Goal: Task Accomplishment & Management: Complete application form

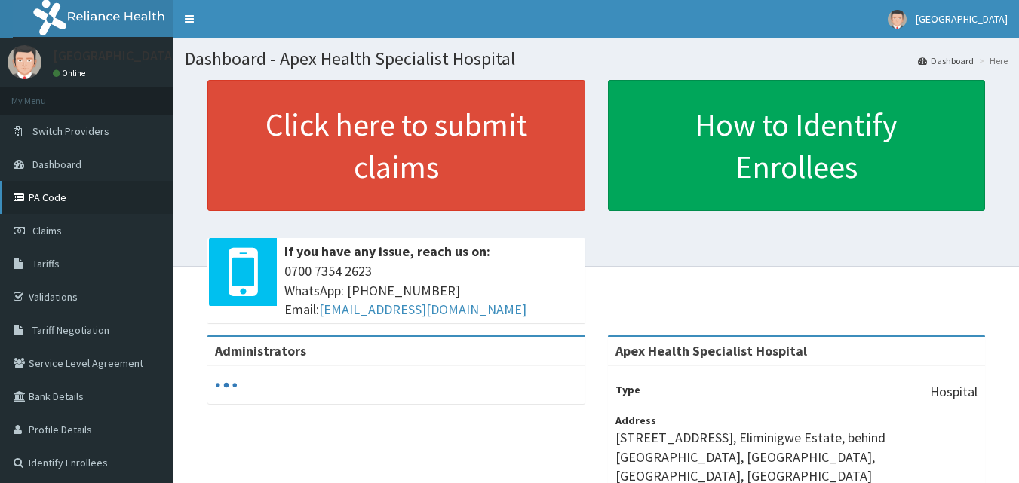
click at [115, 209] on link "PA Code" at bounding box center [86, 197] width 173 height 33
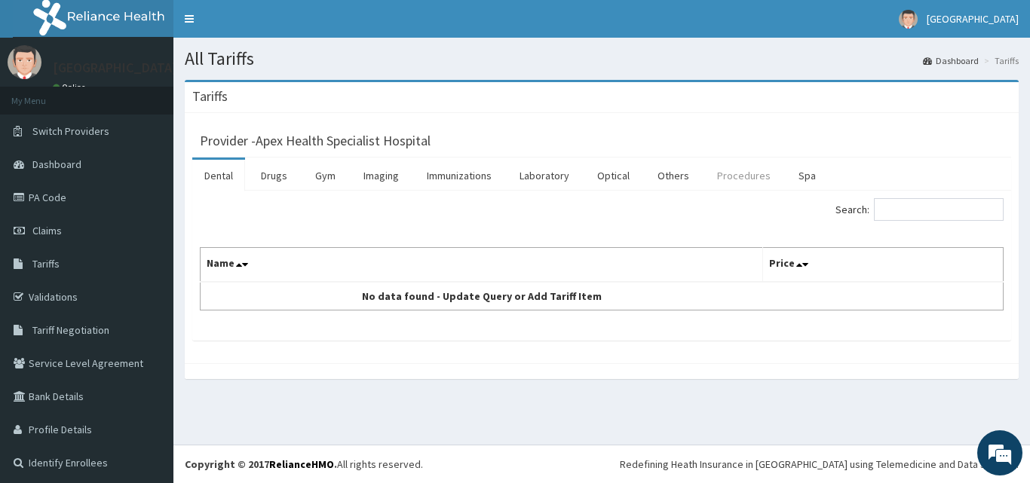
click at [740, 179] on link "Procedures" at bounding box center [744, 176] width 78 height 32
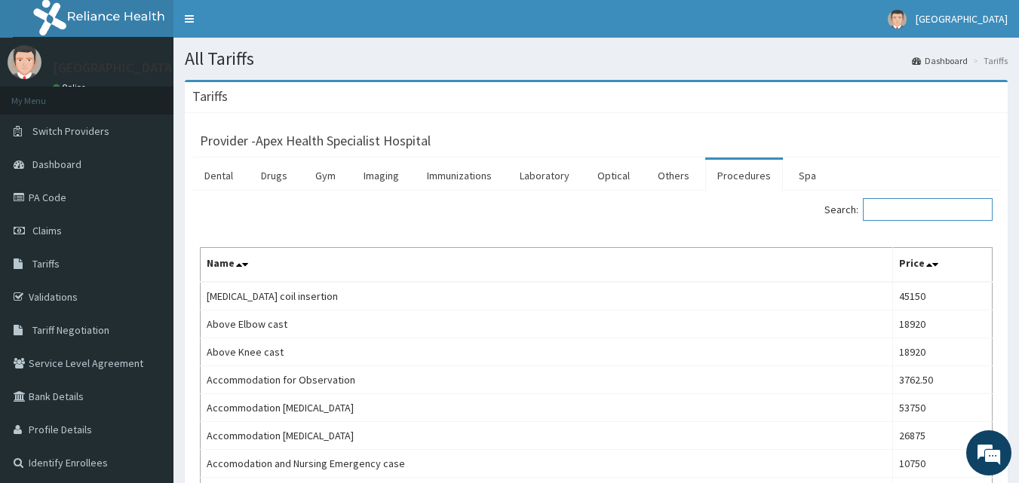
click at [908, 212] on input "Search:" at bounding box center [928, 209] width 130 height 23
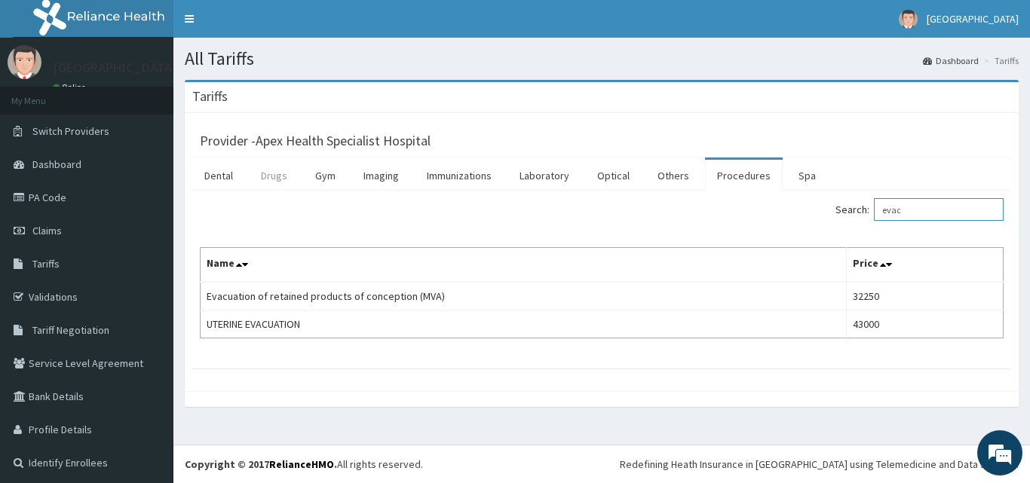
type input "evac"
click at [272, 176] on link "Drugs" at bounding box center [274, 176] width 51 height 32
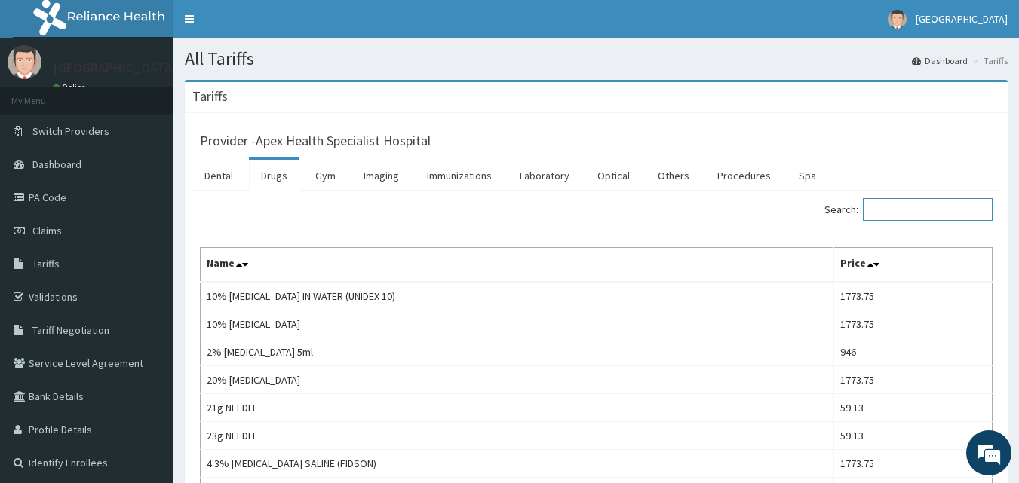
click at [886, 205] on input "Search:" at bounding box center [928, 209] width 130 height 23
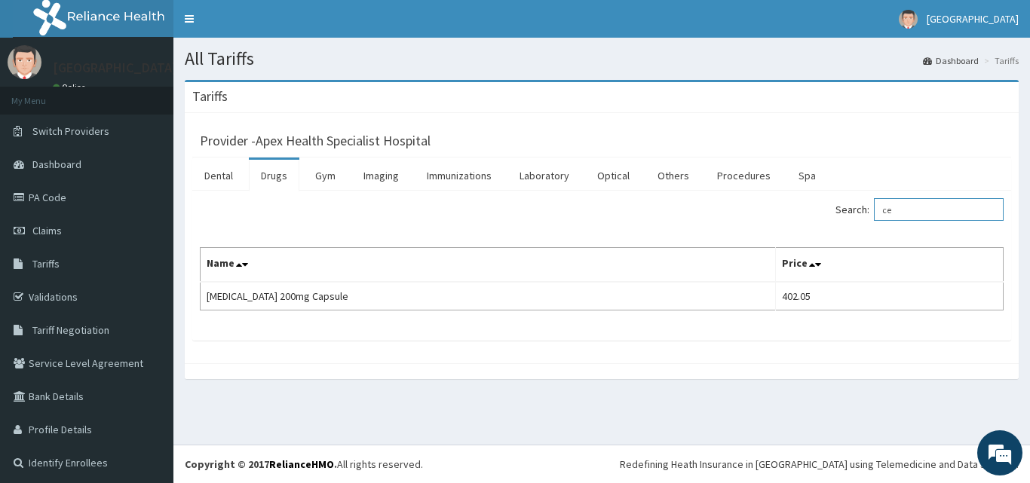
type input "c"
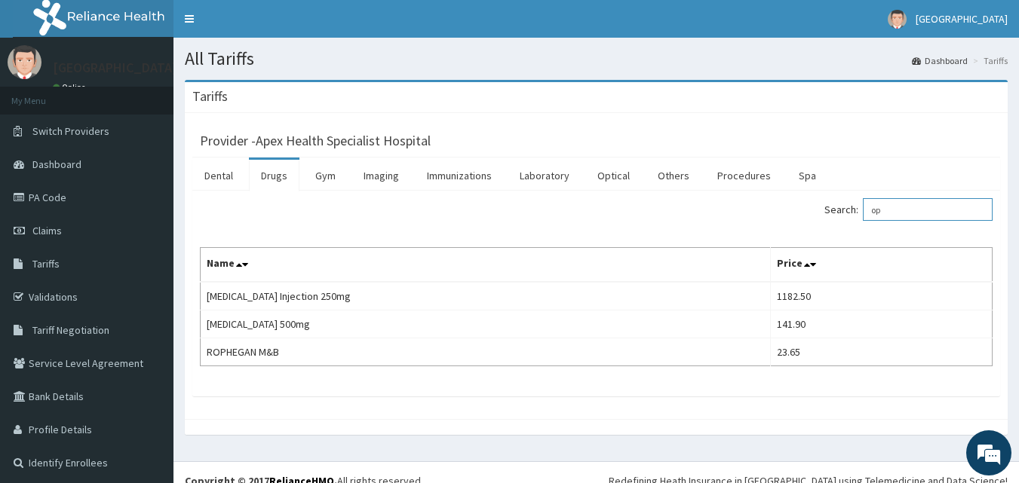
type input "o"
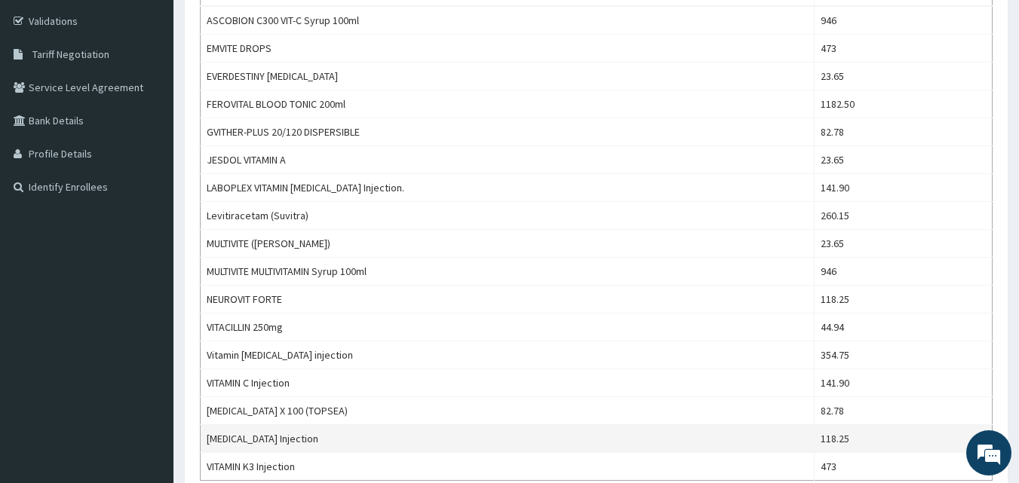
scroll to position [302, 0]
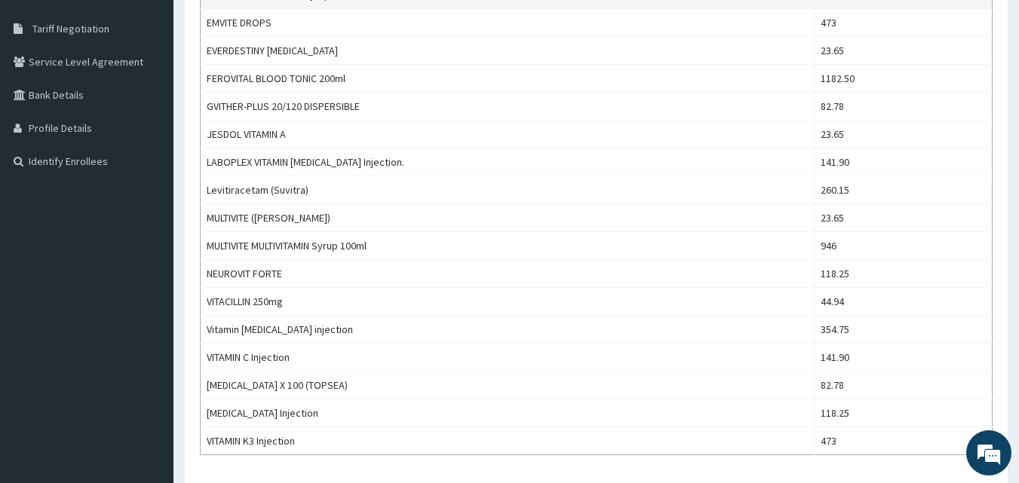
type input "vit"
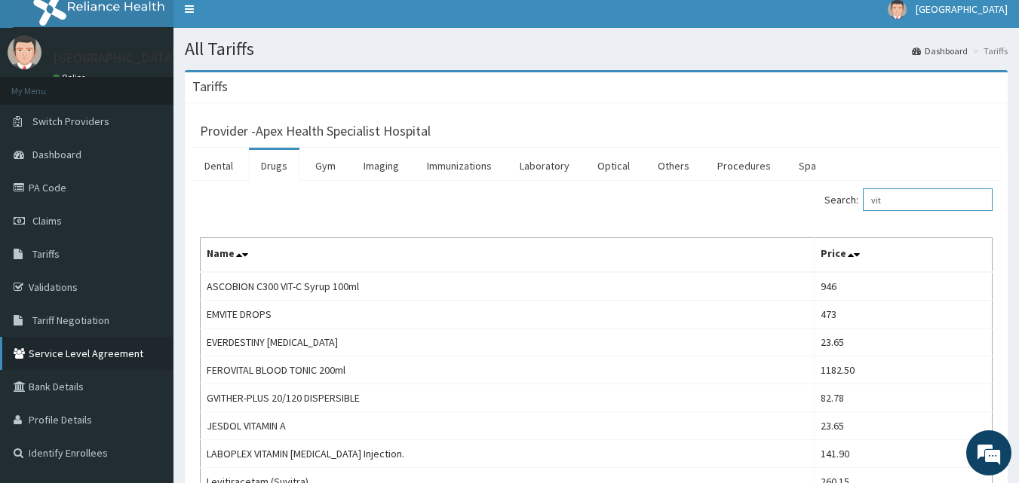
scroll to position [0, 0]
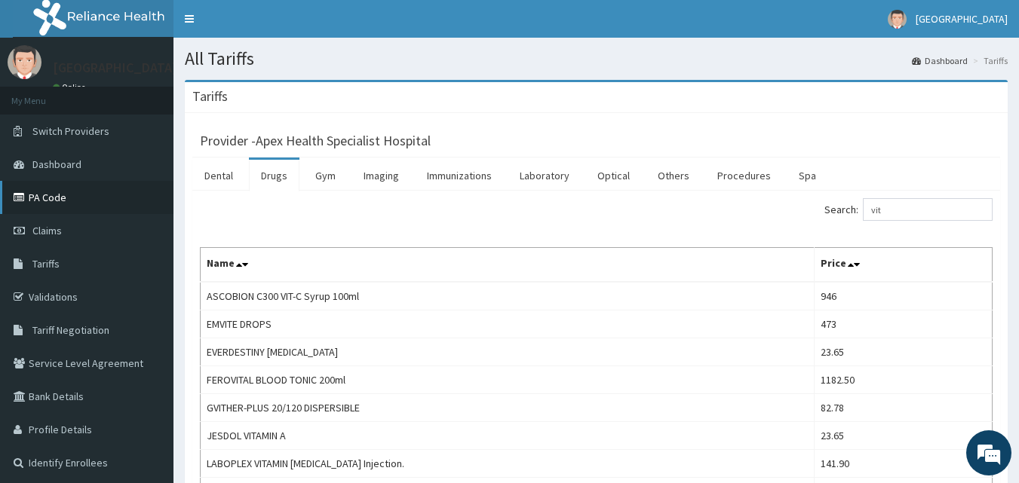
click at [87, 197] on link "PA Code" at bounding box center [86, 197] width 173 height 33
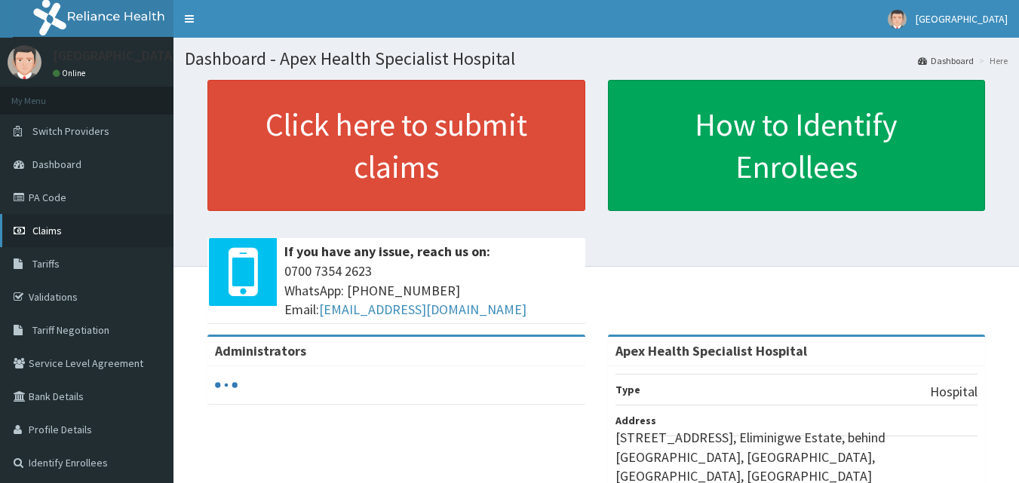
click at [71, 234] on link "Claims" at bounding box center [86, 230] width 173 height 33
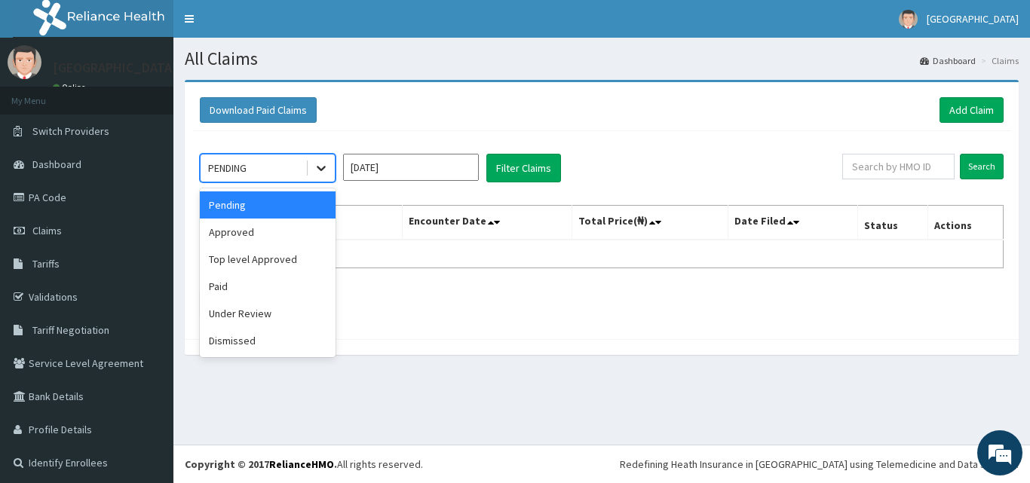
click at [327, 167] on icon at bounding box center [321, 168] width 15 height 15
click at [279, 255] on div "Top level Approved" at bounding box center [268, 259] width 136 height 27
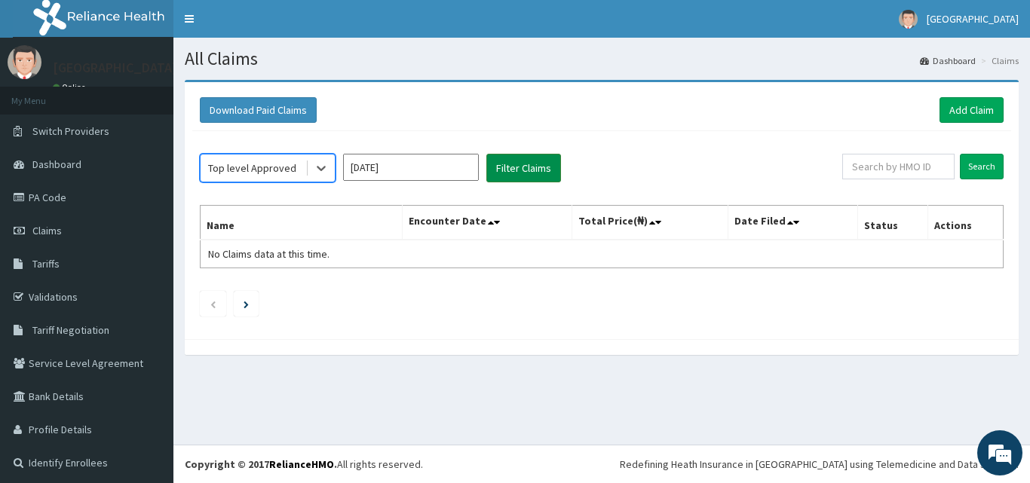
click at [515, 174] on button "Filter Claims" at bounding box center [524, 168] width 75 height 29
click at [511, 168] on button "Filter Claims" at bounding box center [524, 168] width 75 height 29
click at [325, 164] on icon at bounding box center [321, 168] width 15 height 15
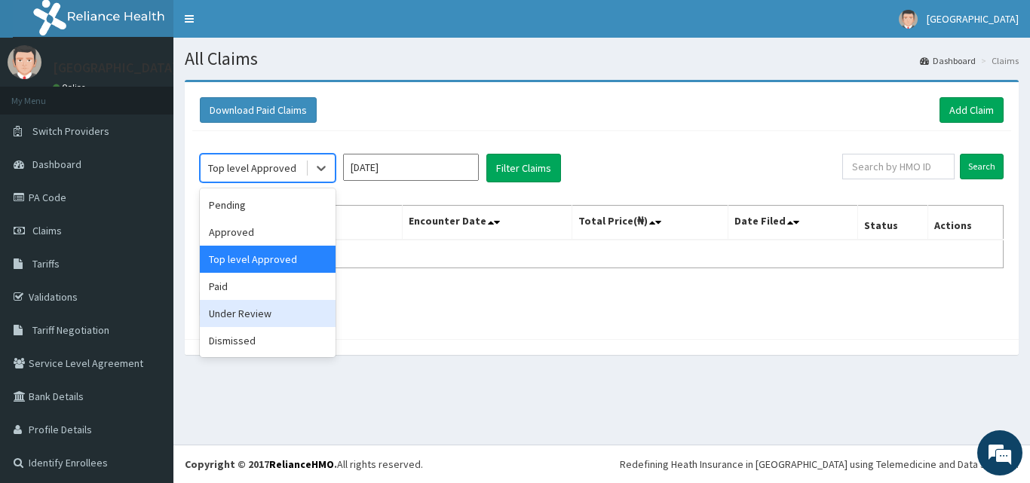
click at [268, 312] on div "Under Review" at bounding box center [268, 313] width 136 height 27
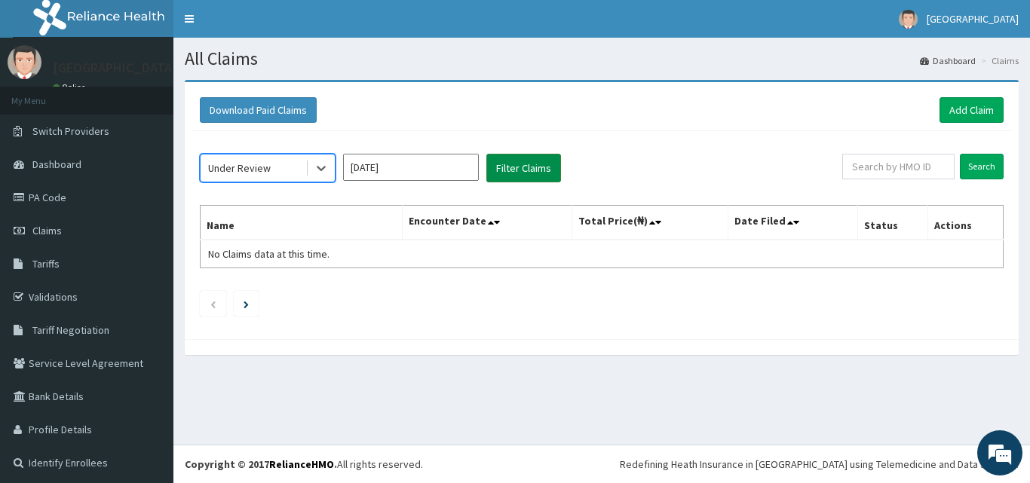
click at [513, 167] on button "Filter Claims" at bounding box center [524, 168] width 75 height 29
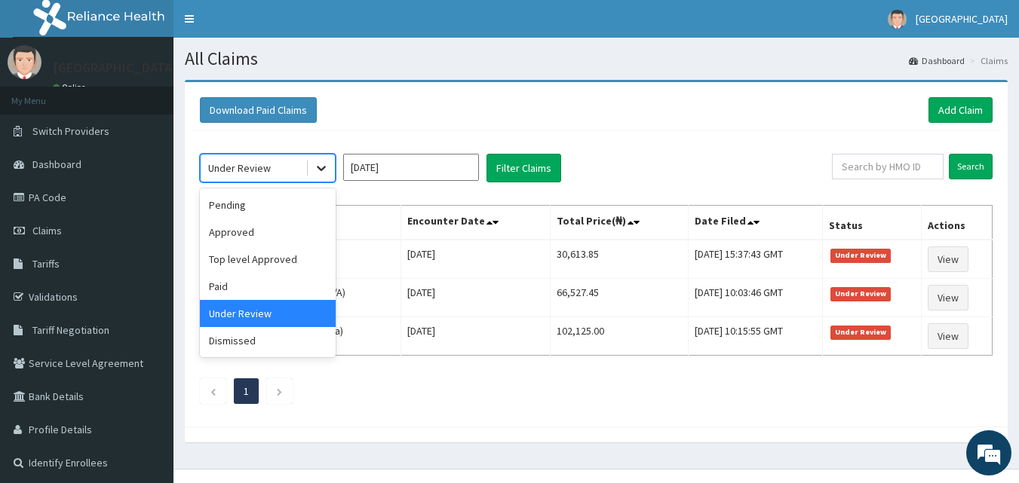
click at [324, 172] on icon at bounding box center [321, 168] width 15 height 15
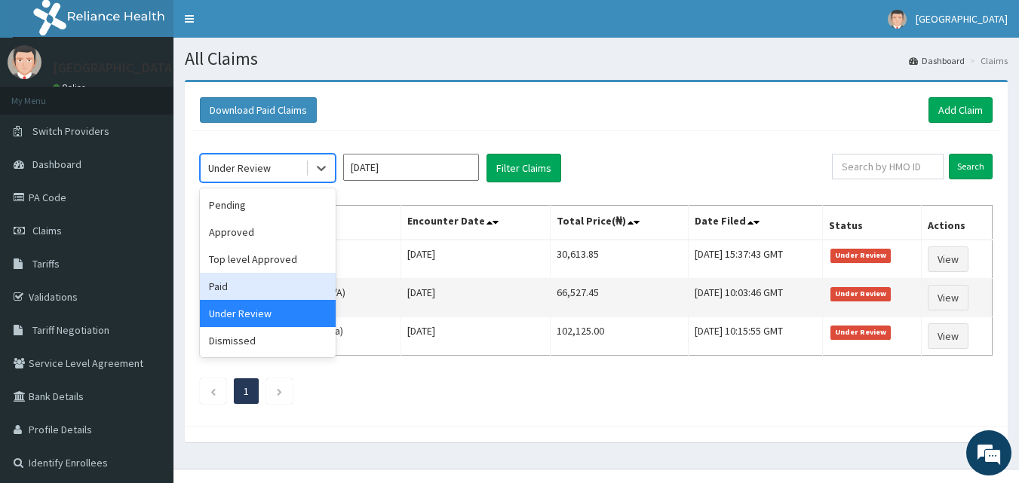
click at [279, 290] on div "Paid" at bounding box center [268, 286] width 136 height 27
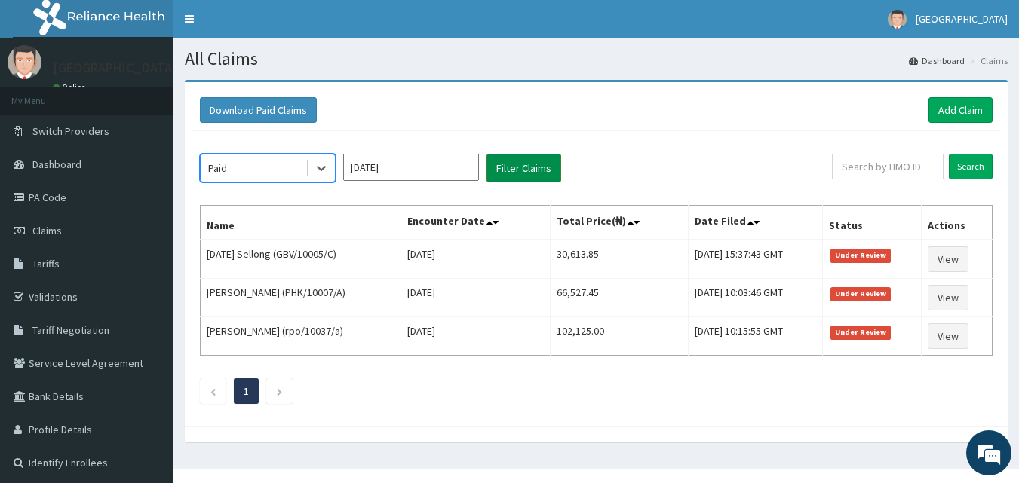
click at [501, 169] on button "Filter Claims" at bounding box center [524, 168] width 75 height 29
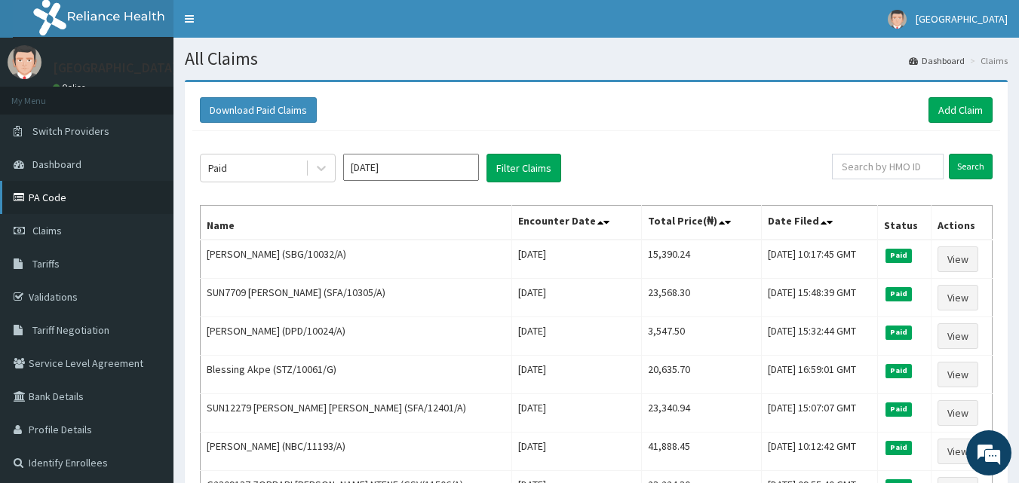
click at [50, 189] on link "PA Code" at bounding box center [86, 197] width 173 height 33
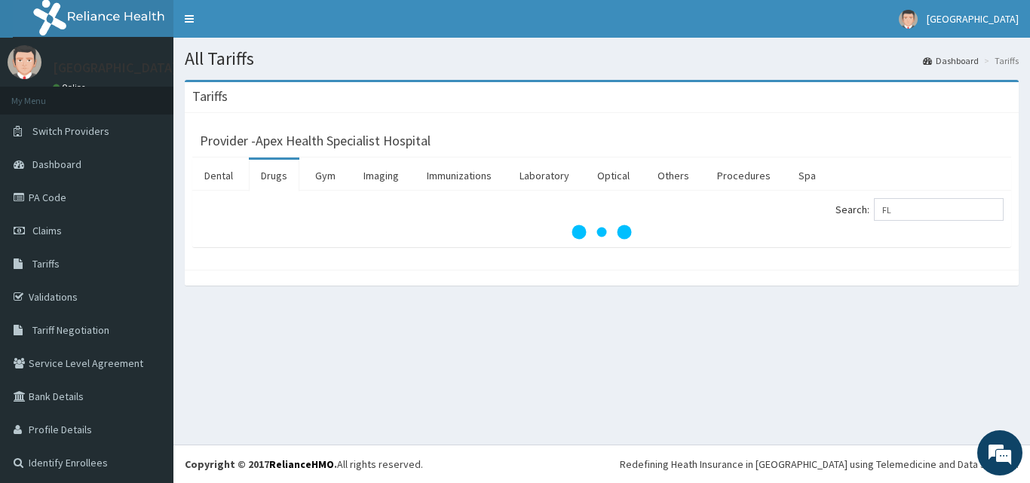
type input "F"
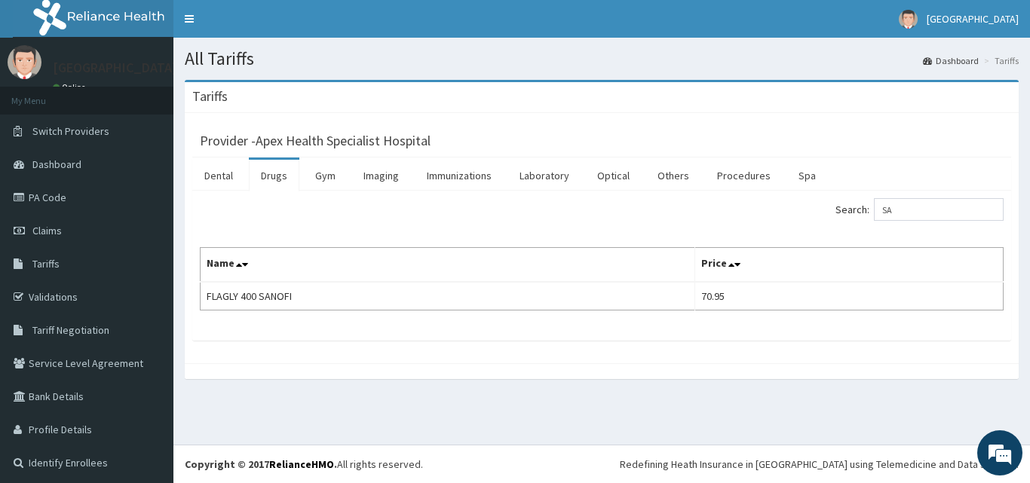
type input "S"
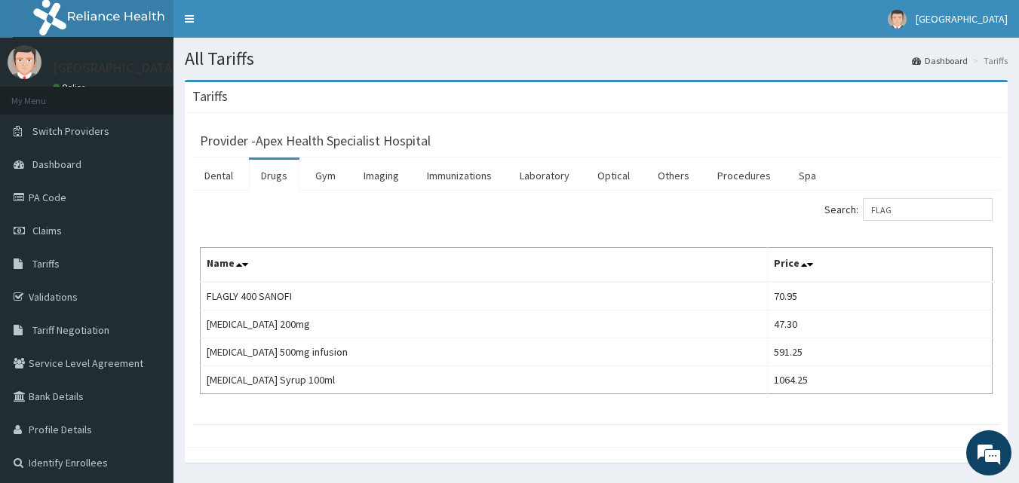
type input "FLAG"
click at [60, 297] on link "Validations" at bounding box center [86, 297] width 173 height 33
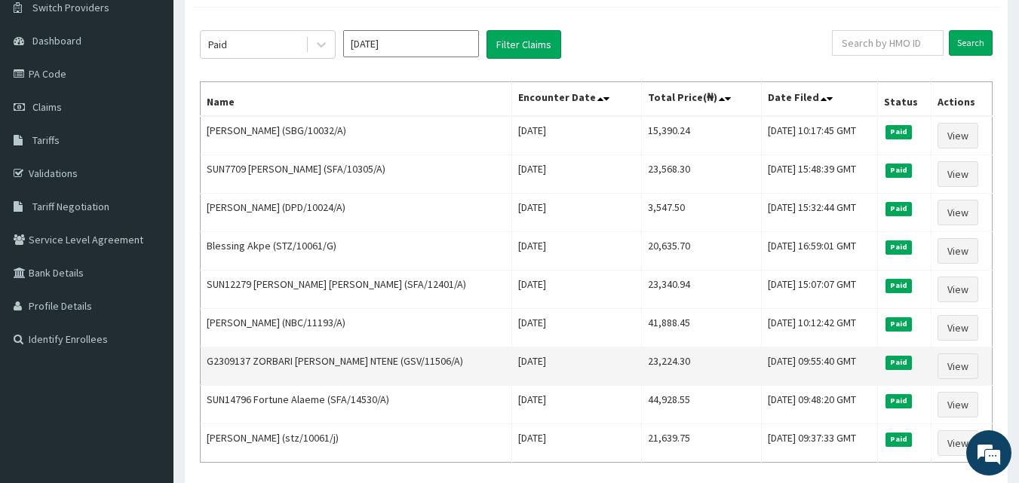
scroll to position [104, 0]
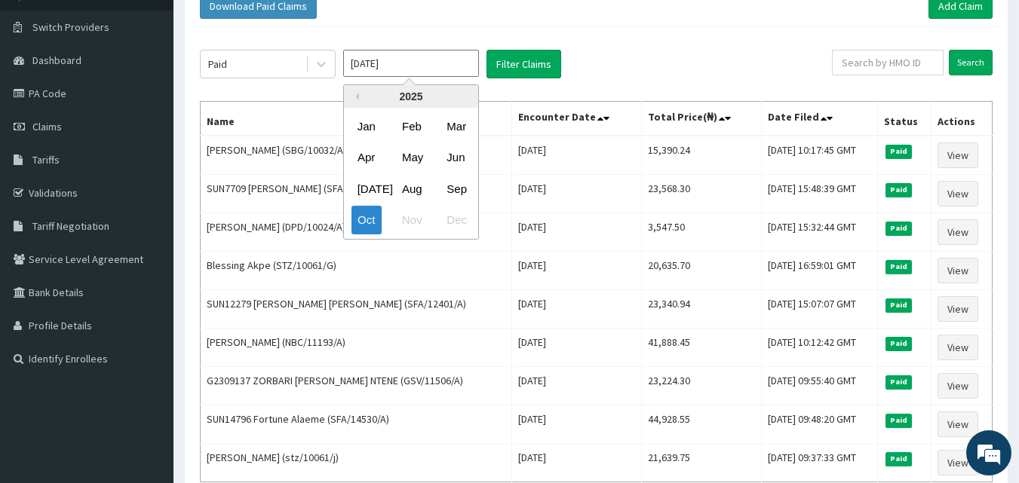
click at [464, 65] on input "Oct 2025" at bounding box center [411, 63] width 136 height 27
click at [445, 189] on div "Sep" at bounding box center [455, 189] width 30 height 28
type input "Sep 2025"
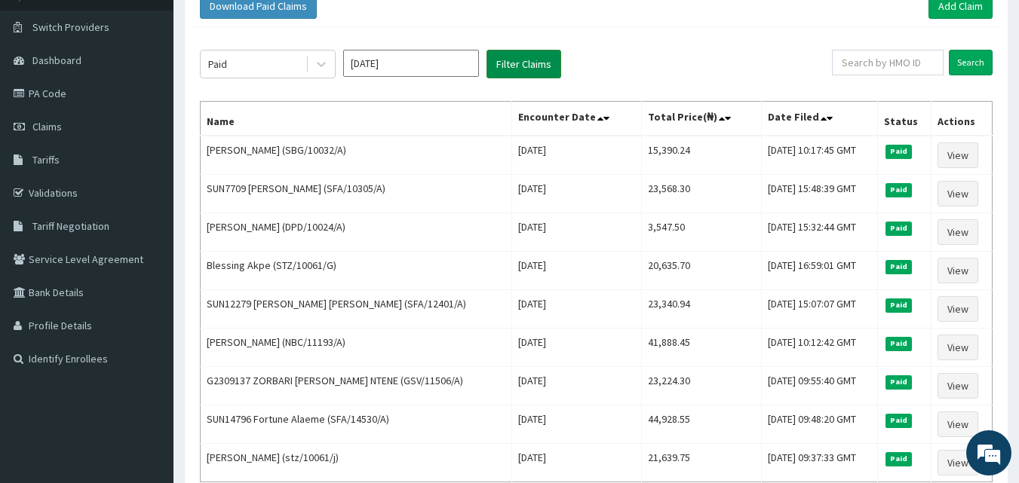
scroll to position [0, 0]
click at [514, 64] on button "Filter Claims" at bounding box center [524, 64] width 75 height 29
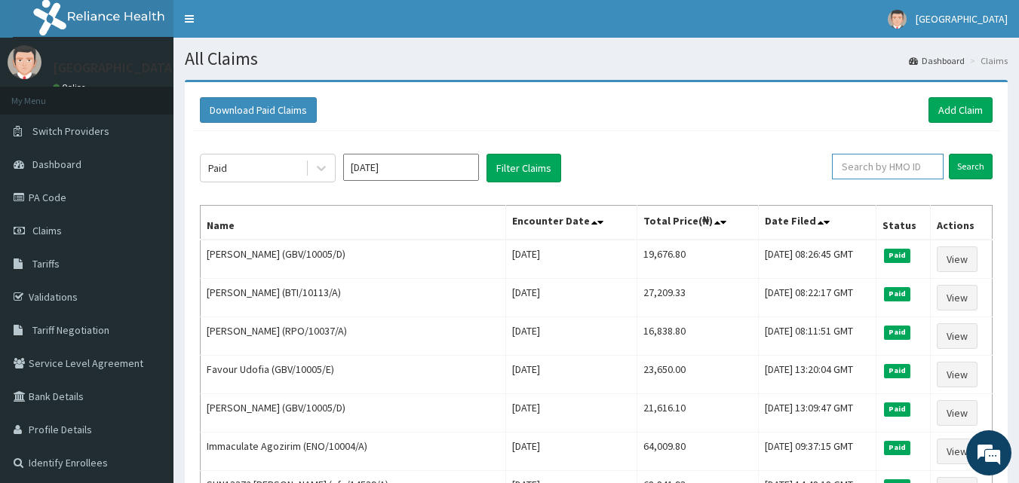
click at [908, 163] on input "text" at bounding box center [888, 167] width 112 height 26
type input "PRL/10398/A"
click at [981, 165] on input "Search" at bounding box center [971, 167] width 44 height 26
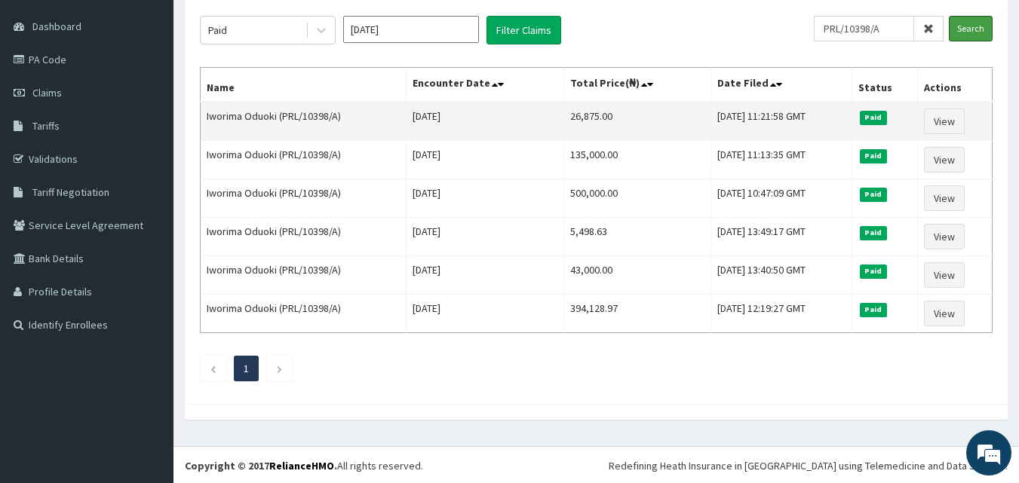
scroll to position [140, 0]
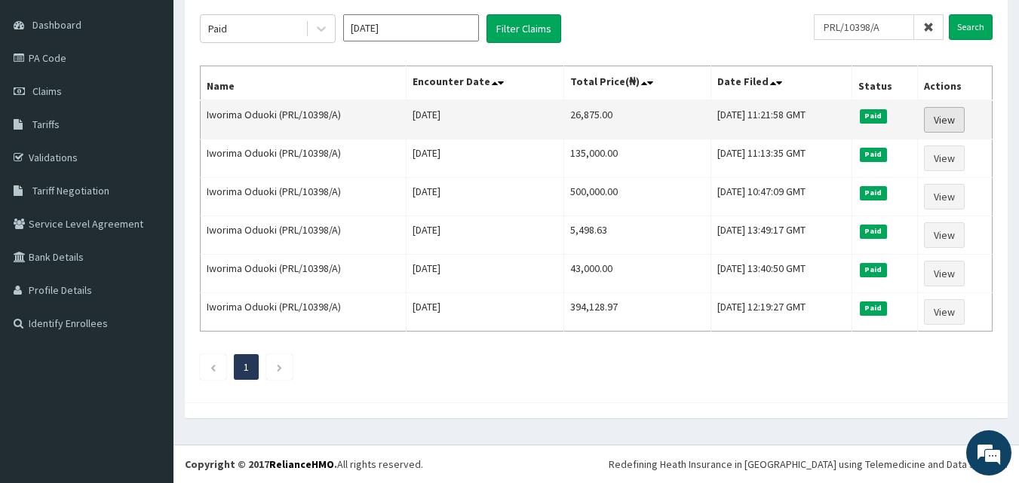
click at [953, 116] on link "View" at bounding box center [944, 120] width 41 height 26
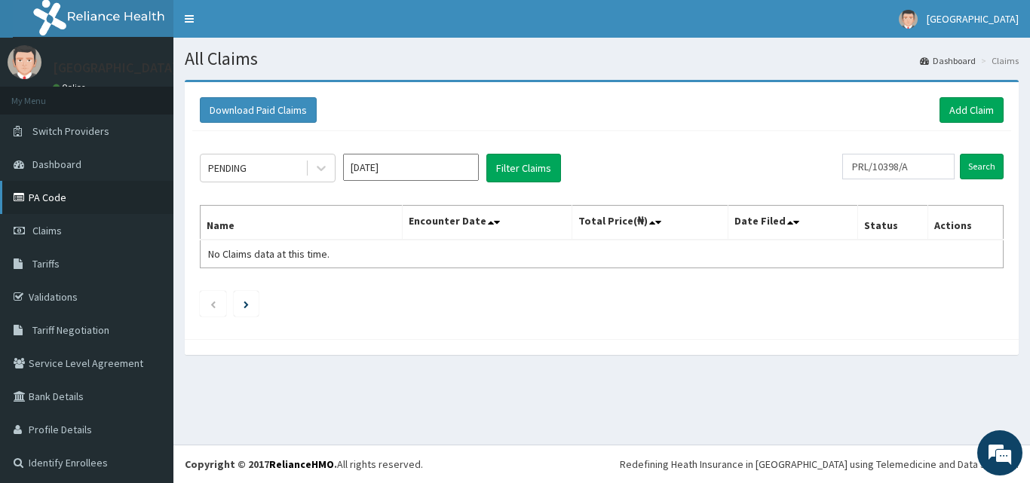
click at [54, 199] on link "PA Code" at bounding box center [86, 197] width 173 height 33
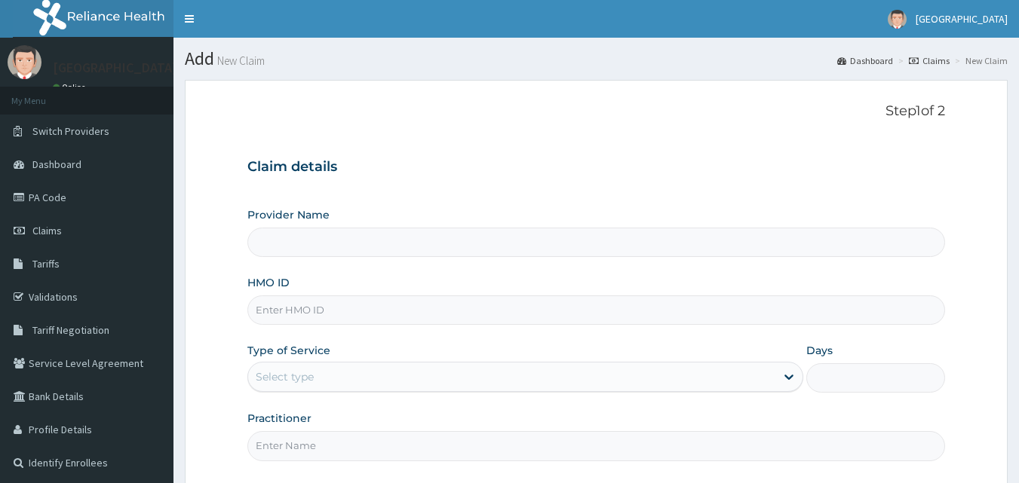
click at [321, 312] on input "HMO ID" at bounding box center [596, 310] width 698 height 29
type input "STZ"
type input "Apex Health Specialist Hospital"
type input "STZ/10061/G"
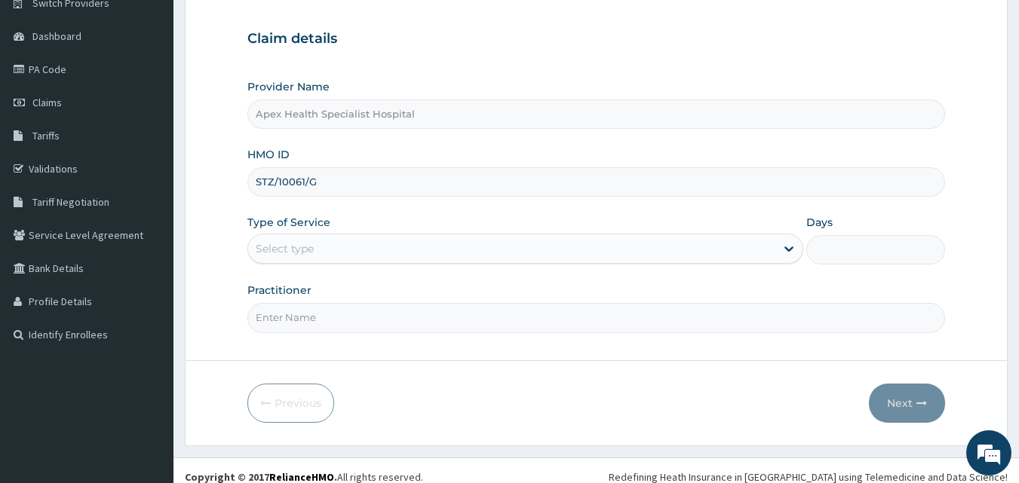
scroll to position [141, 0]
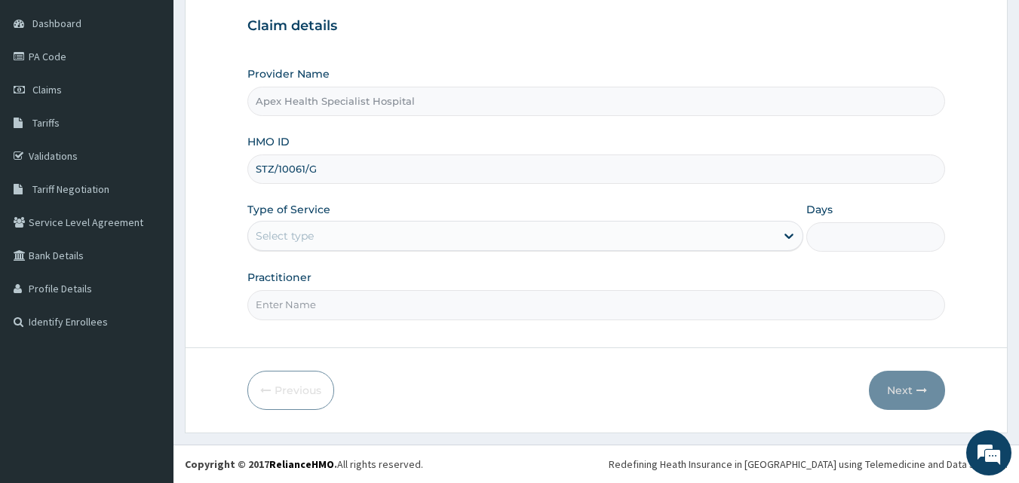
click at [566, 241] on div "Select type" at bounding box center [511, 236] width 527 height 24
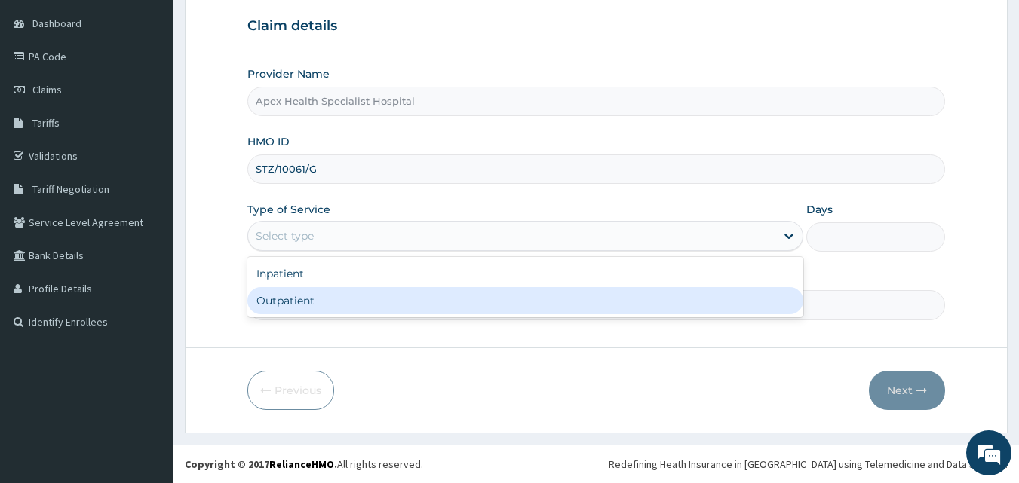
click at [516, 302] on div "Outpatient" at bounding box center [525, 300] width 556 height 27
type input "1"
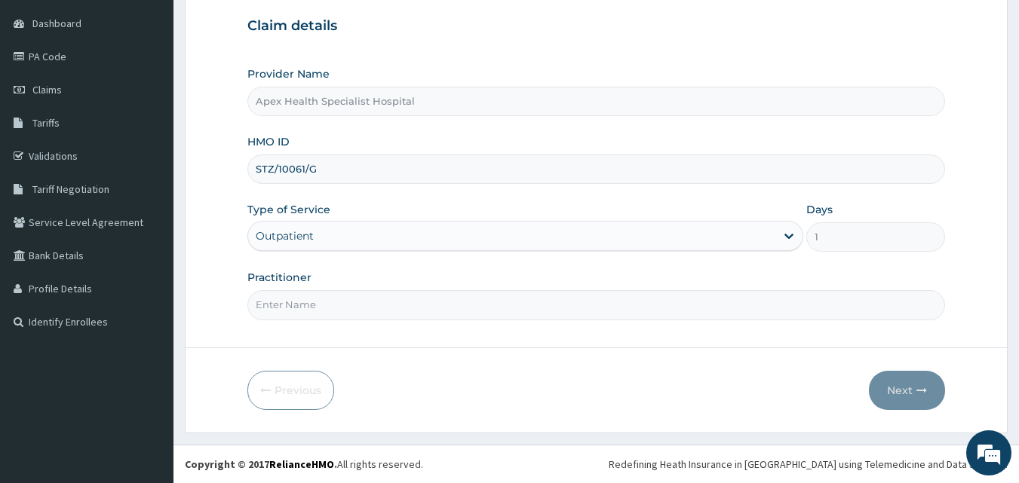
click at [561, 315] on input "Practitioner" at bounding box center [596, 304] width 698 height 29
type input "DR OKEKE"
click at [899, 387] on button "Next" at bounding box center [907, 390] width 76 height 39
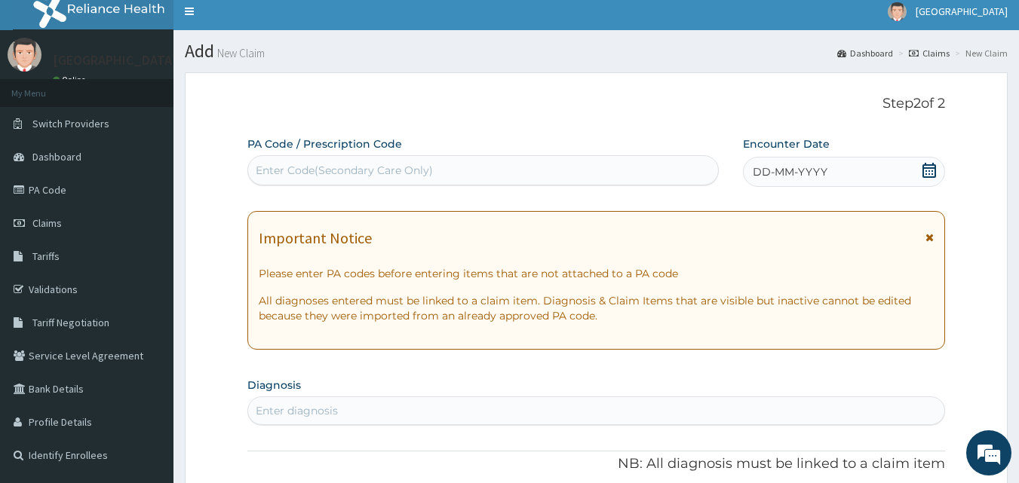
scroll to position [0, 0]
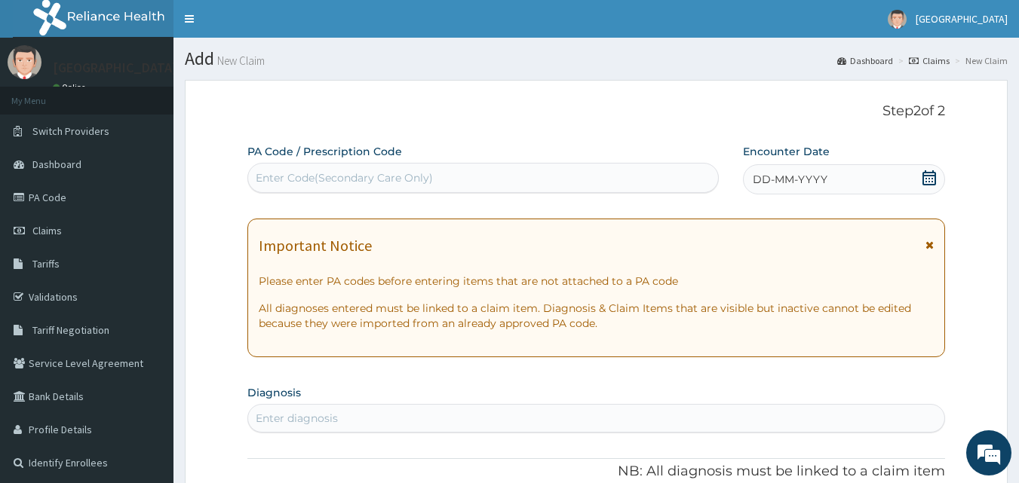
click at [404, 174] on div "Enter Code(Secondary Care Only)" at bounding box center [344, 177] width 177 height 15
paste input "PA/E63C39"
type input "PA/E63C39"
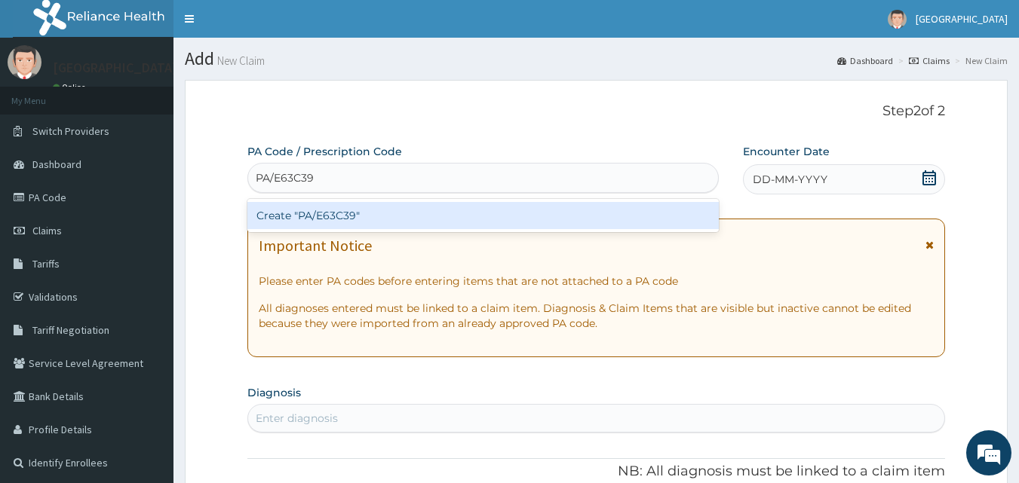
click at [394, 218] on div "Create "PA/E63C39"" at bounding box center [483, 215] width 472 height 27
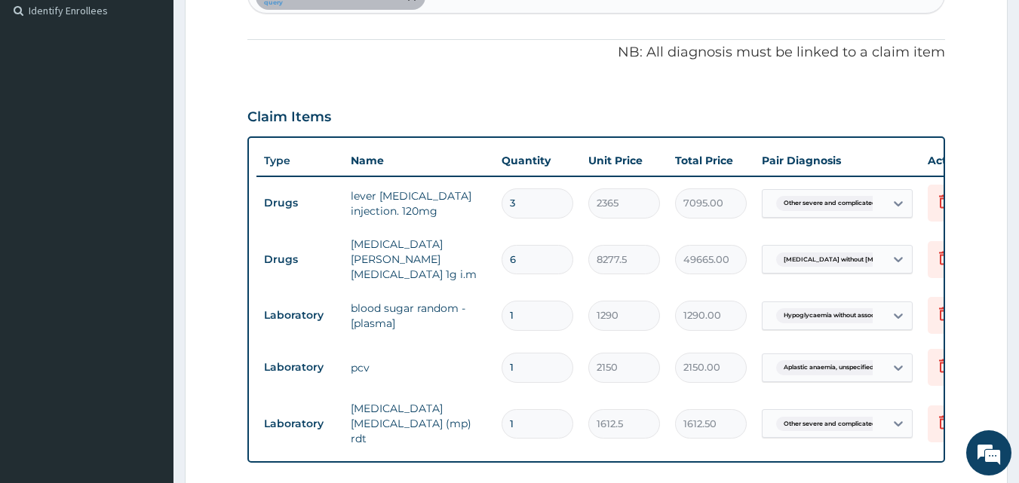
scroll to position [528, 0]
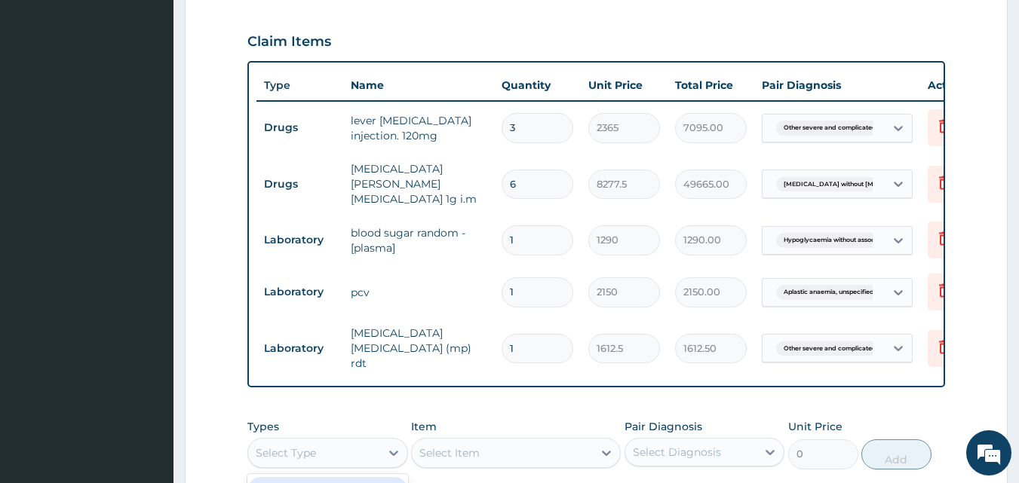
click at [348, 452] on div "Select Type" at bounding box center [314, 453] width 132 height 24
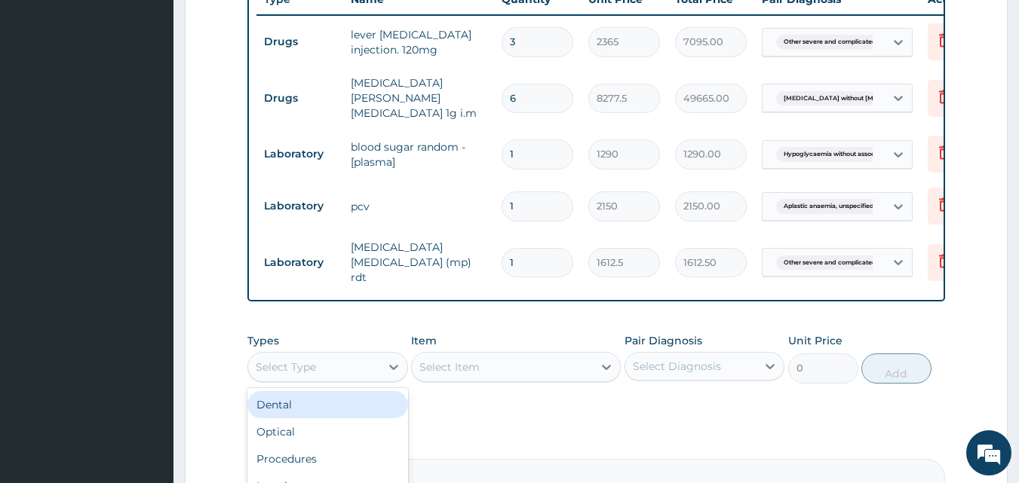
scroll to position [754, 0]
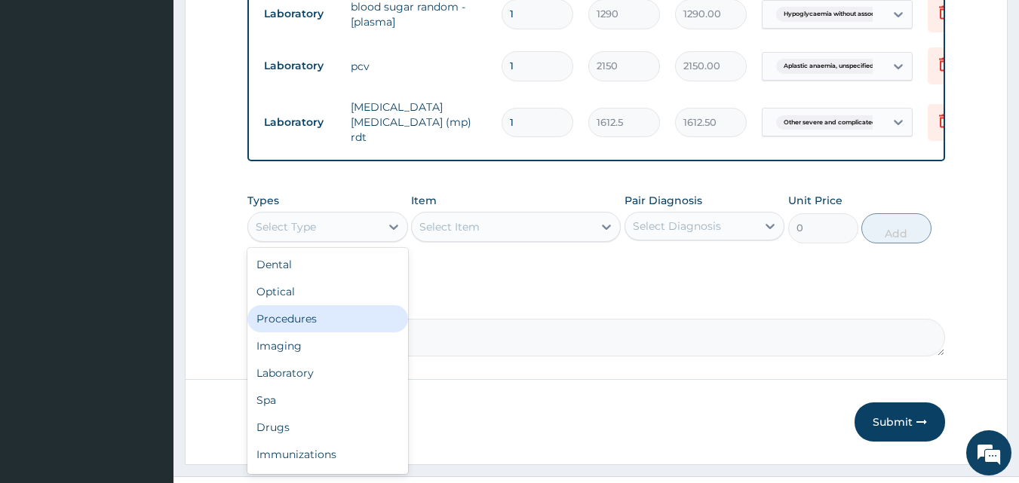
click at [318, 321] on div "Procedures" at bounding box center [327, 318] width 161 height 27
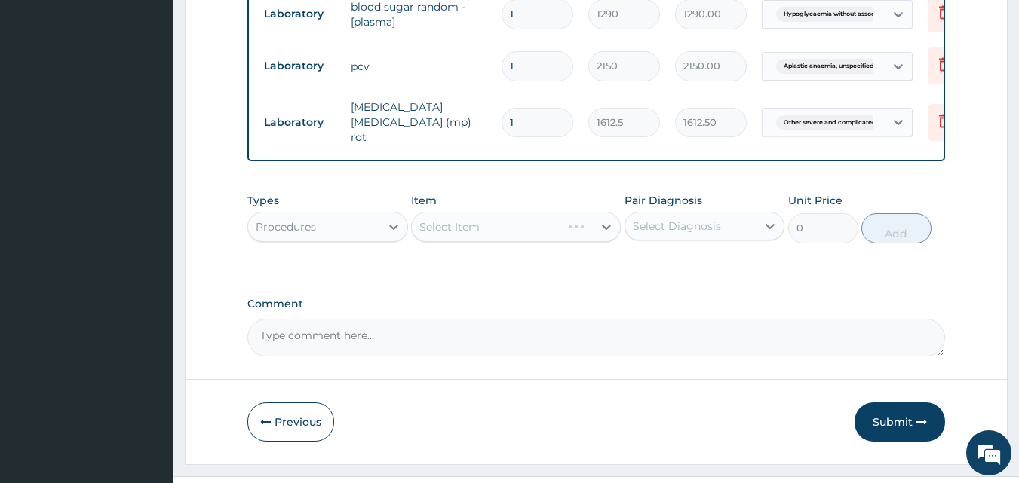
click at [452, 219] on div "Select Item" at bounding box center [516, 227] width 210 height 30
click at [469, 219] on div "Select Item" at bounding box center [449, 226] width 60 height 15
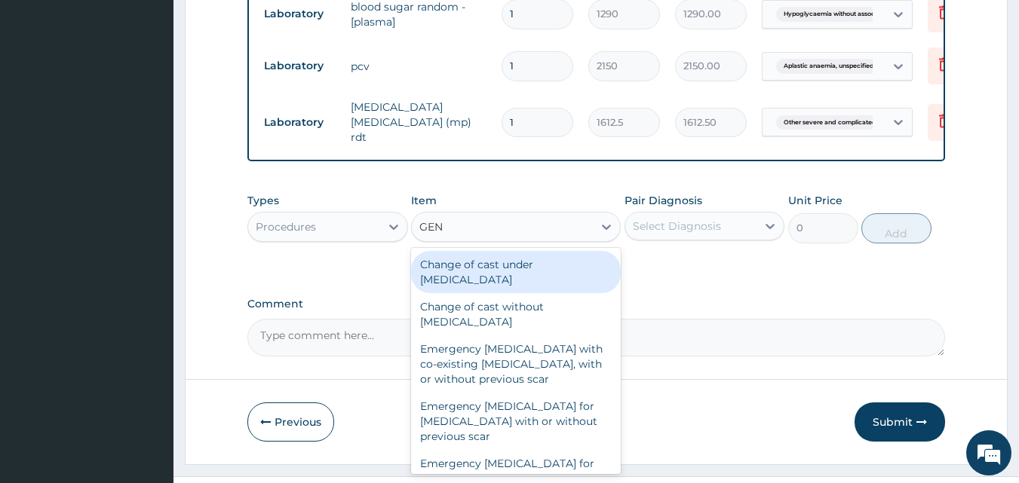
type input "GENE"
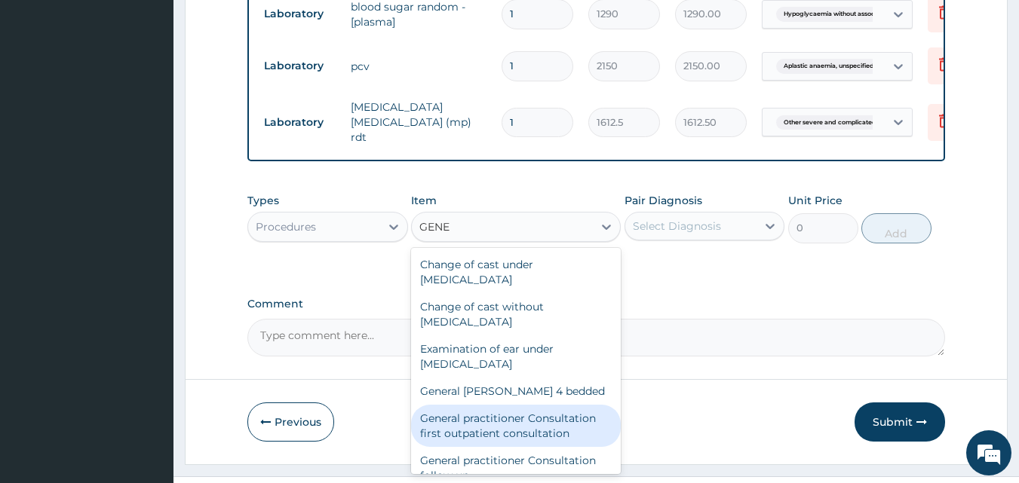
click at [524, 433] on div "General practitioner Consultation first outpatient consultation" at bounding box center [516, 426] width 210 height 42
type input "3547.5"
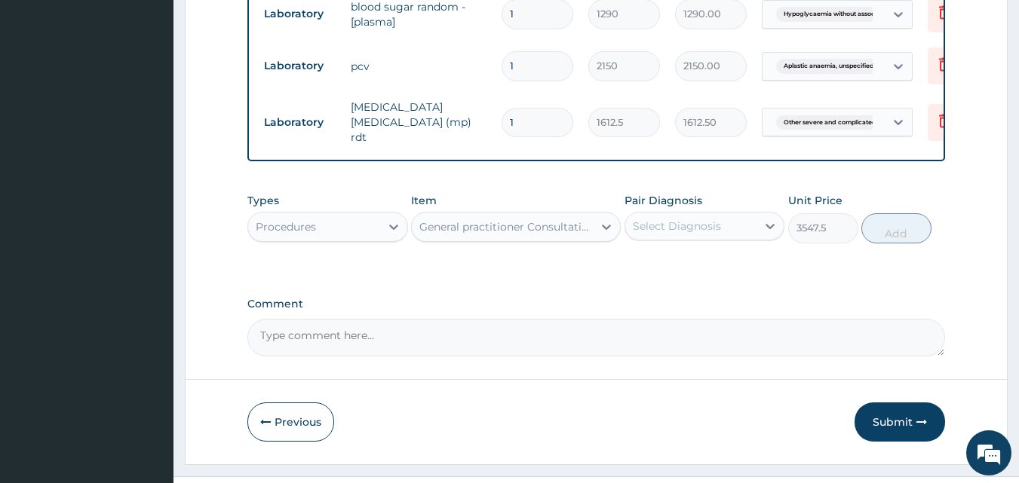
click at [738, 223] on div "Select Diagnosis" at bounding box center [691, 226] width 132 height 24
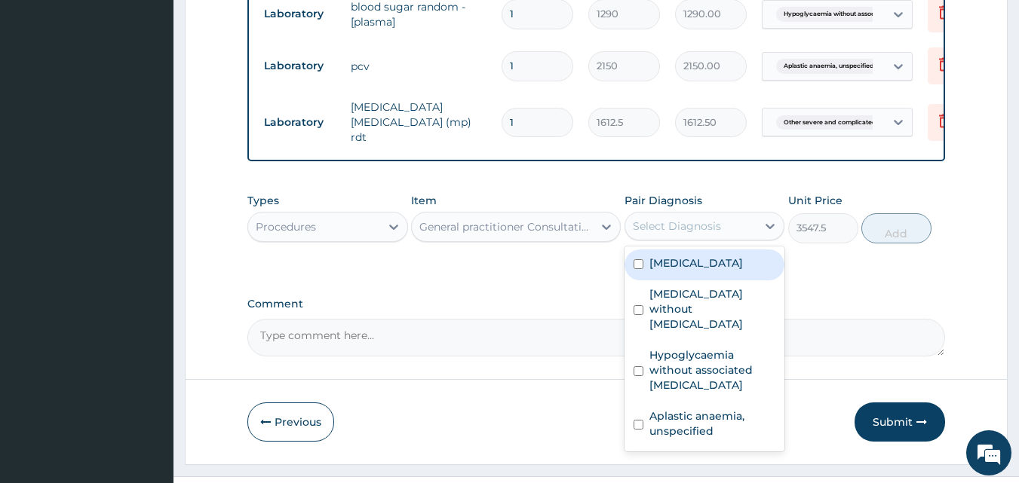
click at [689, 271] on label "Other severe and complicated Plasmodium falciparum malaria" at bounding box center [696, 263] width 94 height 15
checkbox input "true"
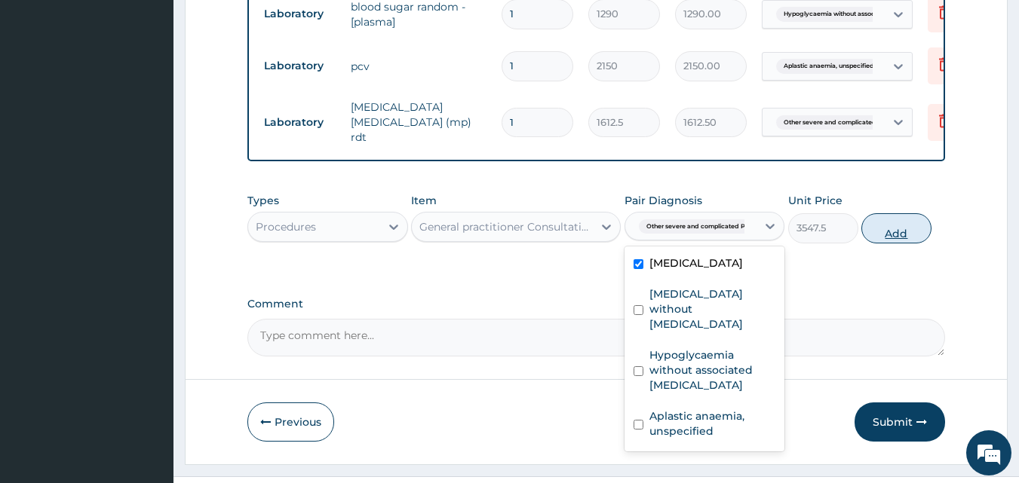
click at [894, 228] on button "Add" at bounding box center [896, 228] width 70 height 30
type input "0"
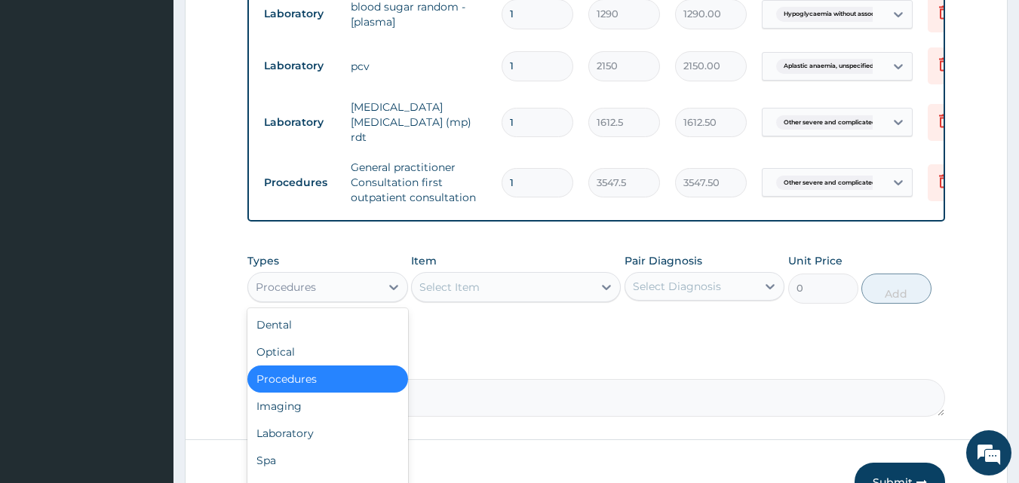
click at [325, 275] on div "Procedures" at bounding box center [314, 287] width 132 height 24
click at [501, 285] on div "Select Item" at bounding box center [502, 287] width 181 height 24
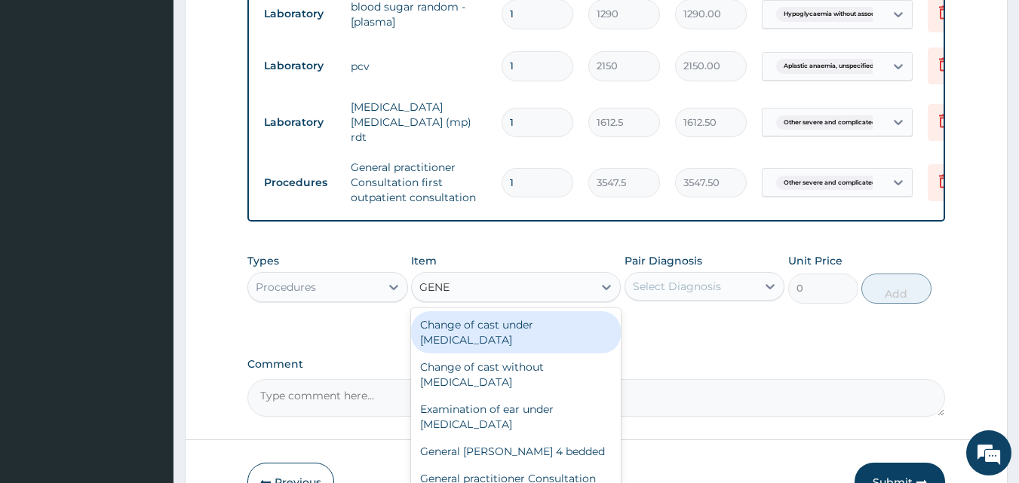
type input "GENER"
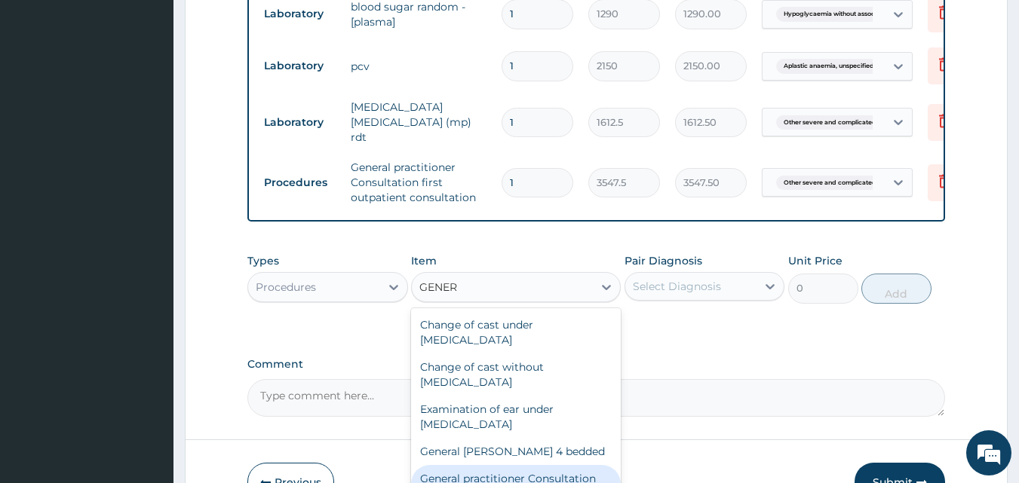
scroll to position [151, 0]
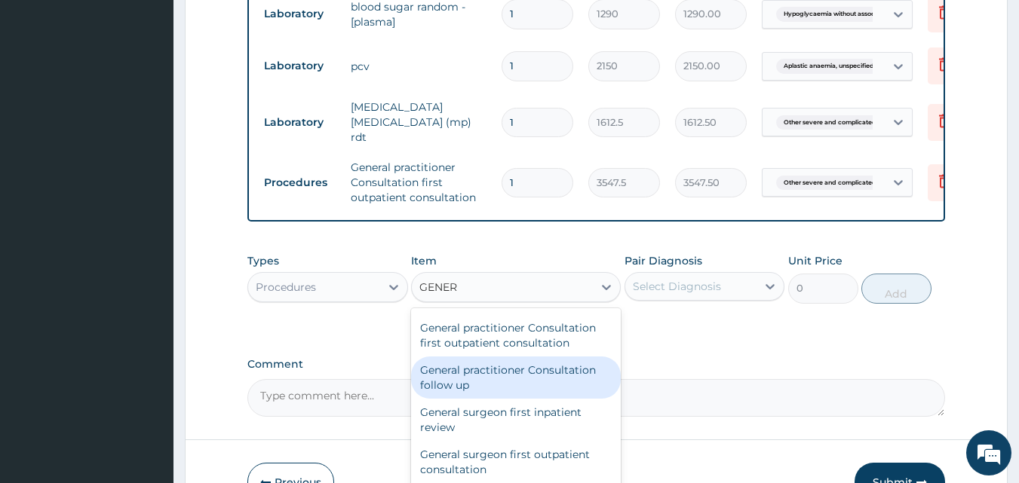
click at [536, 378] on div "General practitioner Consultation follow up" at bounding box center [516, 378] width 210 height 42
type input "2365"
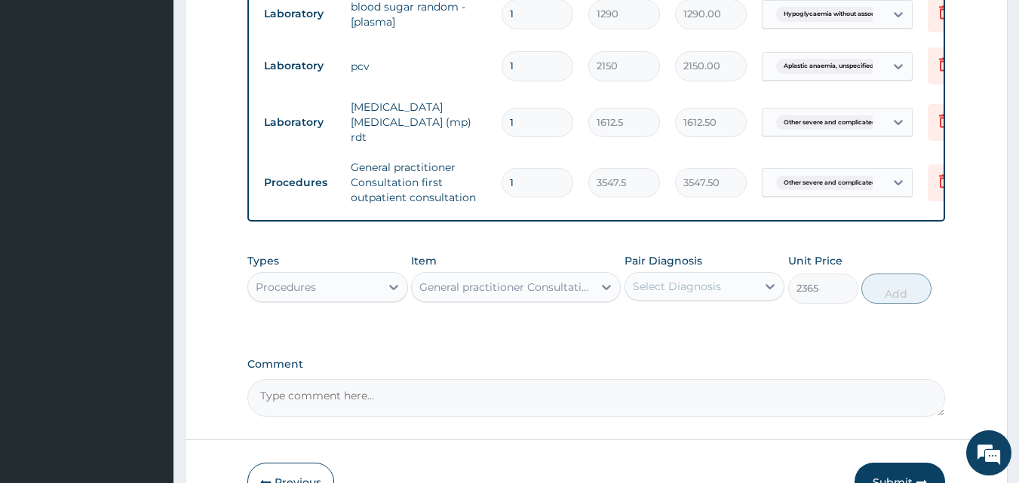
click at [703, 281] on div "Select Diagnosis" at bounding box center [677, 286] width 88 height 15
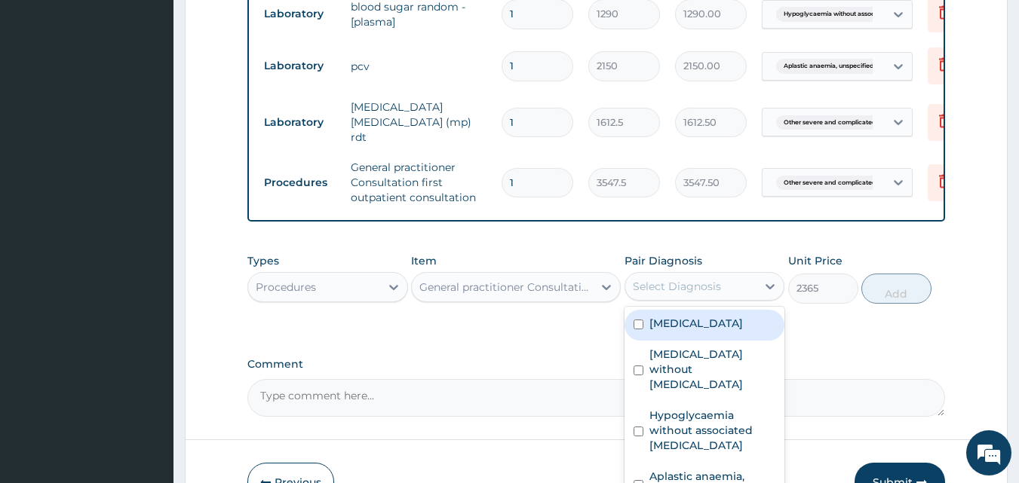
drag, startPoint x: 684, startPoint y: 334, endPoint x: 778, endPoint y: 289, distance: 103.9
click at [685, 331] on label "Other severe and complicated Plasmodium falciparum malaria" at bounding box center [696, 323] width 94 height 15
checkbox input "true"
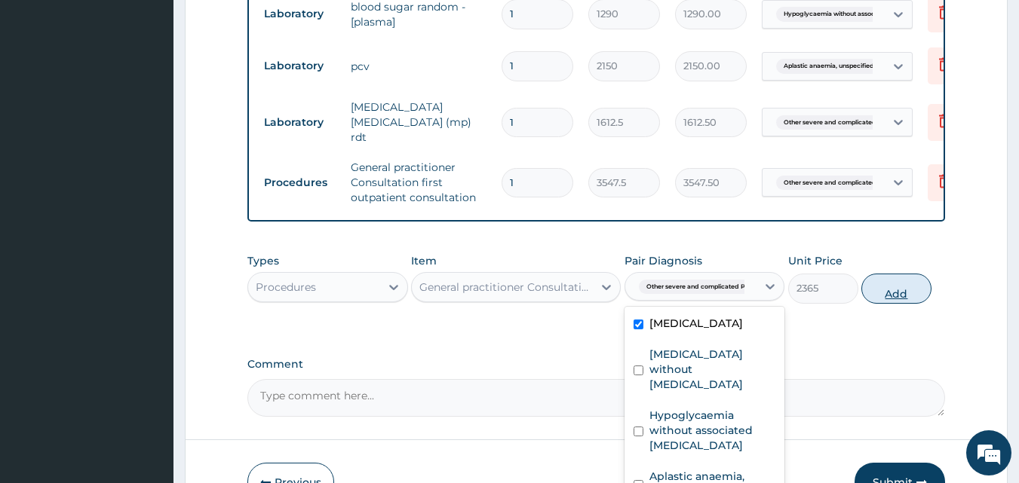
click at [888, 290] on button "Add" at bounding box center [896, 289] width 70 height 30
type input "0"
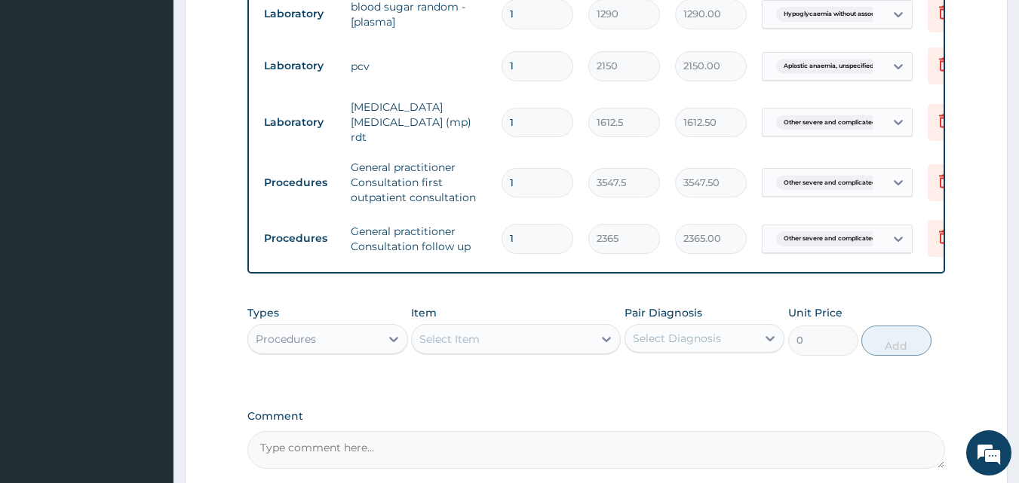
click at [357, 339] on div "Procedures" at bounding box center [314, 339] width 132 height 24
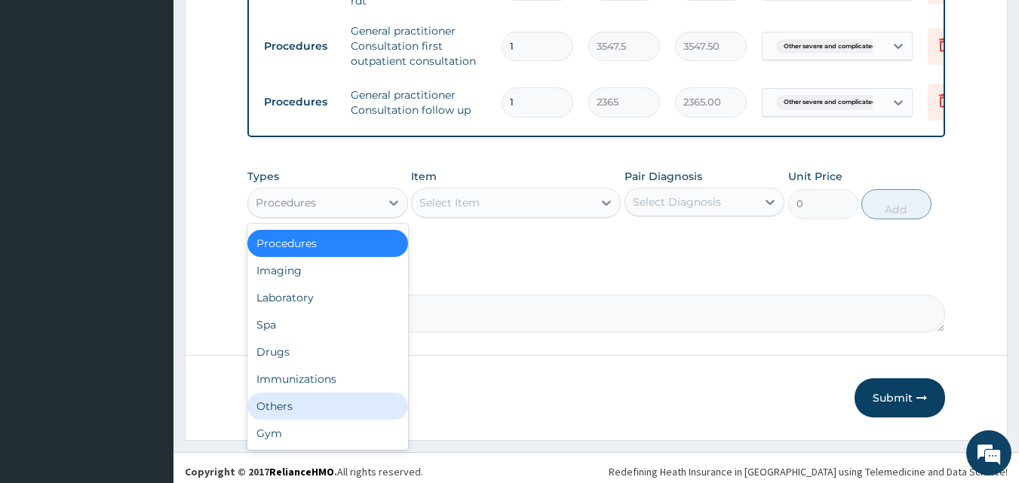
scroll to position [893, 0]
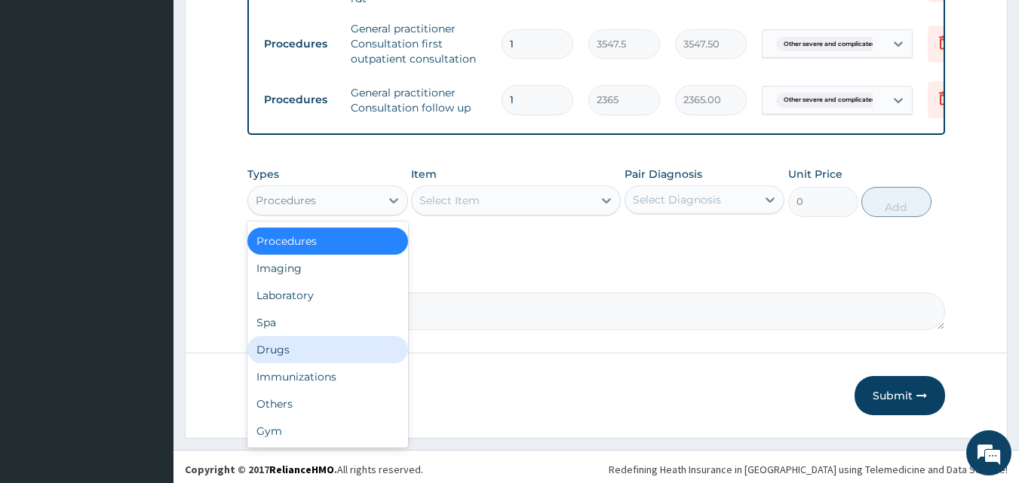
click at [325, 344] on div "Drugs" at bounding box center [327, 349] width 161 height 27
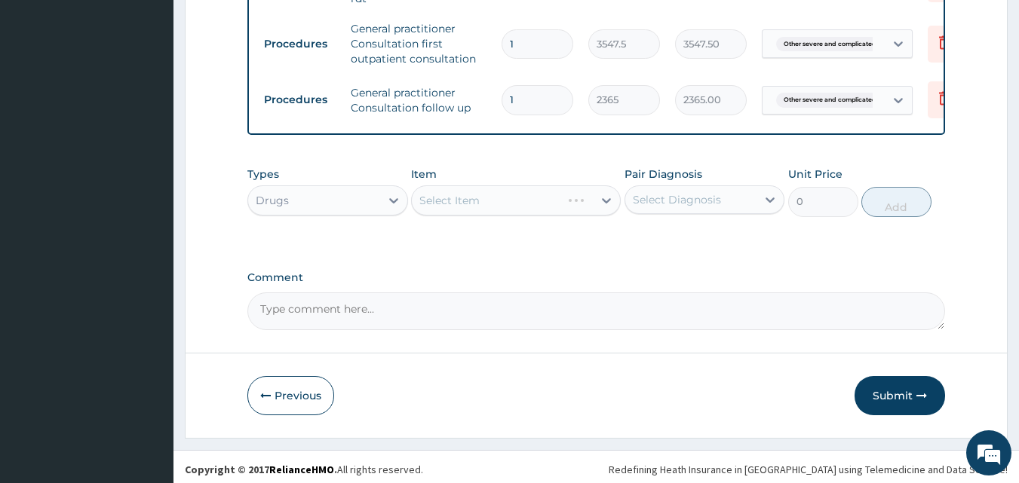
click at [505, 190] on div "Select Item" at bounding box center [516, 201] width 210 height 30
click at [505, 198] on div "Select Item" at bounding box center [502, 201] width 181 height 24
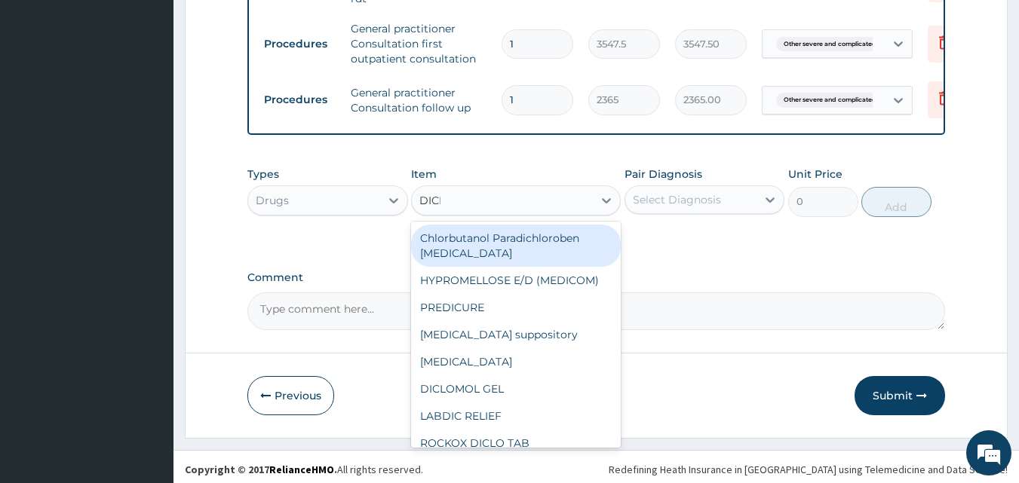
type input "DICLO"
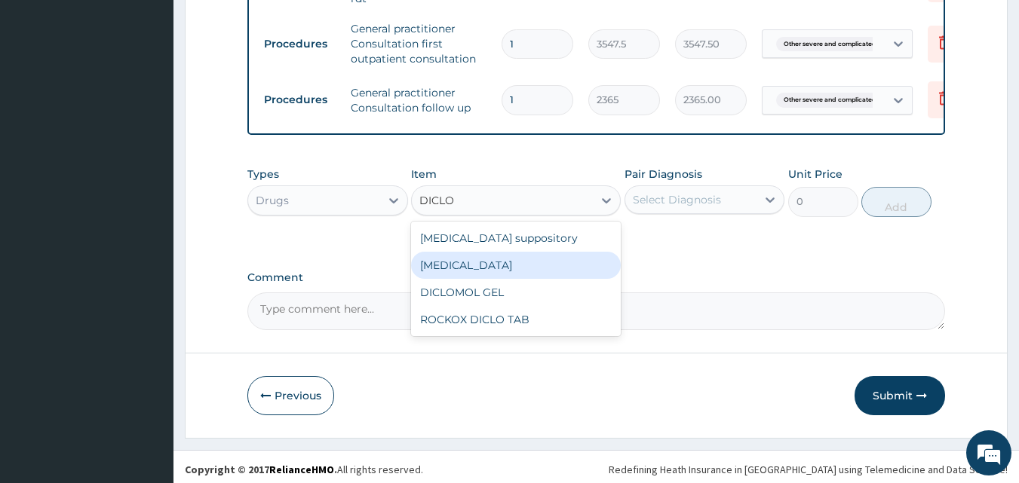
click at [480, 266] on div "Diclofenac" at bounding box center [516, 265] width 210 height 27
type input "591.25"
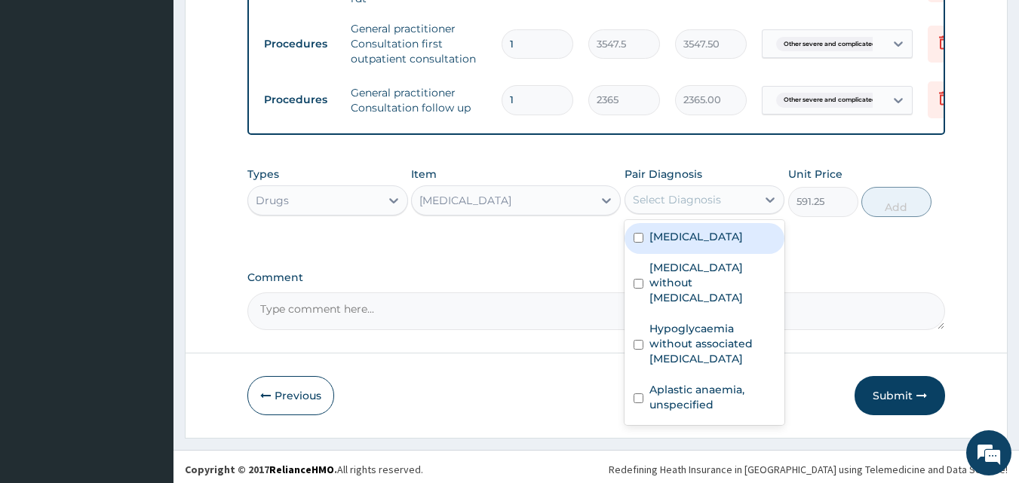
click at [745, 193] on div "Select Diagnosis" at bounding box center [691, 200] width 132 height 24
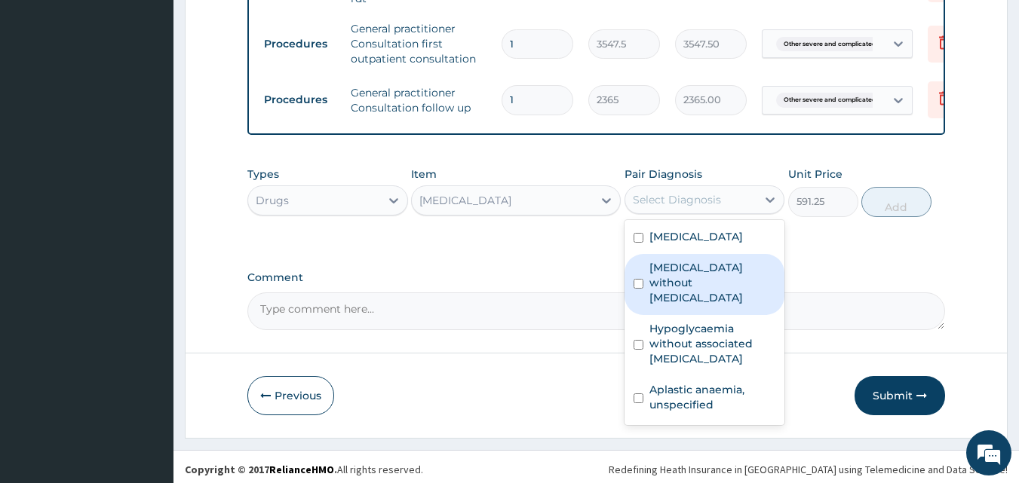
scroll to position [9, 0]
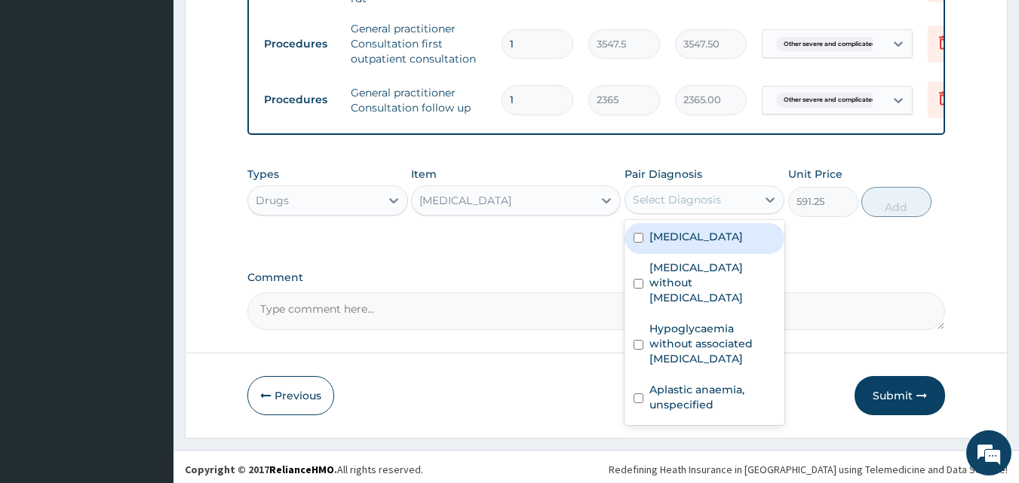
click at [726, 244] on label "Other severe and complicated Plasmodium falciparum malaria" at bounding box center [696, 236] width 94 height 15
checkbox input "true"
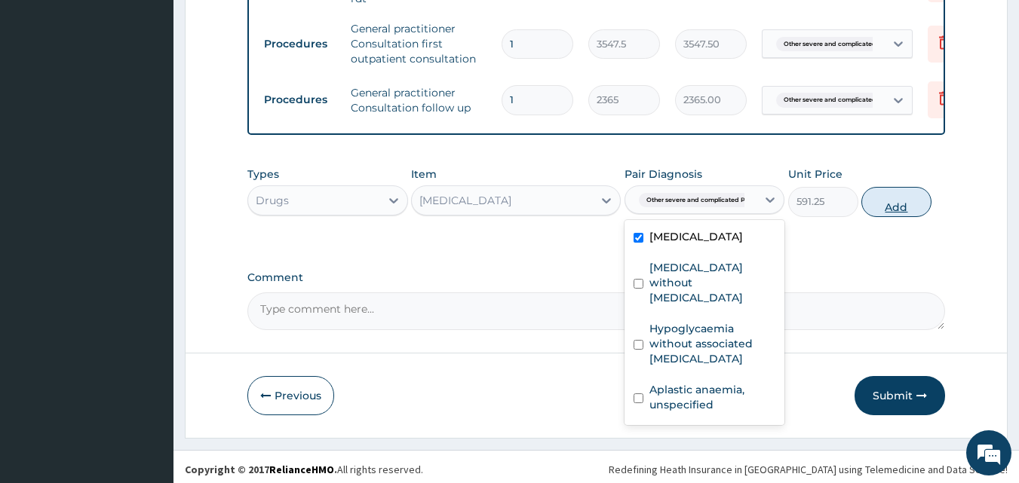
click at [898, 201] on button "Add" at bounding box center [896, 202] width 70 height 30
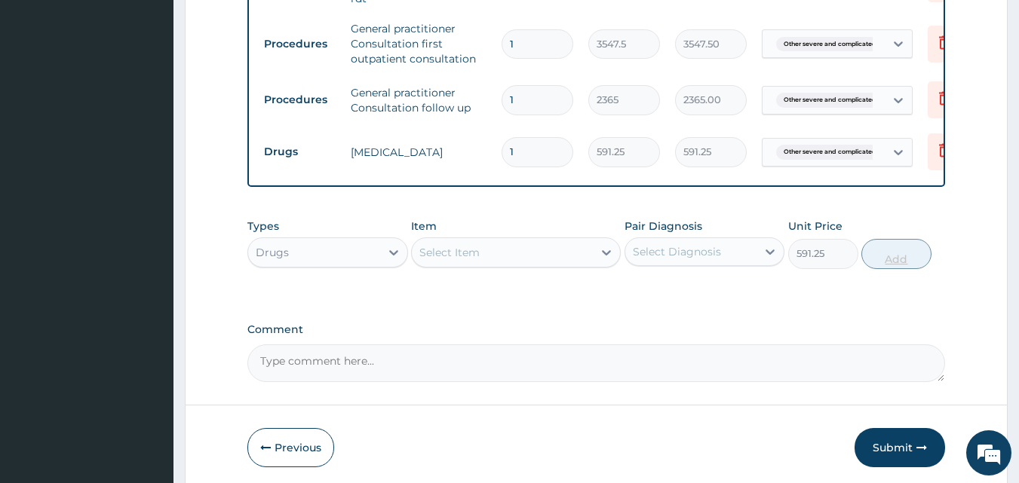
type input "0"
type input "10"
type input "5912.50"
type input "10"
click at [457, 250] on div "Select Item" at bounding box center [449, 252] width 60 height 15
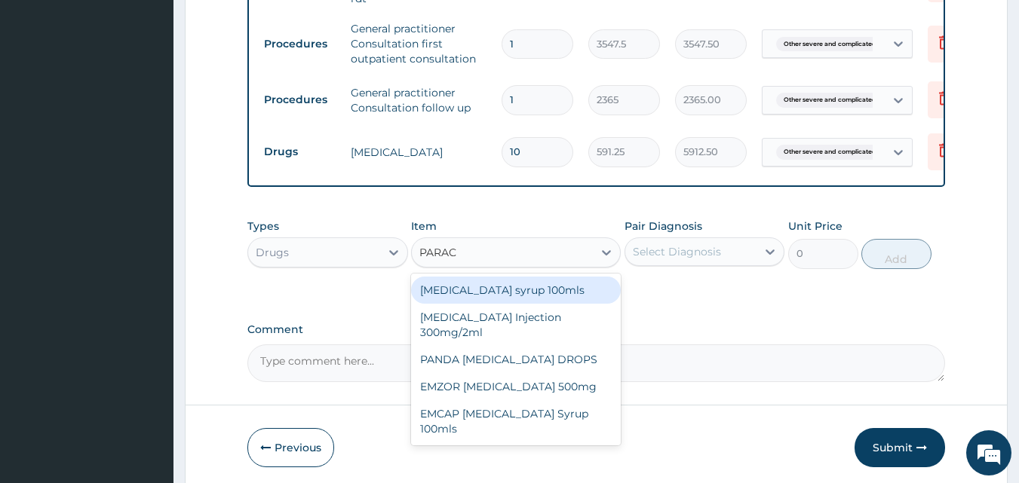
type input "PARACE"
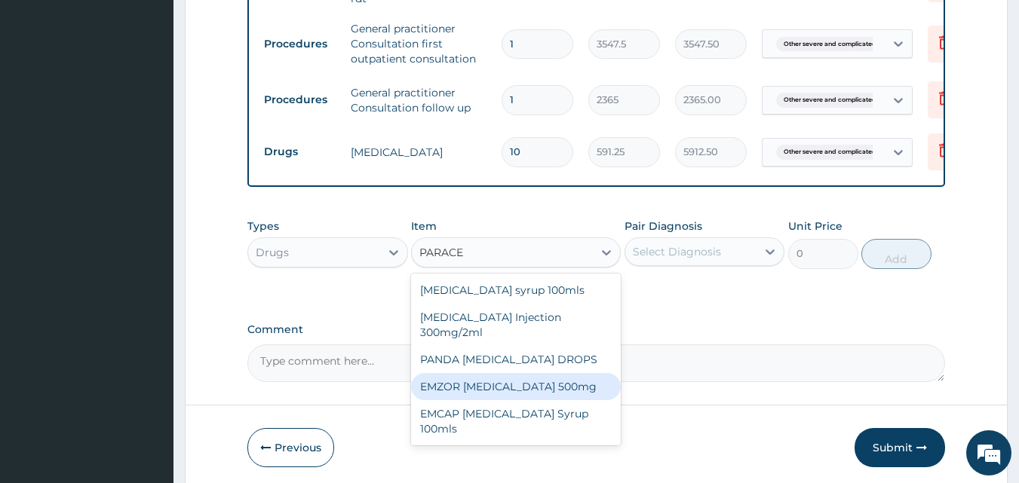
click at [576, 385] on div "EMZOR PARACETAMOL 500mg" at bounding box center [516, 386] width 210 height 27
type input "23.65"
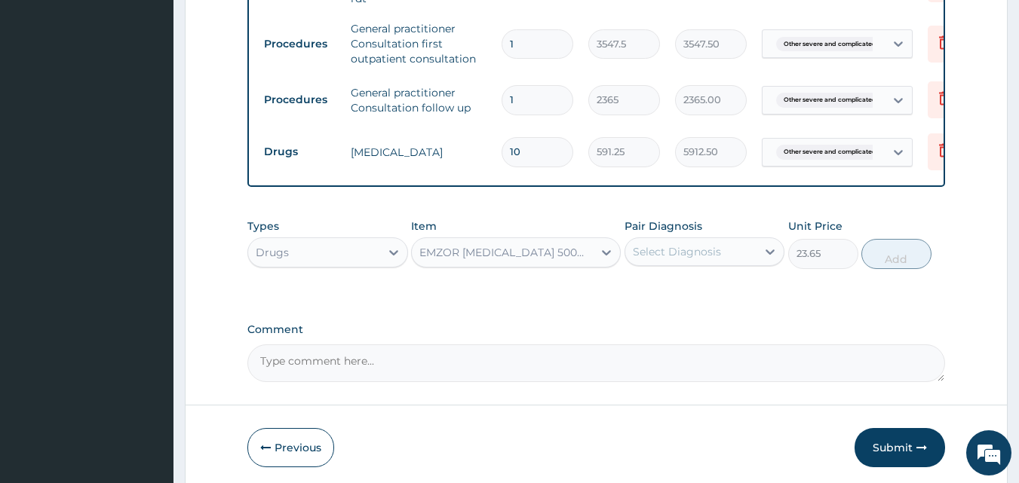
click at [696, 248] on div "Select Diagnosis" at bounding box center [677, 251] width 88 height 15
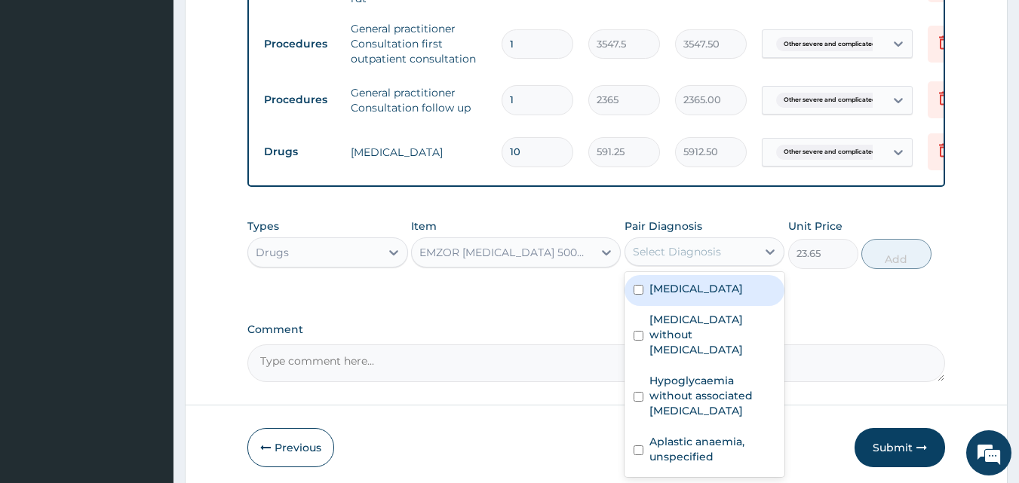
click at [680, 296] on label "Other severe and complicated Plasmodium falciparum malaria" at bounding box center [696, 288] width 94 height 15
checkbox input "true"
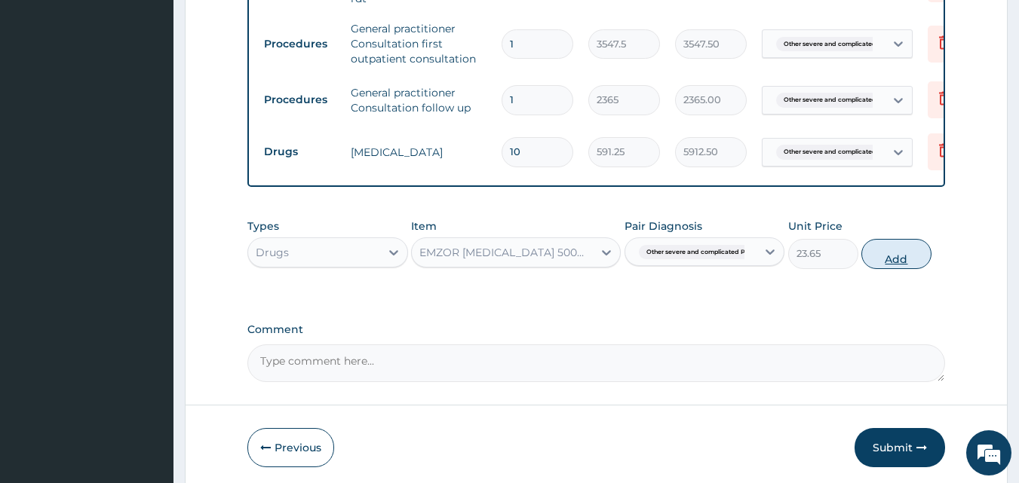
click at [892, 252] on button "Add" at bounding box center [896, 254] width 70 height 30
type input "0"
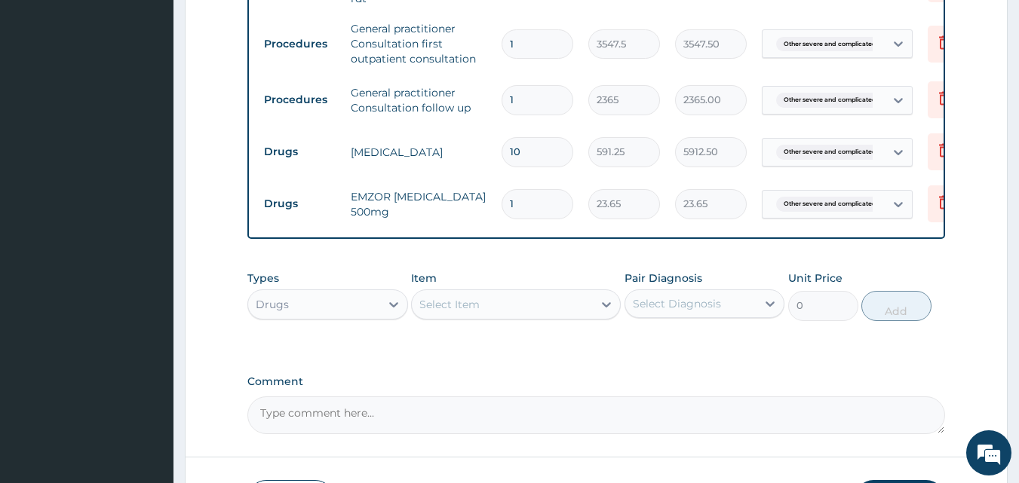
type input "18"
type input "425.70"
type input "18"
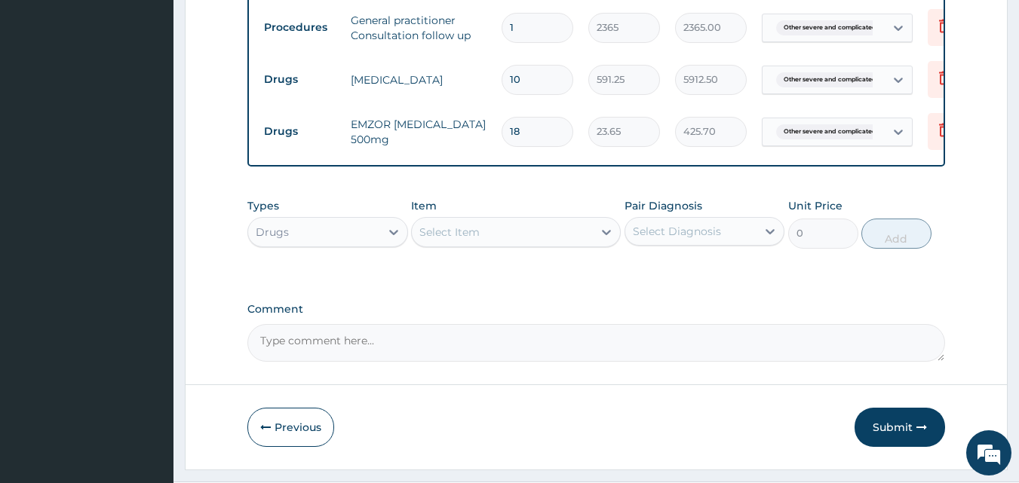
scroll to position [968, 0]
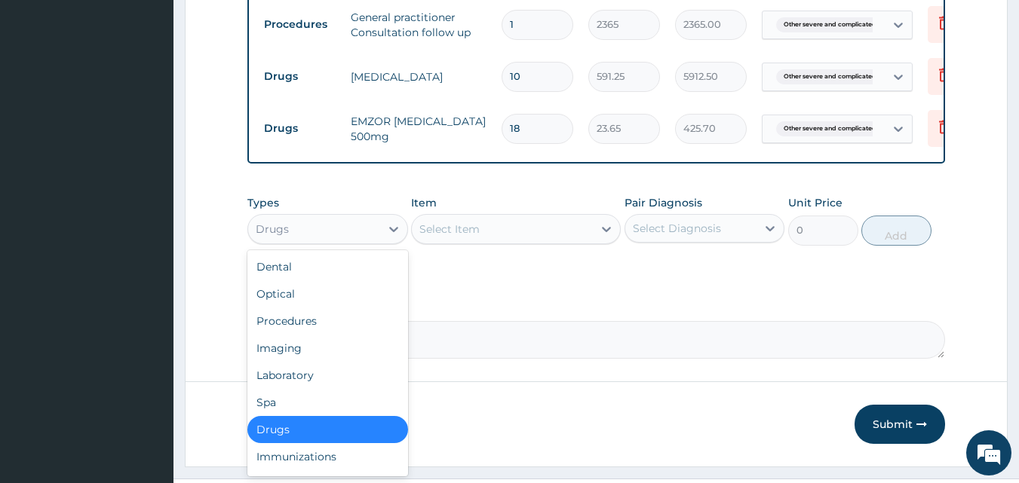
click at [348, 225] on div "Drugs" at bounding box center [314, 229] width 132 height 24
click at [312, 379] on div "Laboratory" at bounding box center [327, 375] width 161 height 27
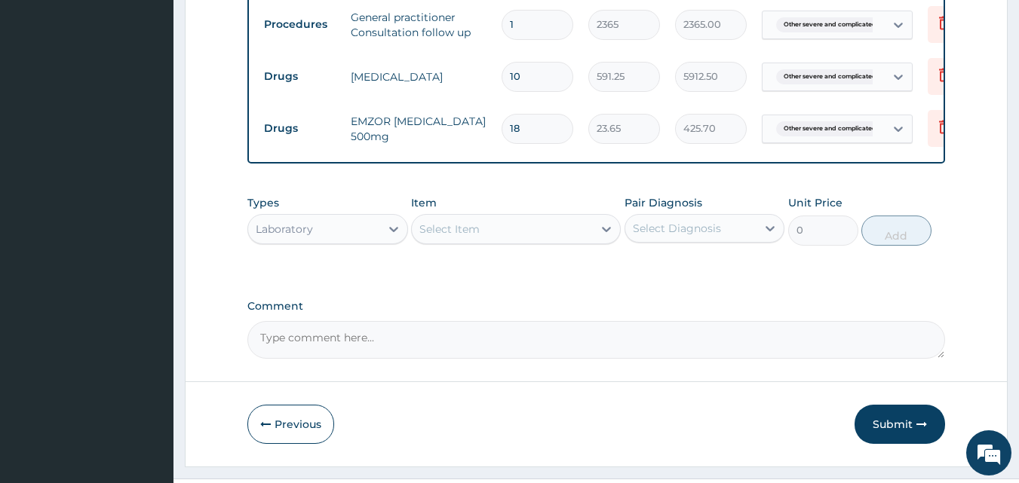
click at [570, 229] on div "Select Item" at bounding box center [502, 229] width 181 height 24
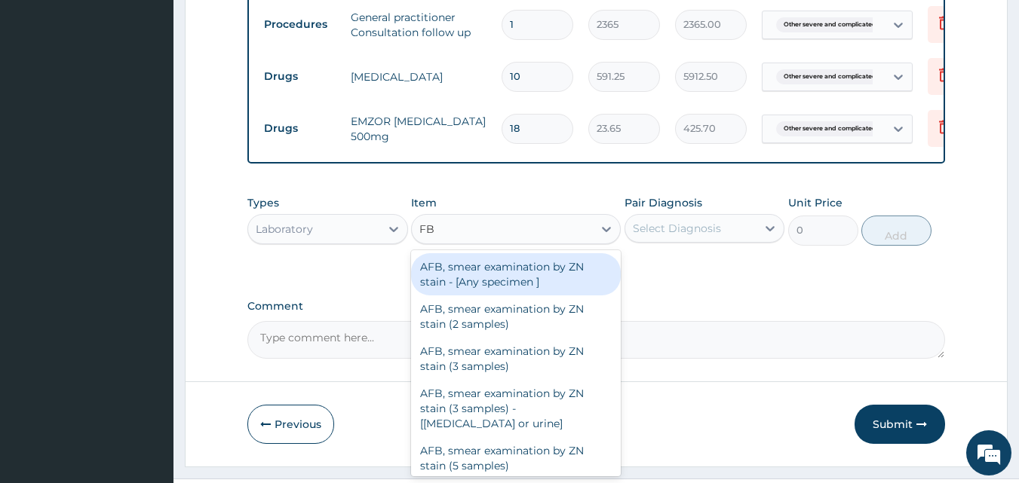
type input "FBC"
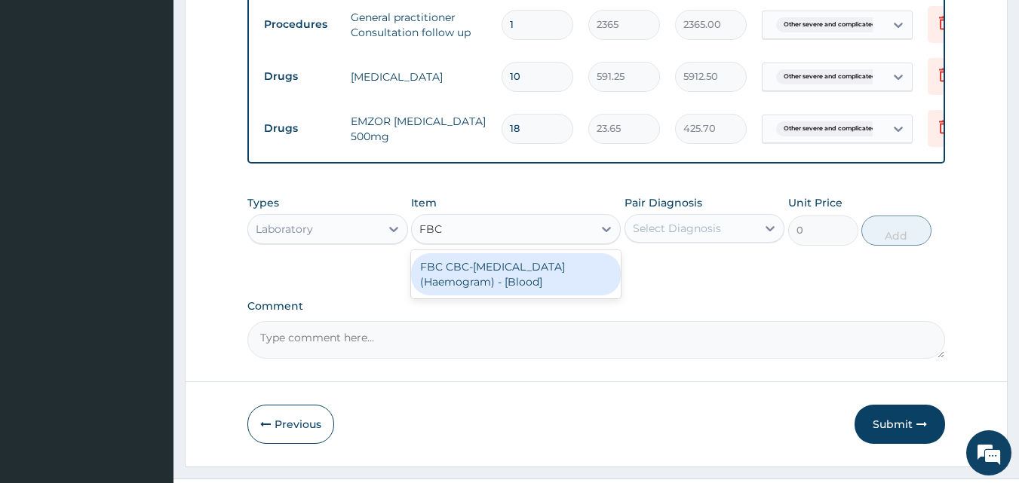
click at [554, 260] on div "FBC CBC-Complete Blood Count (Haemogram) - [Blood]" at bounding box center [516, 274] width 210 height 42
type input "4300"
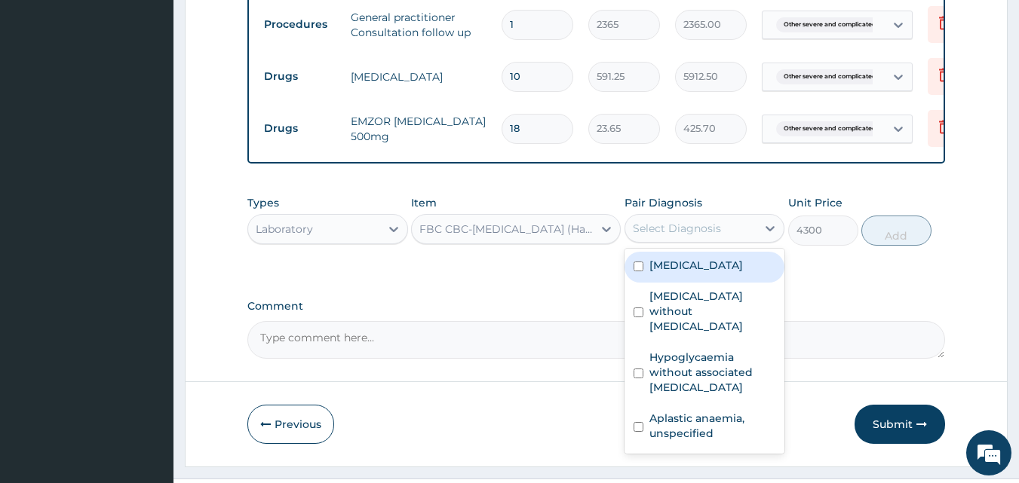
click at [655, 221] on div "Select Diagnosis" at bounding box center [677, 228] width 88 height 15
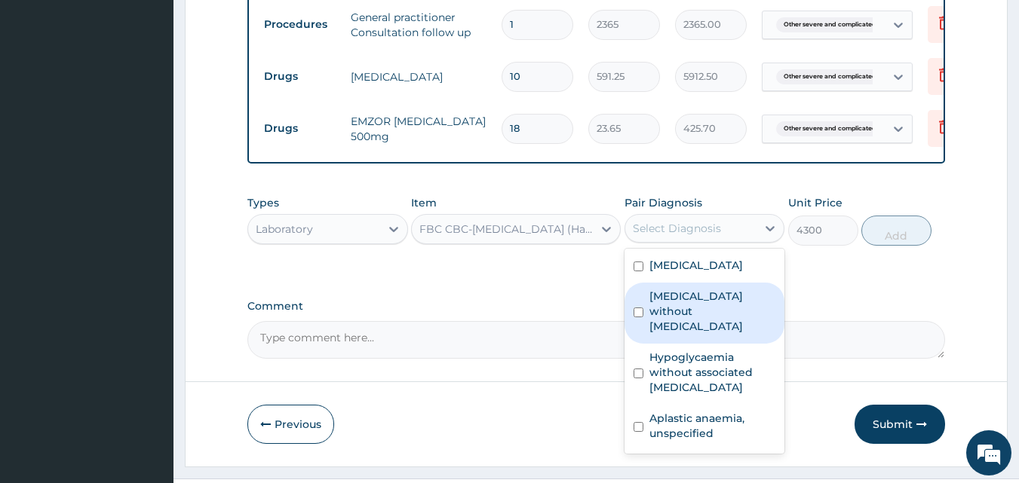
click at [668, 334] on label "Sepsis without septic shock" at bounding box center [712, 311] width 127 height 45
checkbox input "true"
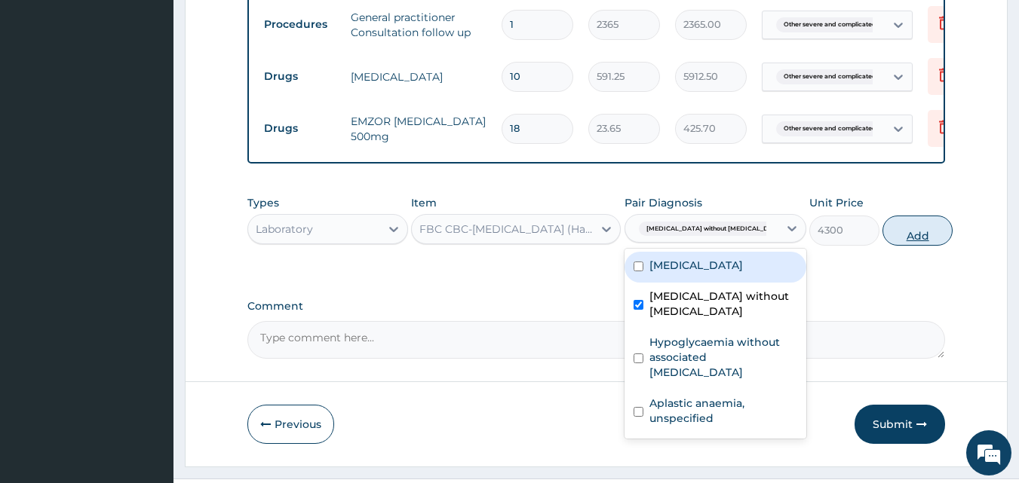
click at [892, 229] on button "Add" at bounding box center [917, 231] width 70 height 30
type input "0"
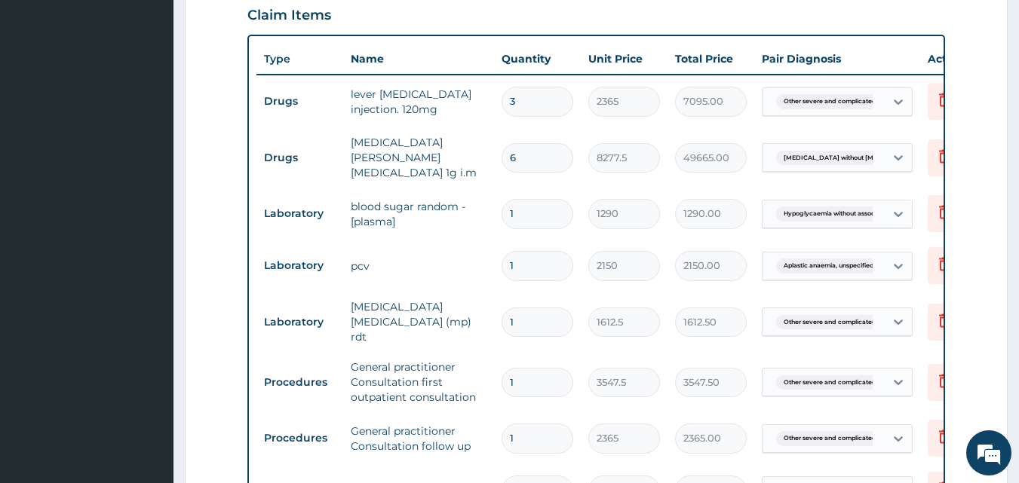
scroll to position [516, 0]
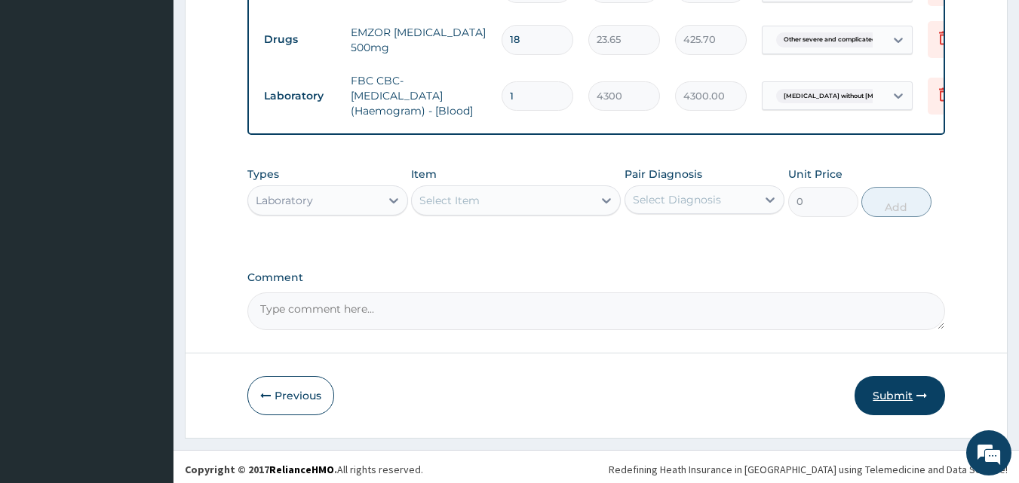
click at [898, 386] on button "Submit" at bounding box center [900, 395] width 91 height 39
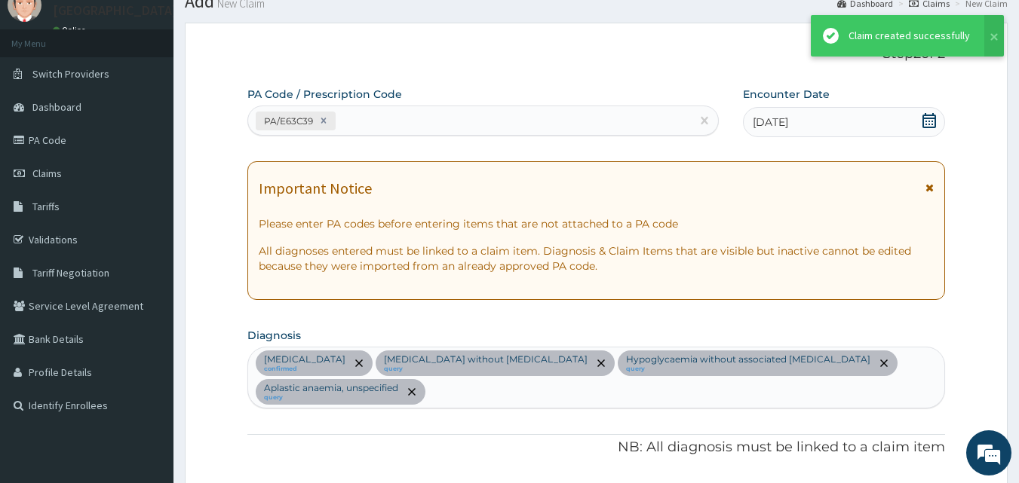
scroll to position [1057, 0]
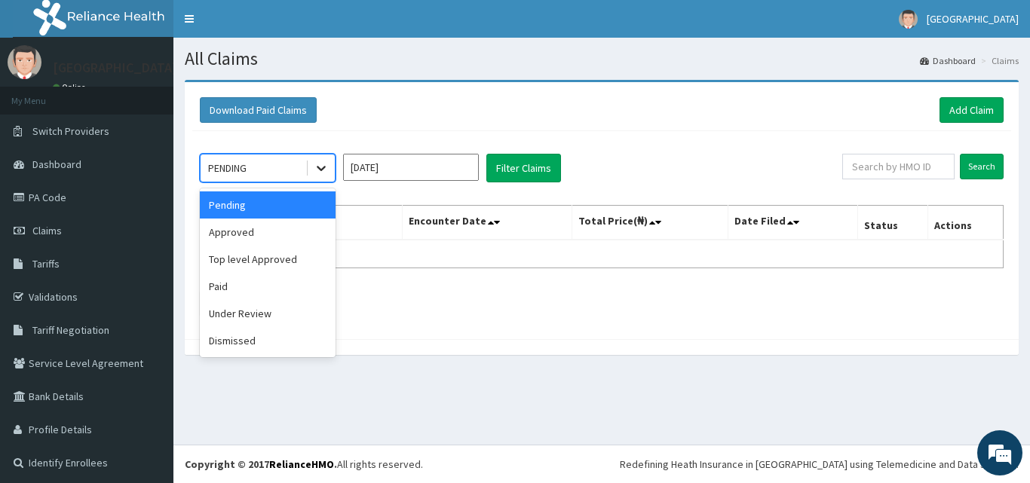
click at [318, 170] on icon at bounding box center [321, 168] width 15 height 15
click at [269, 321] on div "Under Review" at bounding box center [268, 313] width 136 height 27
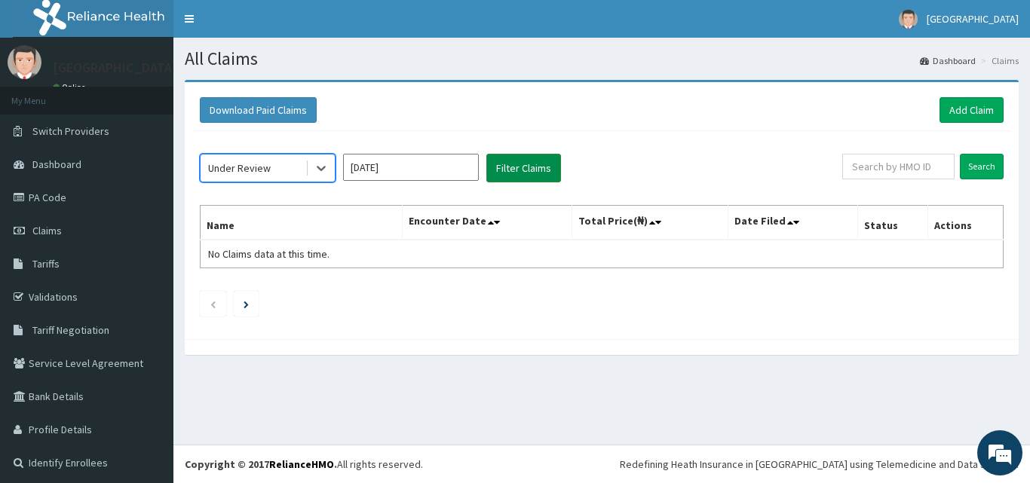
click at [520, 170] on button "Filter Claims" at bounding box center [524, 168] width 75 height 29
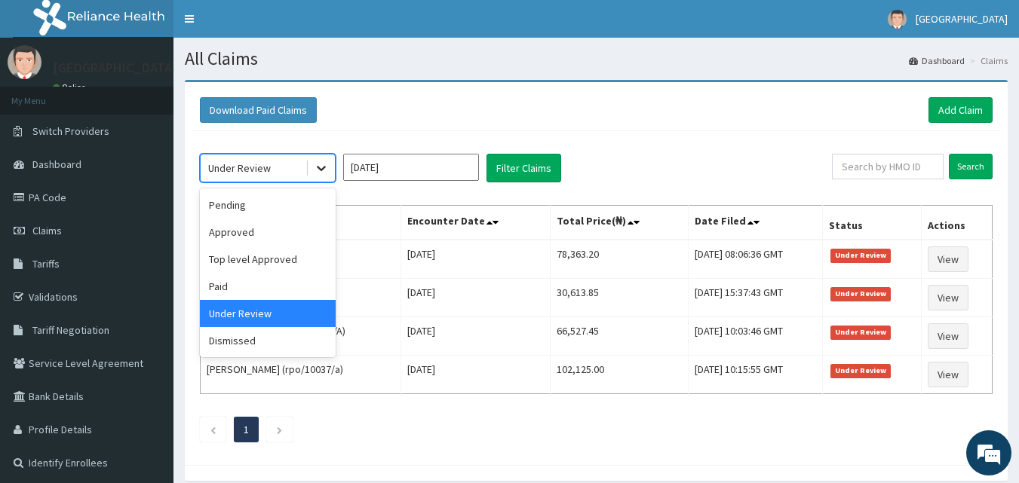
click at [308, 173] on div at bounding box center [321, 168] width 27 height 27
drag, startPoint x: 256, startPoint y: 288, endPoint x: 342, endPoint y: 207, distance: 117.9
click at [259, 287] on div "Paid" at bounding box center [268, 286] width 136 height 27
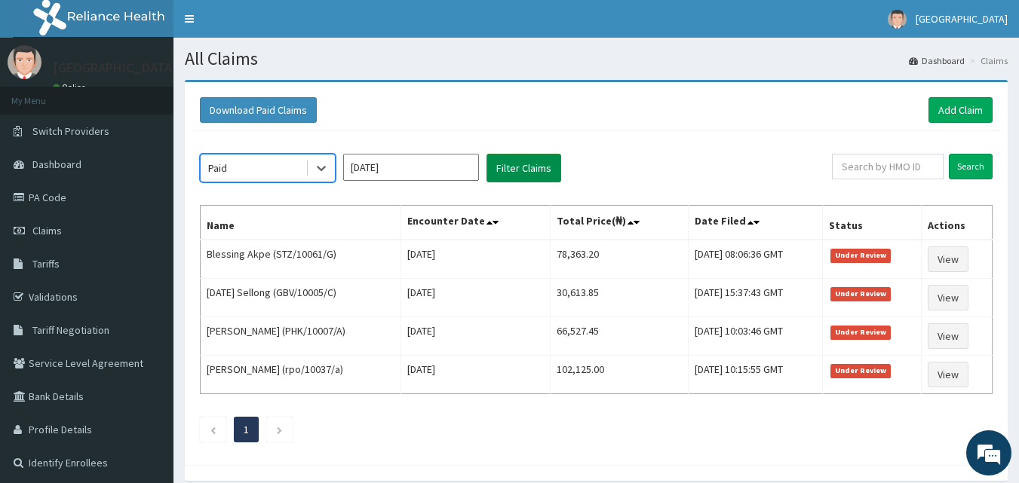
click at [506, 162] on button "Filter Claims" at bounding box center [524, 168] width 75 height 29
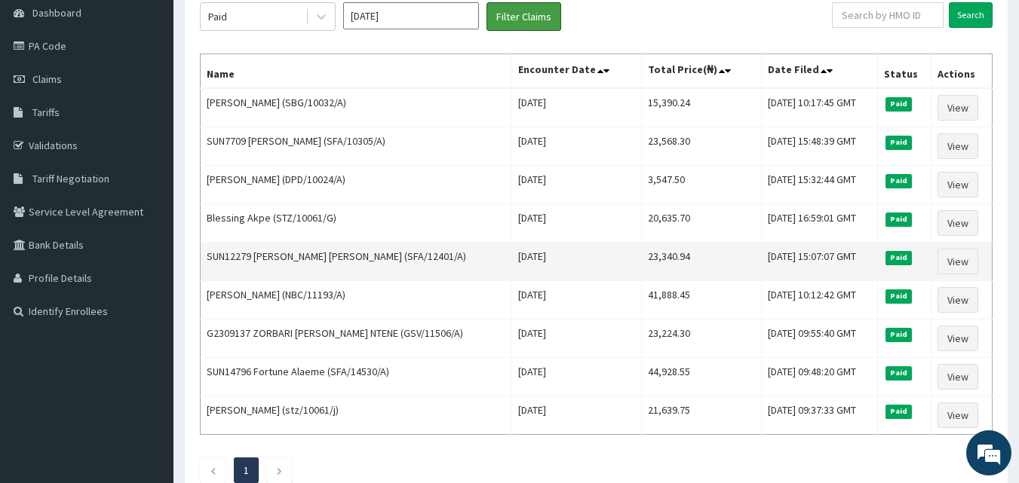
scroll to position [151, 0]
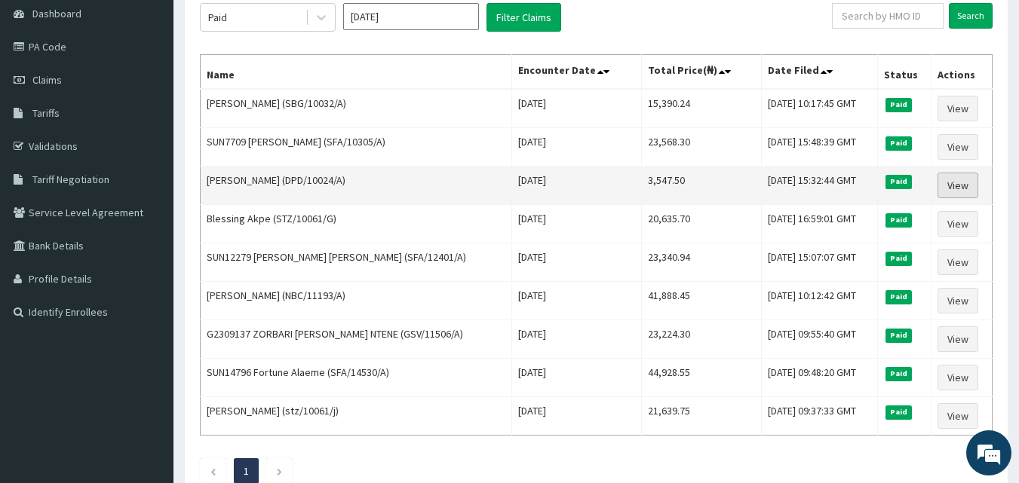
click at [962, 186] on link "View" at bounding box center [958, 186] width 41 height 26
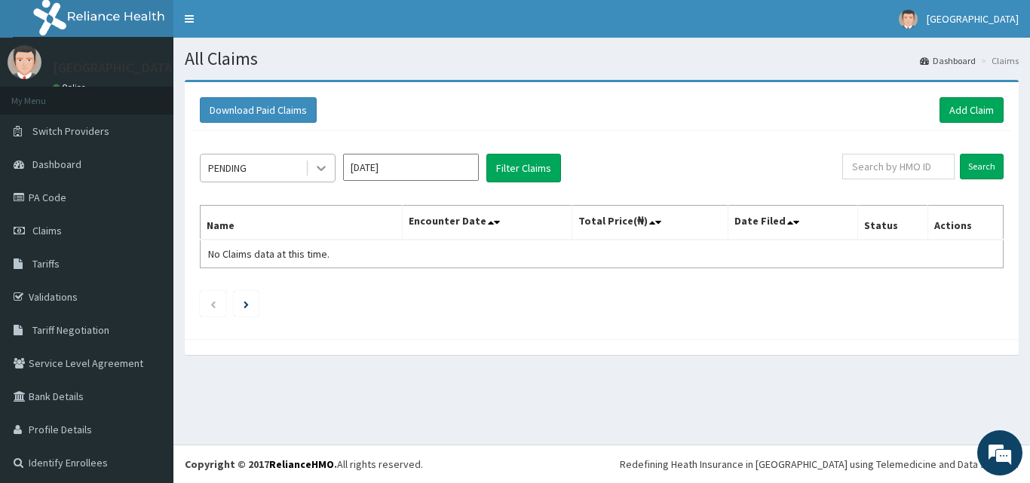
click at [317, 164] on icon at bounding box center [321, 168] width 15 height 15
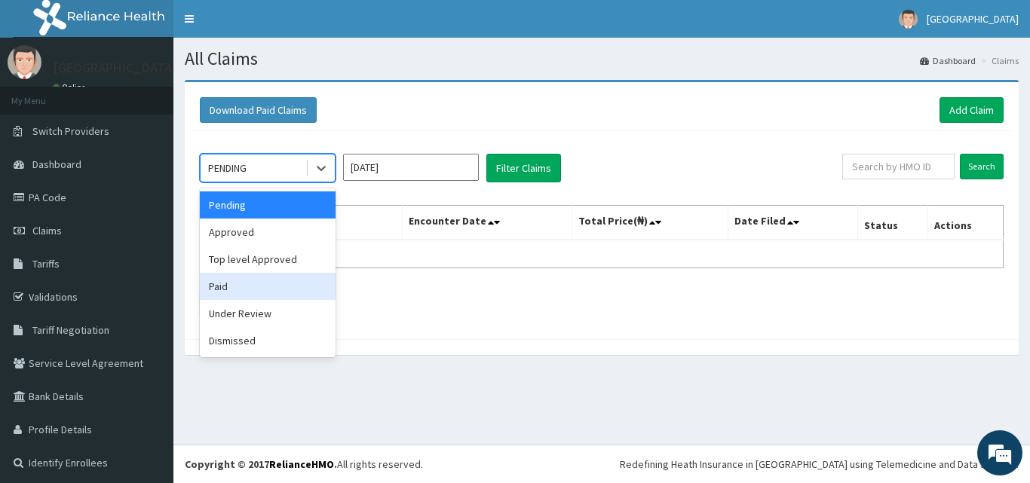
click at [268, 293] on div "Paid" at bounding box center [268, 286] width 136 height 27
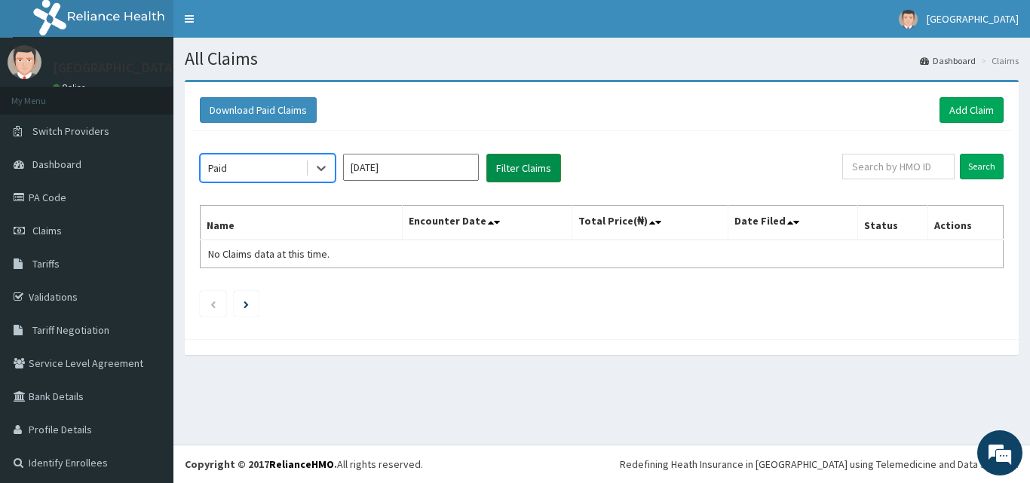
click at [511, 163] on button "Filter Claims" at bounding box center [524, 168] width 75 height 29
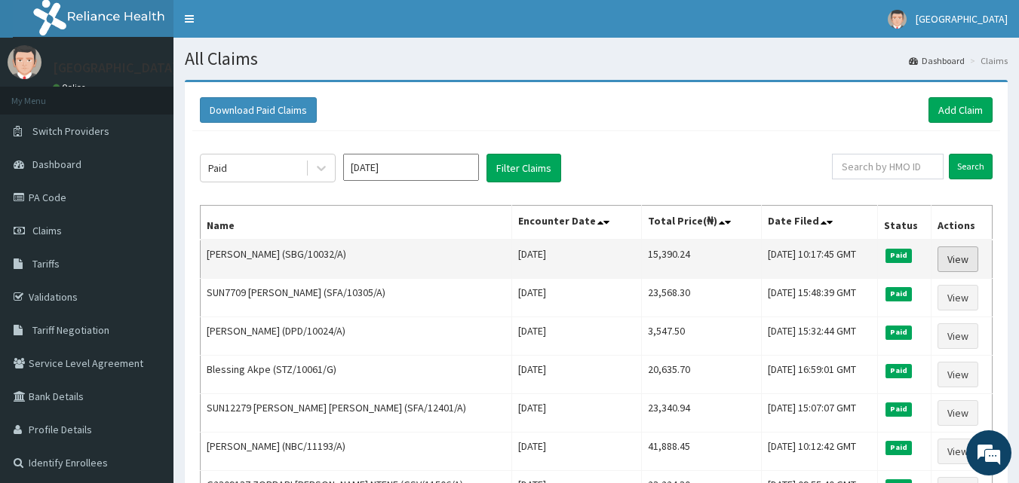
click at [967, 260] on link "View" at bounding box center [958, 260] width 41 height 26
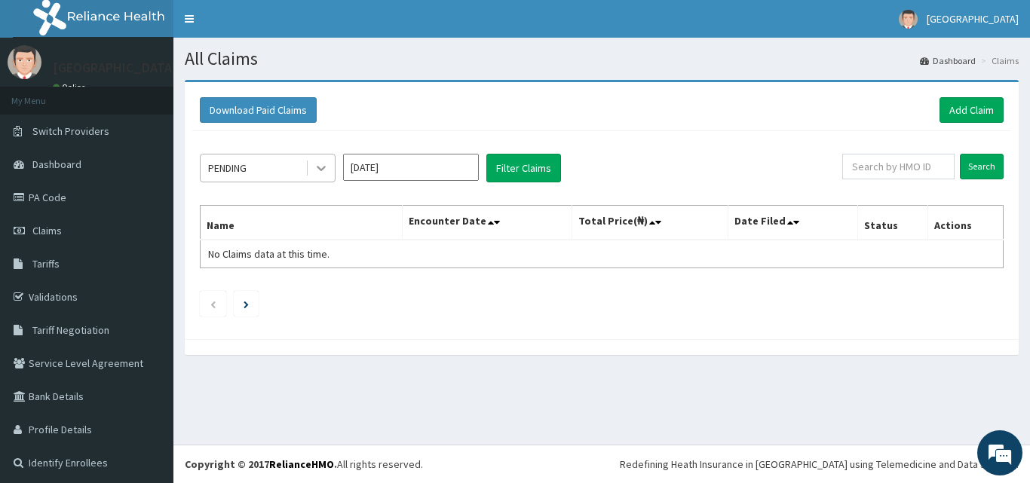
click at [318, 168] on icon at bounding box center [321, 169] width 9 height 5
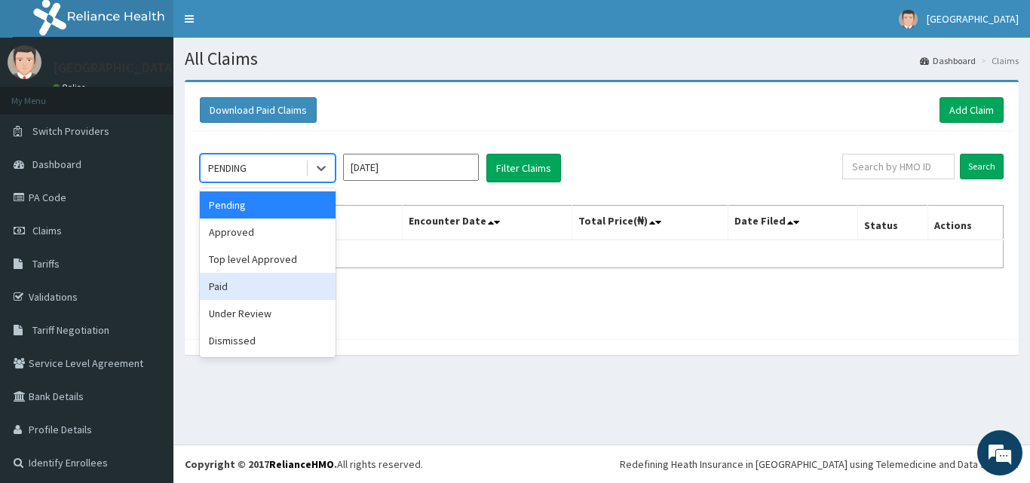
drag, startPoint x: 268, startPoint y: 283, endPoint x: 364, endPoint y: 233, distance: 108.0
click at [271, 280] on div "Paid" at bounding box center [268, 286] width 136 height 27
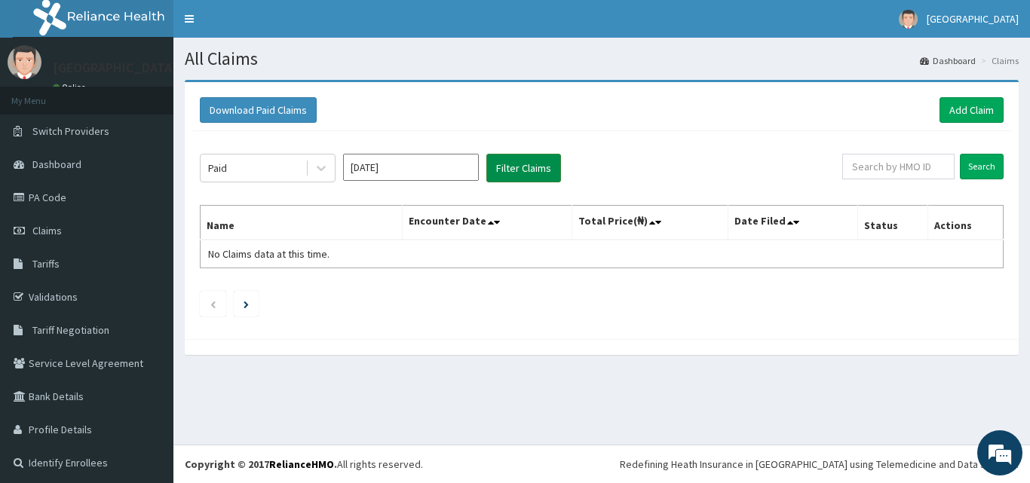
click at [529, 167] on button "Filter Claims" at bounding box center [524, 168] width 75 height 29
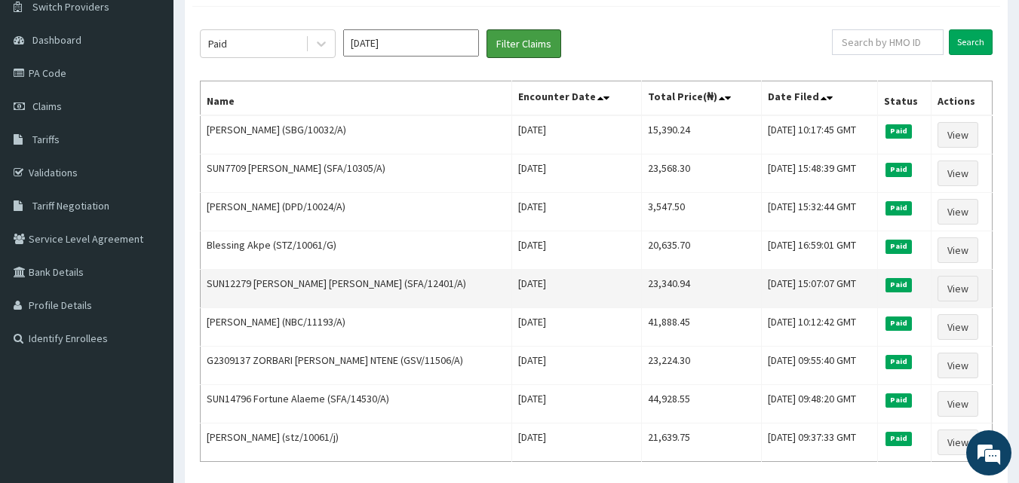
scroll to position [151, 0]
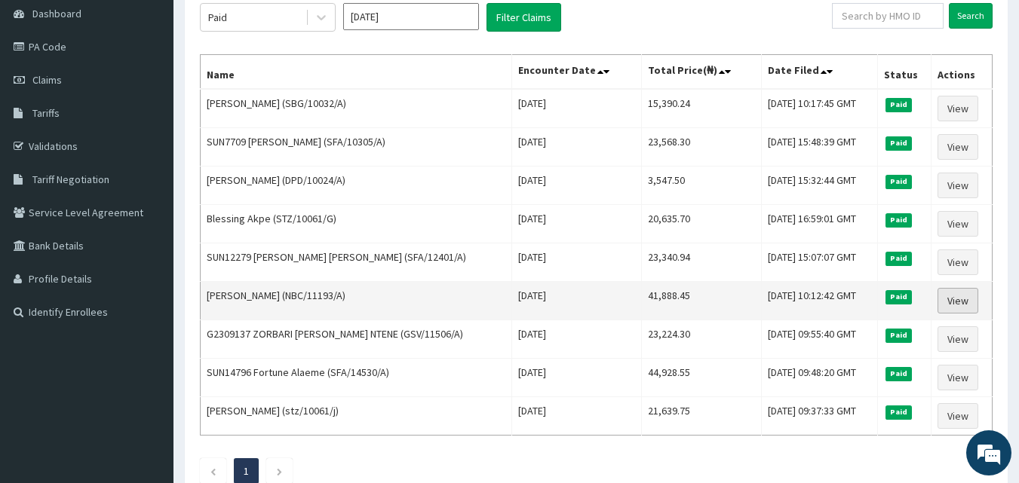
click at [962, 303] on link "View" at bounding box center [958, 301] width 41 height 26
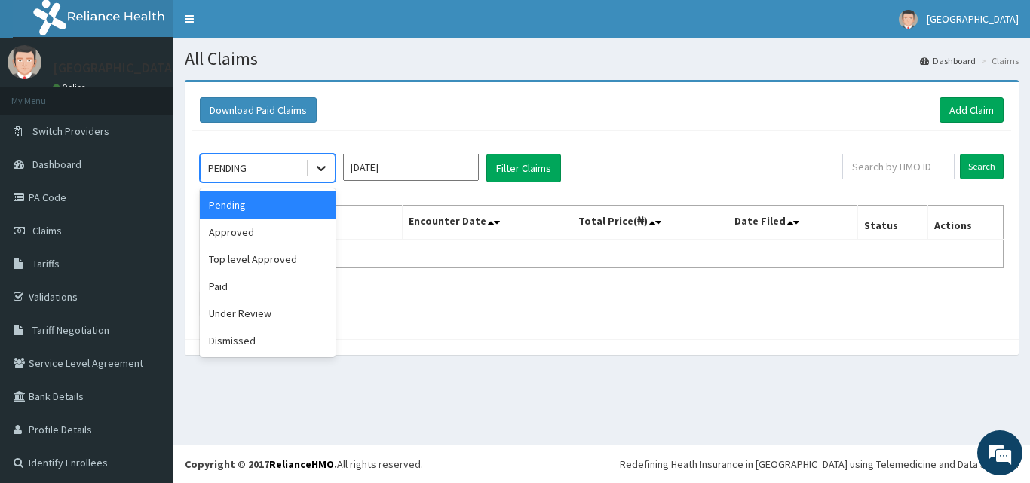
click at [319, 164] on icon at bounding box center [321, 168] width 15 height 15
click at [277, 297] on div "Paid" at bounding box center [268, 286] width 136 height 27
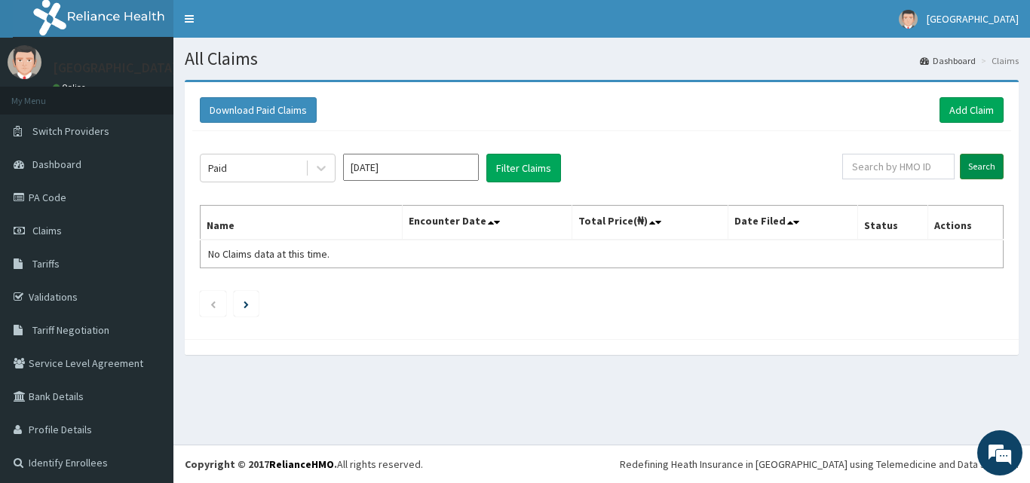
click at [983, 168] on input "Search" at bounding box center [982, 167] width 44 height 26
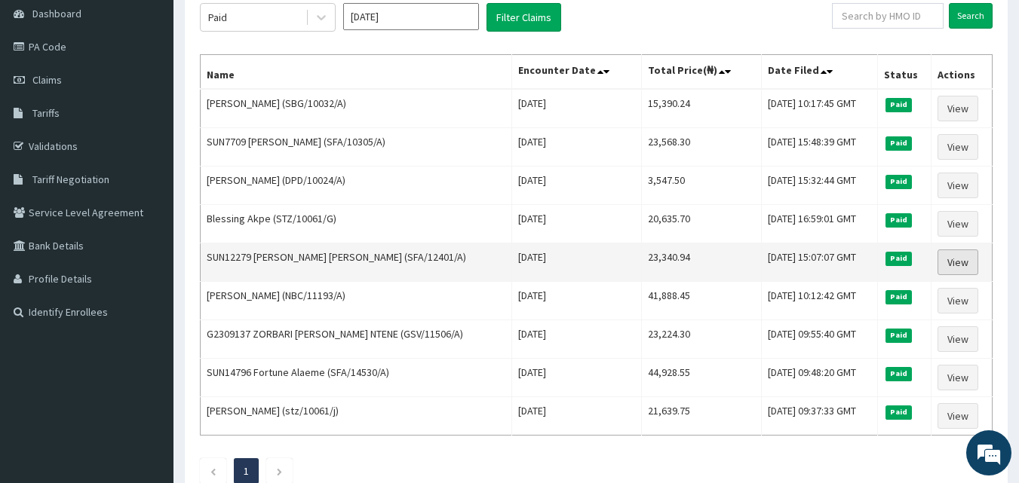
click at [962, 259] on link "View" at bounding box center [958, 263] width 41 height 26
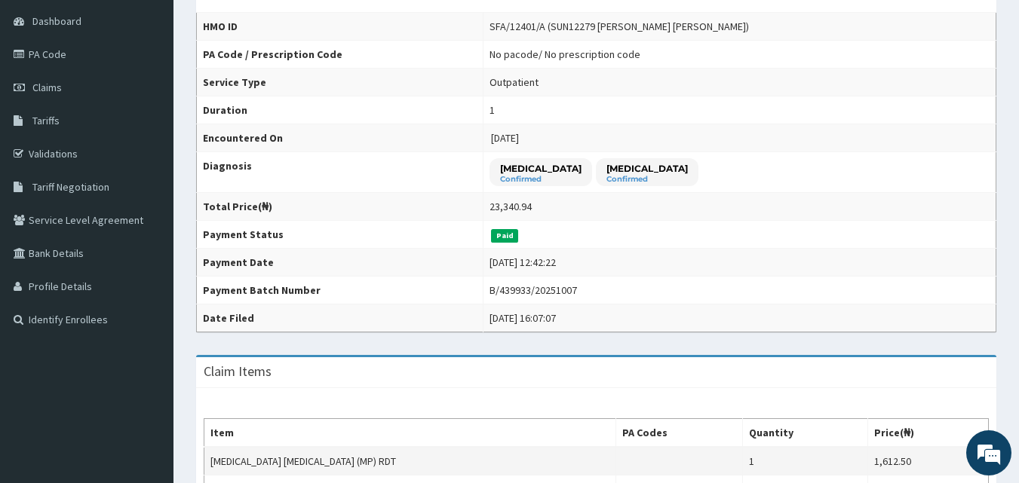
scroll to position [68, 0]
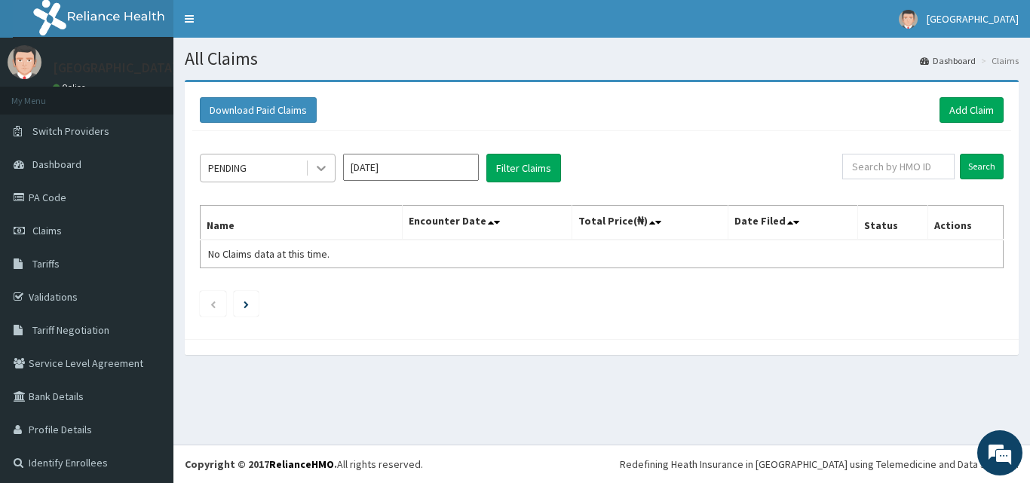
click at [323, 173] on icon at bounding box center [321, 168] width 15 height 15
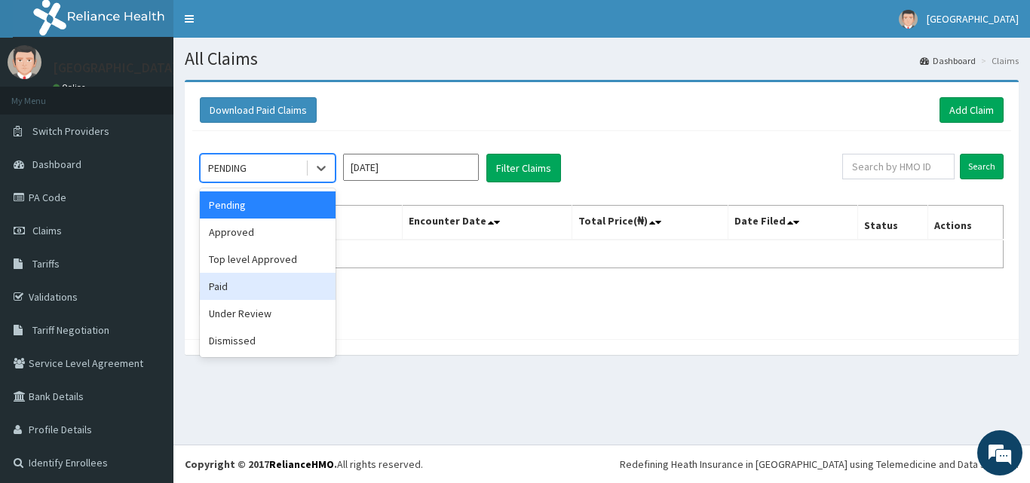
drag, startPoint x: 275, startPoint y: 287, endPoint x: 342, endPoint y: 242, distance: 81.0
click at [275, 286] on div "Paid" at bounding box center [268, 286] width 136 height 27
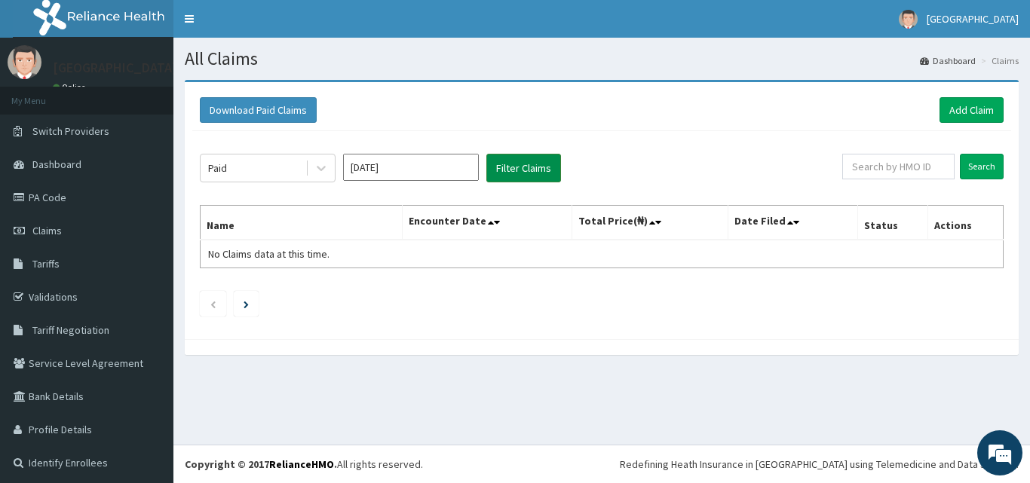
click at [505, 167] on button "Filter Claims" at bounding box center [524, 168] width 75 height 29
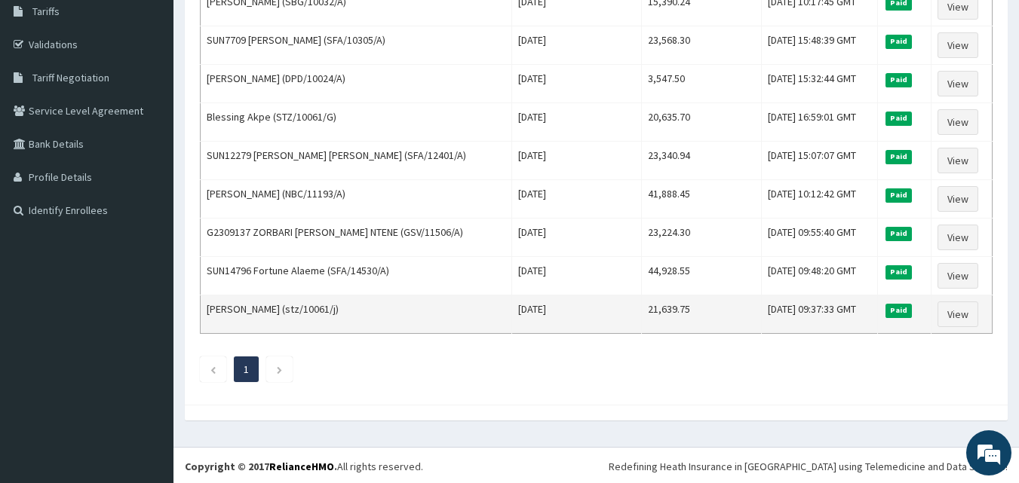
scroll to position [255, 0]
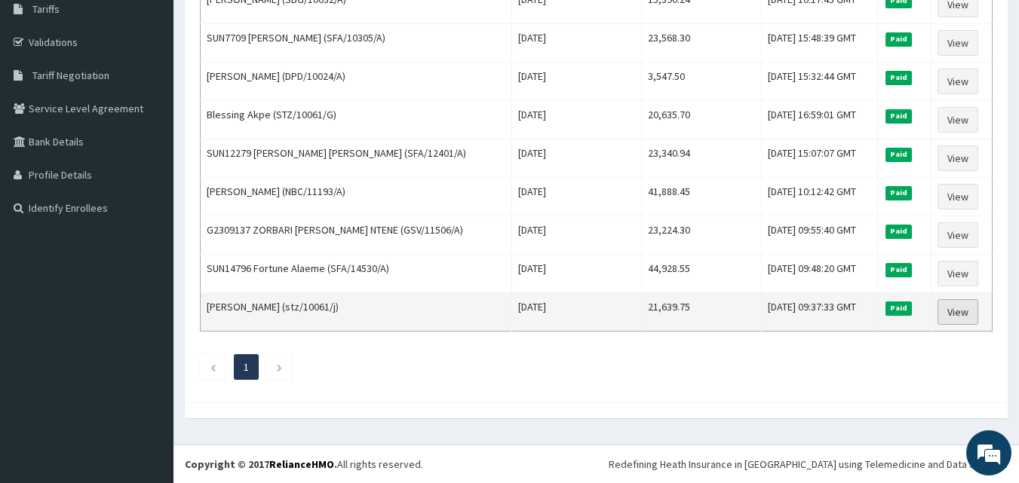
click at [969, 311] on link "View" at bounding box center [958, 312] width 41 height 26
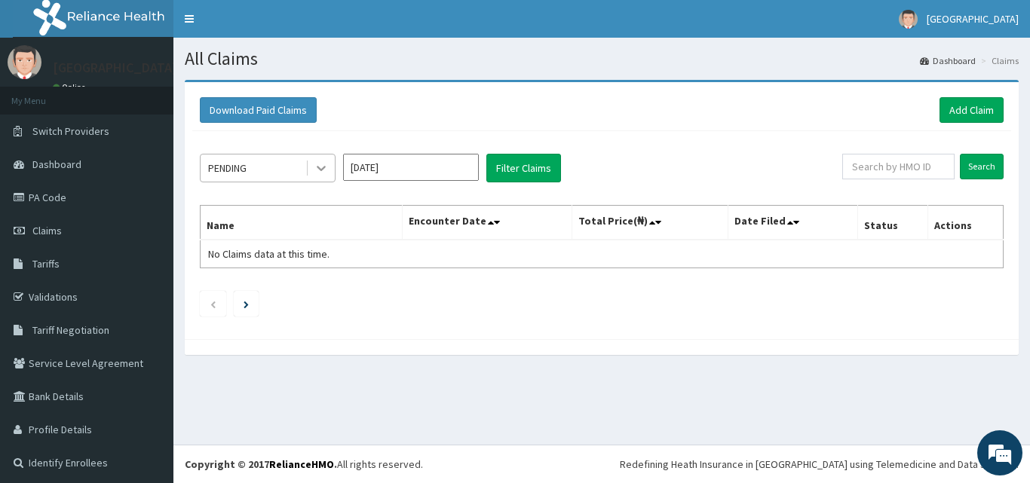
click at [324, 169] on icon at bounding box center [321, 168] width 15 height 15
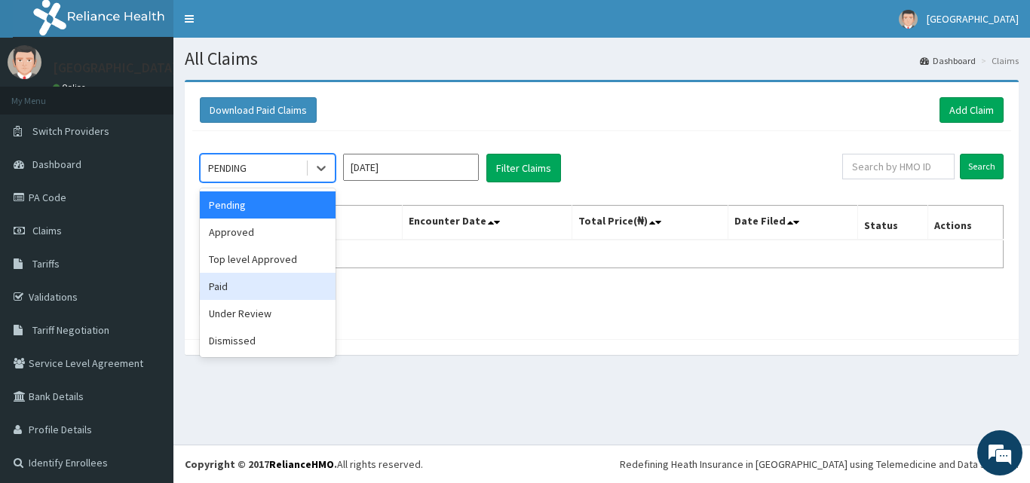
click at [293, 280] on div "Paid" at bounding box center [268, 286] width 136 height 27
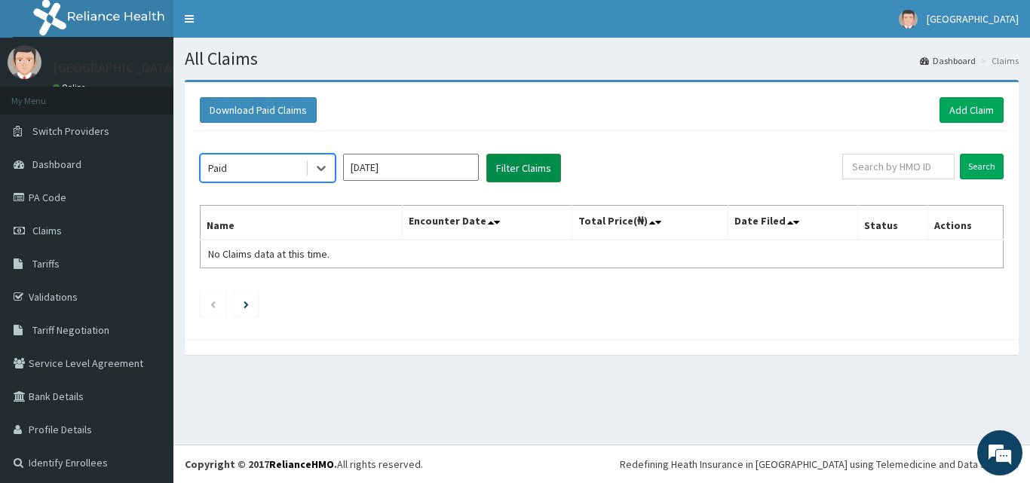
click at [511, 166] on button "Filter Claims" at bounding box center [524, 168] width 75 height 29
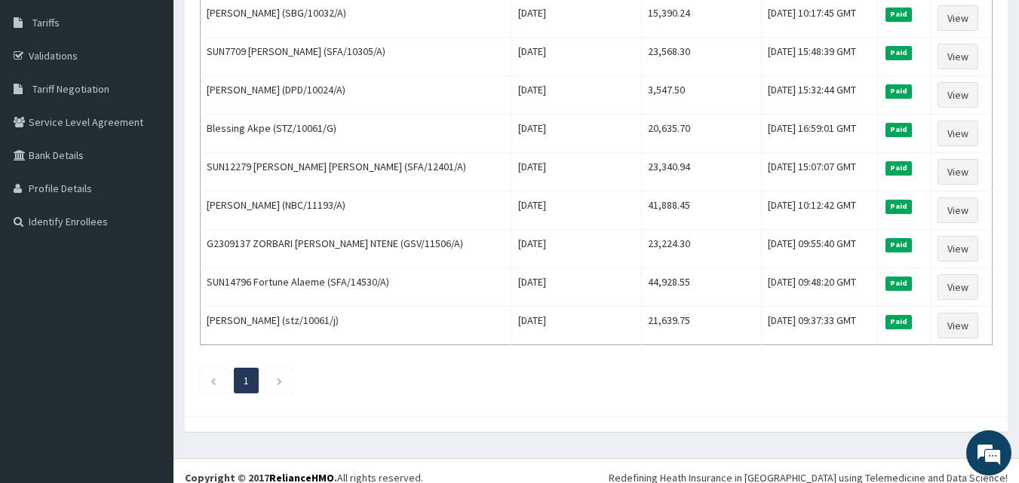
scroll to position [255, 0]
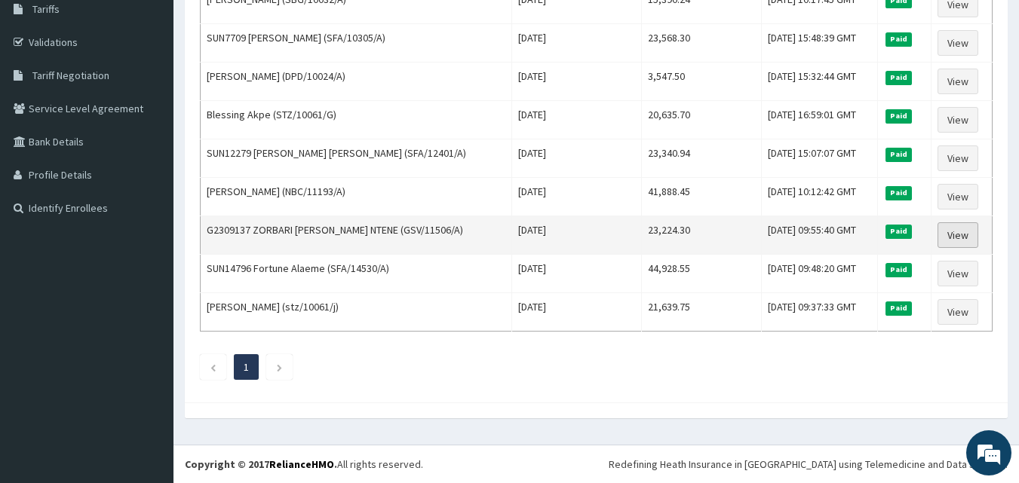
click at [962, 236] on link "View" at bounding box center [958, 236] width 41 height 26
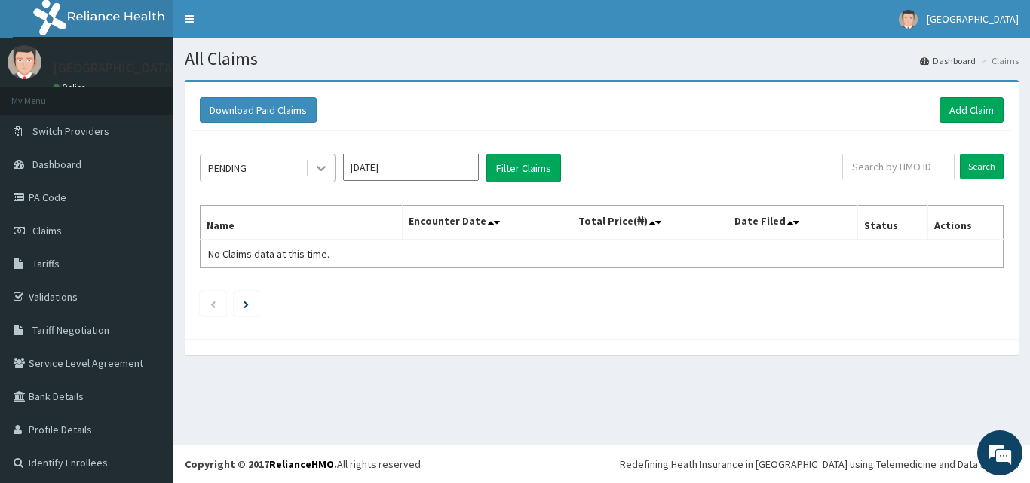
click at [320, 162] on icon at bounding box center [321, 168] width 15 height 15
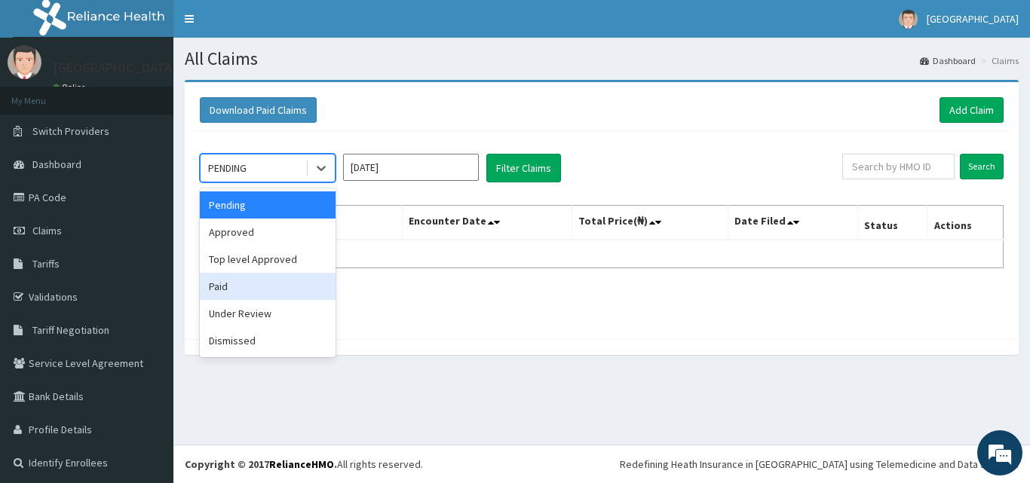
click at [278, 290] on div "Paid" at bounding box center [268, 286] width 136 height 27
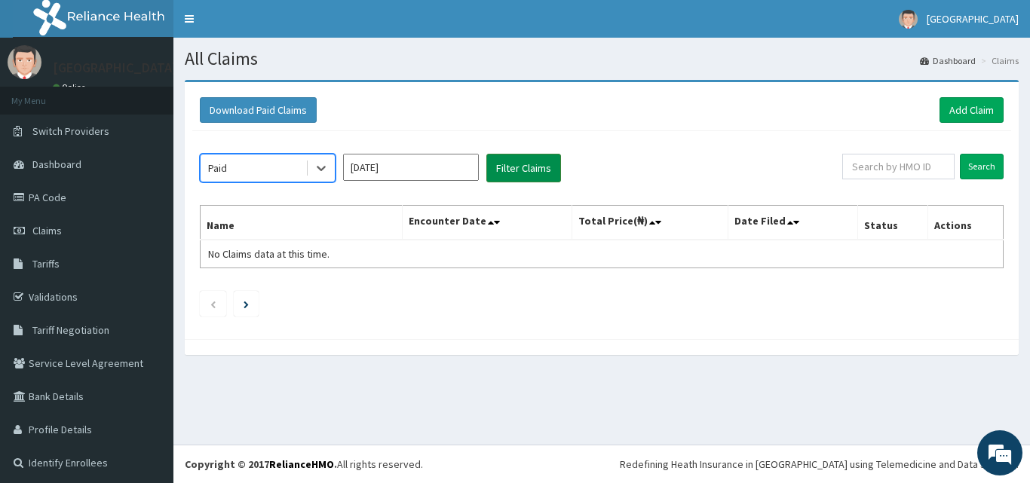
click at [506, 175] on button "Filter Claims" at bounding box center [524, 168] width 75 height 29
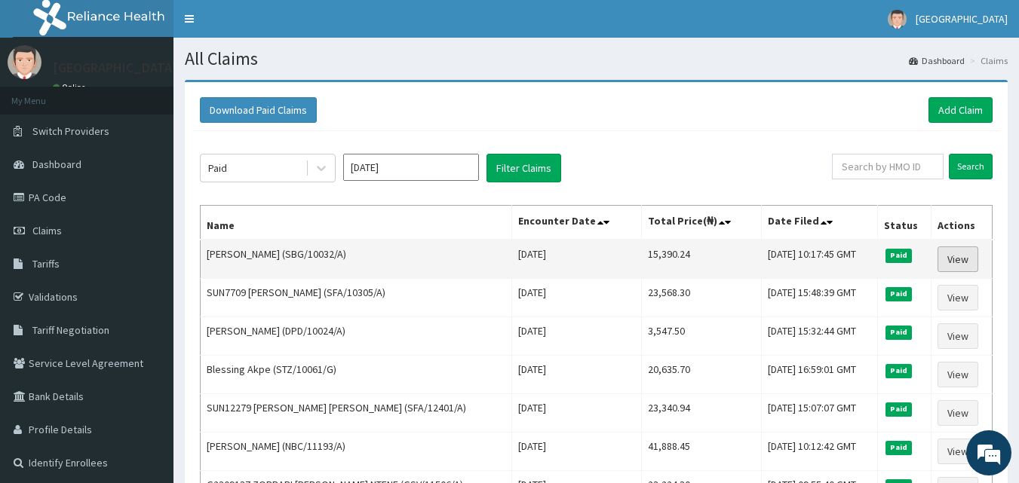
click at [956, 262] on link "View" at bounding box center [958, 260] width 41 height 26
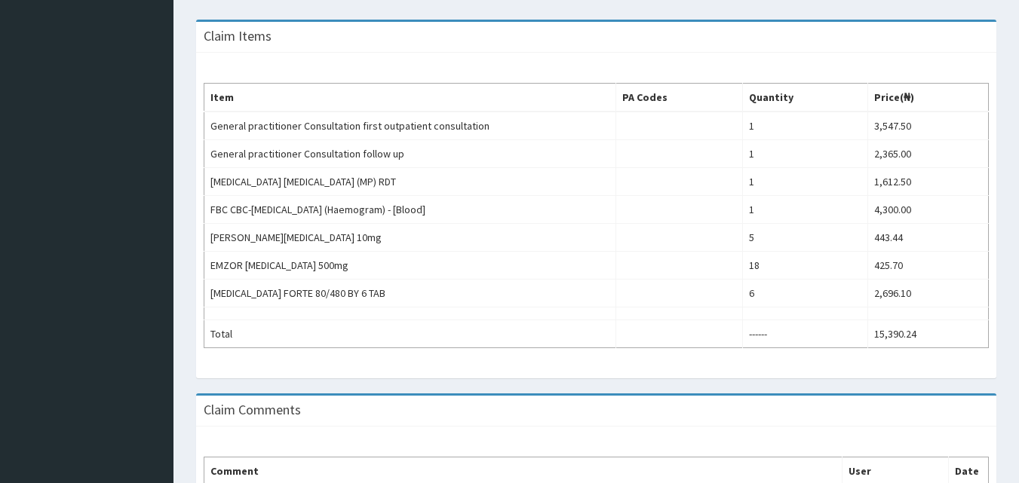
scroll to position [528, 0]
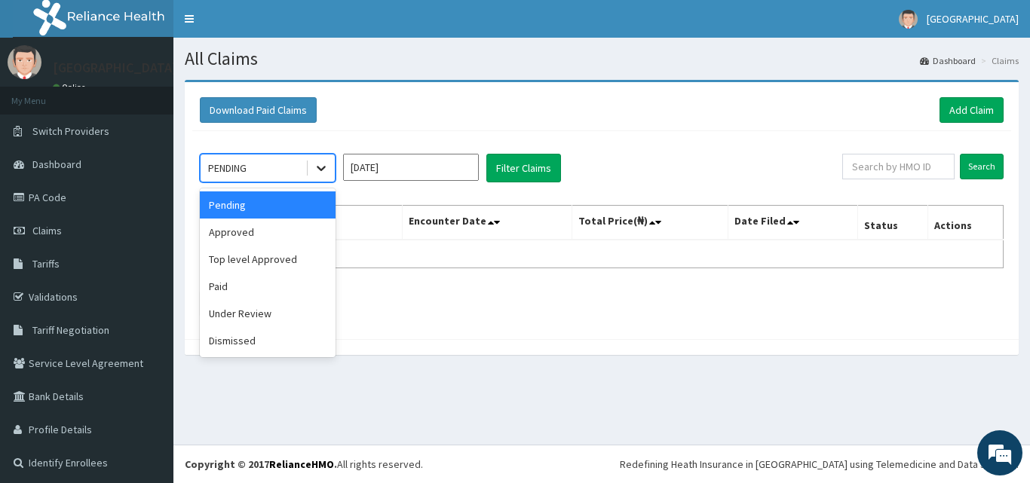
click at [323, 164] on icon at bounding box center [321, 168] width 15 height 15
click at [288, 285] on div "Paid" at bounding box center [268, 286] width 136 height 27
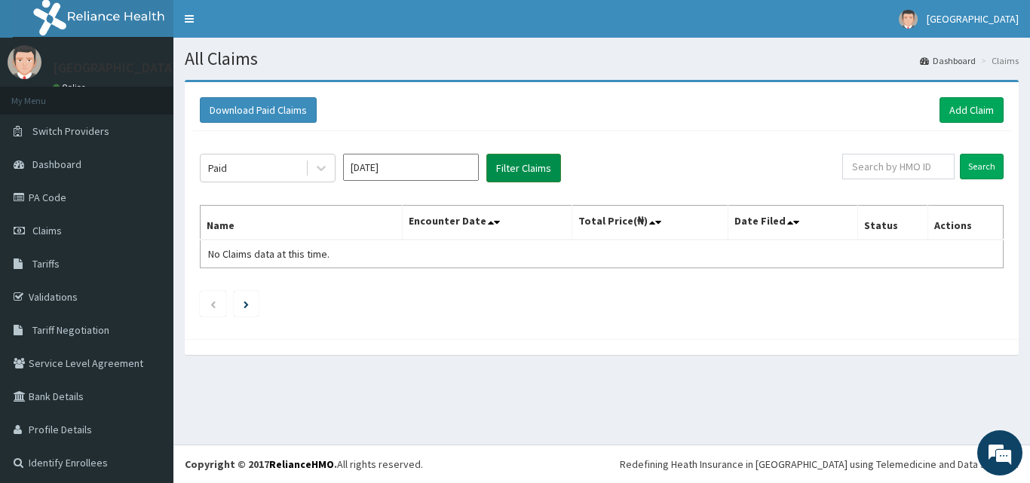
click at [541, 165] on button "Filter Claims" at bounding box center [524, 168] width 75 height 29
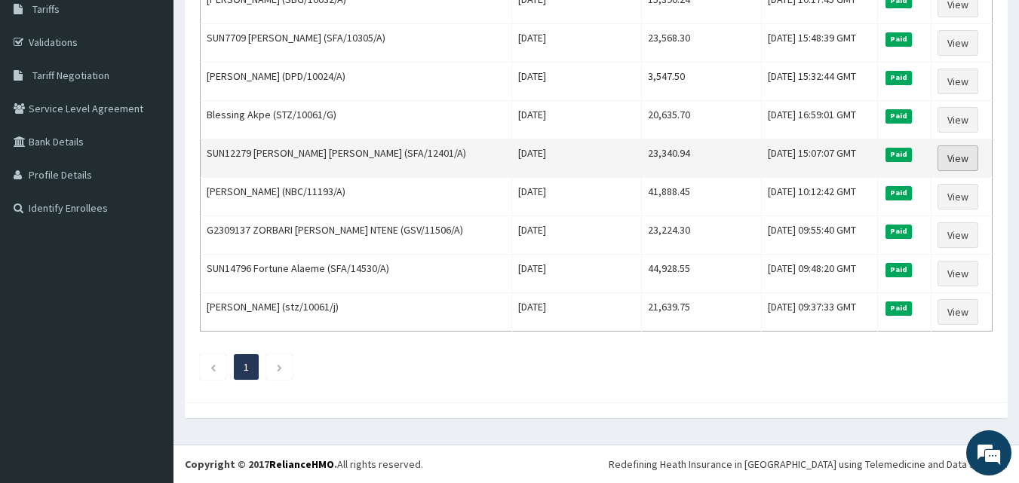
click at [953, 157] on link "View" at bounding box center [958, 159] width 41 height 26
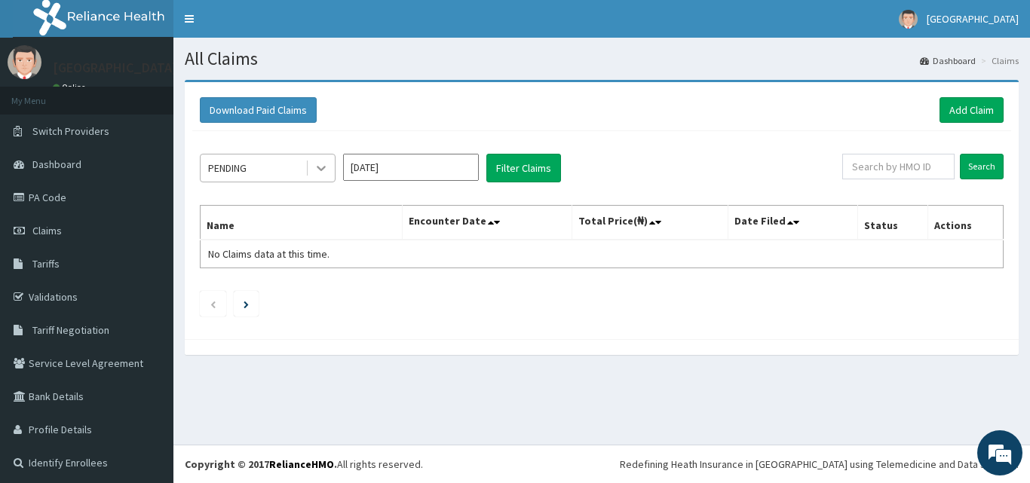
click at [320, 173] on icon at bounding box center [321, 168] width 15 height 15
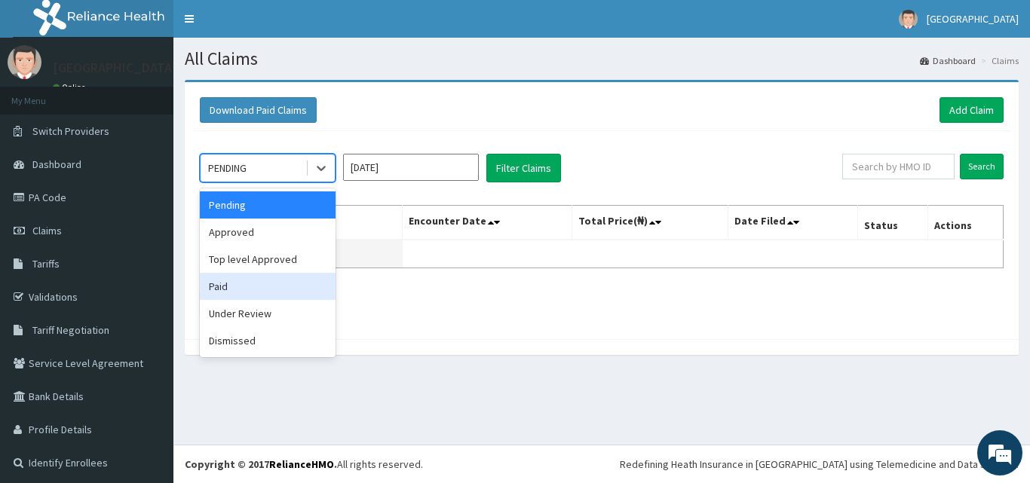
drag, startPoint x: 279, startPoint y: 295, endPoint x: 351, endPoint y: 241, distance: 89.9
click at [279, 293] on div "Paid" at bounding box center [268, 286] width 136 height 27
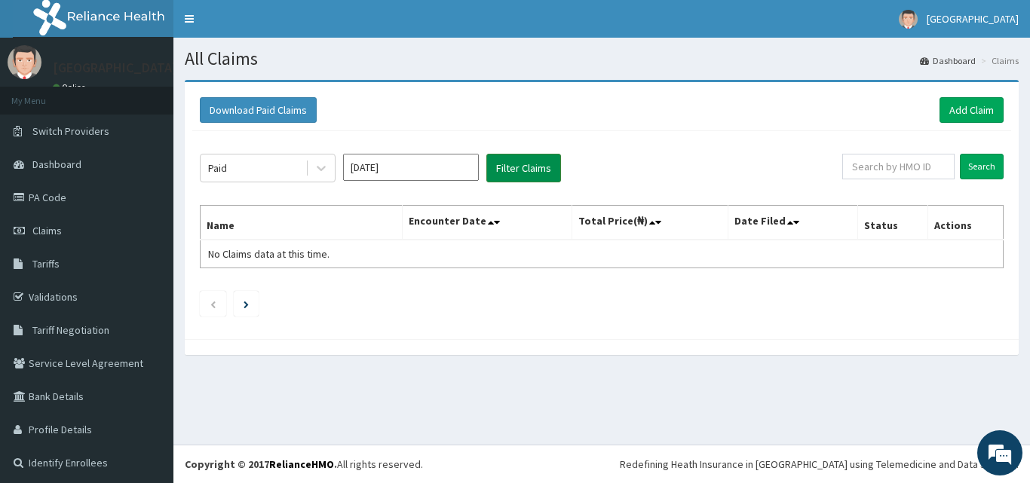
click at [514, 171] on button "Filter Claims" at bounding box center [524, 168] width 75 height 29
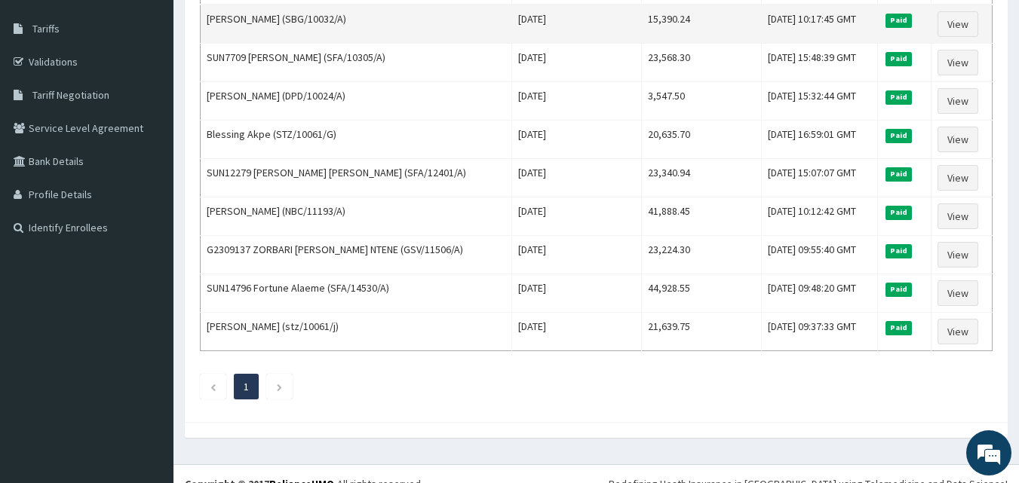
scroll to position [255, 0]
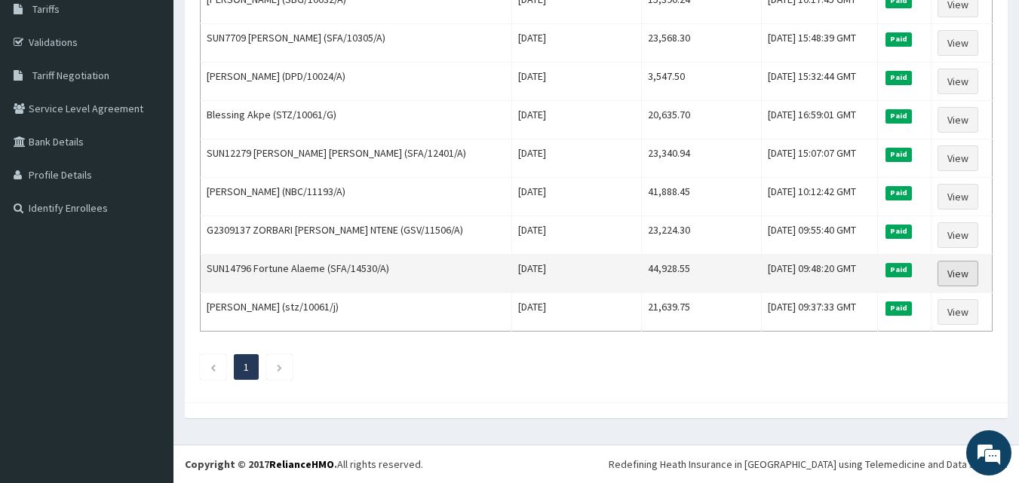
click at [967, 275] on link "View" at bounding box center [958, 274] width 41 height 26
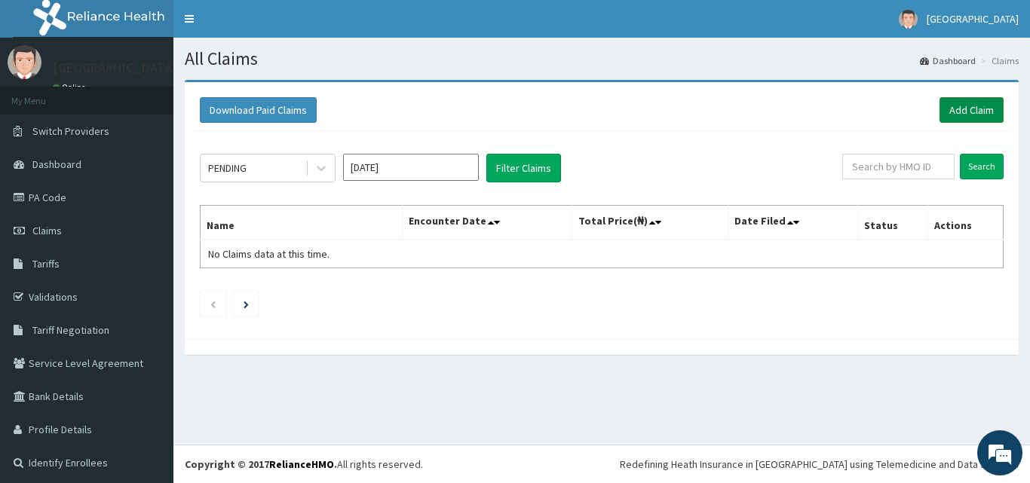
click at [944, 109] on link "Add Claim" at bounding box center [972, 110] width 64 height 26
click at [315, 167] on icon at bounding box center [321, 168] width 15 height 15
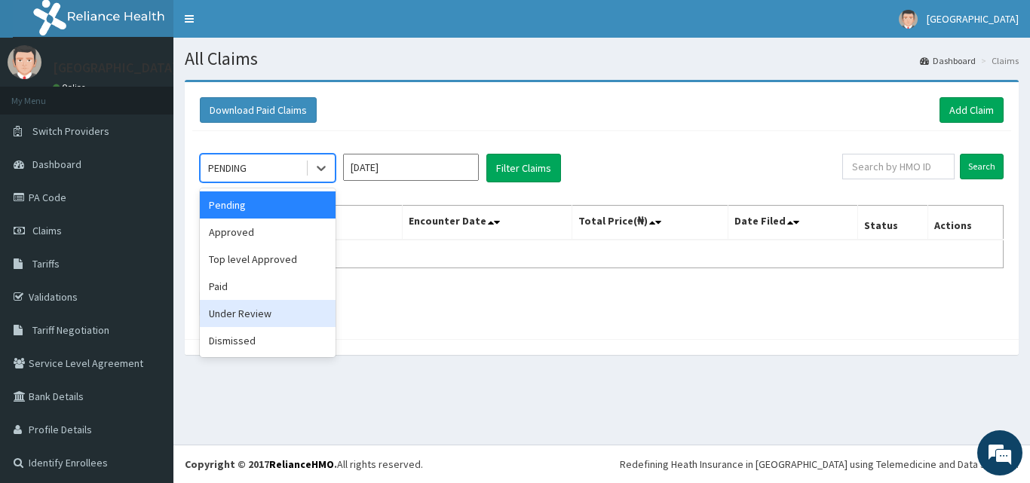
drag, startPoint x: 238, startPoint y: 311, endPoint x: 294, endPoint y: 270, distance: 69.7
click at [238, 311] on div "Under Review" at bounding box center [268, 313] width 136 height 27
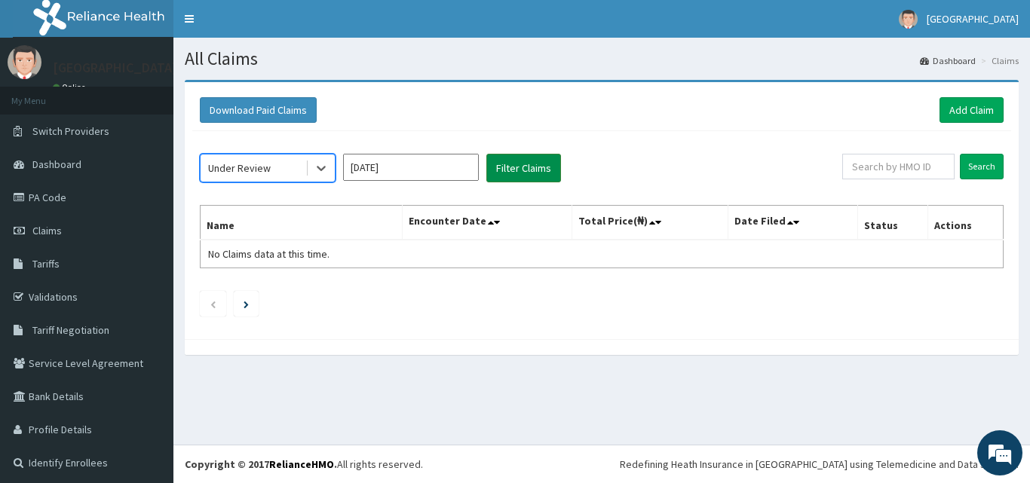
click at [536, 157] on button "Filter Claims" at bounding box center [524, 168] width 75 height 29
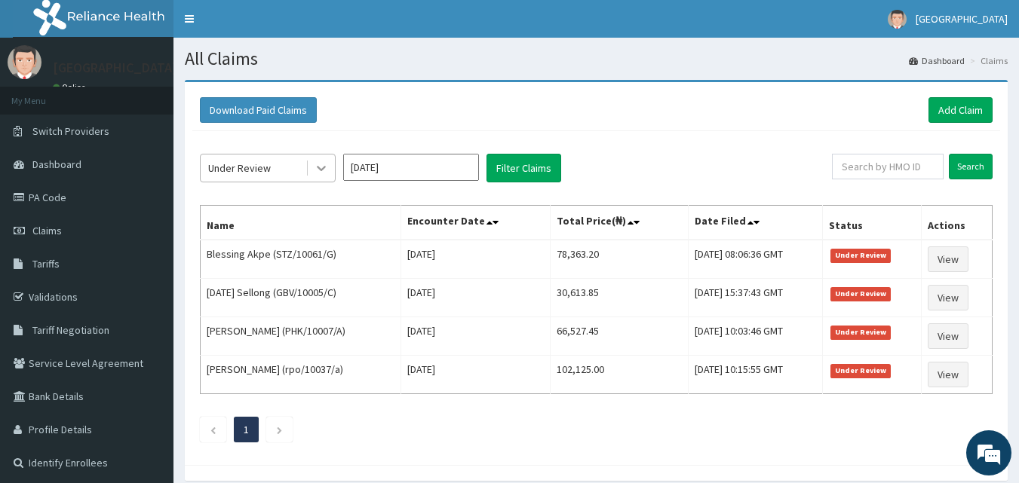
click at [314, 173] on icon at bounding box center [321, 168] width 15 height 15
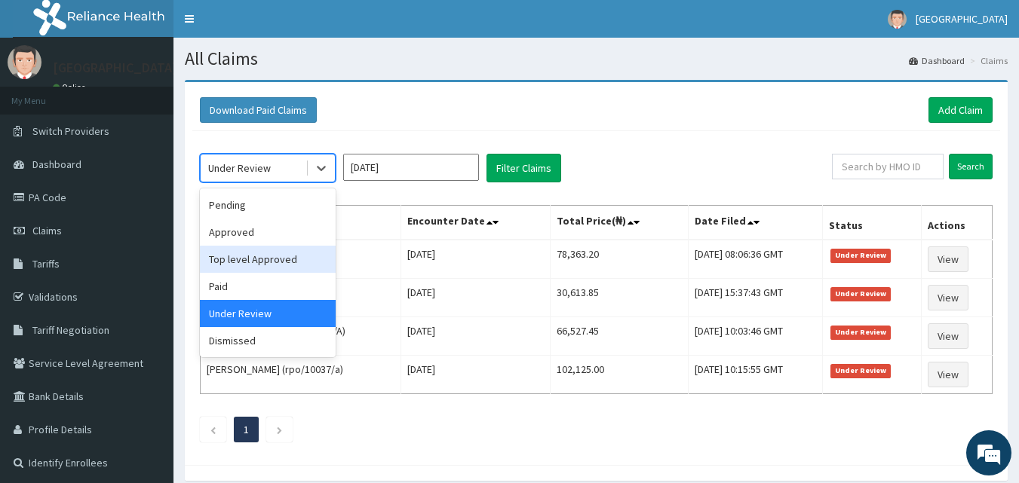
click at [253, 254] on div "Top level Approved" at bounding box center [268, 259] width 136 height 27
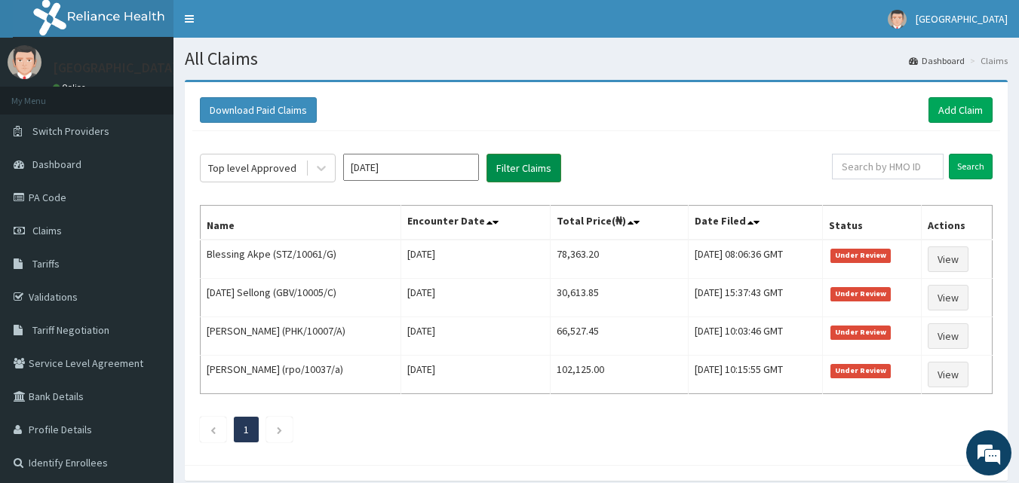
click at [512, 165] on button "Filter Claims" at bounding box center [524, 168] width 75 height 29
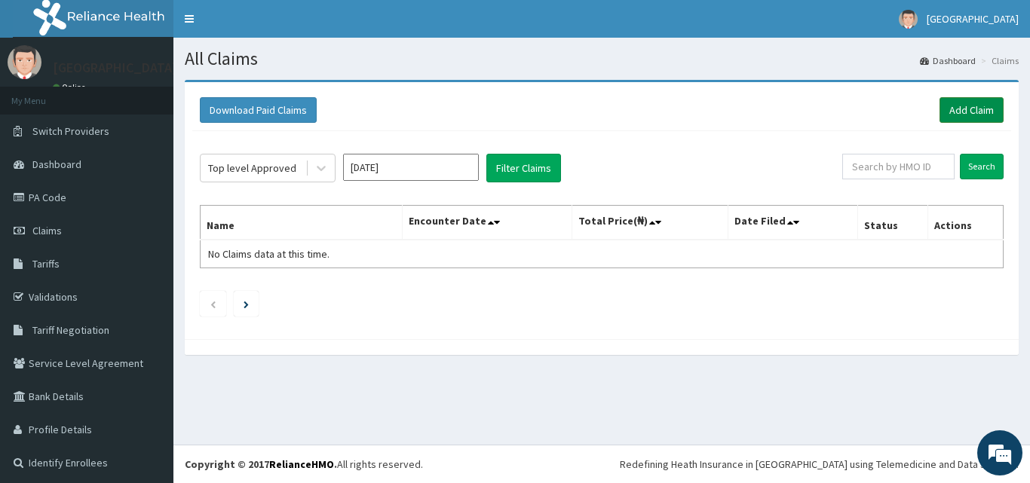
click at [956, 108] on link "Add Claim" at bounding box center [972, 110] width 64 height 26
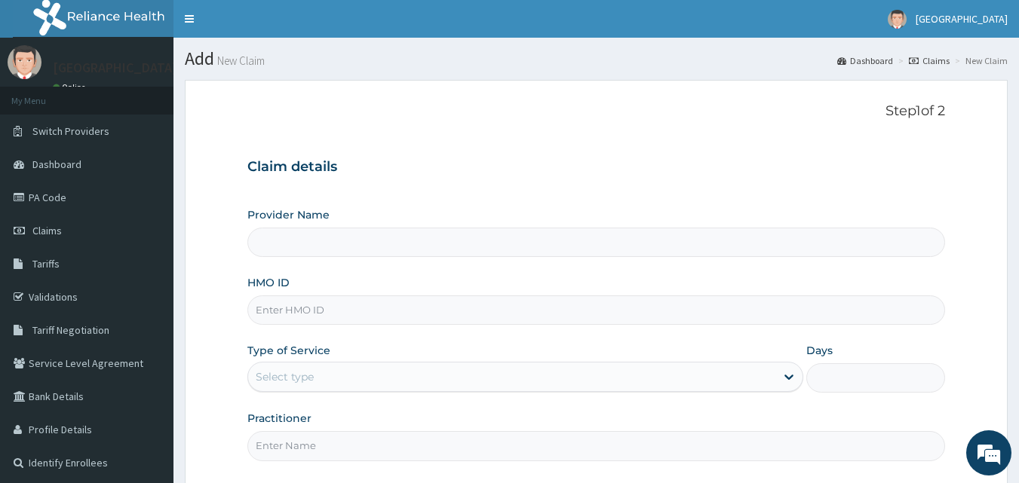
click at [443, 302] on input "HMO ID" at bounding box center [596, 310] width 698 height 29
type input "PEE"
type input "Apex Health Specialist Hospital"
type input "PEE/10015/C"
click at [413, 382] on div "Select type" at bounding box center [511, 377] width 527 height 24
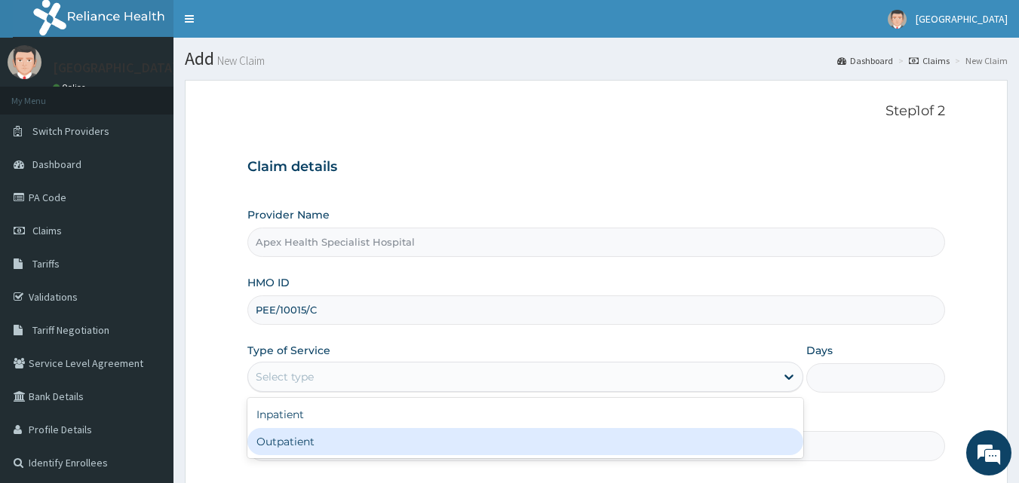
click at [385, 443] on div "Outpatient" at bounding box center [525, 441] width 556 height 27
type input "1"
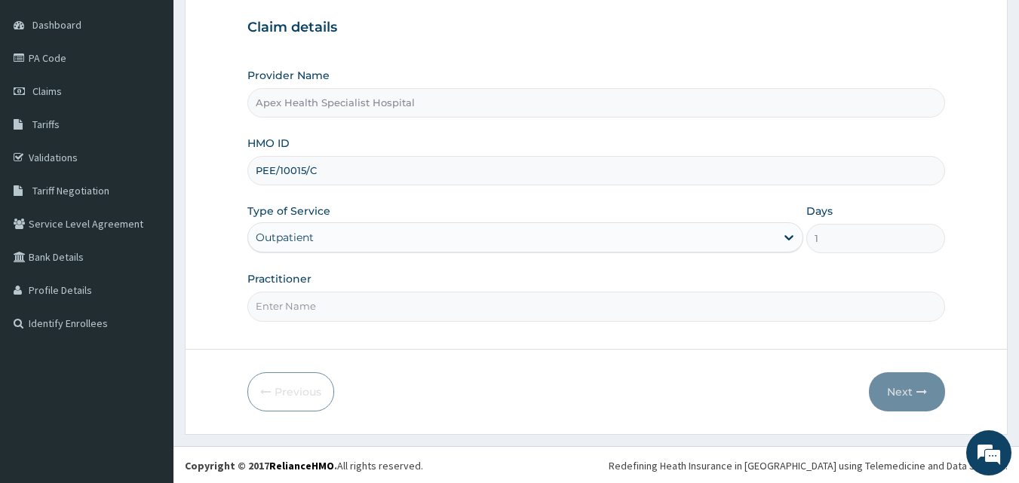
scroll to position [141, 0]
click at [420, 312] on input "Practitioner" at bounding box center [596, 304] width 698 height 29
type input "DR OKEKE"
click at [898, 391] on button "Next" at bounding box center [907, 390] width 76 height 39
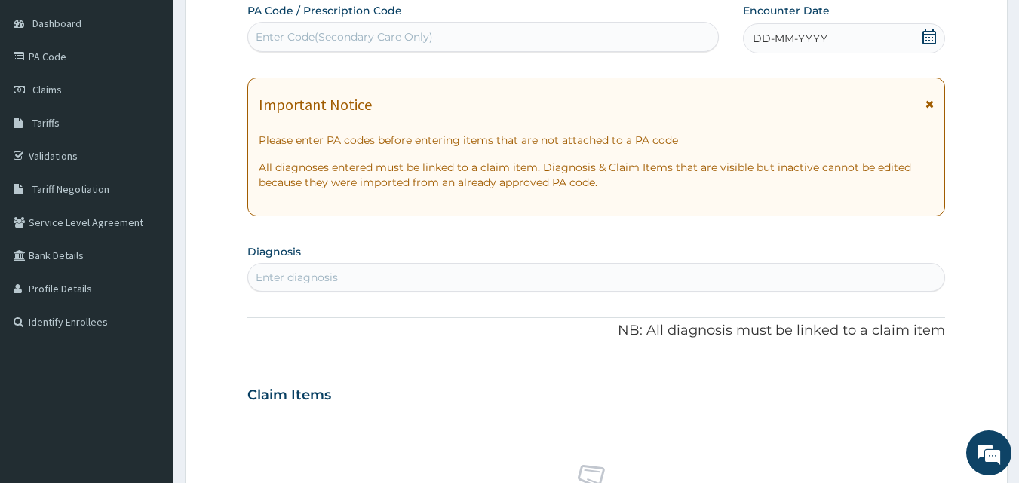
scroll to position [0, 0]
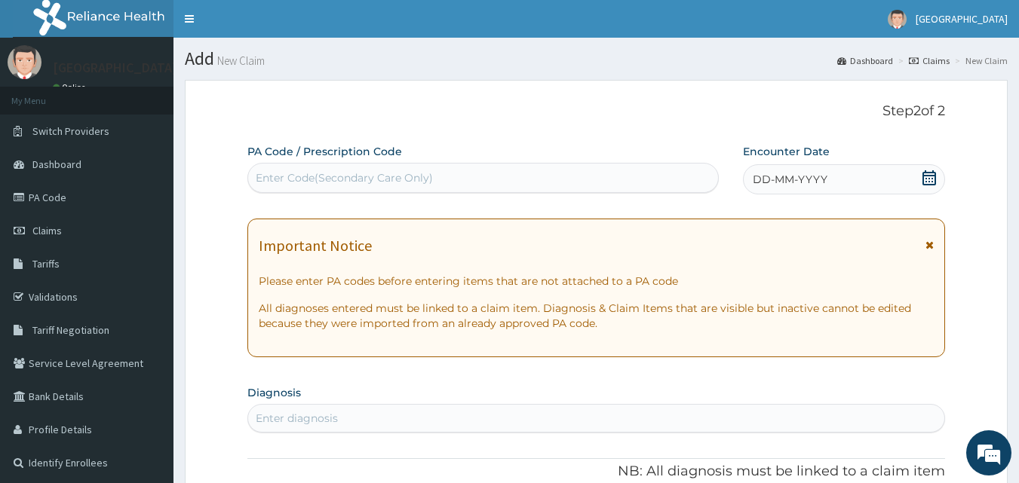
click at [939, 178] on div "DD-MM-YYYY" at bounding box center [844, 179] width 202 height 30
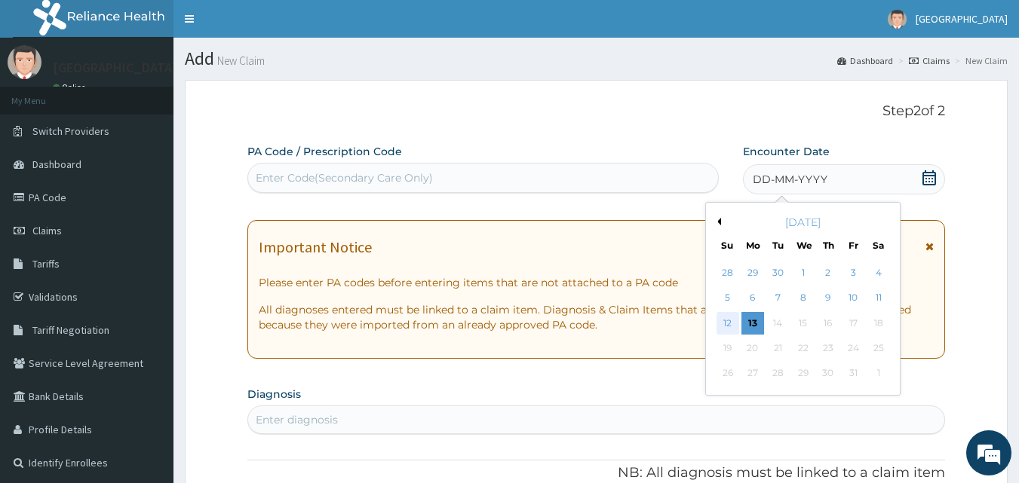
click at [720, 319] on div "12" at bounding box center [728, 323] width 23 height 23
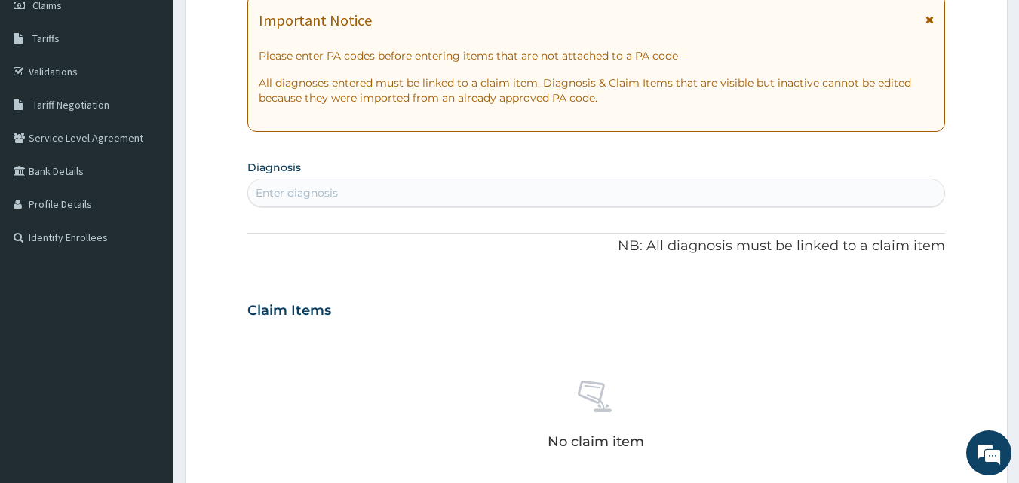
scroll to position [226, 0]
click at [496, 199] on div "Enter diagnosis" at bounding box center [596, 192] width 697 height 24
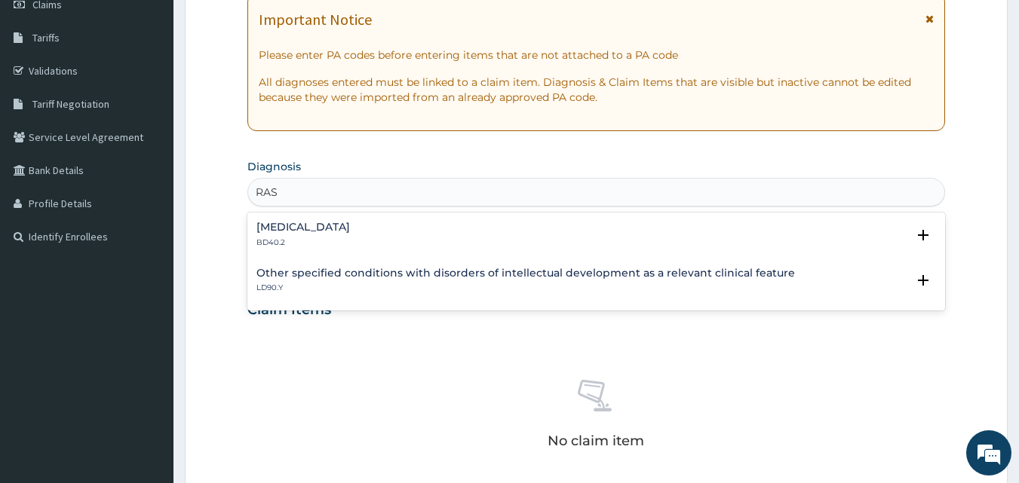
type input "RASH"
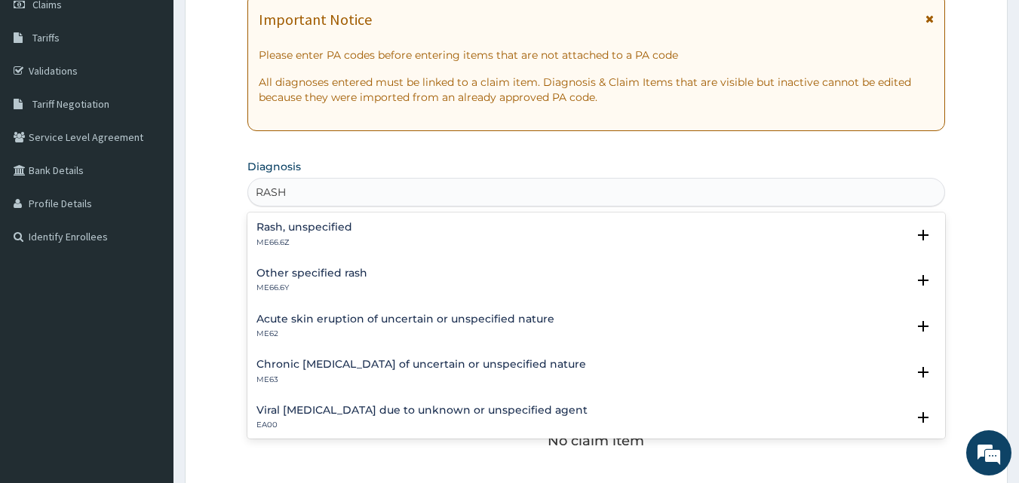
click at [337, 226] on h4 "Rash, unspecified" at bounding box center [304, 227] width 96 height 11
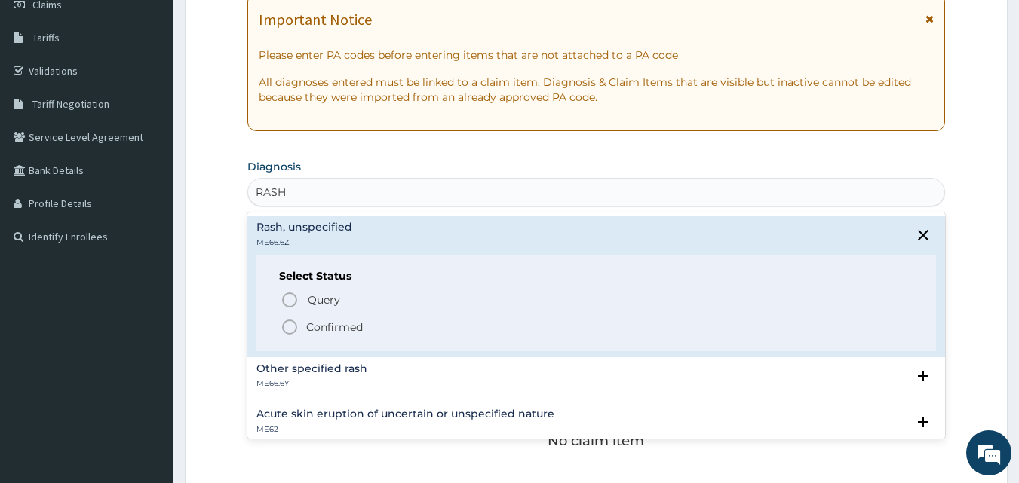
click at [327, 331] on p "Confirmed" at bounding box center [334, 327] width 57 height 15
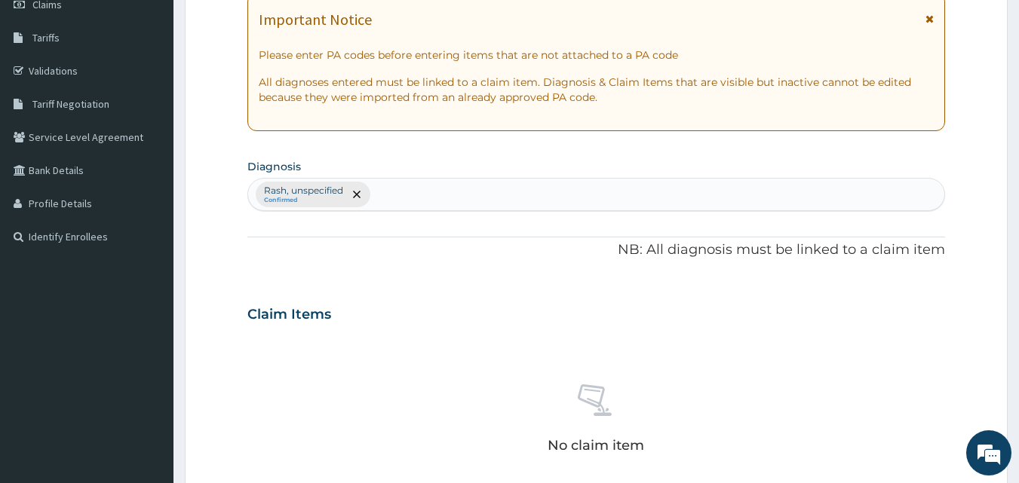
click at [423, 190] on div "Rash, unspecified Confirmed" at bounding box center [596, 195] width 697 height 32
type input "MALARIA"
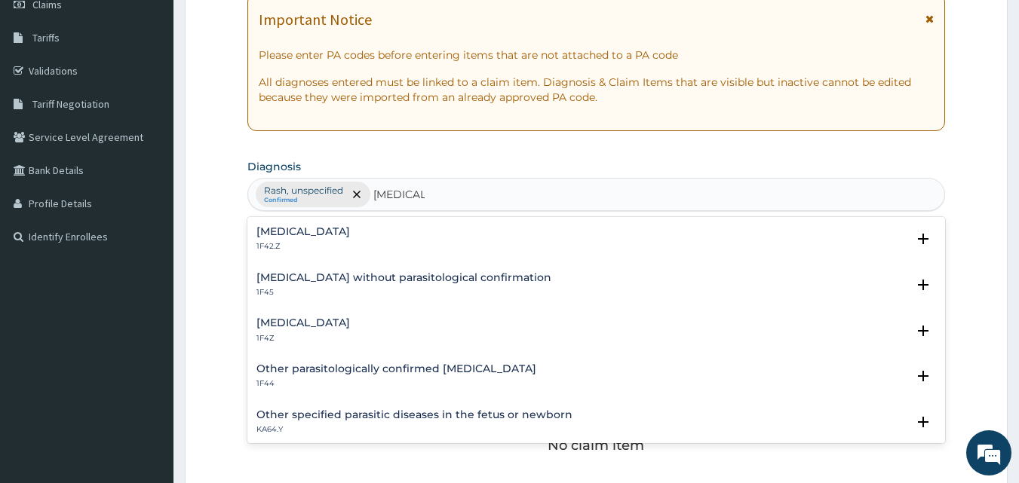
click at [339, 322] on h4 "Malaria, unspecified" at bounding box center [303, 323] width 94 height 11
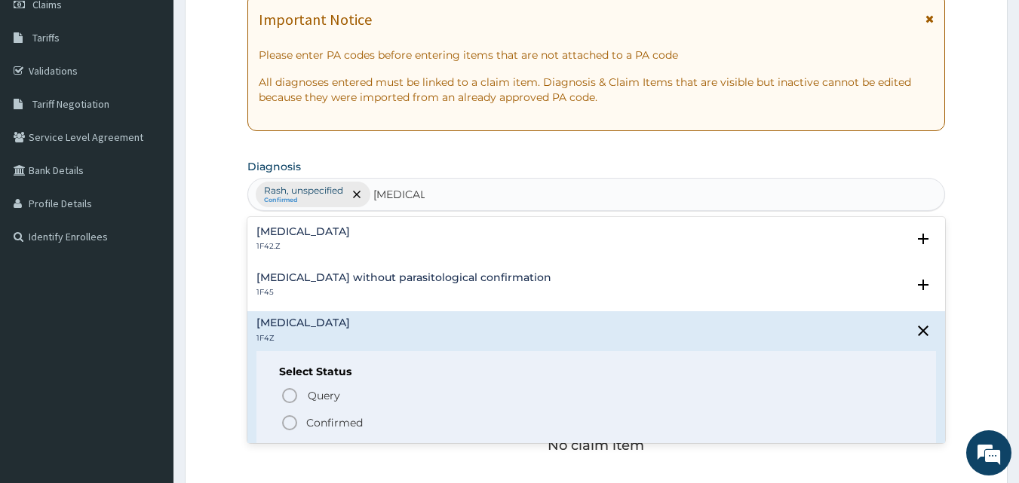
drag, startPoint x: 345, startPoint y: 421, endPoint x: 409, endPoint y: 348, distance: 96.7
click at [345, 420] on p "Confirmed" at bounding box center [334, 423] width 57 height 15
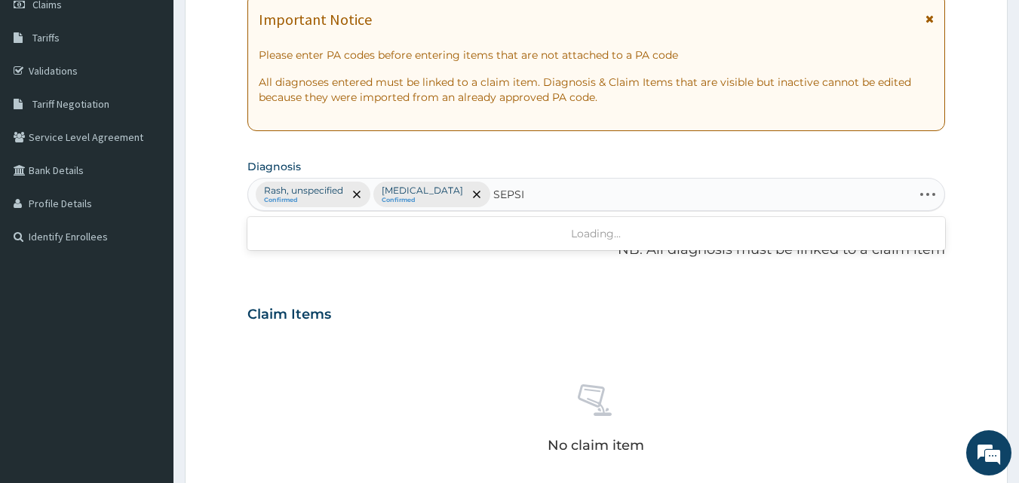
type input "SEPSIS"
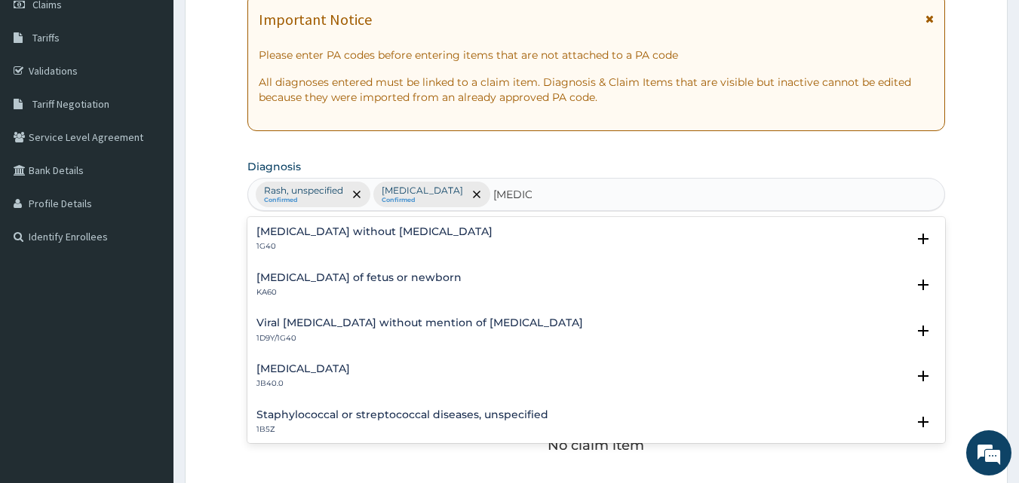
click at [369, 232] on h4 "Sepsis without septic shock" at bounding box center [374, 231] width 236 height 11
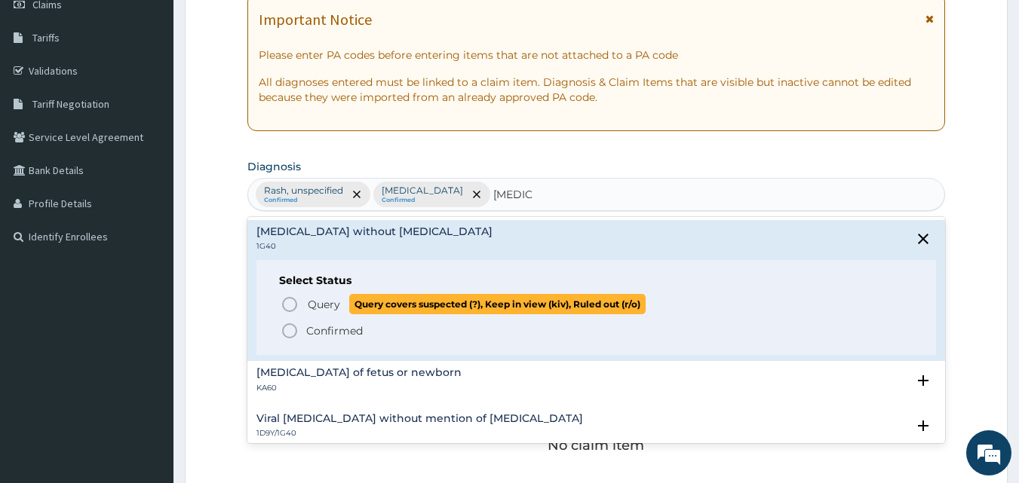
click at [351, 302] on span "Query covers suspected (?), Keep in view (kiv), Ruled out (r/o)" at bounding box center [497, 304] width 296 height 20
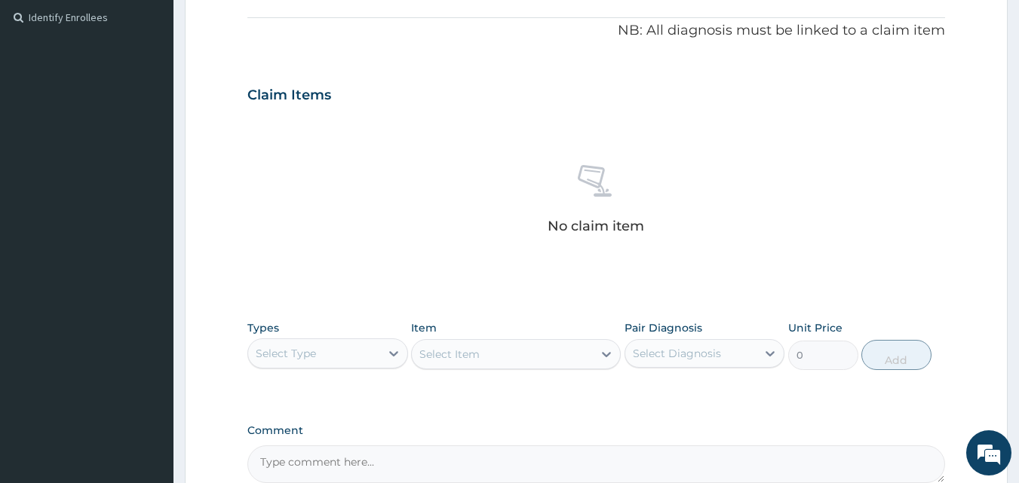
scroll to position [453, 0]
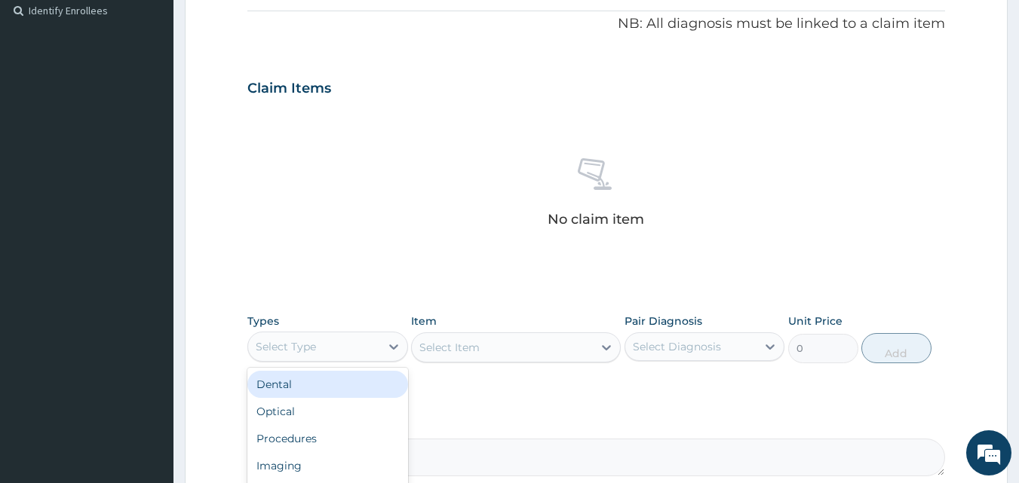
click at [367, 354] on div "Select Type" at bounding box center [314, 347] width 132 height 24
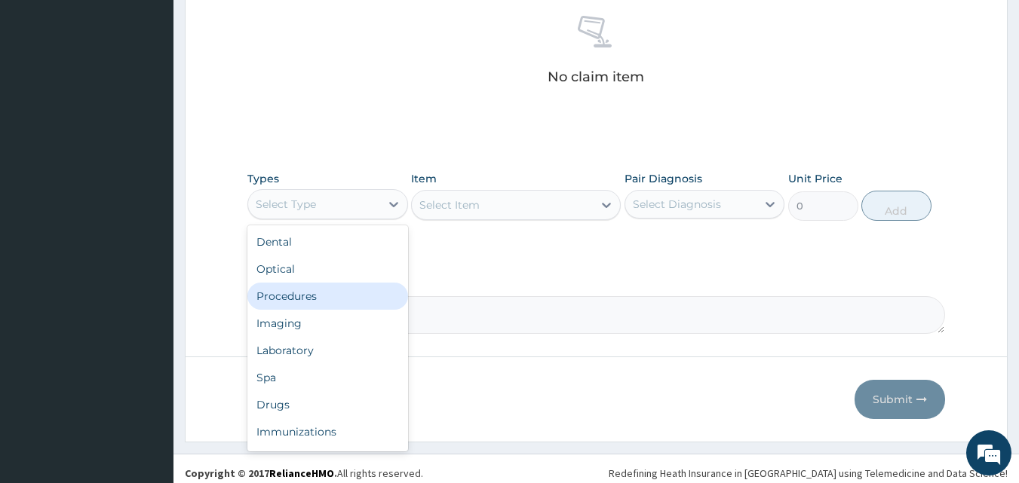
scroll to position [604, 0]
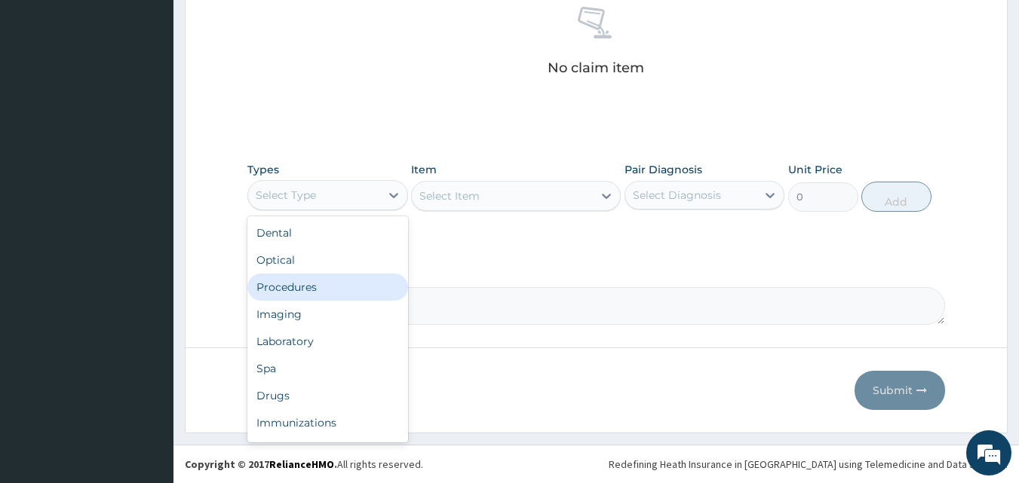
click at [333, 289] on div "Procedures" at bounding box center [327, 287] width 161 height 27
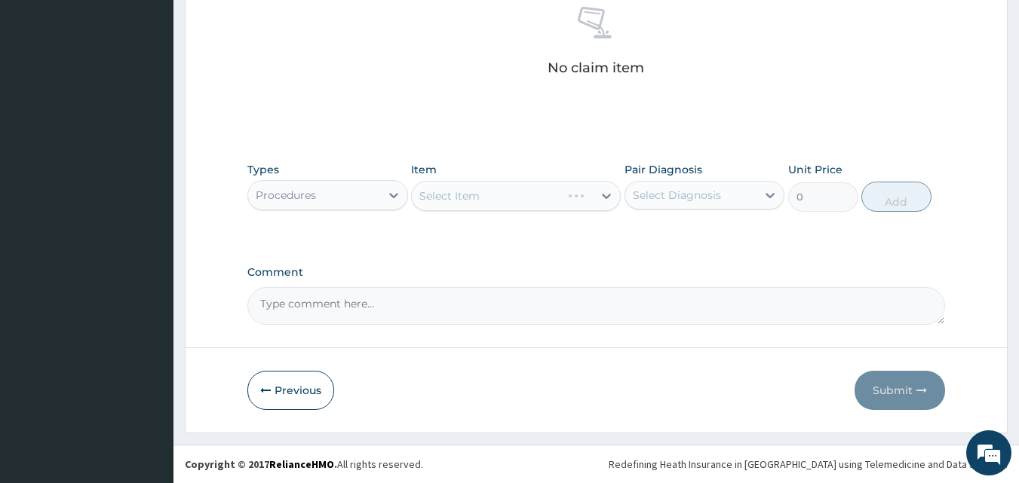
click at [507, 196] on div "Select Item" at bounding box center [516, 196] width 210 height 30
click at [509, 201] on div "Select Item" at bounding box center [516, 196] width 210 height 30
click at [607, 197] on icon at bounding box center [606, 196] width 9 height 5
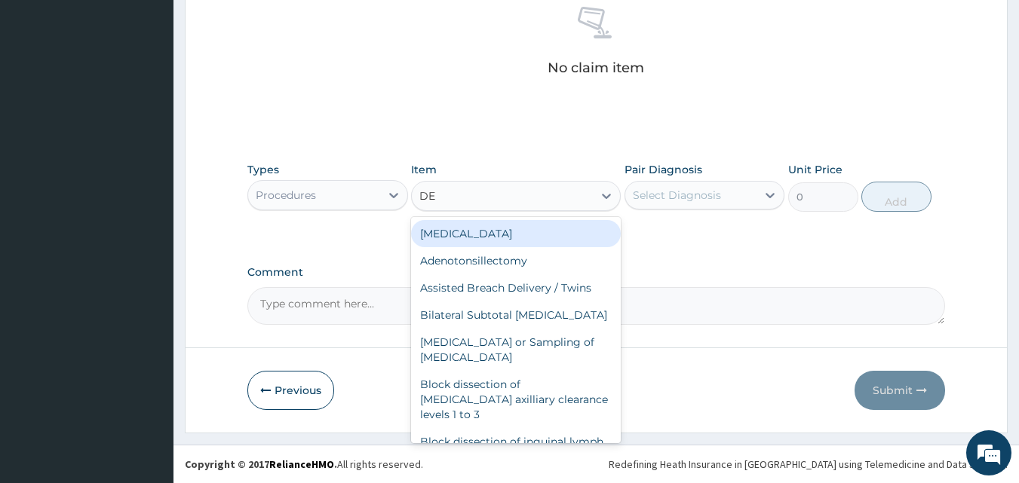
type input "D"
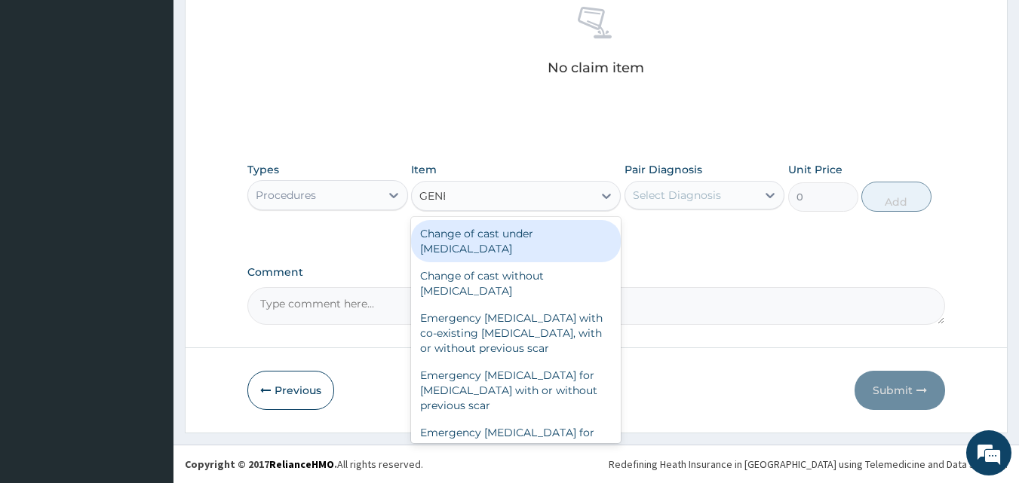
type input "GENER"
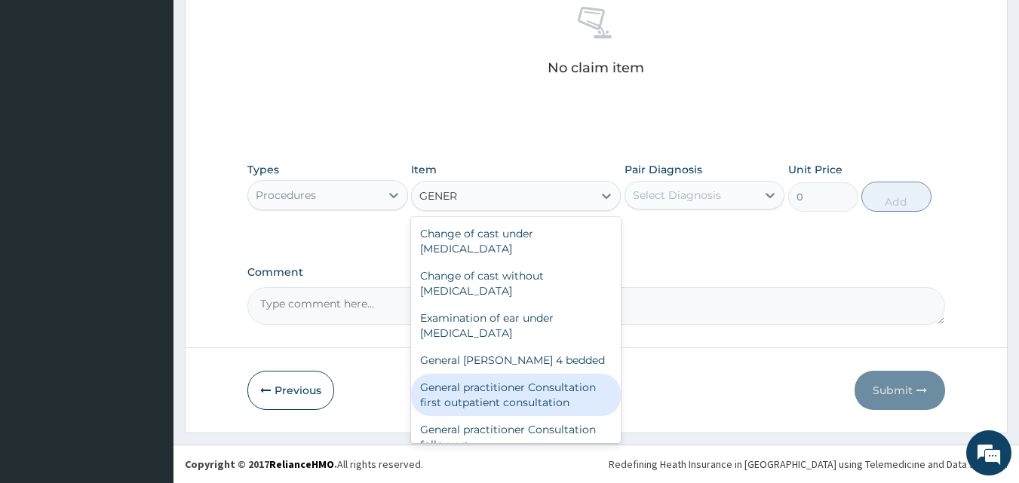
click at [517, 393] on div "General practitioner Consultation first outpatient consultation" at bounding box center [516, 395] width 210 height 42
type input "3547.5"
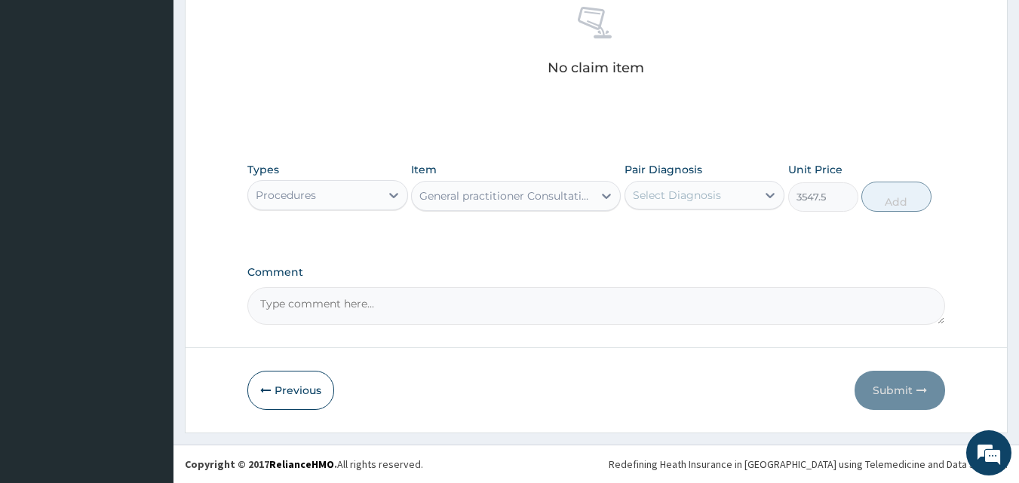
click at [680, 197] on div "Select Diagnosis" at bounding box center [677, 195] width 88 height 15
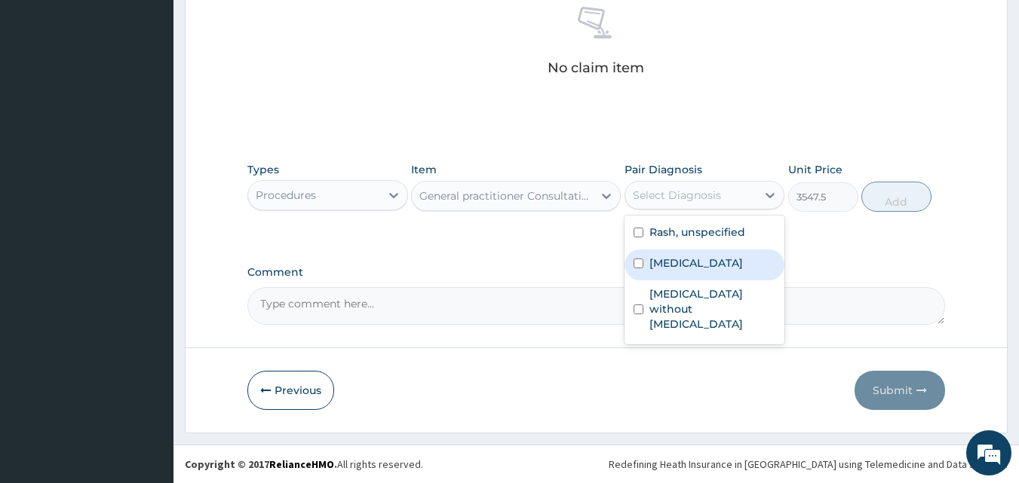
click at [669, 266] on label "Malaria, unspecified" at bounding box center [696, 263] width 94 height 15
checkbox input "true"
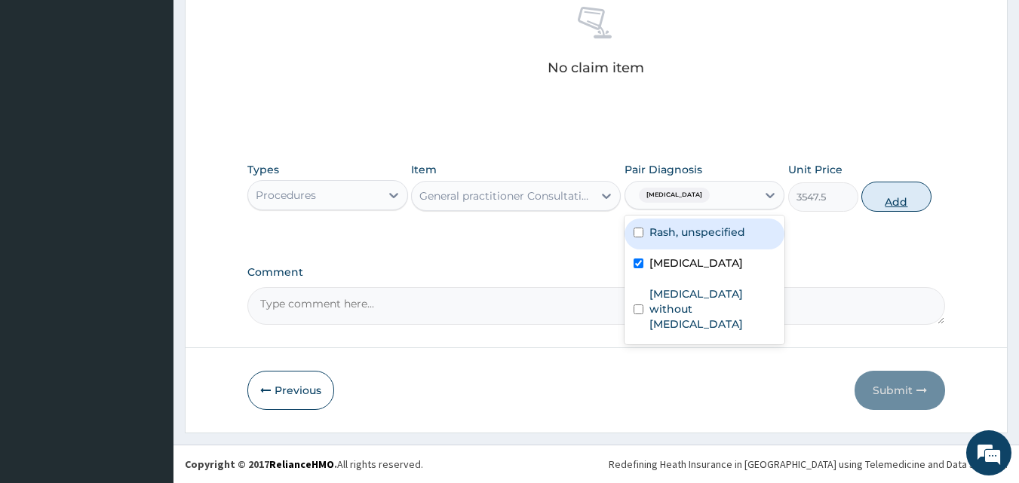
click at [902, 201] on button "Add" at bounding box center [896, 197] width 70 height 30
type input "0"
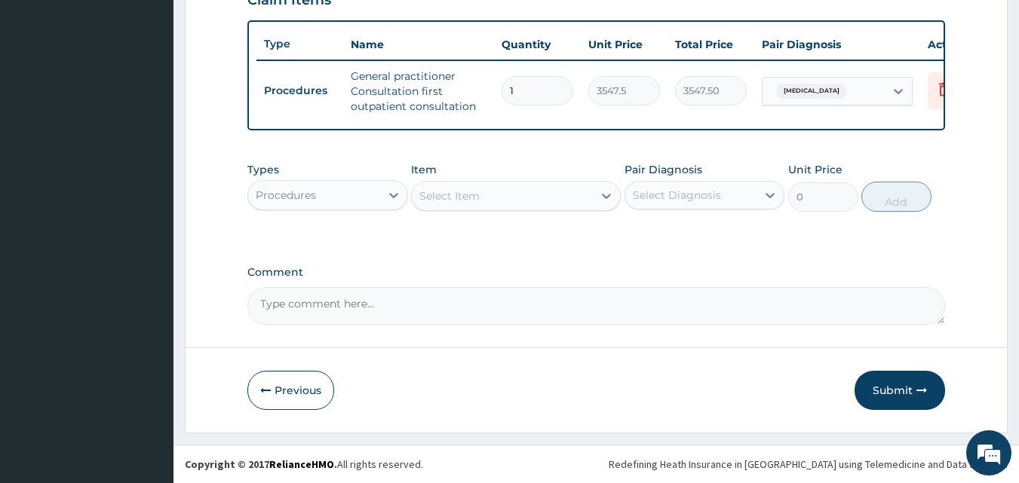
scroll to position [552, 0]
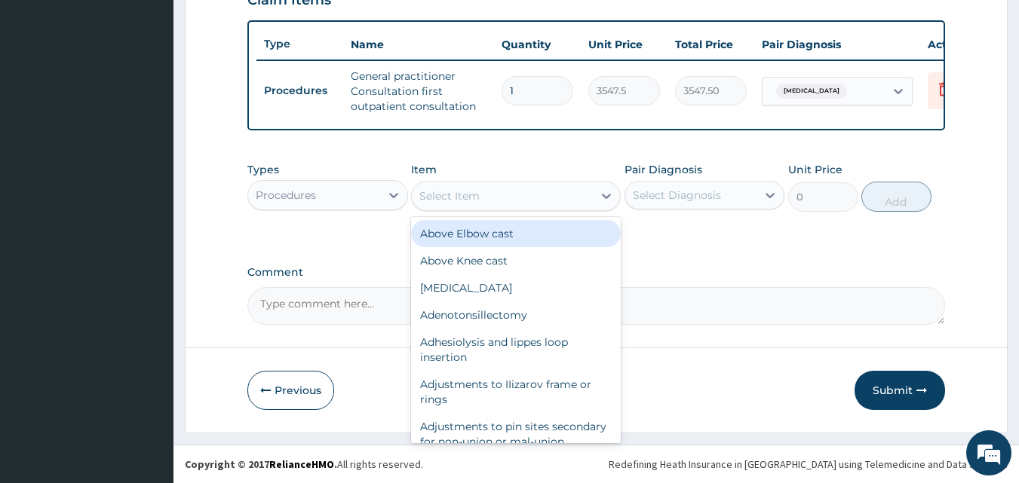
click at [485, 195] on div "Select Item" at bounding box center [502, 196] width 181 height 24
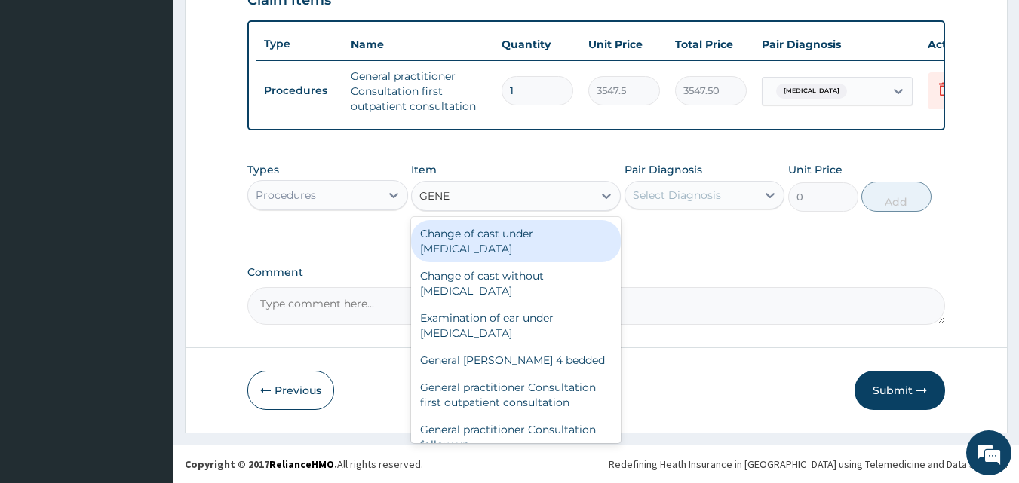
type input "GENER"
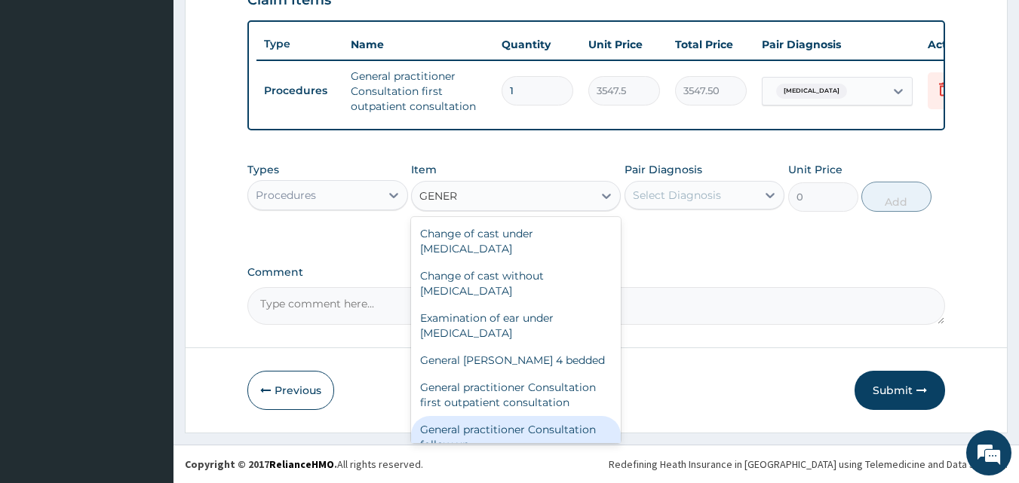
click at [510, 421] on div "General practitioner Consultation follow up" at bounding box center [516, 437] width 210 height 42
type input "2365"
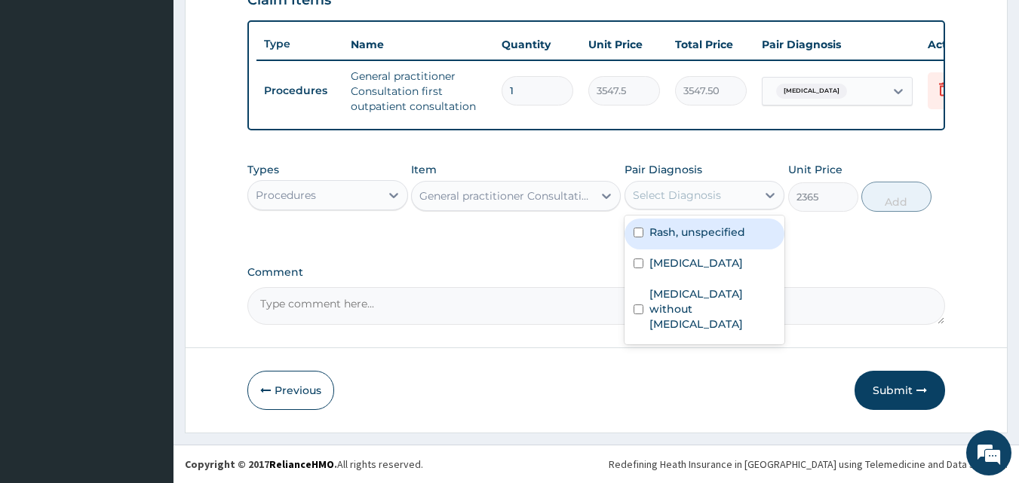
click at [720, 202] on div "Select Diagnosis" at bounding box center [691, 195] width 132 height 24
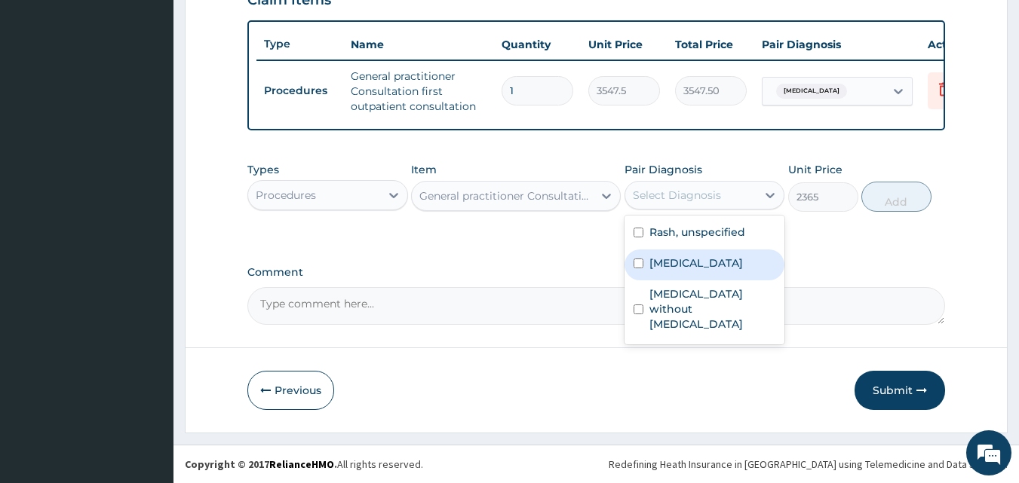
drag, startPoint x: 692, startPoint y: 270, endPoint x: 735, endPoint y: 251, distance: 47.6
click at [692, 270] on label "Malaria, unspecified" at bounding box center [696, 263] width 94 height 15
checkbox input "true"
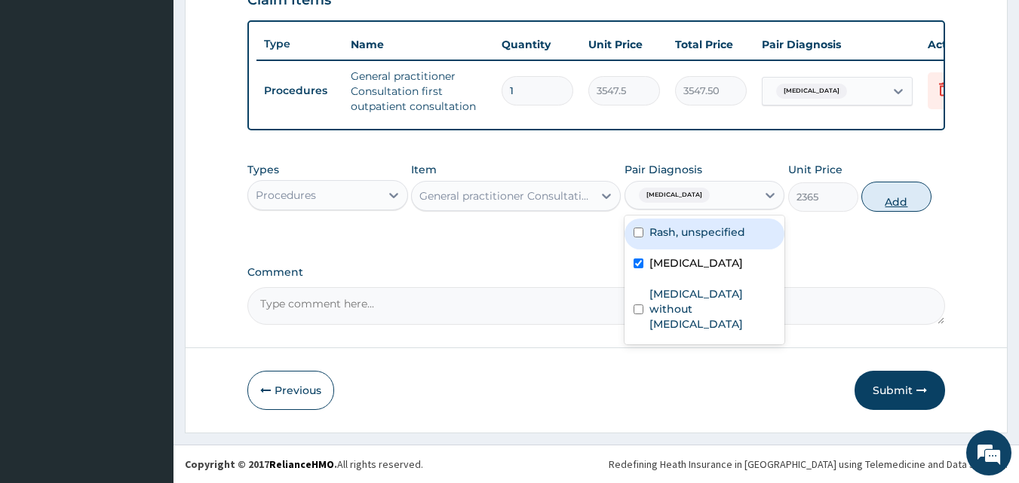
click at [892, 204] on button "Add" at bounding box center [896, 197] width 70 height 30
type input "0"
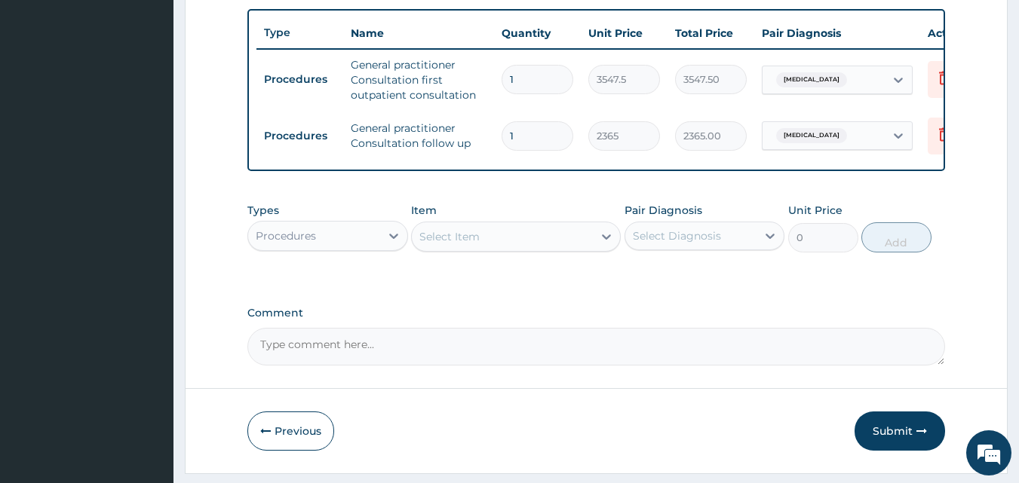
click at [330, 248] on div "Procedures" at bounding box center [314, 236] width 132 height 24
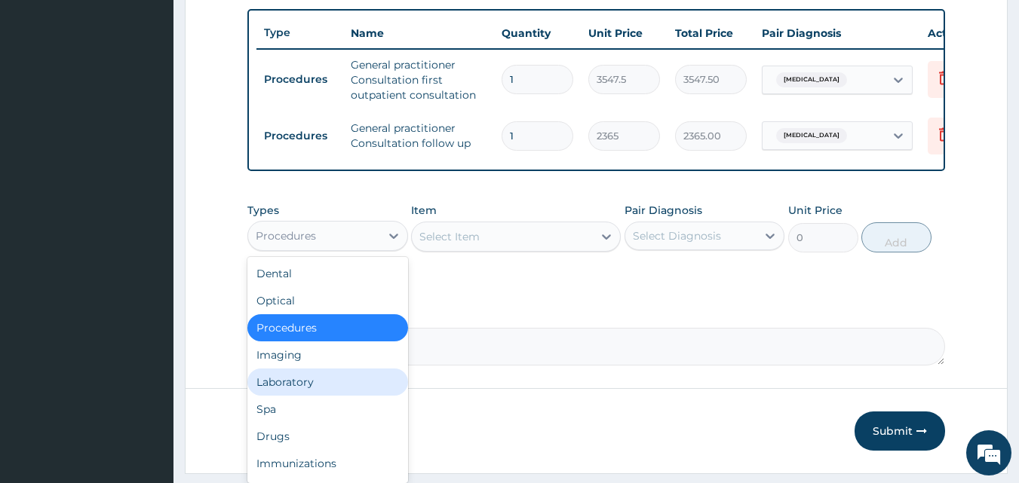
click at [305, 393] on div "Laboratory" at bounding box center [327, 382] width 161 height 27
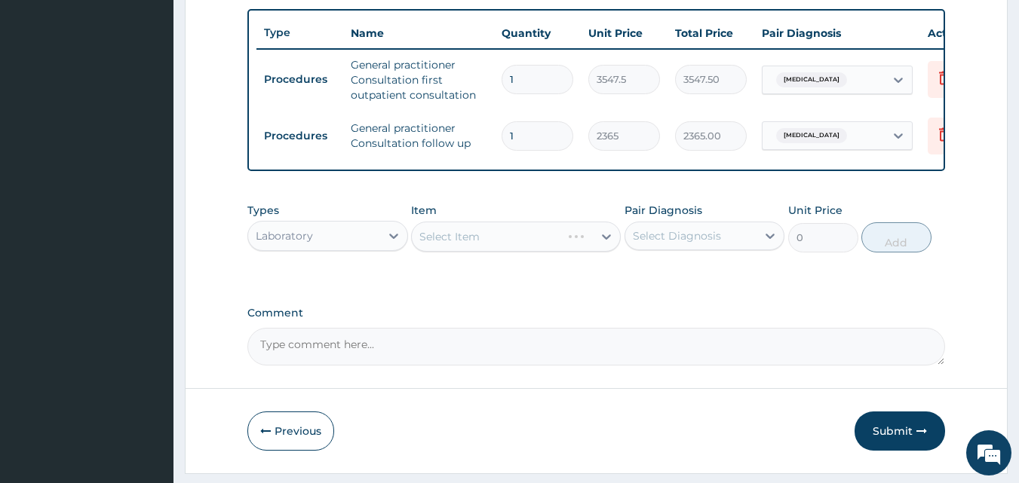
click at [483, 248] on div "Select Item" at bounding box center [516, 237] width 210 height 30
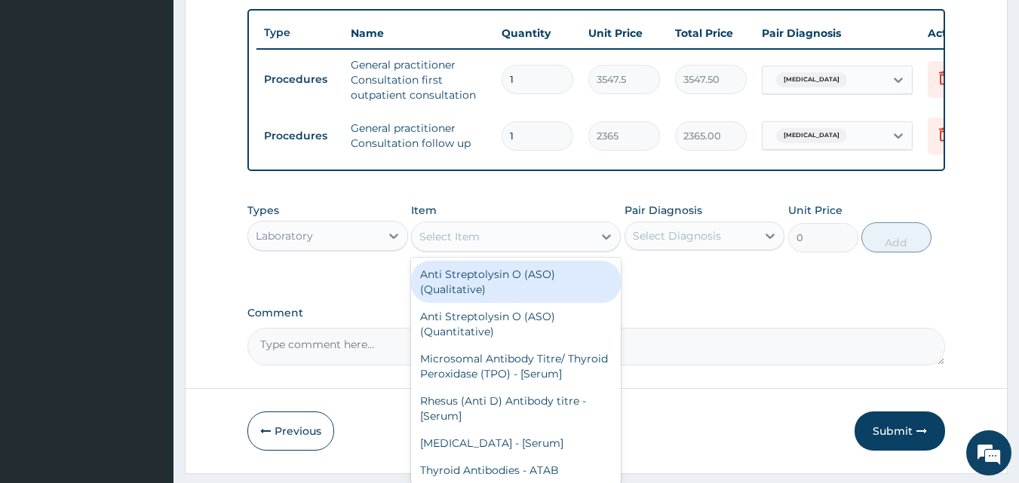
click at [483, 249] on div "Select Item" at bounding box center [502, 237] width 181 height 24
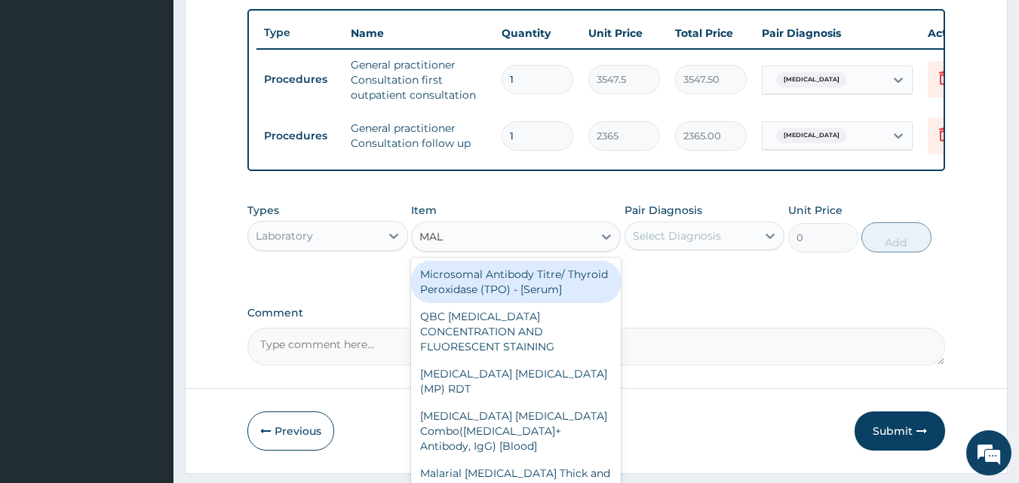
type input "MALA"
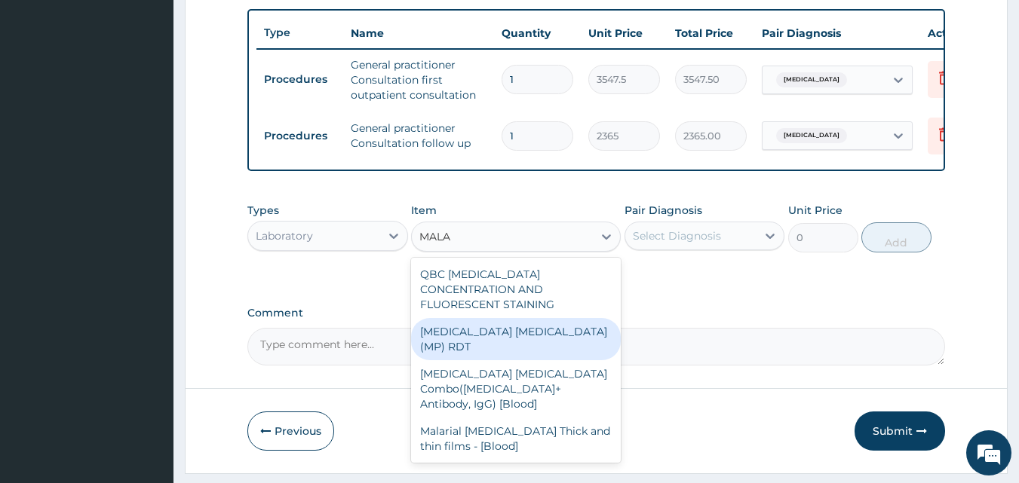
click at [540, 330] on div "MALARIA PARASITE (MP) RDT" at bounding box center [516, 339] width 210 height 42
type input "1612.5"
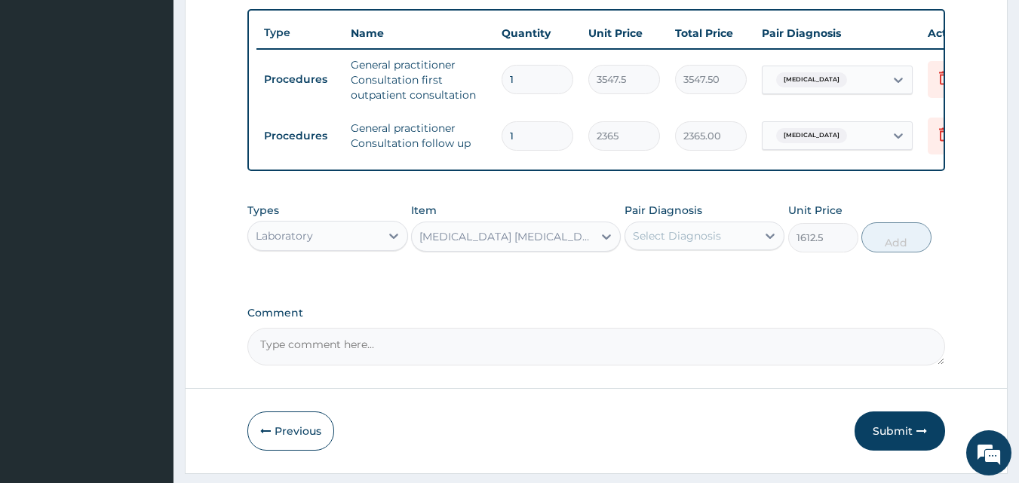
click at [704, 244] on div "Select Diagnosis" at bounding box center [677, 236] width 88 height 15
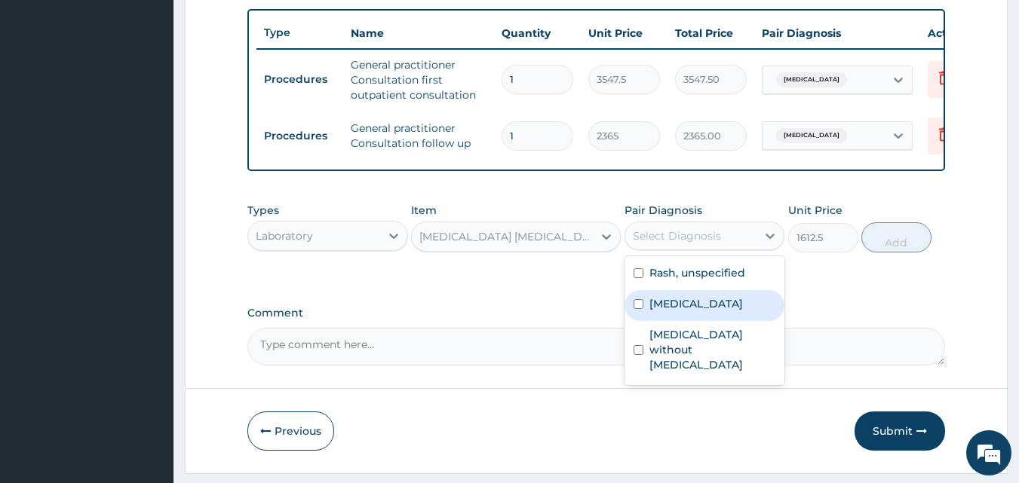
click at [677, 312] on label "Malaria, unspecified" at bounding box center [696, 303] width 94 height 15
checkbox input "true"
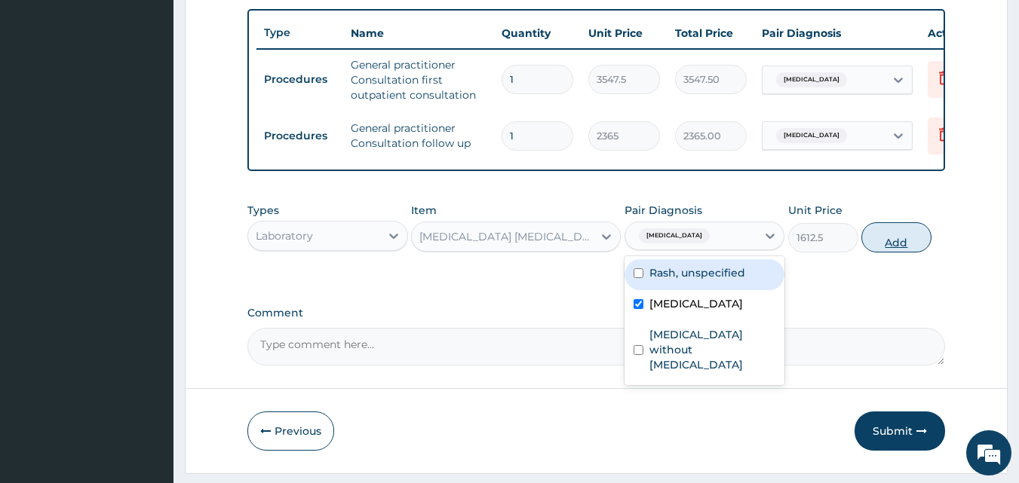
click at [893, 253] on button "Add" at bounding box center [896, 238] width 70 height 30
type input "0"
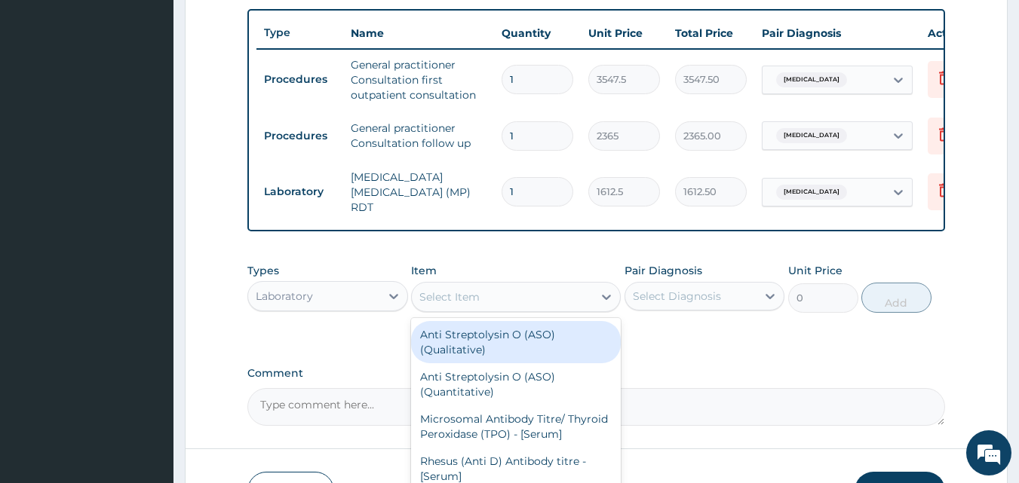
click at [477, 302] on div "Select Item" at bounding box center [449, 297] width 60 height 15
type input "FBC"
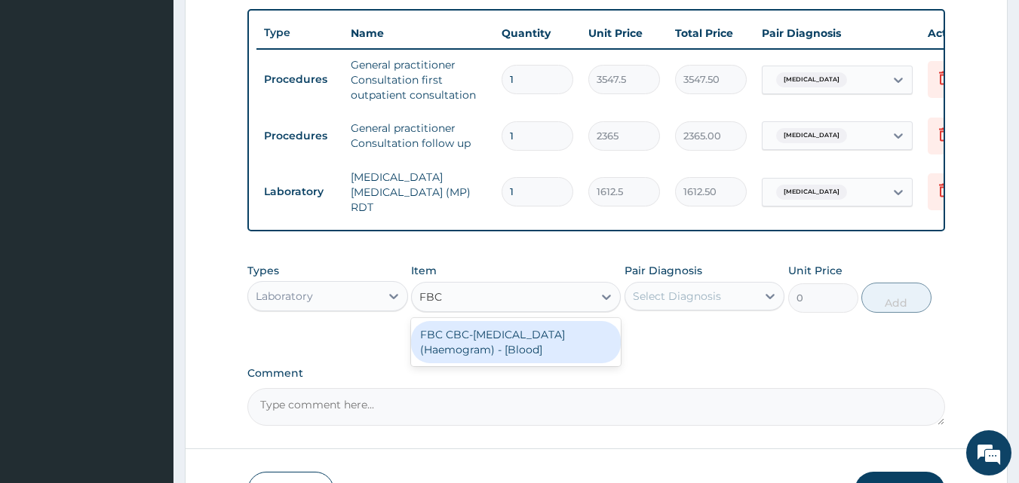
click at [474, 353] on div "FBC CBC-[MEDICAL_DATA] (Haemogram) - [Blood]" at bounding box center [516, 342] width 210 height 42
type input "4300"
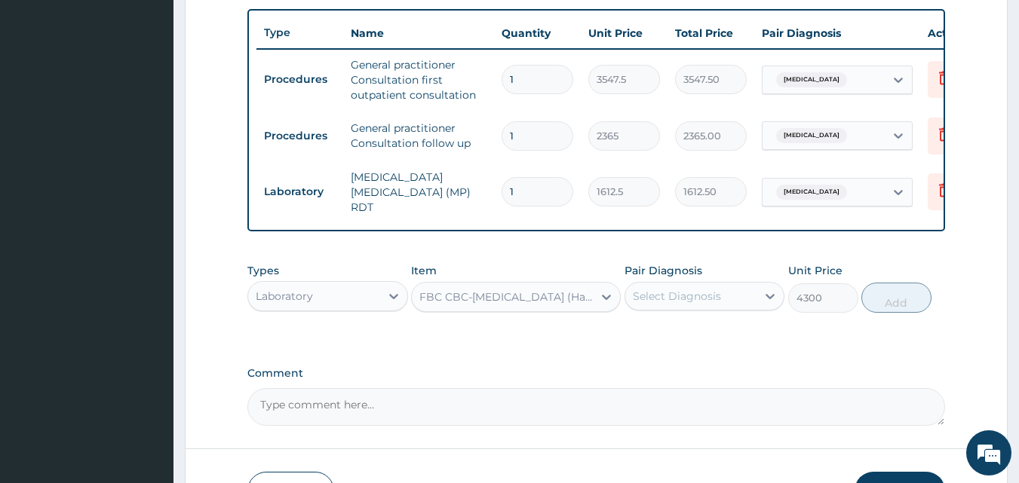
click at [665, 293] on div "Select Diagnosis" at bounding box center [677, 296] width 88 height 15
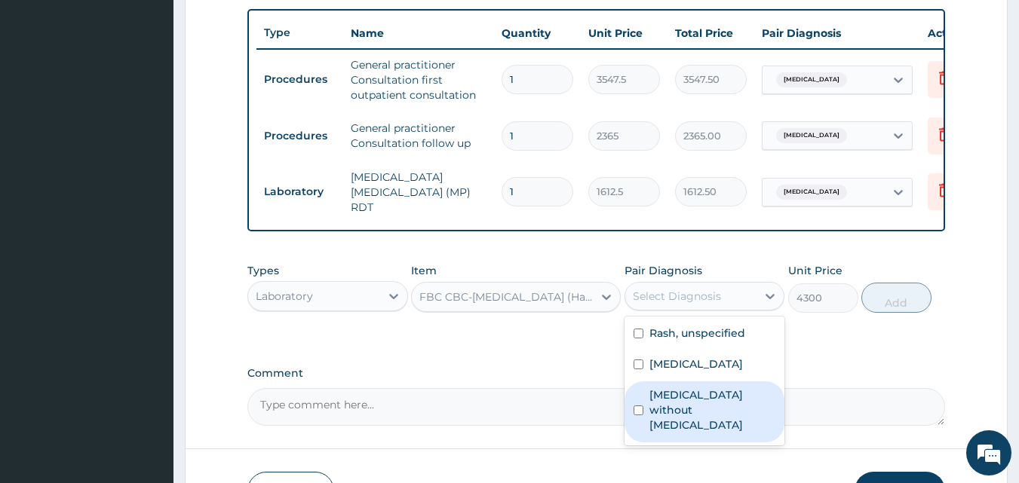
click at [671, 410] on label "Sepsis without septic shock" at bounding box center [712, 410] width 127 height 45
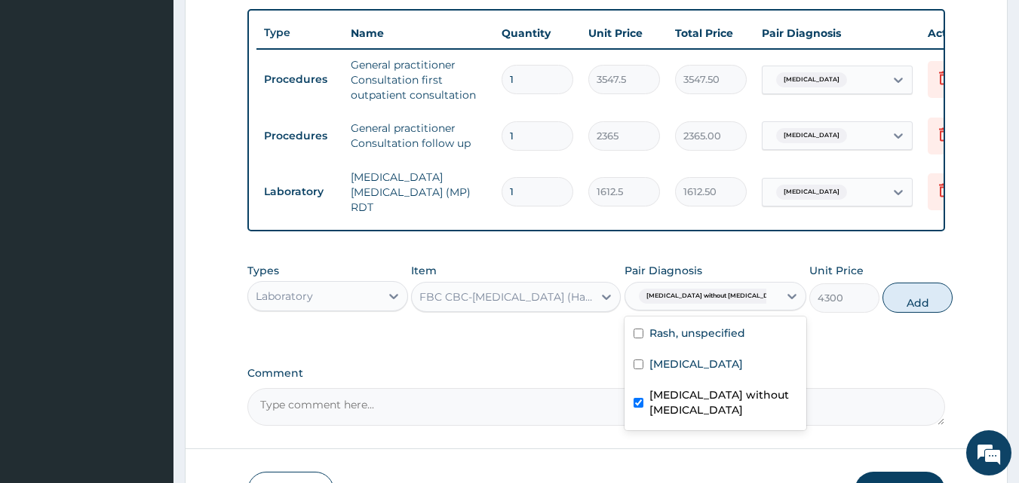
checkbox input "true"
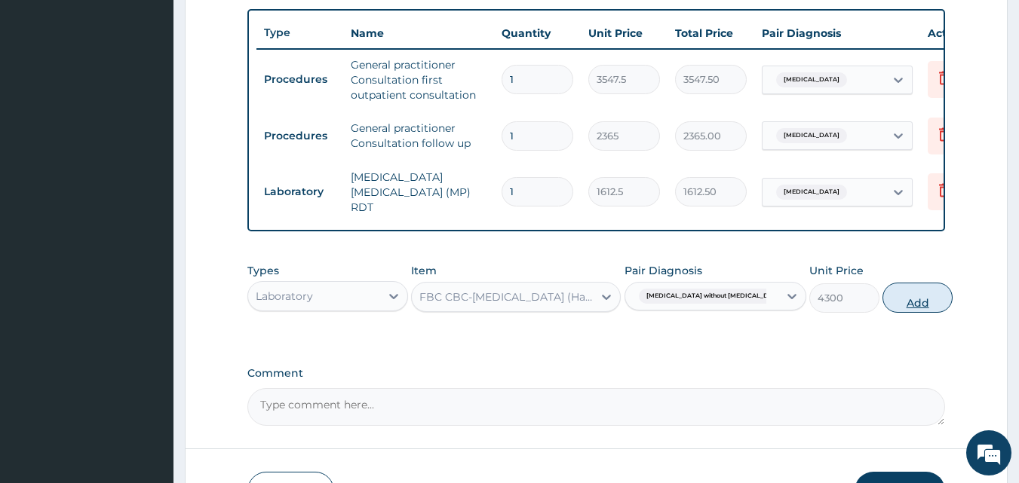
click at [905, 305] on button "Add" at bounding box center [917, 298] width 70 height 30
type input "0"
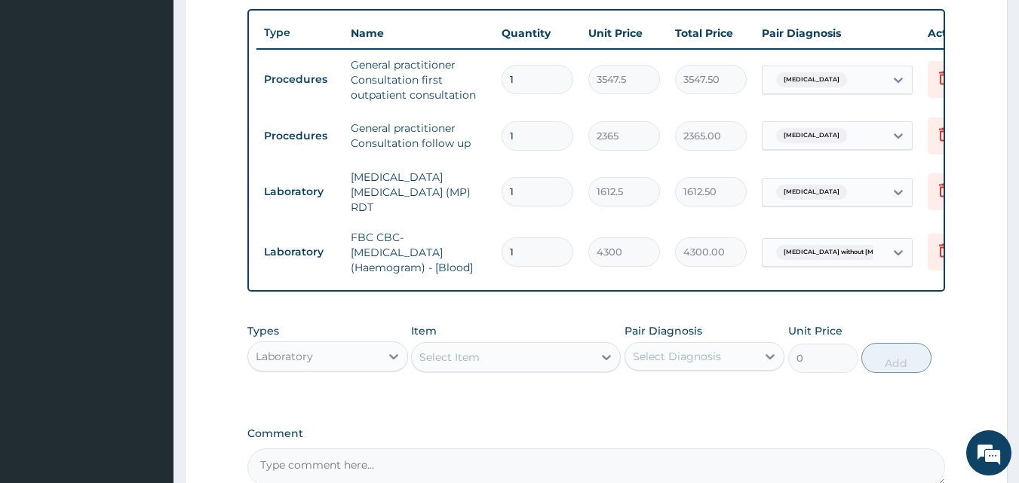
click at [464, 363] on div "Select Item" at bounding box center [449, 357] width 60 height 15
click at [354, 364] on div "Laboratory" at bounding box center [314, 357] width 132 height 24
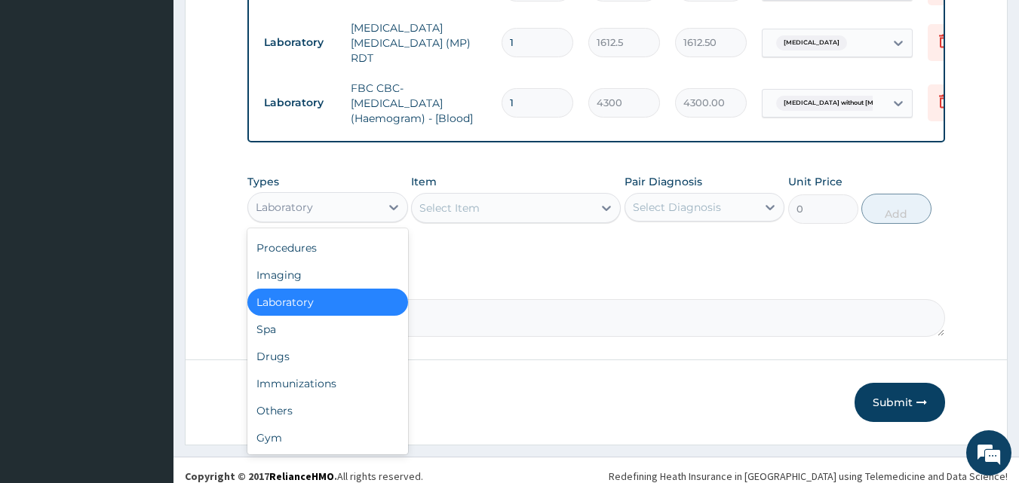
scroll to position [703, 0]
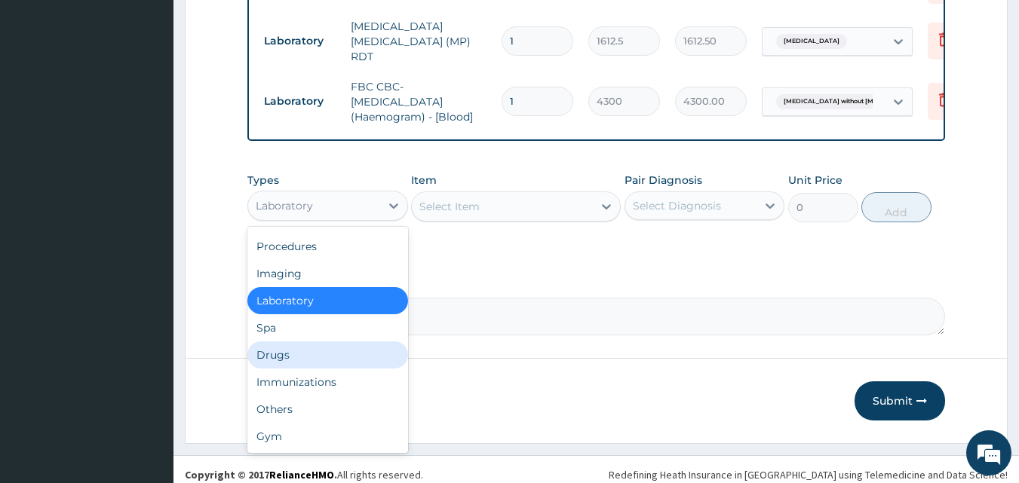
click at [316, 360] on div "Drugs" at bounding box center [327, 355] width 161 height 27
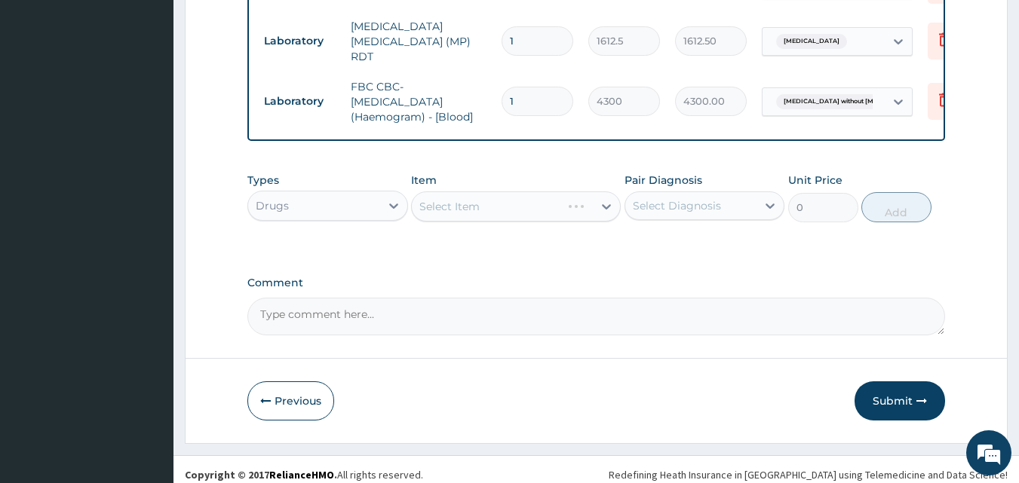
click at [476, 211] on div "Select Item" at bounding box center [516, 207] width 210 height 30
click at [475, 211] on div "Select Item" at bounding box center [449, 206] width 60 height 15
type input "IBU"
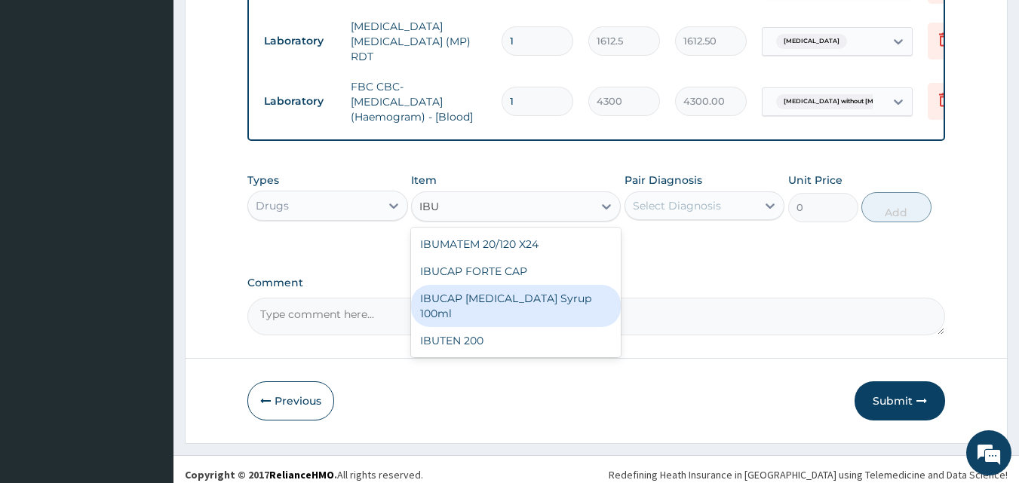
click at [493, 311] on div "IBUCAP COLD AND FLU Syrup 100ml" at bounding box center [516, 306] width 210 height 42
type input "768.625"
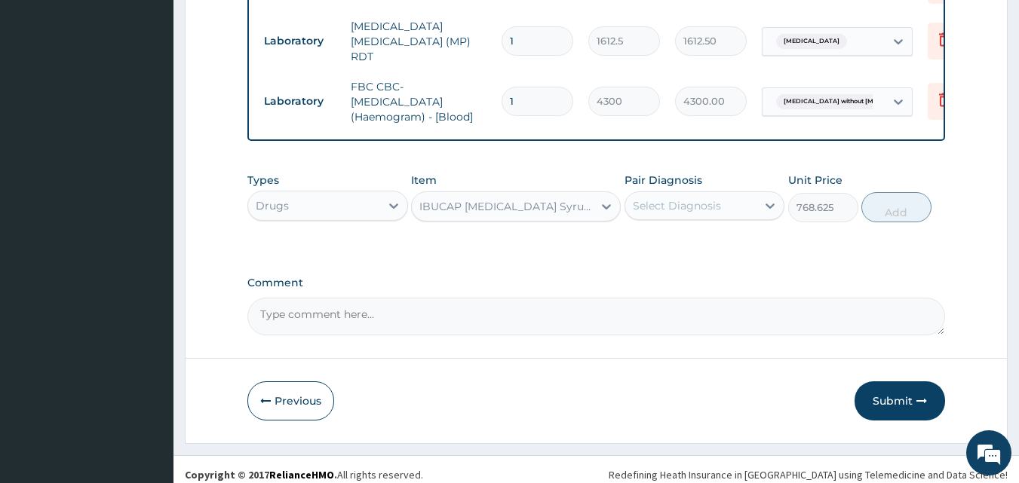
click at [723, 207] on div "Select Diagnosis" at bounding box center [691, 206] width 132 height 24
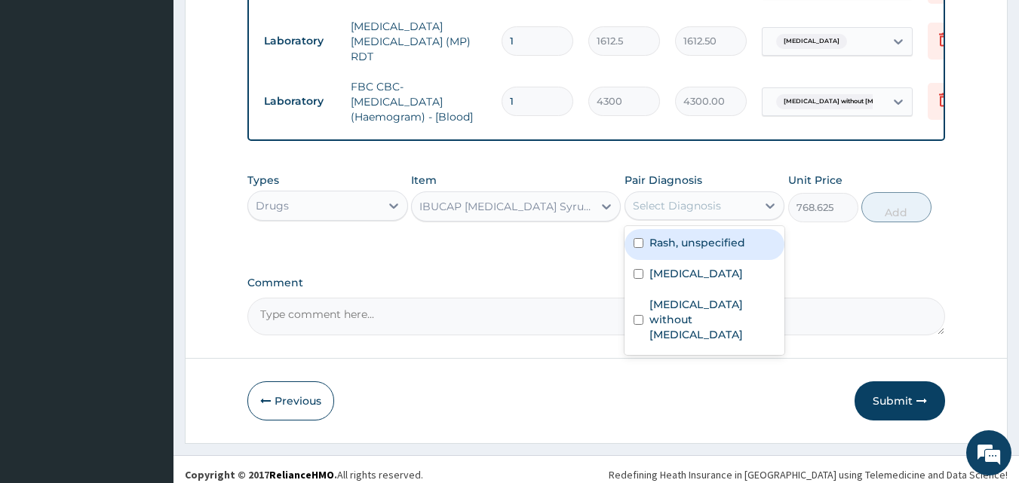
click at [674, 246] on label "Rash, unspecified" at bounding box center [697, 242] width 96 height 15
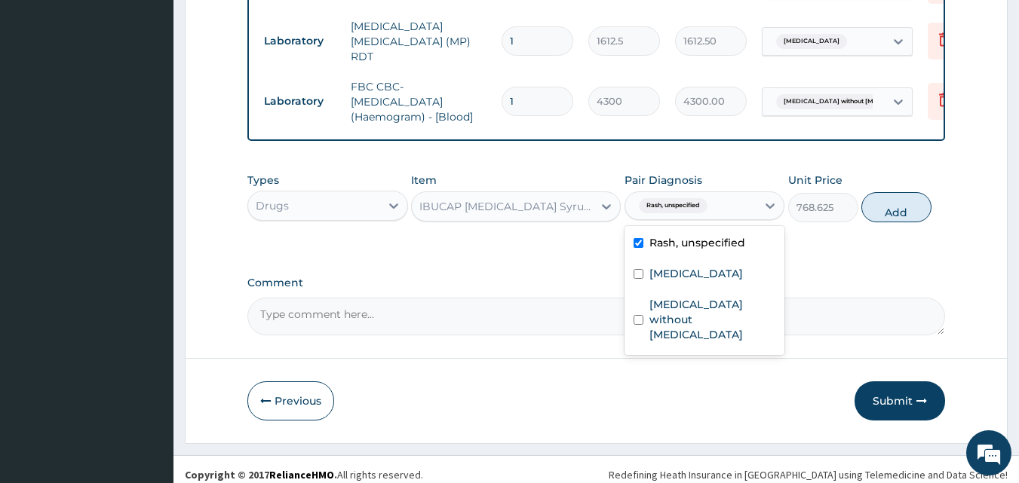
click at [704, 244] on label "Rash, unspecified" at bounding box center [697, 242] width 96 height 15
checkbox input "false"
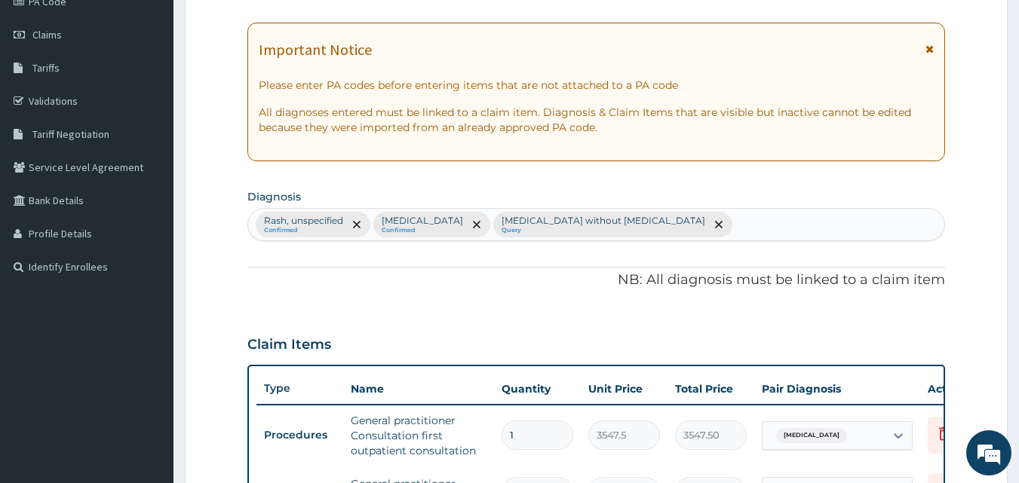
scroll to position [175, 0]
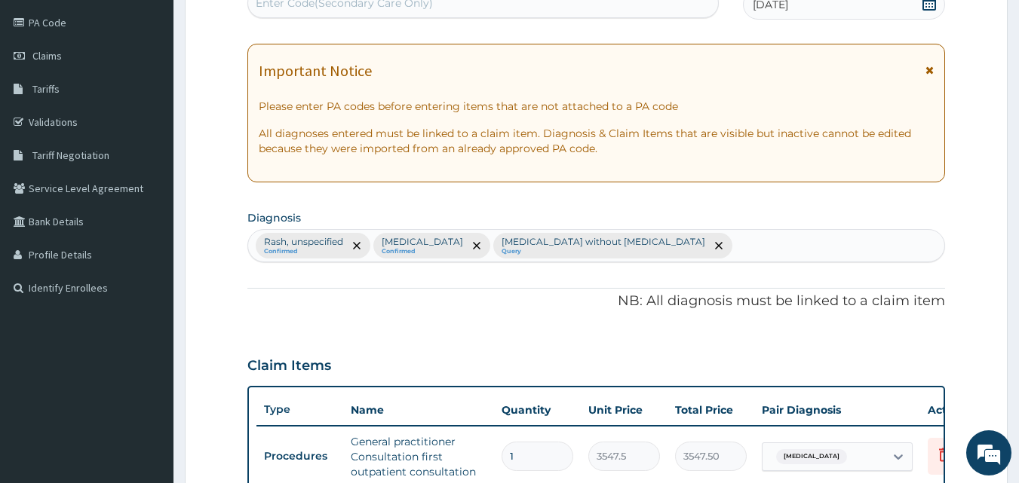
click at [699, 251] on div "Rash, unspecified Confirmed Malaria, unspecified Confirmed Sepsis without septi…" at bounding box center [596, 246] width 697 height 32
type input "FEVER"
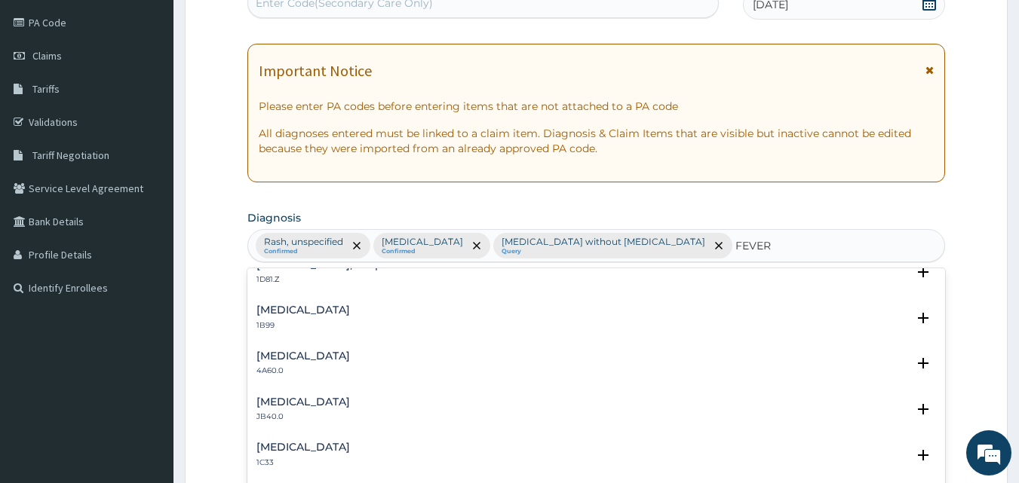
scroll to position [0, 0]
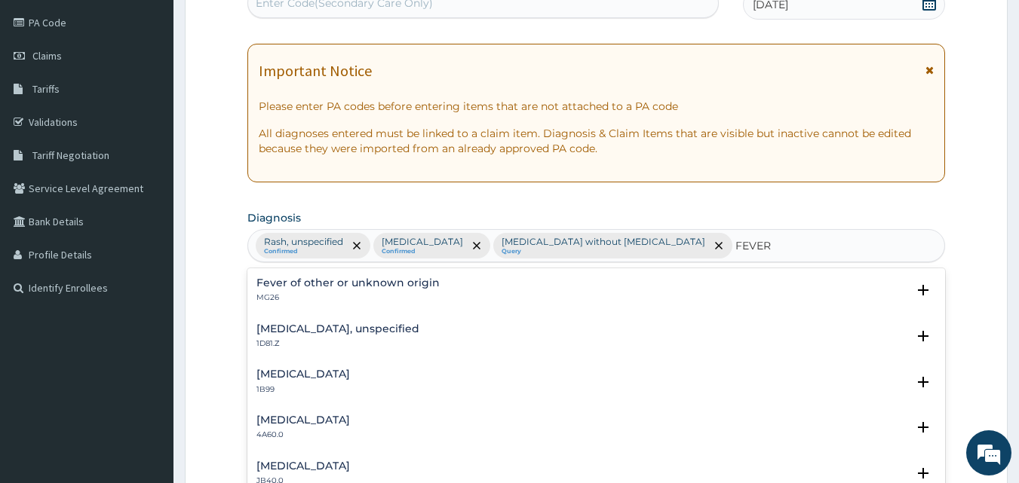
click at [345, 287] on h4 "Fever of other or unknown origin" at bounding box center [347, 283] width 183 height 11
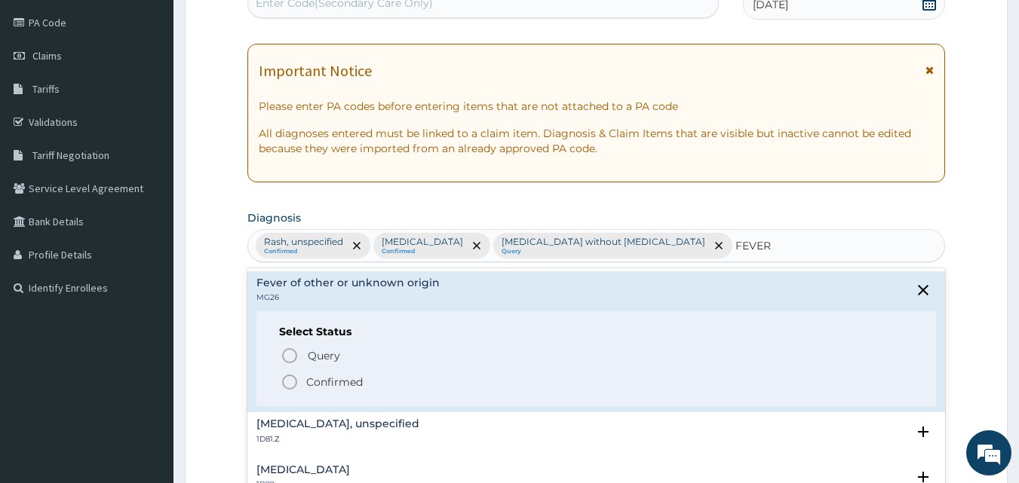
click at [330, 382] on p "Confirmed" at bounding box center [334, 382] width 57 height 15
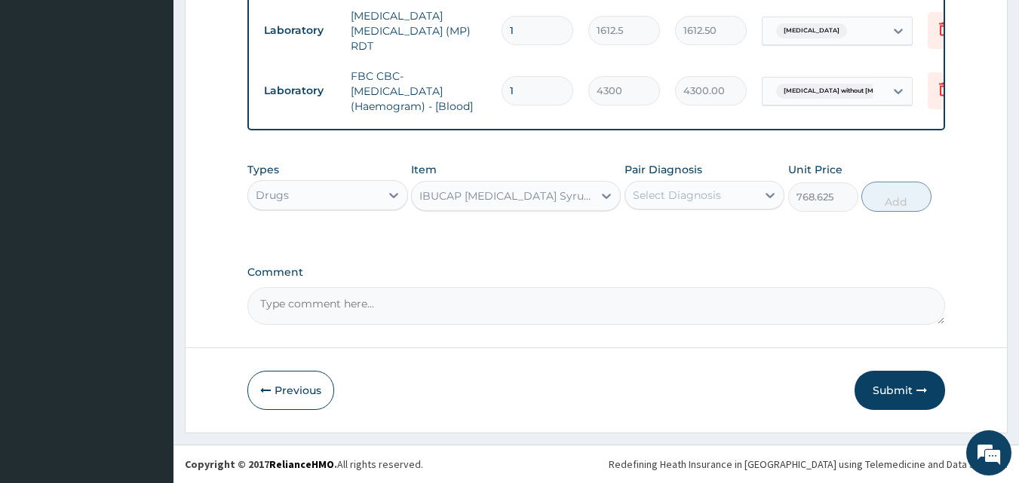
scroll to position [717, 0]
click at [671, 204] on div "Select Diagnosis" at bounding box center [691, 195] width 132 height 24
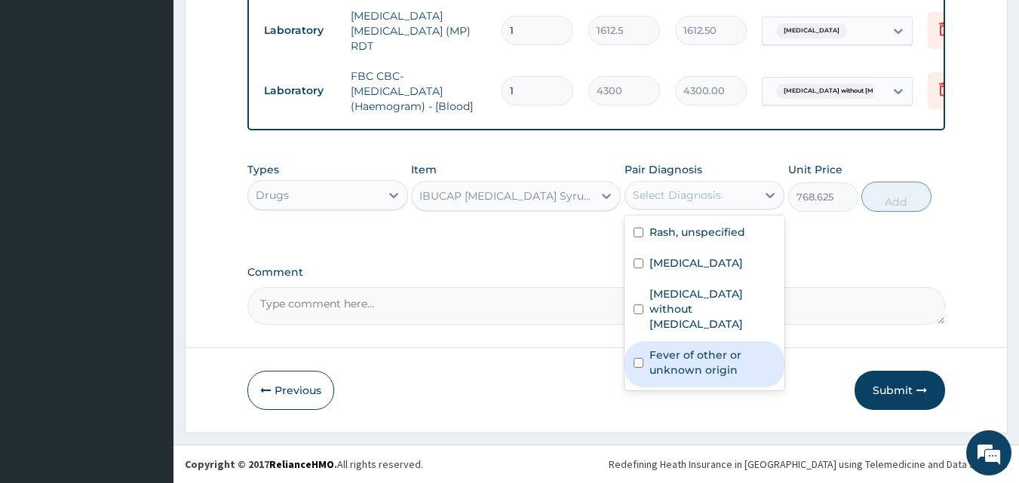
click at [676, 348] on label "Fever of other or unknown origin" at bounding box center [712, 363] width 127 height 30
checkbox input "true"
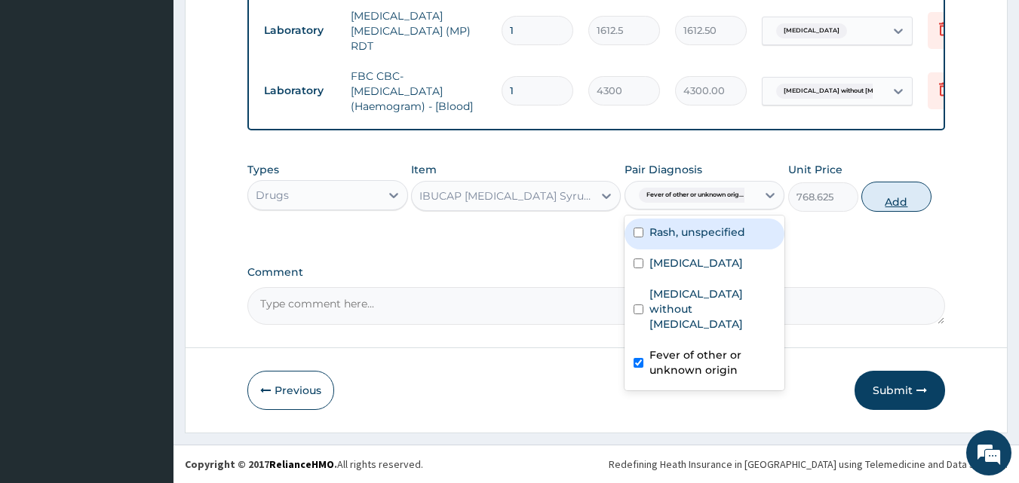
click at [889, 199] on button "Add" at bounding box center [896, 197] width 70 height 30
type input "0"
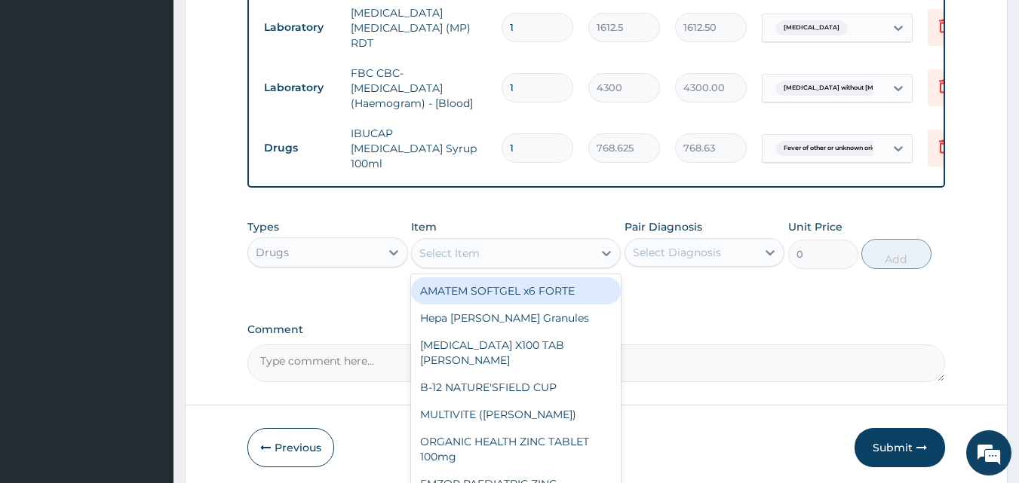
click at [443, 246] on div "Select Item" at bounding box center [449, 253] width 60 height 15
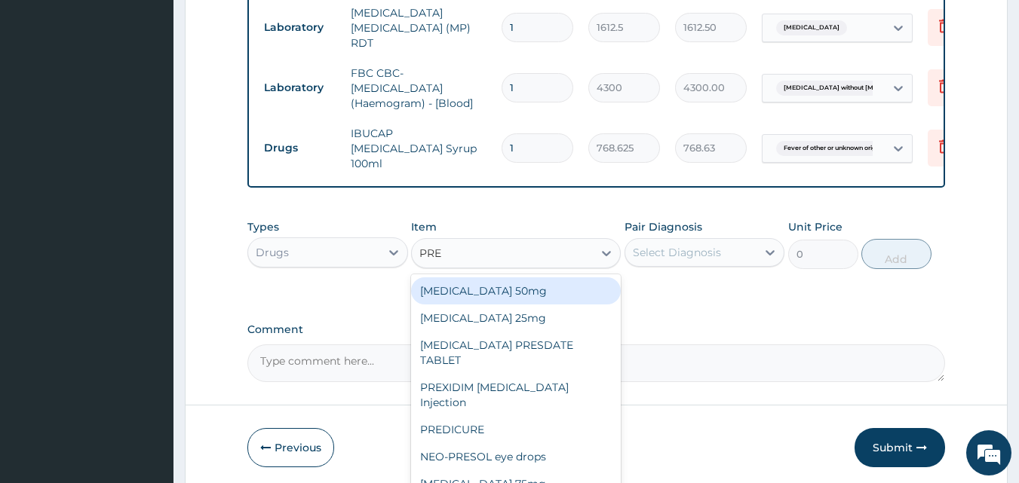
type input "PRED"
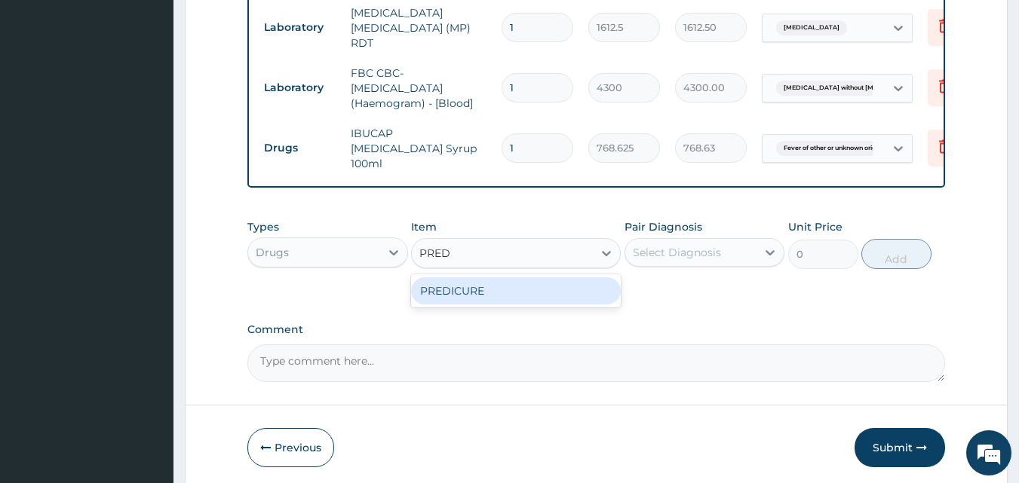
drag, startPoint x: 460, startPoint y: 282, endPoint x: 514, endPoint y: 264, distance: 57.2
click at [461, 282] on div "PREDICURE" at bounding box center [516, 291] width 210 height 27
type input "53.2125"
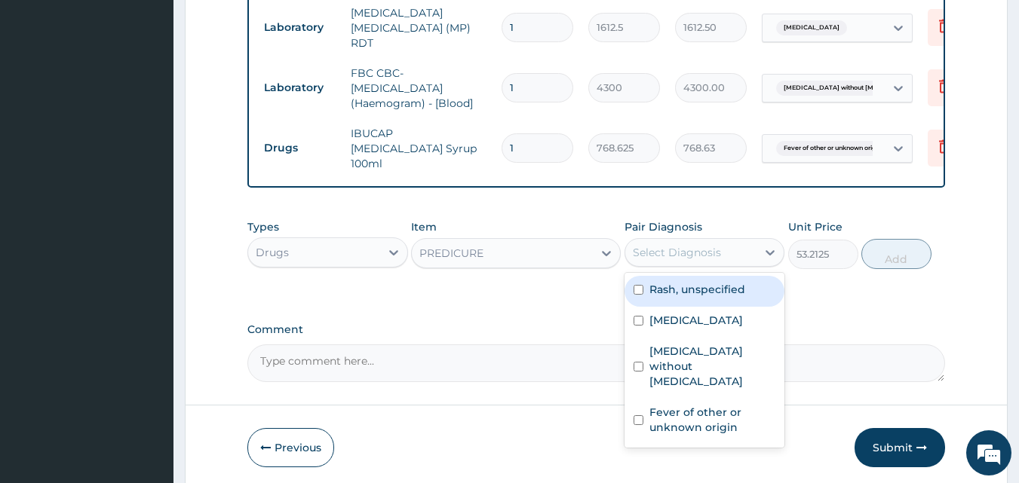
click at [710, 246] on div "Select Diagnosis" at bounding box center [677, 252] width 88 height 15
click at [686, 293] on div "Rash, unspecified" at bounding box center [705, 291] width 161 height 31
checkbox input "true"
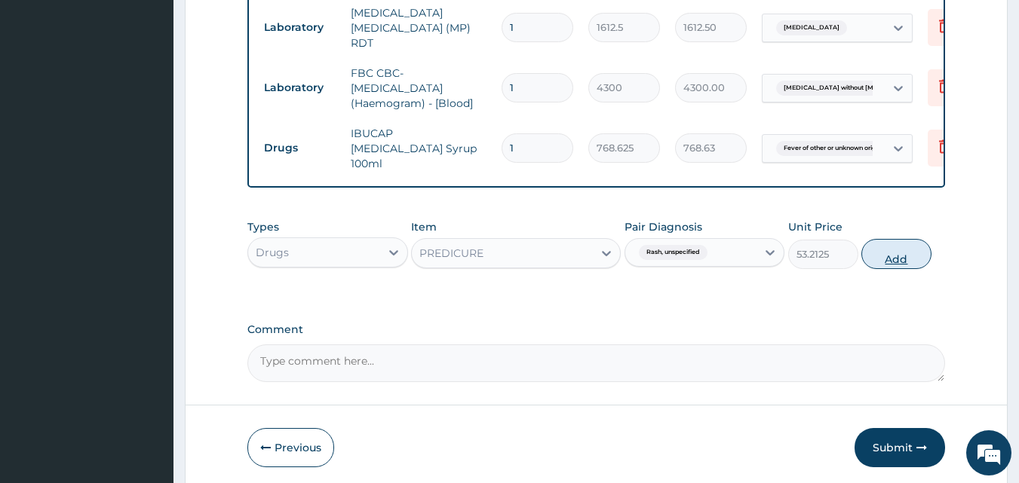
click at [886, 250] on button "Add" at bounding box center [896, 254] width 70 height 30
type input "0"
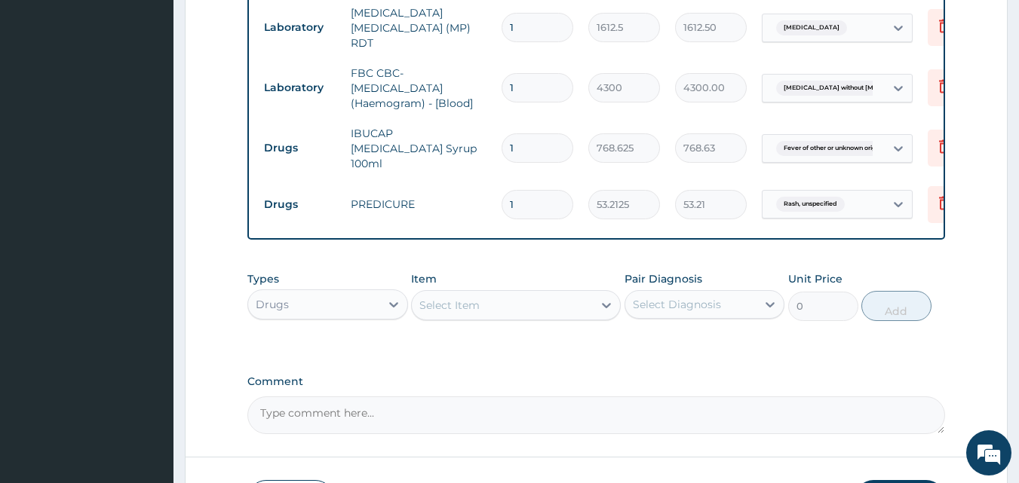
type input "0.00"
type input "5"
type input "266.06"
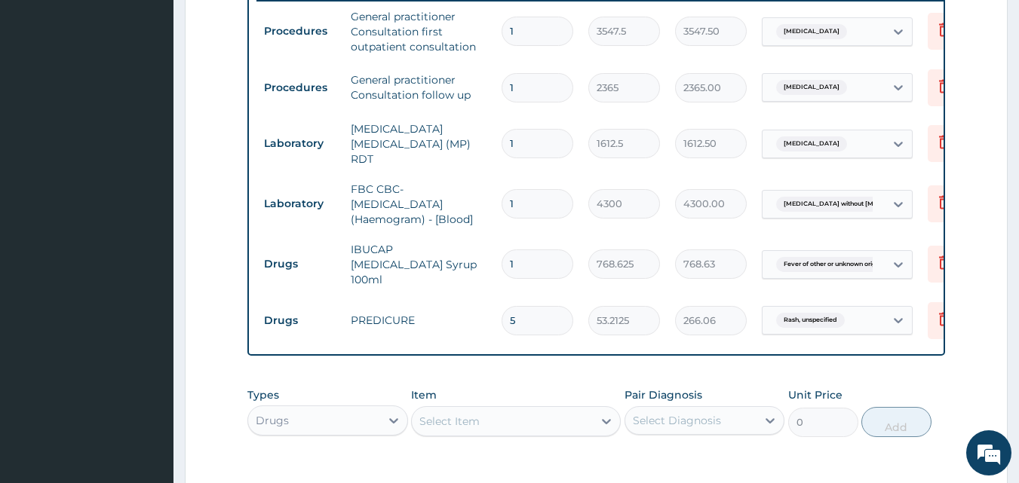
scroll to position [566, 0]
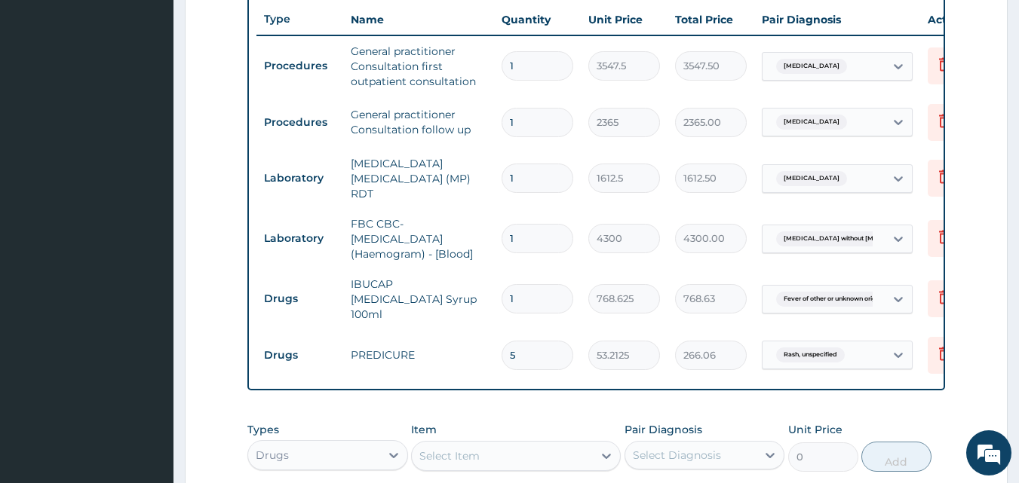
type input "5"
click at [487, 272] on td "IBUCAP COLD AND FLU Syrup 100ml" at bounding box center [418, 299] width 151 height 60
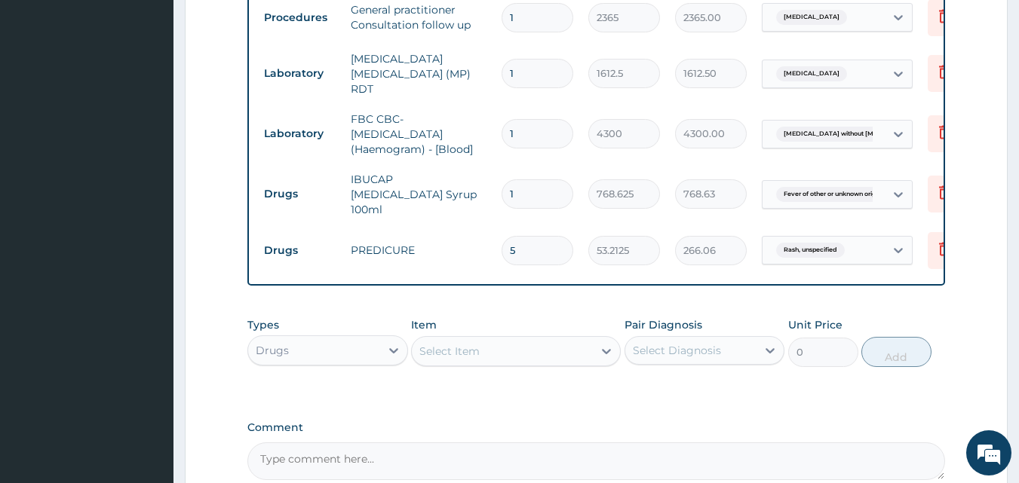
scroll to position [670, 0]
click at [569, 348] on div "Select Item" at bounding box center [502, 352] width 181 height 24
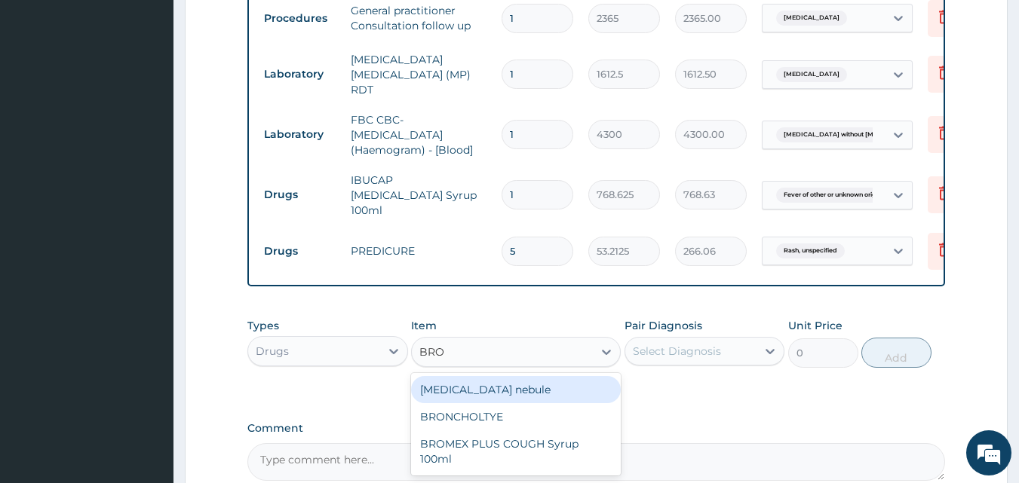
type input "BRON"
click at [544, 385] on div "BRONCHOLTYE" at bounding box center [516, 389] width 210 height 27
type input "1773.75"
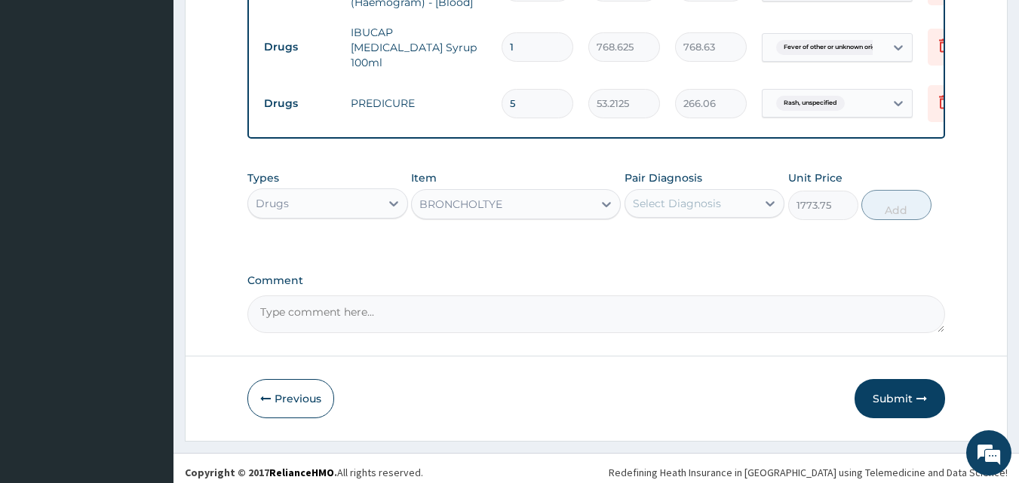
scroll to position [821, 0]
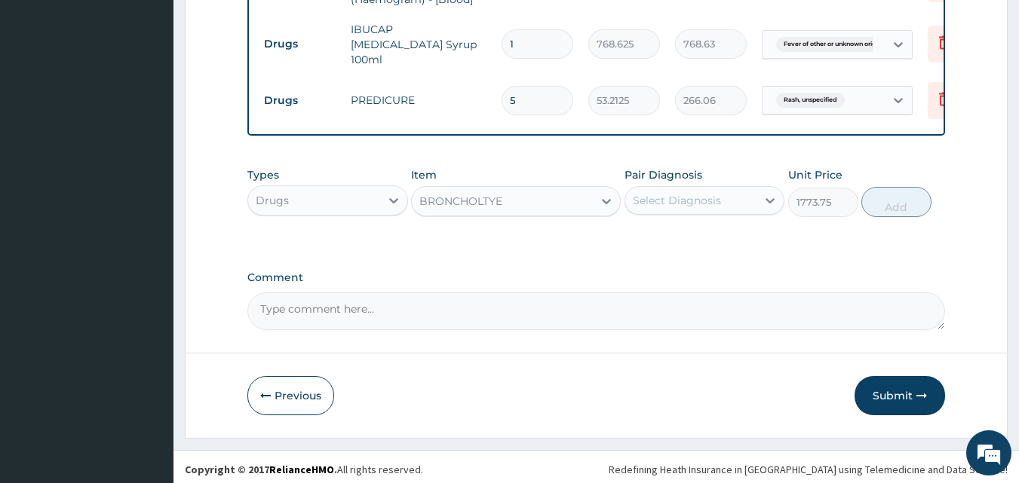
click at [549, 195] on div "BRONCHOLTYE" at bounding box center [502, 201] width 181 height 24
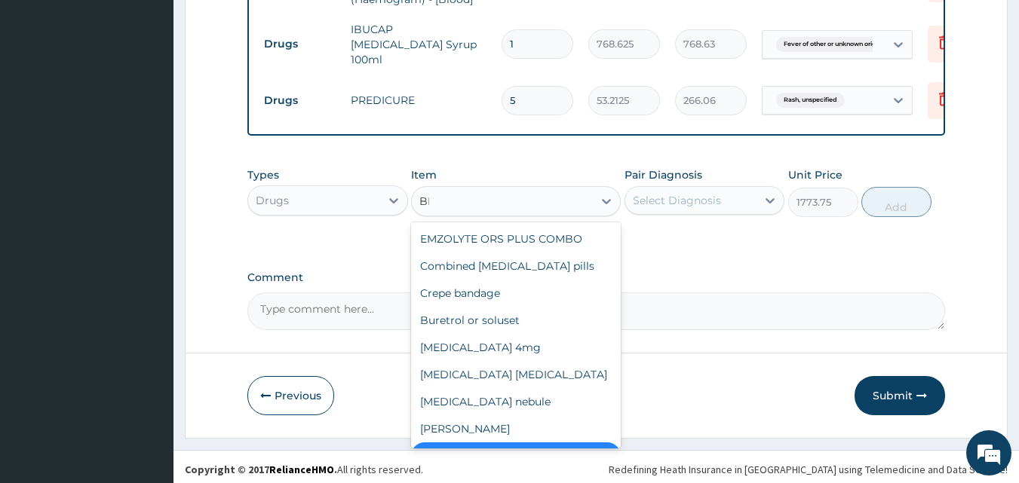
scroll to position [0, 0]
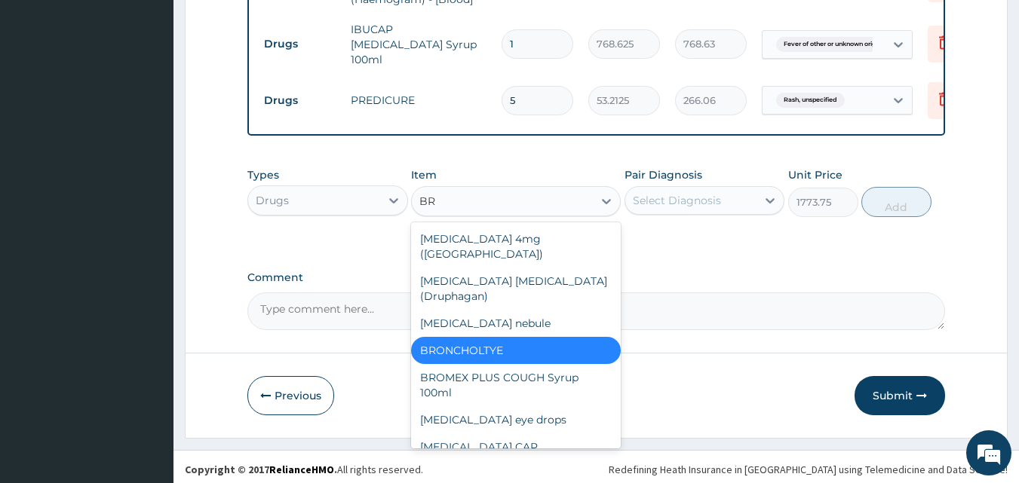
type input "B"
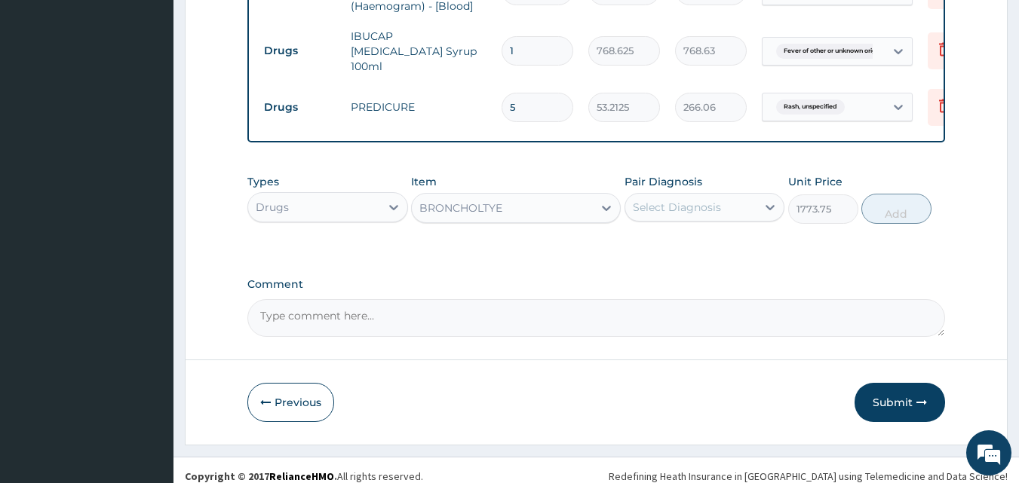
scroll to position [821, 0]
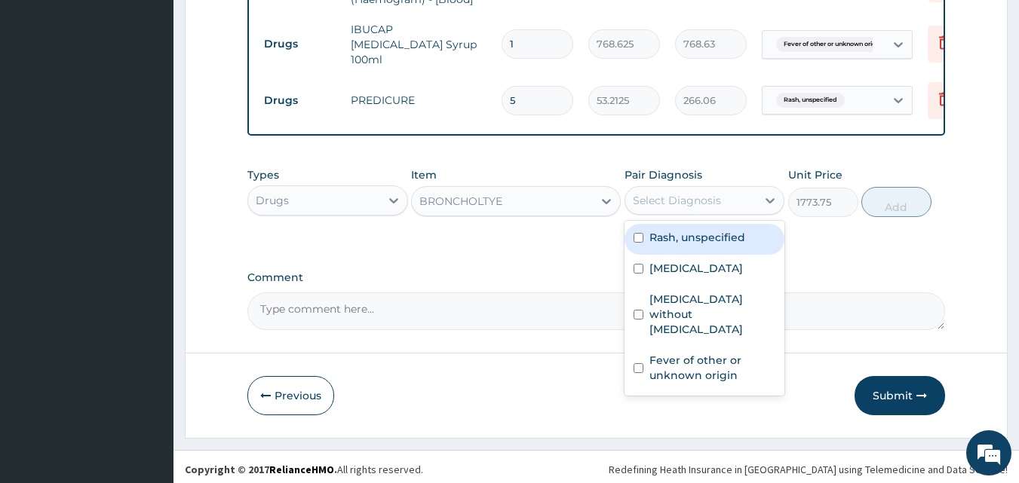
click at [709, 195] on div "Select Diagnosis" at bounding box center [677, 200] width 88 height 15
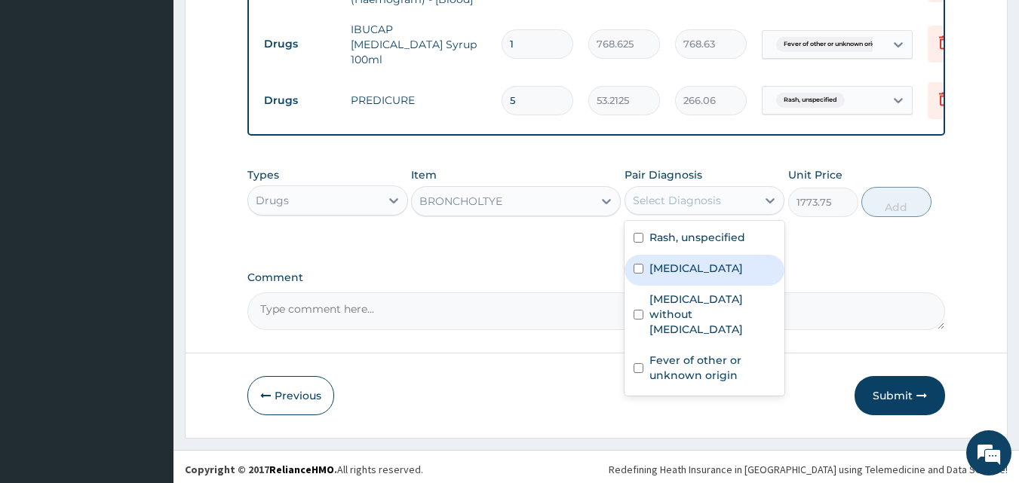
click at [687, 261] on label "Malaria, unspecified" at bounding box center [696, 268] width 94 height 15
checkbox input "true"
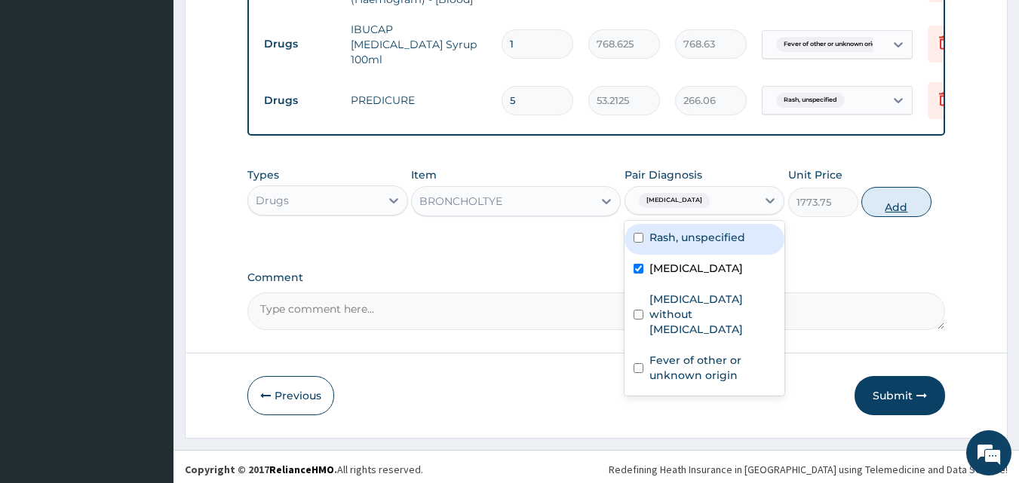
click at [899, 202] on button "Add" at bounding box center [896, 202] width 70 height 30
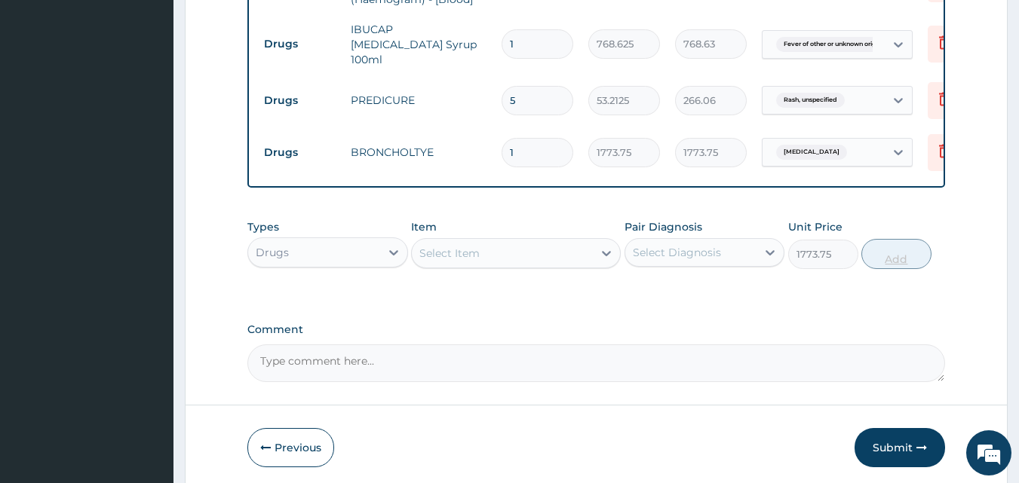
type input "0"
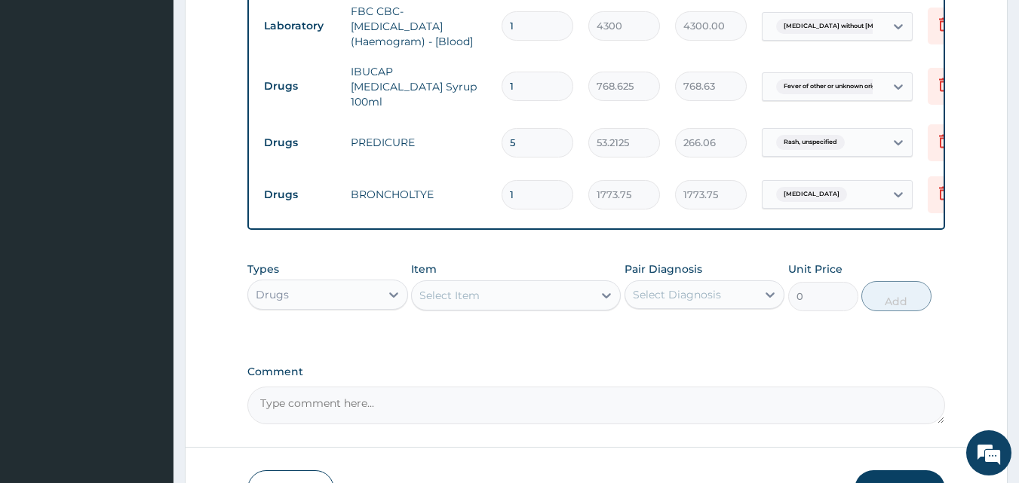
scroll to position [745, 0]
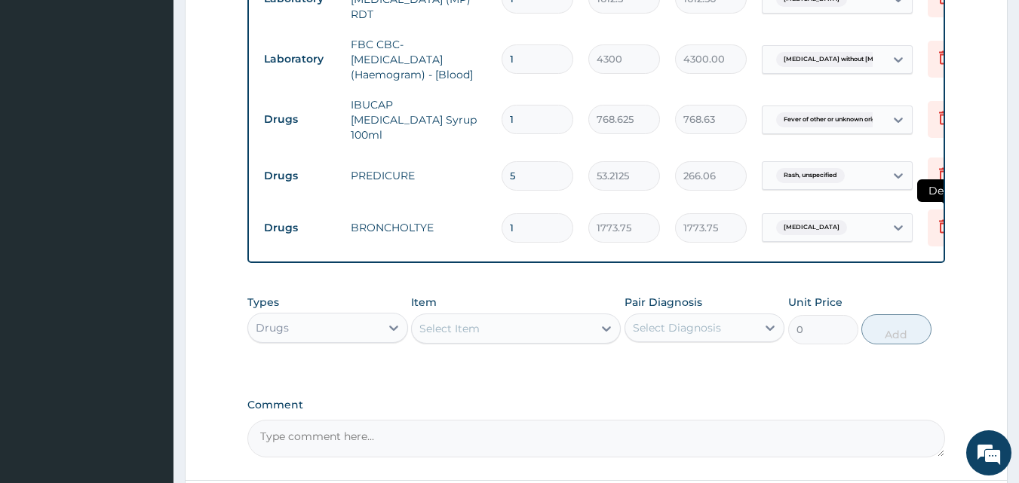
click at [938, 217] on icon at bounding box center [944, 226] width 18 height 18
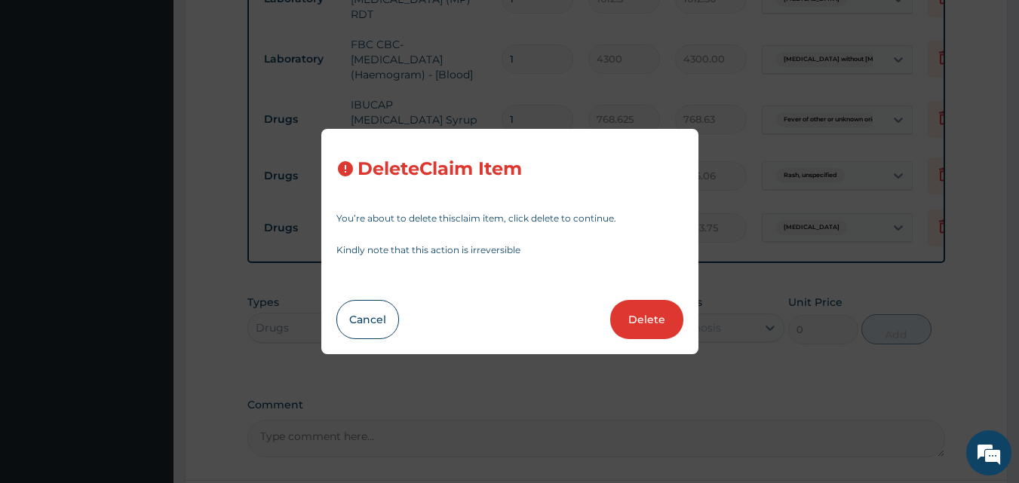
click at [661, 312] on button "Delete" at bounding box center [646, 319] width 73 height 39
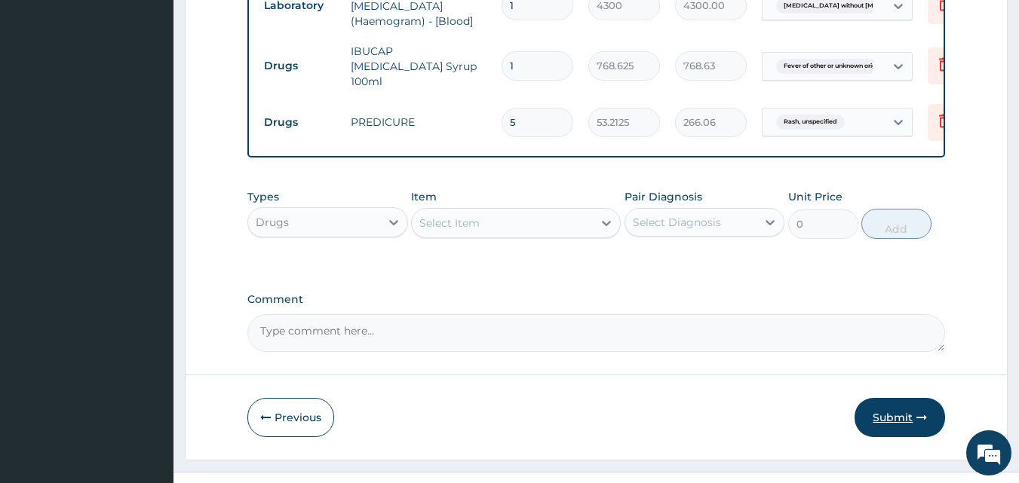
scroll to position [821, 0]
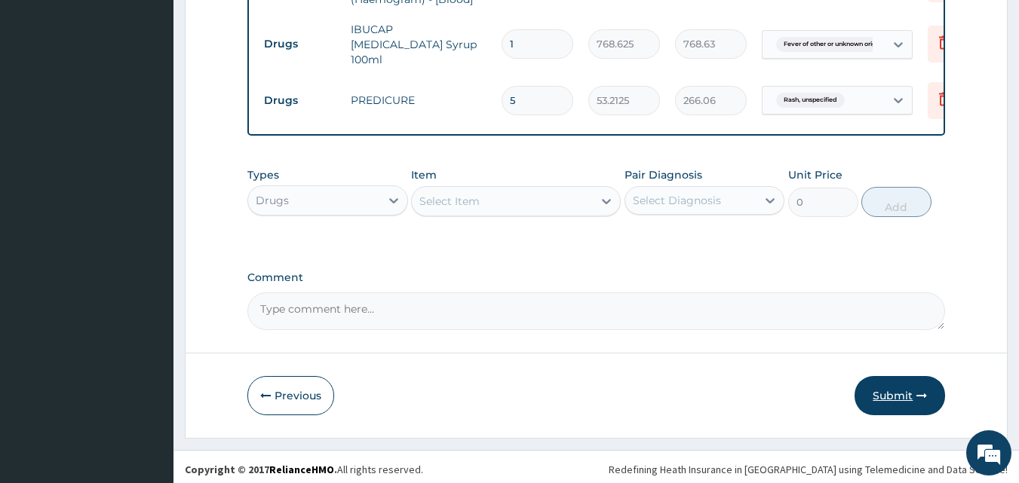
click at [889, 388] on button "Submit" at bounding box center [900, 395] width 91 height 39
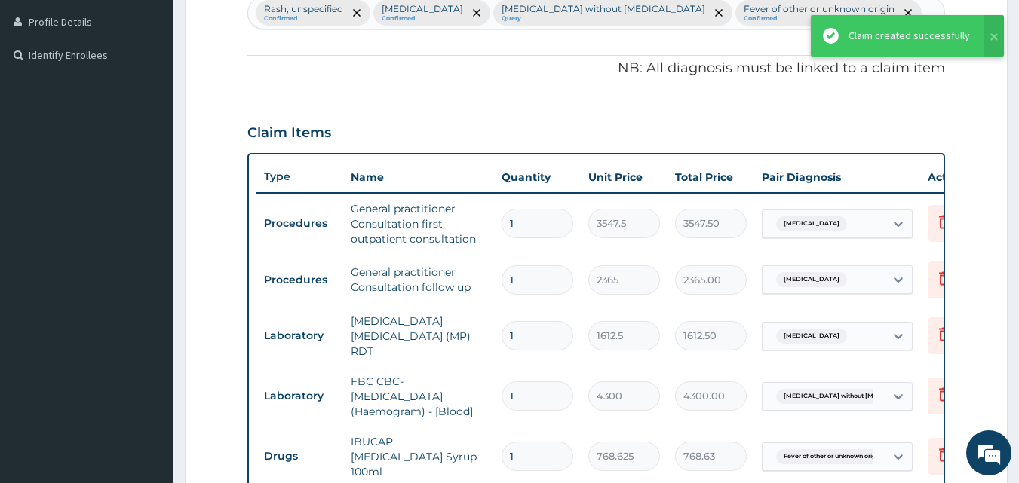
scroll to position [368, 0]
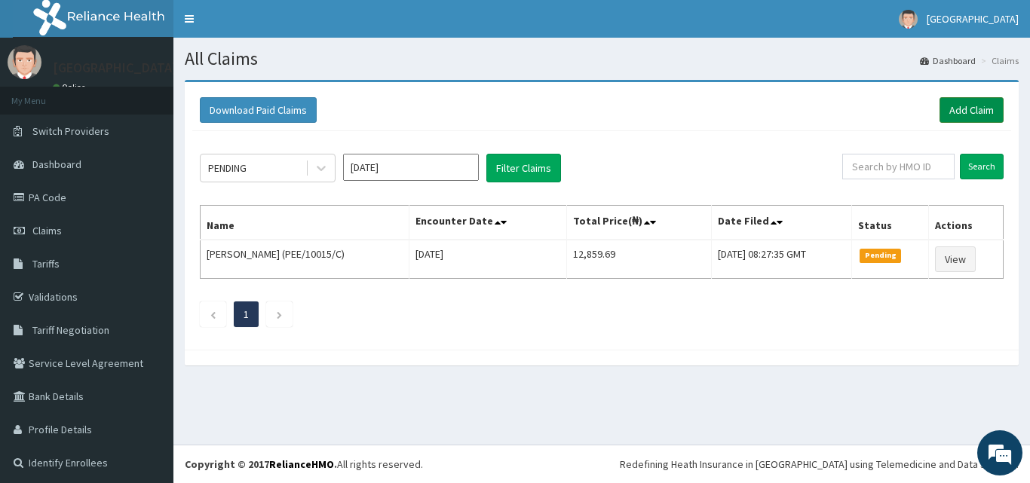
click at [951, 115] on link "Add Claim" at bounding box center [972, 110] width 64 height 26
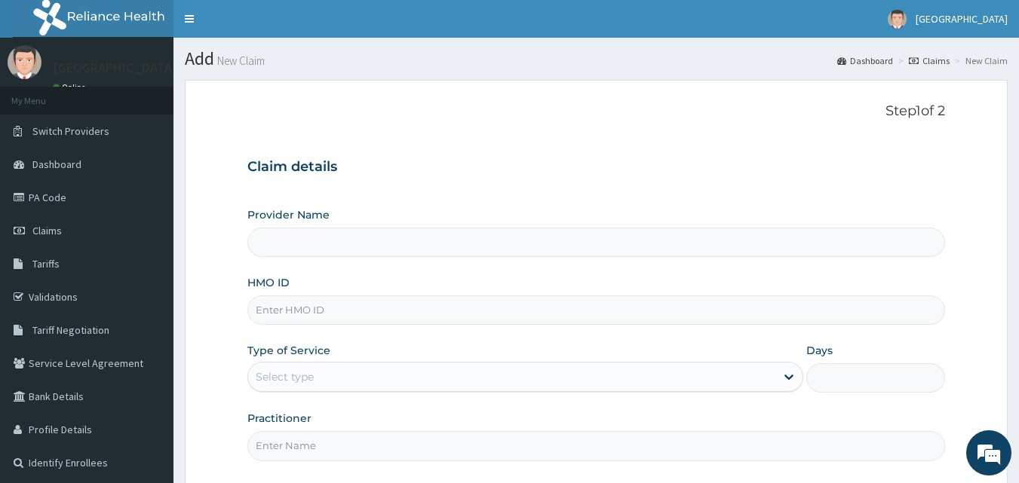
click at [438, 314] on input "HMO ID" at bounding box center [596, 310] width 698 height 29
type input "SFA/1000"
type input "Apex Health Specialist Hospital"
type input "SFA/10076/A"
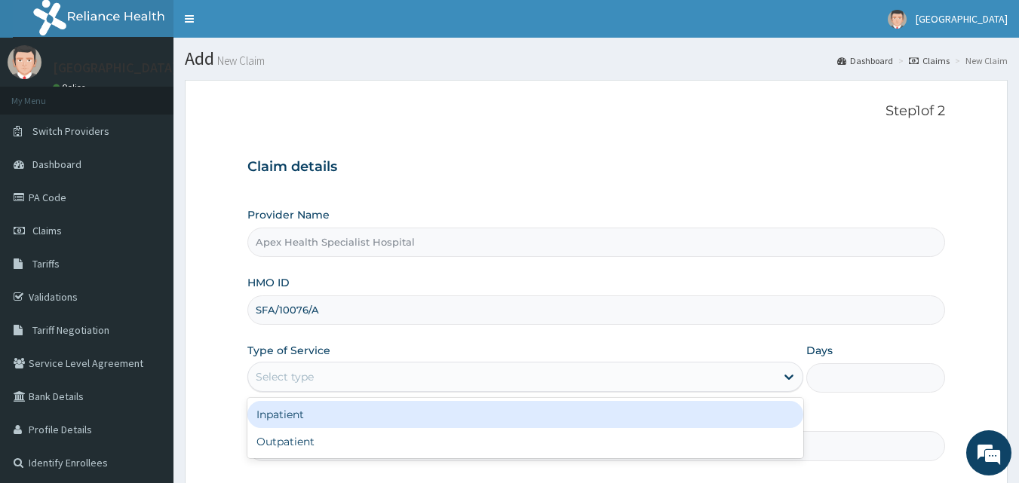
click at [361, 376] on div "Select type" at bounding box center [511, 377] width 527 height 24
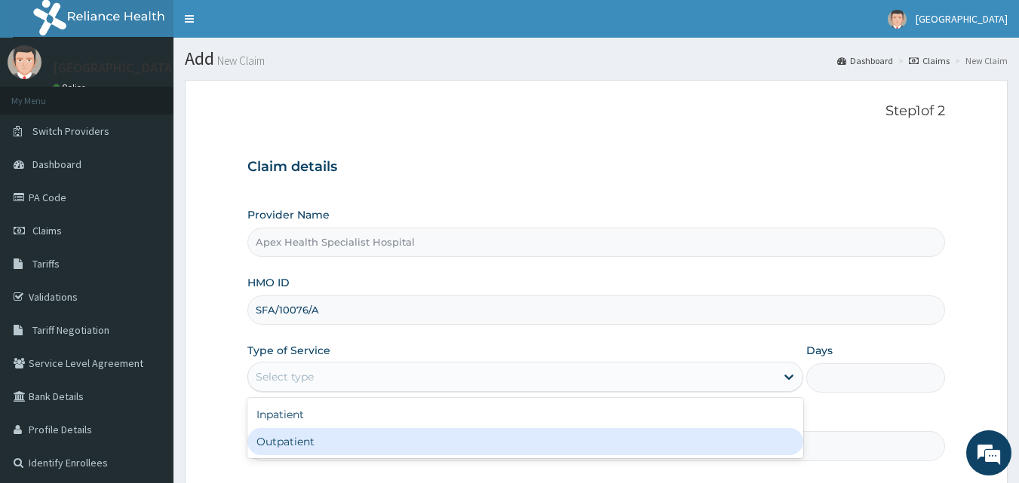
click at [359, 443] on div "Outpatient" at bounding box center [525, 441] width 556 height 27
type input "1"
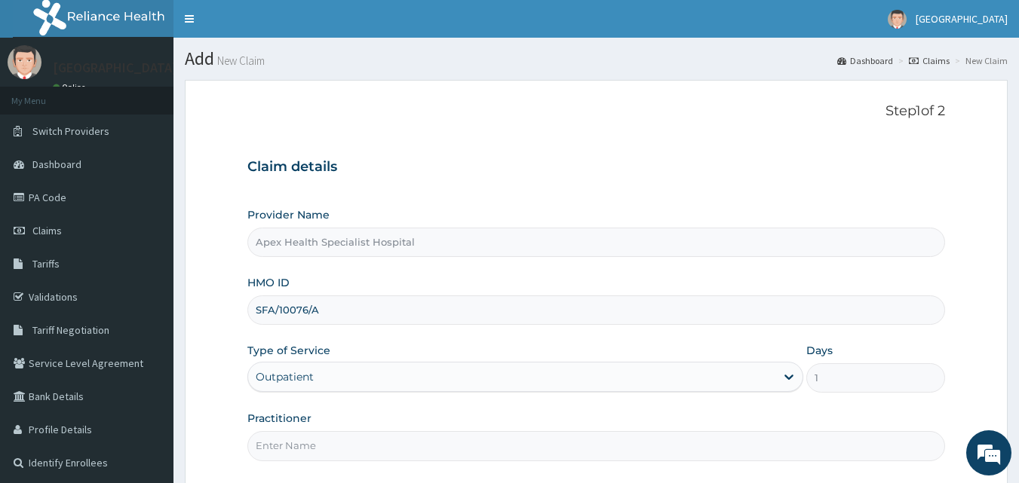
click at [421, 444] on input "Practitioner" at bounding box center [596, 445] width 698 height 29
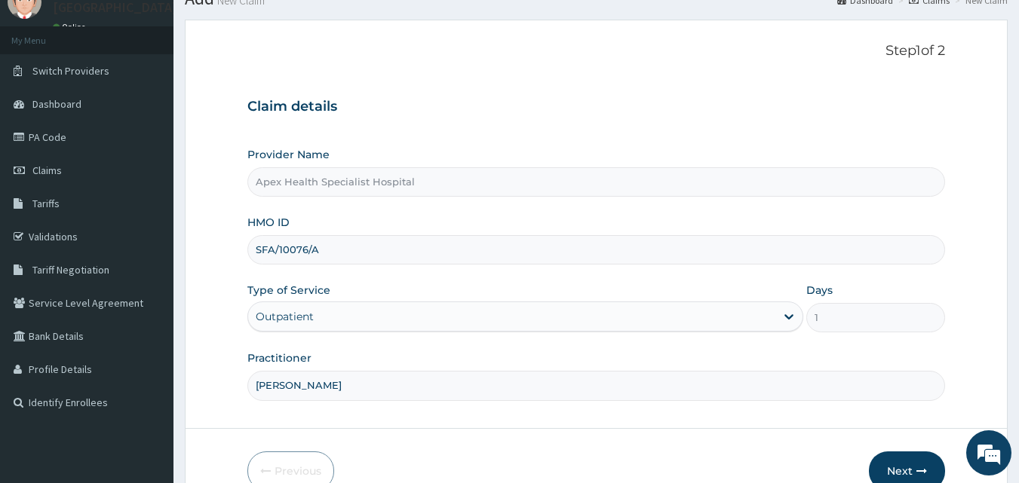
scroll to position [141, 0]
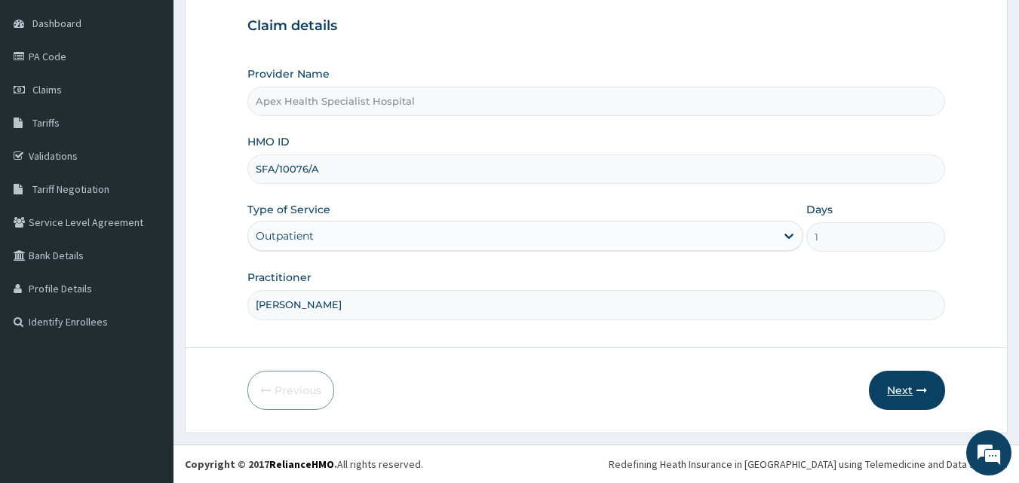
type input "DR OKEKE"
click at [912, 391] on button "Next" at bounding box center [907, 390] width 76 height 39
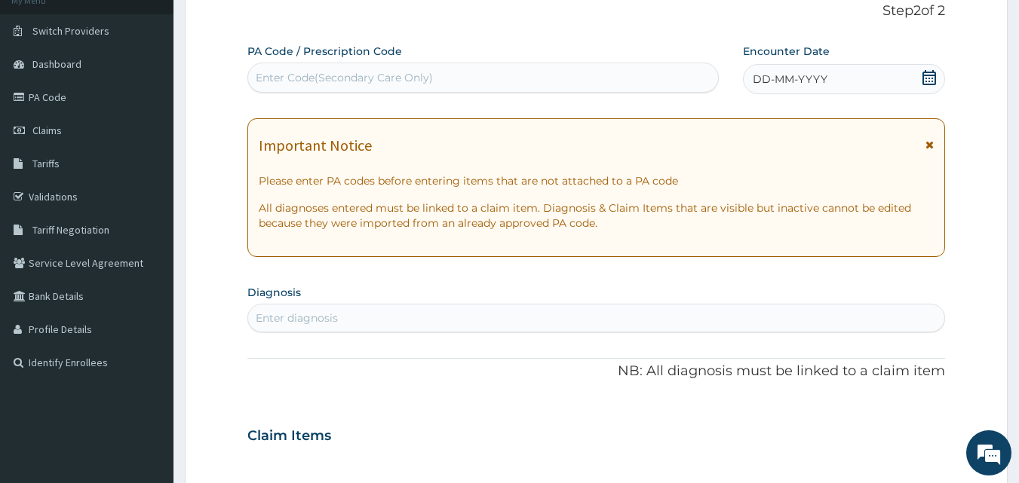
scroll to position [0, 0]
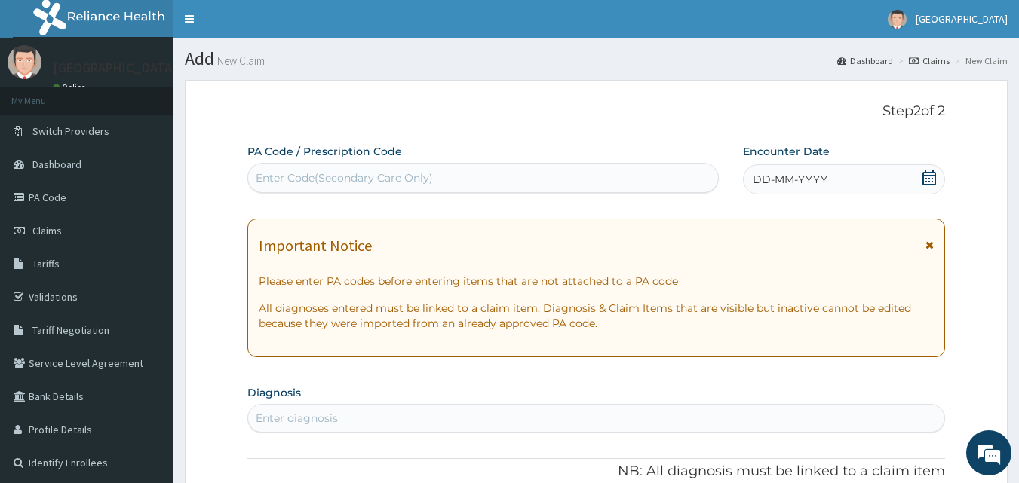
click at [870, 184] on div "DD-MM-YYYY" at bounding box center [844, 179] width 202 height 30
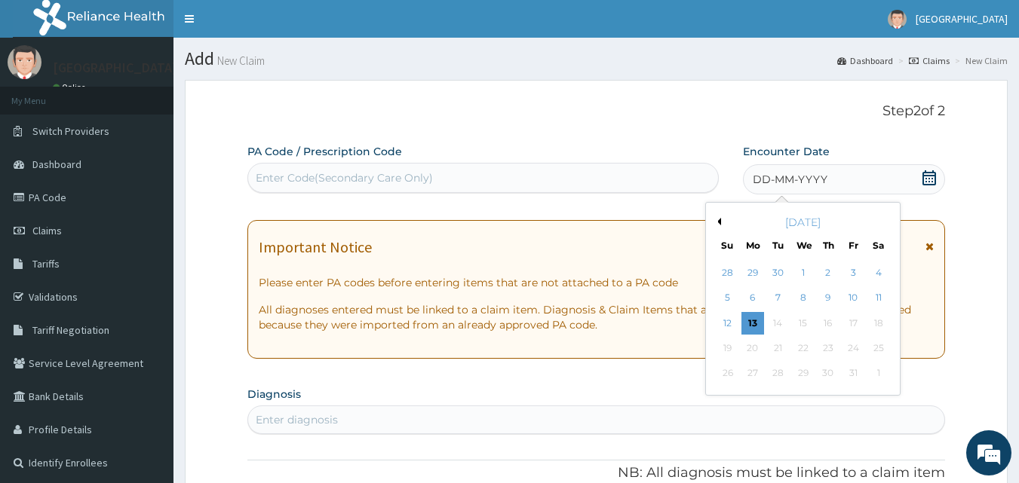
click at [729, 326] on div "12" at bounding box center [728, 323] width 23 height 23
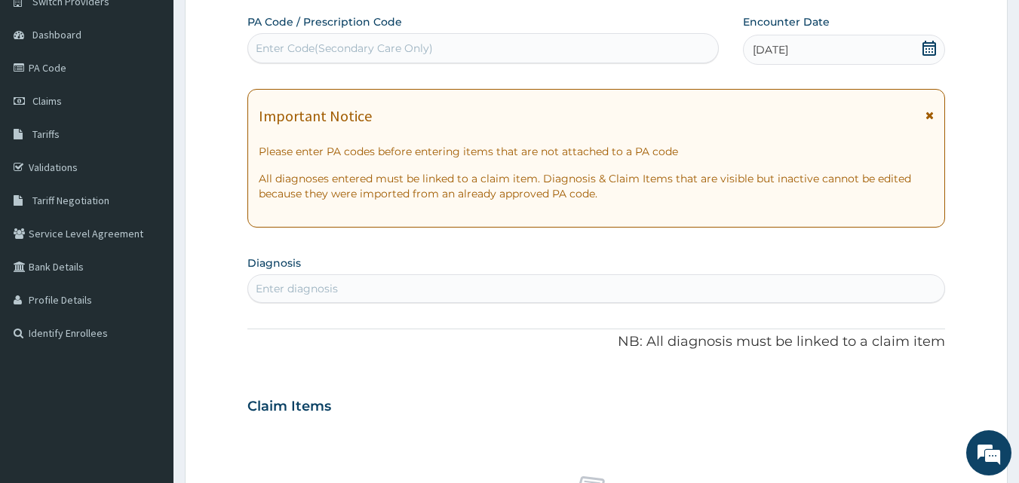
scroll to position [226, 0]
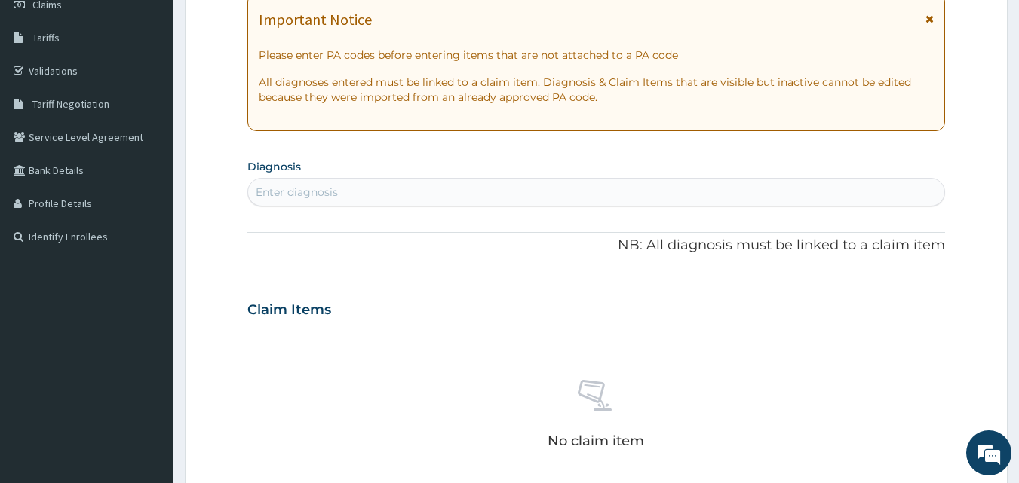
click at [368, 192] on div "Enter diagnosis" at bounding box center [596, 192] width 697 height 24
type input "RESPIRATORY"
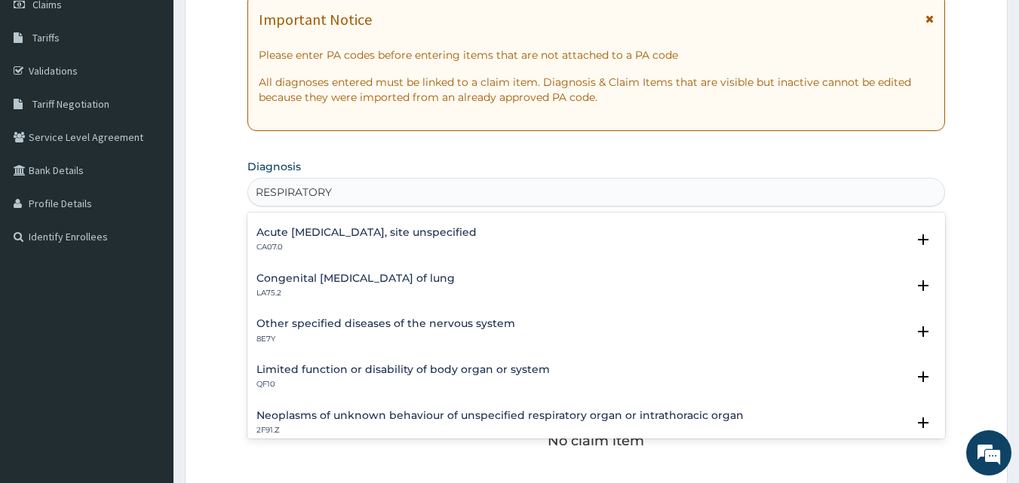
scroll to position [377, 0]
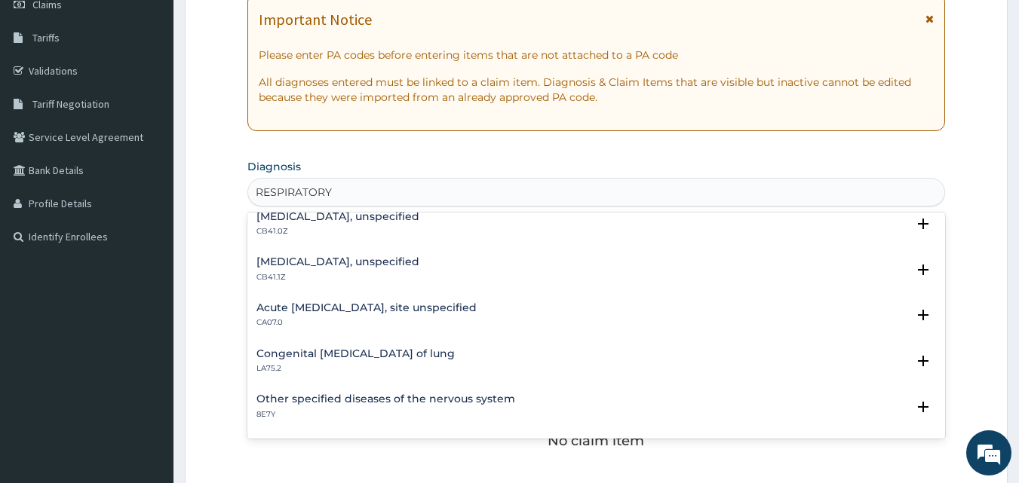
click at [380, 307] on h4 "Acute upper respiratory infection, site unspecified" at bounding box center [366, 307] width 220 height 11
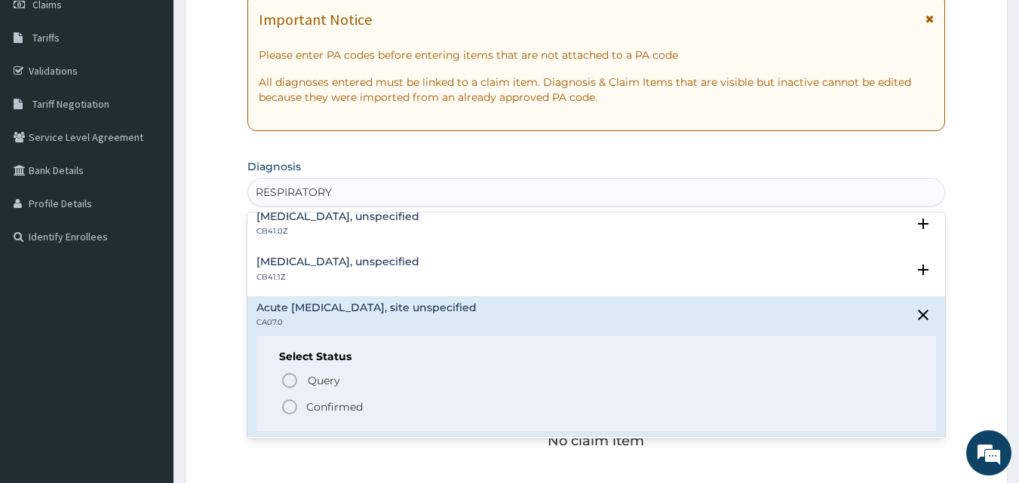
click at [339, 409] on p "Confirmed" at bounding box center [334, 407] width 57 height 15
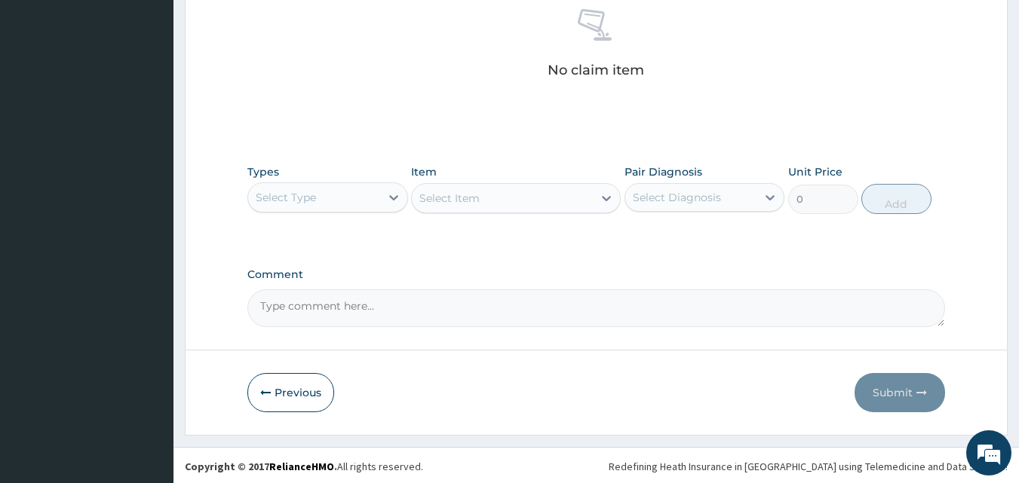
scroll to position [603, 0]
click at [355, 192] on div "Select Type" at bounding box center [314, 196] width 132 height 24
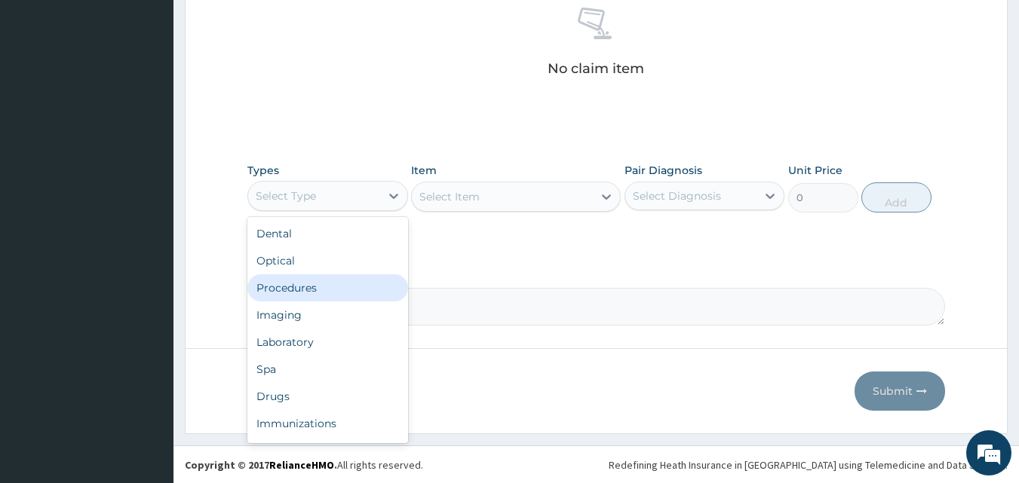
click at [325, 290] on div "Procedures" at bounding box center [327, 288] width 161 height 27
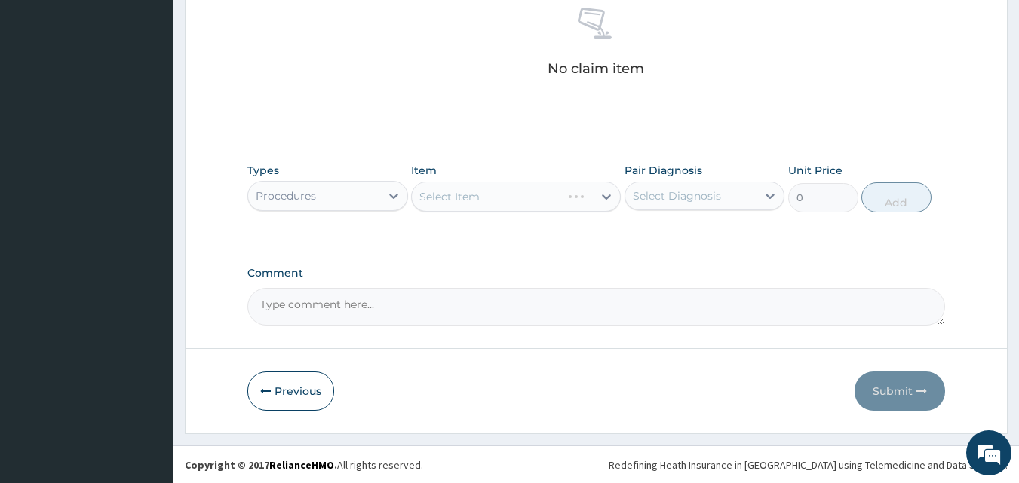
click at [493, 201] on div "Select Item" at bounding box center [516, 197] width 210 height 30
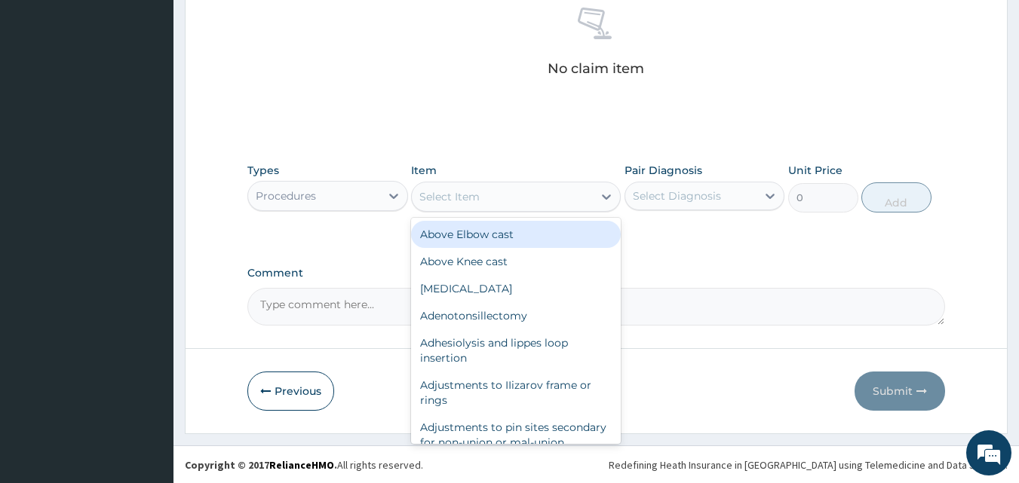
click at [493, 201] on div "Select Item" at bounding box center [502, 197] width 181 height 24
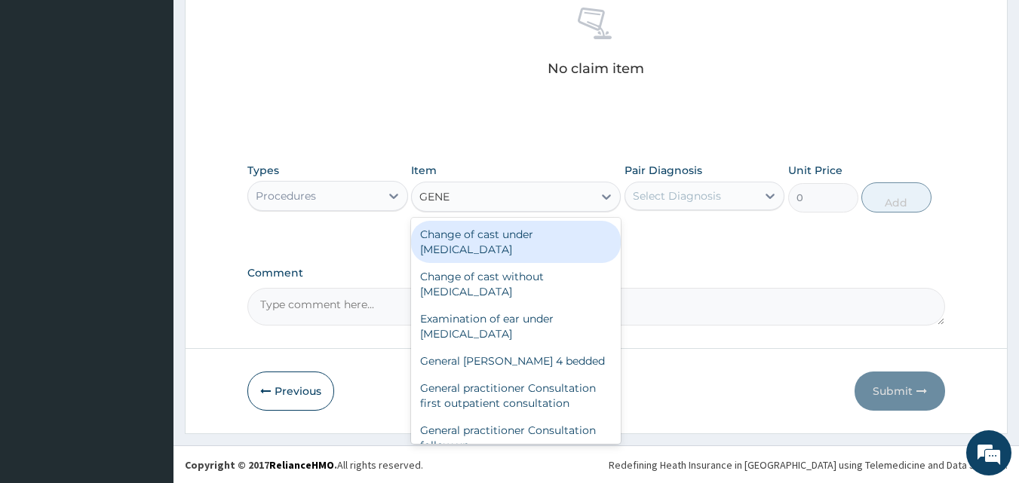
type input "GENER"
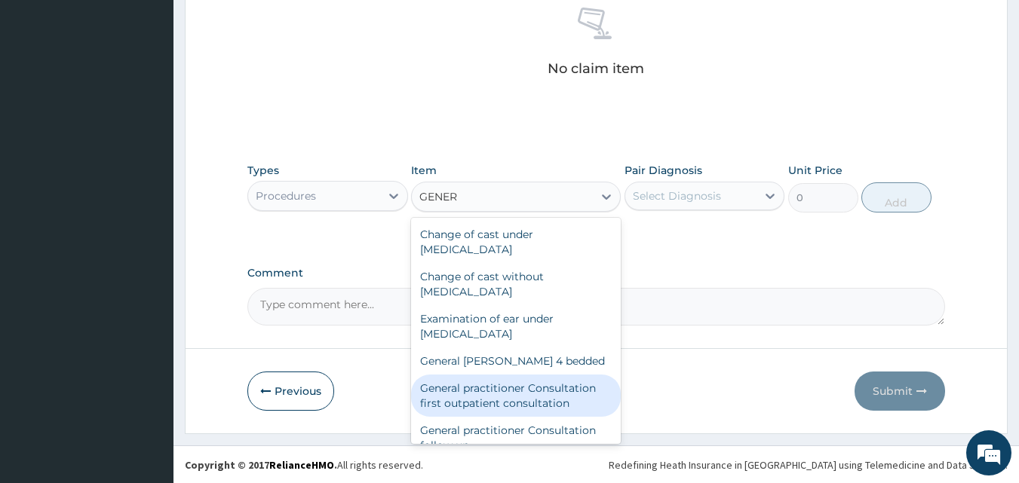
click at [508, 405] on div "General practitioner Consultation first outpatient consultation" at bounding box center [516, 396] width 210 height 42
type input "3547.5"
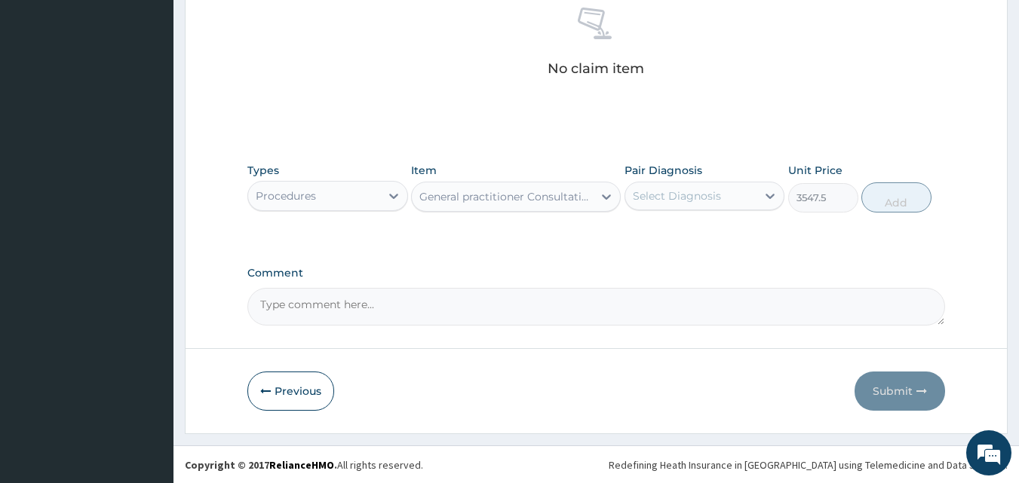
click at [725, 191] on div "Select Diagnosis" at bounding box center [691, 196] width 132 height 24
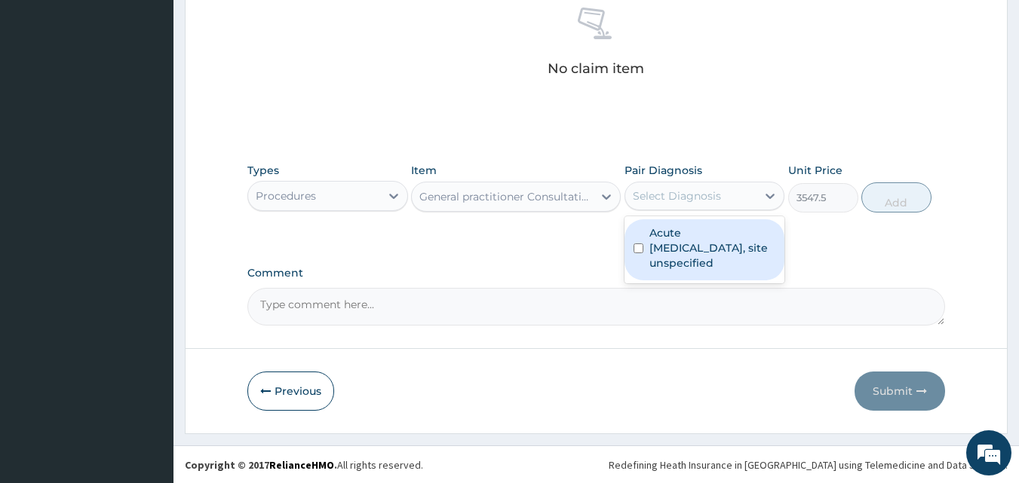
drag, startPoint x: 679, startPoint y: 252, endPoint x: 752, endPoint y: 219, distance: 80.0
click at [679, 251] on label "Acute upper respiratory infection, site unspecified" at bounding box center [712, 248] width 127 height 45
checkbox input "true"
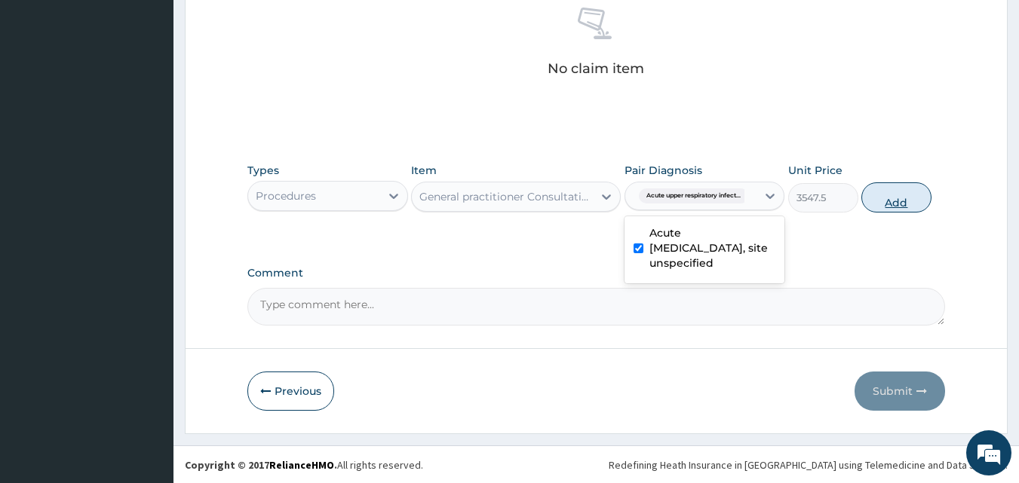
click at [898, 196] on button "Add" at bounding box center [896, 198] width 70 height 30
type input "0"
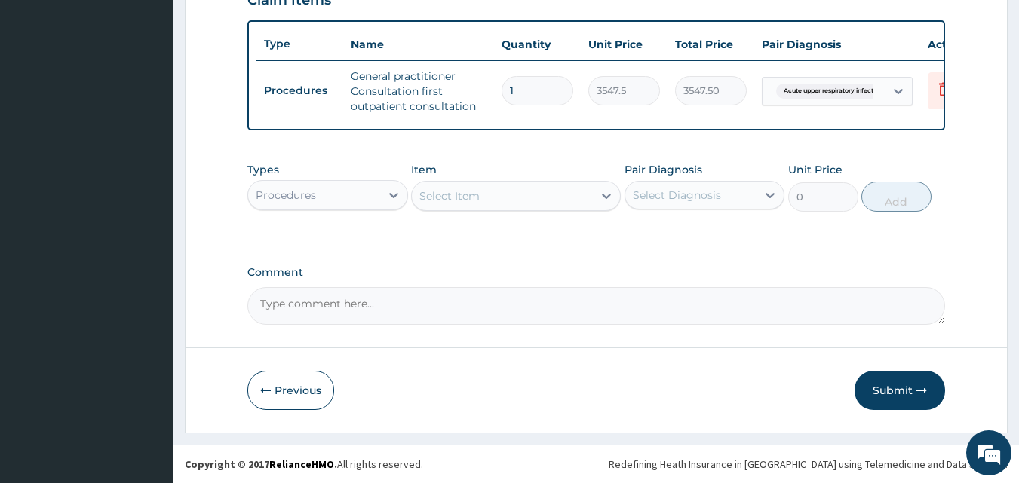
scroll to position [552, 0]
click at [318, 192] on div "Procedures" at bounding box center [314, 195] width 132 height 24
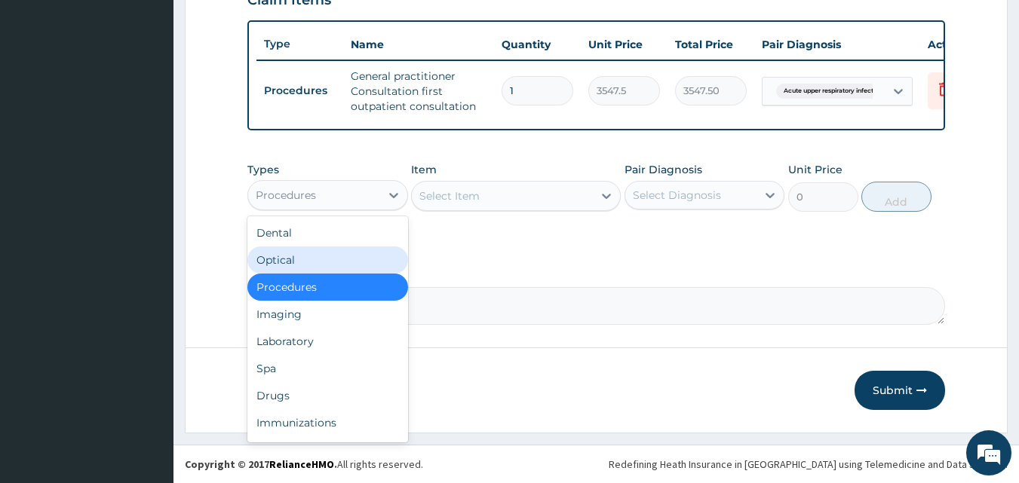
click at [465, 197] on div "Select Item" at bounding box center [449, 196] width 60 height 15
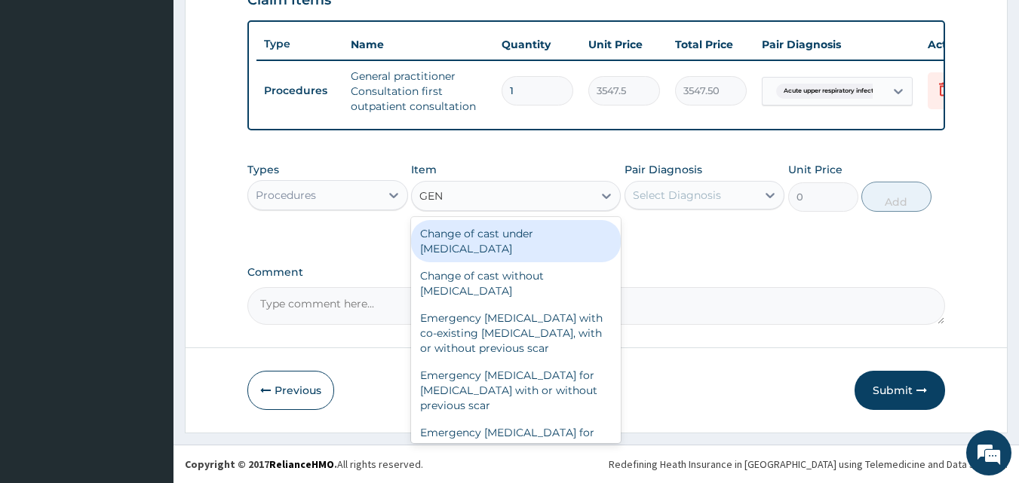
type input "GENE"
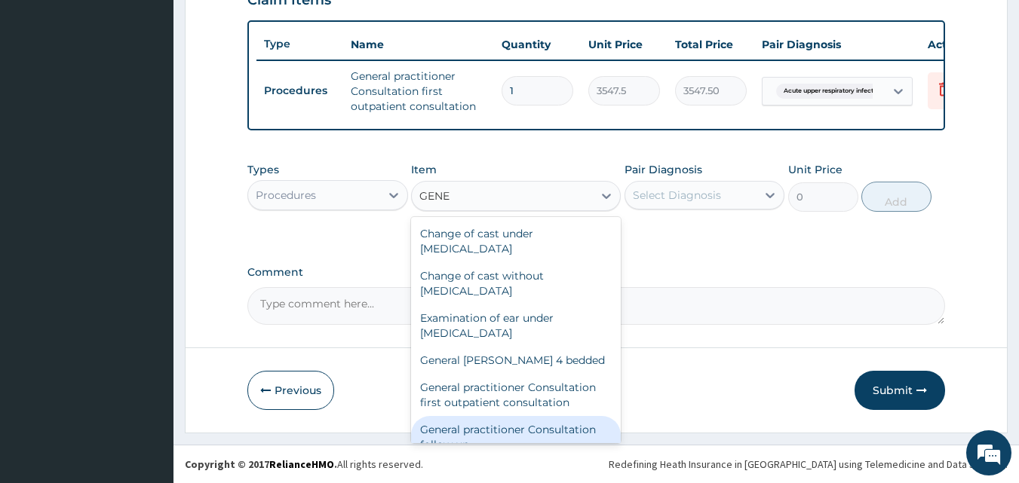
click at [523, 436] on div "General practitioner Consultation follow up" at bounding box center [516, 437] width 210 height 42
type input "2365"
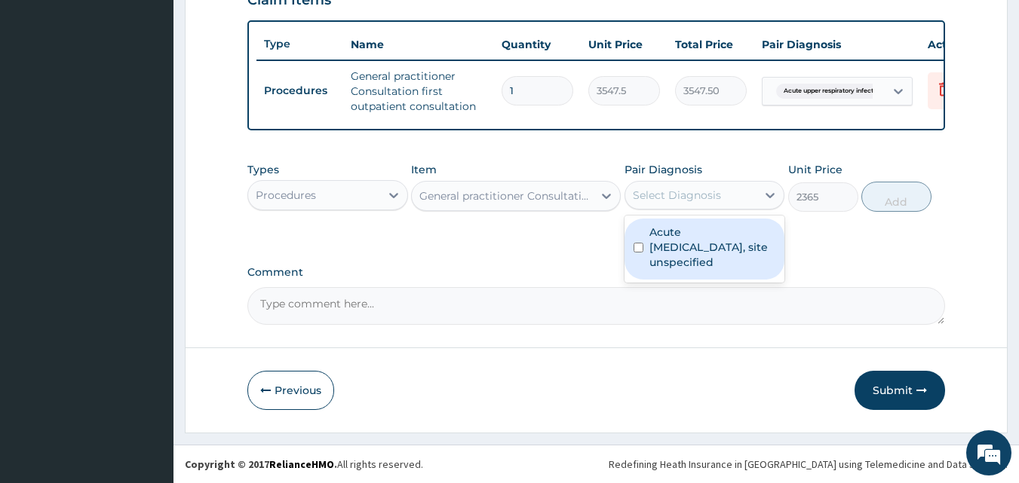
click at [724, 195] on div "Select Diagnosis" at bounding box center [691, 195] width 132 height 24
drag, startPoint x: 686, startPoint y: 249, endPoint x: 699, endPoint y: 250, distance: 12.8
click at [687, 249] on label "Acute upper respiratory infection, site unspecified" at bounding box center [712, 247] width 127 height 45
checkbox input "true"
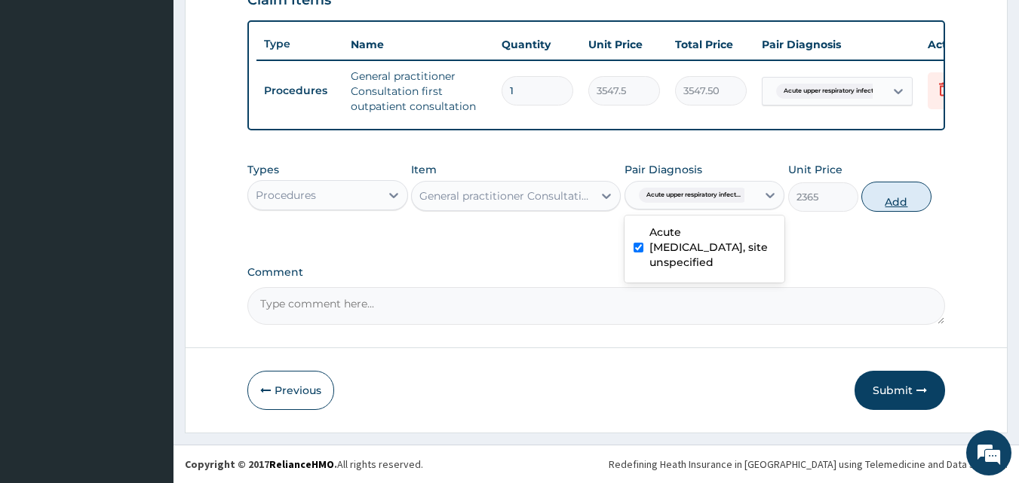
click at [897, 199] on button "Add" at bounding box center [896, 197] width 70 height 30
type input "0"
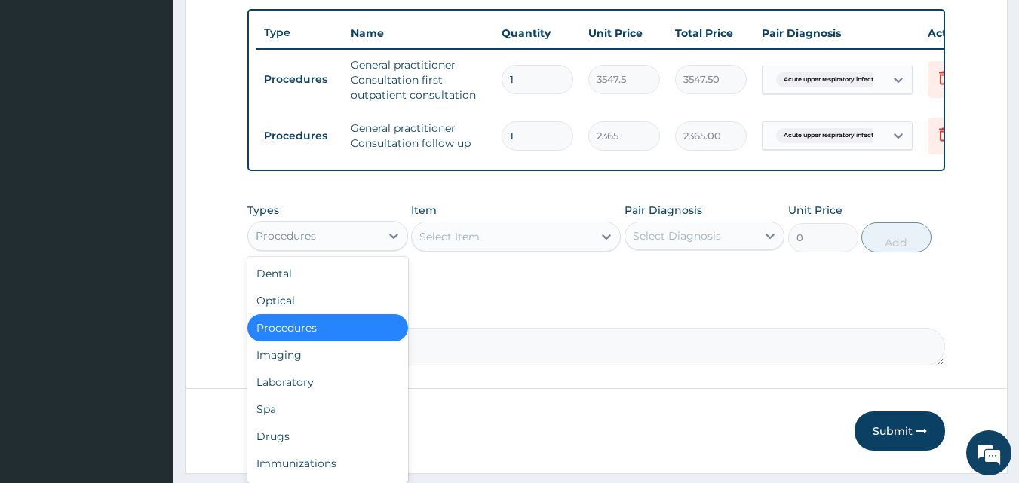
click at [373, 248] on div "Procedures" at bounding box center [314, 236] width 132 height 24
click at [298, 395] on div "Laboratory" at bounding box center [327, 382] width 161 height 27
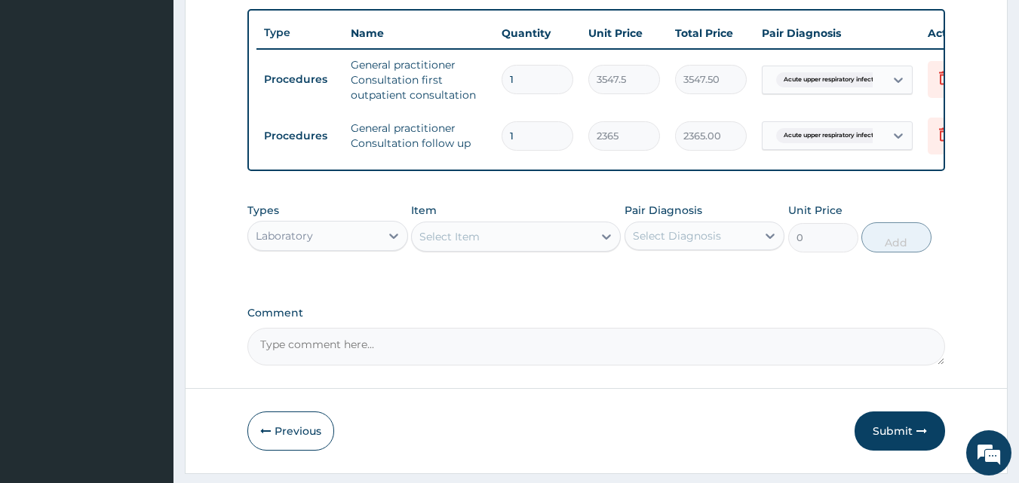
click at [514, 249] on div "Select Item" at bounding box center [502, 237] width 181 height 24
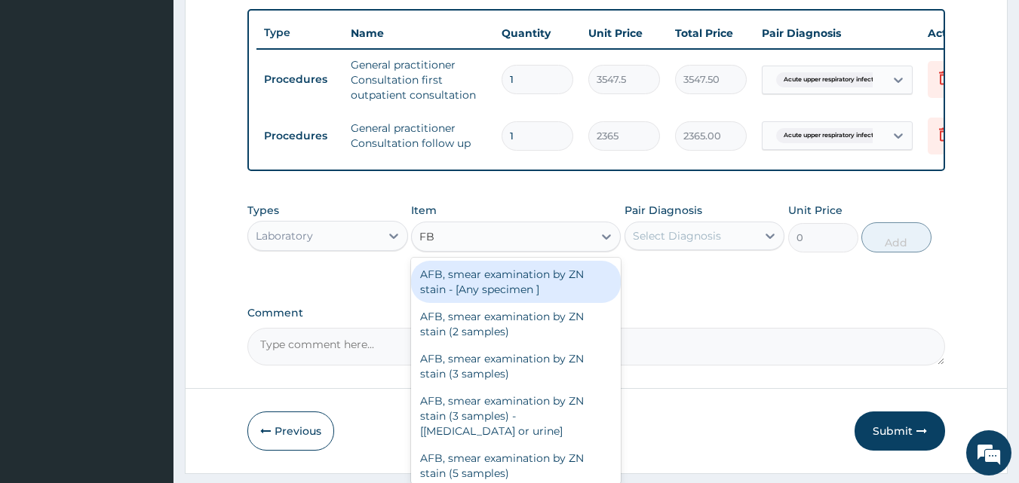
type input "FBC"
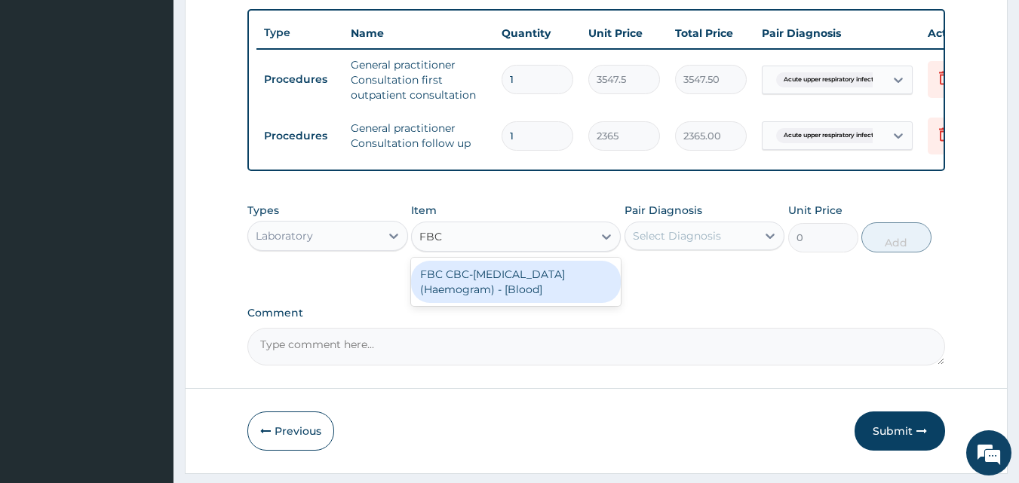
click at [541, 303] on div "FBC CBC-Complete Blood Count (Haemogram) - [Blood]" at bounding box center [516, 282] width 210 height 42
type input "4300"
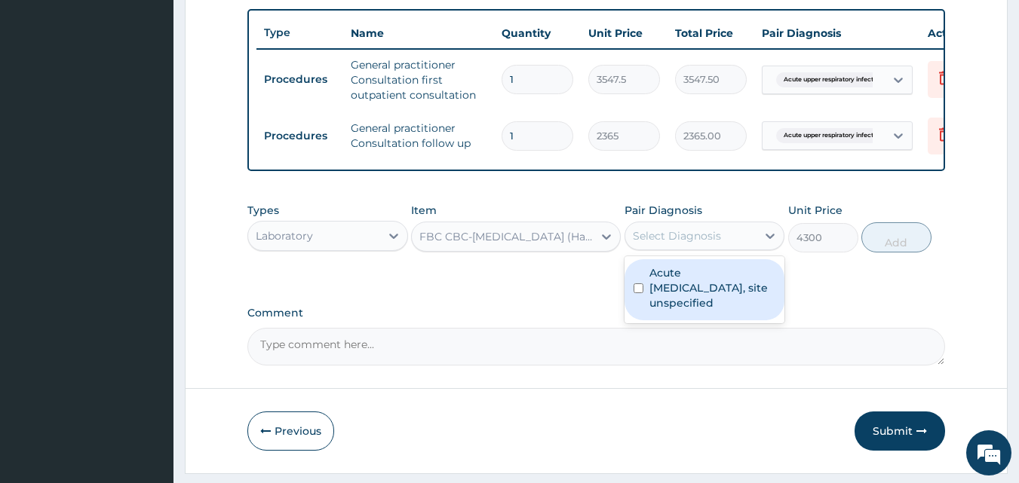
click at [724, 248] on div "Select Diagnosis" at bounding box center [691, 236] width 132 height 24
drag, startPoint x: 692, startPoint y: 311, endPoint x: 722, endPoint y: 291, distance: 35.4
click at [693, 311] on label "Acute upper respiratory infection, site unspecified" at bounding box center [712, 288] width 127 height 45
checkbox input "true"
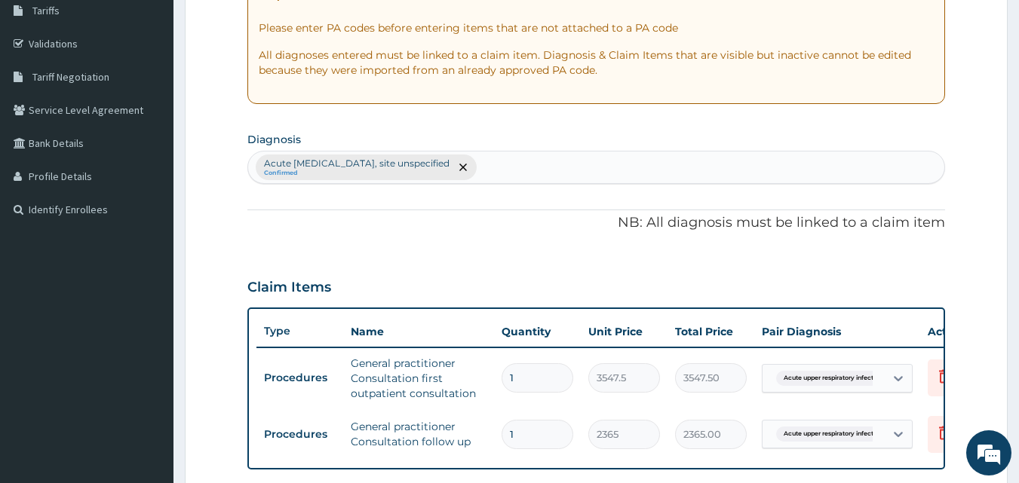
scroll to position [250, 0]
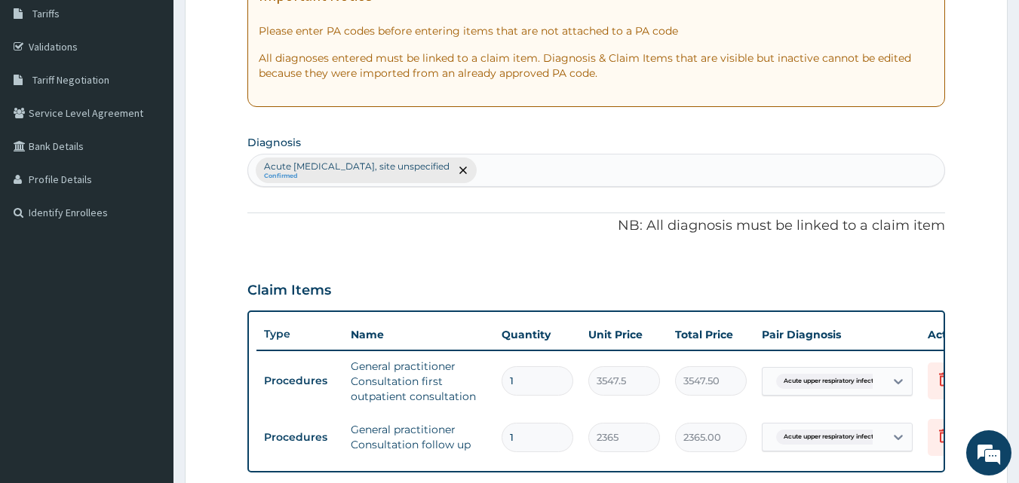
click at [605, 174] on div "Acute upper respiratory infection, site unspecified Confirmed" at bounding box center [596, 171] width 697 height 32
type input "SEPSI"
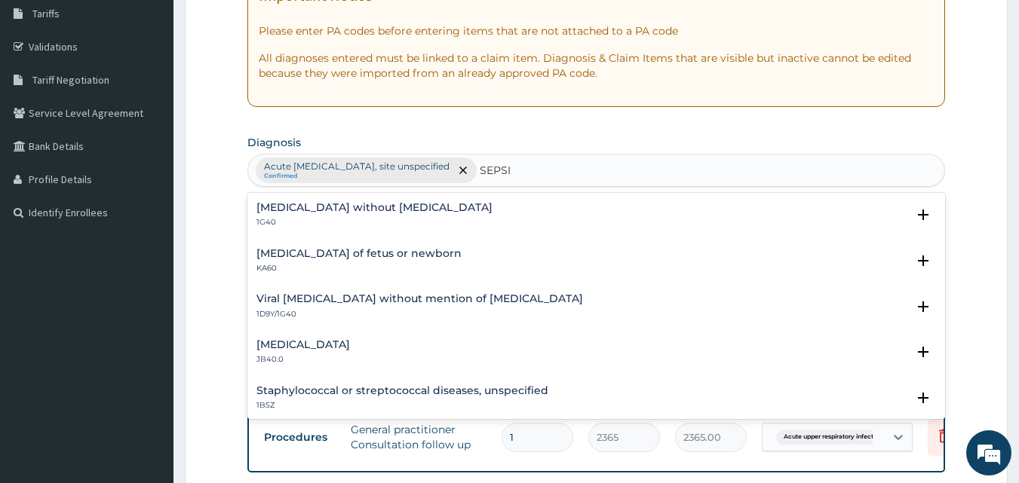
click at [457, 208] on div "Sepsis without septic shock 1G40" at bounding box center [596, 215] width 680 height 26
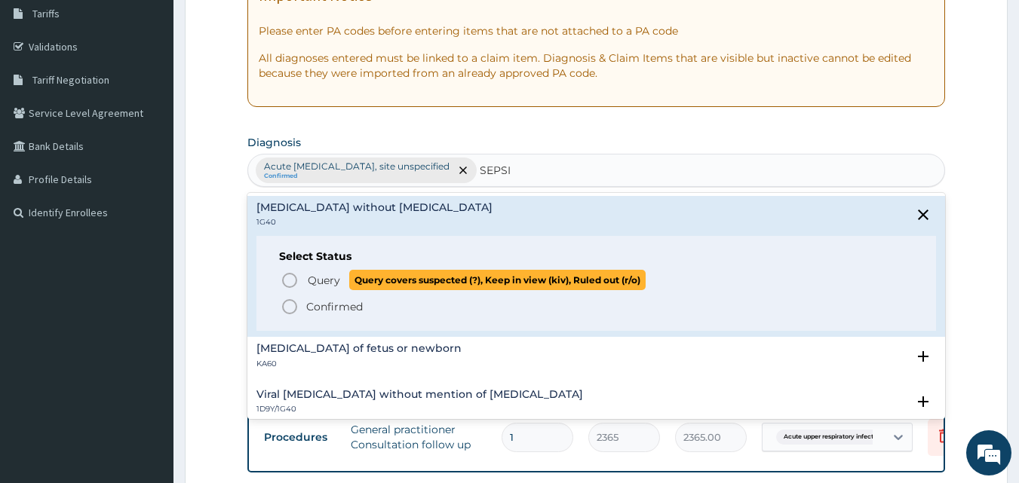
click at [336, 282] on span "Query" at bounding box center [324, 280] width 32 height 15
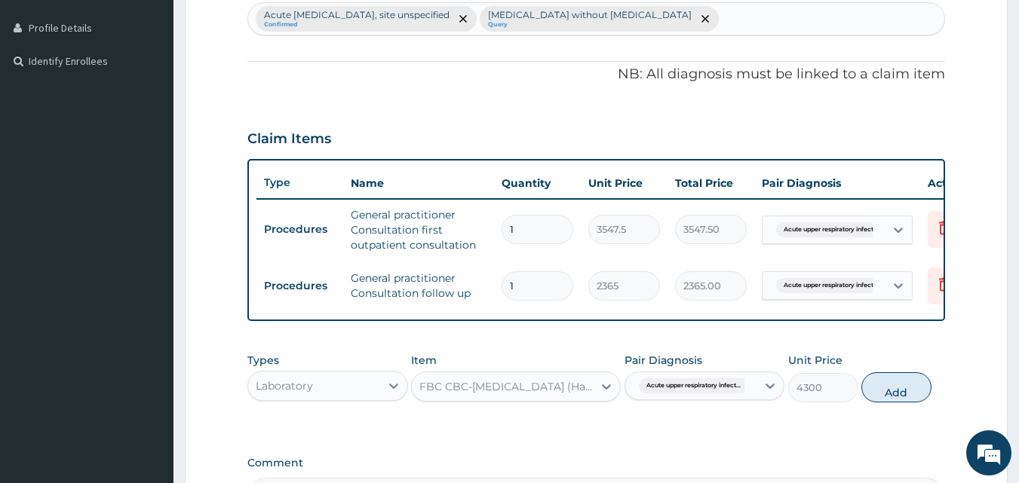
scroll to position [477, 0]
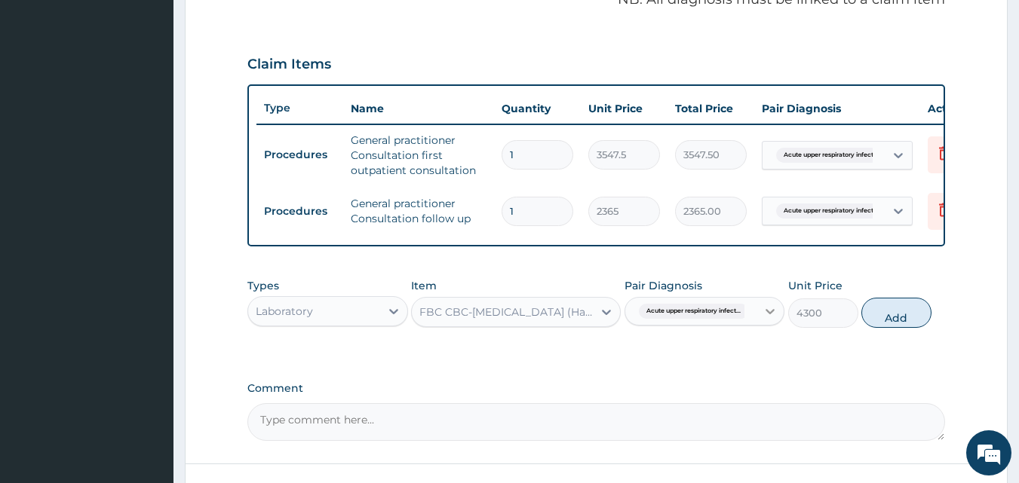
click at [762, 324] on div at bounding box center [770, 311] width 27 height 27
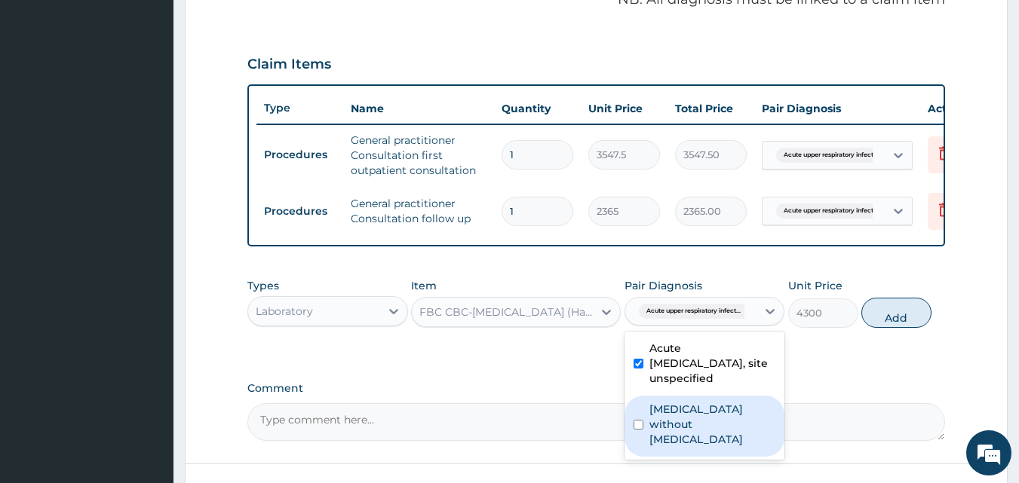
click at [711, 422] on label "Sepsis without septic shock" at bounding box center [712, 424] width 127 height 45
checkbox input "true"
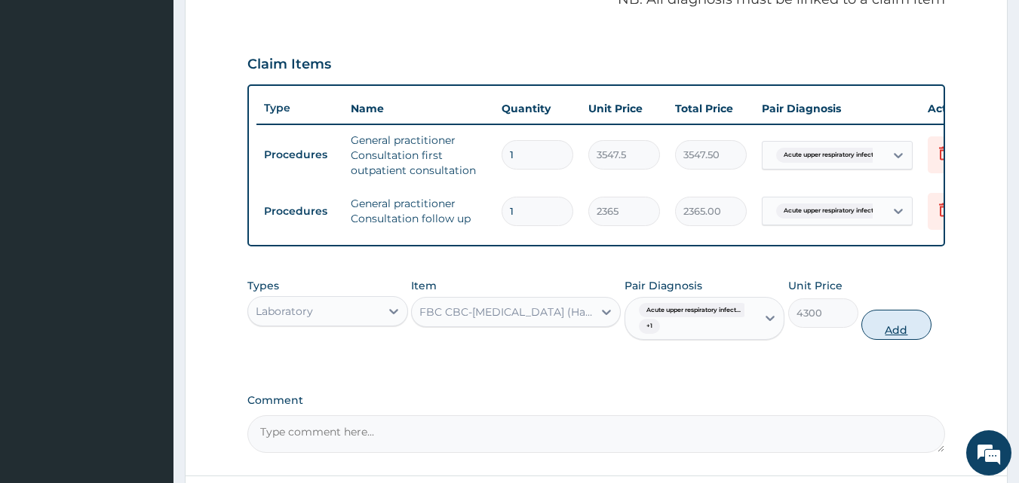
click at [889, 340] on button "Add" at bounding box center [896, 325] width 70 height 30
type input "0"
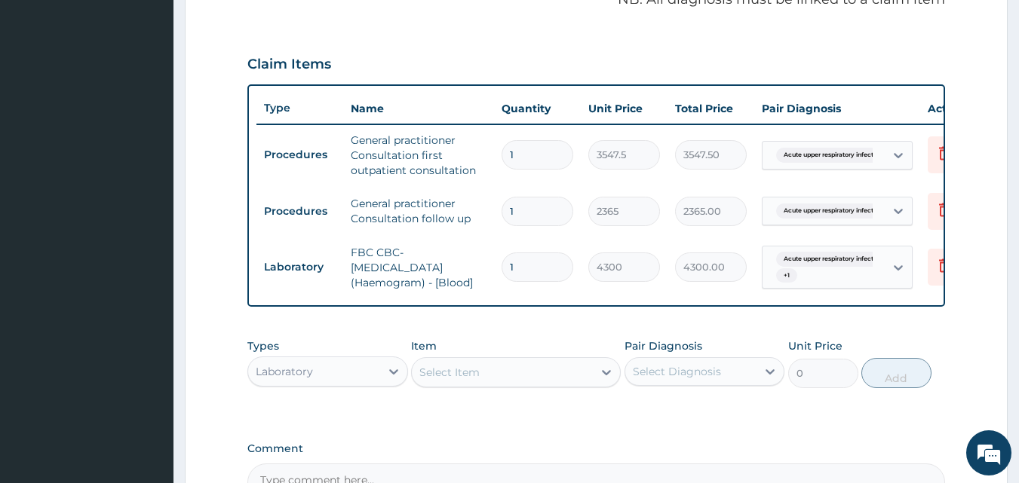
click at [862, 265] on span "Acute upper respiratory infect..." at bounding box center [830, 259] width 109 height 15
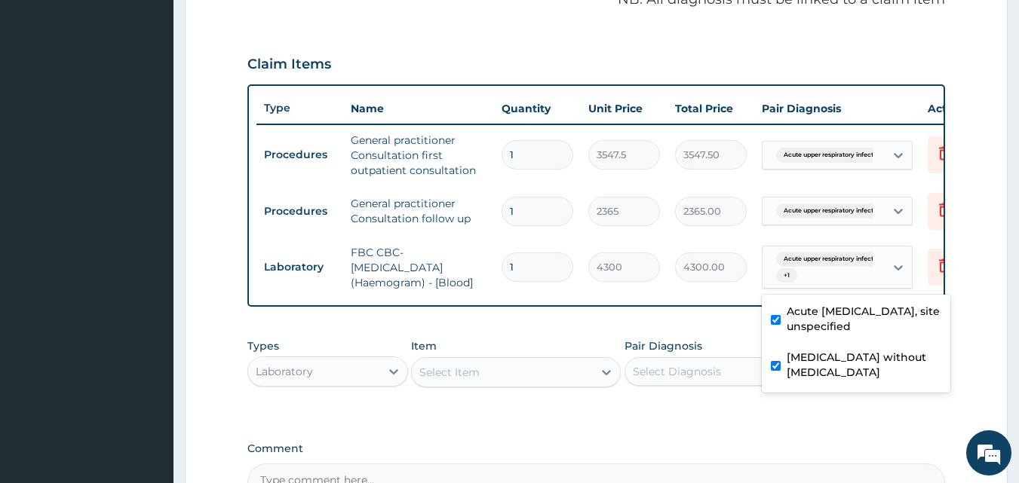
click at [780, 317] on input "checkbox" at bounding box center [776, 320] width 10 height 10
checkbox input "false"
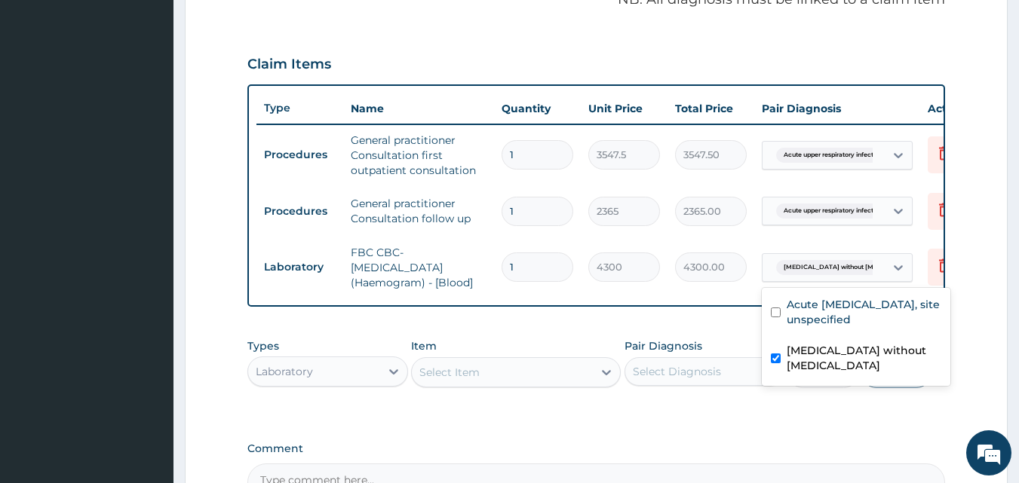
click at [775, 419] on div "Types Laboratory Item Select Item Pair Diagnosis Select Diagnosis Unit Price 0 …" at bounding box center [596, 374] width 698 height 87
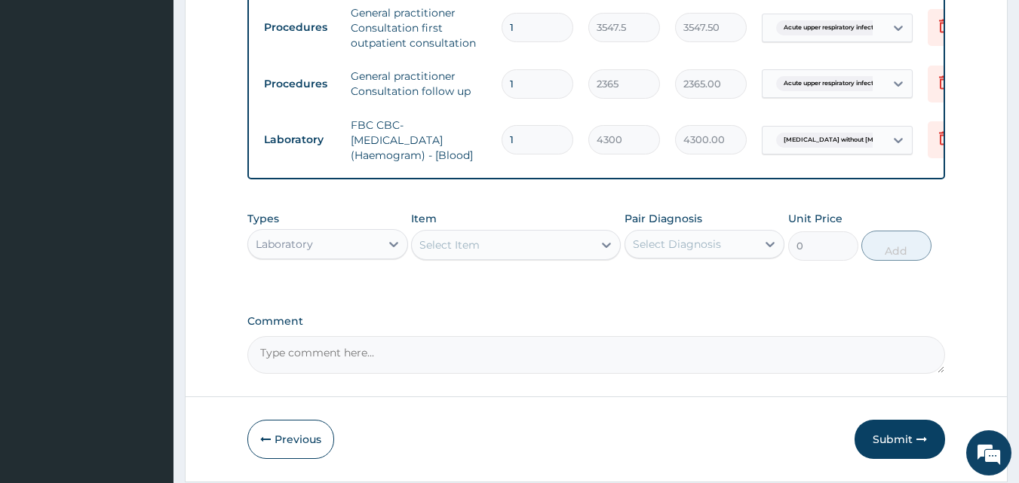
scroll to position [628, 0]
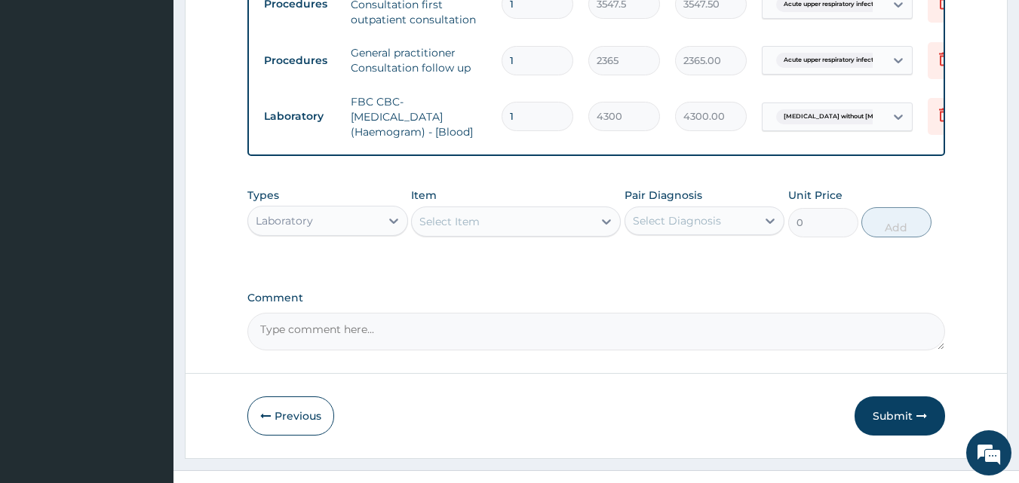
click at [798, 114] on span "Sepsis without septic shock" at bounding box center [852, 116] width 152 height 15
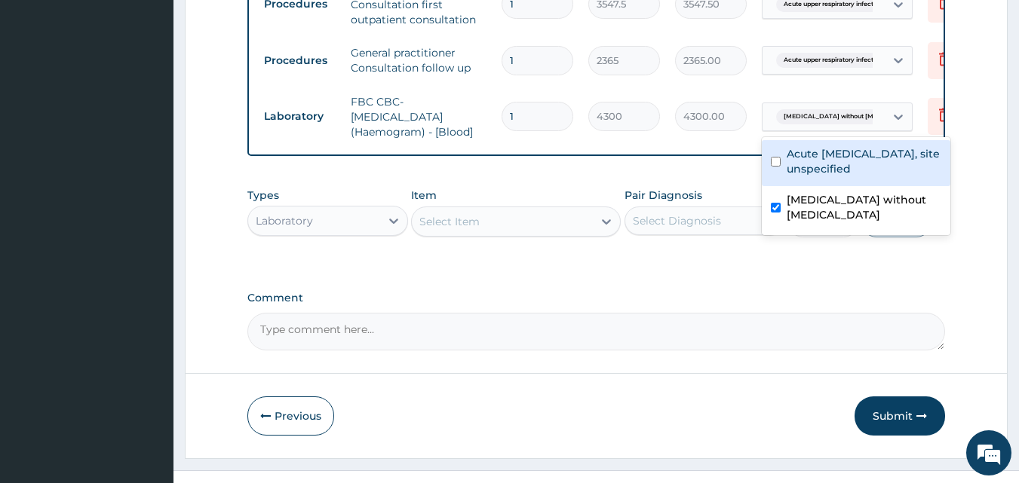
click at [791, 162] on label "Acute upper respiratory infection, site unspecified" at bounding box center [864, 161] width 155 height 30
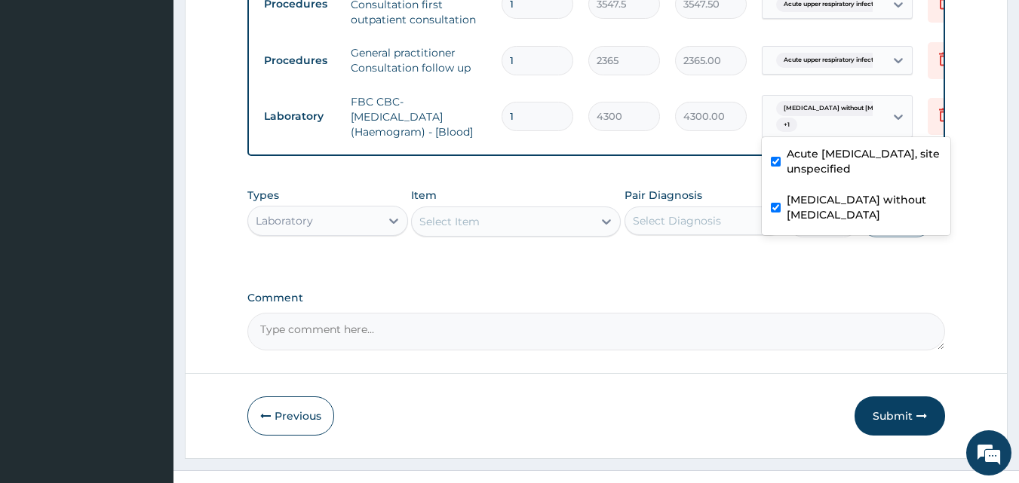
checkbox input "true"
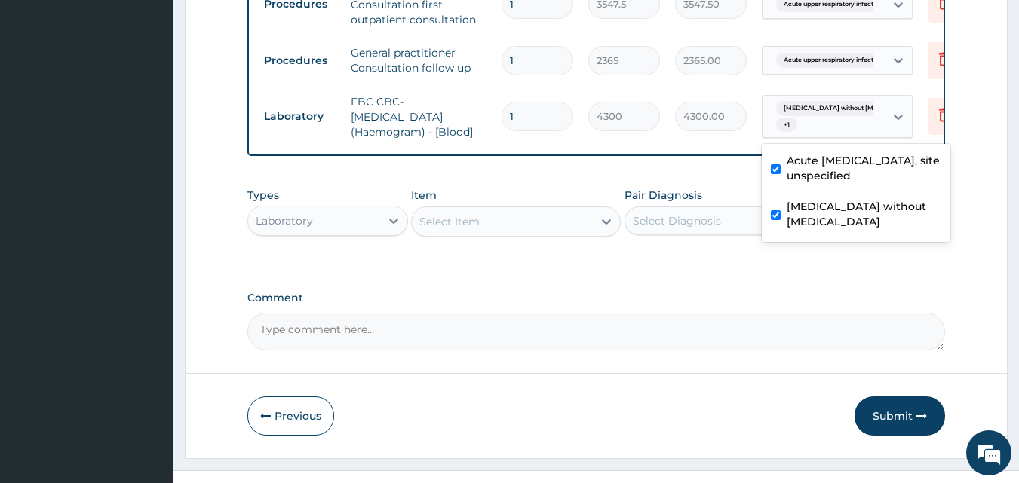
click at [744, 318] on div "Comment" at bounding box center [596, 321] width 698 height 59
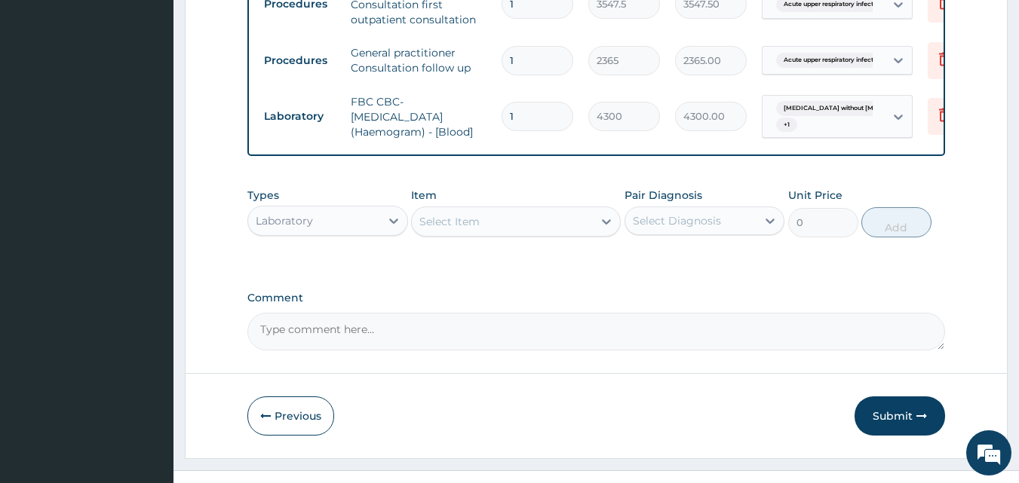
click at [322, 233] on div "Laboratory" at bounding box center [314, 221] width 132 height 24
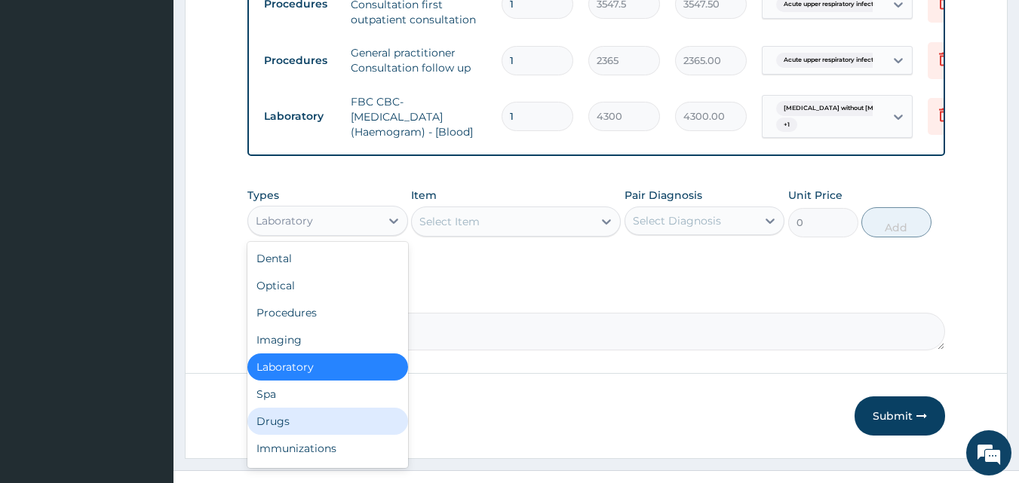
click at [297, 431] on div "Drugs" at bounding box center [327, 421] width 161 height 27
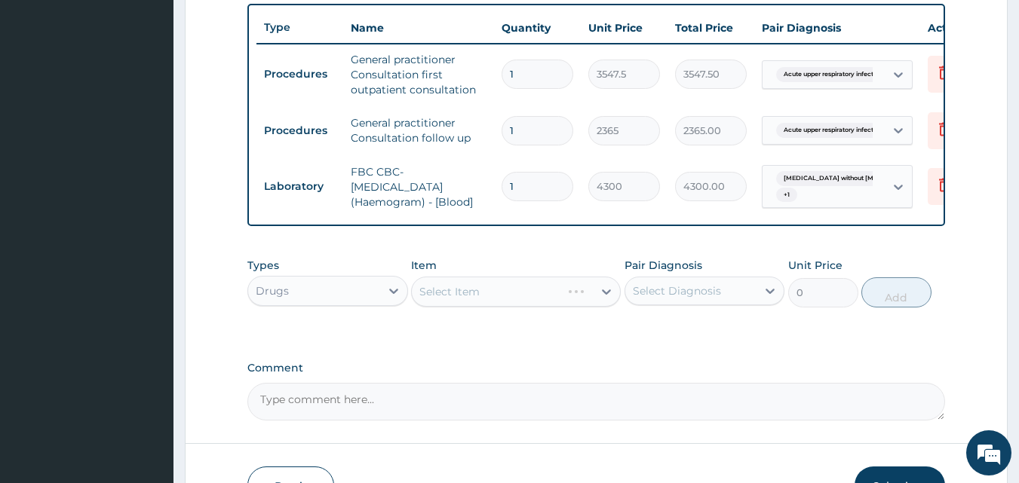
scroll to position [477, 0]
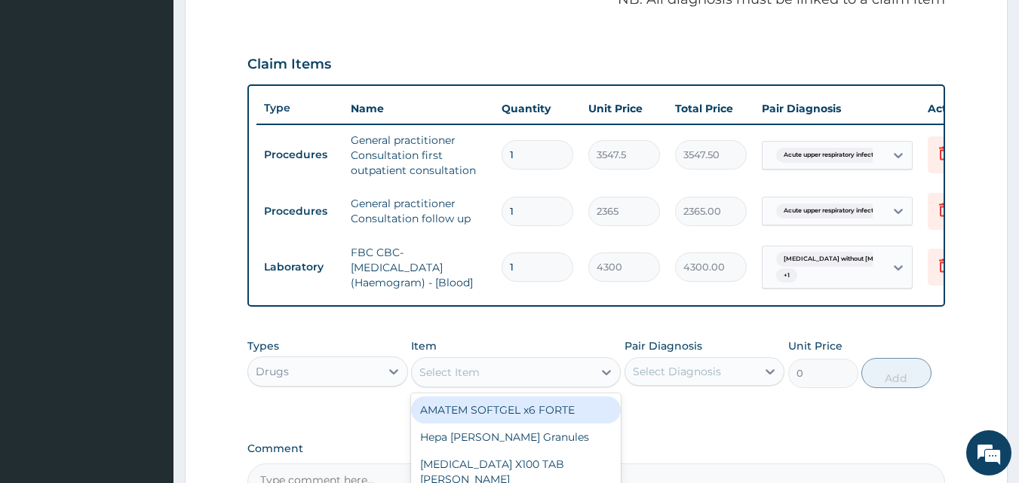
click at [523, 384] on div "Select Item" at bounding box center [502, 373] width 181 height 24
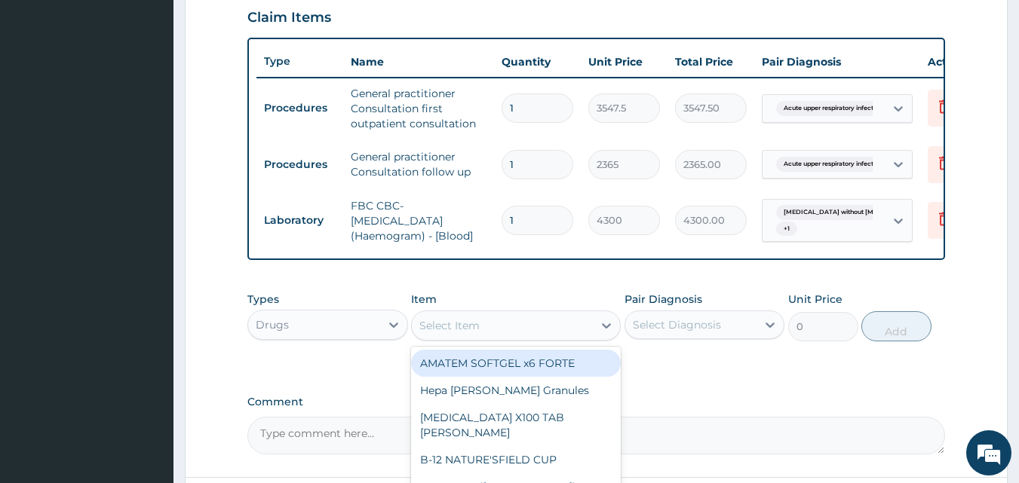
scroll to position [665, 0]
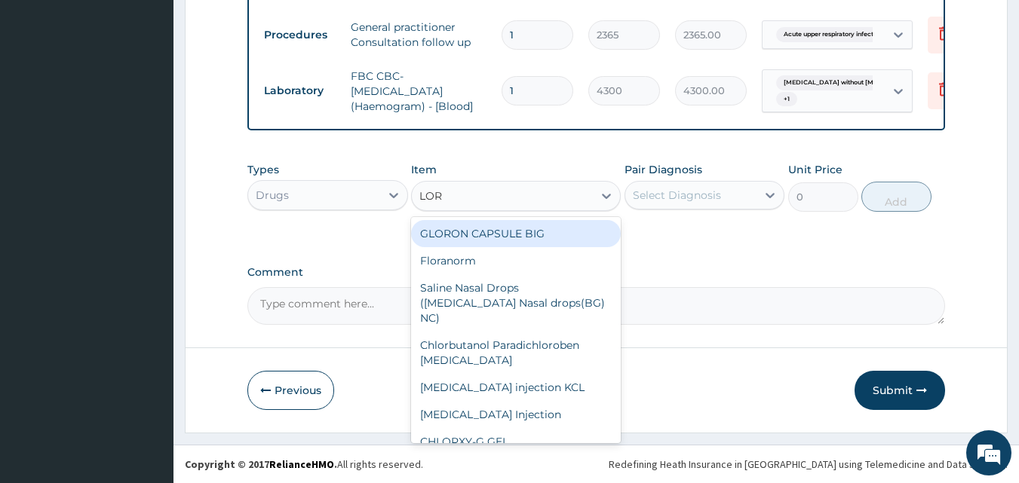
type input "LORA"
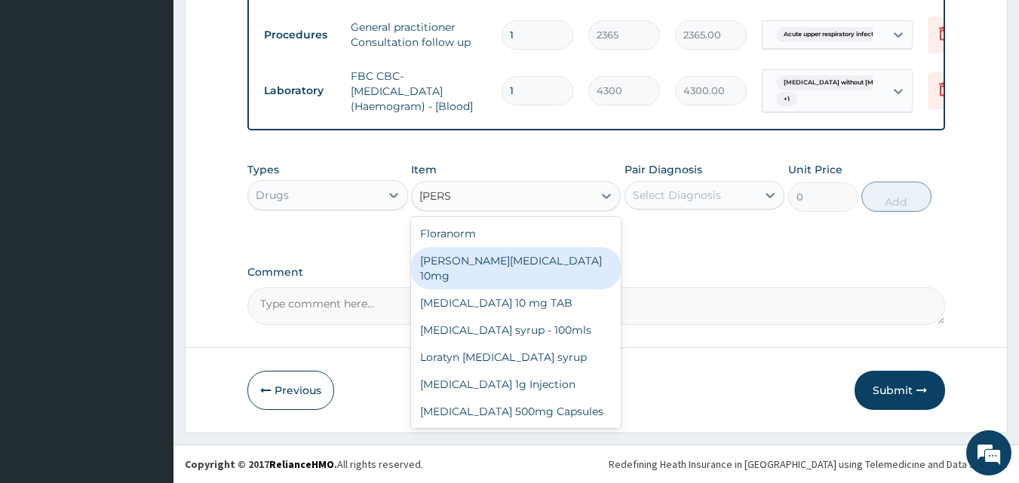
click at [496, 263] on div "Loratyn Loratadine 10mg" at bounding box center [516, 268] width 210 height 42
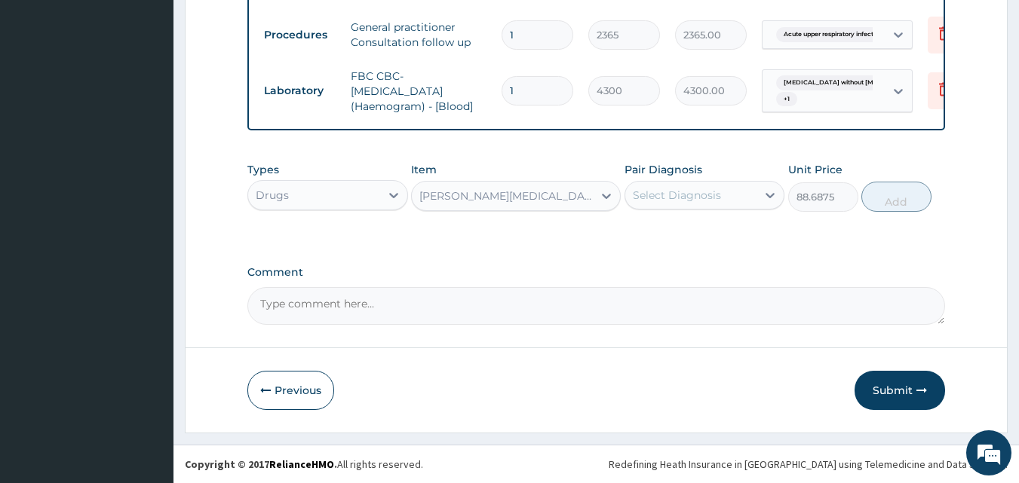
click at [551, 197] on div "Loratyn Loratadine 10mg" at bounding box center [502, 196] width 181 height 24
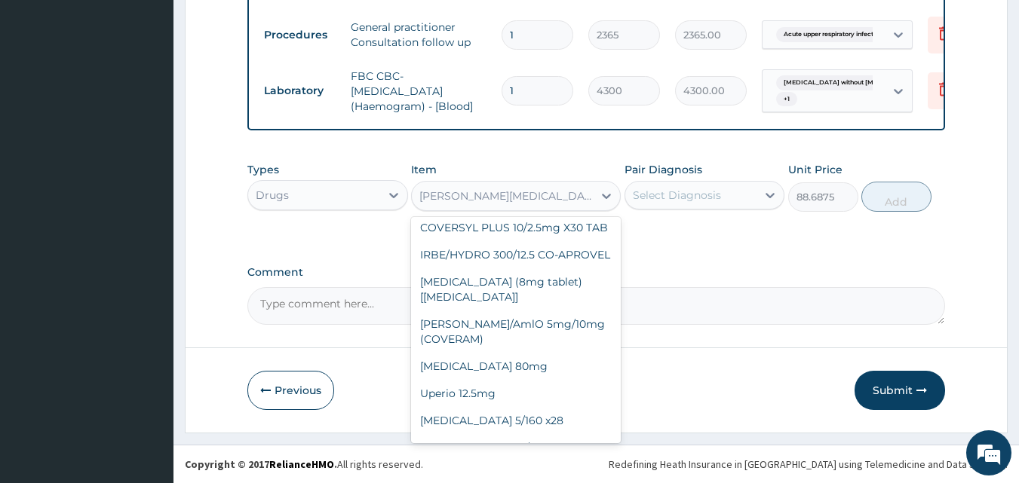
scroll to position [11453, 0]
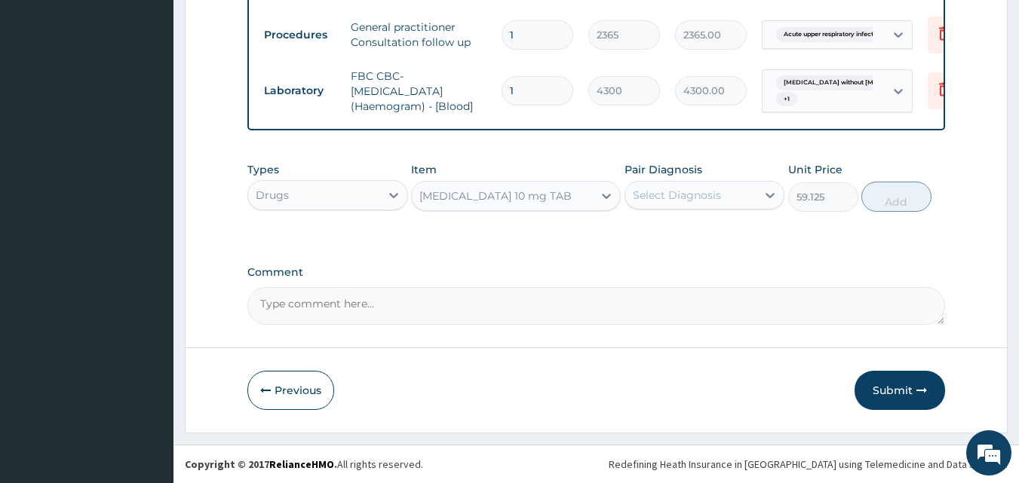
click at [526, 198] on div "LORATADINE 10 mg TAB" at bounding box center [495, 196] width 152 height 15
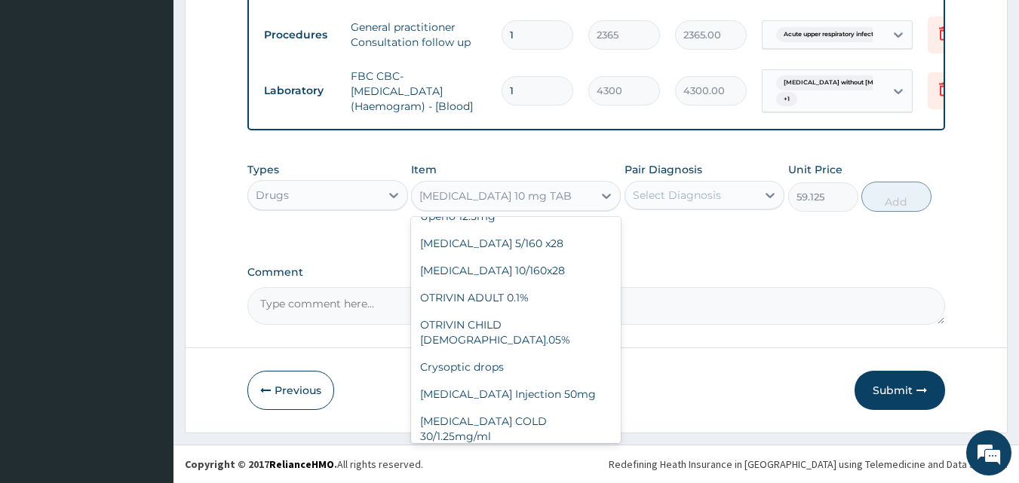
scroll to position [11555, 0]
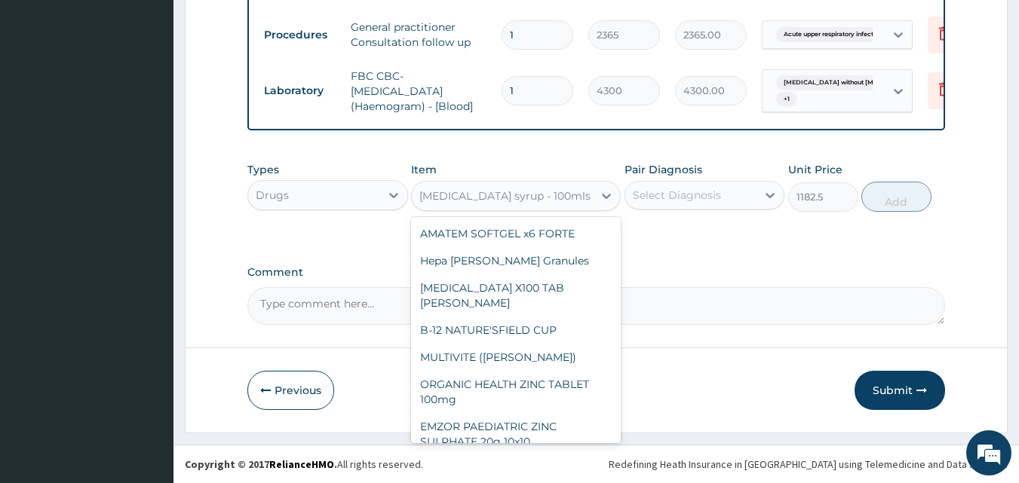
click at [505, 193] on div "Loratadine syrup - 100mls" at bounding box center [504, 196] width 171 height 15
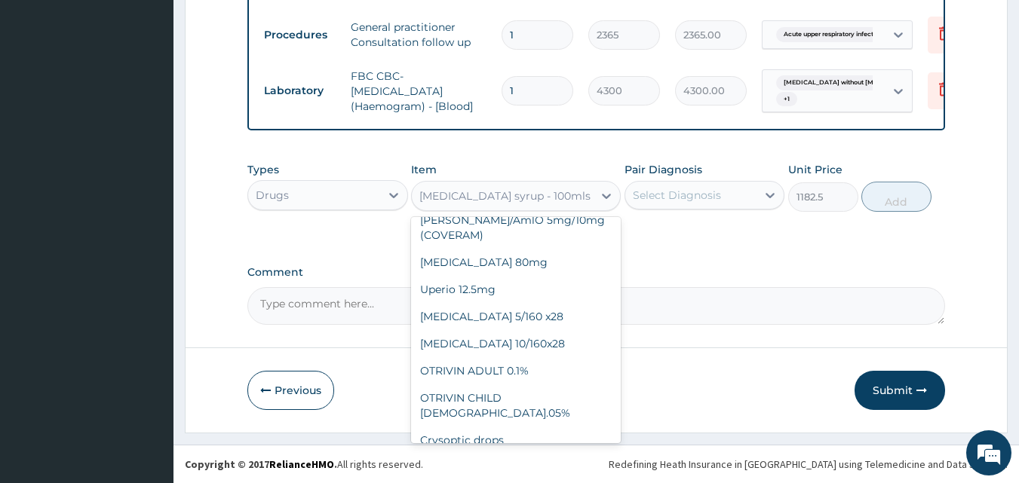
scroll to position [11507, 0]
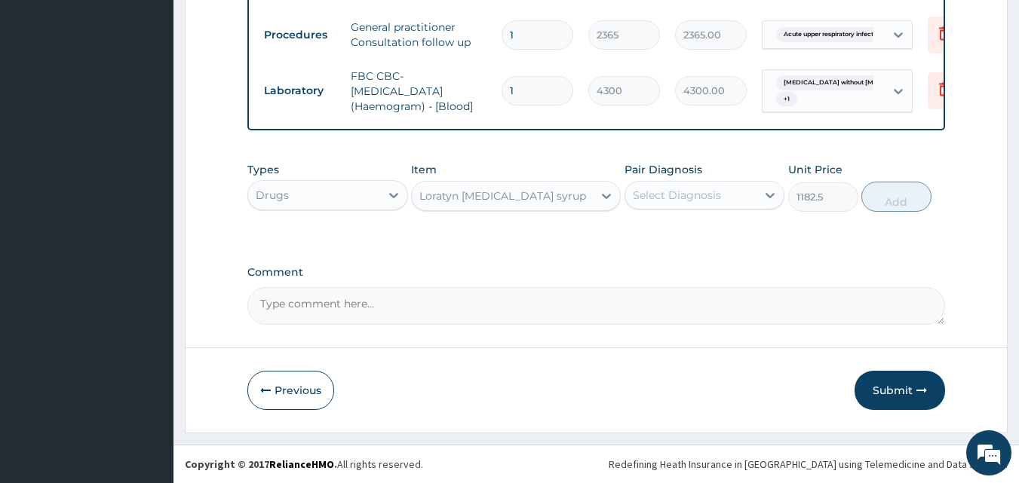
drag, startPoint x: 496, startPoint y: 192, endPoint x: 494, endPoint y: 213, distance: 21.9
click at [495, 194] on div "Loratyn Loratadine syrup" at bounding box center [502, 196] width 167 height 15
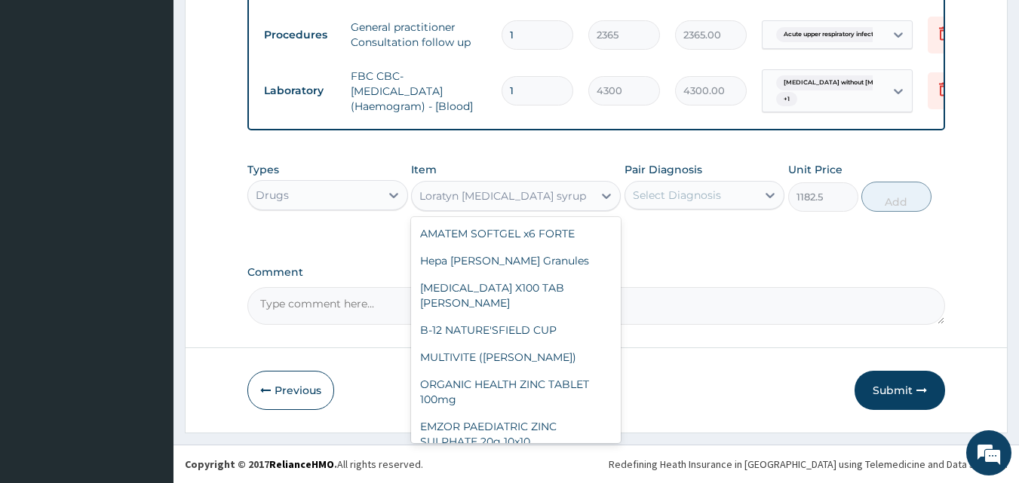
scroll to position [11459, 0]
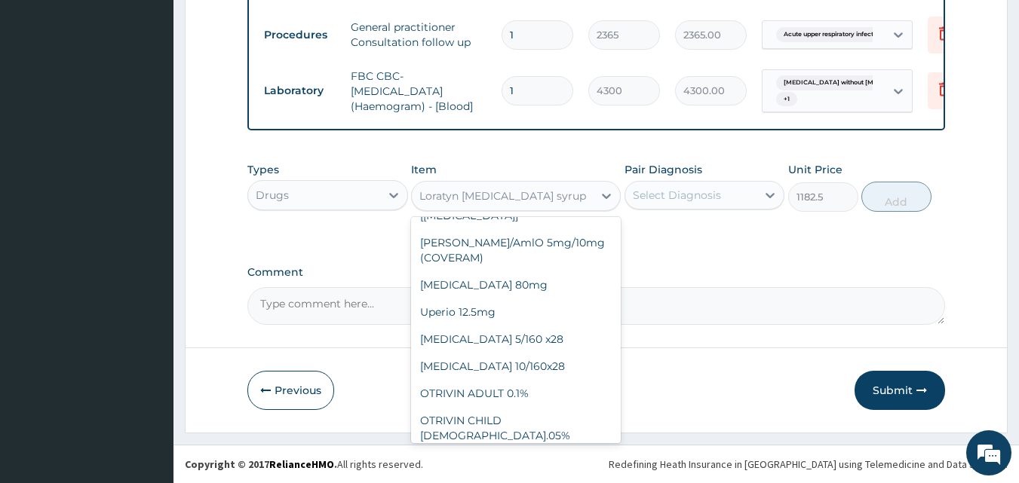
type input "88.6875"
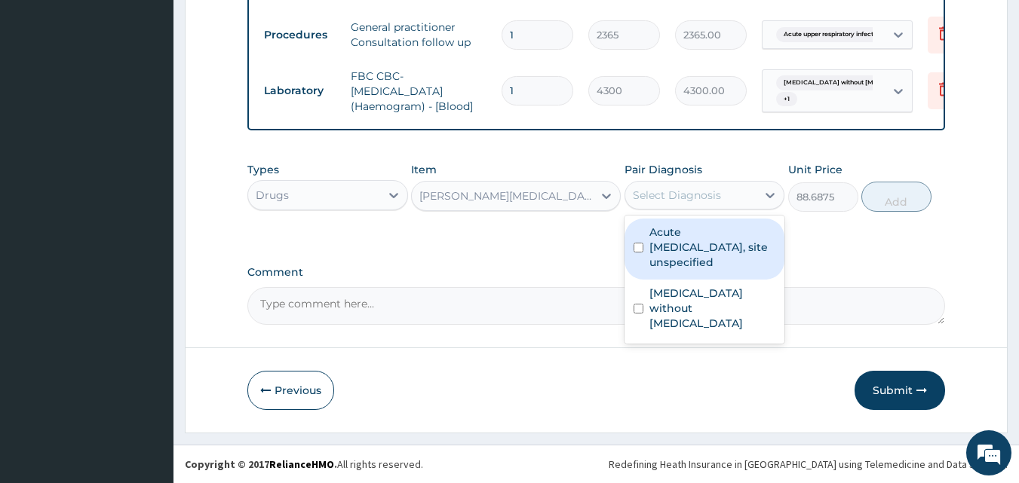
click at [648, 197] on div "Select Diagnosis" at bounding box center [677, 195] width 88 height 15
click at [645, 264] on div "Acute upper respiratory infection, site unspecified" at bounding box center [705, 249] width 161 height 61
checkbox input "true"
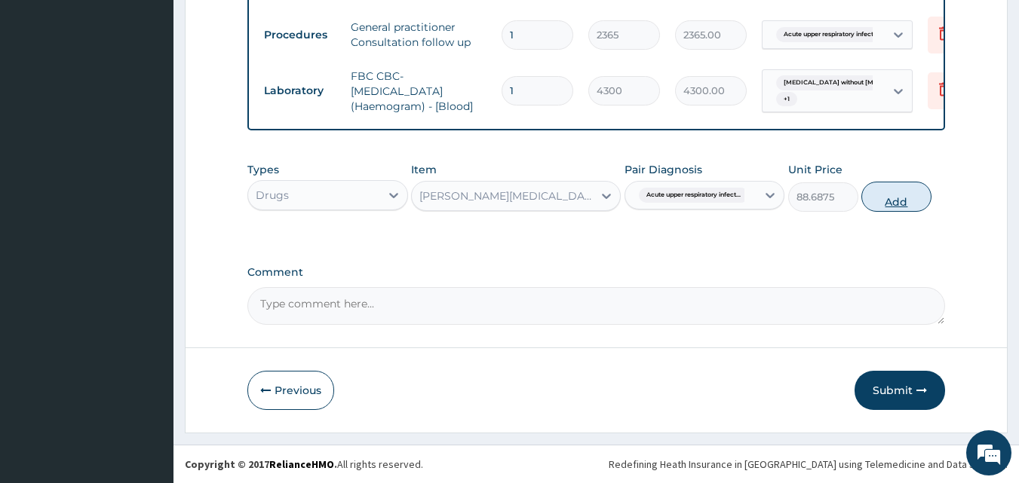
click at [898, 200] on button "Add" at bounding box center [896, 197] width 70 height 30
type input "0"
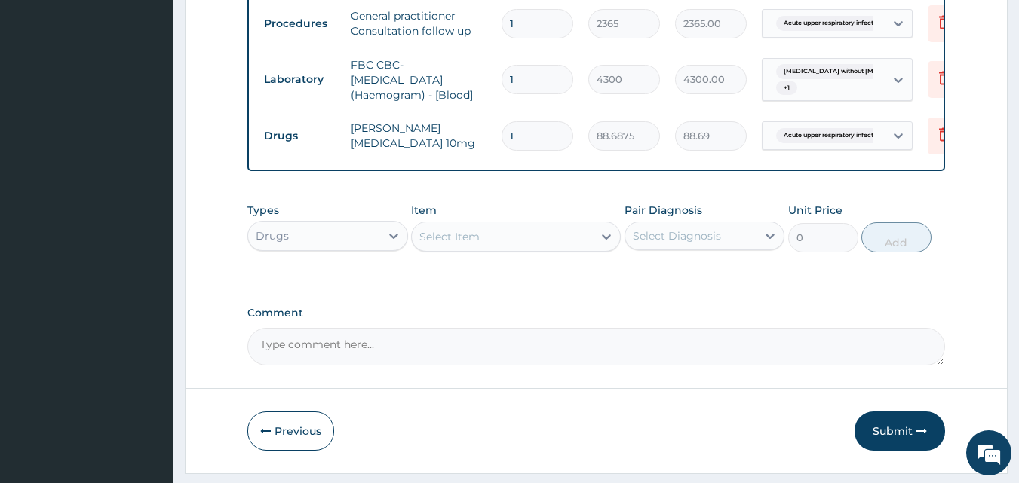
click at [480, 249] on div "Select Item" at bounding box center [502, 237] width 181 height 24
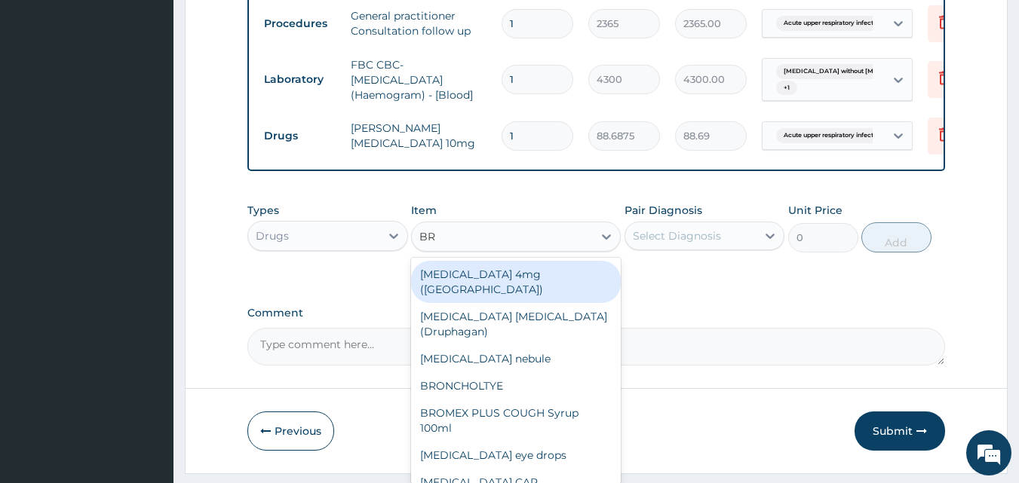
type input "BRO"
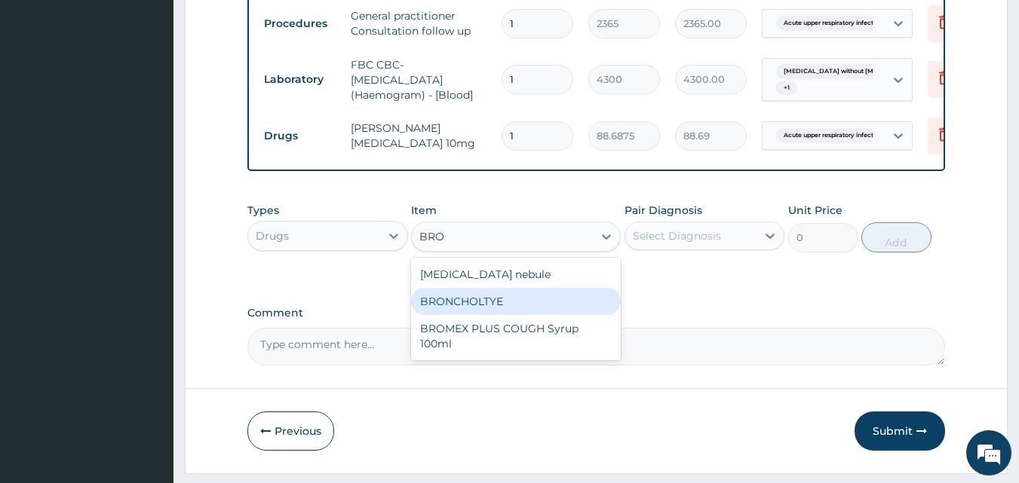
click at [510, 315] on div "BRONCHOLTYE" at bounding box center [516, 301] width 210 height 27
type input "1773.75"
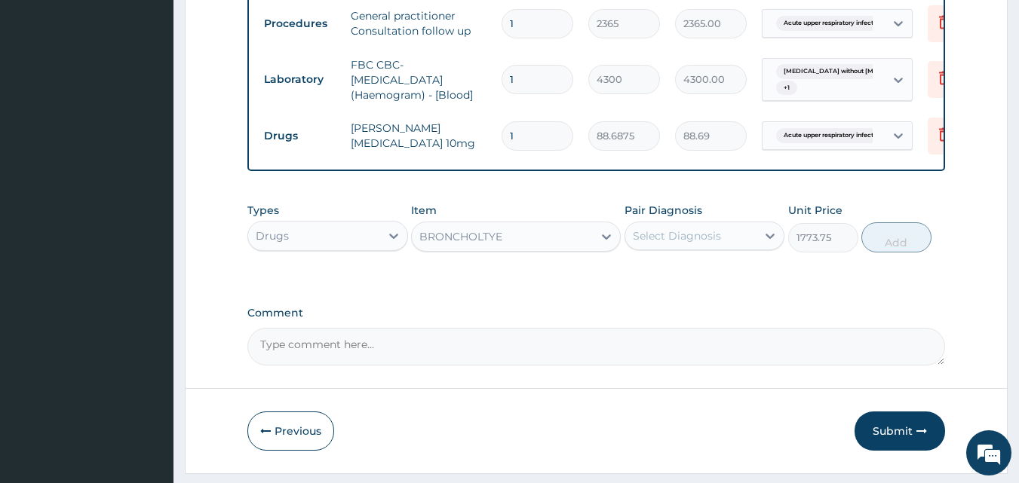
click at [685, 242] on div "Select Diagnosis" at bounding box center [677, 236] width 88 height 15
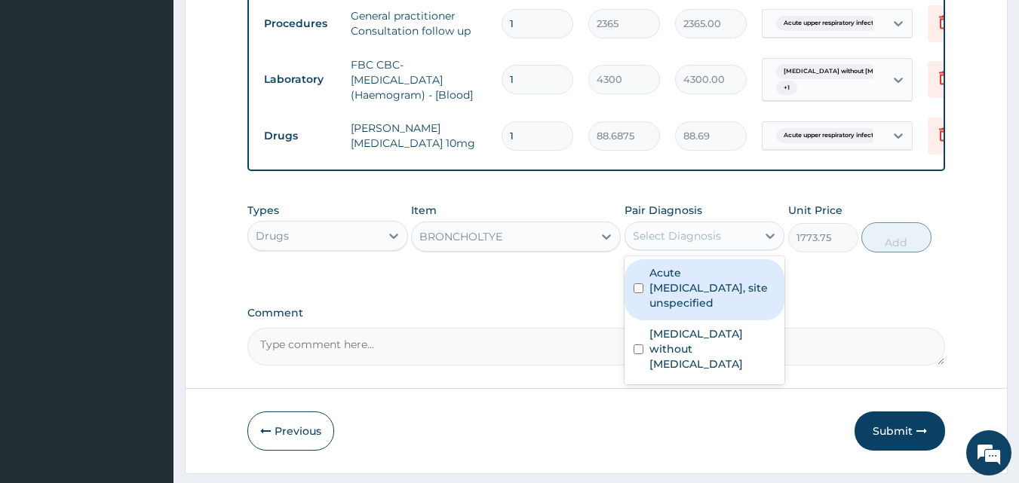
click at [672, 311] on label "Acute upper respiratory infection, site unspecified" at bounding box center [712, 288] width 127 height 45
checkbox input "true"
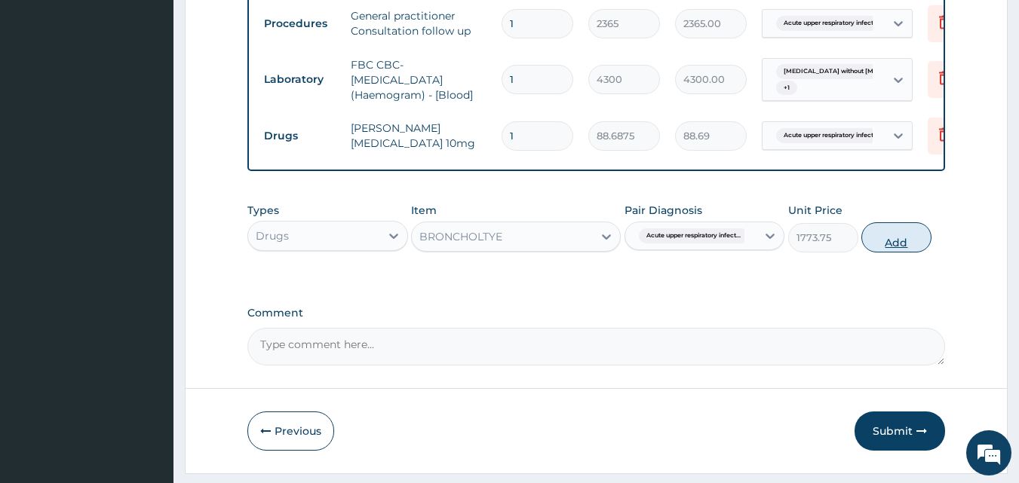
click at [885, 253] on button "Add" at bounding box center [896, 238] width 70 height 30
type input "0"
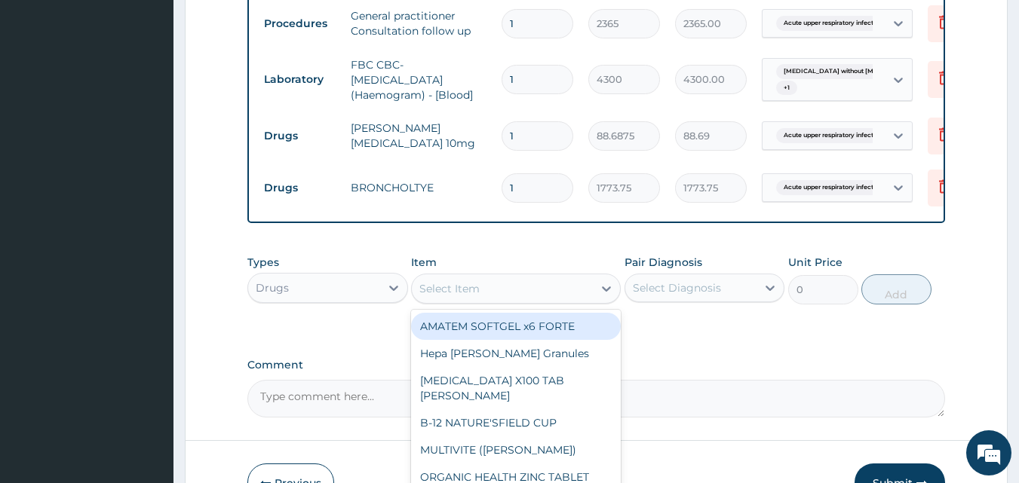
click at [487, 301] on div "Select Item" at bounding box center [502, 289] width 181 height 24
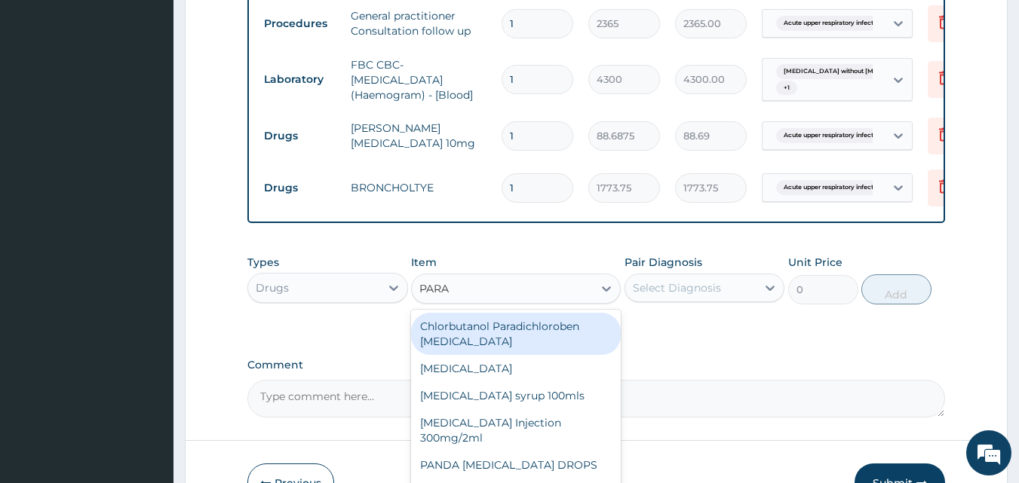
type input "PARAC"
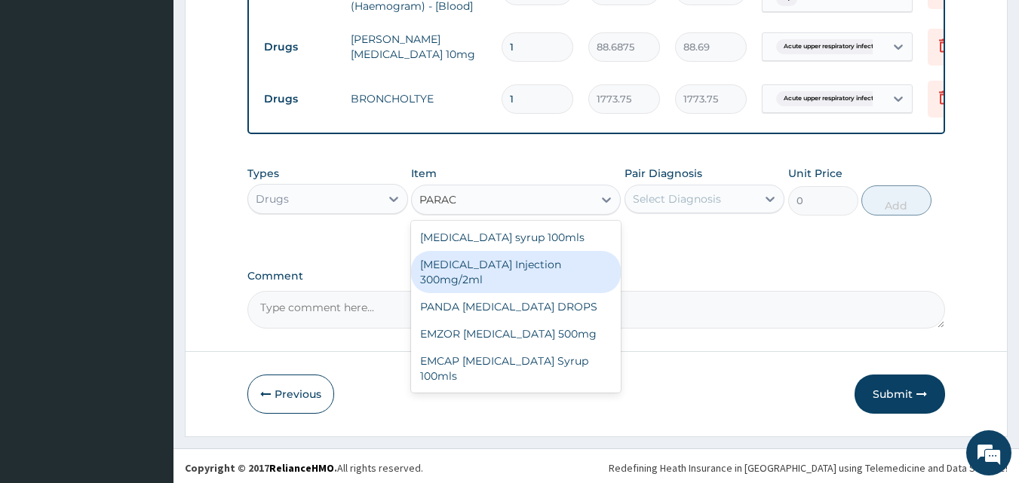
scroll to position [769, 0]
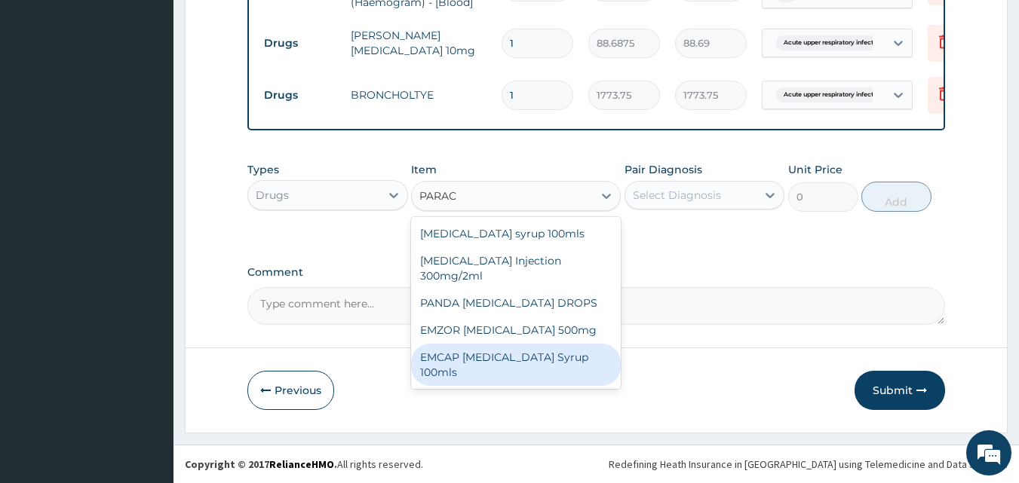
click at [496, 351] on div "EMCAP PARACETAMOL Syrup 100mls" at bounding box center [516, 365] width 210 height 42
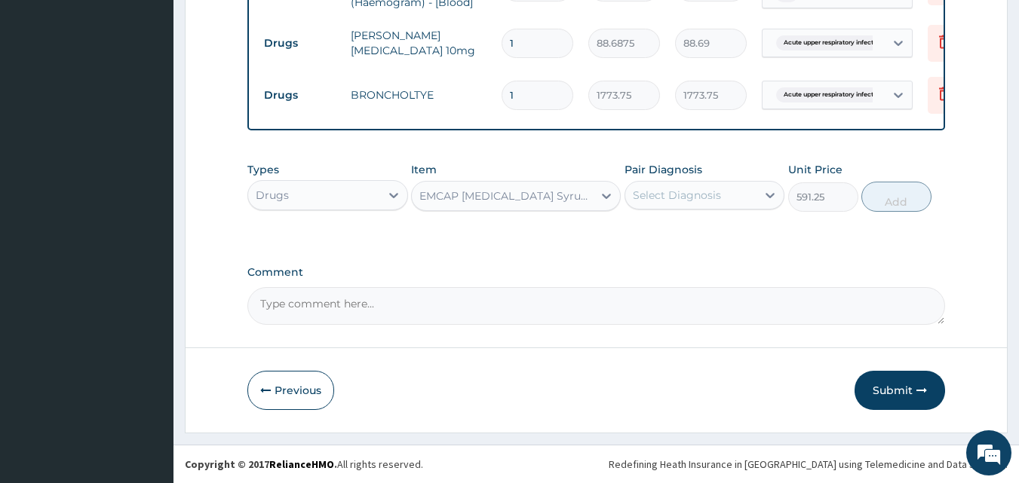
click at [547, 193] on div "EMCAP PARACETAMOL Syrup 100mls" at bounding box center [506, 196] width 175 height 15
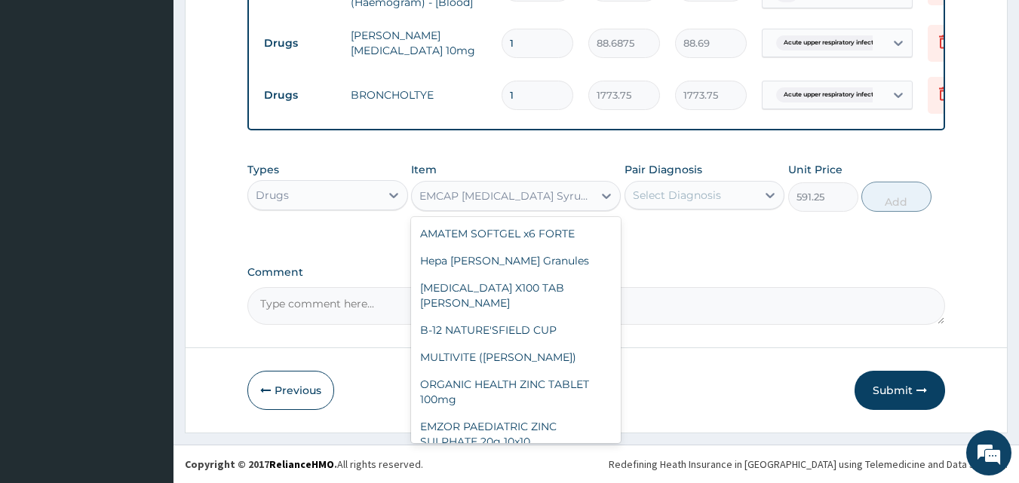
scroll to position [22377, 0]
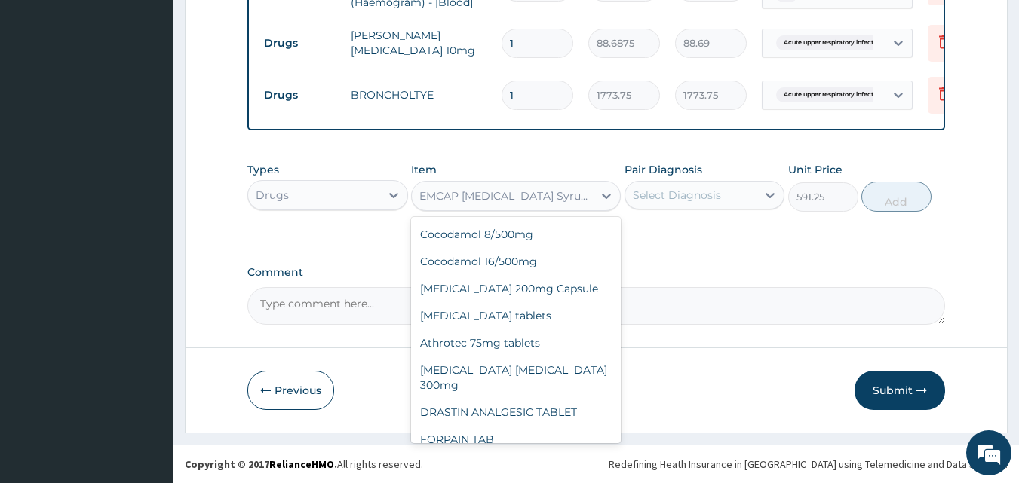
type input "23.65"
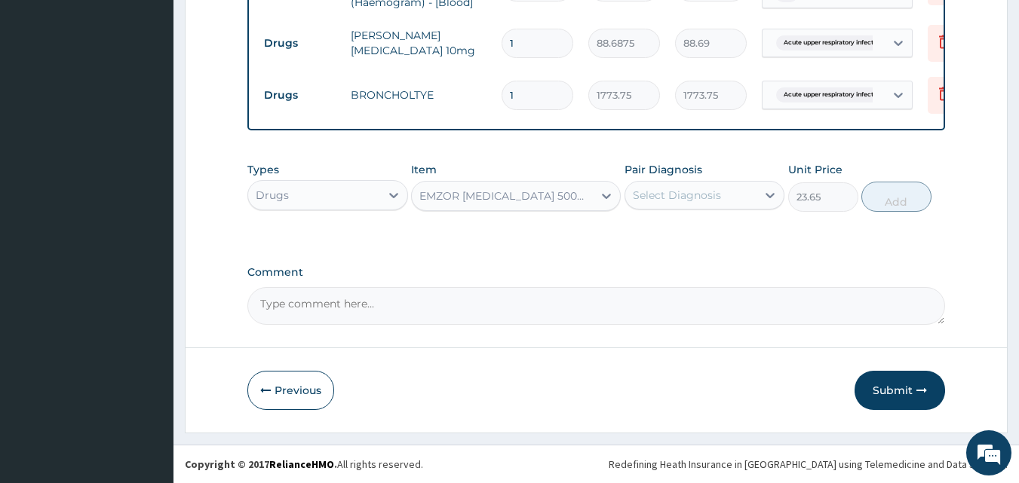
click at [521, 198] on div "EMZOR PARACETAMOL 500mg" at bounding box center [506, 196] width 175 height 15
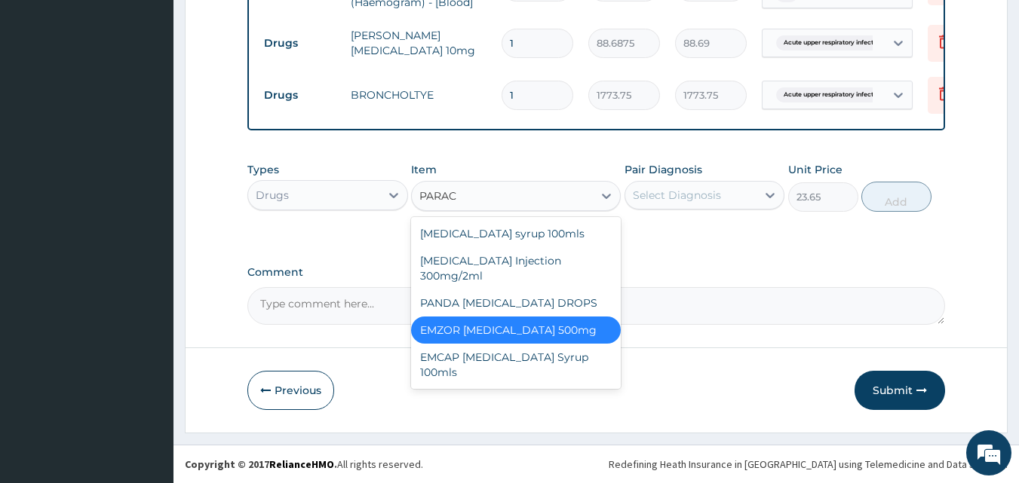
scroll to position [0, 0]
type input "PARACE"
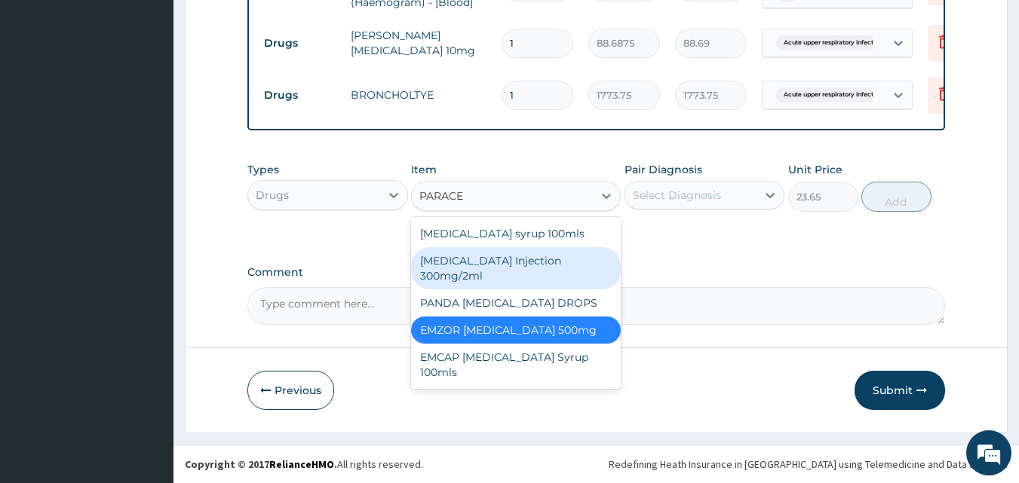
click at [508, 262] on div "PARACETAMOL Injection 300mg/2ml" at bounding box center [516, 268] width 210 height 42
type input "260.15"
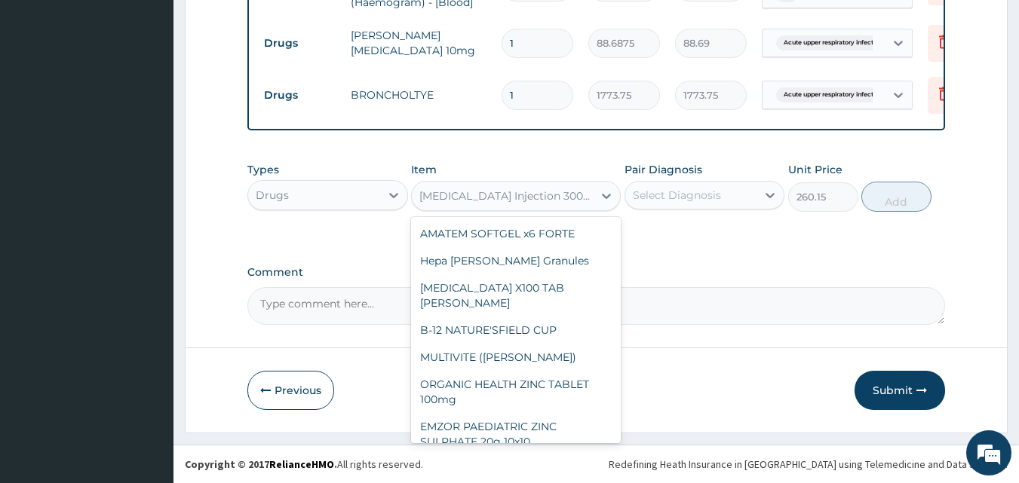
click at [557, 194] on div "PARACETAMOL Injection 300mg/2ml" at bounding box center [506, 196] width 175 height 15
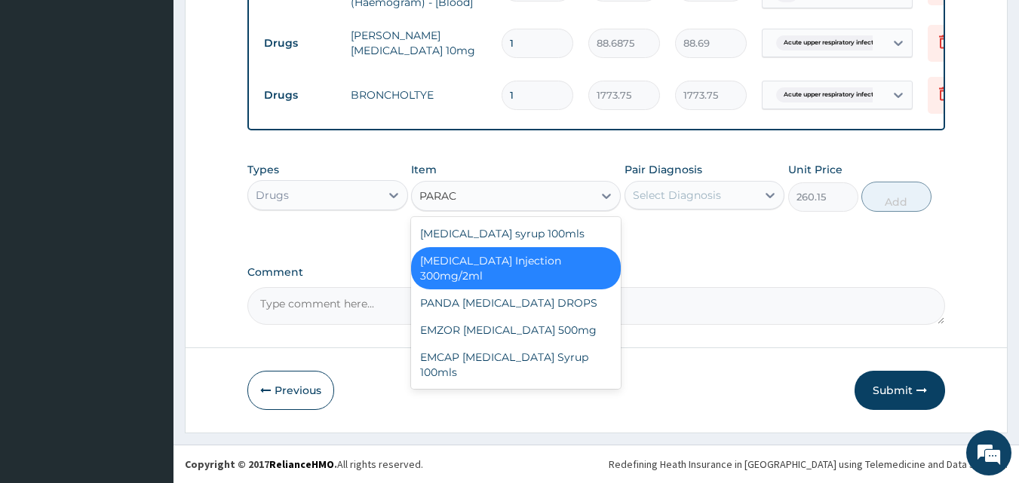
type input "PARACE"
click at [511, 329] on div "EMZOR PARACETAMOL 500mg" at bounding box center [516, 330] width 210 height 27
type input "23.65"
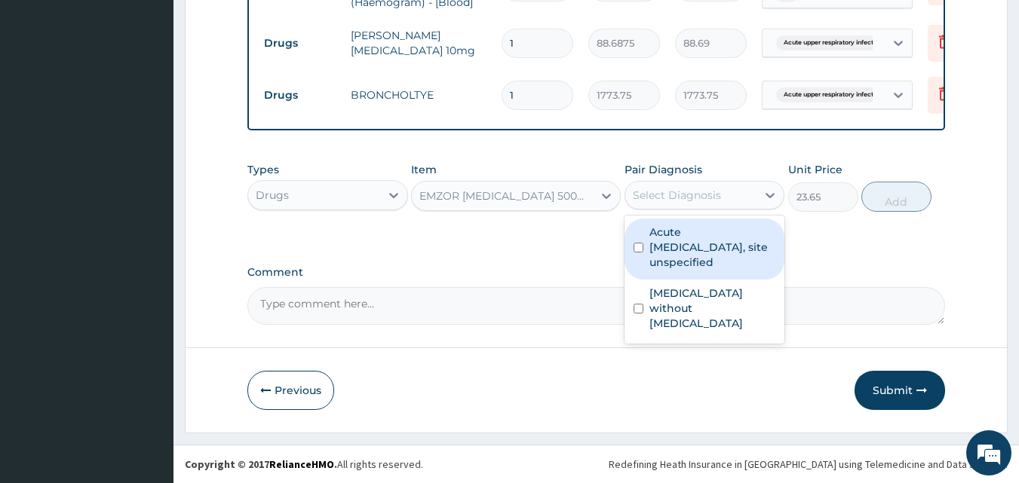
click at [711, 188] on div "Select Diagnosis" at bounding box center [677, 195] width 88 height 15
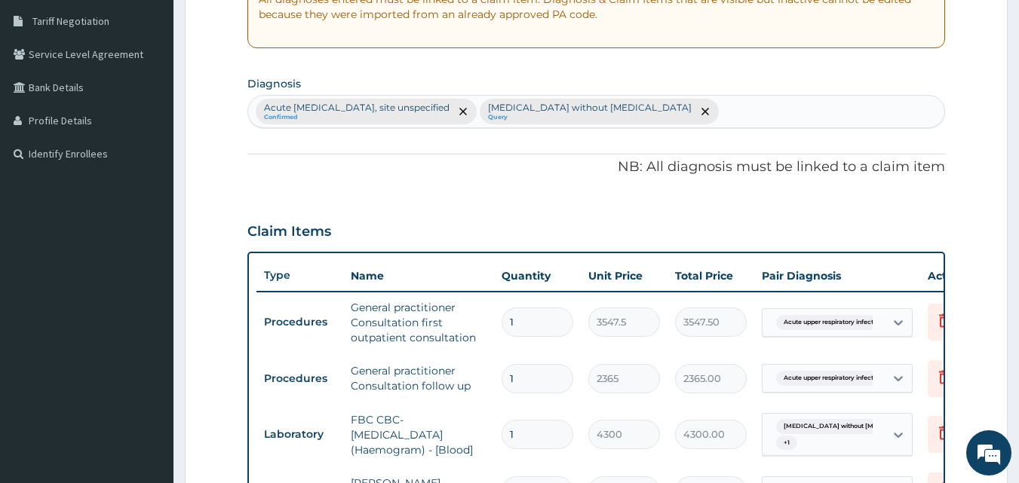
scroll to position [241, 0]
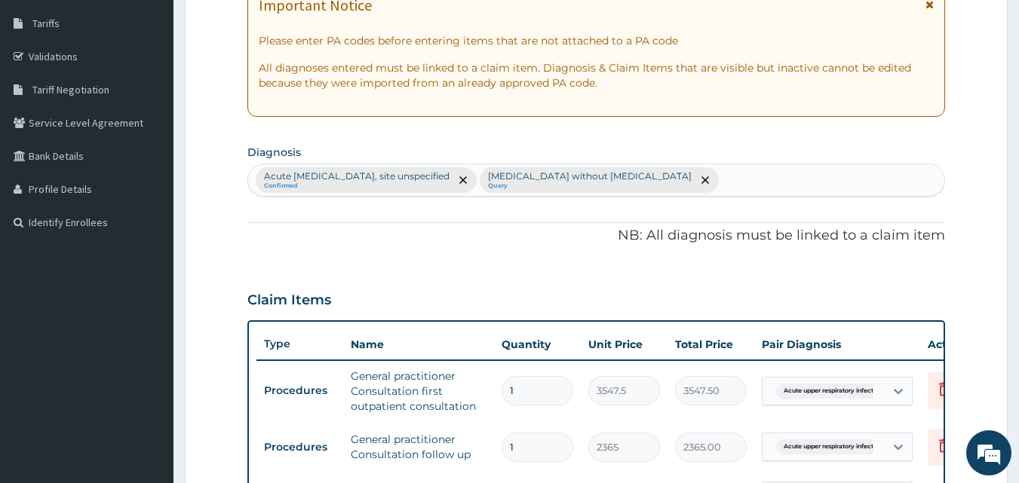
click at [708, 185] on div "Acute upper respiratory infection, site unspecified Confirmed Sepsis without se…" at bounding box center [596, 180] width 697 height 32
type input "HEADACHE"
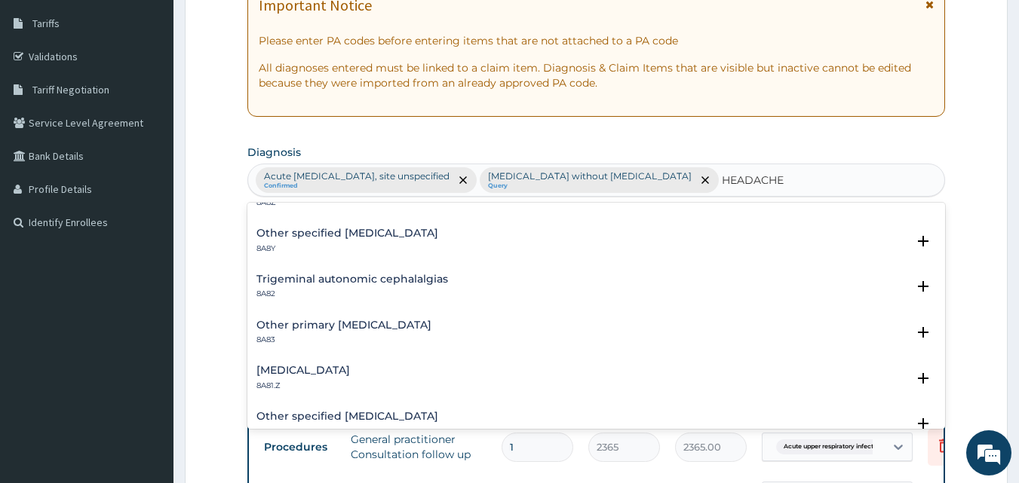
scroll to position [0, 0]
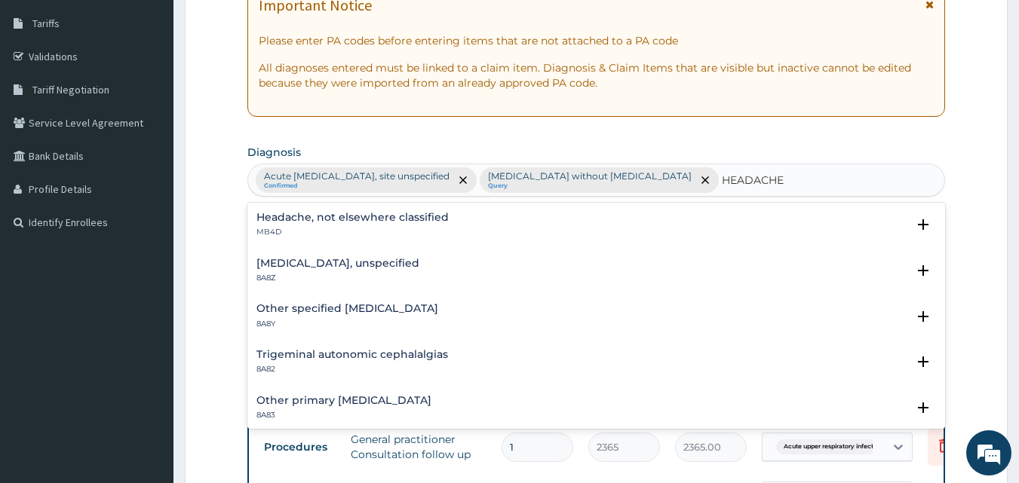
click at [340, 222] on h4 "Headache, not elsewhere classified" at bounding box center [352, 217] width 192 height 11
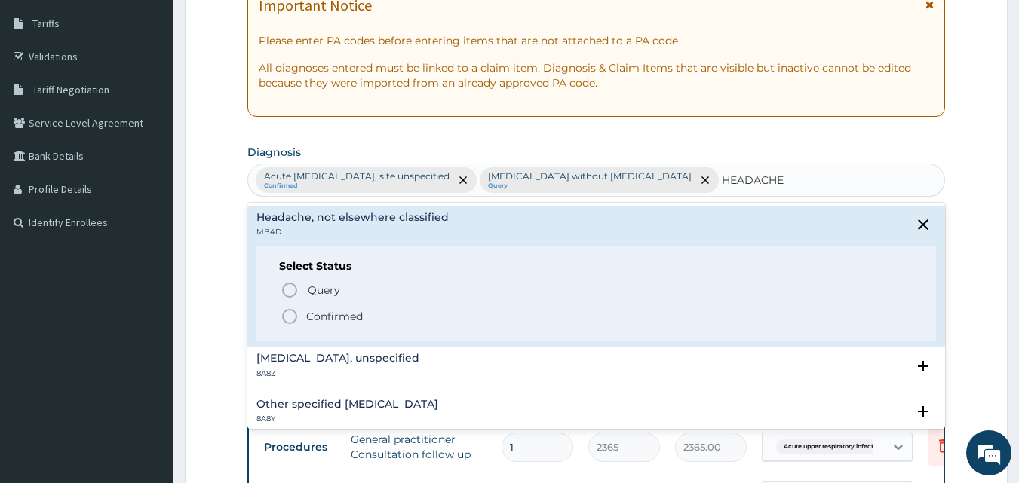
click at [324, 318] on p "Confirmed" at bounding box center [334, 316] width 57 height 15
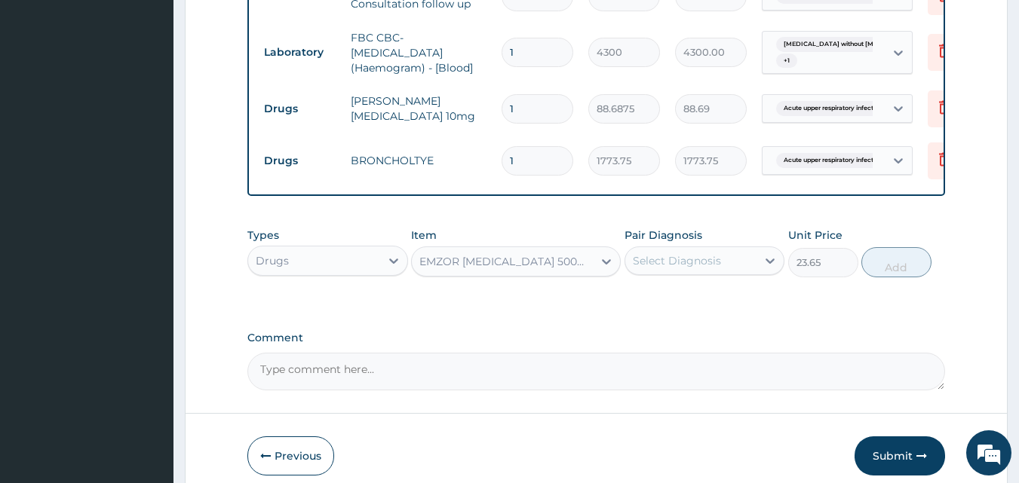
scroll to position [693, 0]
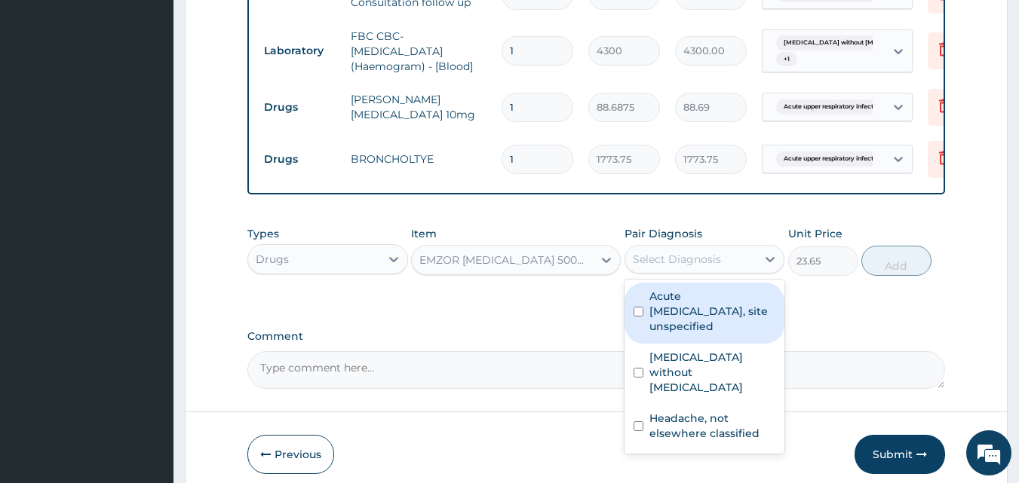
click at [678, 267] on div "Select Diagnosis" at bounding box center [677, 259] width 88 height 15
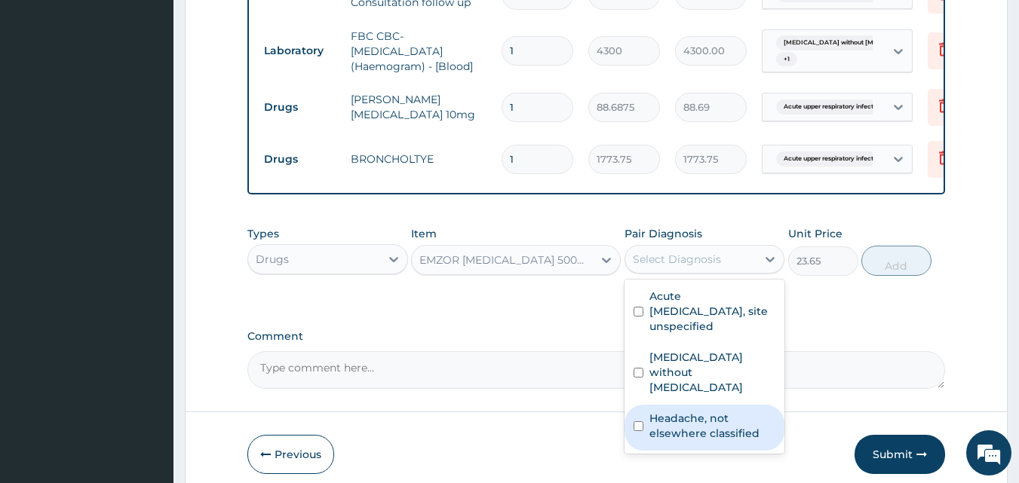
click at [674, 415] on label "Headache, not elsewhere classified" at bounding box center [712, 426] width 127 height 30
checkbox input "true"
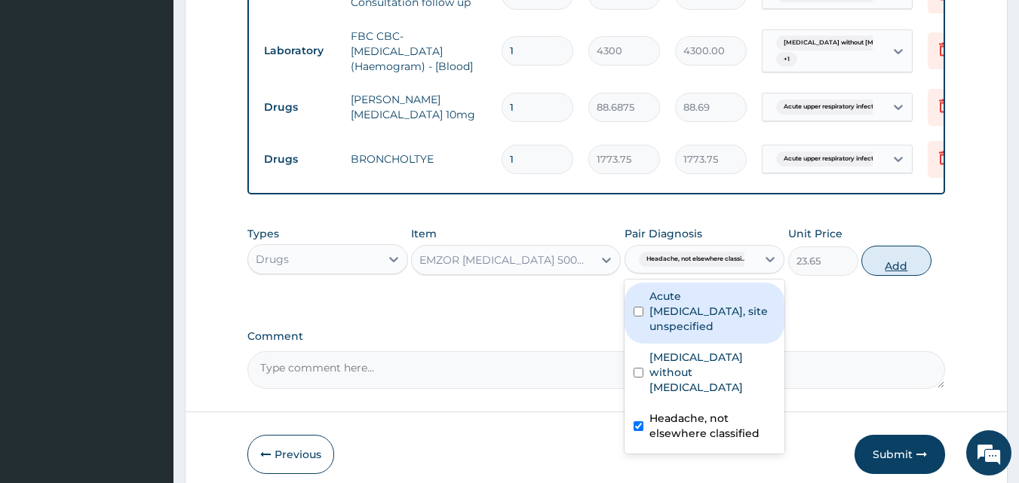
click at [890, 275] on button "Add" at bounding box center [896, 261] width 70 height 30
type input "0"
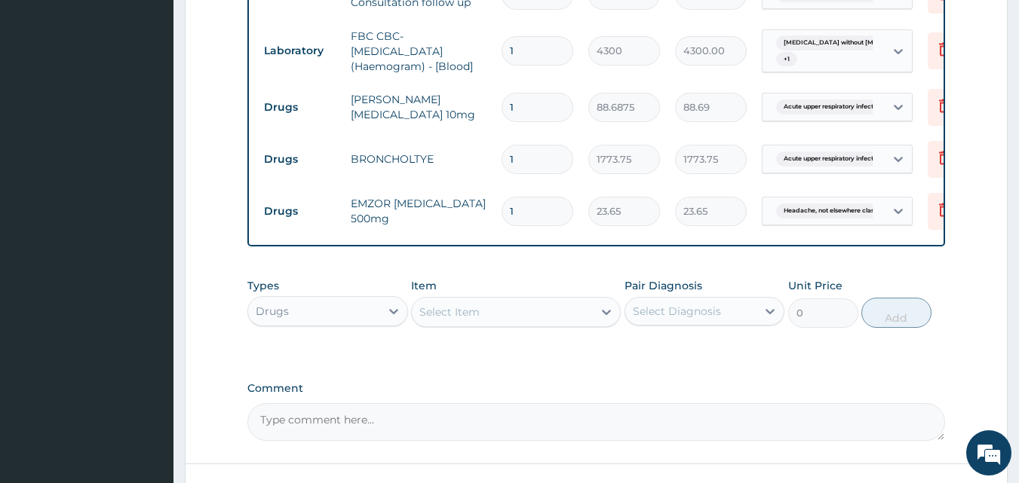
click at [533, 109] on input "1" at bounding box center [538, 107] width 72 height 29
type input "0.00"
type input "5"
type input "443.44"
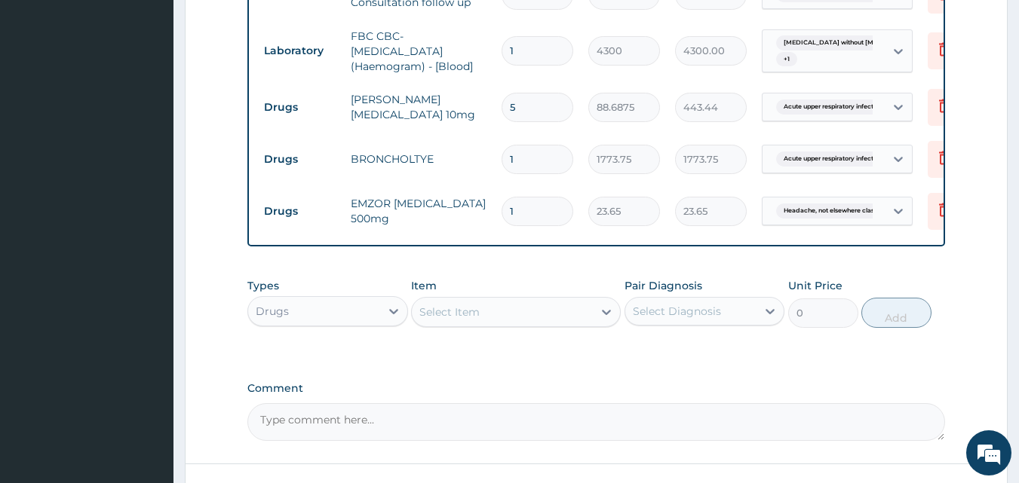
type input "5"
click at [532, 162] on input "1" at bounding box center [538, 159] width 72 height 29
click at [545, 219] on input "1" at bounding box center [538, 211] width 72 height 29
type input "0.00"
type input "4"
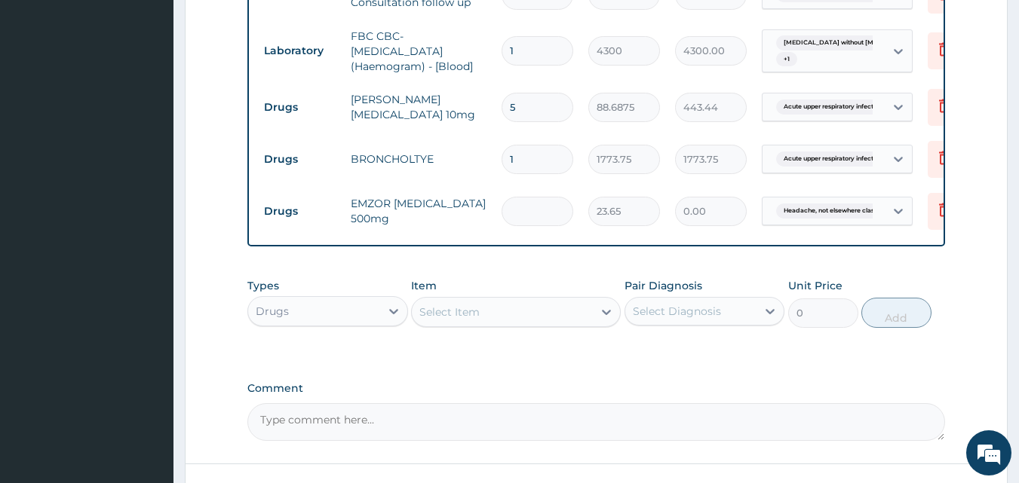
type input "94.60"
type input "42"
type input "993.30"
type input "42"
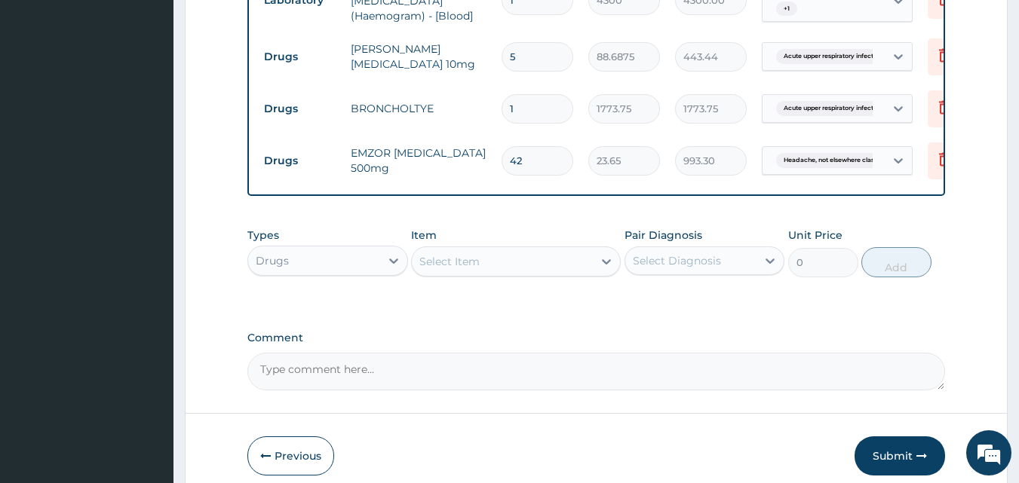
scroll to position [745, 0]
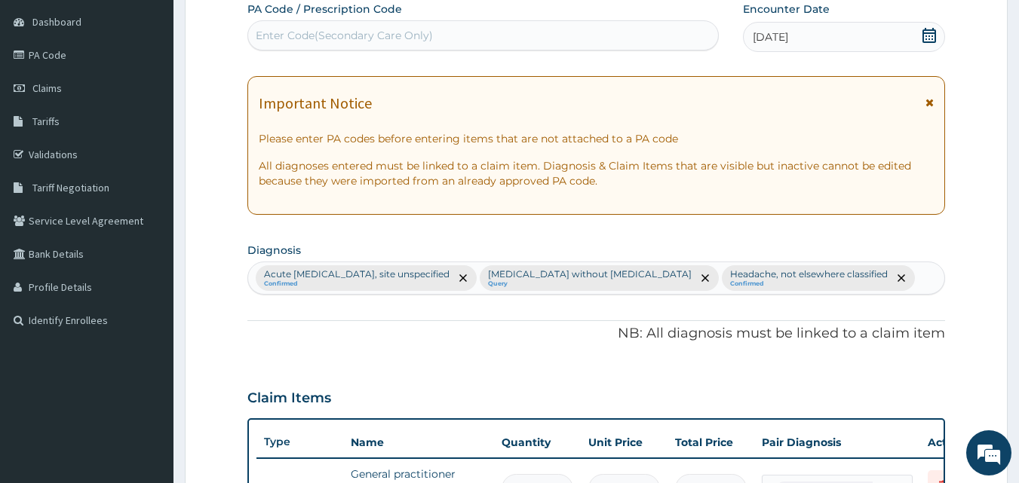
scroll to position [142, 0]
click at [886, 278] on div "Acute upper respiratory infection, site unspecified Confirmed Sepsis without se…" at bounding box center [596, 279] width 697 height 32
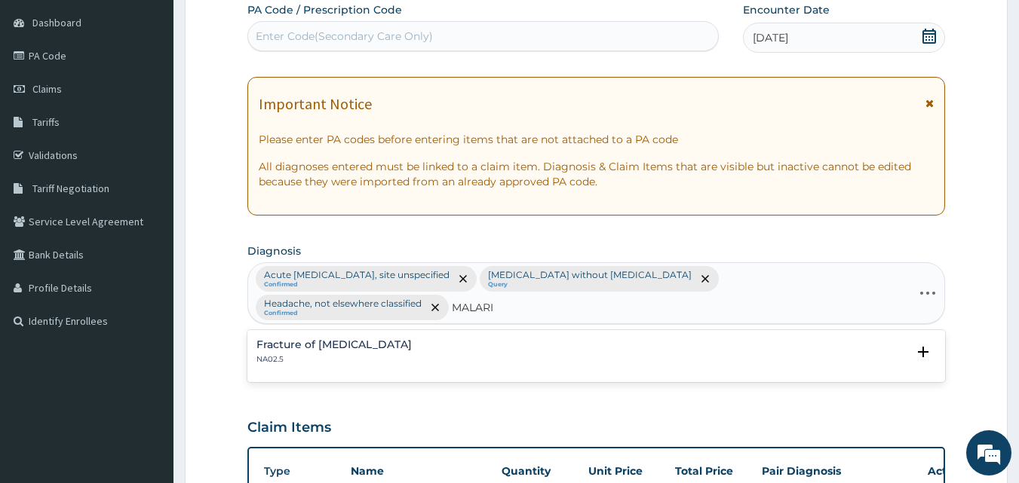
type input "MALARIA"
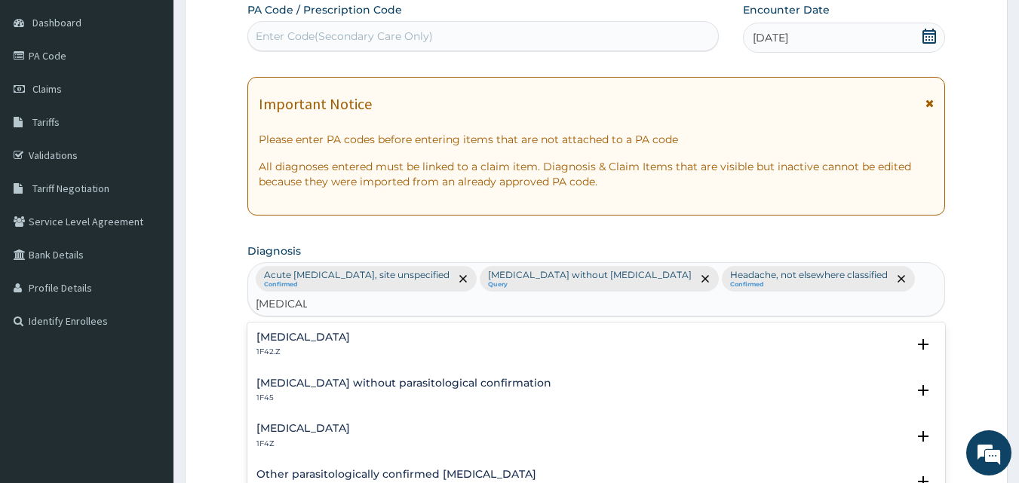
click at [436, 423] on div "Malaria, unspecified 1F4Z" at bounding box center [596, 436] width 680 height 26
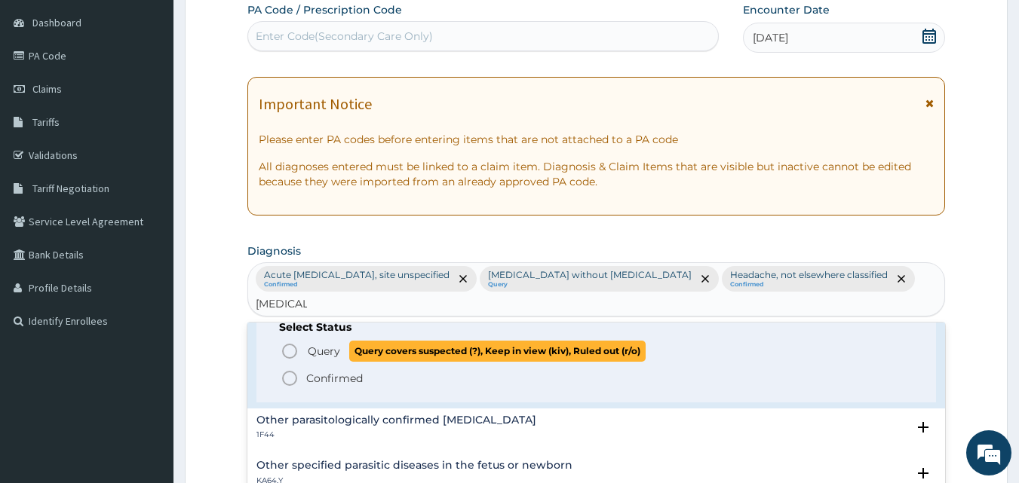
scroll to position [151, 0]
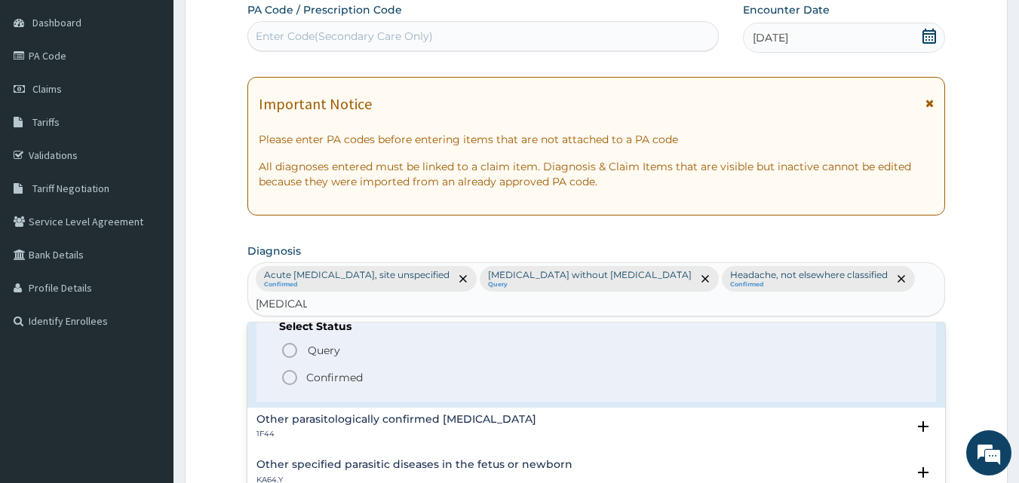
click at [413, 369] on span "Confirmed" at bounding box center [598, 378] width 634 height 18
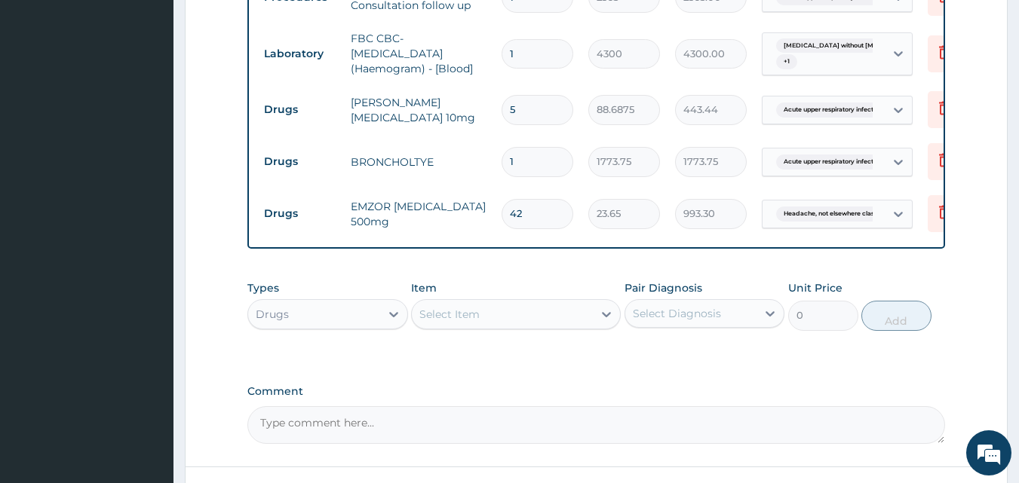
scroll to position [745, 0]
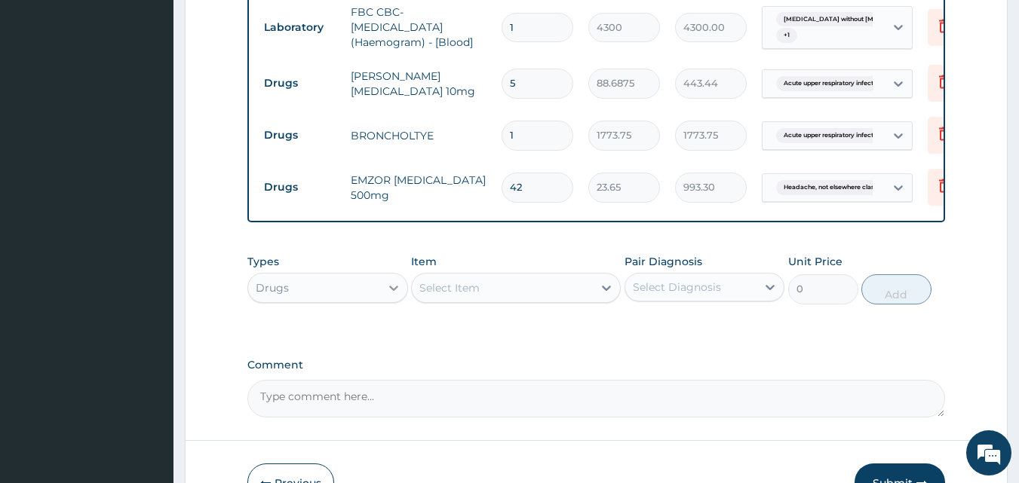
click at [394, 296] on icon at bounding box center [393, 288] width 15 height 15
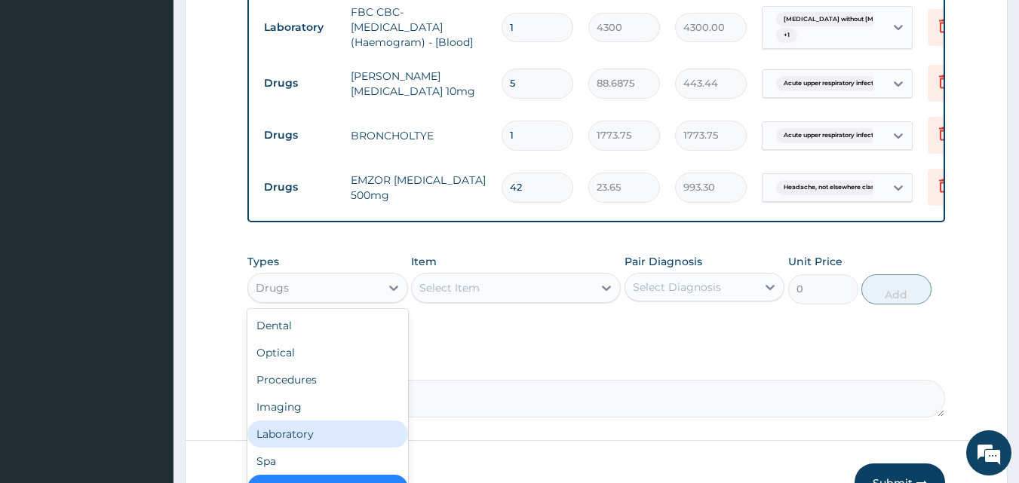
drag, startPoint x: 338, startPoint y: 437, endPoint x: 338, endPoint y: 428, distance: 9.1
click at [338, 434] on div "Laboratory" at bounding box center [327, 434] width 161 height 27
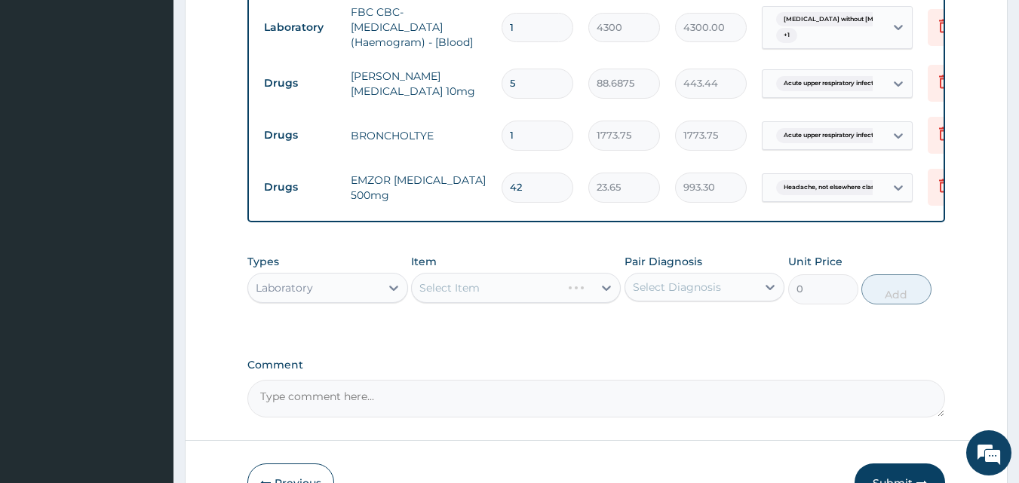
click at [496, 299] on div "Select Item" at bounding box center [516, 288] width 210 height 30
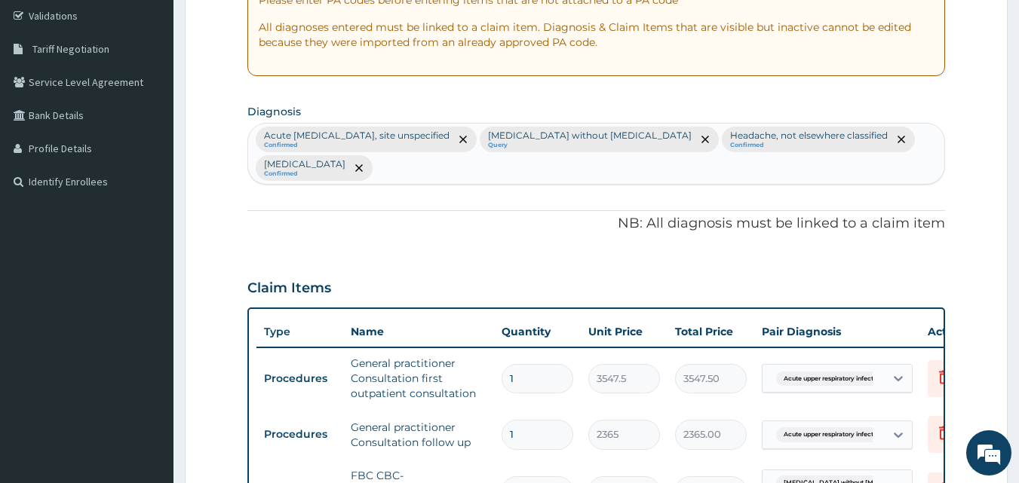
scroll to position [142, 0]
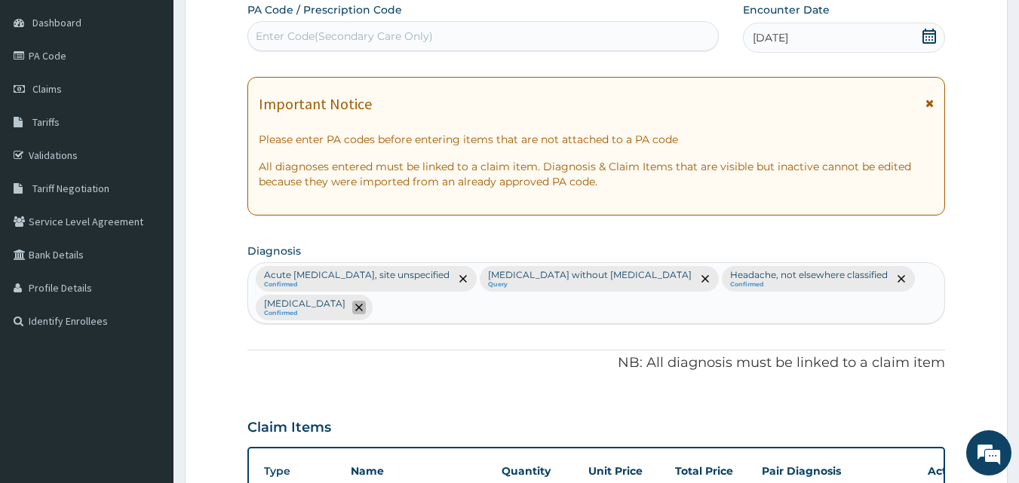
click at [363, 310] on icon "remove selection option" at bounding box center [359, 308] width 8 height 8
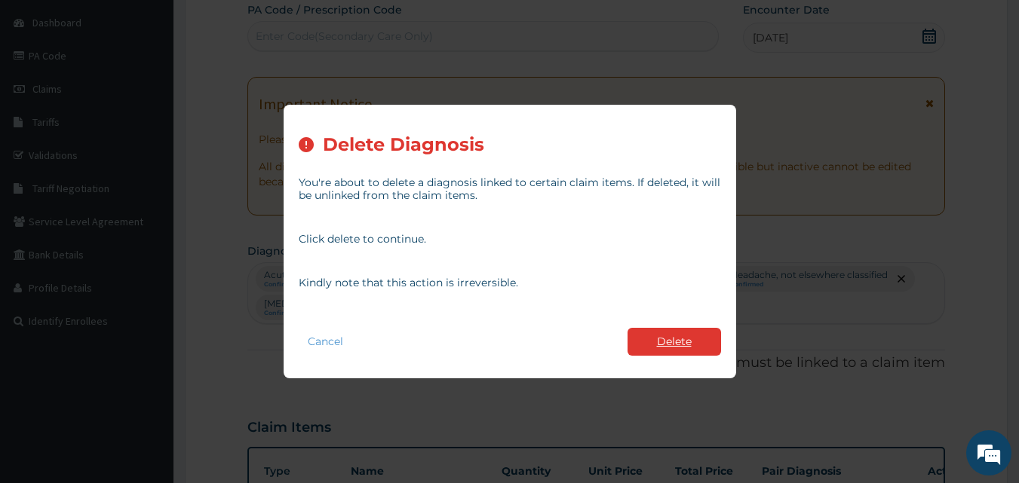
click at [674, 342] on button "Delete" at bounding box center [675, 342] width 94 height 28
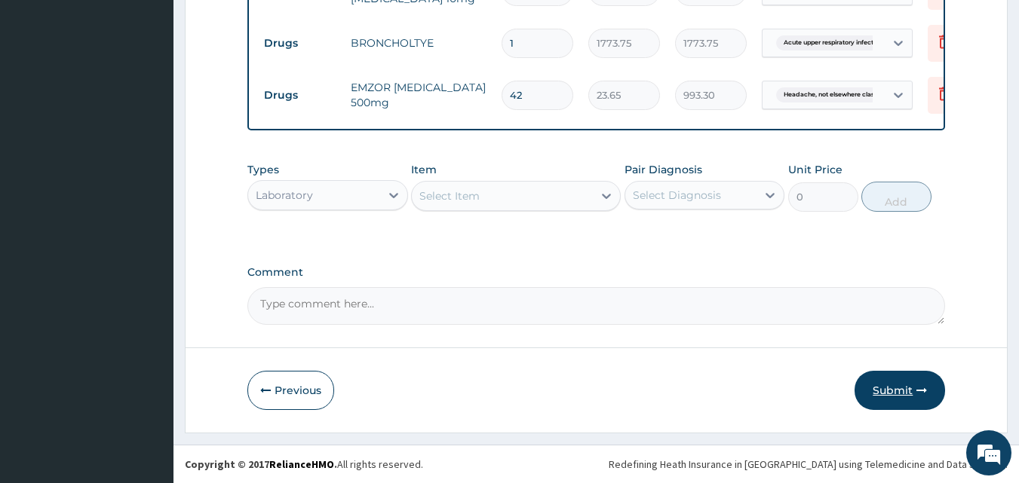
click at [882, 387] on button "Submit" at bounding box center [900, 390] width 91 height 39
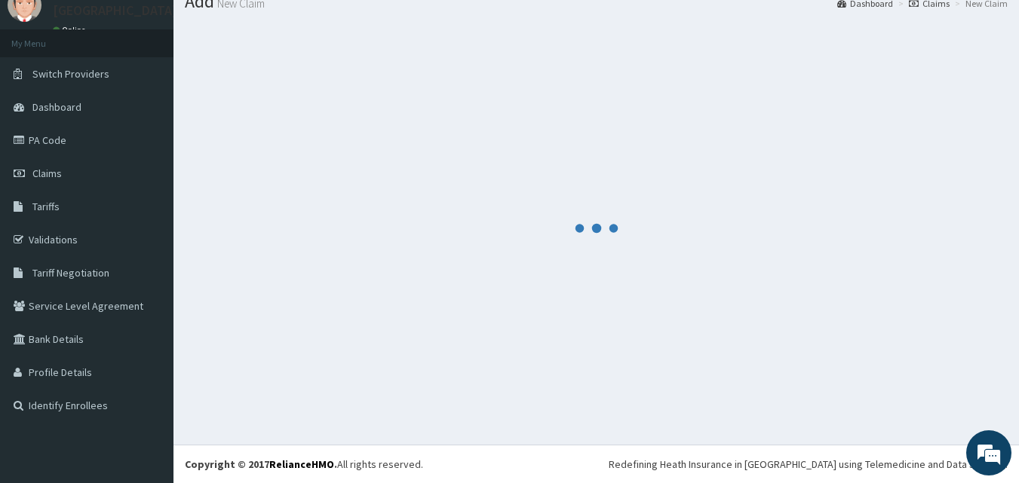
scroll to position [821, 0]
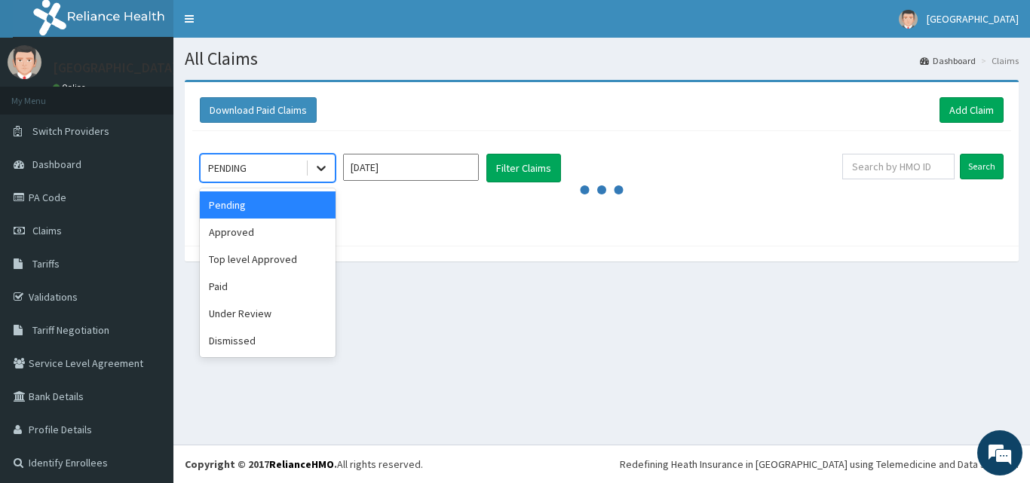
click at [326, 169] on icon at bounding box center [321, 168] width 15 height 15
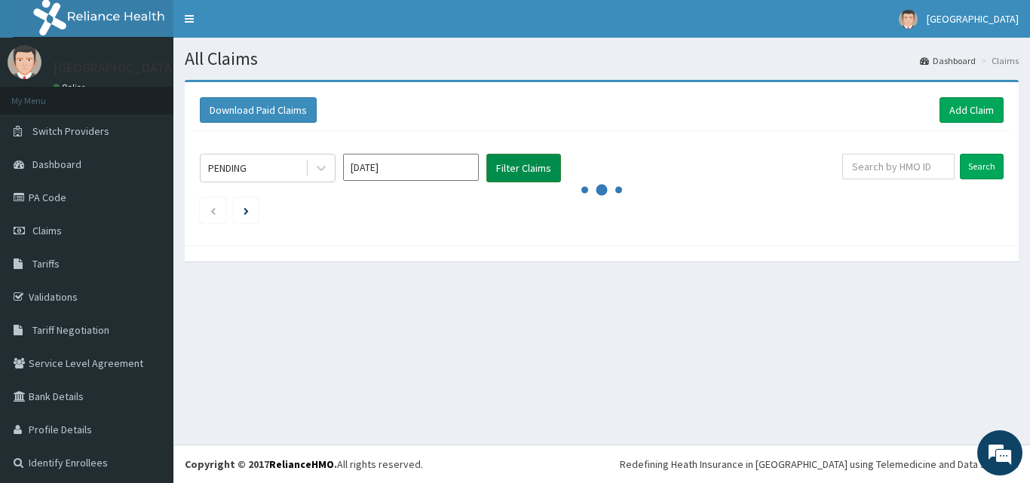
click at [526, 169] on button "Filter Claims" at bounding box center [524, 168] width 75 height 29
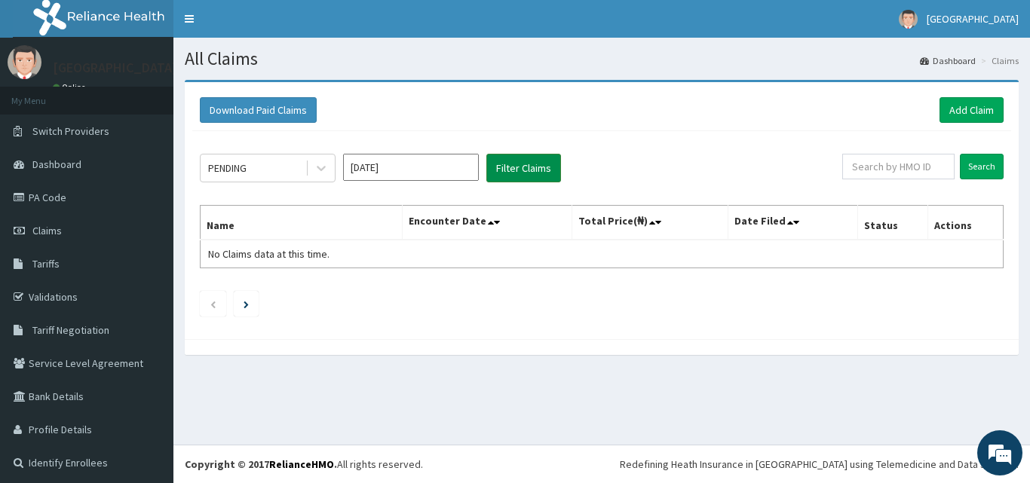
click at [525, 169] on button "Filter Claims" at bounding box center [524, 168] width 75 height 29
click at [329, 171] on div at bounding box center [321, 168] width 27 height 27
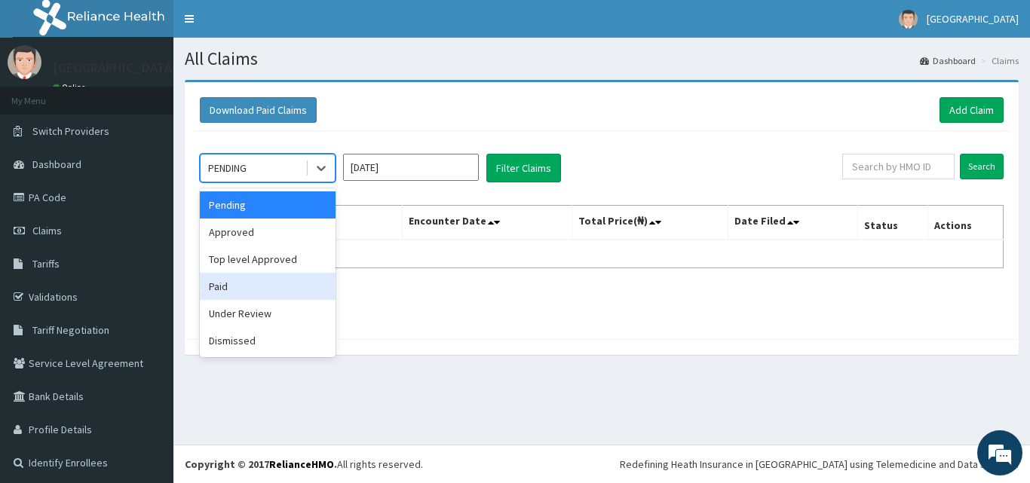
drag, startPoint x: 256, startPoint y: 293, endPoint x: 314, endPoint y: 245, distance: 74.9
click at [256, 293] on div "Paid" at bounding box center [268, 286] width 136 height 27
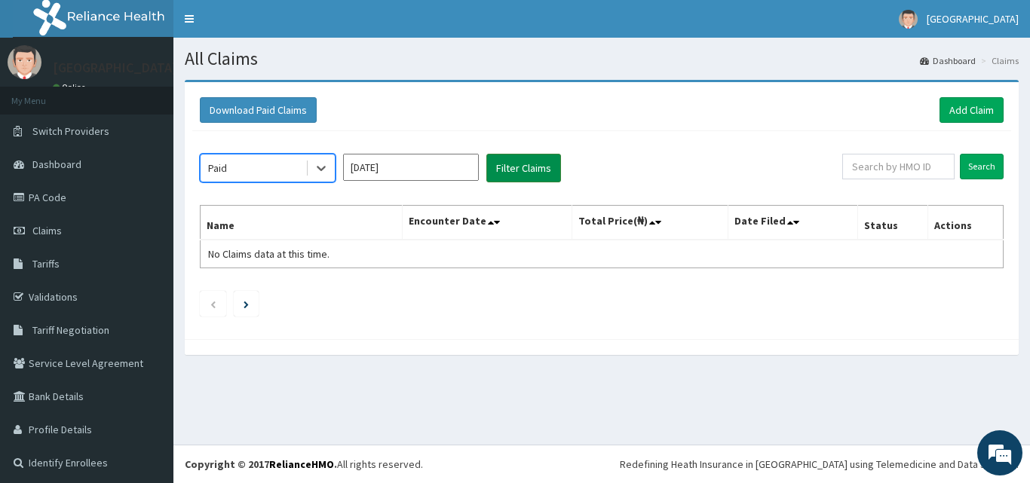
click at [515, 161] on button "Filter Claims" at bounding box center [524, 168] width 75 height 29
click at [514, 167] on button "Filter Claims" at bounding box center [524, 168] width 75 height 29
click at [327, 171] on icon at bounding box center [321, 168] width 15 height 15
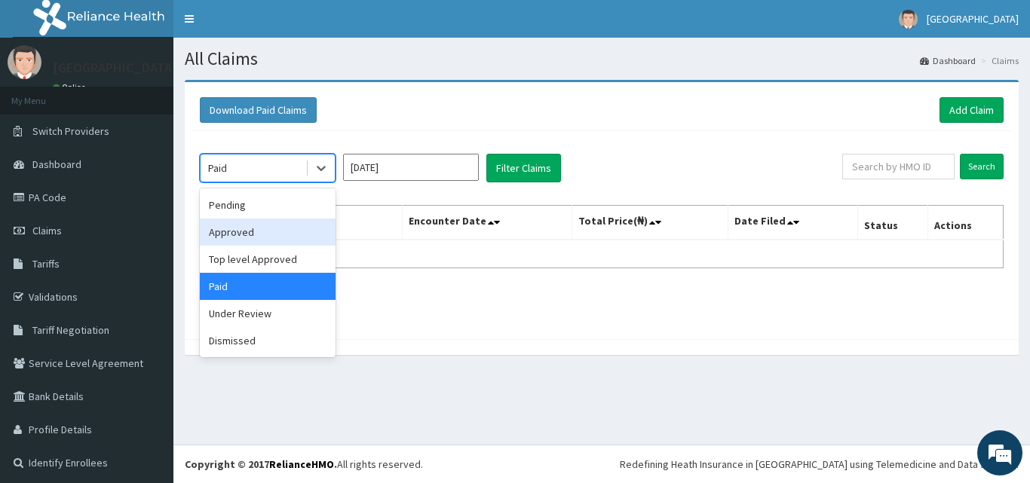
click at [278, 234] on div "Approved" at bounding box center [268, 232] width 136 height 27
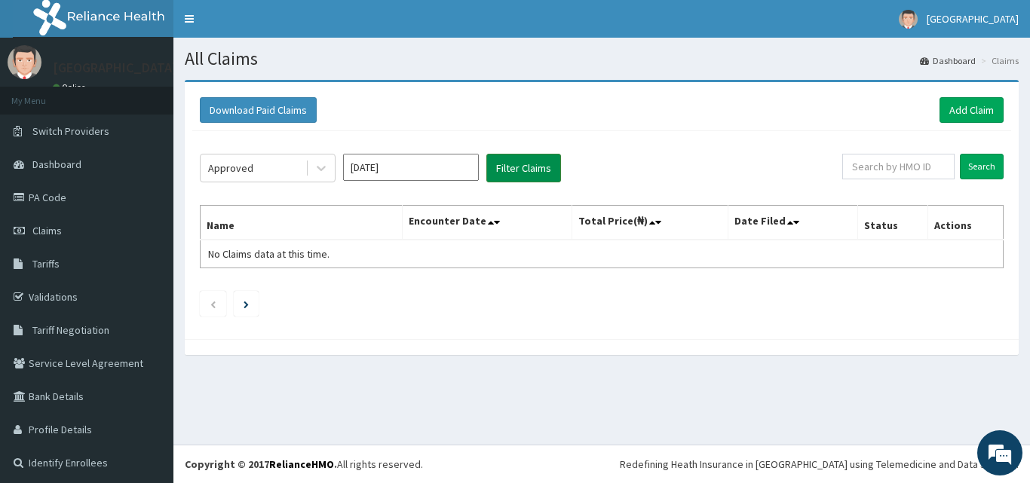
click at [526, 168] on button "Filter Claims" at bounding box center [524, 168] width 75 height 29
click at [975, 165] on input "Search" at bounding box center [982, 167] width 44 height 26
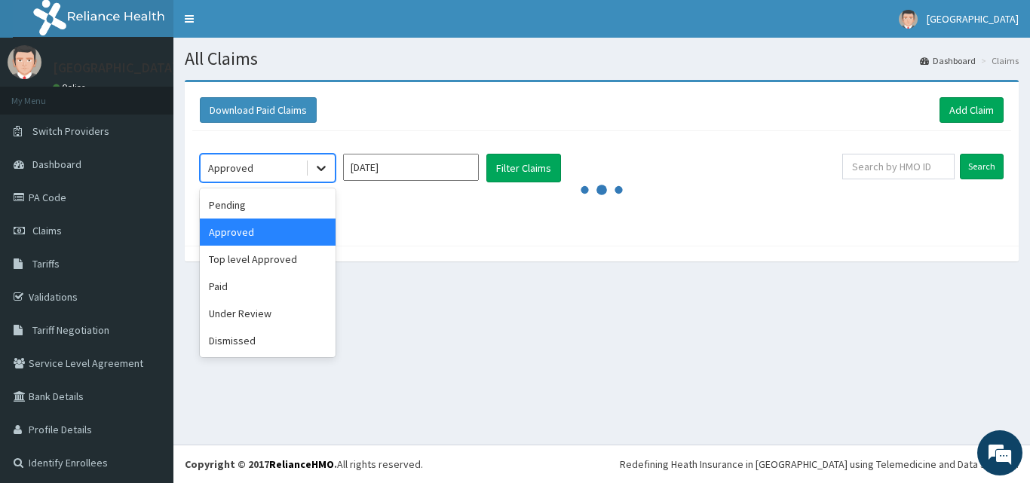
click at [321, 168] on icon at bounding box center [321, 168] width 15 height 15
click at [265, 296] on div "Paid" at bounding box center [268, 286] width 136 height 27
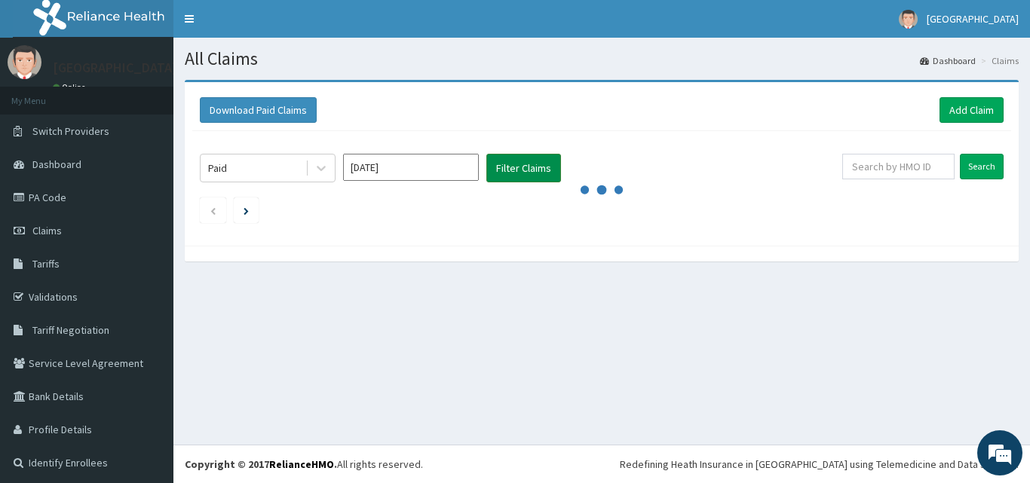
click at [514, 169] on button "Filter Claims" at bounding box center [524, 168] width 75 height 29
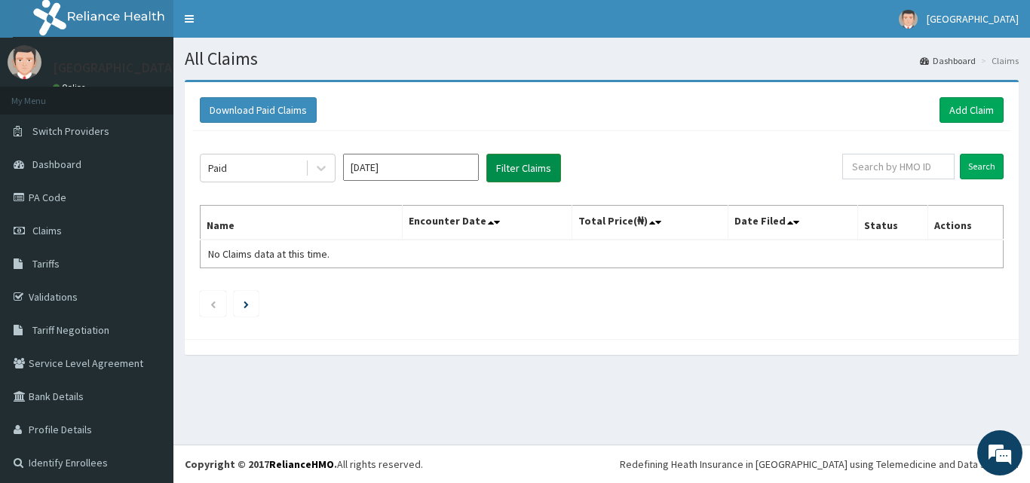
click at [514, 169] on button "Filter Claims" at bounding box center [524, 168] width 75 height 29
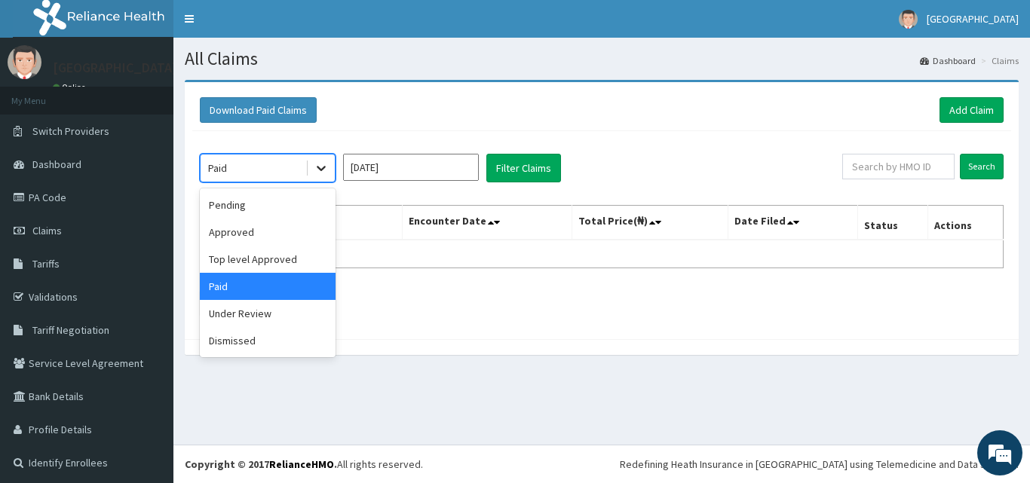
click at [325, 176] on div at bounding box center [321, 168] width 27 height 27
click at [423, 81] on div "Download Paid Claims Add Claim × Note you can only download claims within a max…" at bounding box center [602, 217] width 834 height 275
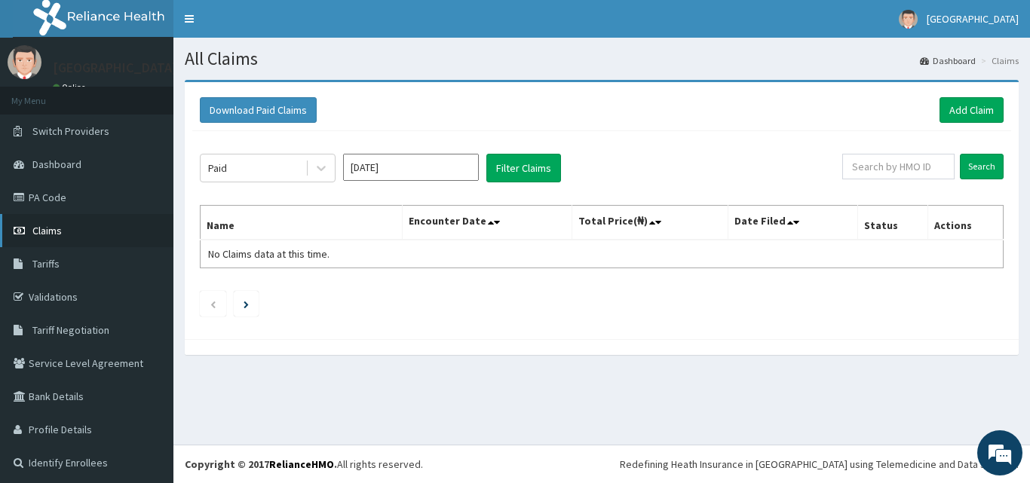
click at [94, 229] on link "Claims" at bounding box center [86, 230] width 173 height 33
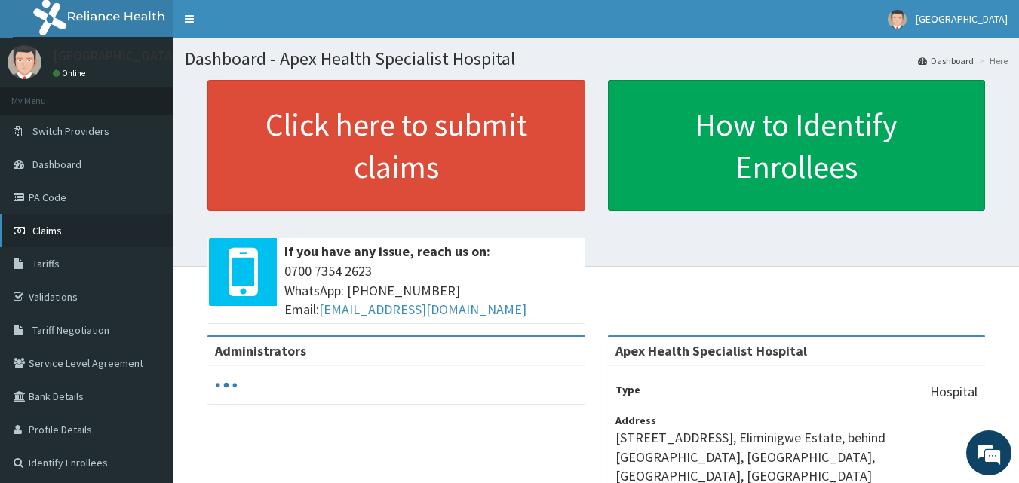
click at [50, 223] on link "Claims" at bounding box center [86, 230] width 173 height 33
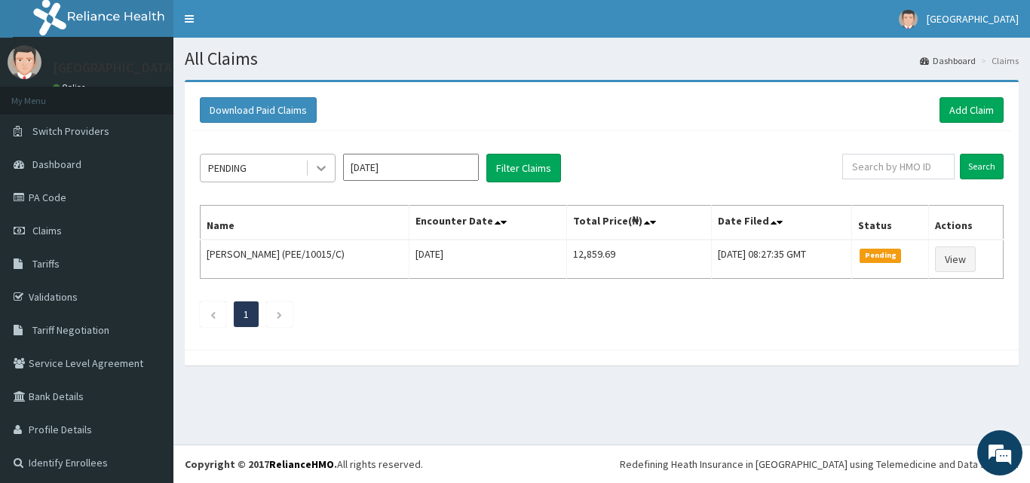
click at [329, 173] on div at bounding box center [321, 168] width 27 height 27
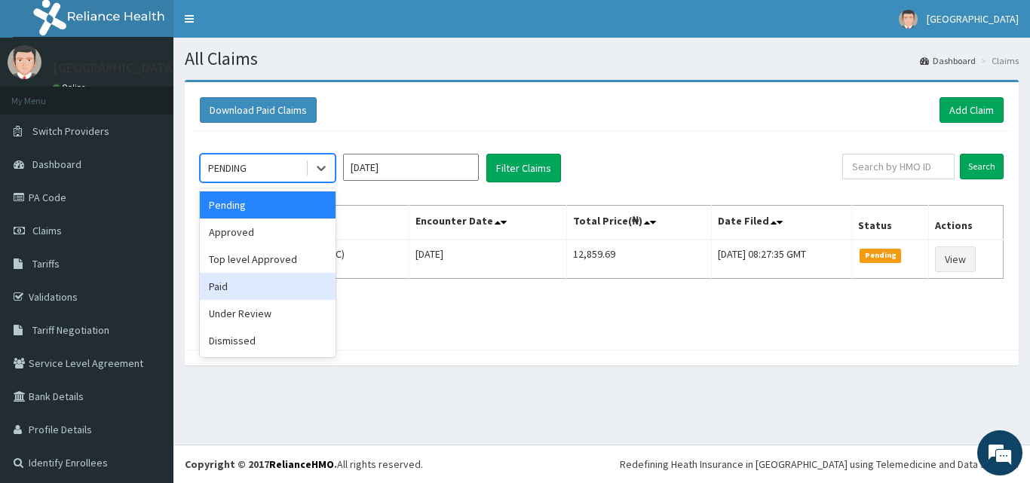
click at [264, 291] on div "Paid" at bounding box center [268, 286] width 136 height 27
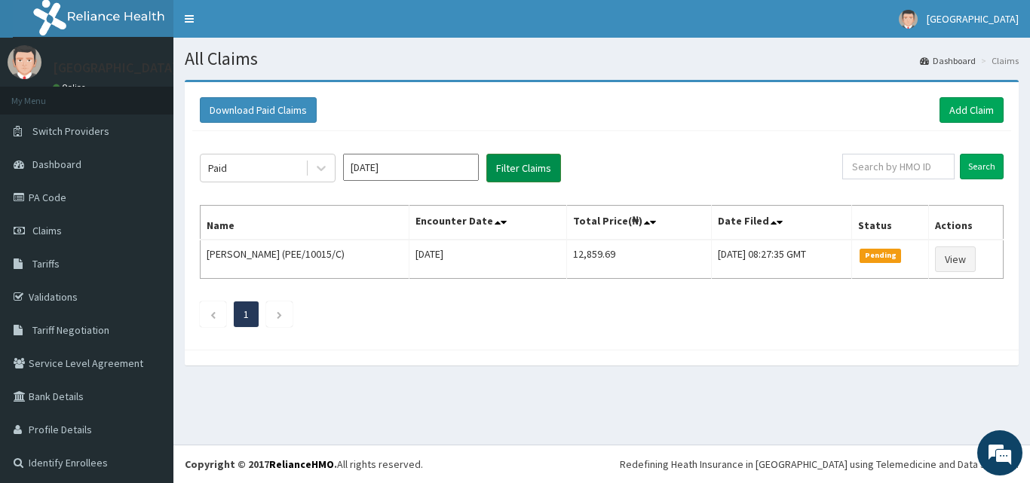
click at [524, 167] on button "Filter Claims" at bounding box center [524, 168] width 75 height 29
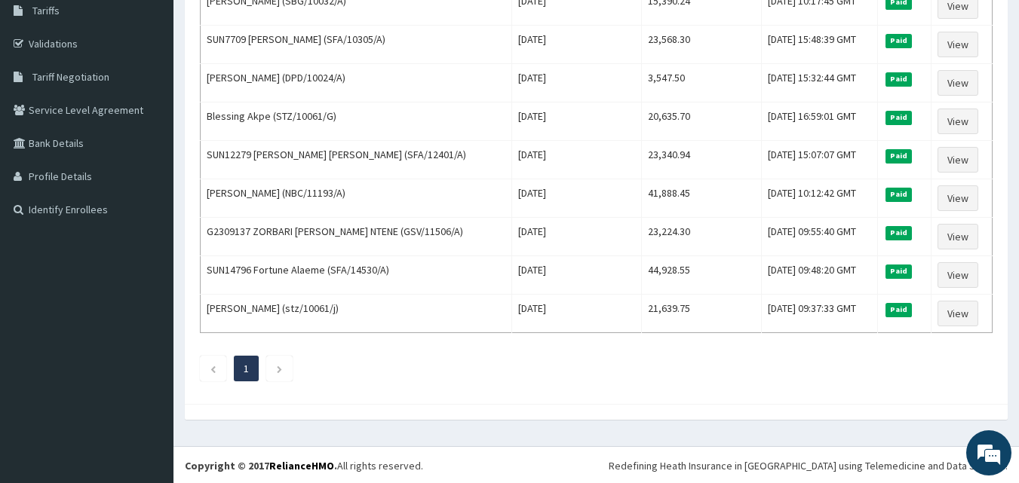
scroll to position [255, 0]
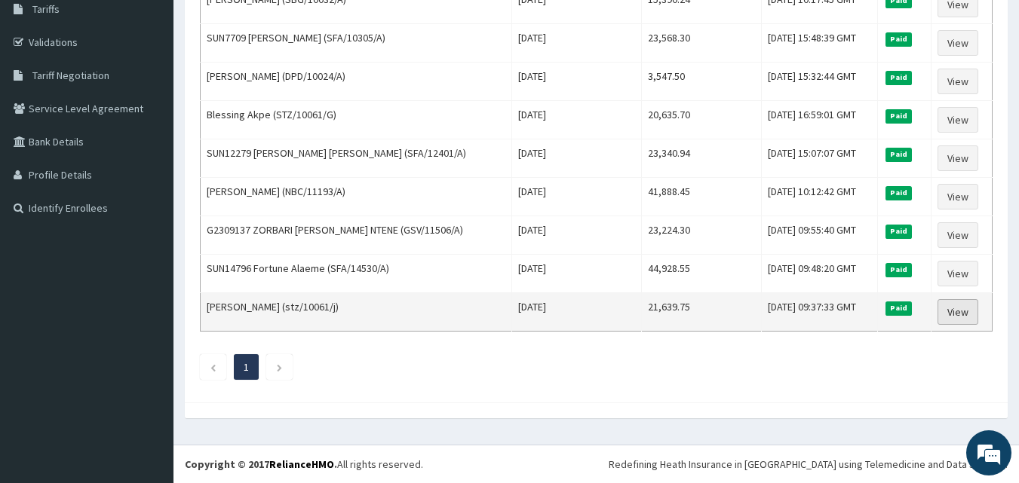
click at [962, 315] on link "View" at bounding box center [958, 312] width 41 height 26
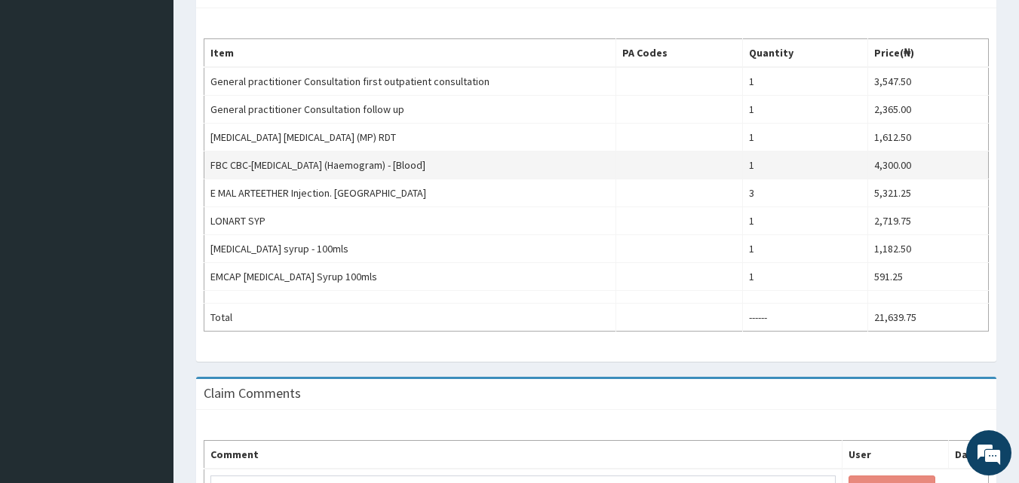
scroll to position [528, 0]
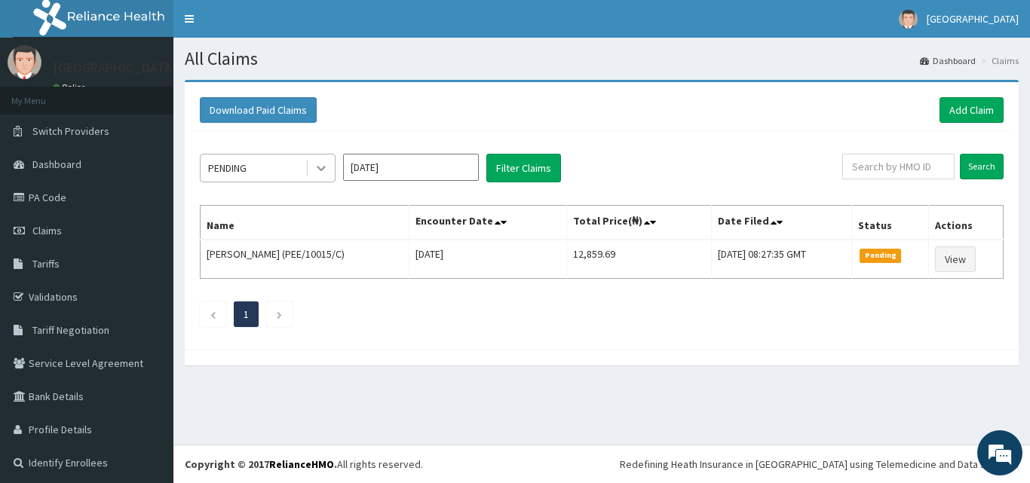
click at [324, 167] on icon at bounding box center [321, 169] width 9 height 5
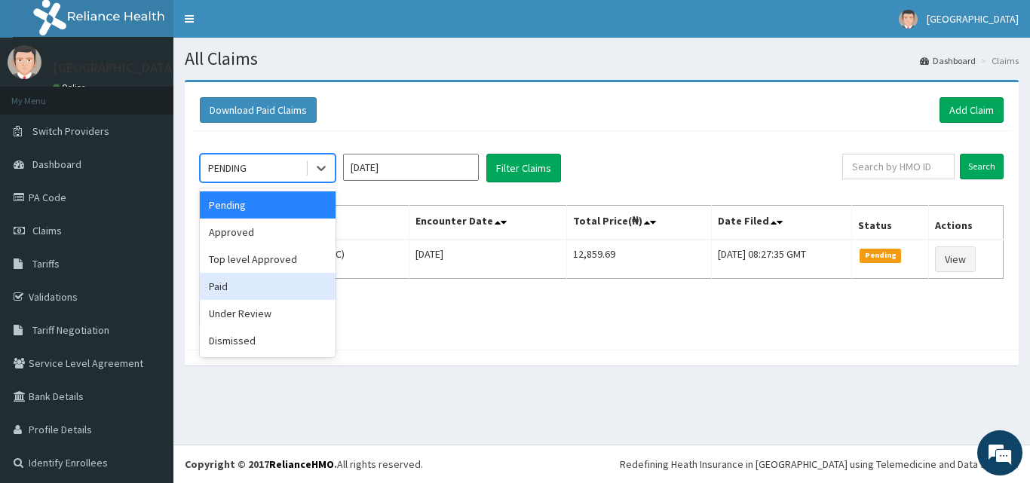
click at [259, 282] on div "Paid" at bounding box center [268, 286] width 136 height 27
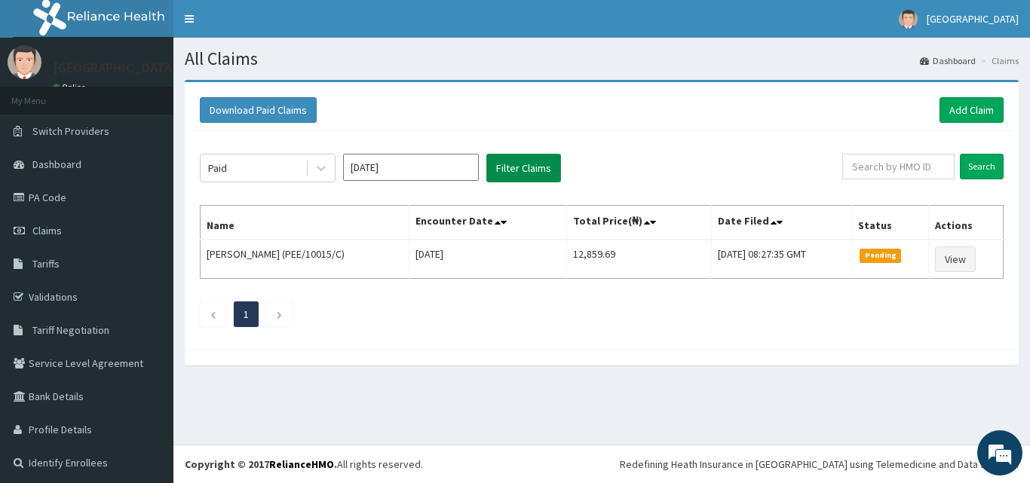
click at [509, 169] on button "Filter Claims" at bounding box center [524, 168] width 75 height 29
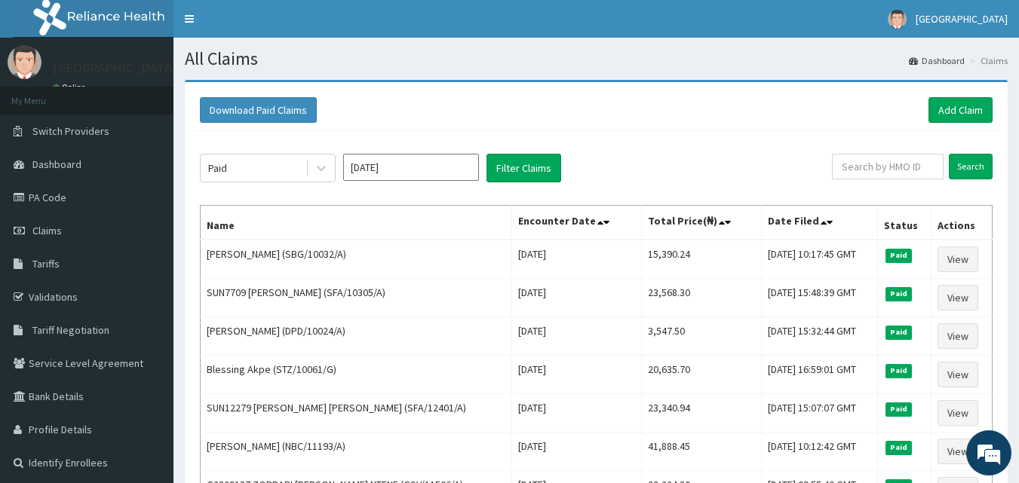
click at [455, 172] on input "[DATE]" at bounding box center [411, 167] width 136 height 27
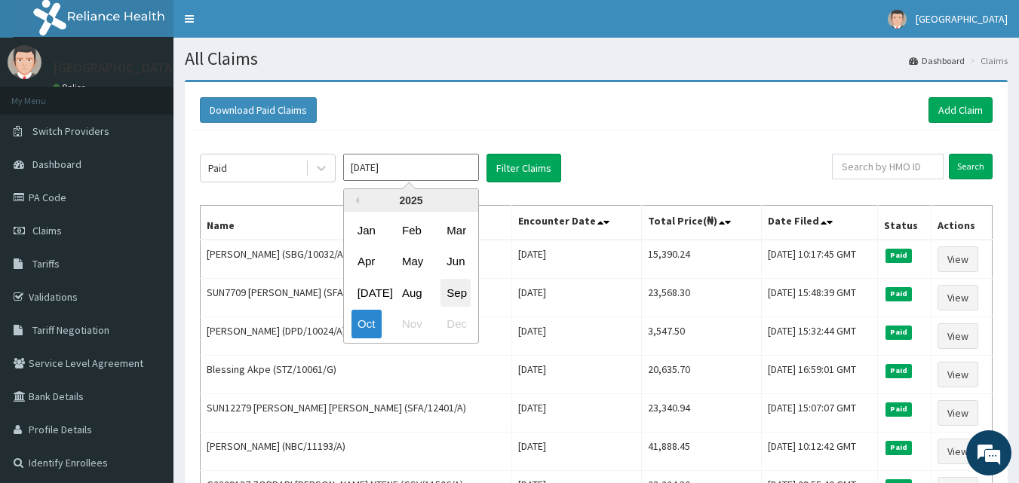
click at [462, 296] on div "Sep" at bounding box center [455, 293] width 30 height 28
type input "[DATE]"
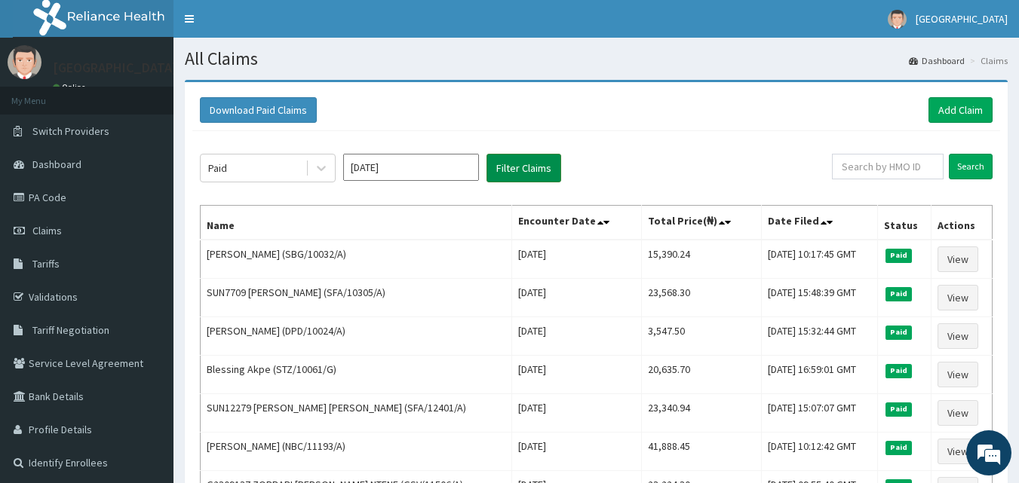
click at [526, 154] on button "Filter Claims" at bounding box center [524, 168] width 75 height 29
click at [525, 165] on button "Filter Claims" at bounding box center [524, 168] width 75 height 29
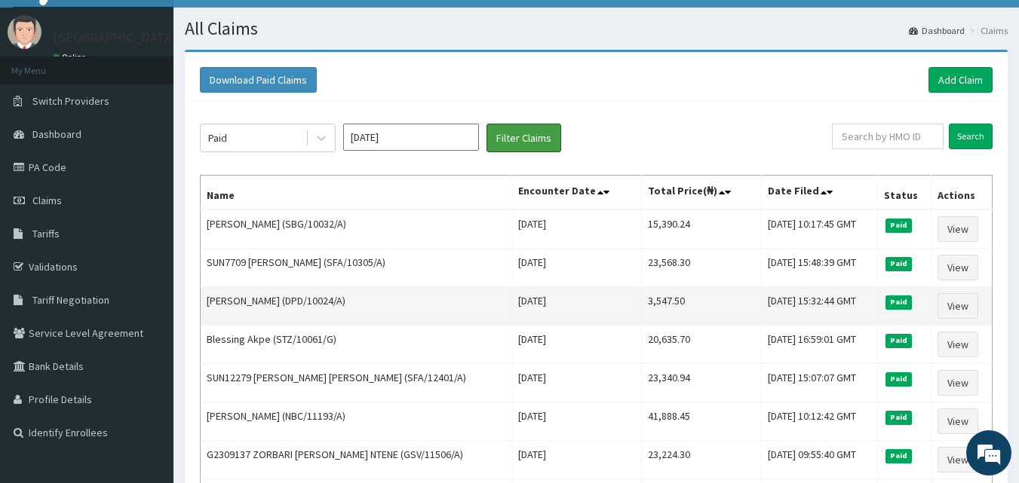
scroll to position [29, 0]
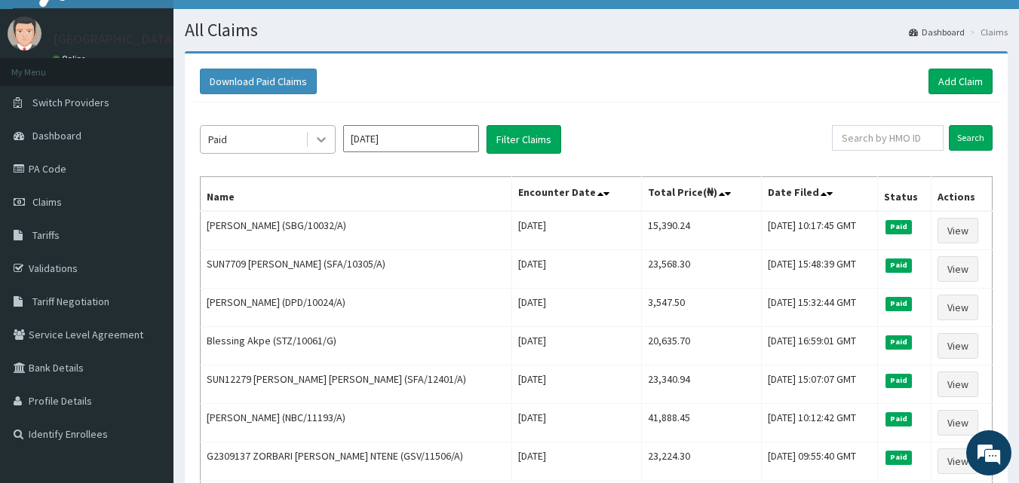
click at [324, 137] on icon at bounding box center [321, 139] width 15 height 15
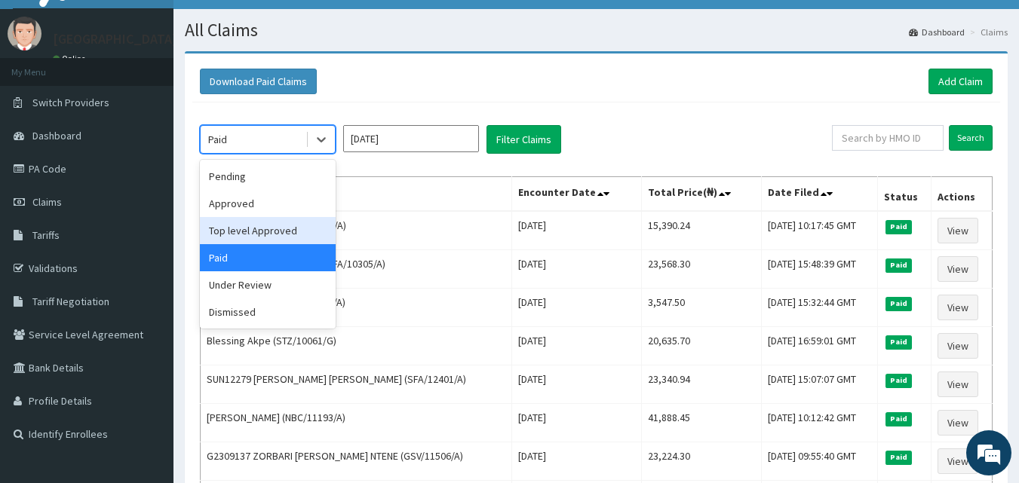
click at [277, 233] on div "Top level Approved" at bounding box center [268, 230] width 136 height 27
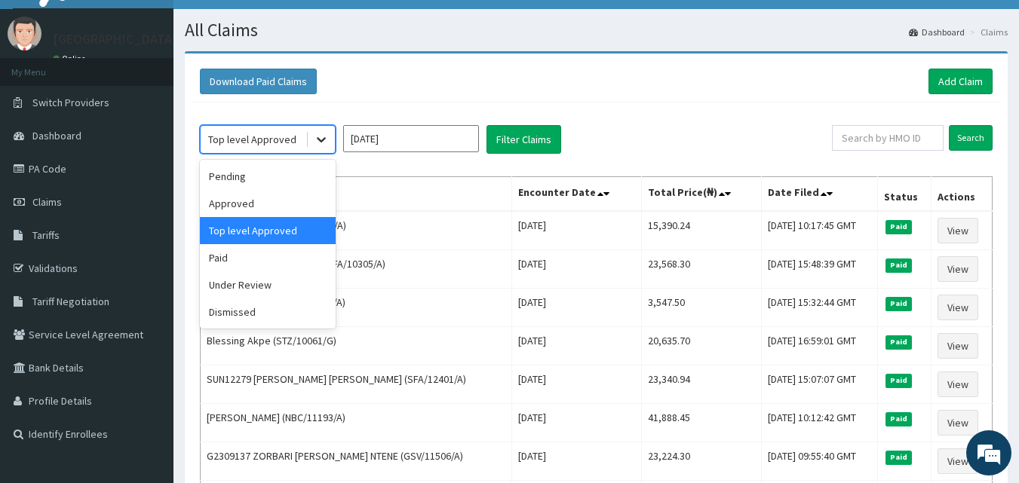
click at [327, 140] on icon at bounding box center [321, 139] width 15 height 15
click at [284, 262] on div "Paid" at bounding box center [268, 257] width 136 height 27
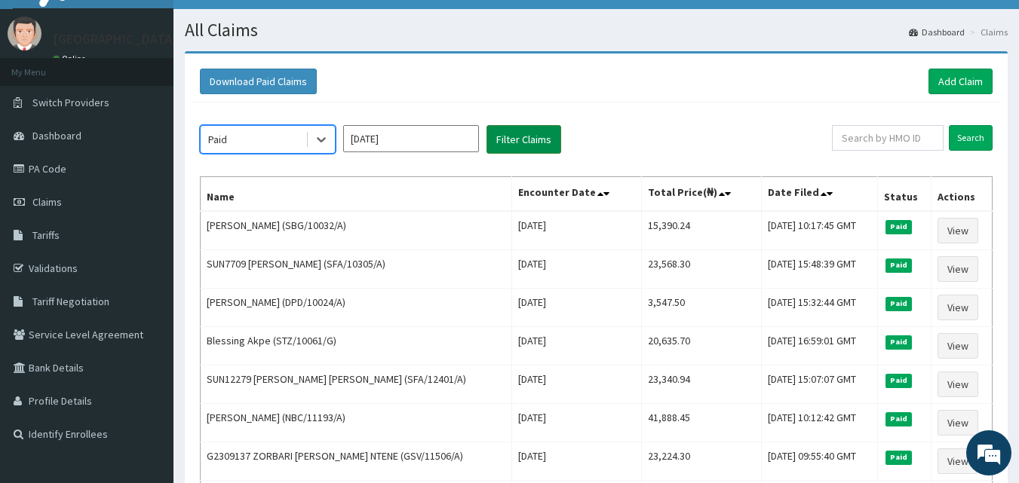
click at [512, 139] on button "Filter Claims" at bounding box center [524, 139] width 75 height 29
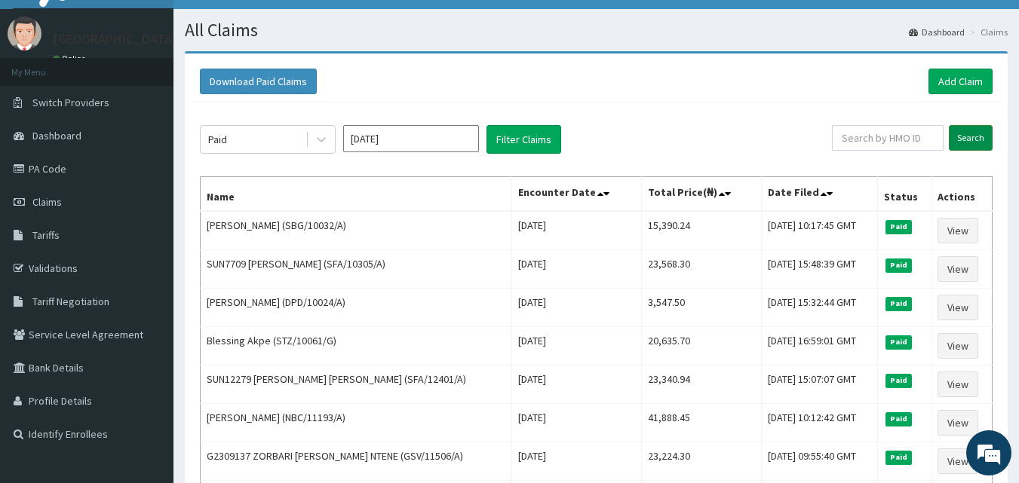
click at [980, 139] on input "Search" at bounding box center [971, 138] width 44 height 26
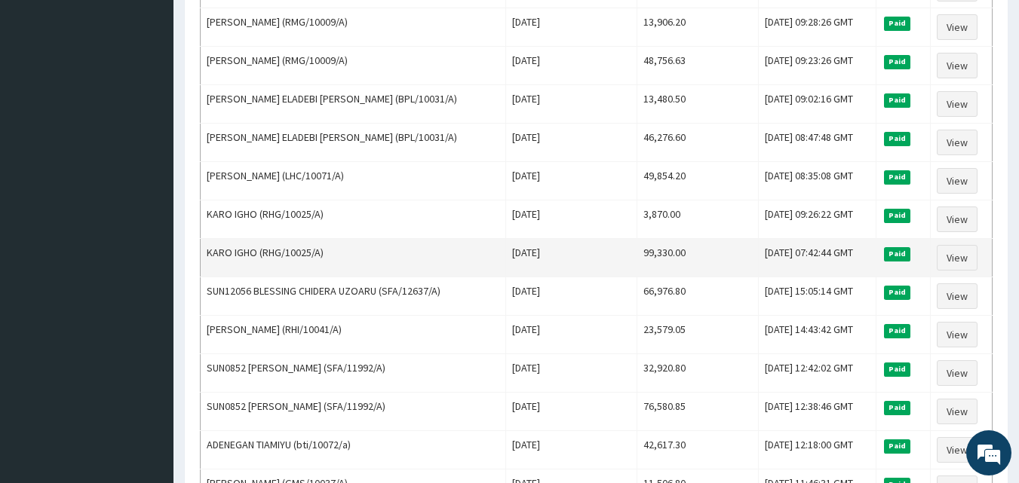
scroll to position [1584, 0]
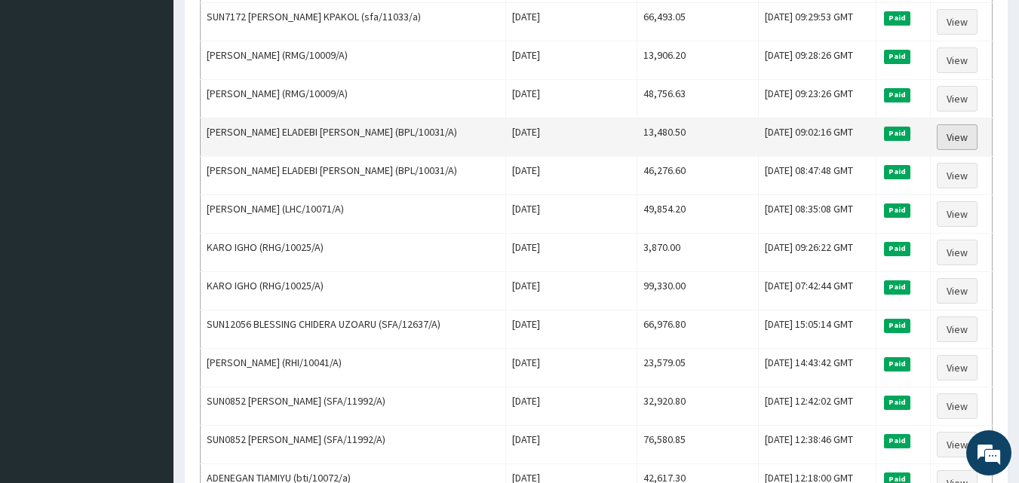
click at [970, 140] on link "View" at bounding box center [957, 137] width 41 height 26
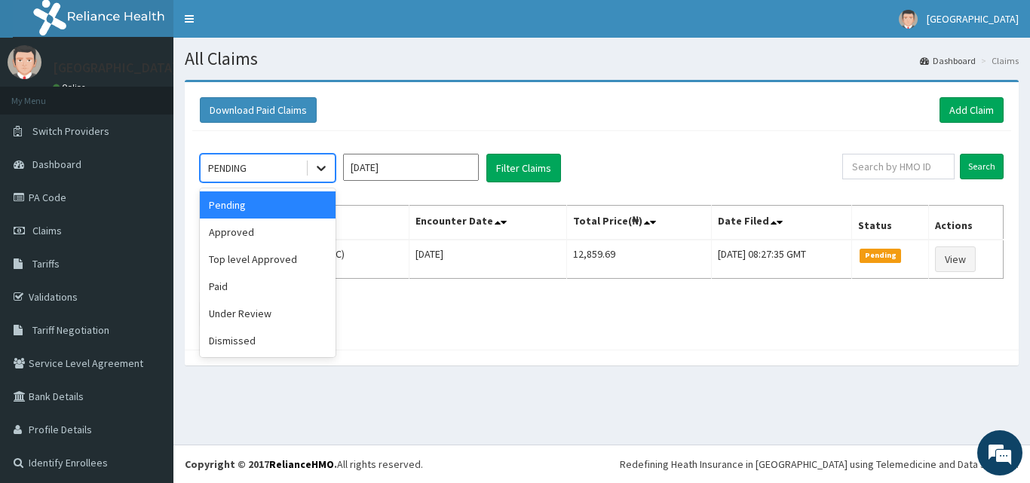
click at [315, 166] on icon at bounding box center [321, 168] width 15 height 15
drag, startPoint x: 254, startPoint y: 287, endPoint x: 343, endPoint y: 226, distance: 107.5
click at [254, 284] on div "Paid" at bounding box center [268, 286] width 136 height 27
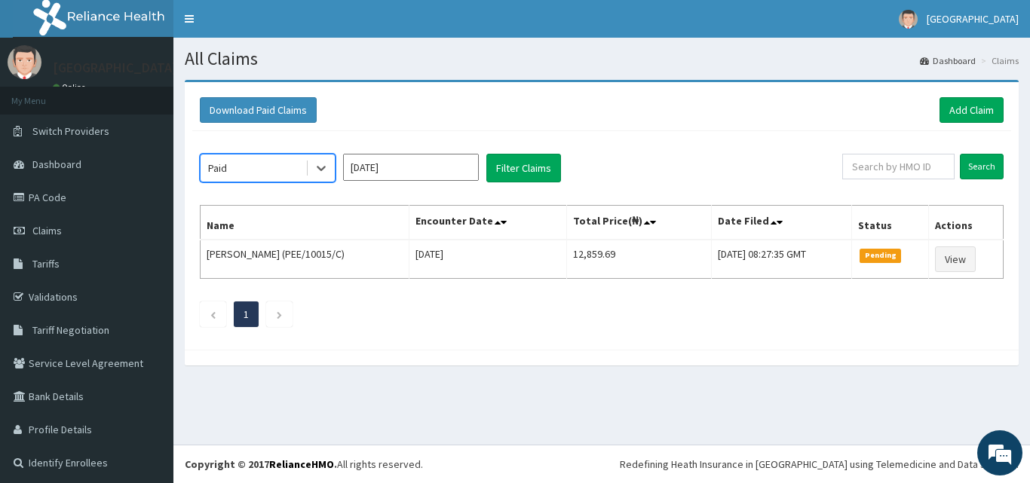
click at [427, 169] on input "Oct 2025" at bounding box center [411, 167] width 136 height 27
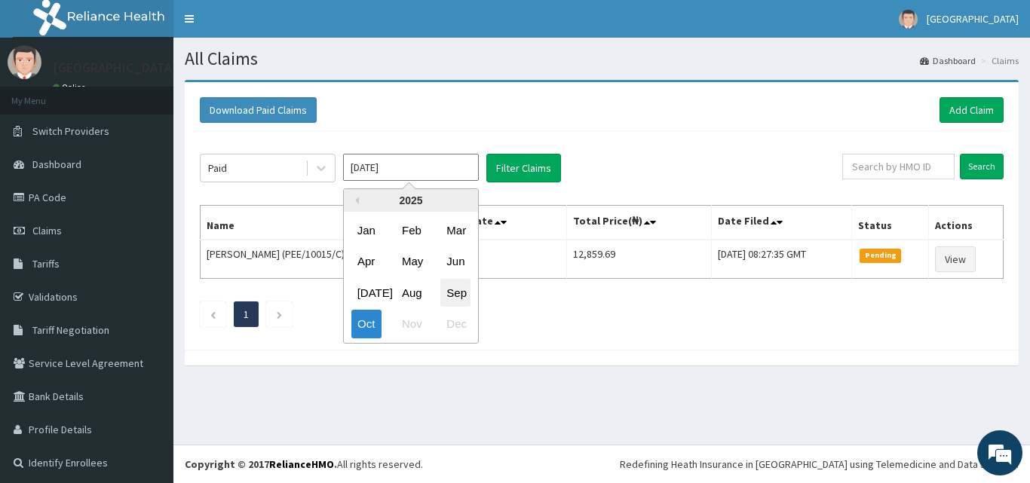
click at [452, 287] on div "Sep" at bounding box center [455, 293] width 30 height 28
type input "[DATE]"
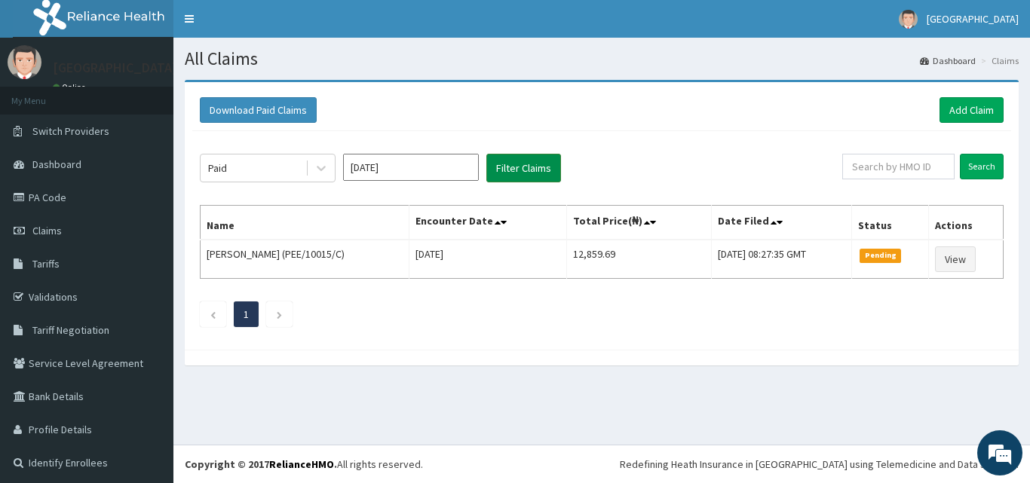
click at [532, 171] on button "Filter Claims" at bounding box center [524, 168] width 75 height 29
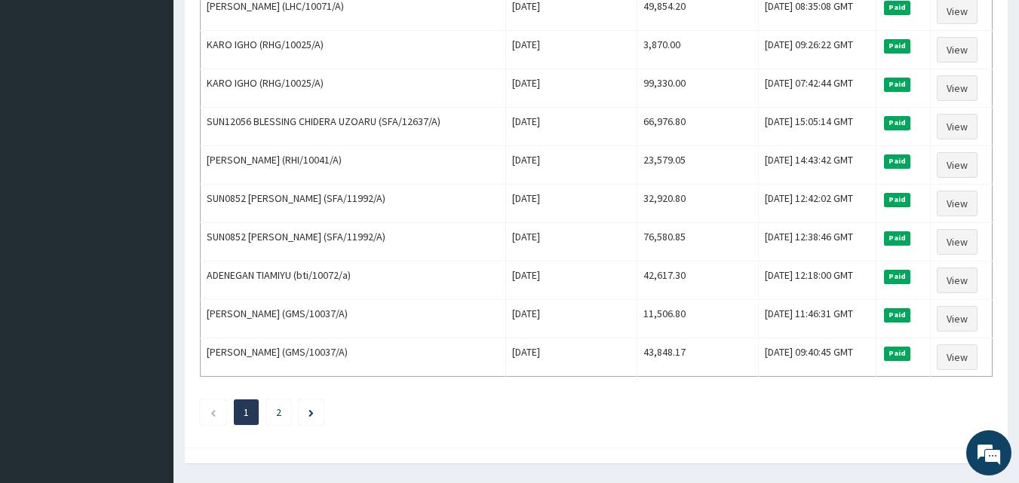
scroll to position [1832, 0]
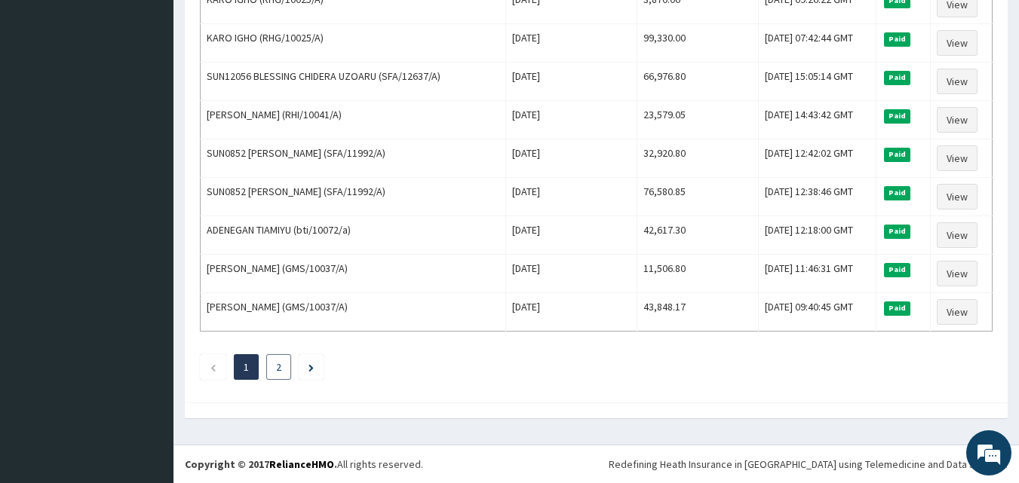
click at [278, 370] on link "2" at bounding box center [278, 368] width 5 height 14
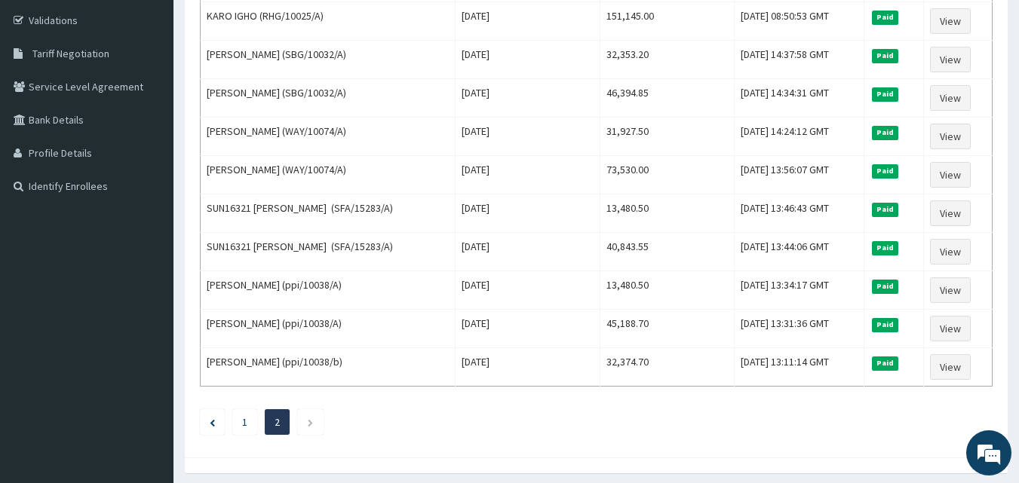
scroll to position [332, 0]
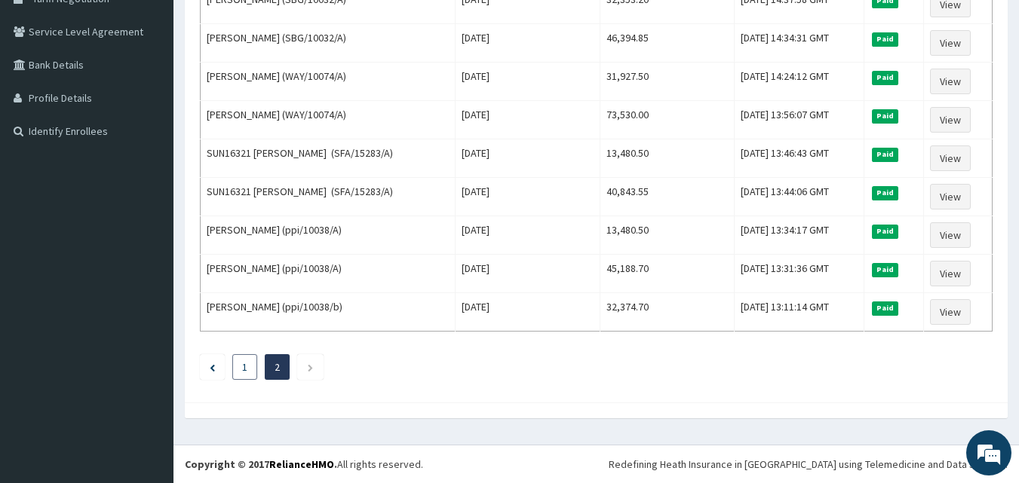
click at [247, 375] on li "1" at bounding box center [244, 368] width 25 height 26
click at [237, 367] on li "1" at bounding box center [244, 368] width 25 height 26
click at [214, 367] on icon "Previous page" at bounding box center [212, 368] width 5 height 8
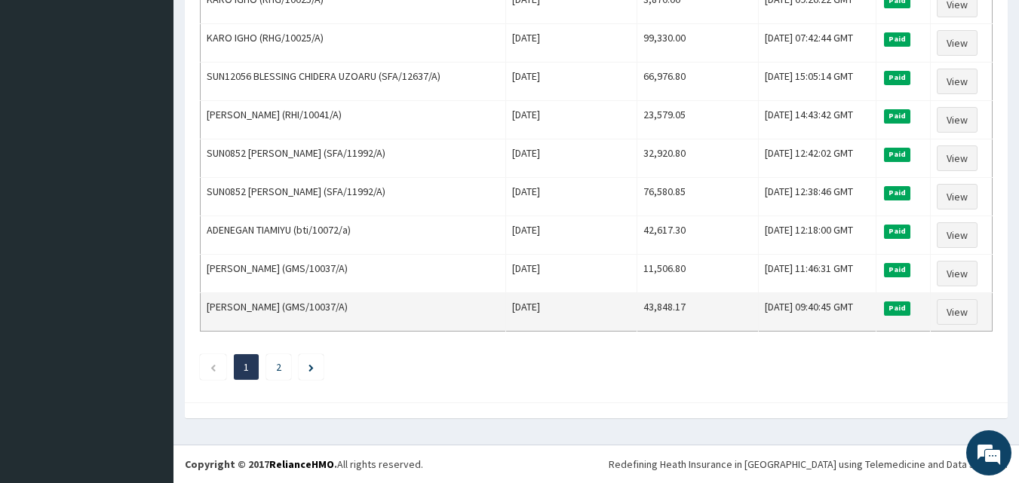
scroll to position [1681, 0]
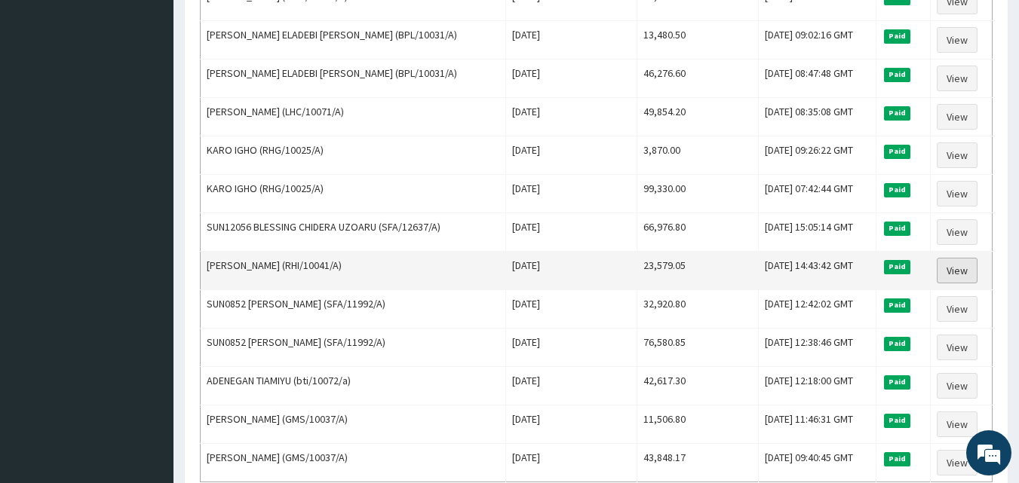
click at [953, 270] on link "View" at bounding box center [957, 271] width 41 height 26
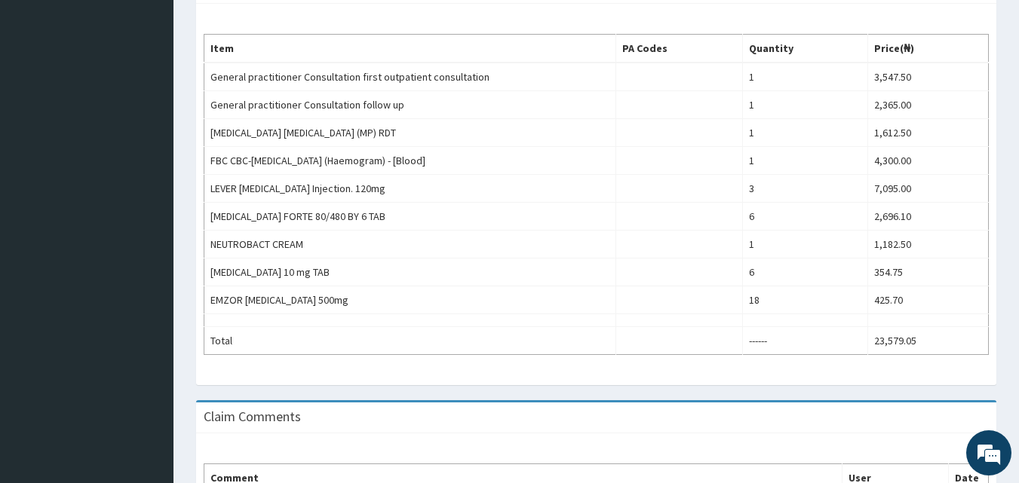
click at [540, 385] on div "Item PA Codes Quantity Price(₦) General practitioner Consultation first outpati…" at bounding box center [596, 195] width 800 height 382
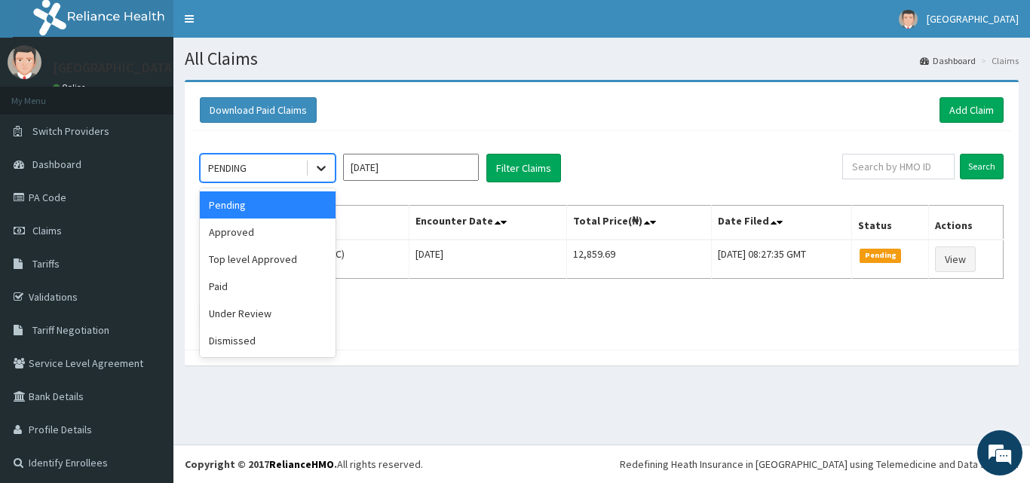
click at [322, 165] on icon at bounding box center [321, 168] width 15 height 15
click at [262, 294] on div "Paid" at bounding box center [268, 286] width 136 height 27
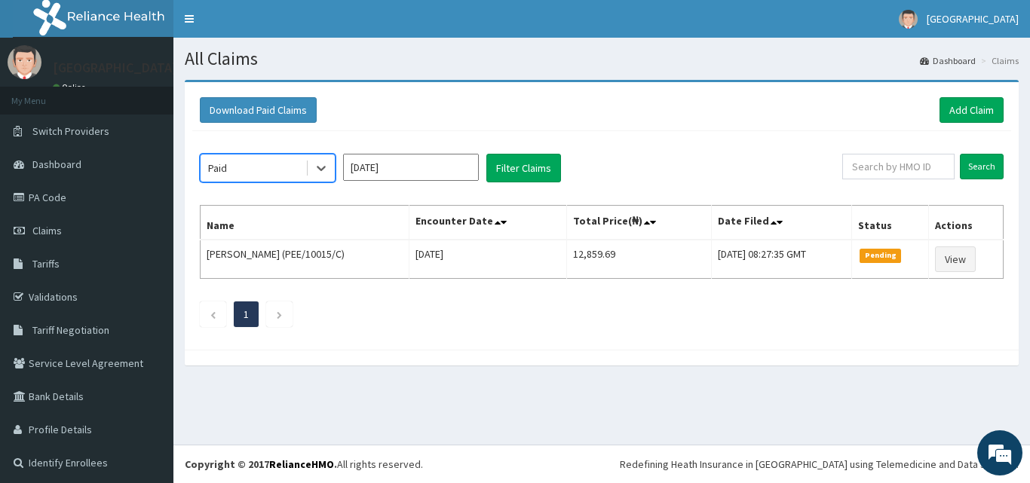
click at [450, 164] on input "[DATE]" at bounding box center [411, 167] width 136 height 27
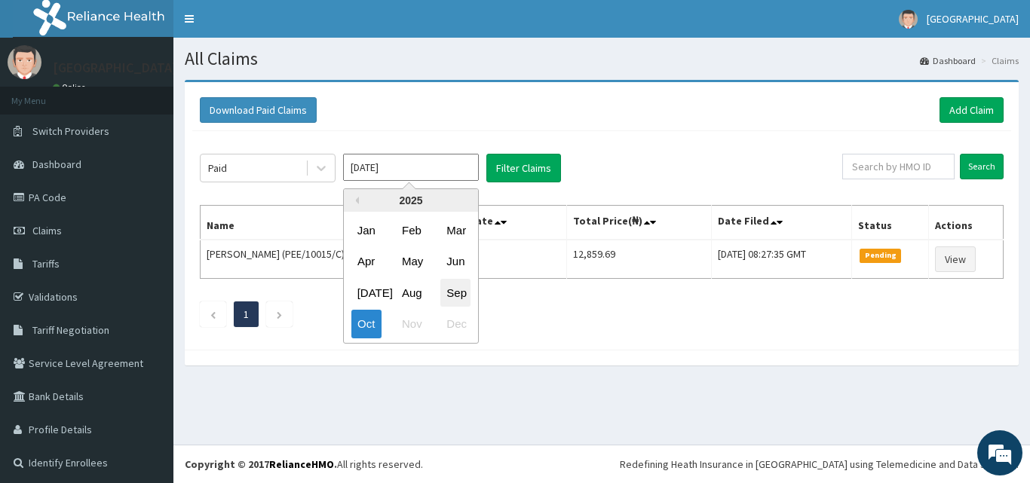
click at [446, 288] on div "Sep" at bounding box center [455, 293] width 30 height 28
type input "[DATE]"
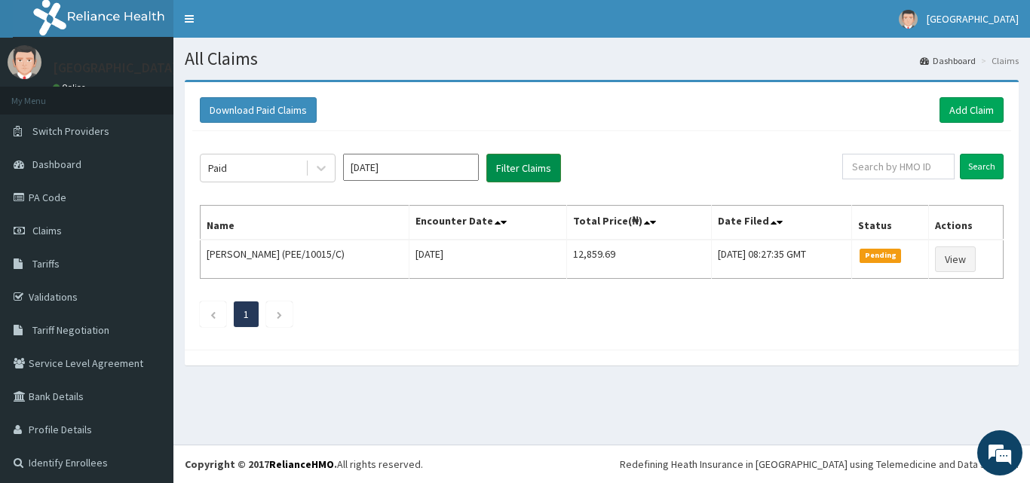
click at [520, 172] on button "Filter Claims" at bounding box center [524, 168] width 75 height 29
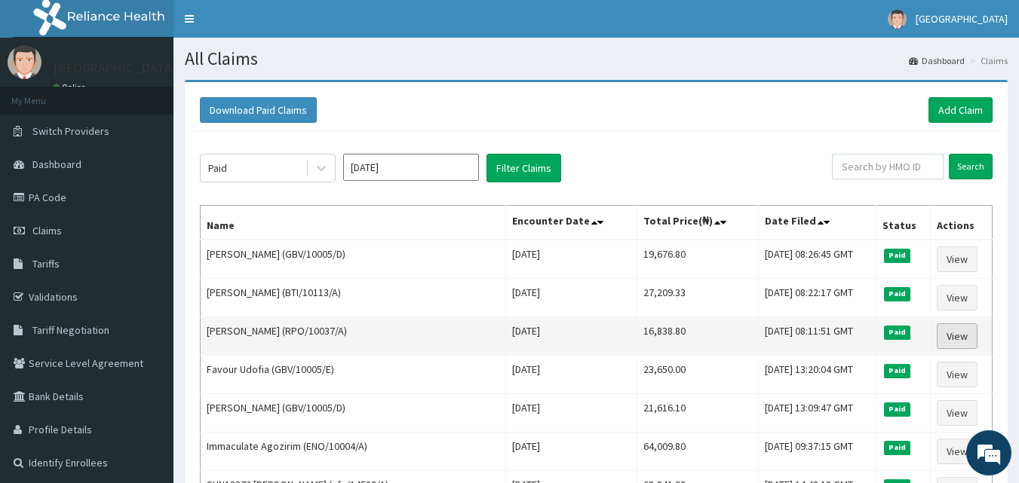
click at [950, 333] on link "View" at bounding box center [957, 337] width 41 height 26
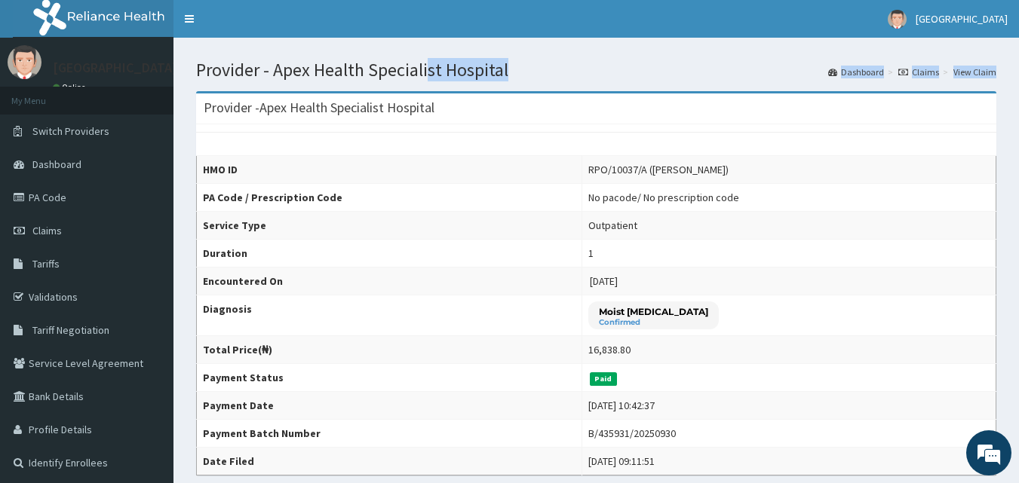
drag, startPoint x: 423, startPoint y: 66, endPoint x: 554, endPoint y: 149, distance: 155.3
click at [533, 177] on th "HMO ID" at bounding box center [389, 170] width 385 height 28
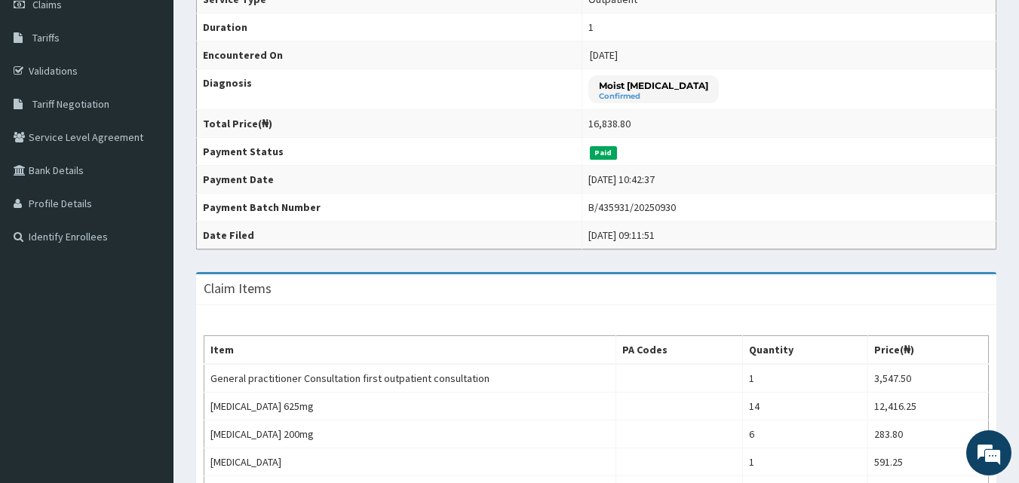
scroll to position [302, 0]
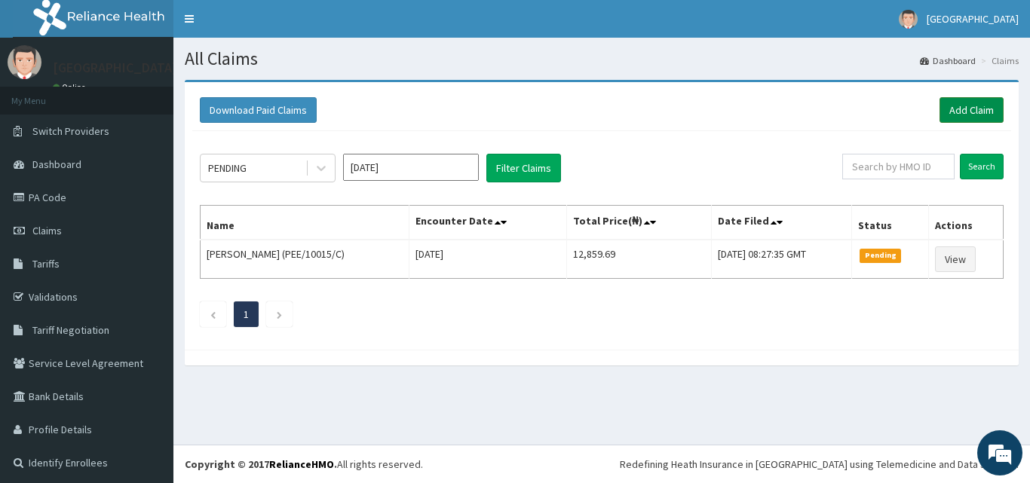
click at [950, 109] on link "Add Claim" at bounding box center [972, 110] width 64 height 26
click at [317, 168] on icon at bounding box center [321, 168] width 15 height 15
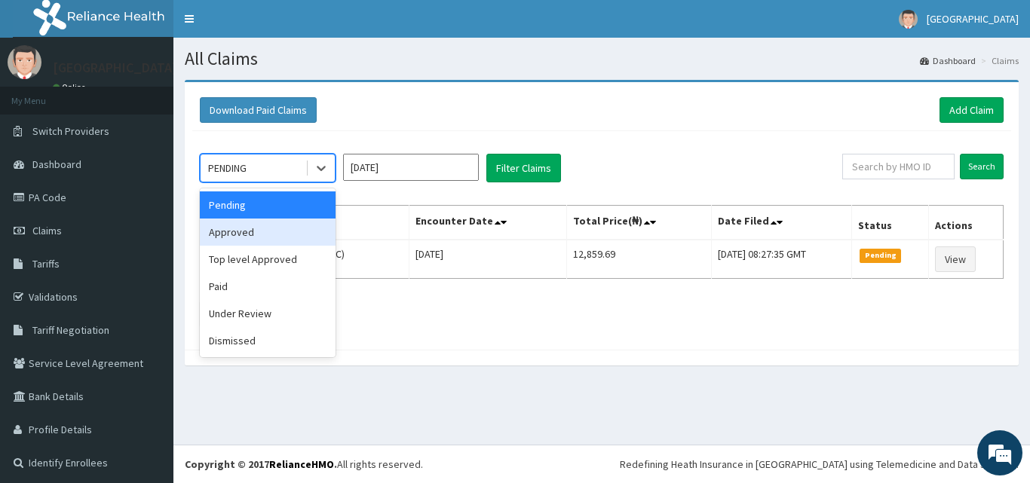
click at [269, 239] on div "Approved" at bounding box center [268, 232] width 136 height 27
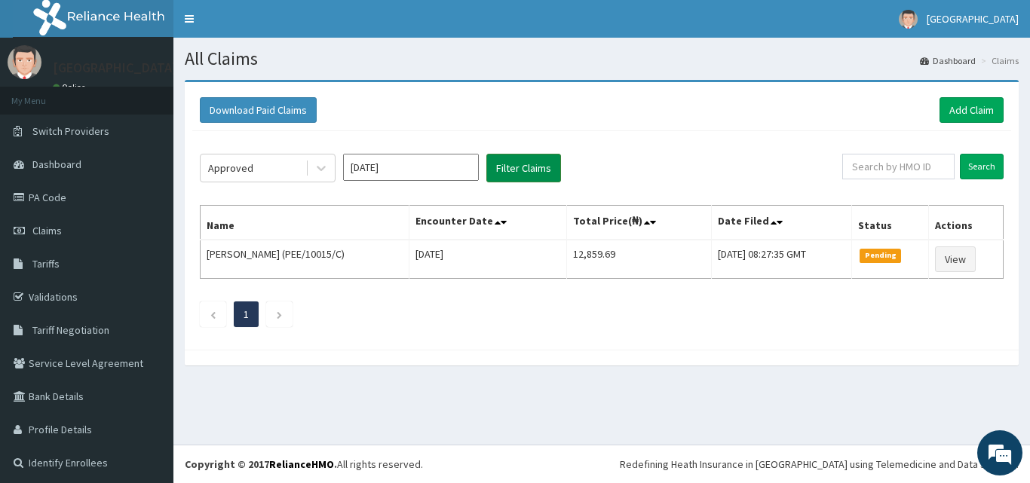
click at [522, 166] on button "Filter Claims" at bounding box center [524, 168] width 75 height 29
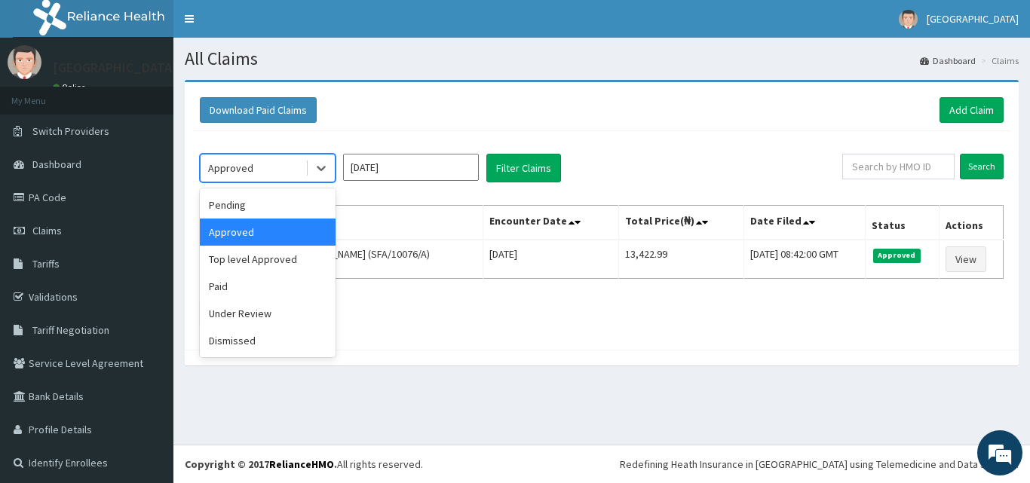
click at [307, 167] on span at bounding box center [307, 168] width 1 height 15
click at [278, 292] on div "Paid" at bounding box center [268, 286] width 136 height 27
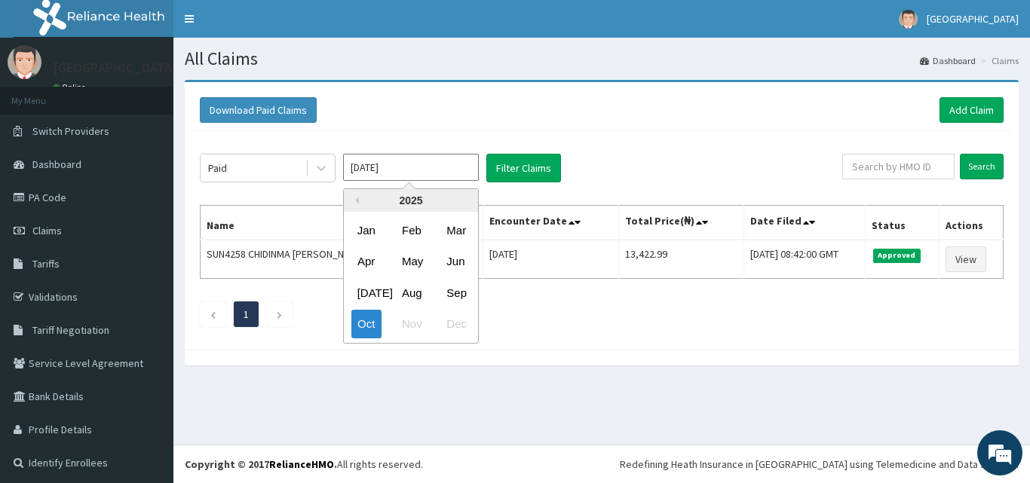
click at [414, 167] on input "[DATE]" at bounding box center [411, 167] width 136 height 27
click at [364, 292] on div "[DATE]" at bounding box center [366, 293] width 30 height 28
type input "[DATE]"
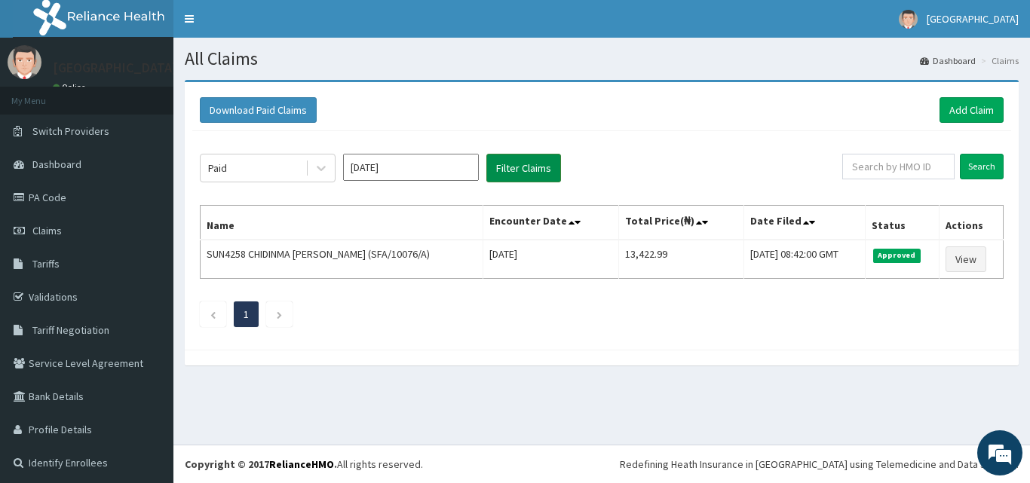
click at [516, 172] on button "Filter Claims" at bounding box center [524, 168] width 75 height 29
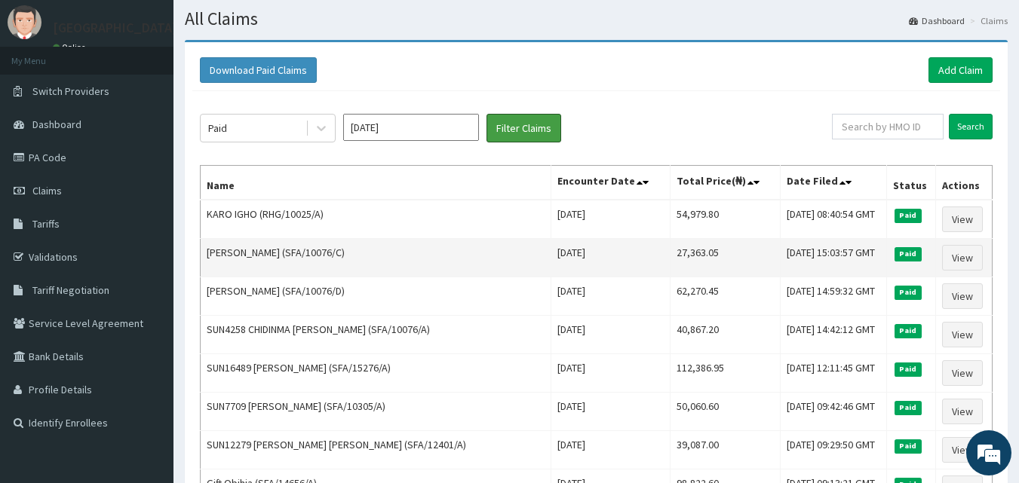
scroll to position [75, 0]
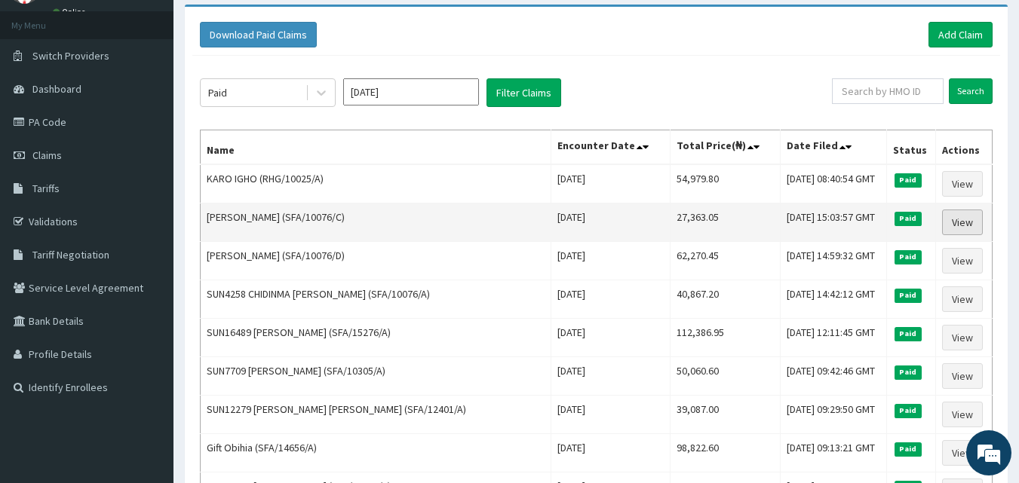
click at [956, 224] on link "View" at bounding box center [962, 223] width 41 height 26
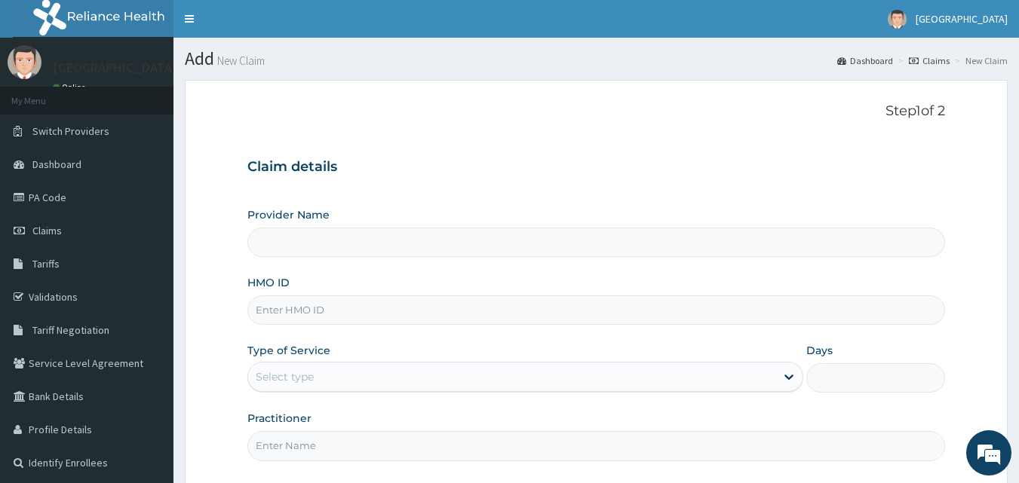
type input "Apex Health Specialist Hospital"
click at [407, 322] on input "HMO ID" at bounding box center [596, 310] width 698 height 29
type input "SFA/10076/C"
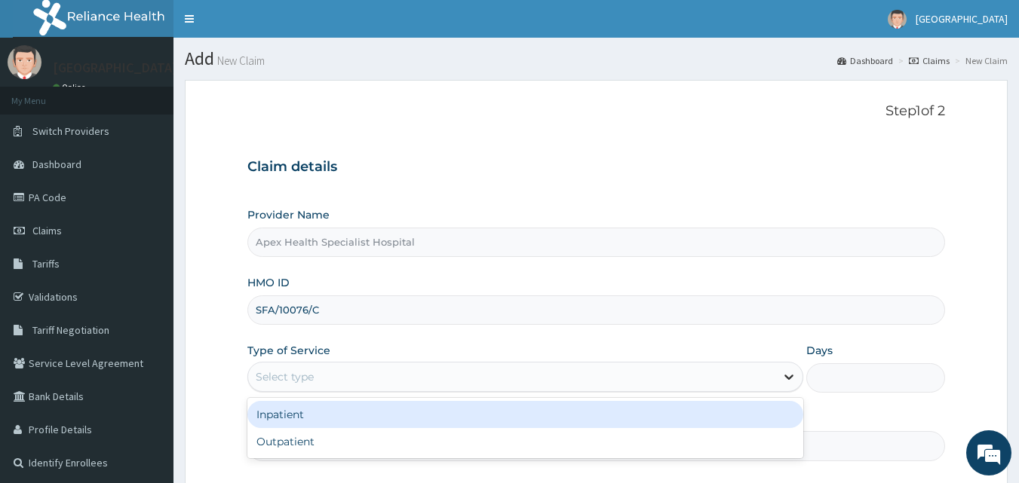
click at [776, 375] on div at bounding box center [788, 377] width 27 height 27
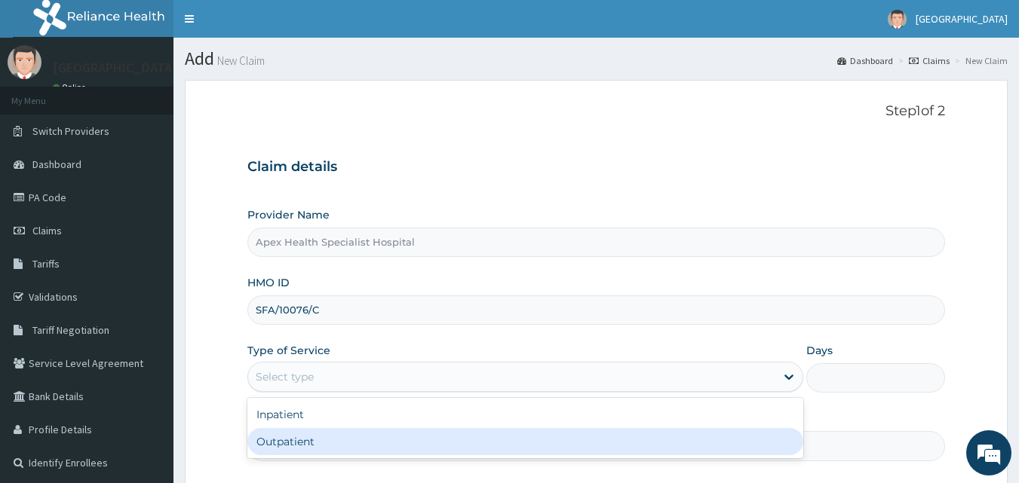
click at [681, 436] on div "Outpatient" at bounding box center [525, 441] width 556 height 27
type input "1"
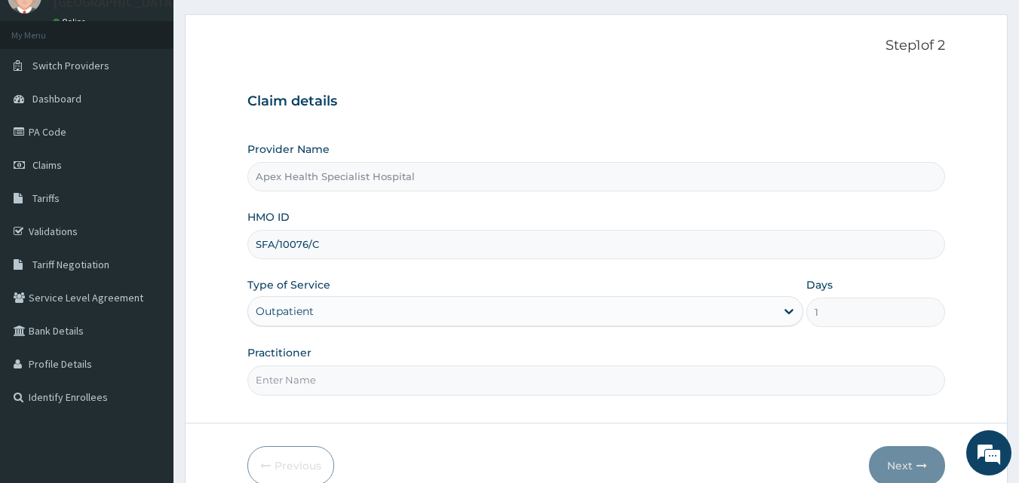
scroll to position [141, 0]
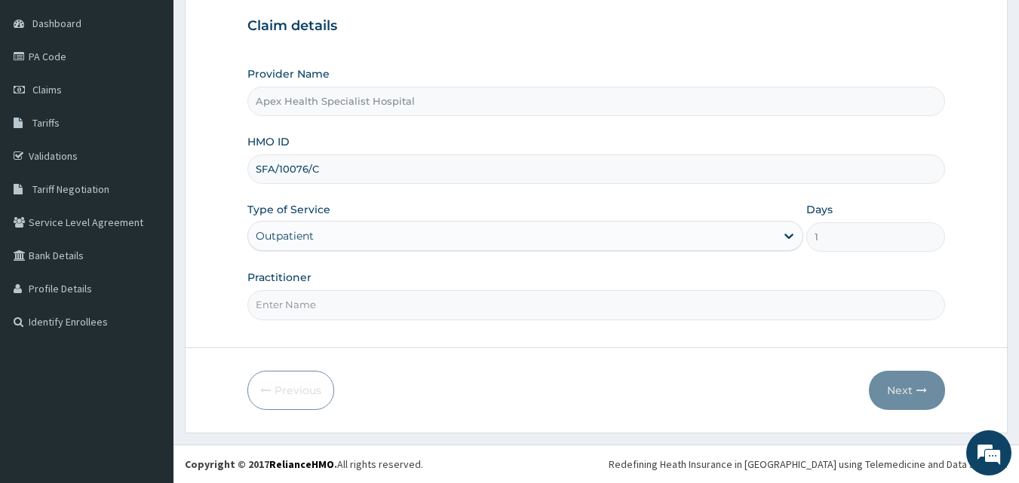
click at [609, 311] on input "Practitioner" at bounding box center [596, 304] width 698 height 29
type input "DR OKEKE"
click at [908, 389] on button "Next" at bounding box center [907, 390] width 76 height 39
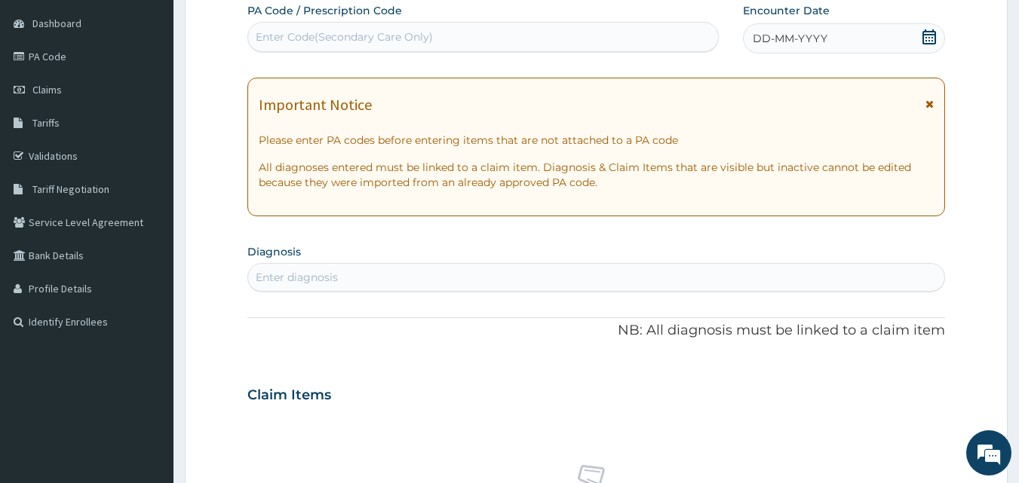
click at [926, 41] on icon at bounding box center [929, 36] width 14 height 15
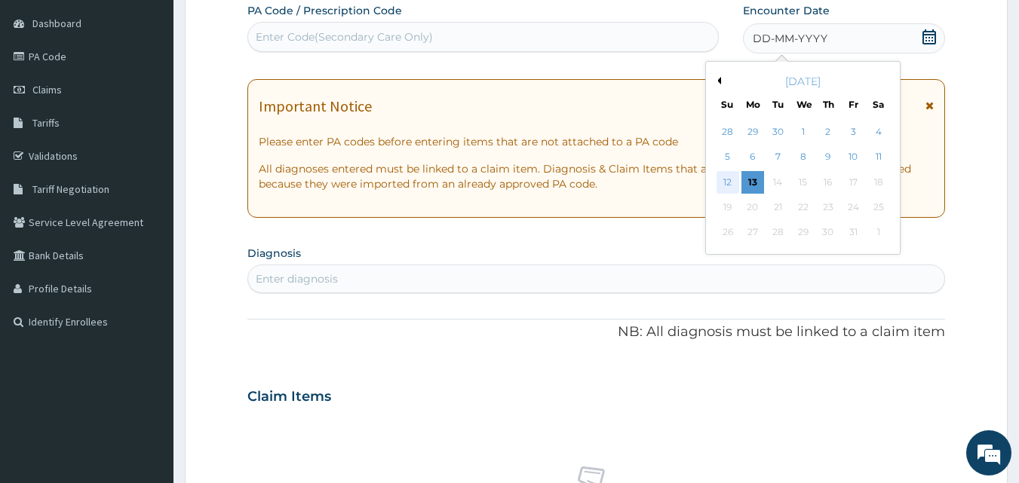
click at [722, 176] on div "12" at bounding box center [728, 182] width 23 height 23
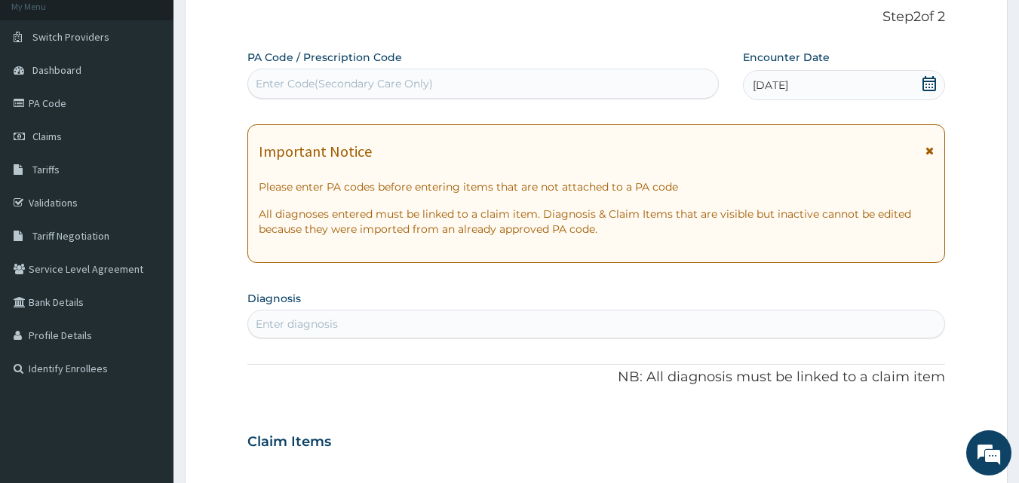
scroll to position [151, 0]
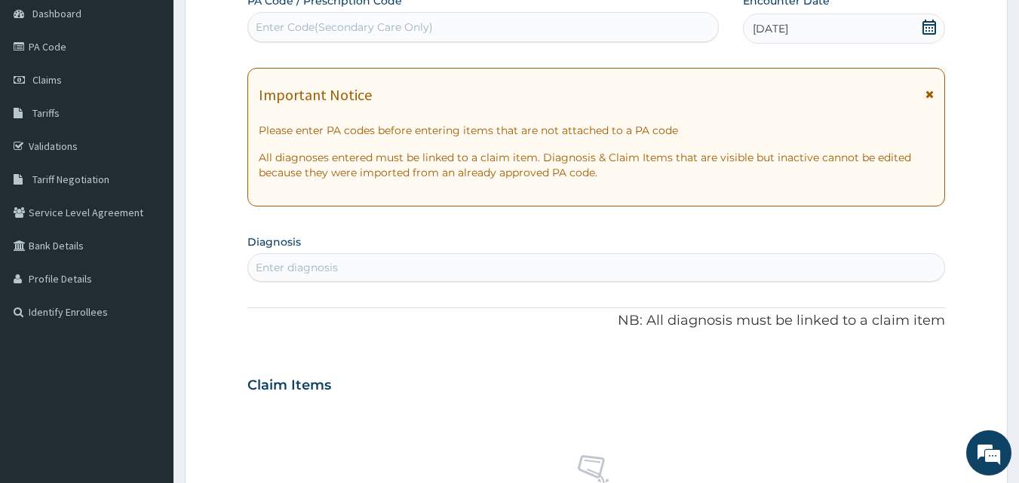
click at [382, 268] on div "Enter diagnosis" at bounding box center [596, 268] width 697 height 24
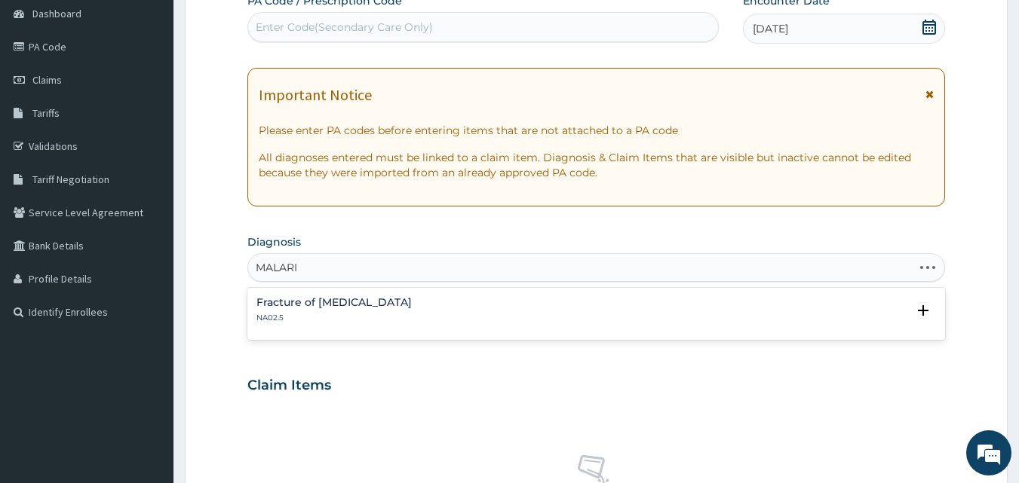
type input "MALARIA"
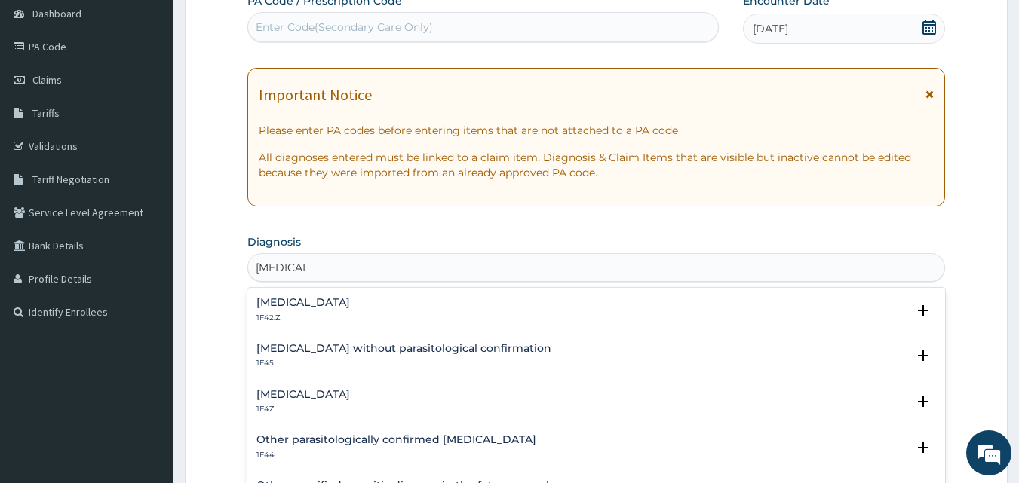
click at [350, 401] on h4 "Malaria, unspecified" at bounding box center [303, 394] width 94 height 11
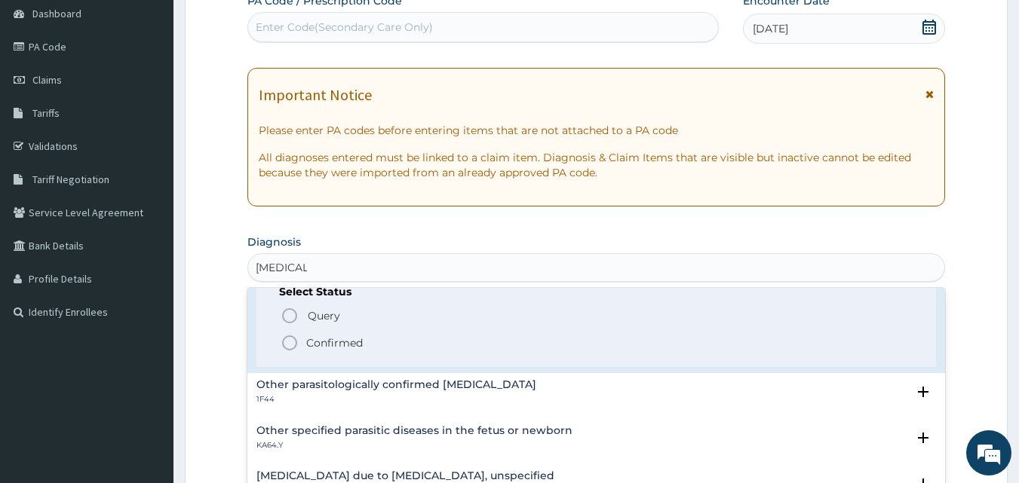
click at [336, 339] on p "Confirmed" at bounding box center [334, 343] width 57 height 15
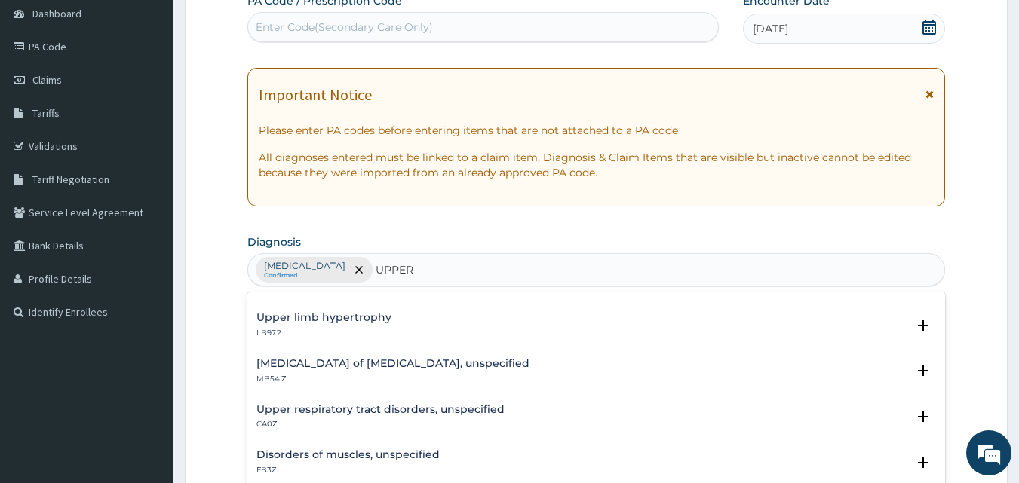
scroll to position [302, 0]
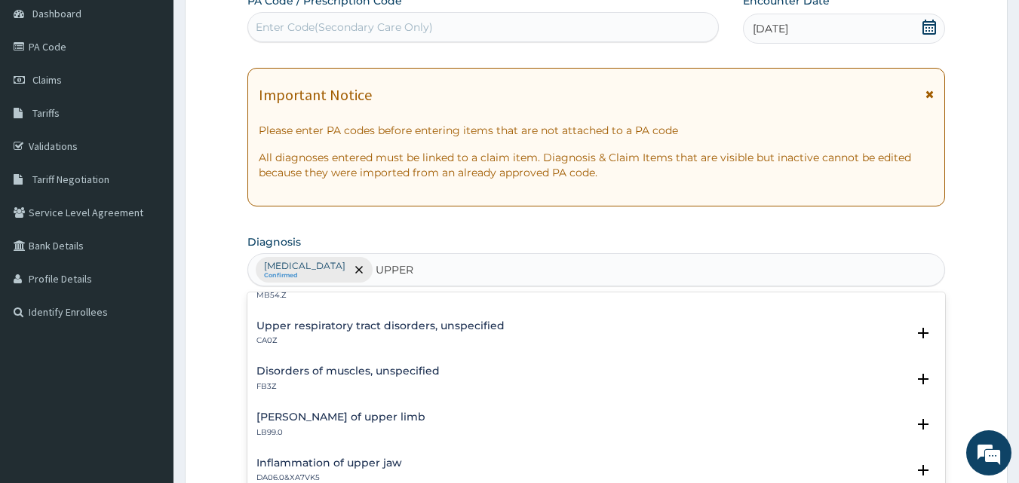
type input "UPPER"
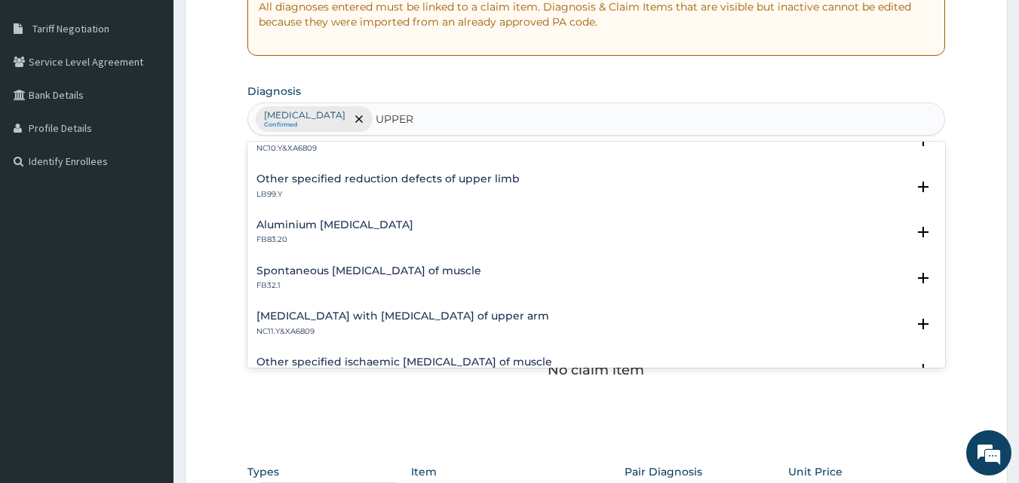
scroll to position [2068, 0]
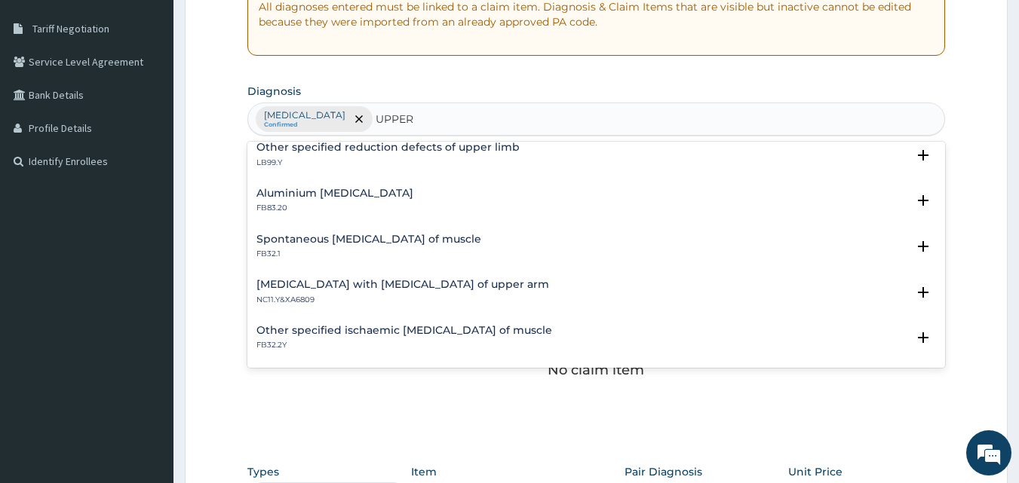
type input "UPPER"
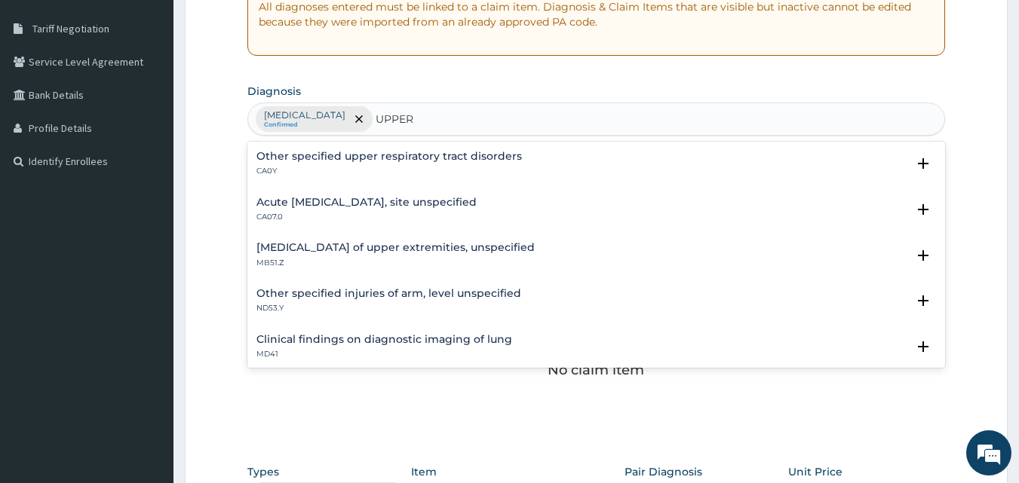
type input "UPPER"
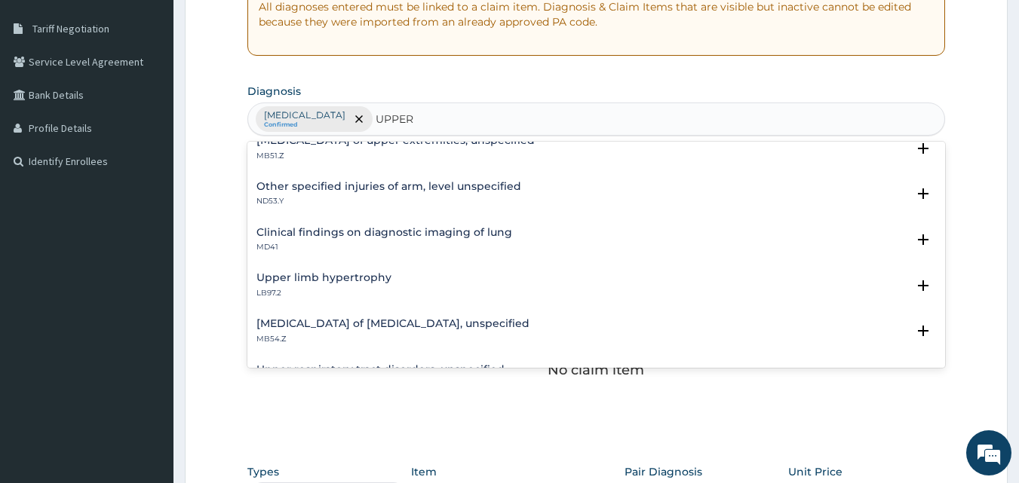
scroll to position [0, 0]
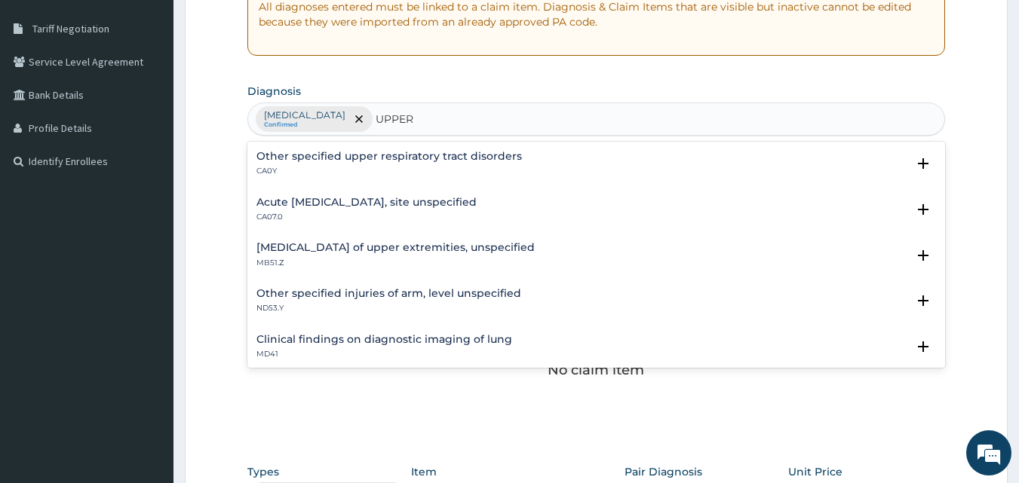
click at [352, 205] on h4 "Acute upper respiratory infection, site unspecified" at bounding box center [366, 202] width 220 height 11
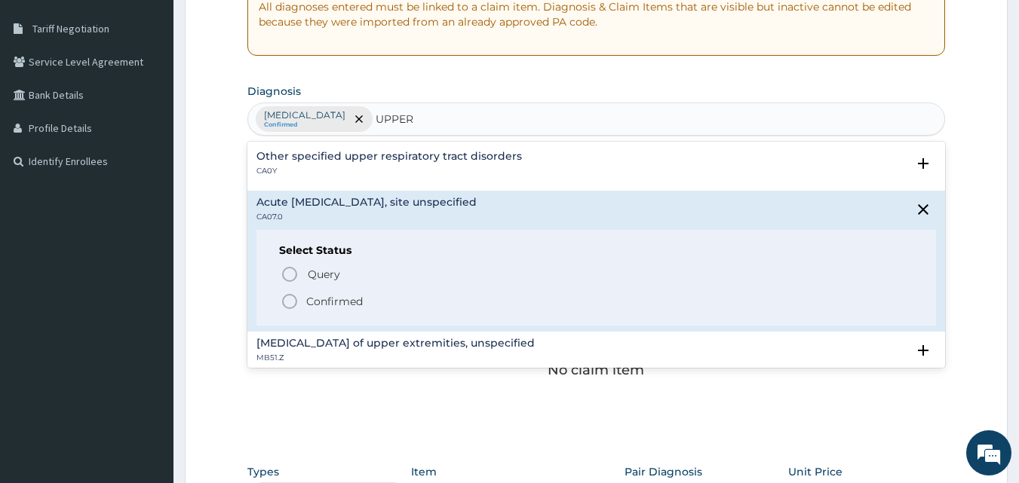
click at [331, 303] on p "Confirmed" at bounding box center [334, 301] width 57 height 15
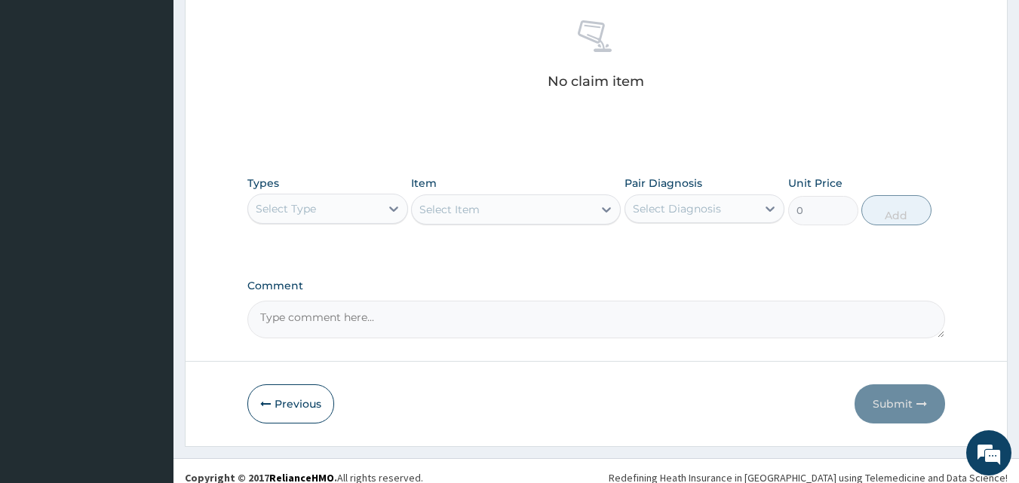
scroll to position [603, 0]
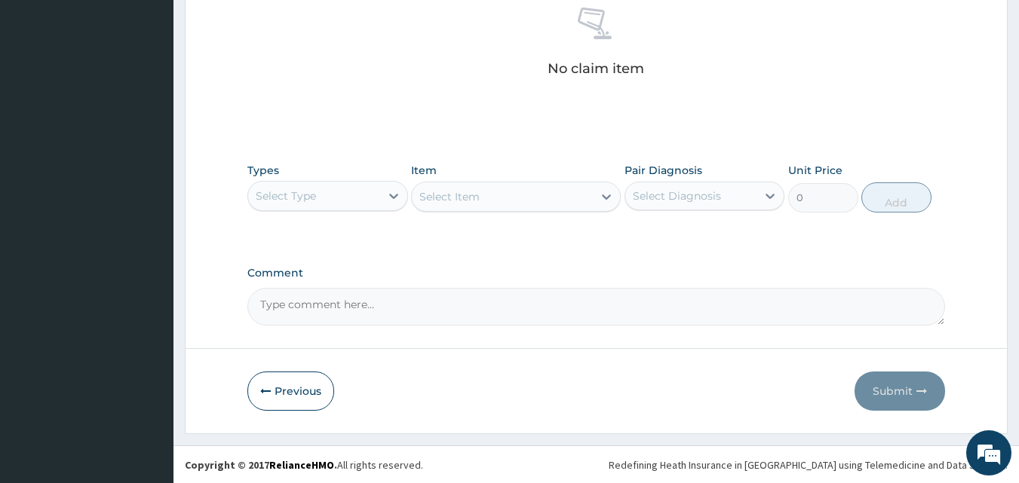
click at [348, 195] on div "Select Type" at bounding box center [314, 196] width 132 height 24
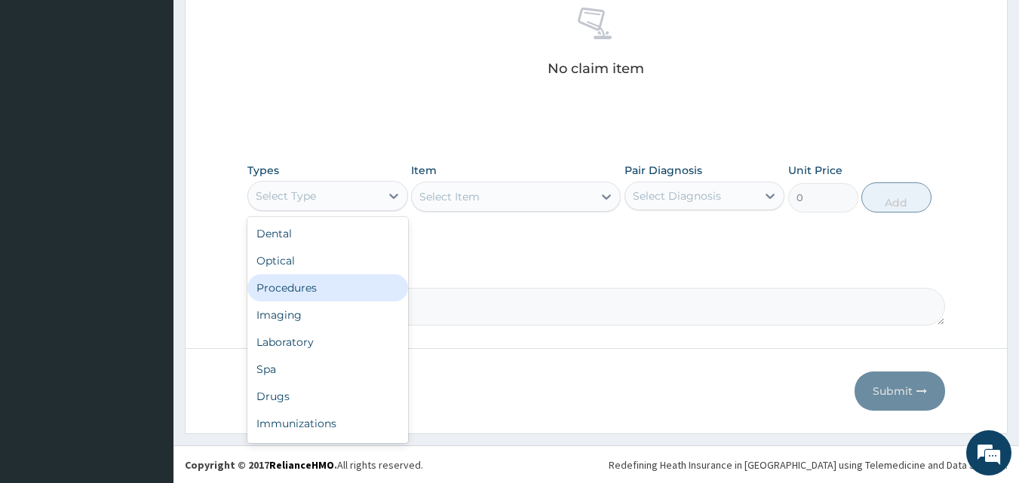
click at [327, 291] on div "Procedures" at bounding box center [327, 288] width 161 height 27
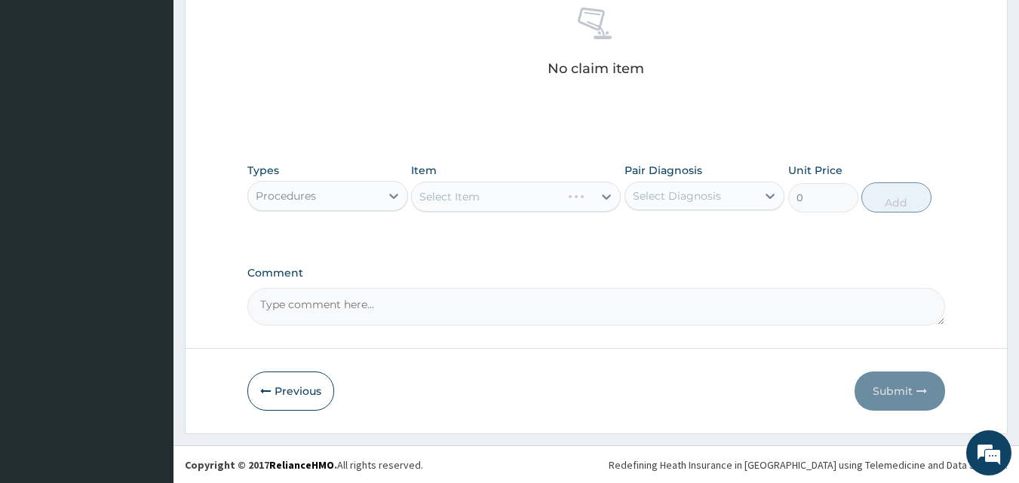
click at [486, 203] on div "Select Item" at bounding box center [516, 197] width 210 height 30
click at [480, 191] on div "Select Item" at bounding box center [516, 197] width 210 height 30
click at [480, 201] on div "Select Item" at bounding box center [516, 197] width 210 height 30
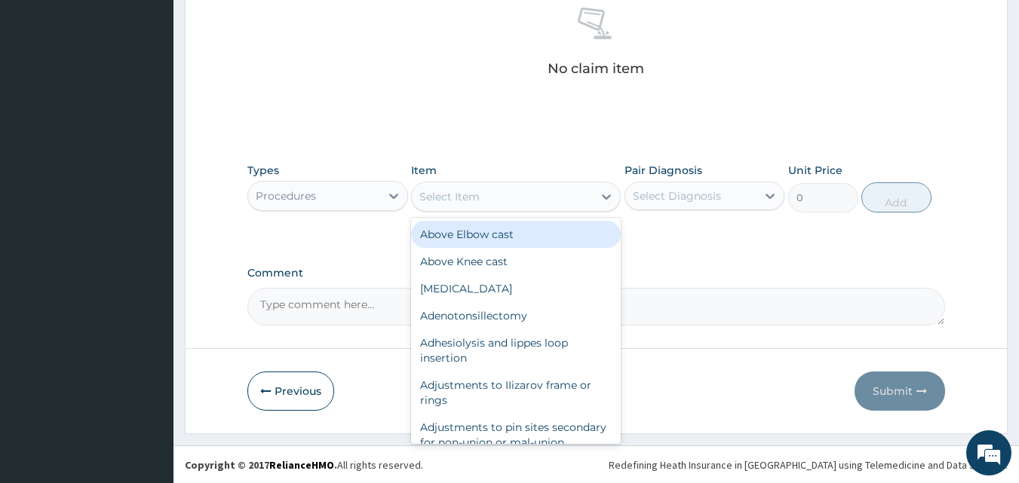
click at [480, 201] on div "Select Item" at bounding box center [502, 197] width 181 height 24
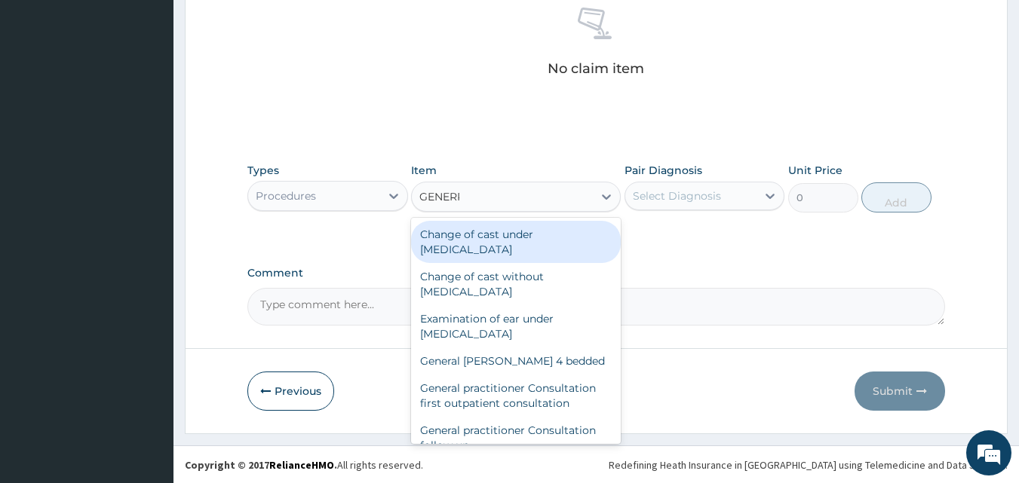
type input "GENER"
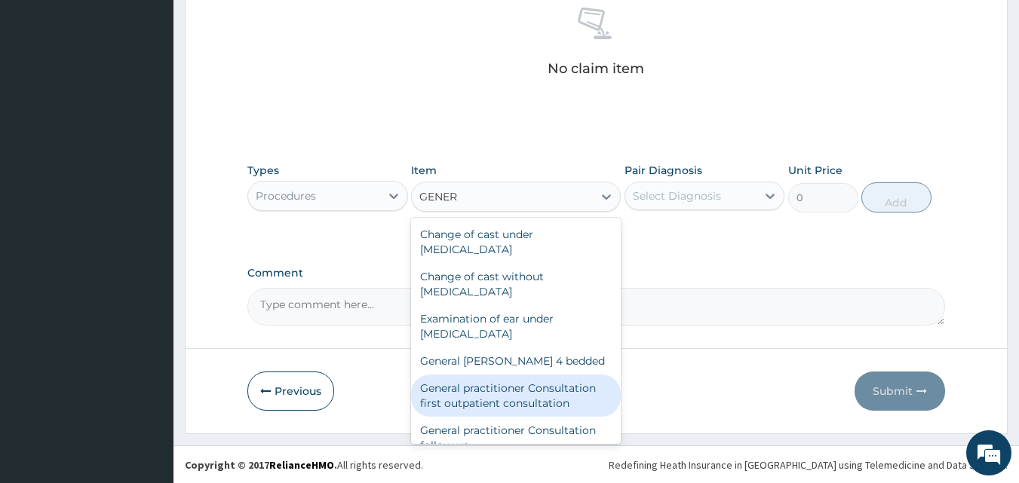
click at [504, 398] on div "General practitioner Consultation first outpatient consultation" at bounding box center [516, 396] width 210 height 42
type input "3547.5"
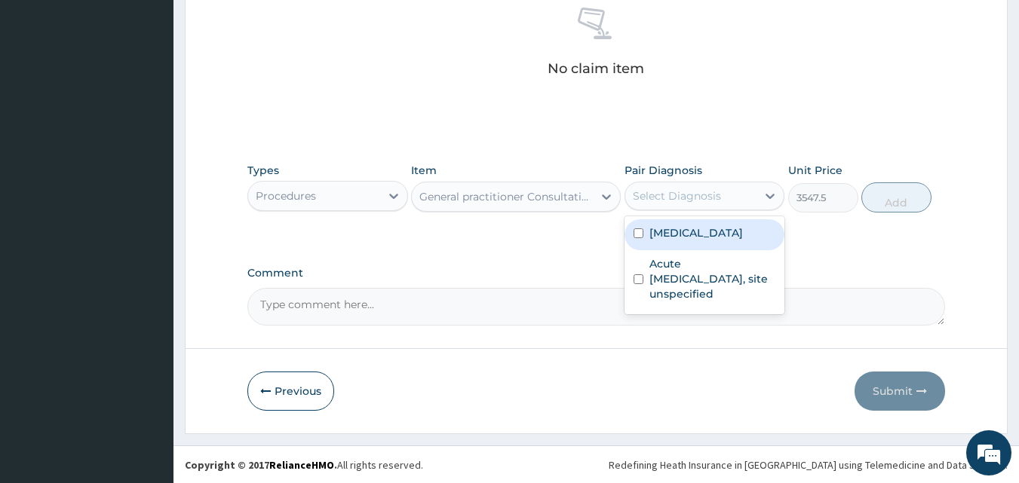
click at [676, 201] on div "Select Diagnosis" at bounding box center [677, 196] width 88 height 15
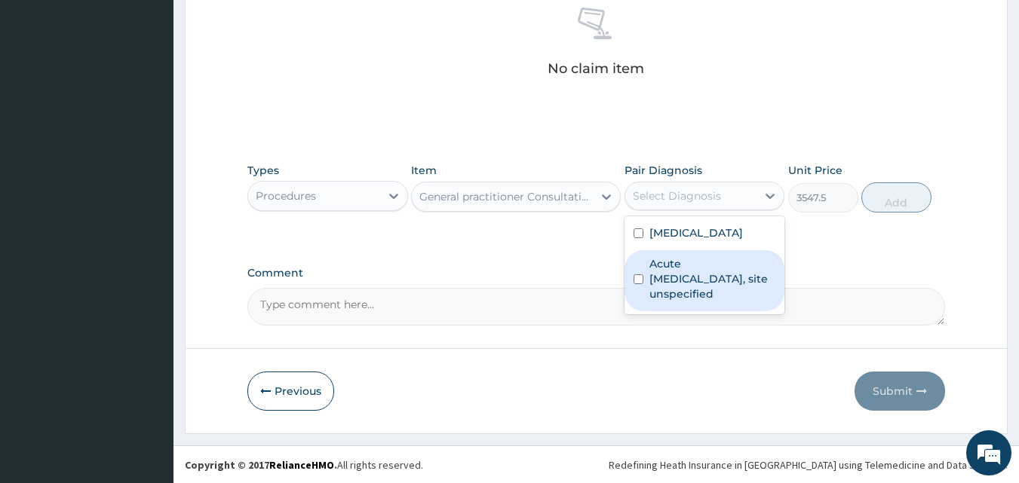
click at [681, 294] on label "Acute upper respiratory infection, site unspecified" at bounding box center [712, 278] width 127 height 45
checkbox input "true"
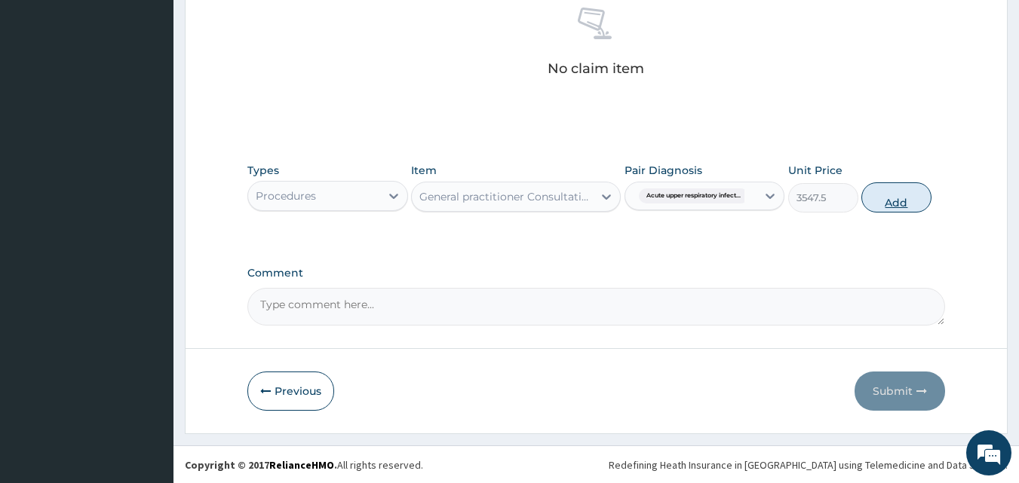
click at [897, 201] on button "Add" at bounding box center [896, 198] width 70 height 30
type input "0"
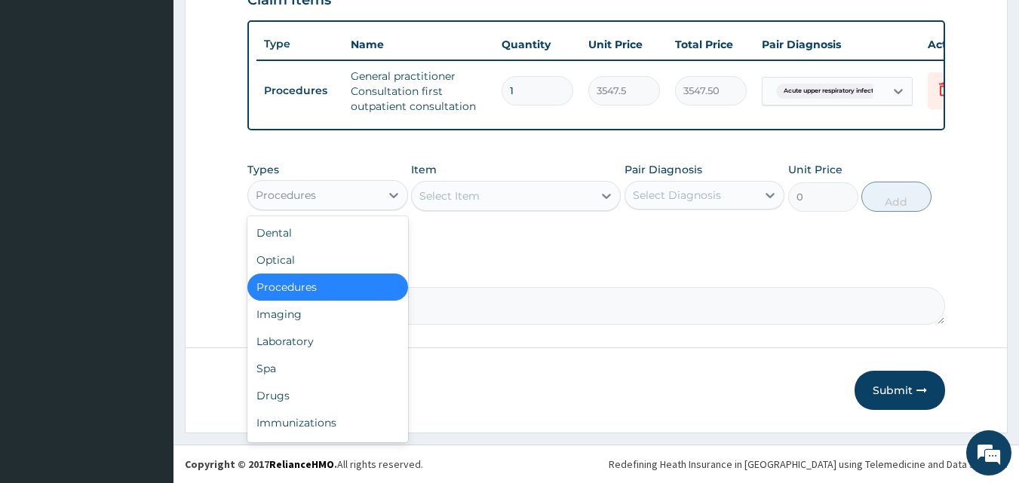
click at [332, 195] on div "Procedures" at bounding box center [314, 195] width 132 height 24
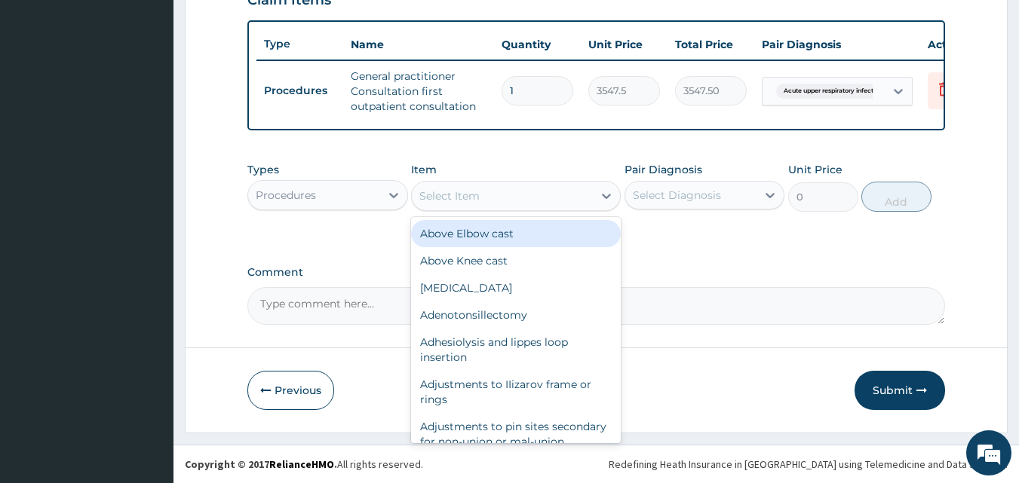
click at [457, 189] on div "Select Item" at bounding box center [449, 196] width 60 height 15
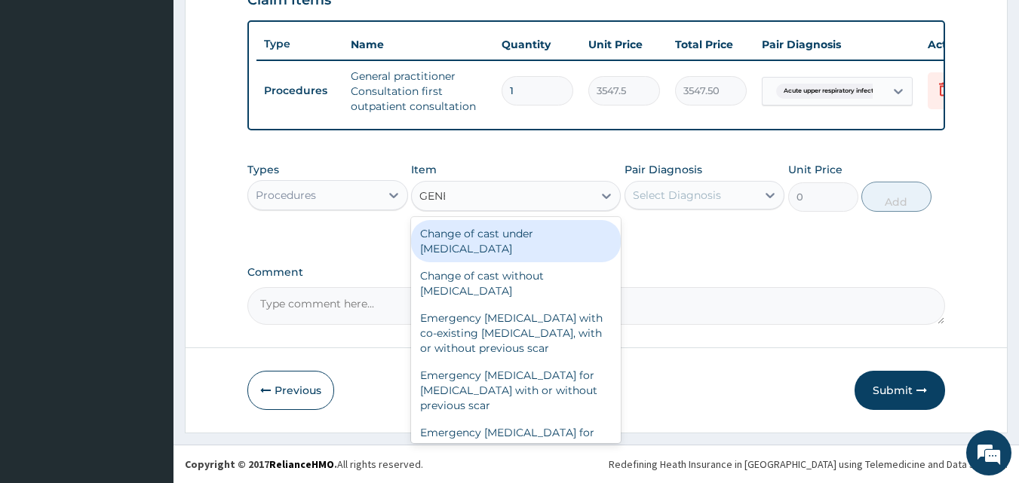
type input "GENER"
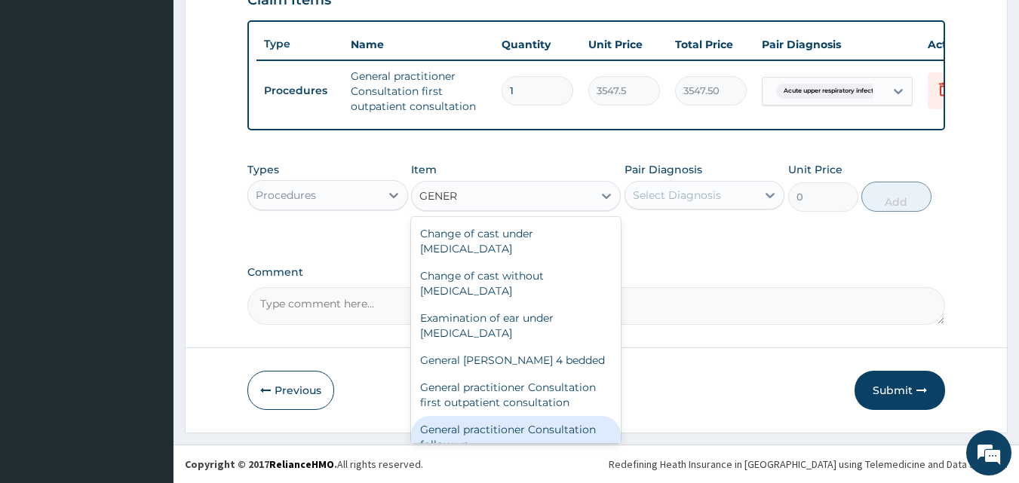
click at [523, 431] on div "General practitioner Consultation follow up" at bounding box center [516, 437] width 210 height 42
type input "2365"
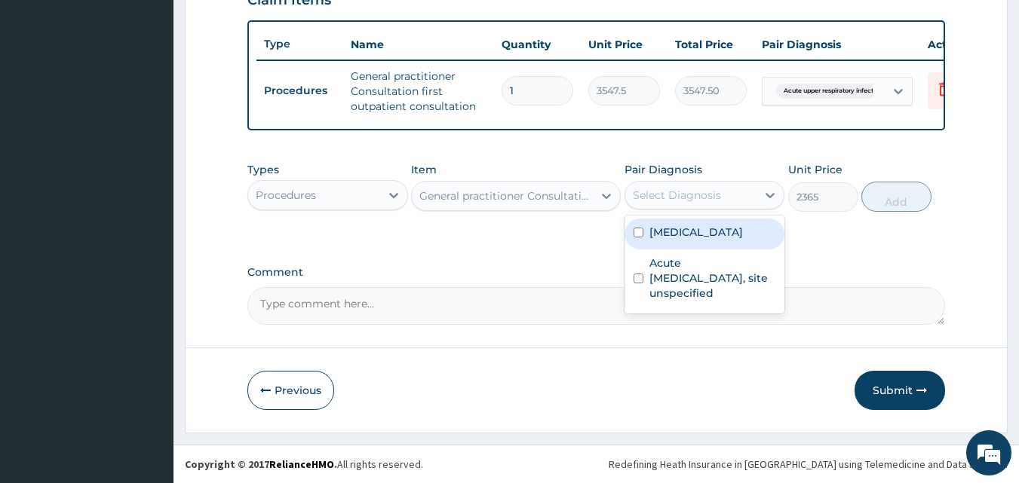
click at [689, 192] on div "Select Diagnosis" at bounding box center [677, 195] width 88 height 15
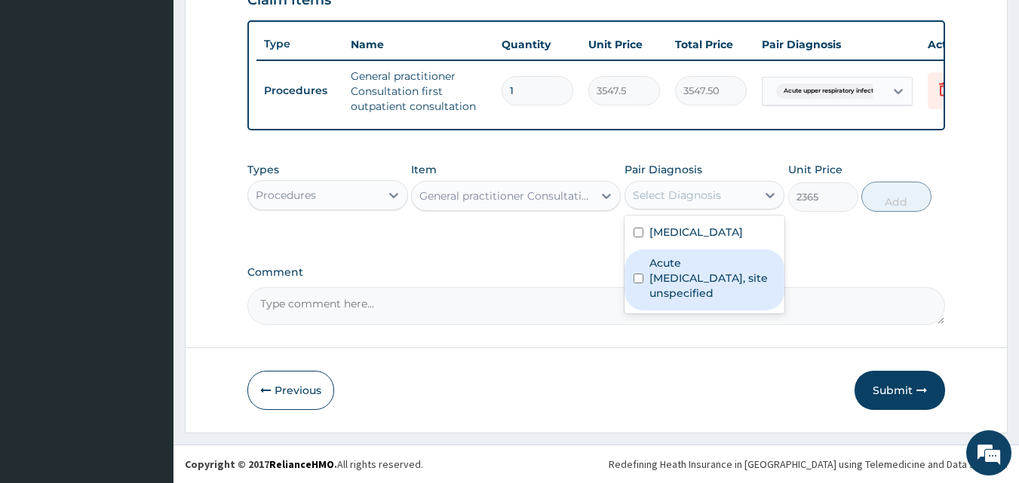
click at [680, 281] on label "Acute upper respiratory infection, site unspecified" at bounding box center [712, 278] width 127 height 45
checkbox input "true"
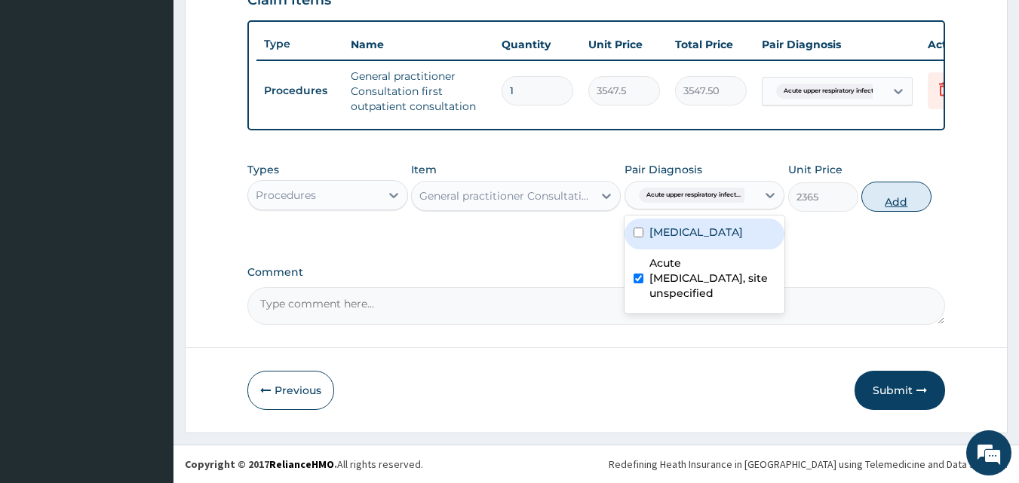
click at [890, 201] on button "Add" at bounding box center [896, 197] width 70 height 30
type input "0"
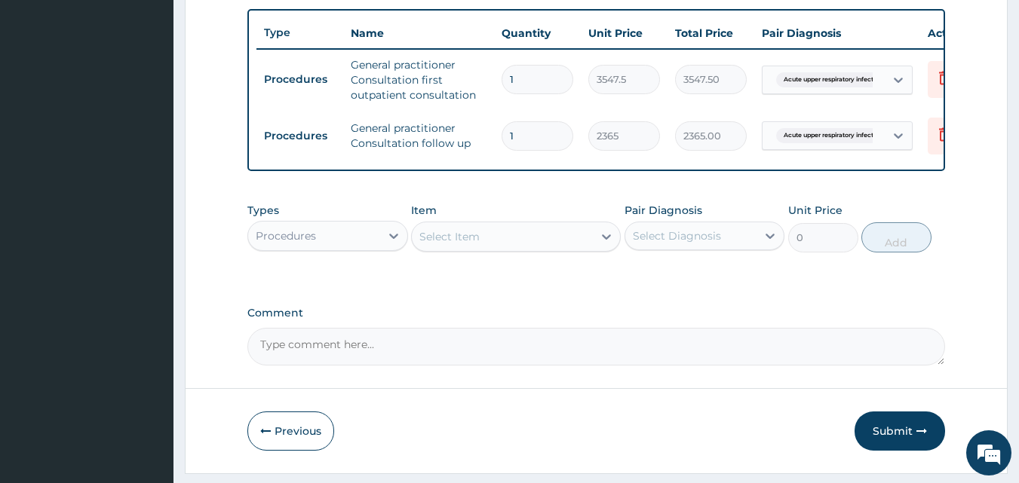
click at [342, 247] on div "Procedures" at bounding box center [314, 236] width 132 height 24
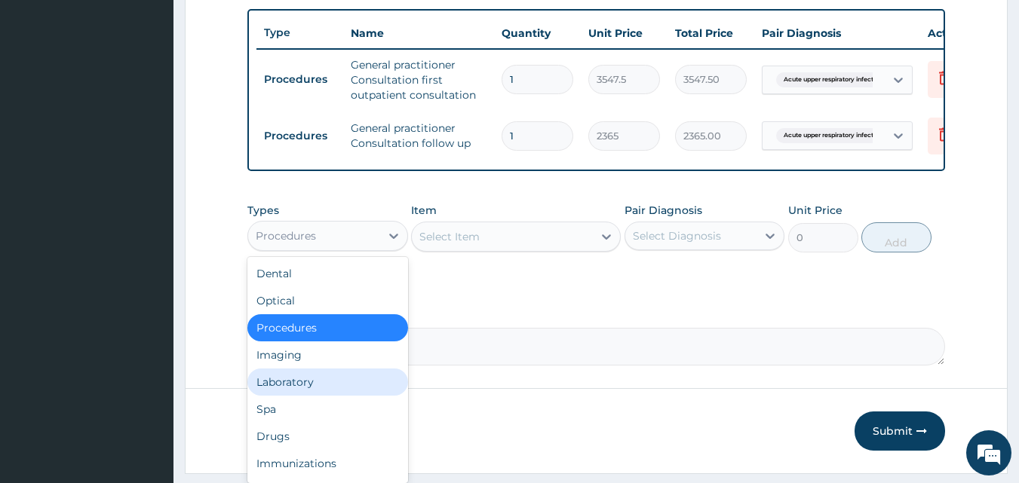
click at [319, 396] on div "Laboratory" at bounding box center [327, 382] width 161 height 27
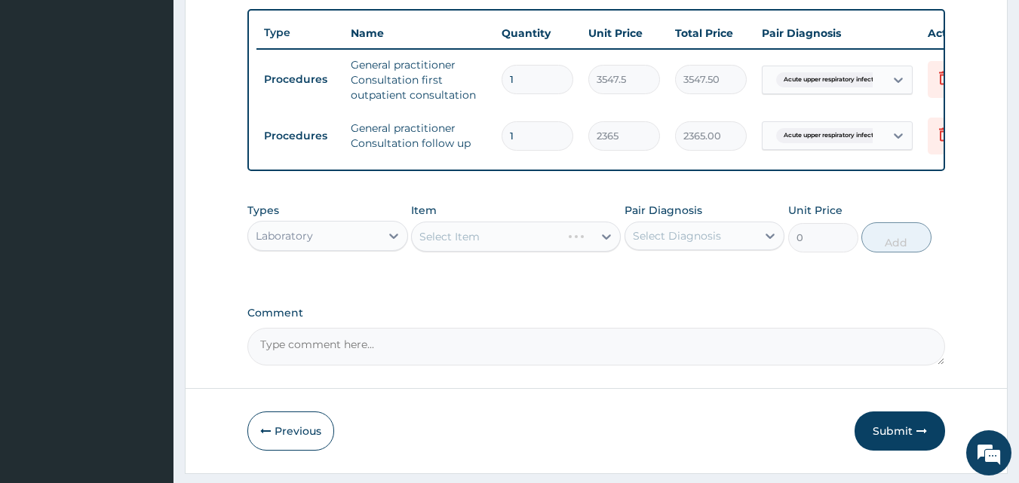
click at [474, 242] on div "Select Item" at bounding box center [516, 237] width 210 height 30
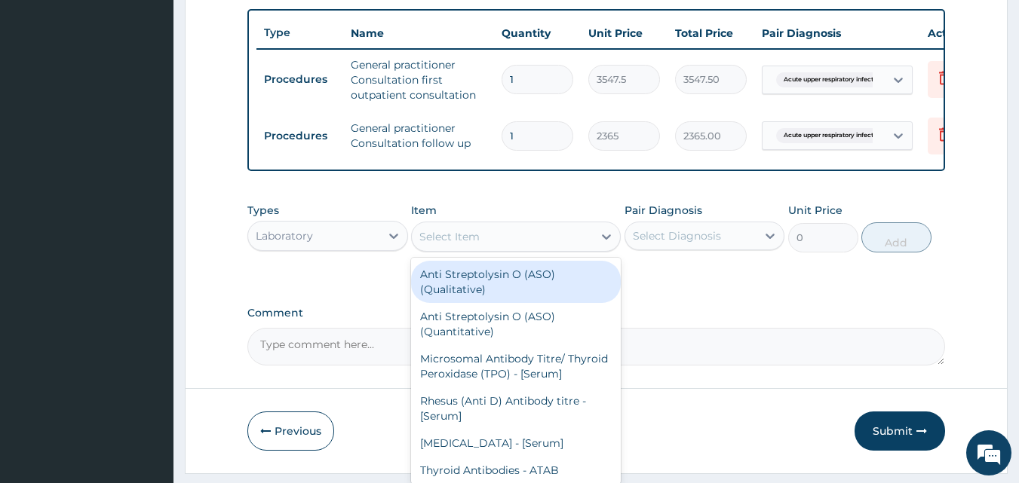
click at [477, 244] on div "Select Item" at bounding box center [449, 236] width 60 height 15
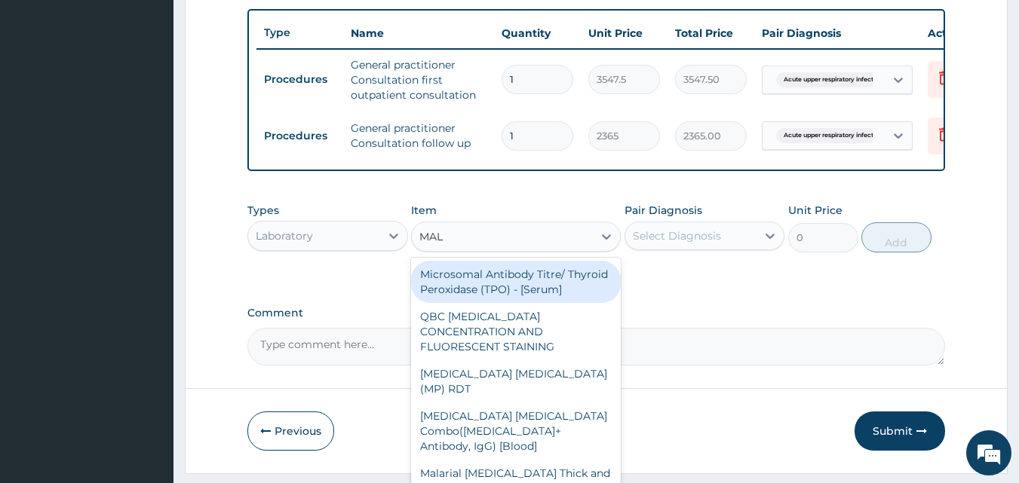
type input "MALA"
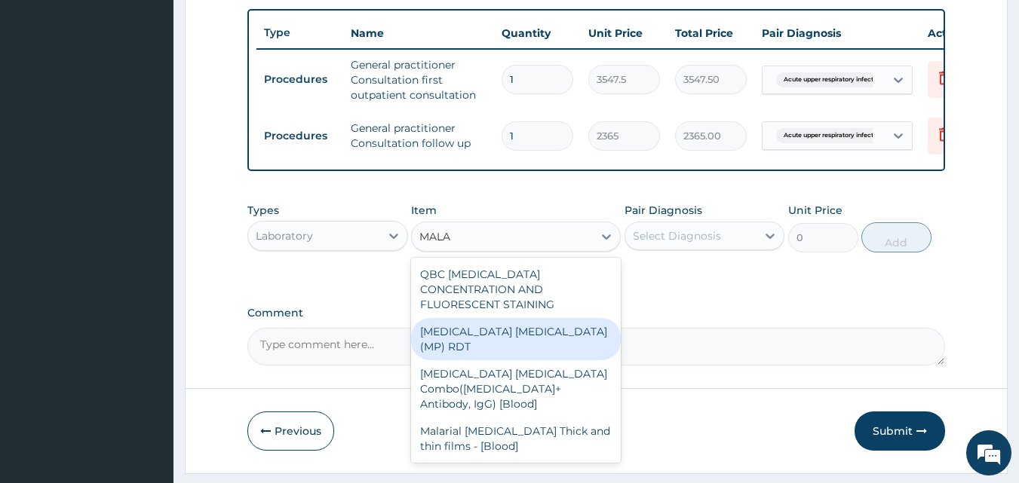
click at [493, 328] on div "[MEDICAL_DATA] [MEDICAL_DATA] (MP) RDT" at bounding box center [516, 339] width 210 height 42
type input "1612.5"
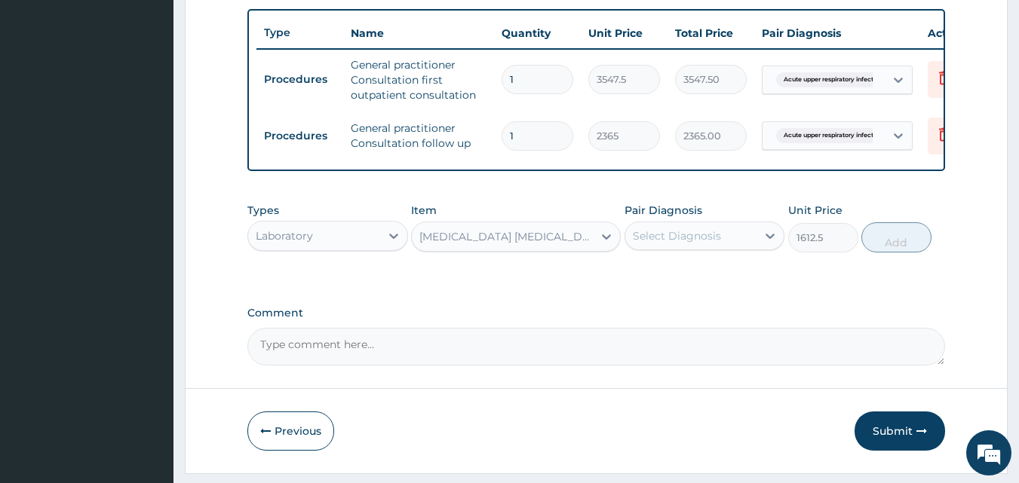
click at [661, 244] on div "Select Diagnosis" at bounding box center [677, 236] width 88 height 15
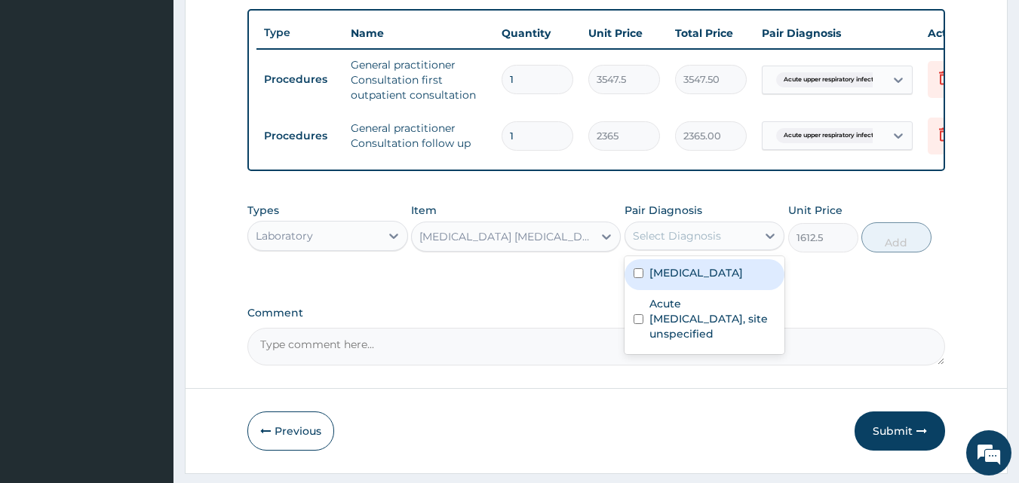
click at [657, 281] on label "Malaria, unspecified" at bounding box center [696, 273] width 94 height 15
checkbox input "true"
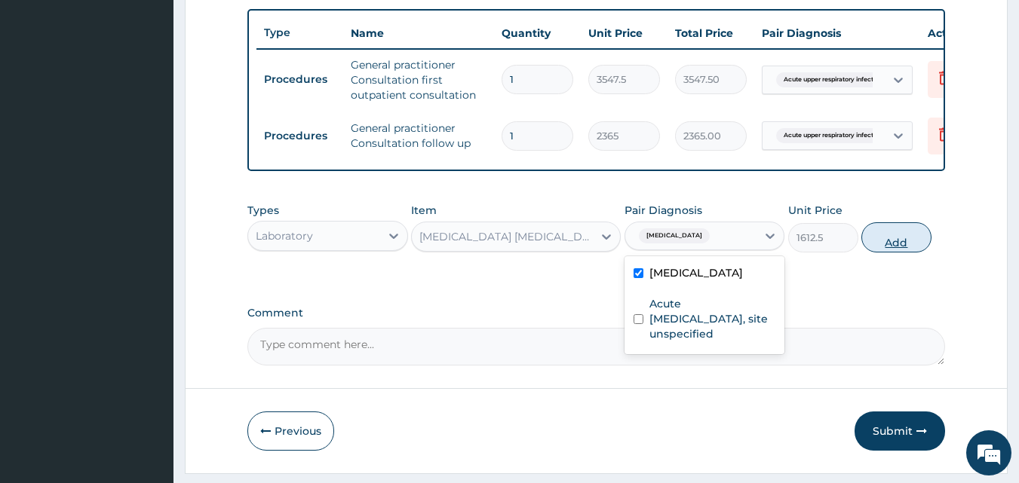
click at [896, 253] on button "Add" at bounding box center [896, 238] width 70 height 30
type input "0"
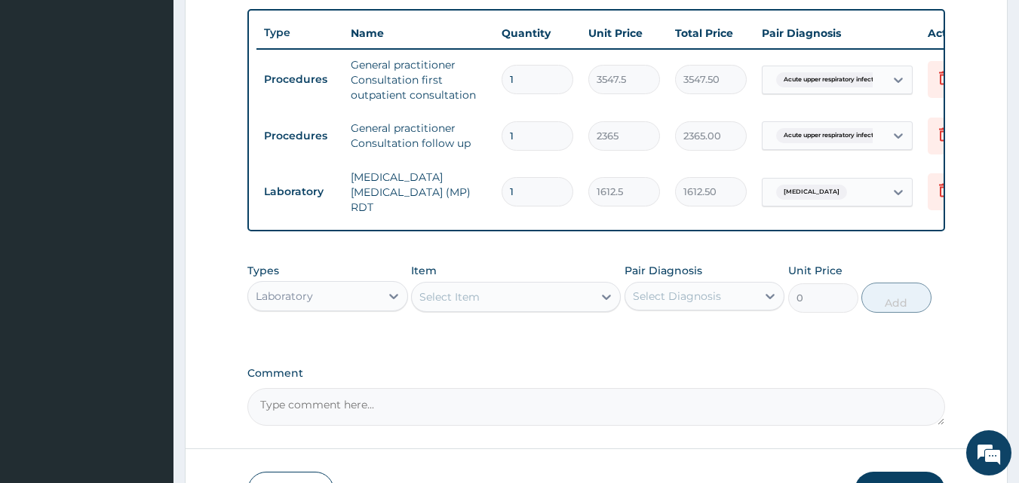
click at [474, 294] on div "Select Item" at bounding box center [449, 297] width 60 height 15
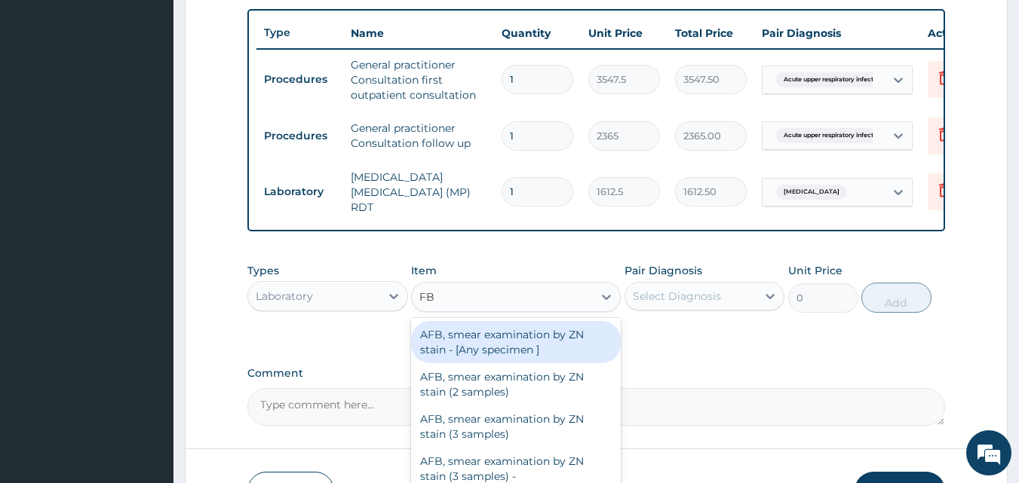
type input "FBC"
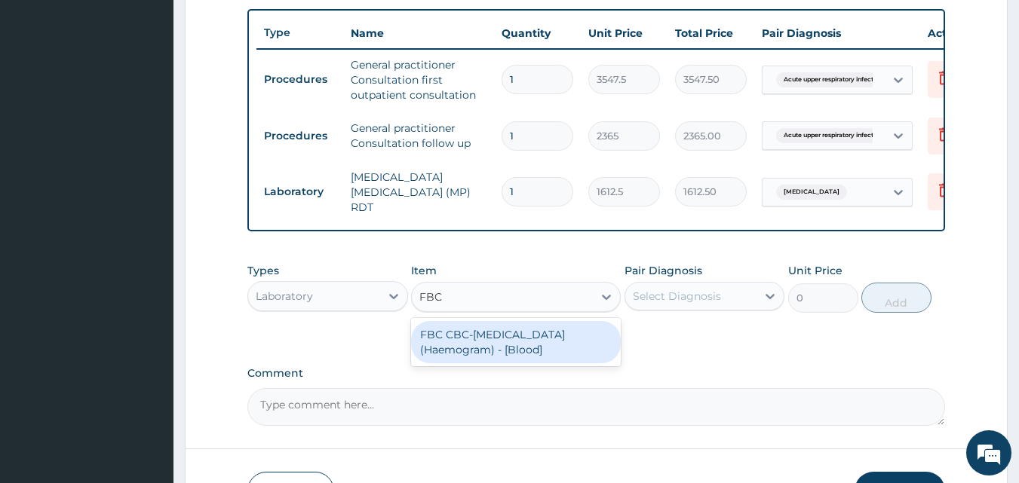
drag, startPoint x: 482, startPoint y: 351, endPoint x: 556, endPoint y: 333, distance: 76.1
click at [483, 351] on div "FBC CBC-[MEDICAL_DATA] (Haemogram) - [Blood]" at bounding box center [516, 342] width 210 height 42
type input "4300"
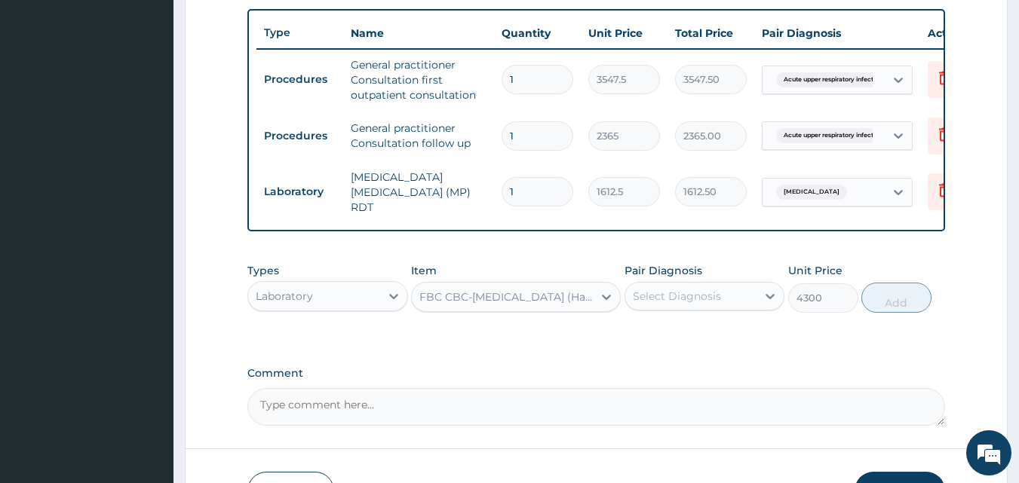
click at [674, 302] on div "Select Diagnosis" at bounding box center [677, 296] width 88 height 15
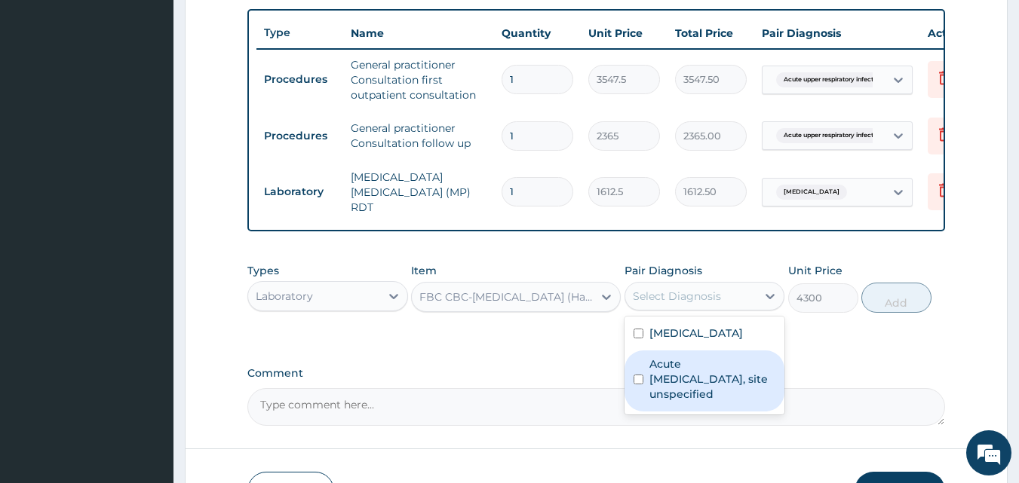
drag, startPoint x: 671, startPoint y: 385, endPoint x: 751, endPoint y: 364, distance: 82.7
click at [672, 385] on label "Acute upper respiratory infection, site unspecified" at bounding box center [712, 379] width 127 height 45
checkbox input "true"
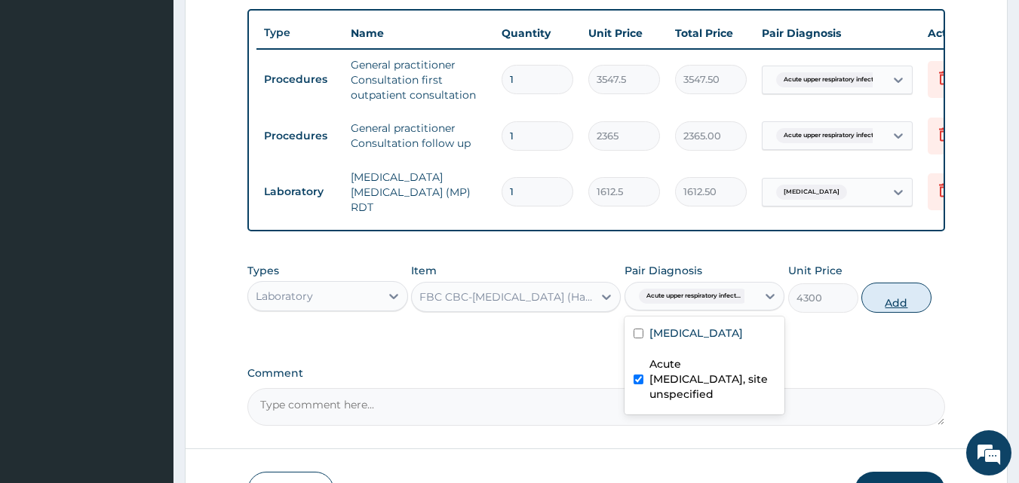
click at [896, 308] on button "Add" at bounding box center [896, 298] width 70 height 30
type input "0"
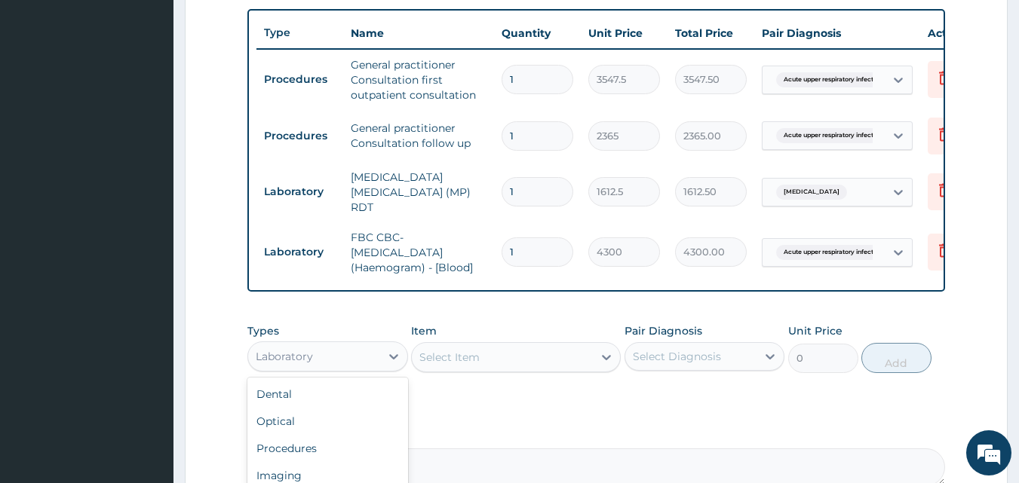
click at [375, 364] on div "Laboratory" at bounding box center [314, 357] width 132 height 24
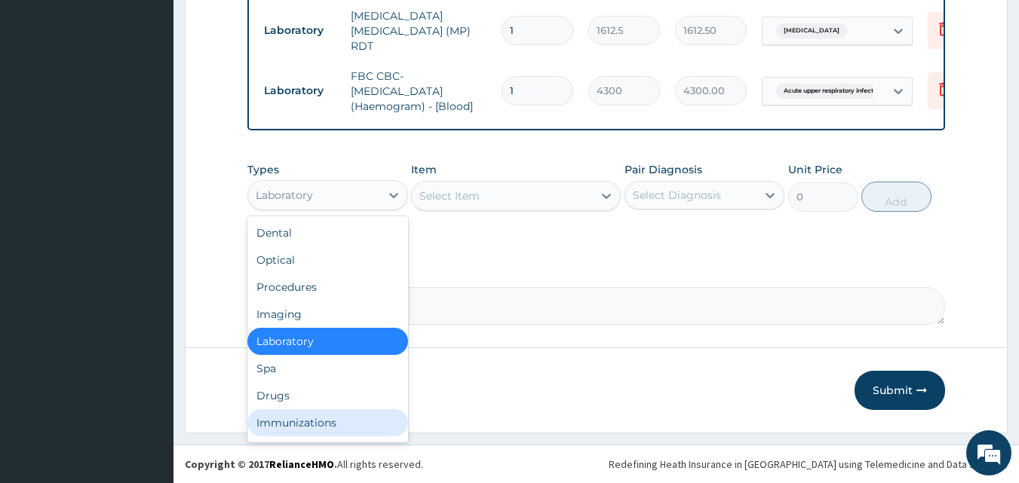
scroll to position [51, 0]
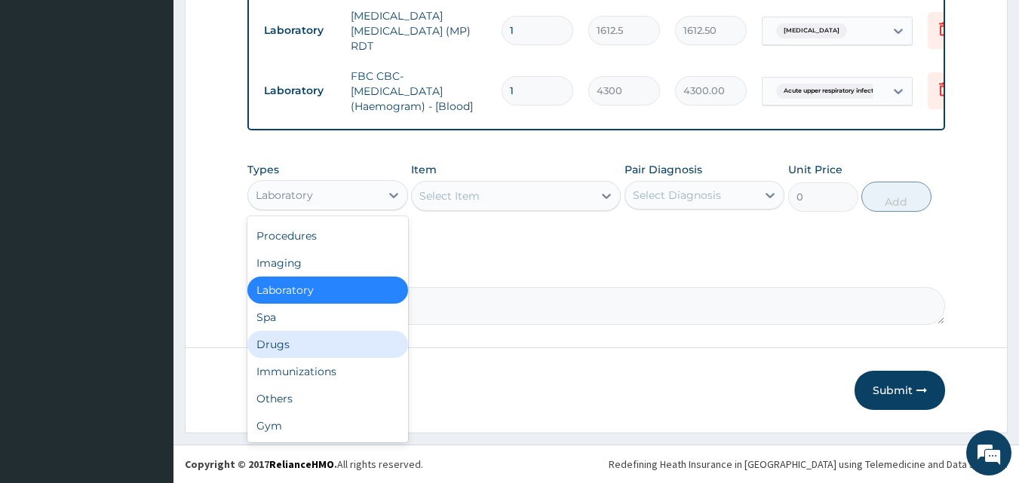
click at [324, 348] on div "Drugs" at bounding box center [327, 344] width 161 height 27
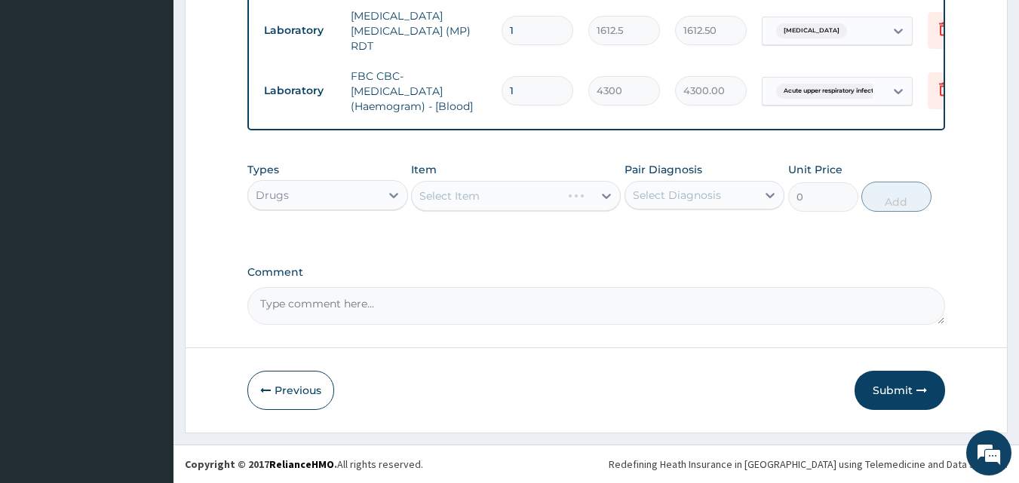
click at [452, 197] on div "Select Item" at bounding box center [516, 196] width 210 height 30
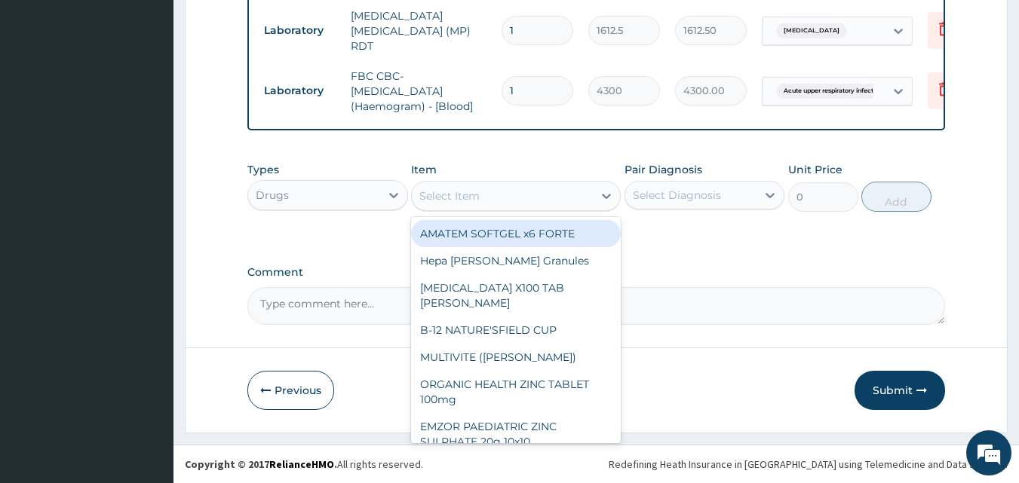
click at [452, 197] on div "Select Item" at bounding box center [449, 196] width 60 height 15
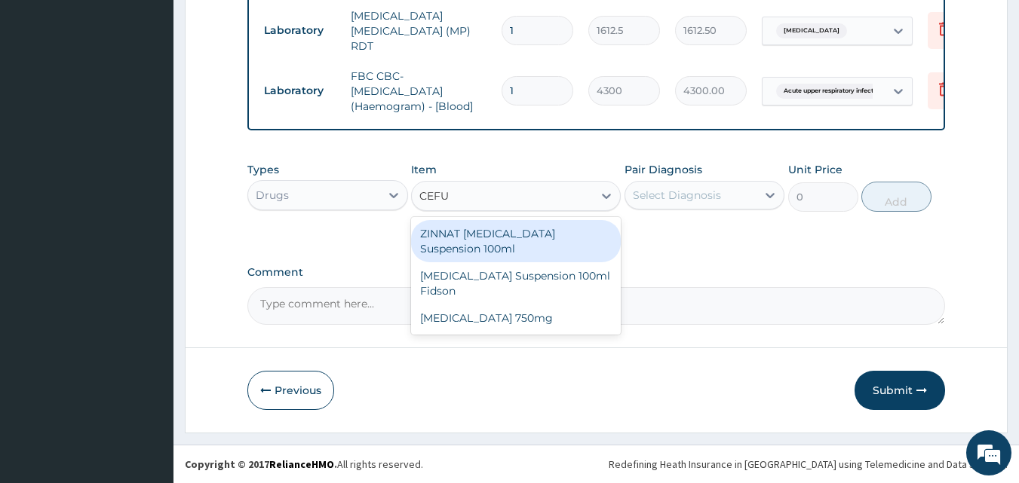
type input "CEFUR"
click at [485, 241] on div "ZINNAT CEFUROXIME Suspension 100ml" at bounding box center [516, 241] width 210 height 42
type input "8868.75"
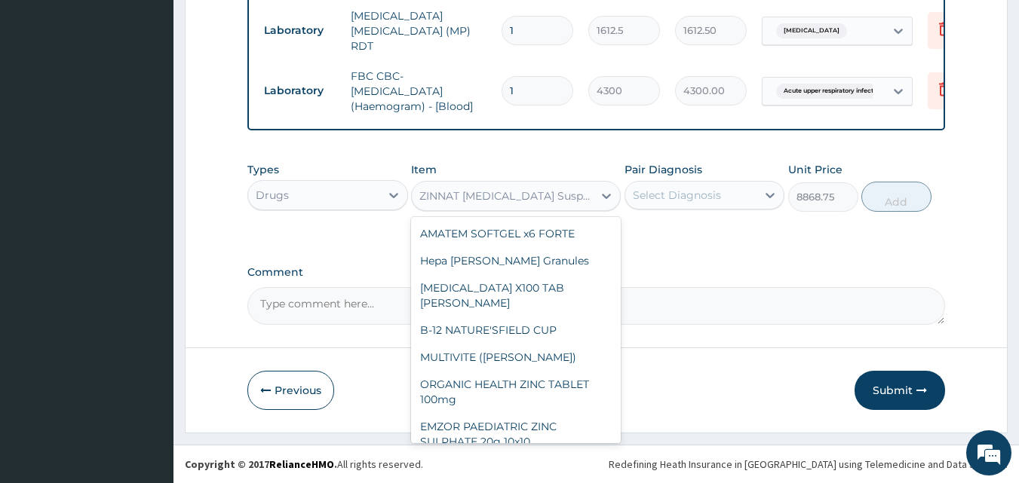
click at [589, 196] on div "ZINNAT CEFUROXIME Suspension 100ml" at bounding box center [506, 196] width 175 height 15
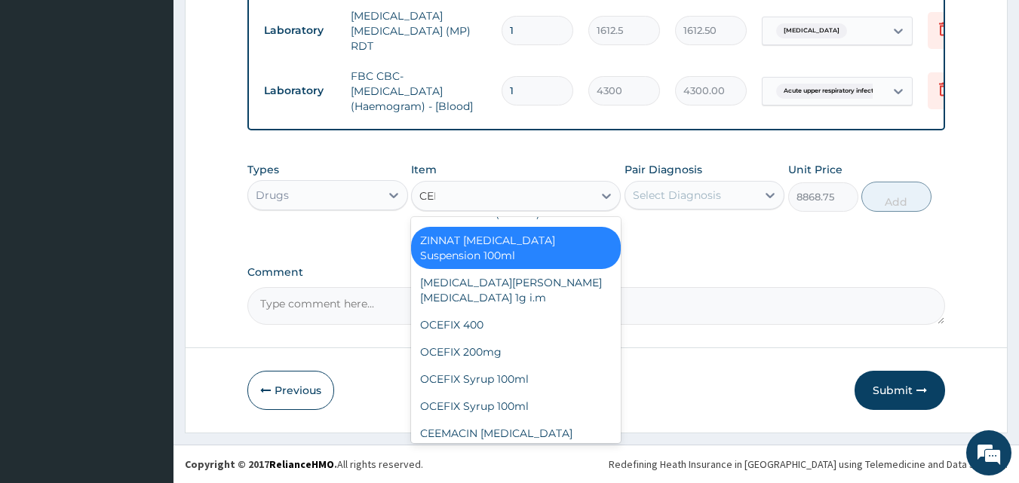
scroll to position [0, 0]
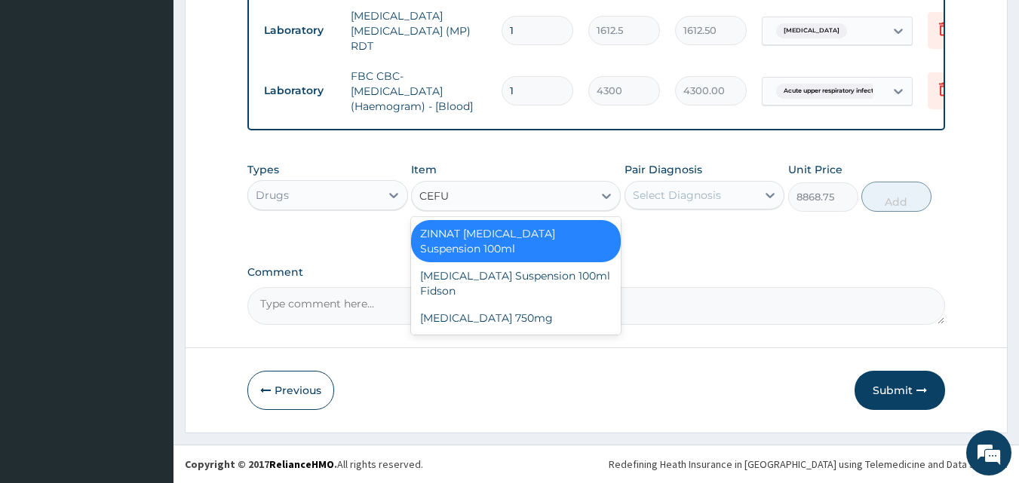
type input "CEFUR"
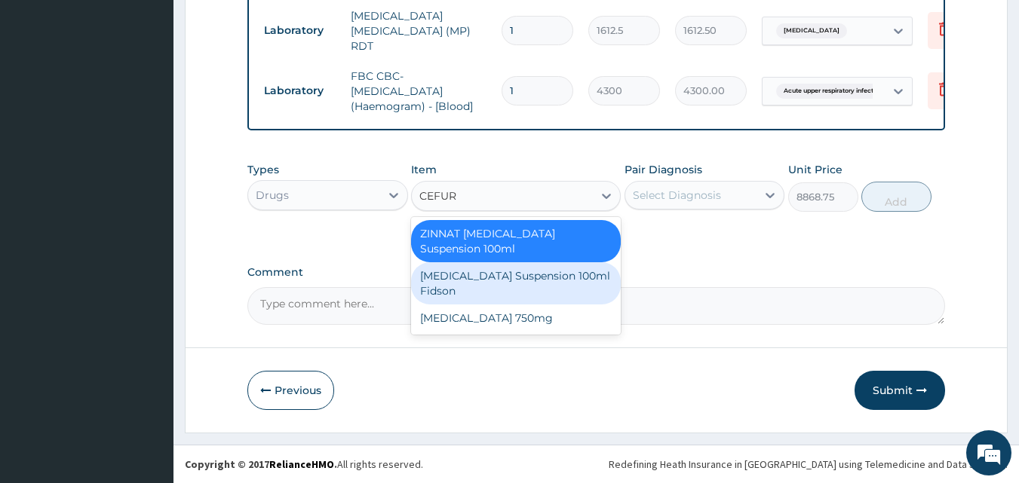
click at [547, 275] on div "Cefuroxime Suspension 100ml Fidson" at bounding box center [516, 283] width 210 height 42
type input "2365"
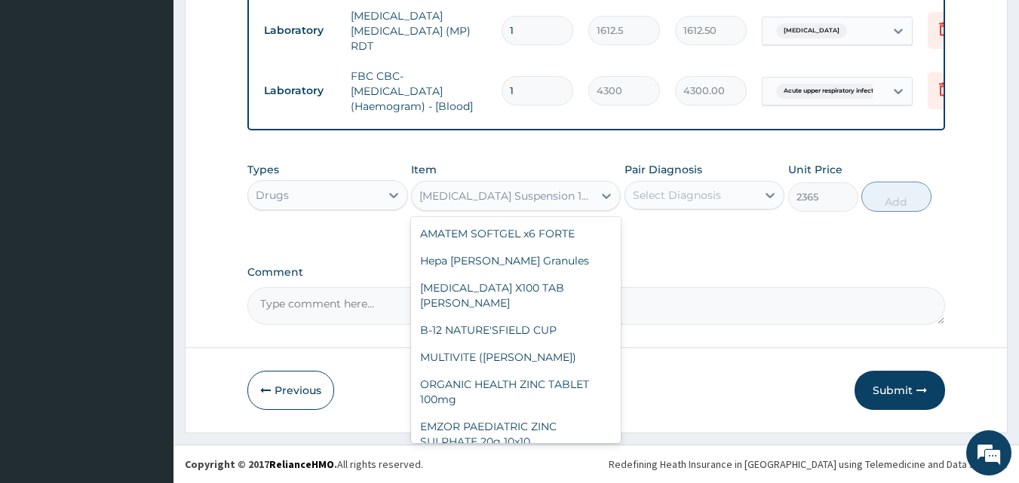
click at [546, 202] on div "Cefuroxime Suspension 100ml Fidson" at bounding box center [506, 196] width 175 height 15
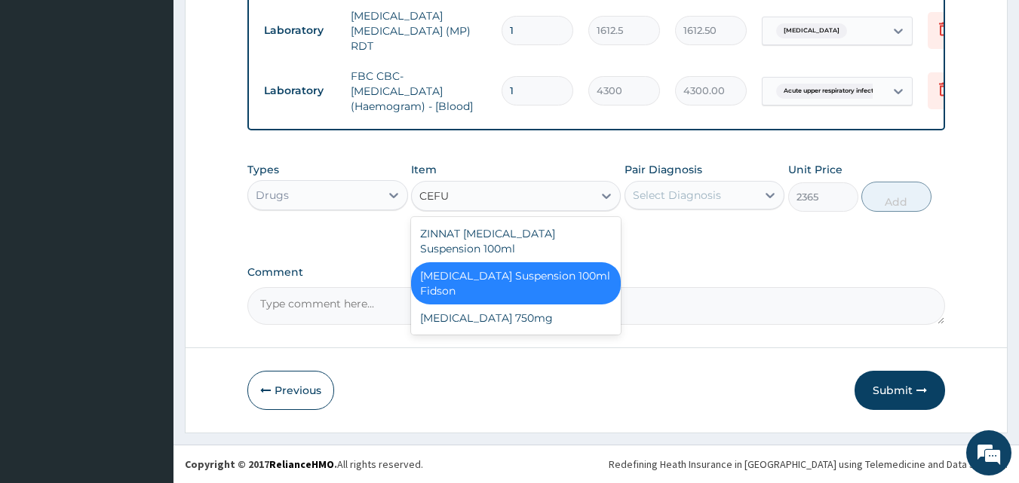
type input "CEFUR"
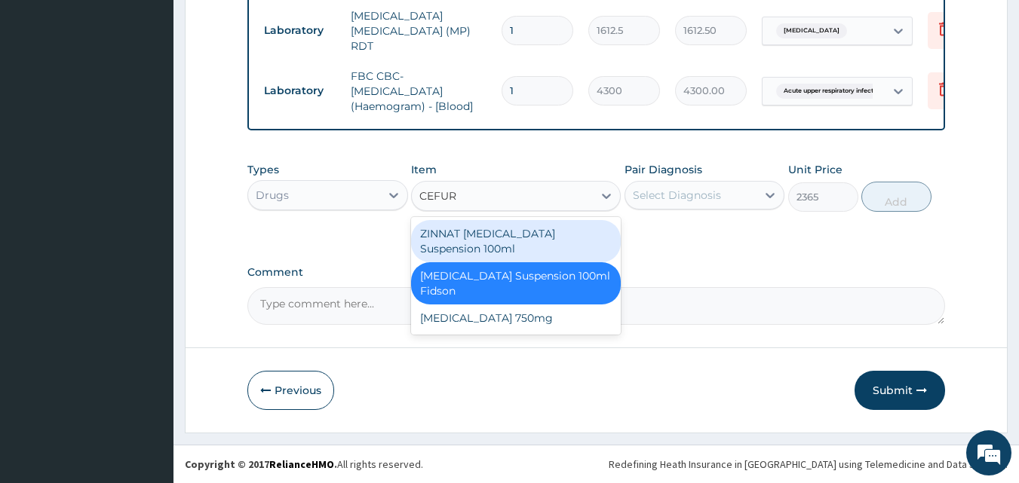
click at [537, 231] on div "ZINNAT CEFUROXIME Suspension 100ml" at bounding box center [516, 241] width 210 height 42
type input "8868.75"
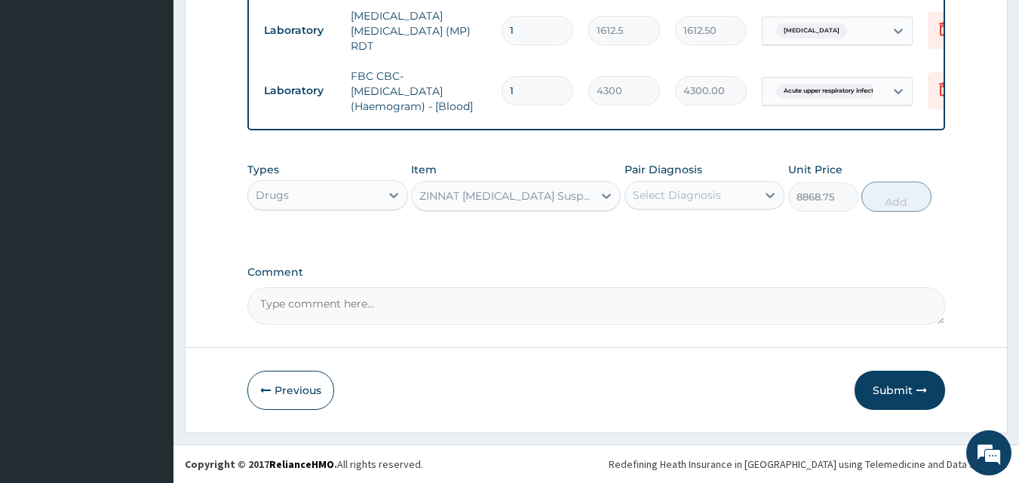
click at [667, 194] on div "Select Diagnosis" at bounding box center [677, 195] width 88 height 15
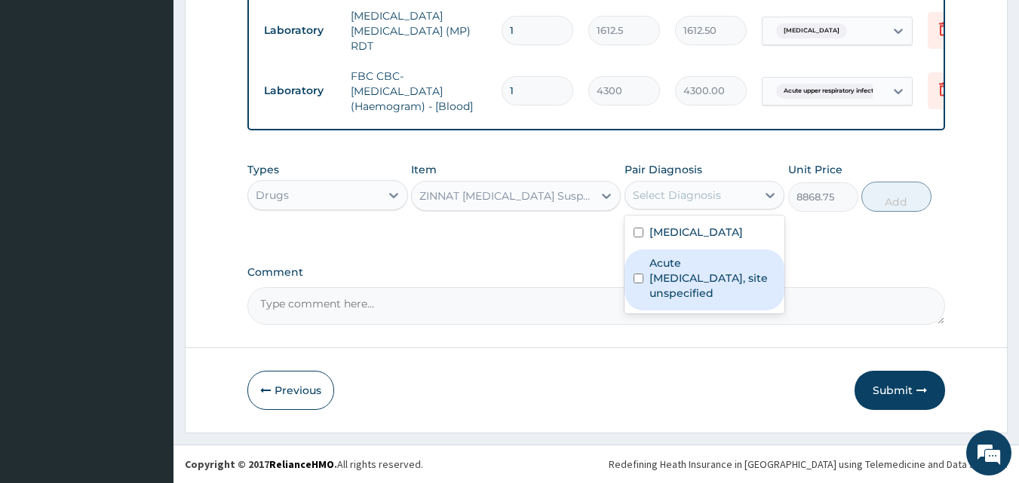
click at [666, 282] on label "Acute upper respiratory infection, site unspecified" at bounding box center [712, 278] width 127 height 45
checkbox input "true"
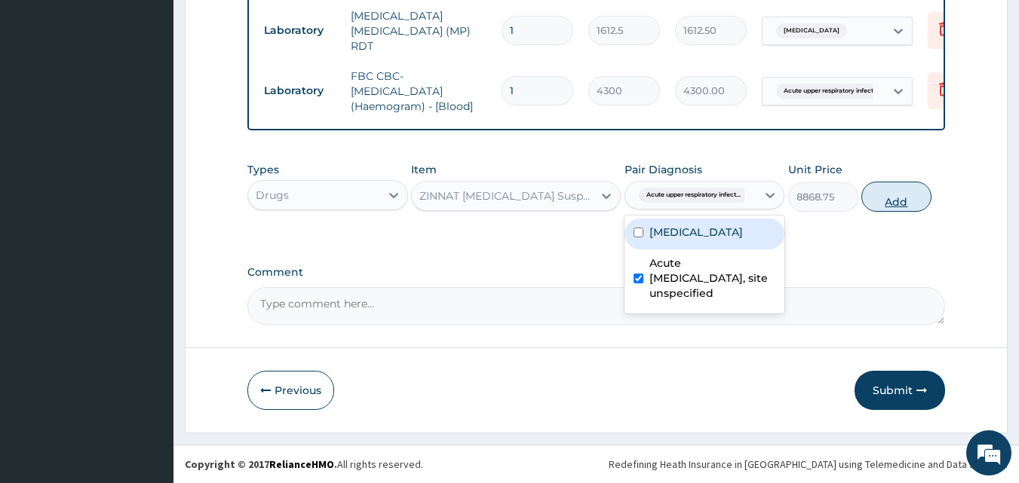
click at [892, 199] on button "Add" at bounding box center [896, 197] width 70 height 30
type input "0"
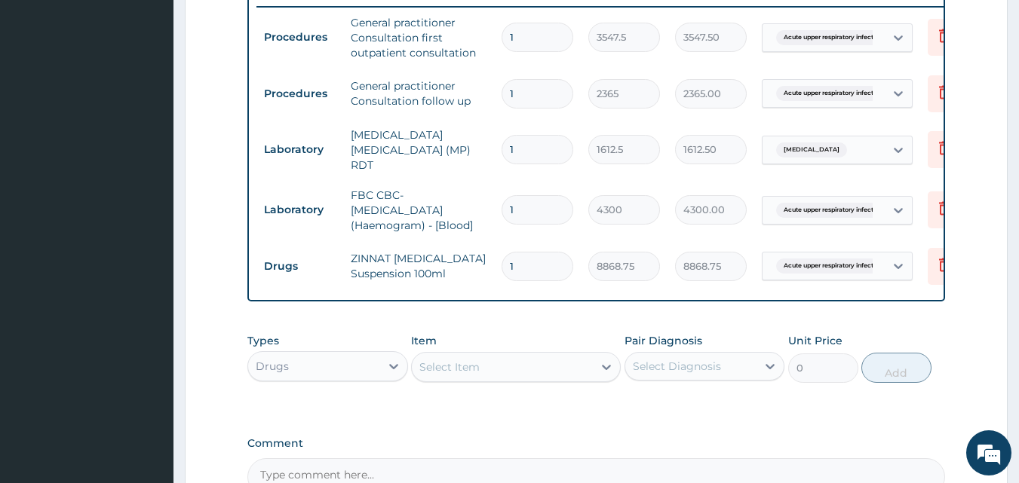
scroll to position [566, 0]
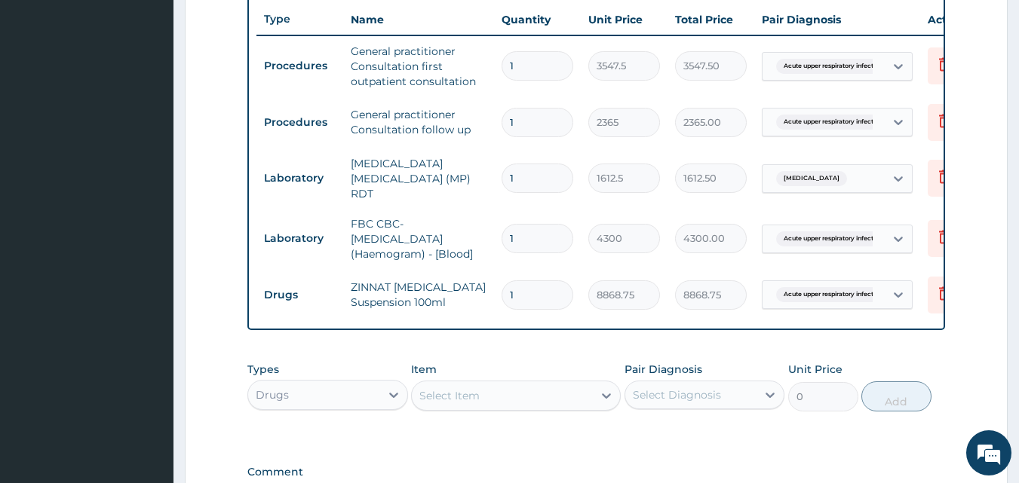
click at [487, 401] on div "Select Item" at bounding box center [502, 396] width 181 height 24
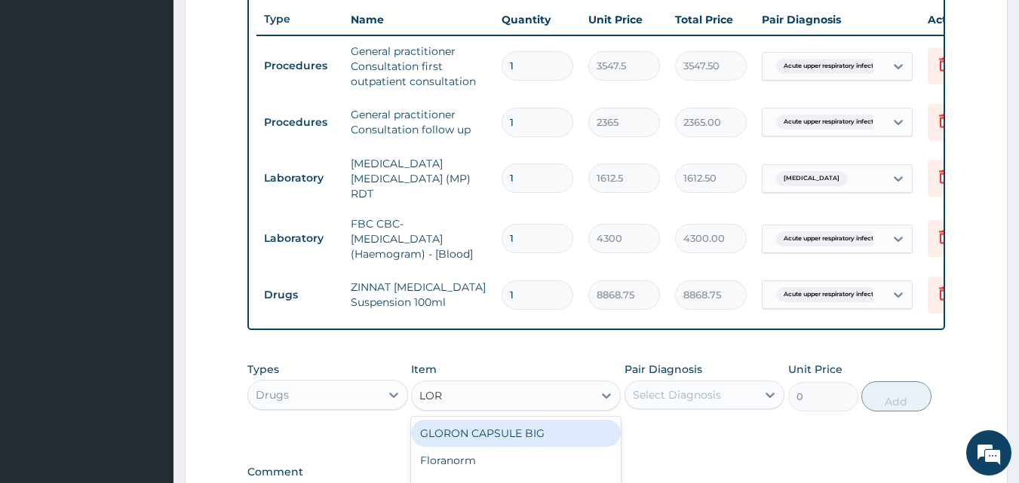
type input "LORA"
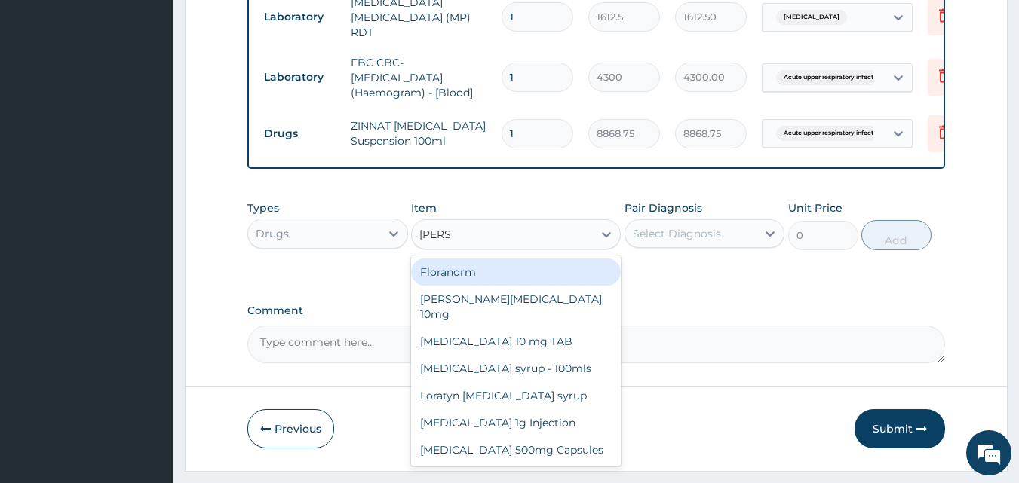
scroll to position [769, 0]
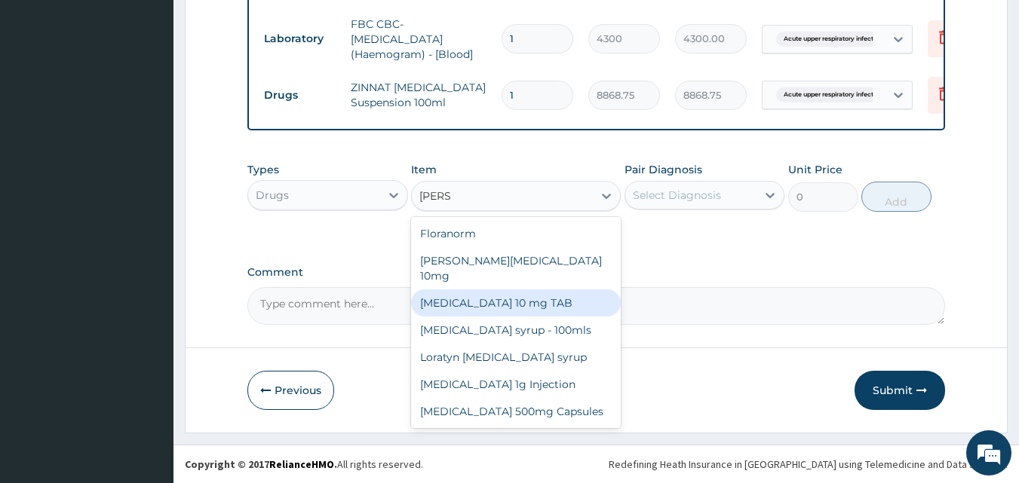
click at [509, 290] on div "LORATADINE 10 mg TAB" at bounding box center [516, 303] width 210 height 27
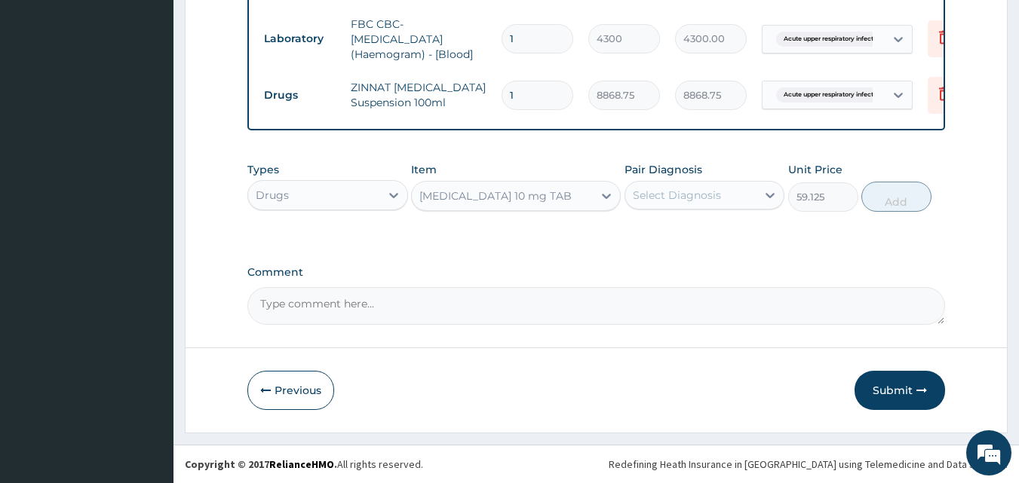
click at [523, 195] on div "LORATADINE 10 mg TAB" at bounding box center [495, 196] width 152 height 15
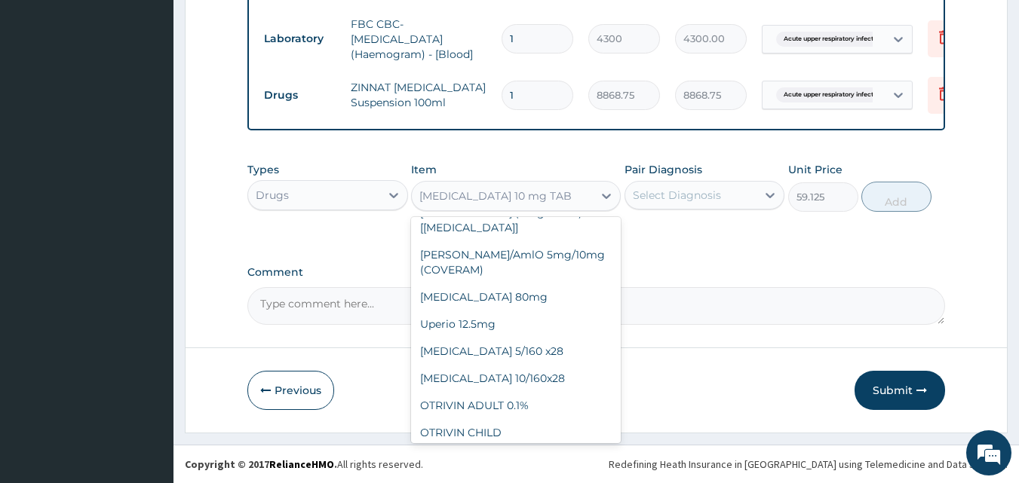
scroll to position [11480, 0]
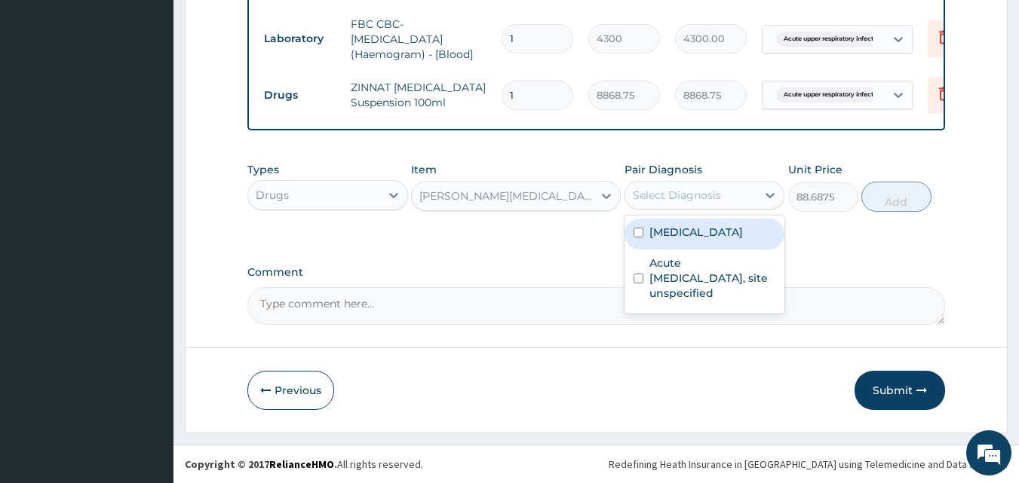
click at [654, 201] on div "Select Diagnosis" at bounding box center [677, 195] width 88 height 15
click at [474, 196] on div "Loratyn Loratadine 10mg" at bounding box center [506, 196] width 175 height 15
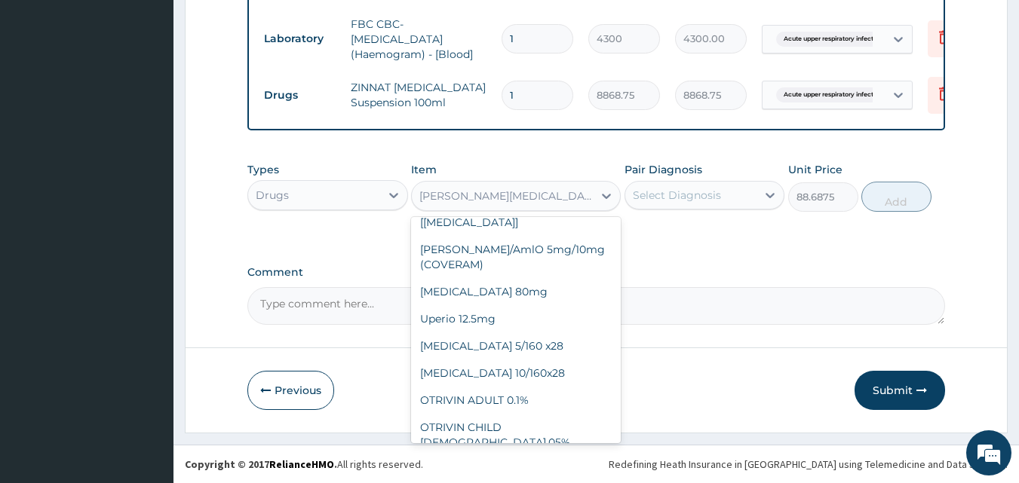
scroll to position [11453, 0]
type input "1182.5"
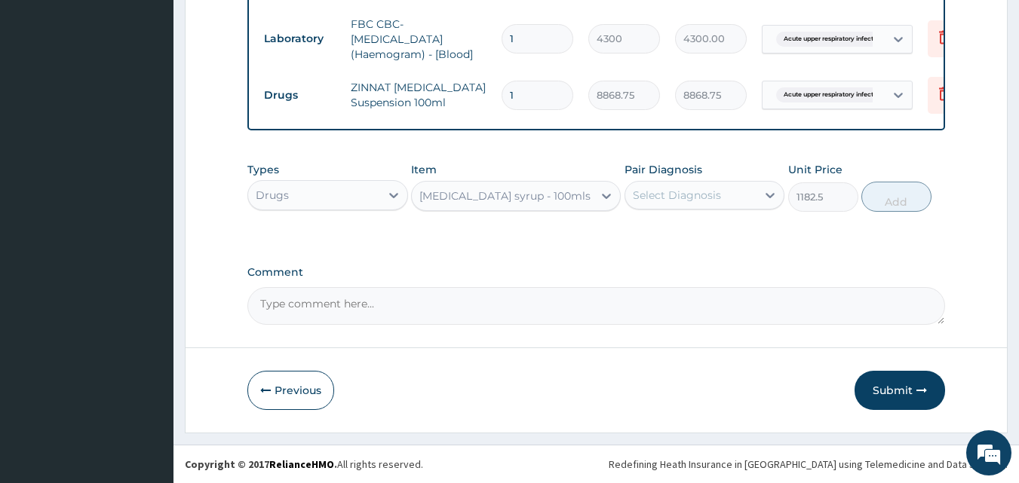
click at [518, 199] on div "Loratadine syrup - 100mls" at bounding box center [504, 196] width 171 height 15
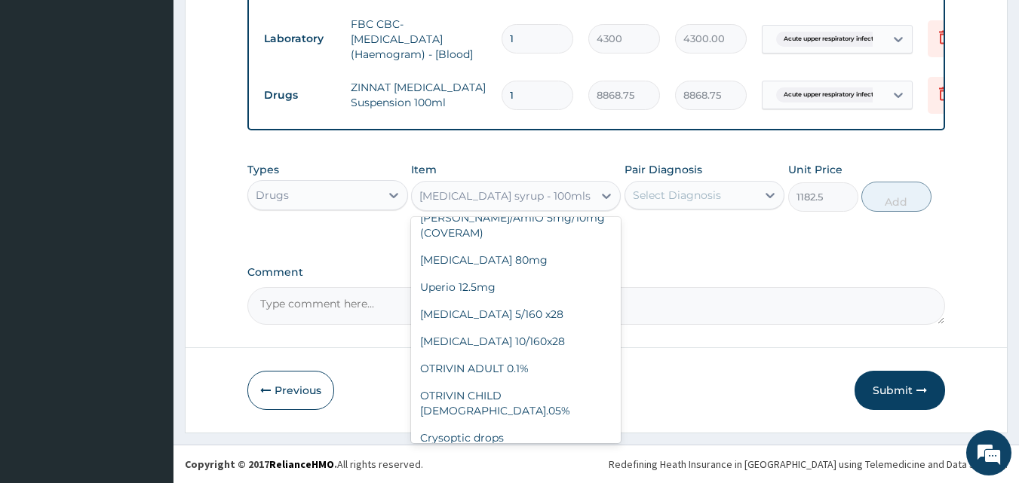
scroll to position [11507, 0]
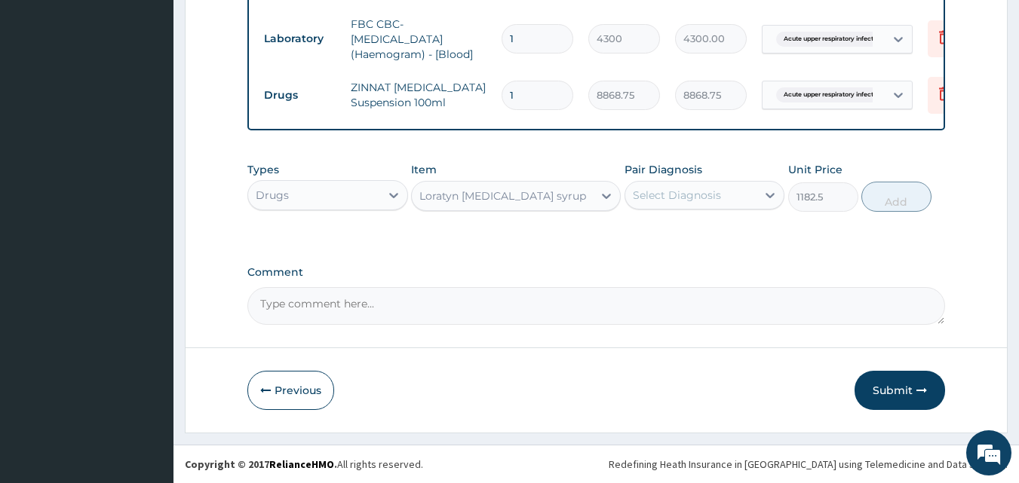
drag, startPoint x: 576, startPoint y: 197, endPoint x: 582, endPoint y: 212, distance: 16.0
click at [576, 198] on div "Loratyn Loratadine syrup" at bounding box center [502, 196] width 181 height 24
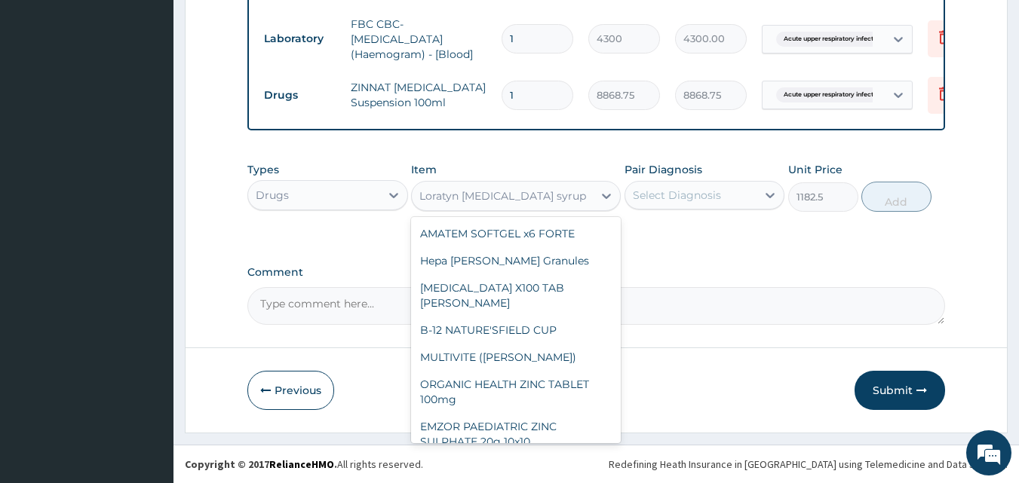
scroll to position [11459, 0]
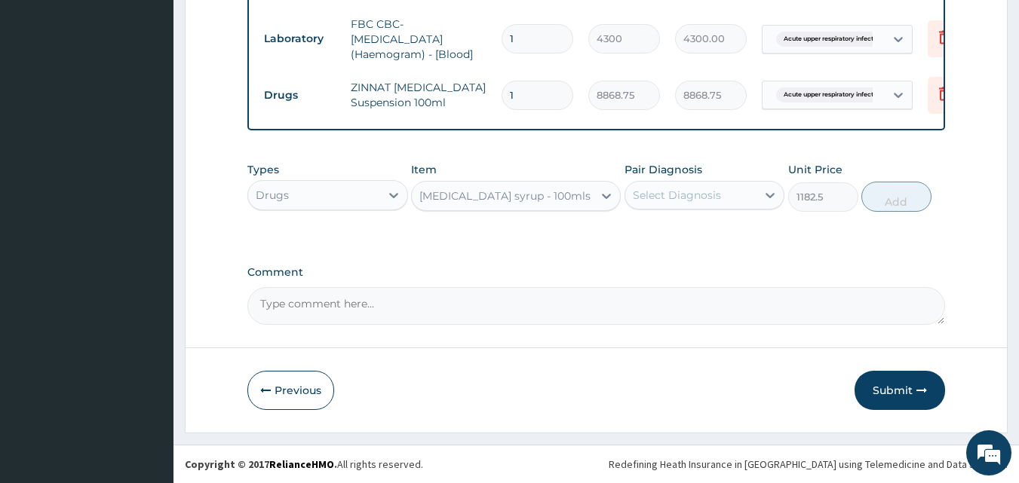
click at [677, 194] on div "Select Diagnosis" at bounding box center [677, 195] width 88 height 15
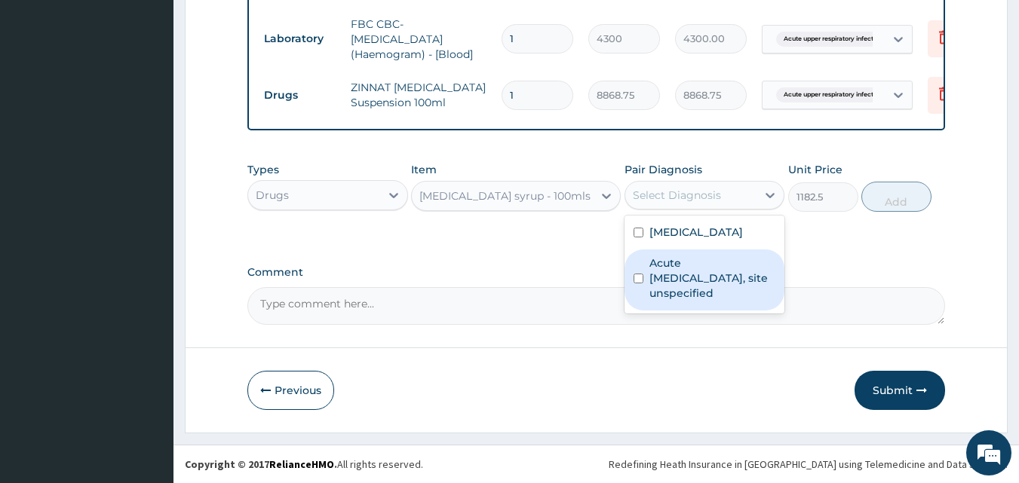
click at [671, 276] on label "Acute upper respiratory infection, site unspecified" at bounding box center [712, 278] width 127 height 45
checkbox input "true"
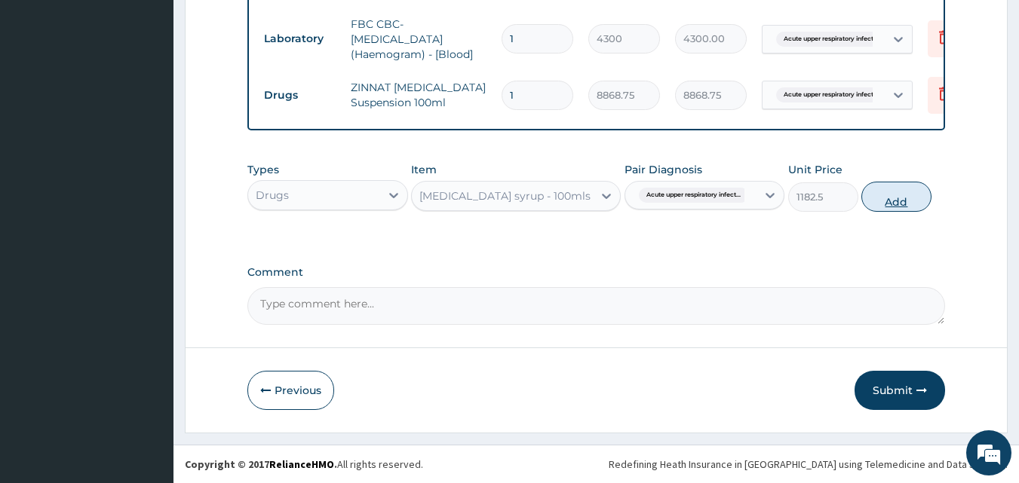
click at [892, 195] on button "Add" at bounding box center [896, 197] width 70 height 30
type input "0"
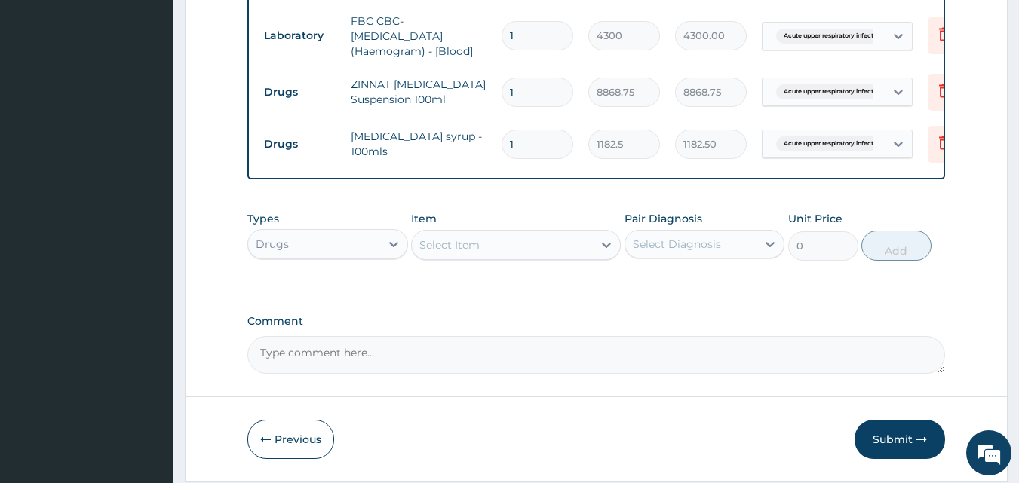
click at [370, 248] on div "Drugs" at bounding box center [314, 244] width 132 height 24
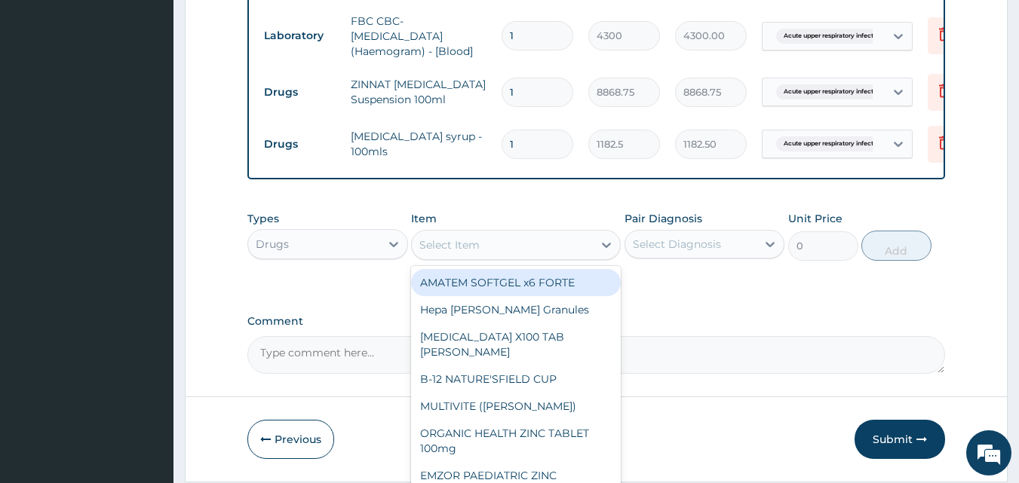
click at [474, 253] on div "Select Item" at bounding box center [449, 245] width 60 height 15
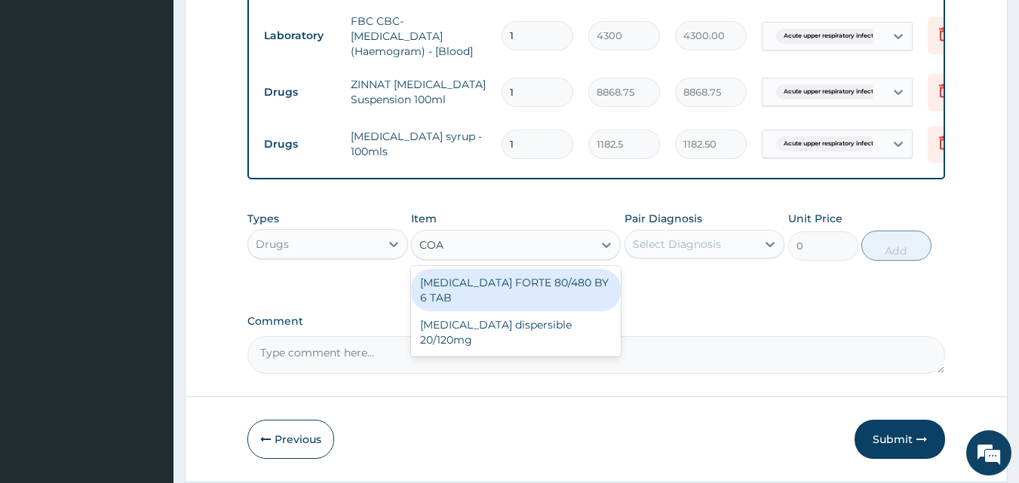
type input "COAR"
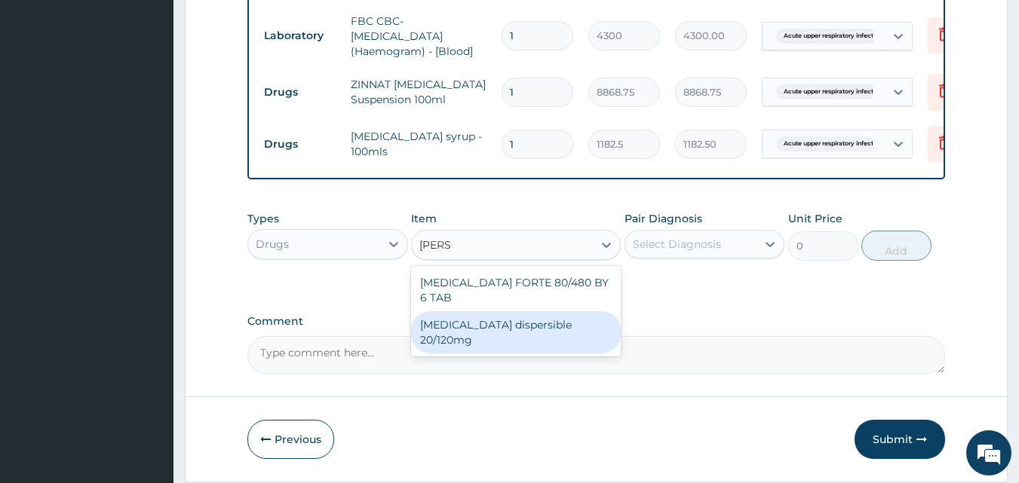
click at [498, 318] on div "Coartem dispersible 20/120mg" at bounding box center [516, 333] width 210 height 42
type input "112.3375"
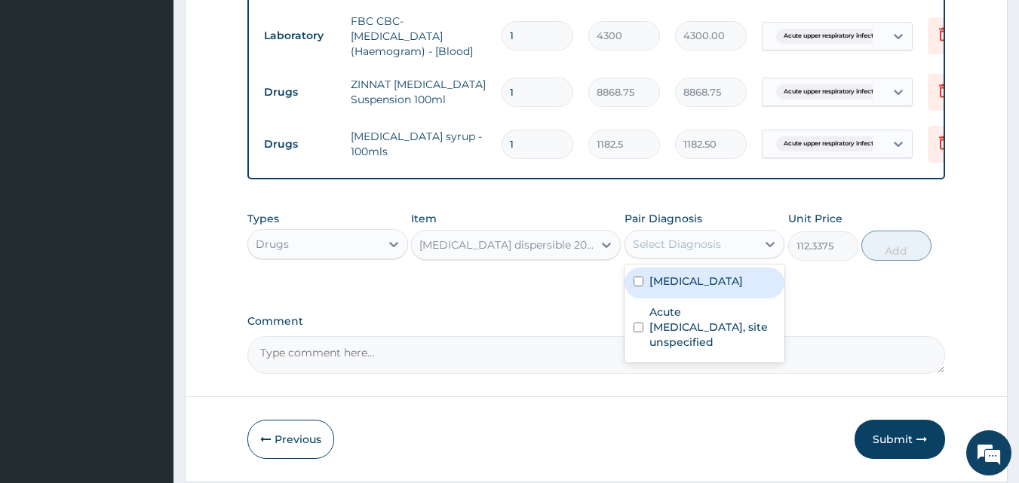
click at [686, 252] on div "Select Diagnosis" at bounding box center [677, 244] width 88 height 15
click at [689, 289] on label "Malaria, unspecified" at bounding box center [696, 281] width 94 height 15
checkbox input "true"
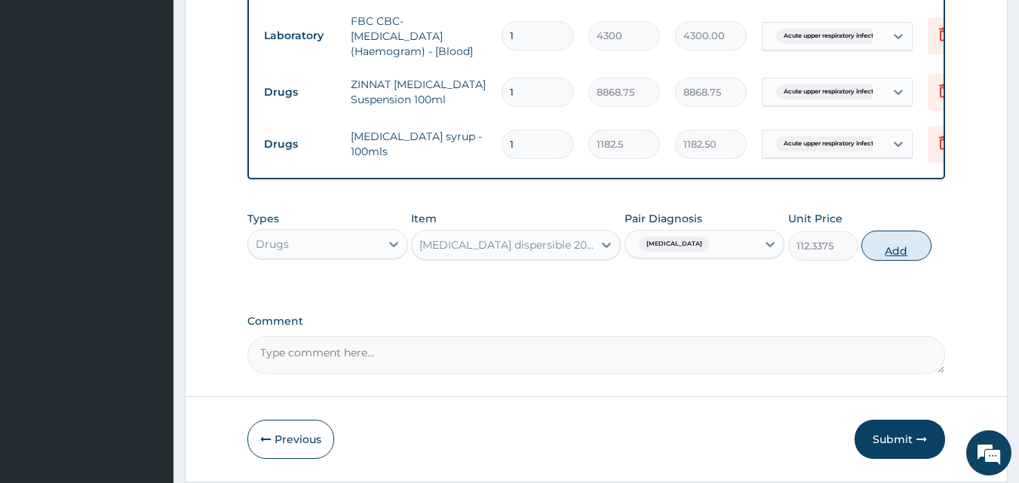
click at [901, 250] on button "Add" at bounding box center [896, 246] width 70 height 30
type input "0"
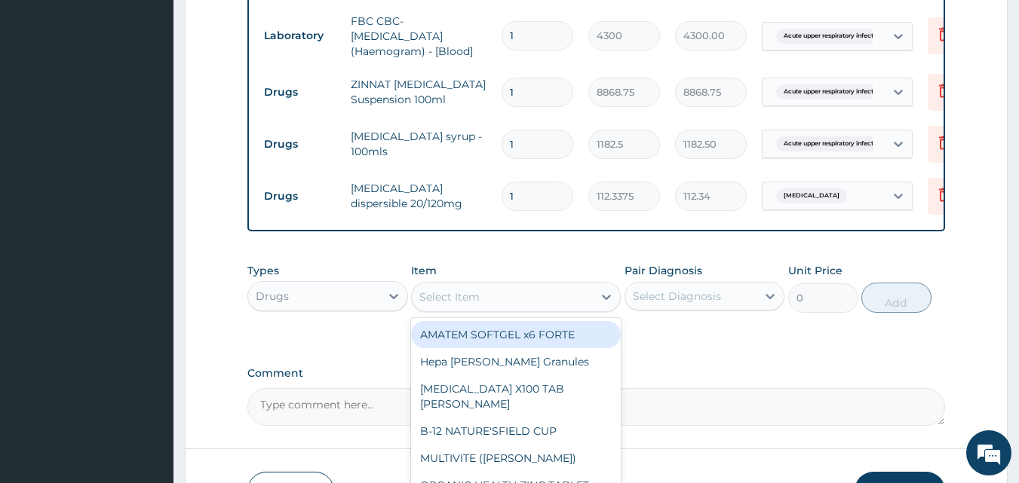
click at [465, 302] on div "Select Item" at bounding box center [449, 297] width 60 height 15
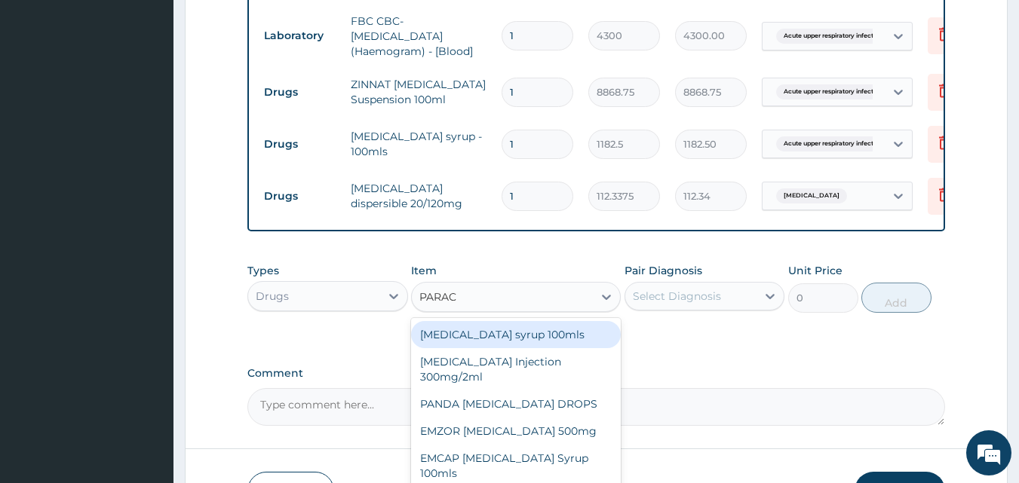
type input "PARACE"
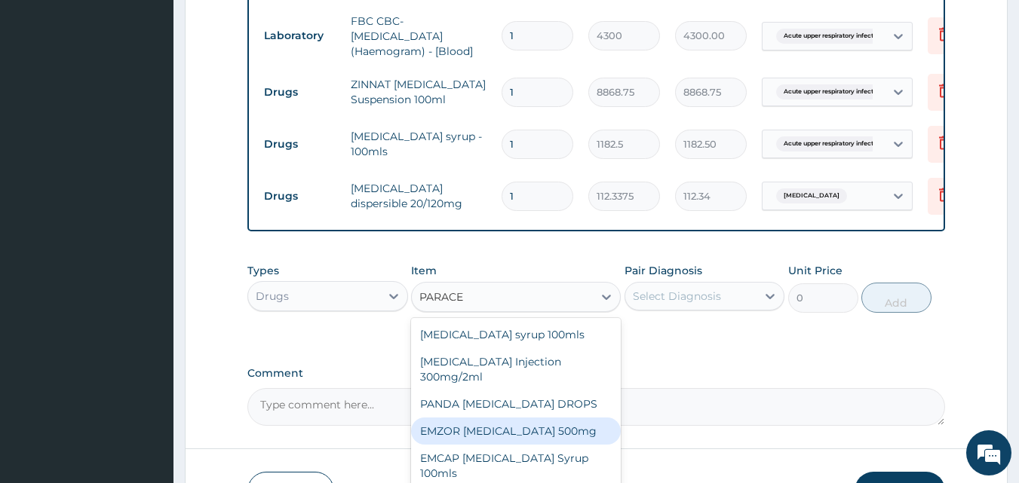
click at [494, 437] on div "EMZOR [MEDICAL_DATA] 500mg" at bounding box center [516, 431] width 210 height 27
type input "23.65"
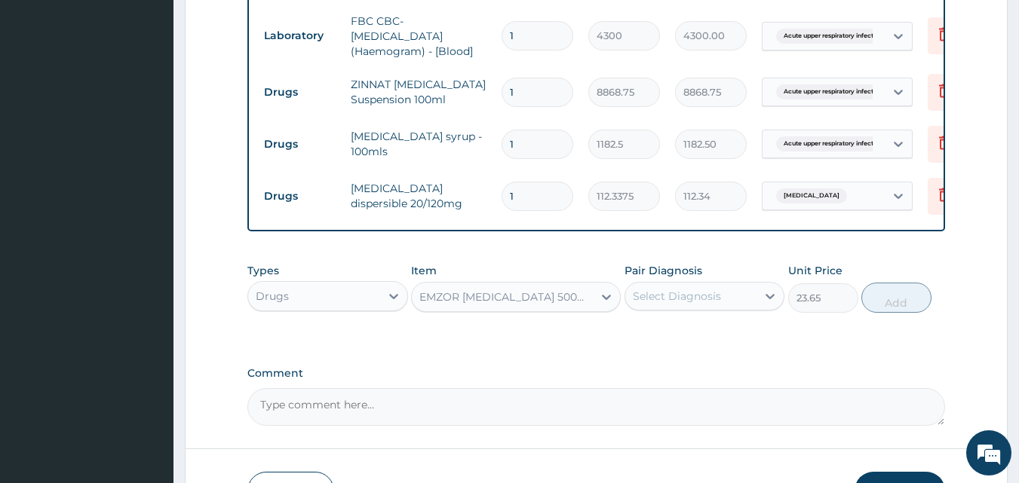
click at [719, 299] on div "Select Diagnosis" at bounding box center [677, 296] width 88 height 15
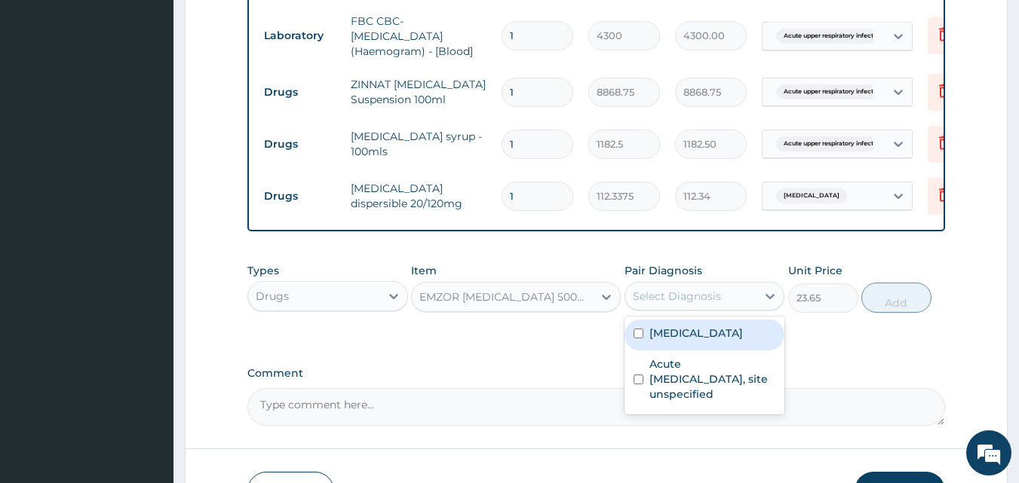
click at [686, 336] on label "[MEDICAL_DATA]" at bounding box center [696, 333] width 94 height 15
checkbox input "true"
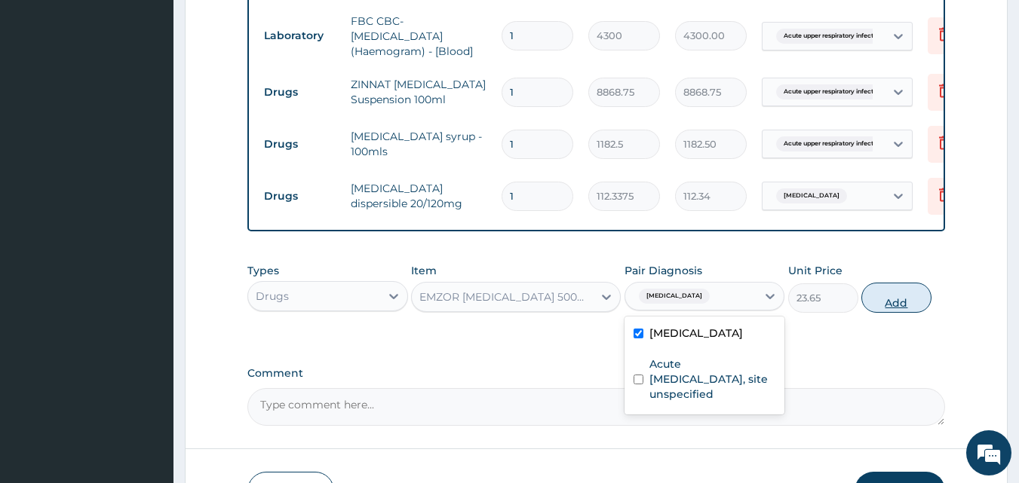
click at [892, 302] on button "Add" at bounding box center [896, 298] width 70 height 30
type input "0"
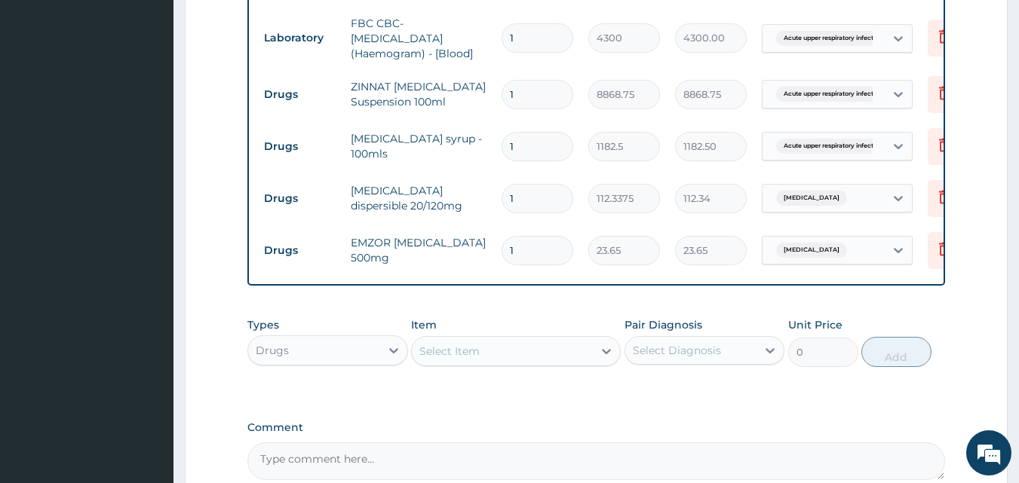
scroll to position [769, 0]
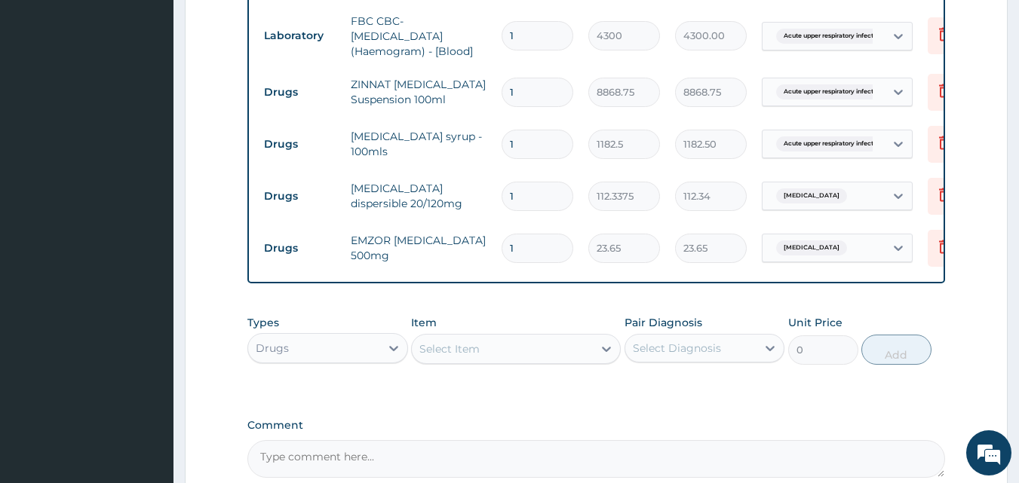
click at [532, 189] on input "1" at bounding box center [538, 196] width 72 height 29
type input "0.00"
type input "2"
type input "224.68"
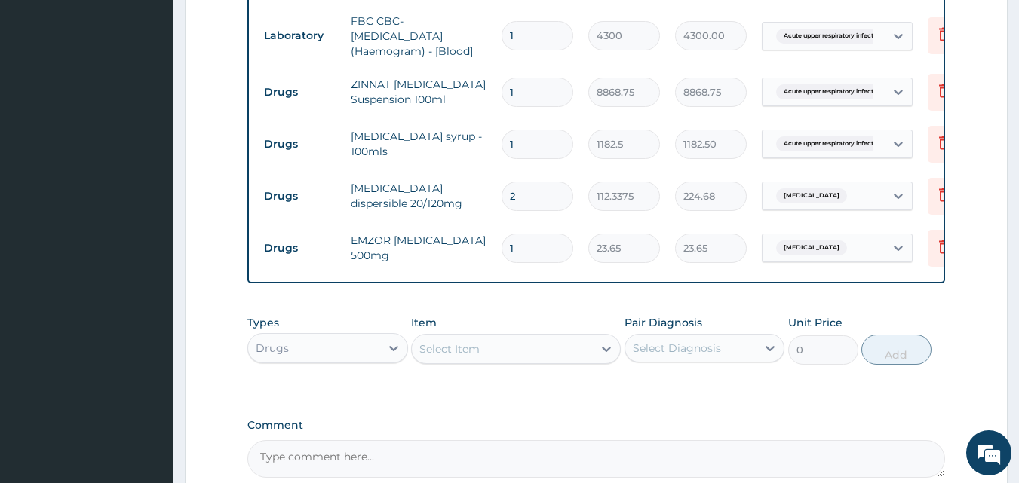
type input "24"
type input "2696.10"
type input "24"
click at [543, 244] on input "1" at bounding box center [538, 248] width 72 height 29
type input "18"
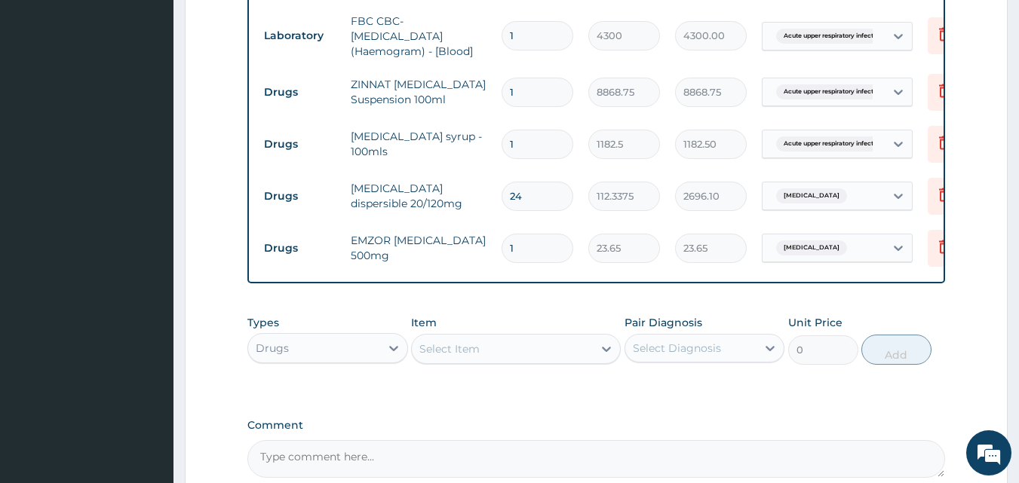
type input "425.70"
type input "18"
click at [443, 348] on div "Select Item" at bounding box center [449, 349] width 60 height 15
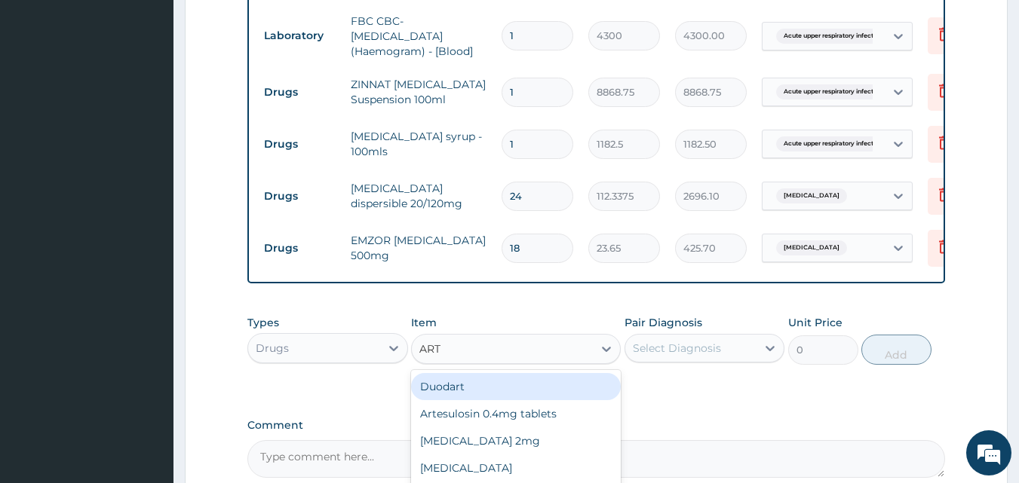
type input "ARTE"
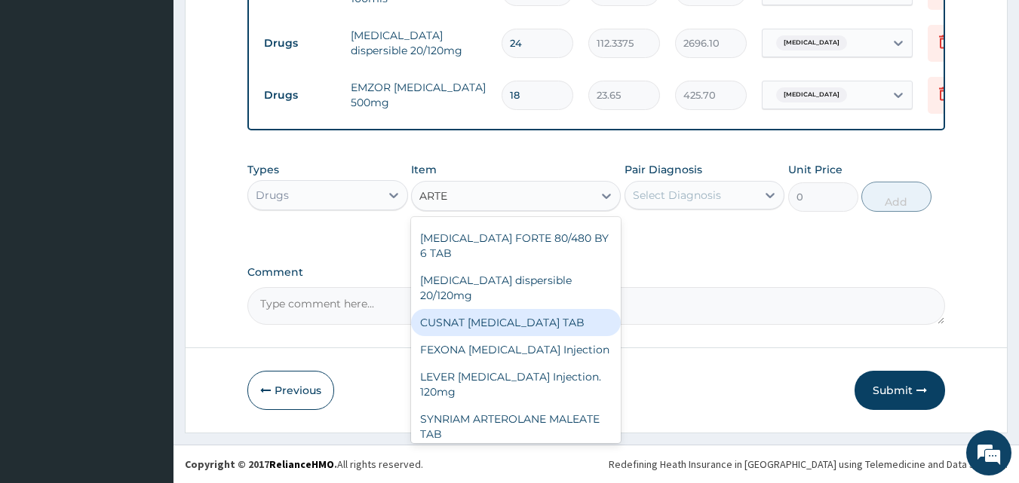
scroll to position [75, 0]
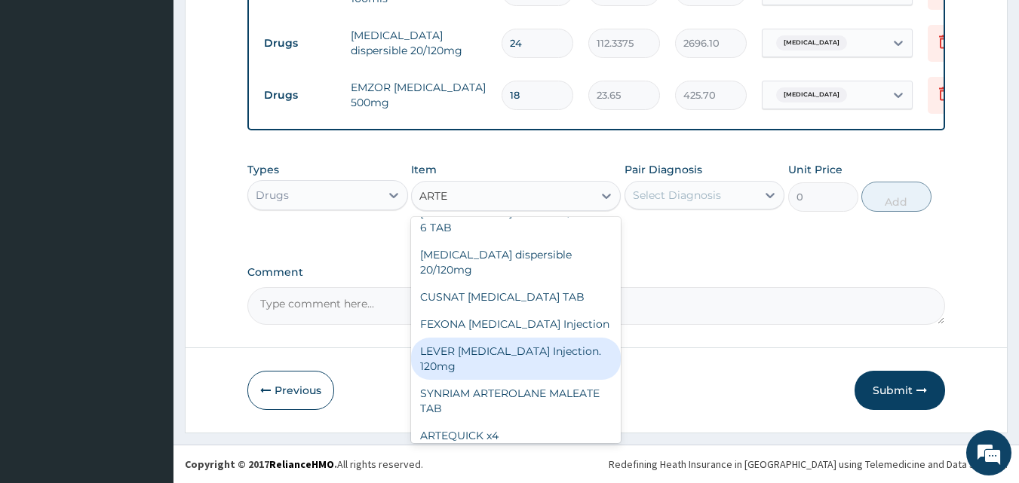
click at [479, 346] on div "LEVER ARTESUNATE Injection. 120mg" at bounding box center [516, 359] width 210 height 42
type input "2365"
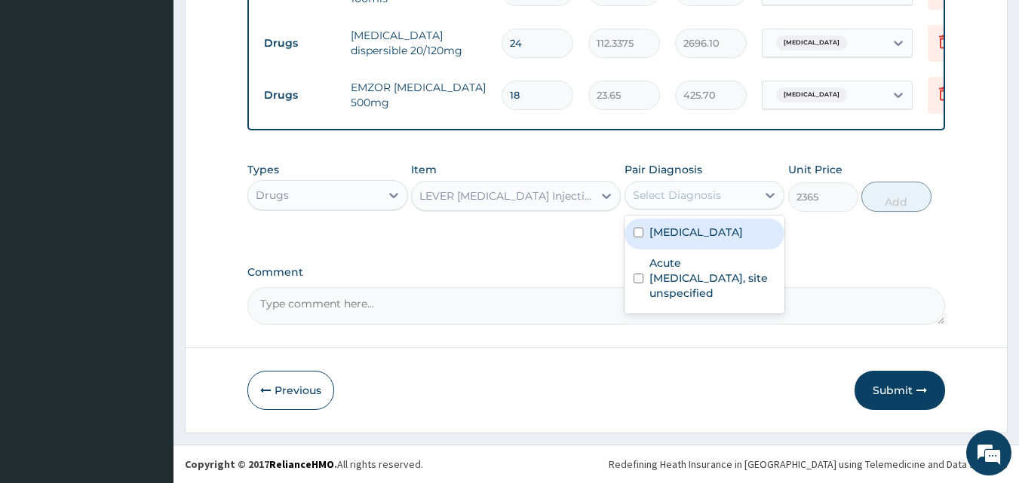
click at [713, 196] on div "Select Diagnosis" at bounding box center [677, 195] width 88 height 15
click at [706, 234] on label "Malaria, unspecified" at bounding box center [696, 232] width 94 height 15
checkbox input "true"
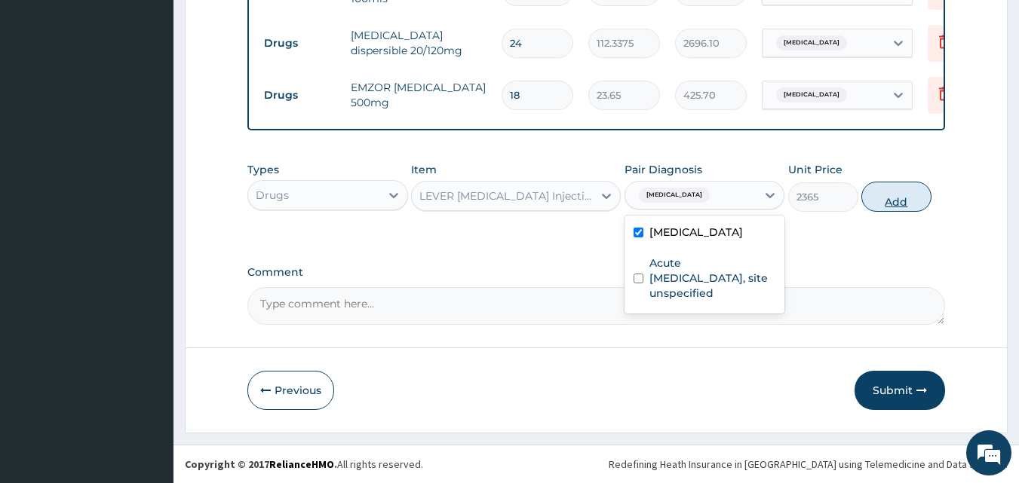
click at [885, 202] on button "Add" at bounding box center [896, 197] width 70 height 30
type input "0"
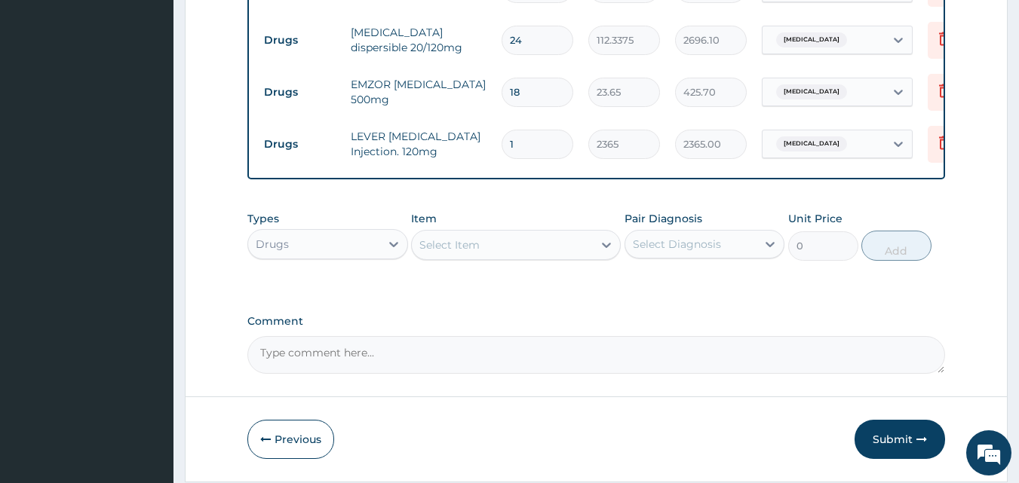
click at [526, 140] on input "1" at bounding box center [538, 144] width 72 height 29
type input "0.00"
type input "3"
type input "7095.00"
type input "3"
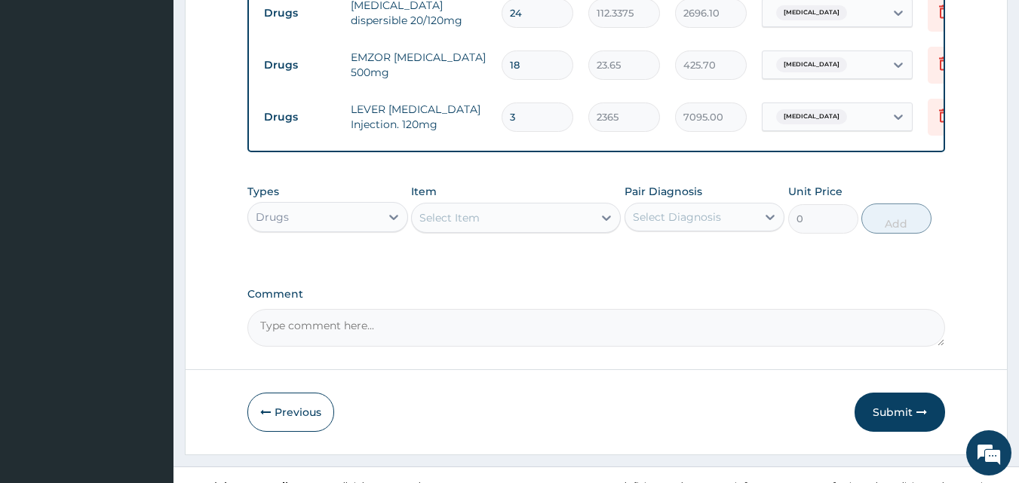
scroll to position [977, 0]
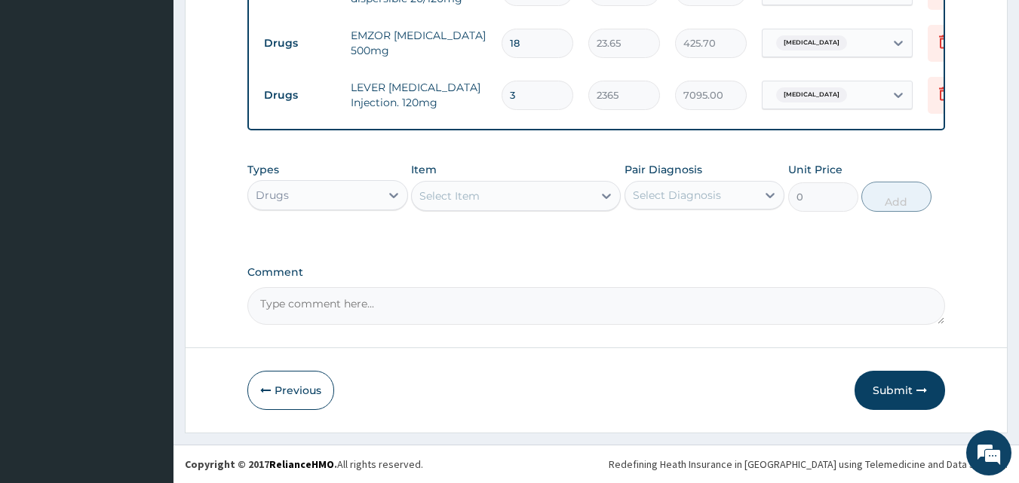
click at [487, 194] on div "Select Item" at bounding box center [502, 196] width 181 height 24
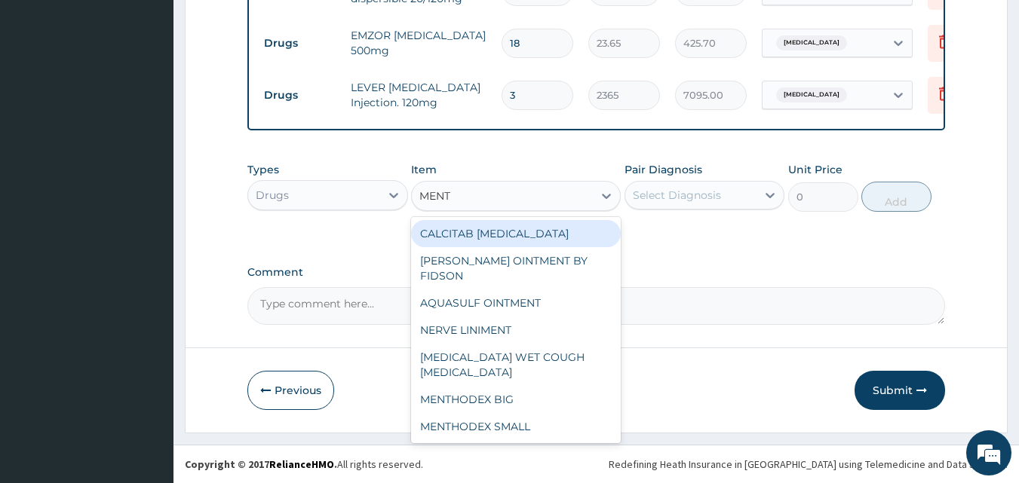
type input "MENTH"
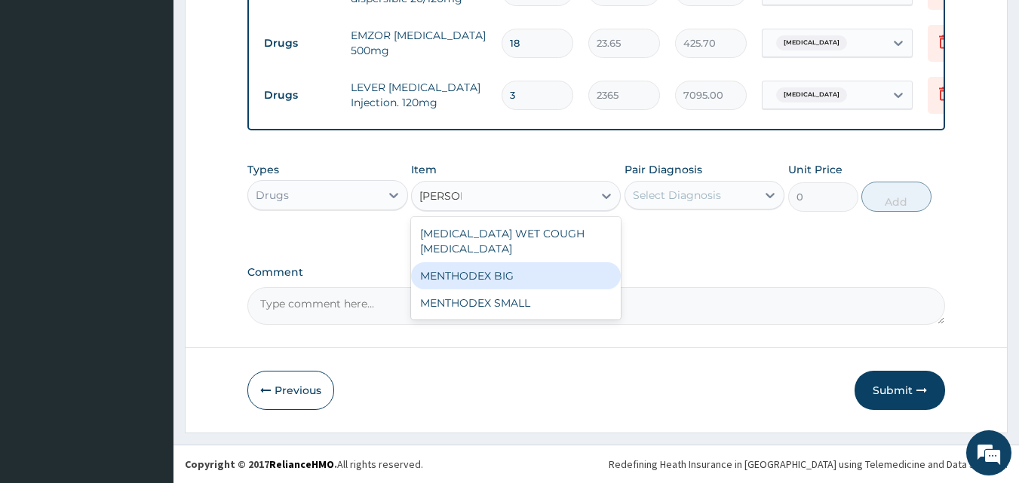
click at [506, 262] on div "MENTHODEX BIG" at bounding box center [516, 275] width 210 height 27
type input "4138.75"
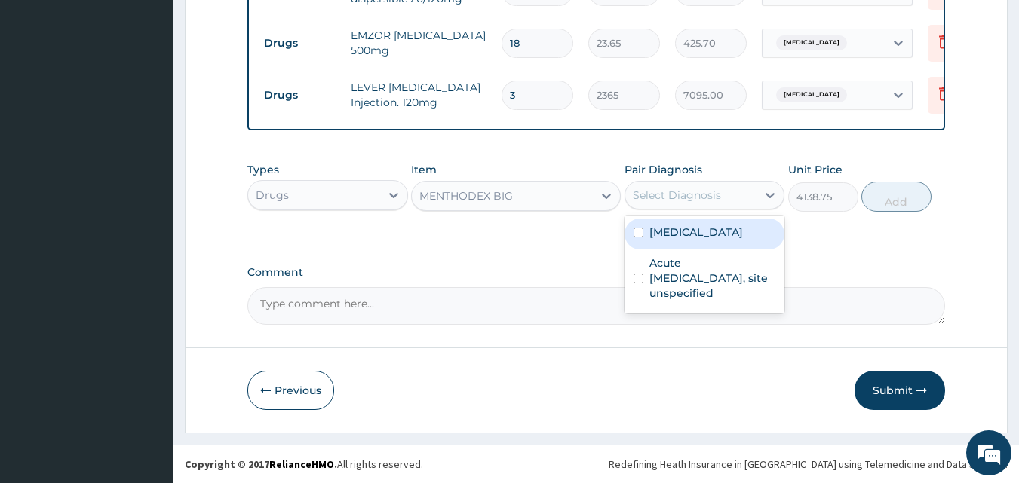
click at [689, 201] on div "Select Diagnosis" at bounding box center [677, 195] width 88 height 15
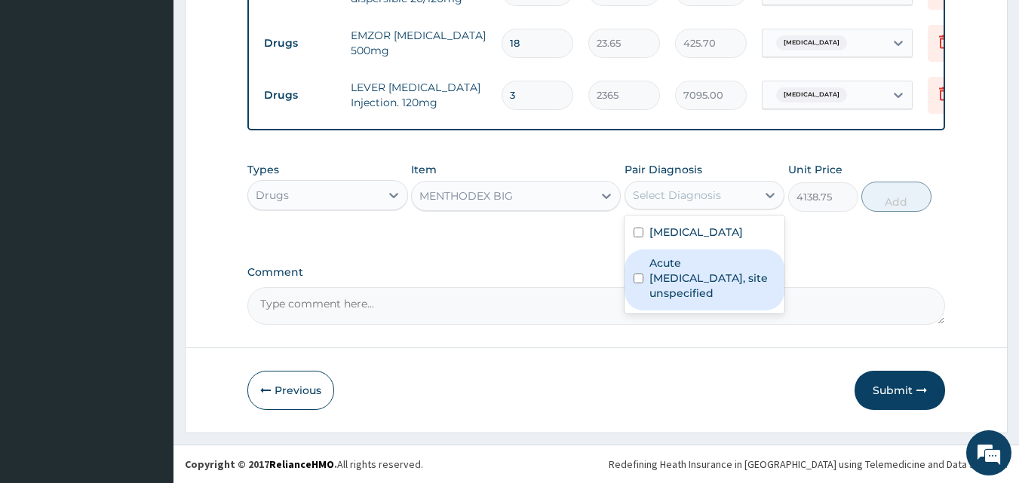
click at [683, 275] on label "Acute upper respiratory infection, site unspecified" at bounding box center [712, 278] width 127 height 45
checkbox input "true"
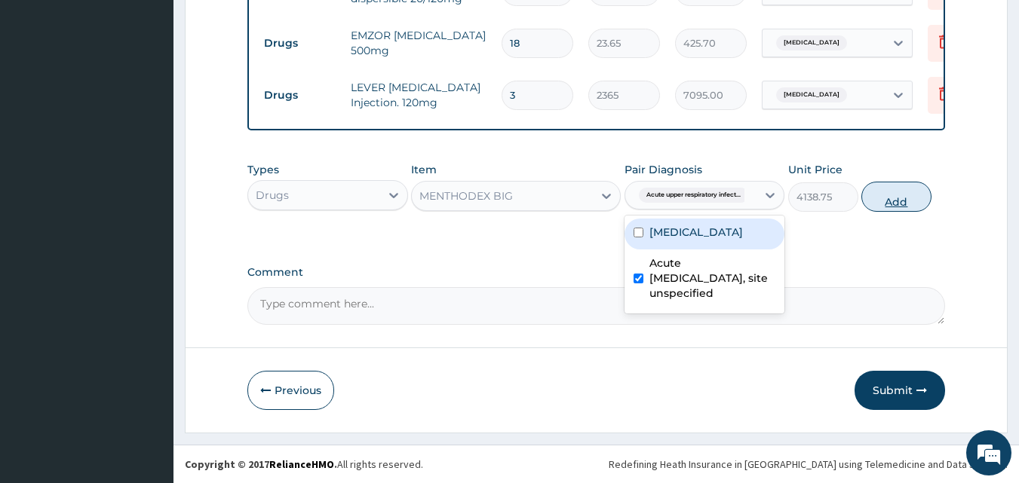
click at [889, 199] on button "Add" at bounding box center [896, 197] width 70 height 30
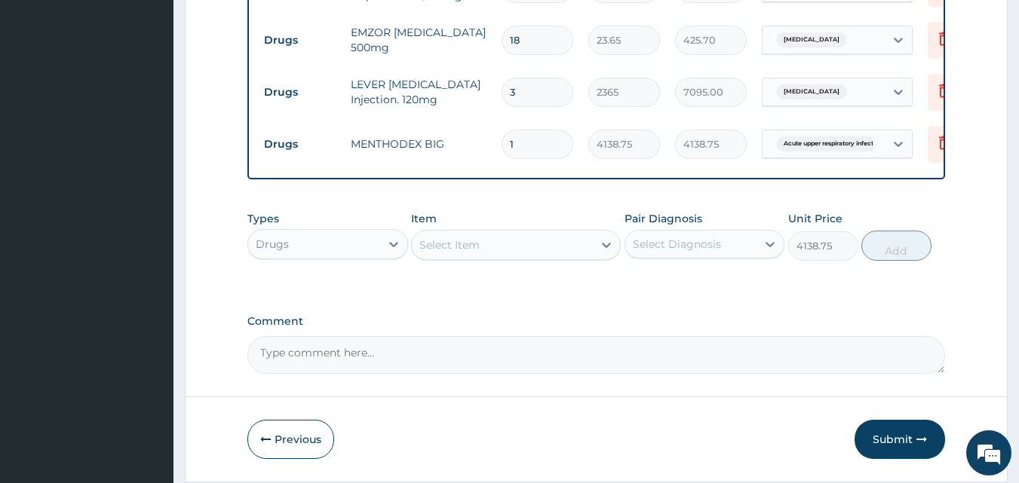
type input "0"
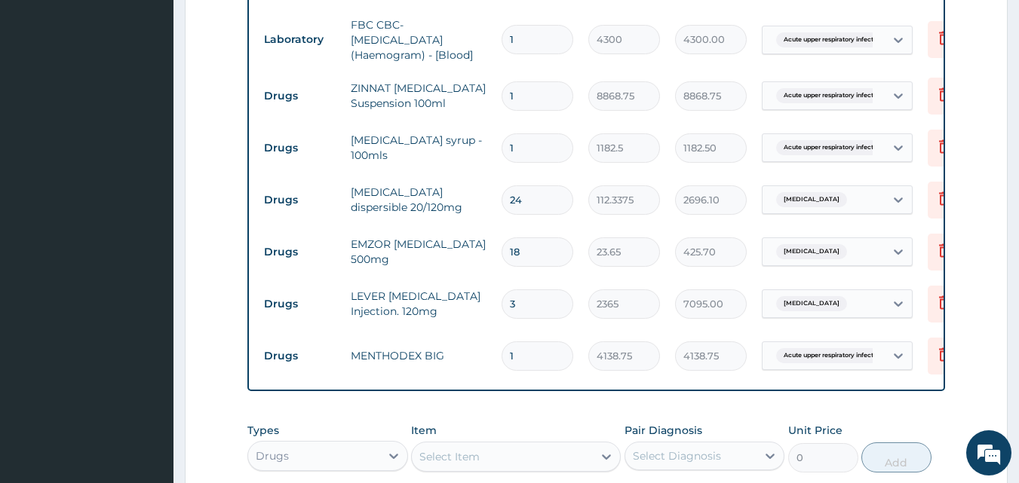
scroll to position [750, 0]
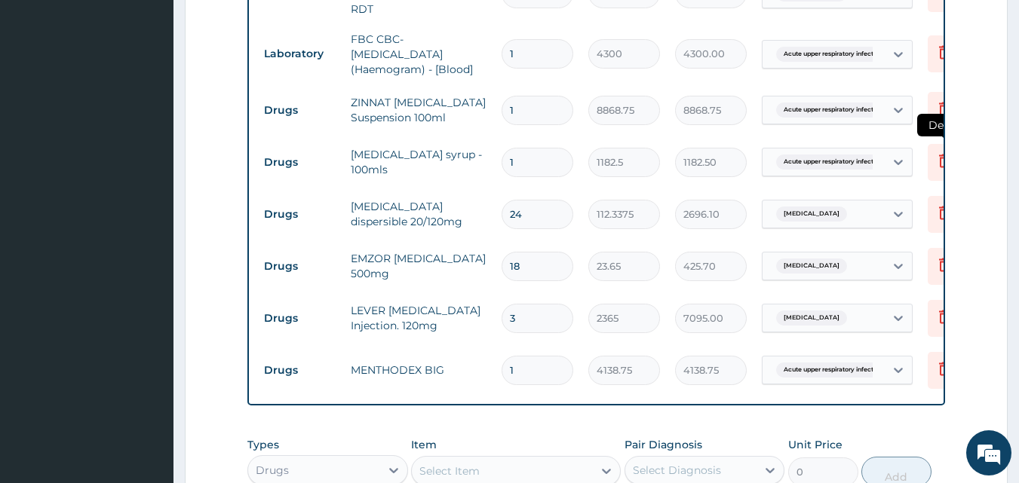
click at [943, 155] on icon at bounding box center [944, 161] width 18 height 18
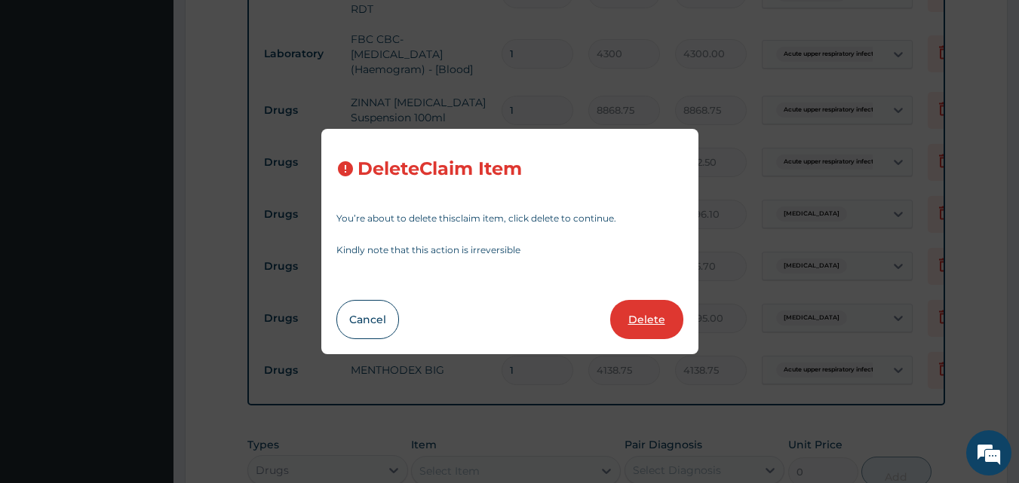
click at [652, 319] on button "Delete" at bounding box center [646, 319] width 73 height 39
type input "24"
type input "112.3375"
type input "2696.10"
type input "18"
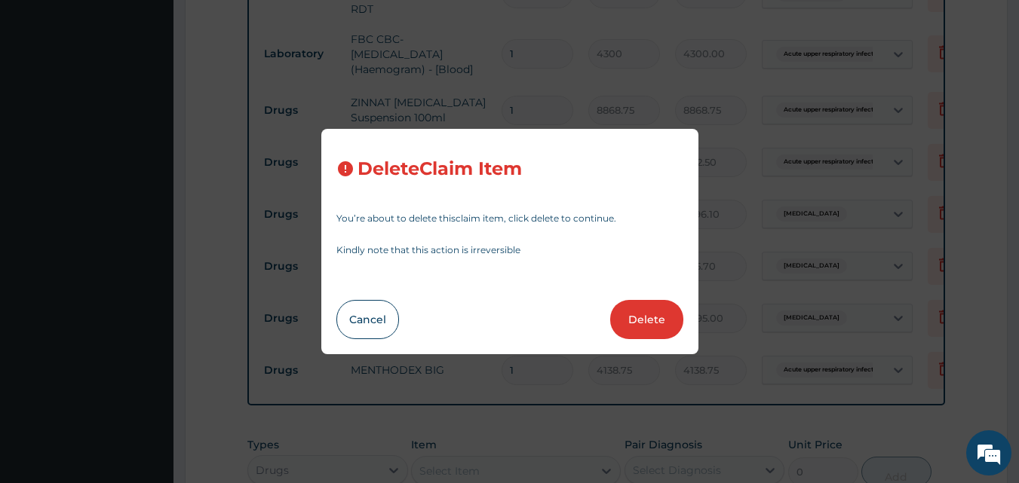
type input "23.65"
type input "425.70"
type input "3"
type input "2365"
type input "7095.00"
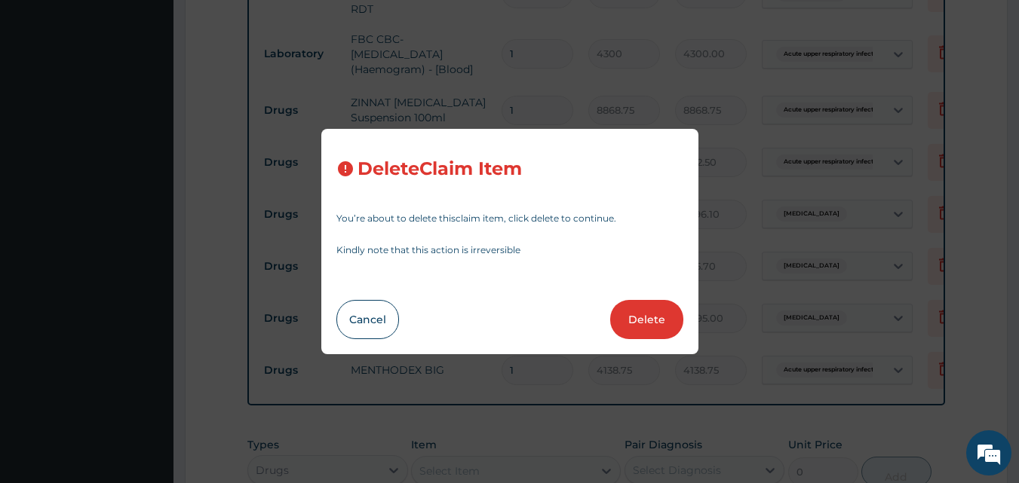
type input "1"
type input "4138.75"
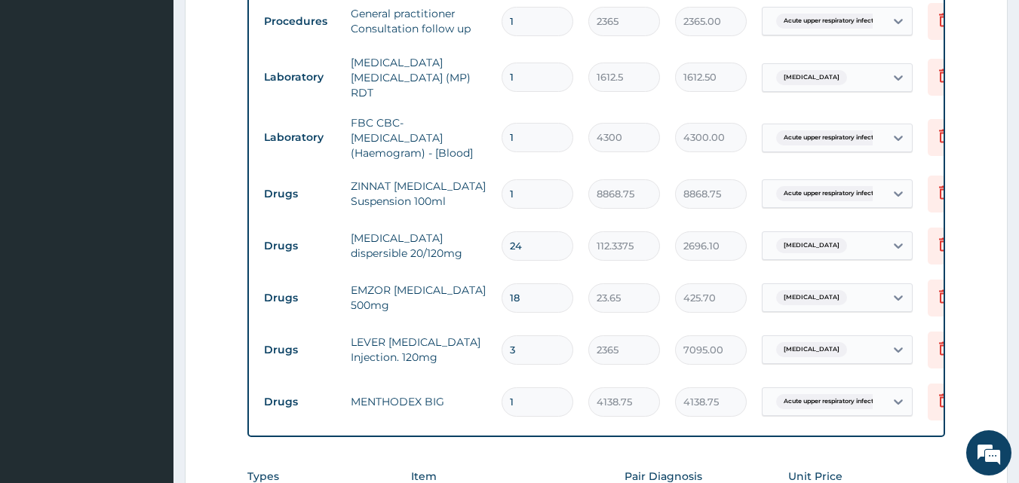
scroll to position [600, 0]
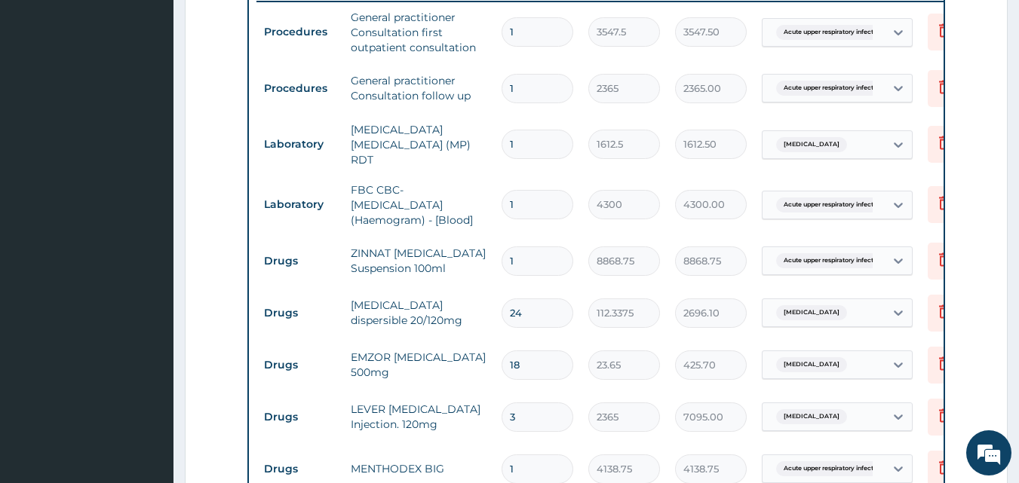
click at [595, 408] on input "2365" at bounding box center [624, 417] width 72 height 29
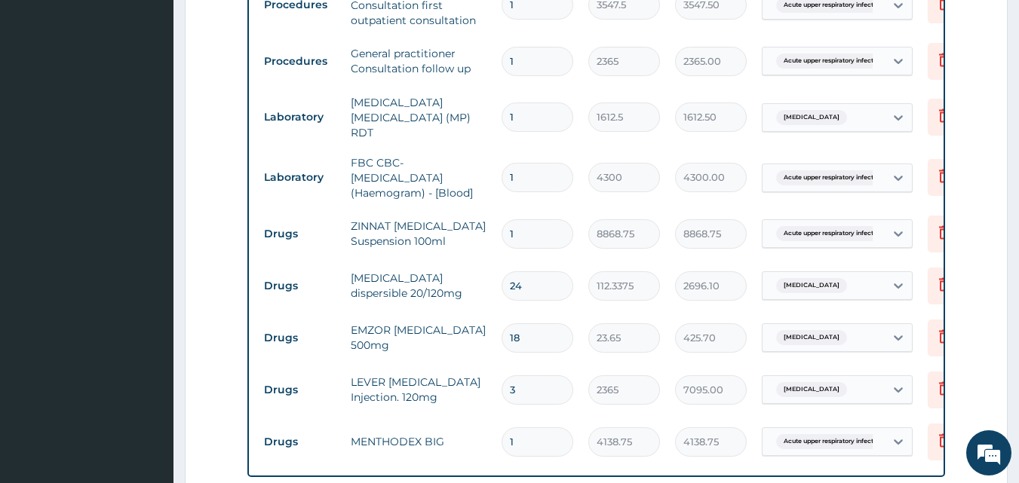
scroll to position [675, 0]
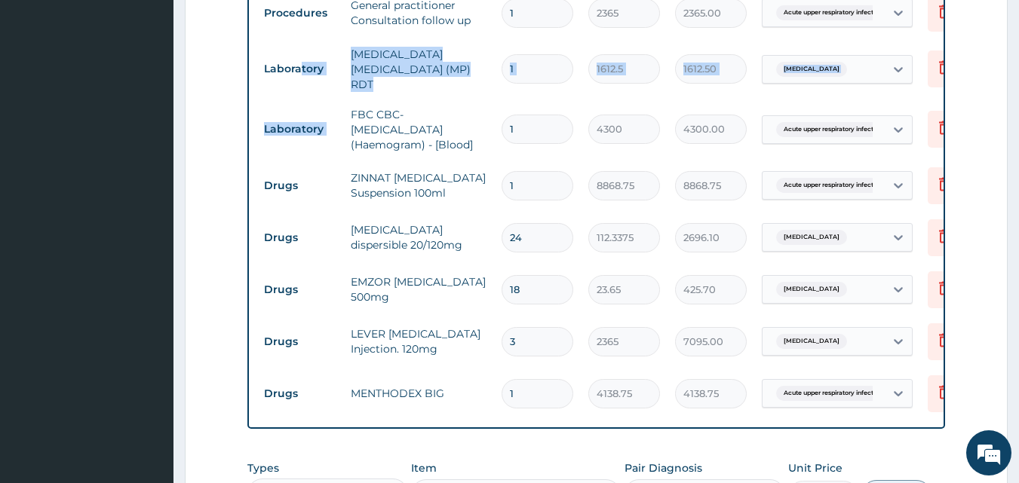
drag, startPoint x: 331, startPoint y: 92, endPoint x: 353, endPoint y: 120, distance: 35.5
click at [338, 114] on tr "Laboratory FBC CBC-Complete Blood Count (Haemogram) - [Blood] 1 4300 4300.00 Ac…" at bounding box center [625, 130] width 739 height 60
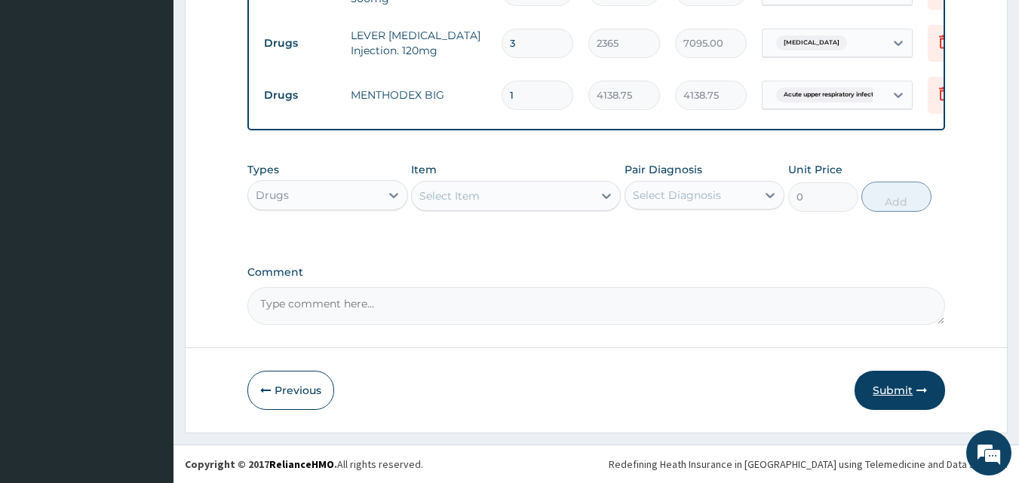
click at [907, 396] on button "Submit" at bounding box center [900, 390] width 91 height 39
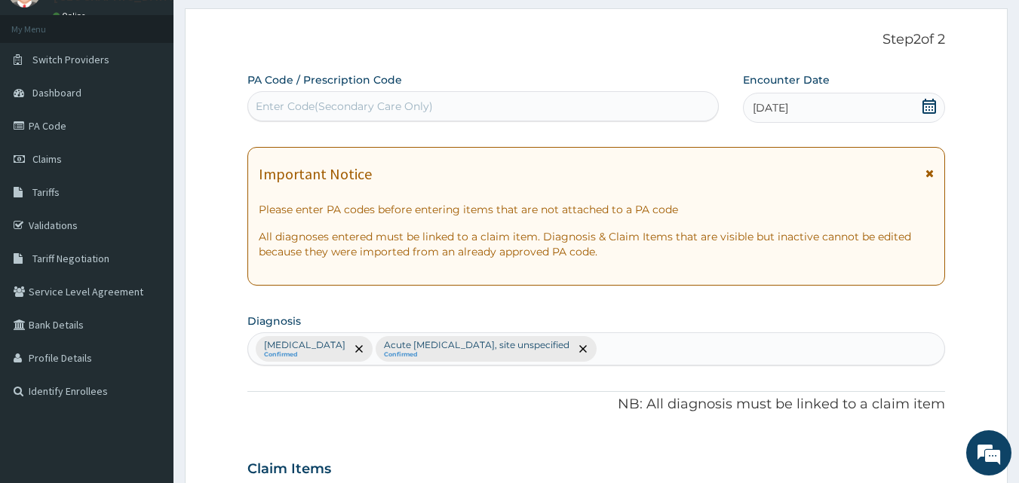
scroll to position [0, 0]
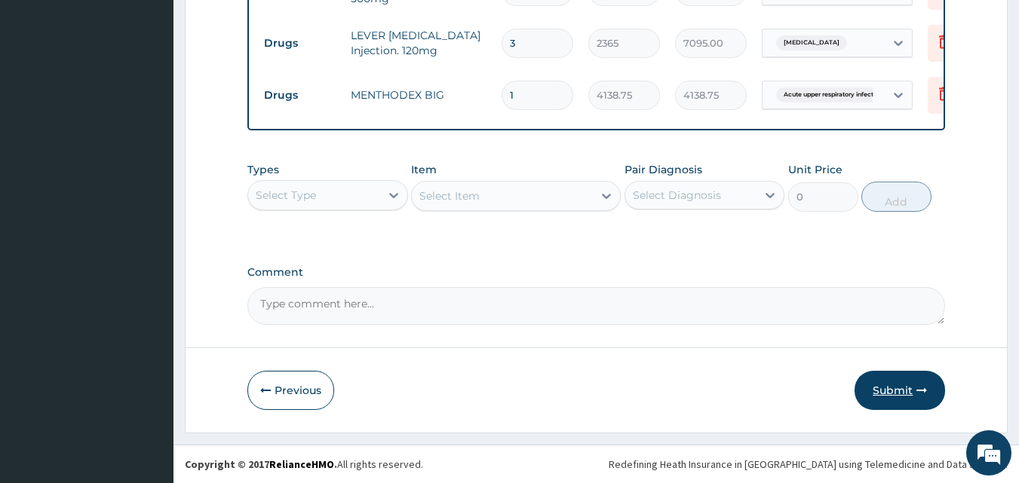
click at [882, 391] on button "Submit" at bounding box center [900, 390] width 91 height 39
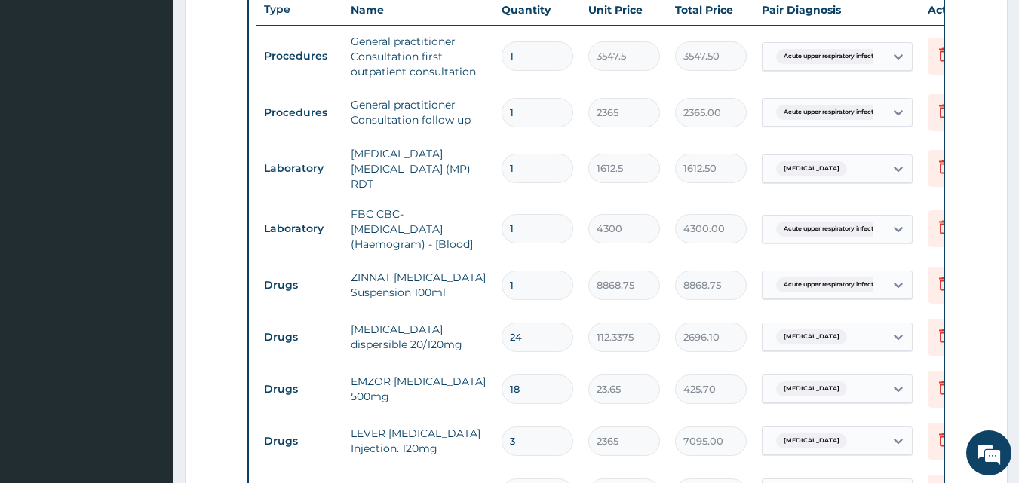
scroll to position [679, 0]
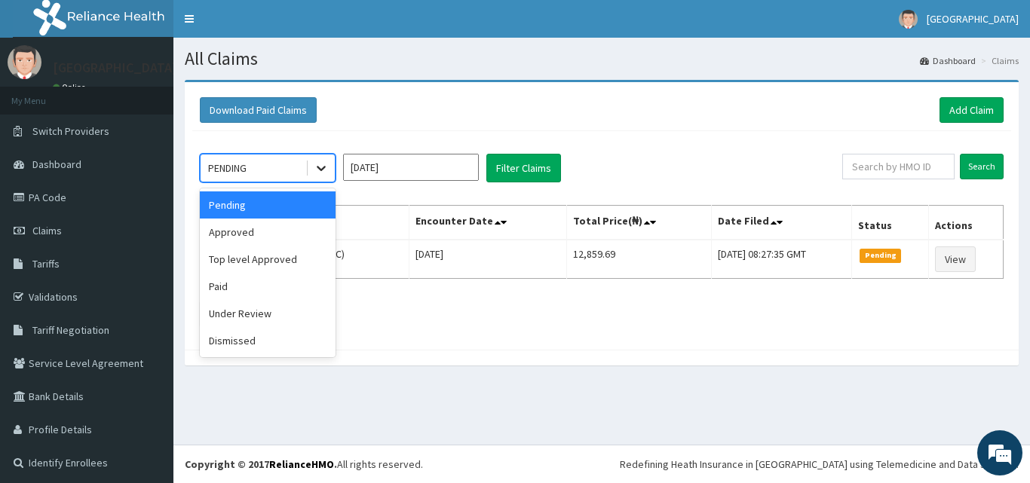
click at [329, 173] on div at bounding box center [321, 168] width 27 height 27
drag, startPoint x: 253, startPoint y: 288, endPoint x: 319, endPoint y: 253, distance: 74.9
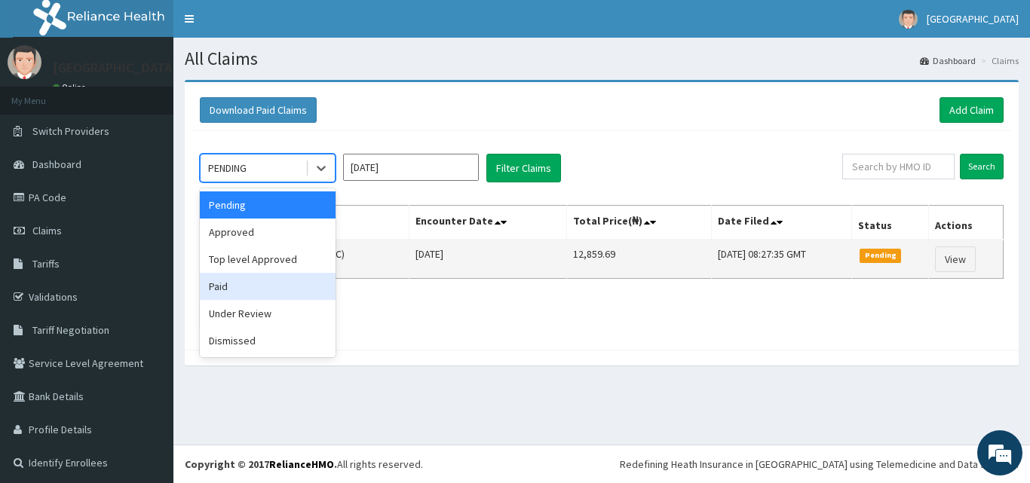
click at [253, 287] on div "Paid" at bounding box center [268, 286] width 136 height 27
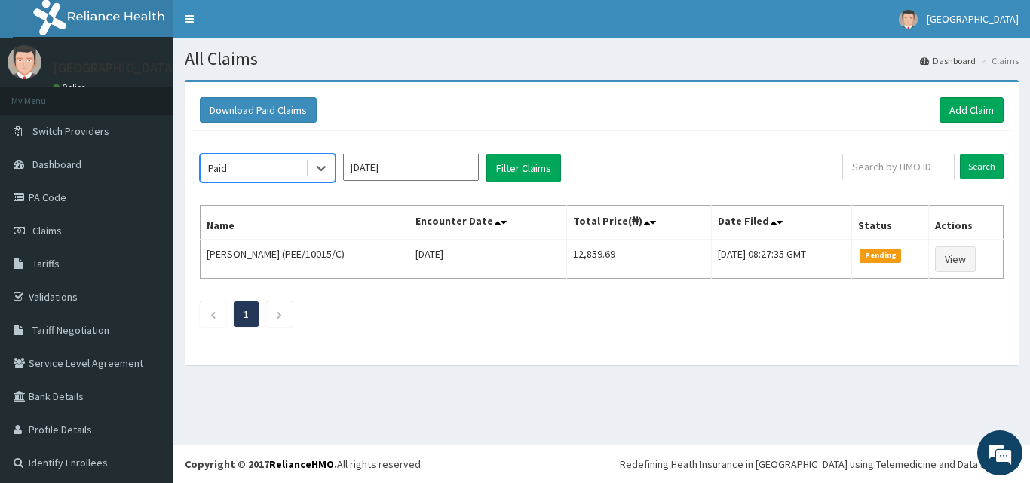
click at [435, 166] on input "[DATE]" at bounding box center [411, 167] width 136 height 27
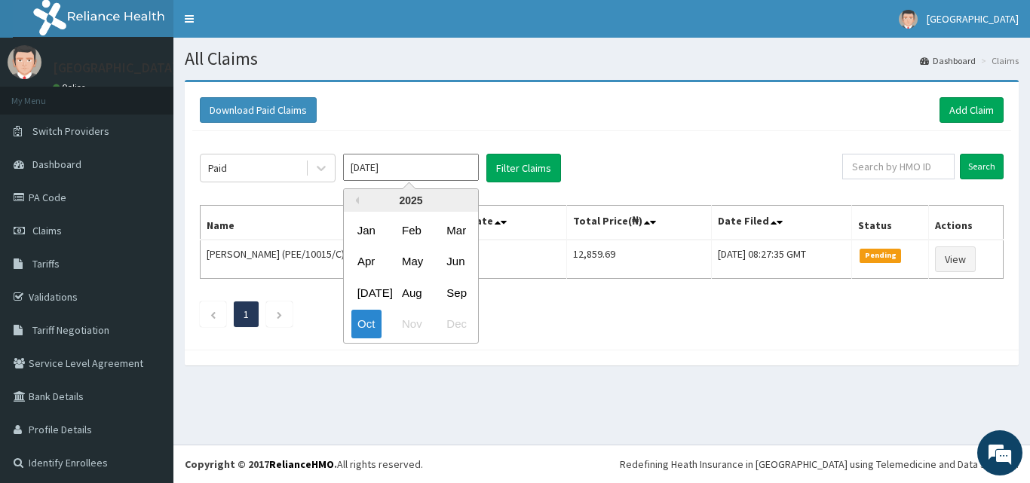
click at [364, 291] on div "[DATE]" at bounding box center [366, 293] width 30 height 28
type input "[DATE]"
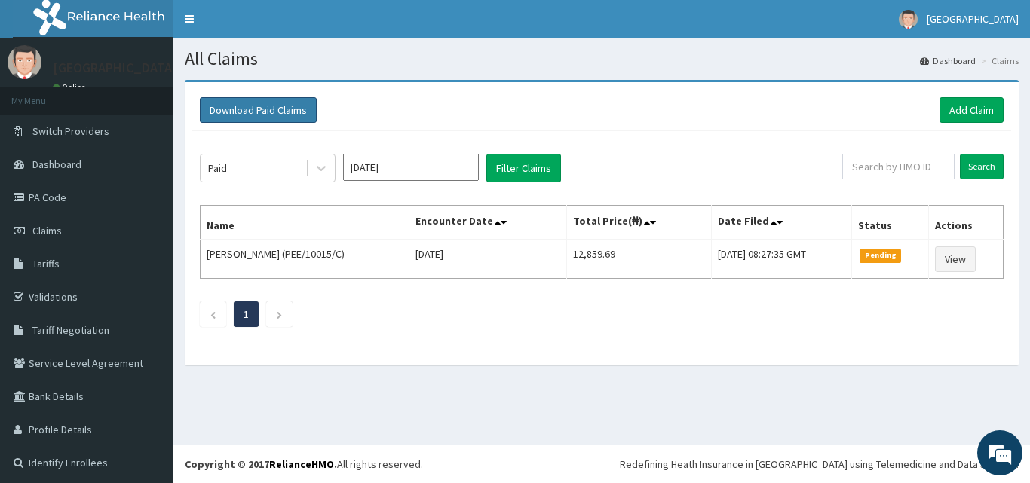
click at [257, 104] on button "Download Paid Claims" at bounding box center [258, 110] width 117 height 26
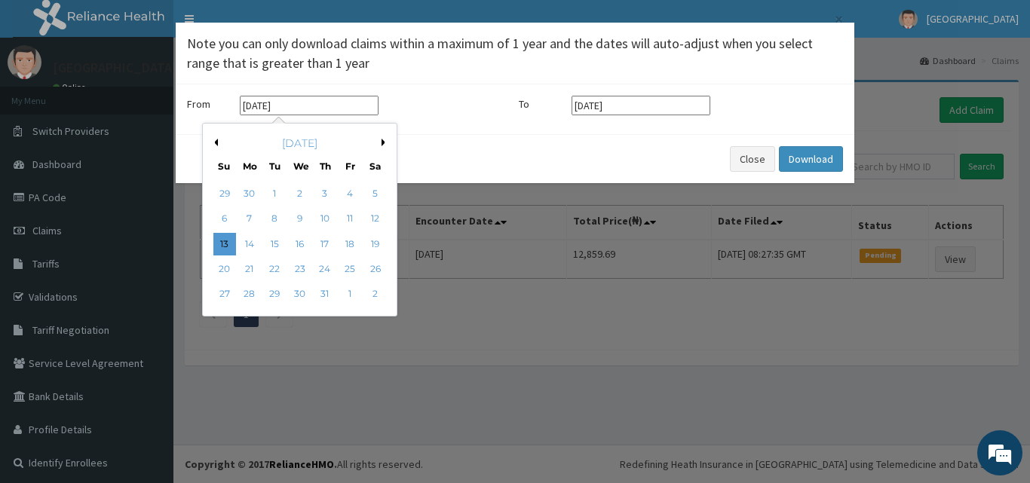
click at [298, 102] on input "13-07-2025" at bounding box center [309, 106] width 139 height 20
click at [269, 192] on div "1" at bounding box center [274, 194] width 23 height 23
type input "01-07-2025"
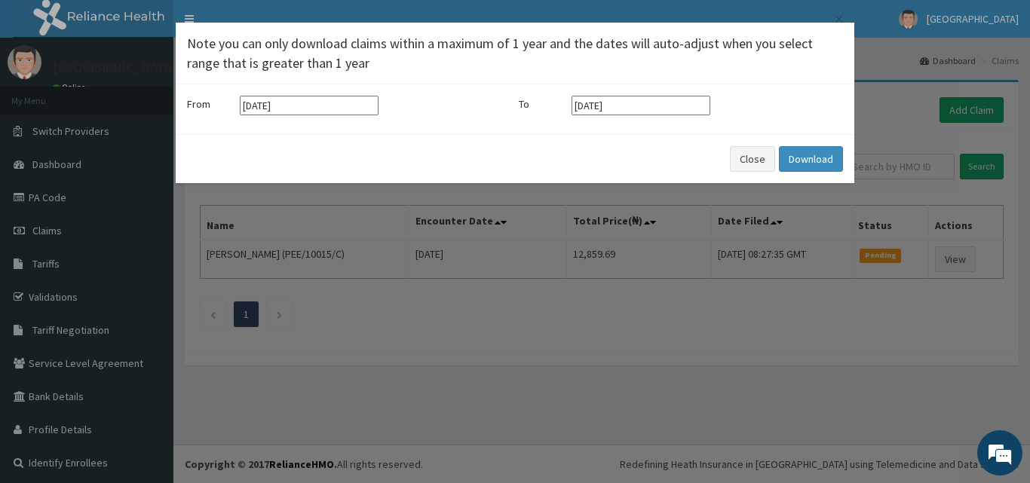
click at [641, 109] on input "[DATE]" at bounding box center [641, 106] width 139 height 20
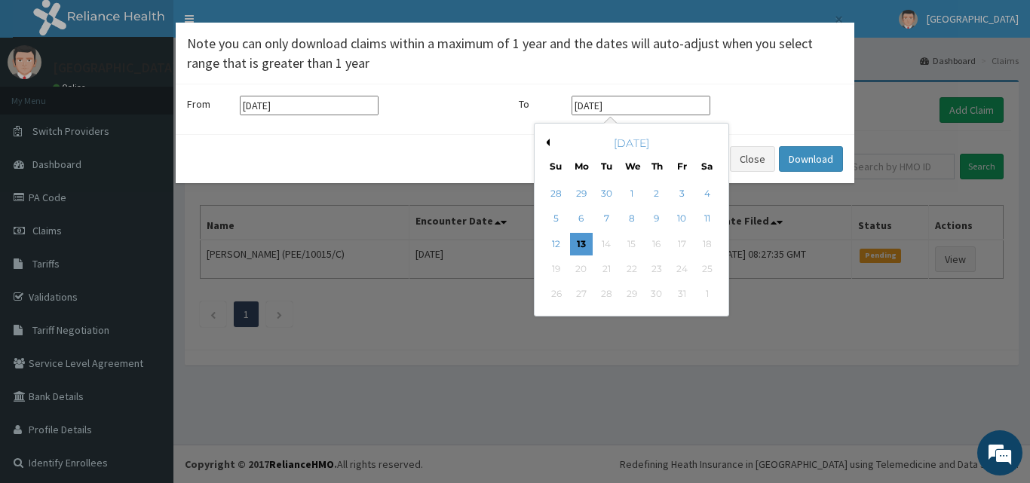
click at [548, 143] on button "Previous Month" at bounding box center [546, 143] width 8 height 8
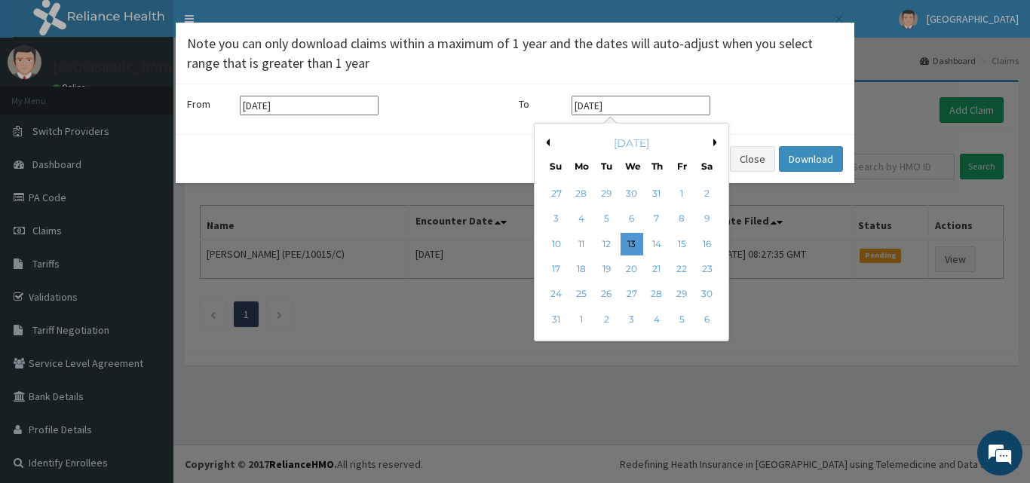
click at [548, 143] on button "Previous Month" at bounding box center [546, 143] width 8 height 8
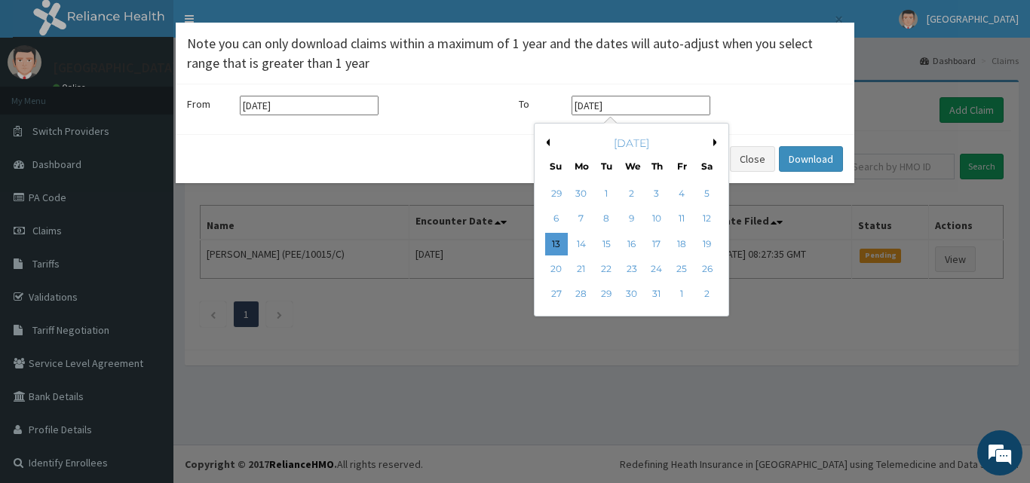
click at [714, 143] on button "Next Month" at bounding box center [718, 143] width 8 height 8
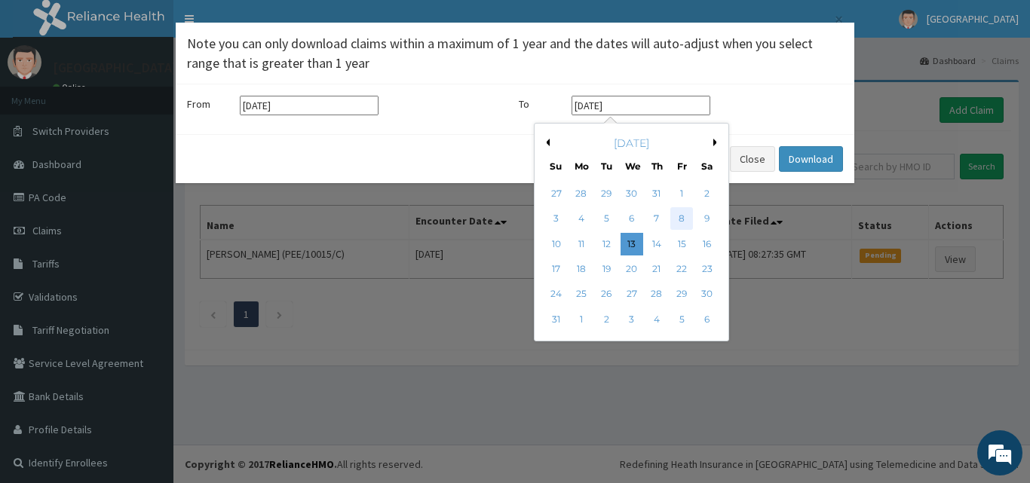
click at [683, 216] on div "8" at bounding box center [682, 219] width 23 height 23
type input "08-08-2025"
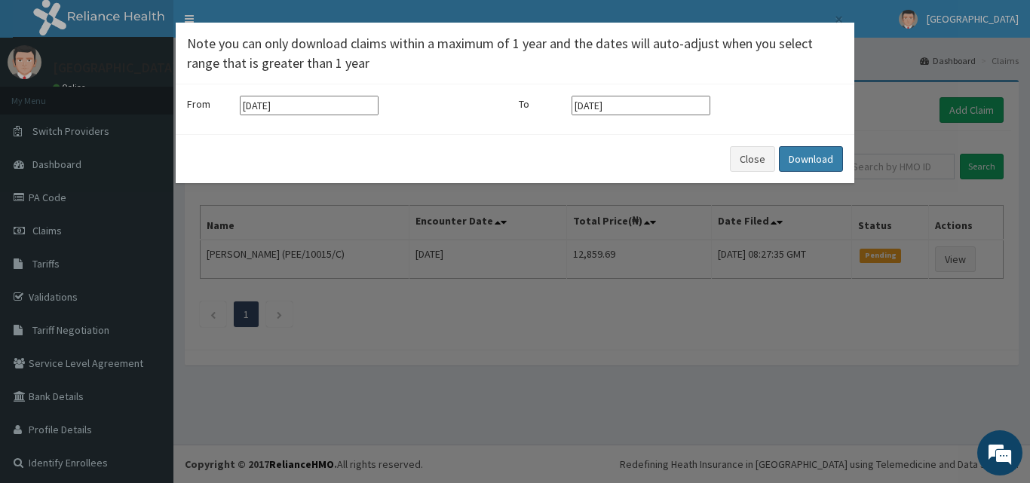
click at [793, 153] on button "Download" at bounding box center [811, 159] width 64 height 26
click at [748, 161] on button "Close" at bounding box center [752, 159] width 45 height 26
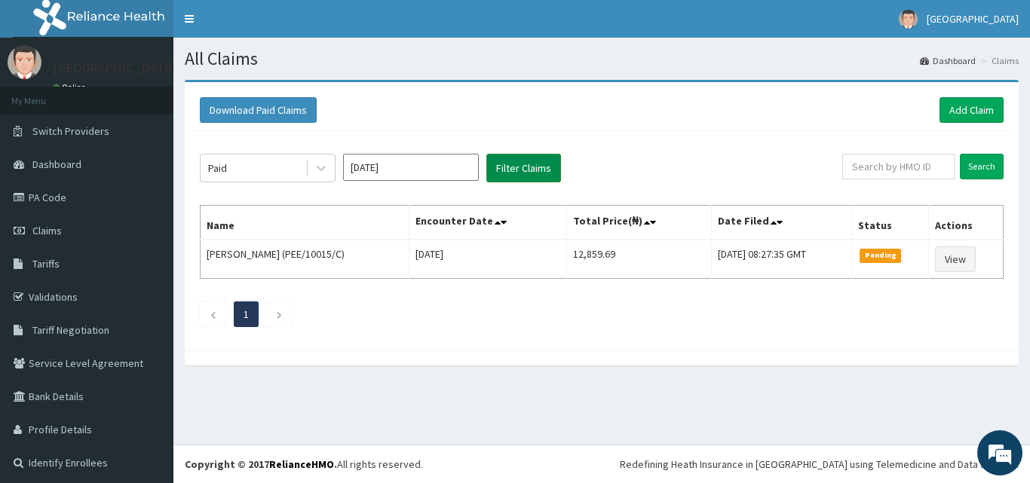
click at [508, 168] on button "Filter Claims" at bounding box center [524, 168] width 75 height 29
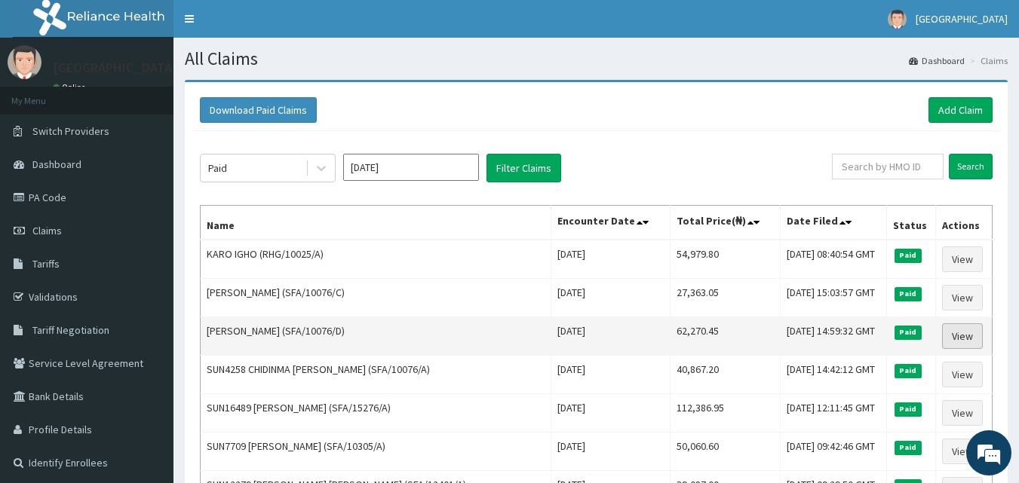
click at [956, 339] on link "View" at bounding box center [962, 337] width 41 height 26
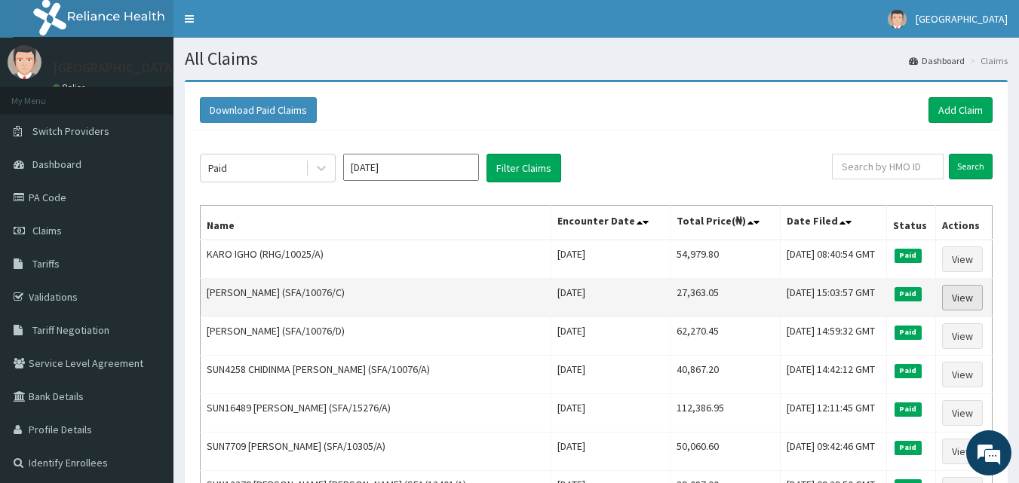
click at [952, 299] on link "View" at bounding box center [962, 298] width 41 height 26
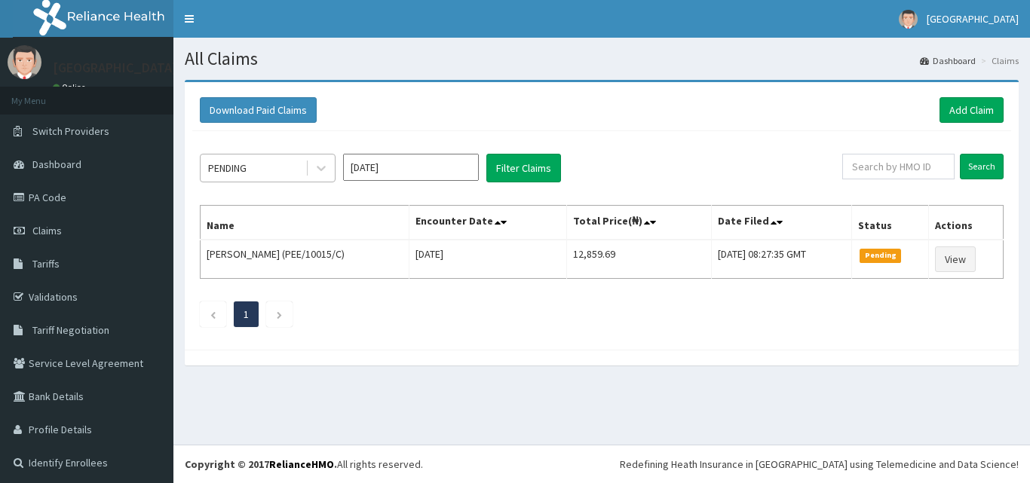
click at [290, 173] on div "PENDING" at bounding box center [253, 168] width 105 height 24
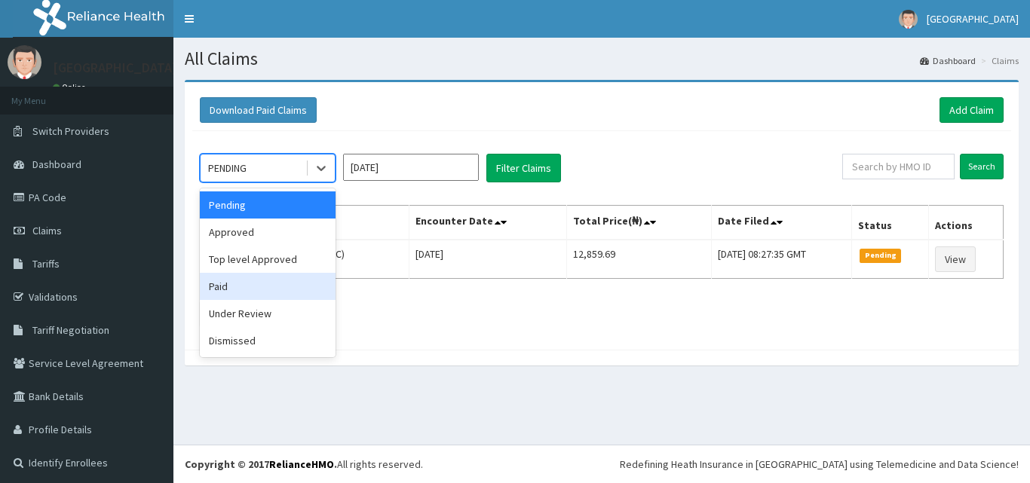
click at [251, 290] on div "Paid" at bounding box center [268, 286] width 136 height 27
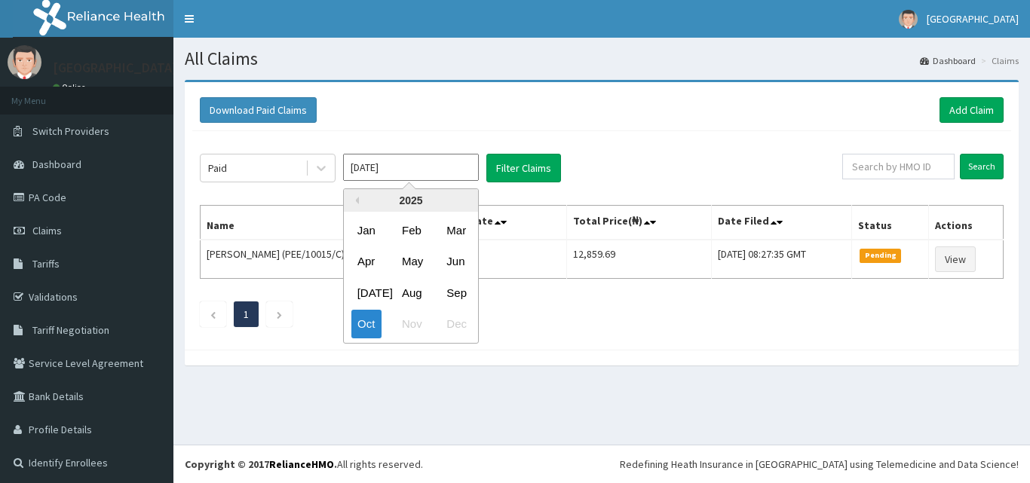
click at [415, 175] on input "Oct 2025" at bounding box center [411, 167] width 136 height 27
drag, startPoint x: 364, startPoint y: 290, endPoint x: 442, endPoint y: 225, distance: 101.8
click at [364, 289] on div "Jul" at bounding box center [366, 293] width 30 height 28
type input "Jul 2025"
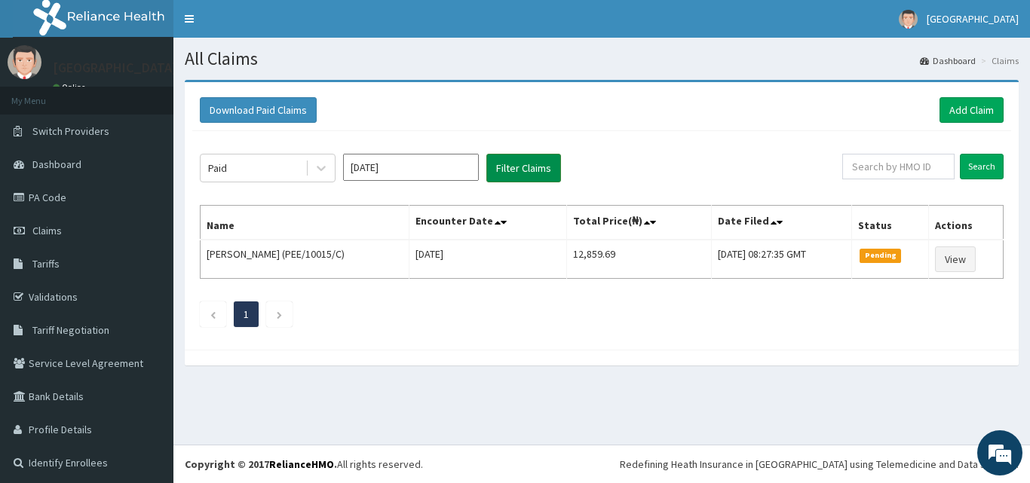
click at [515, 165] on button "Filter Claims" at bounding box center [524, 168] width 75 height 29
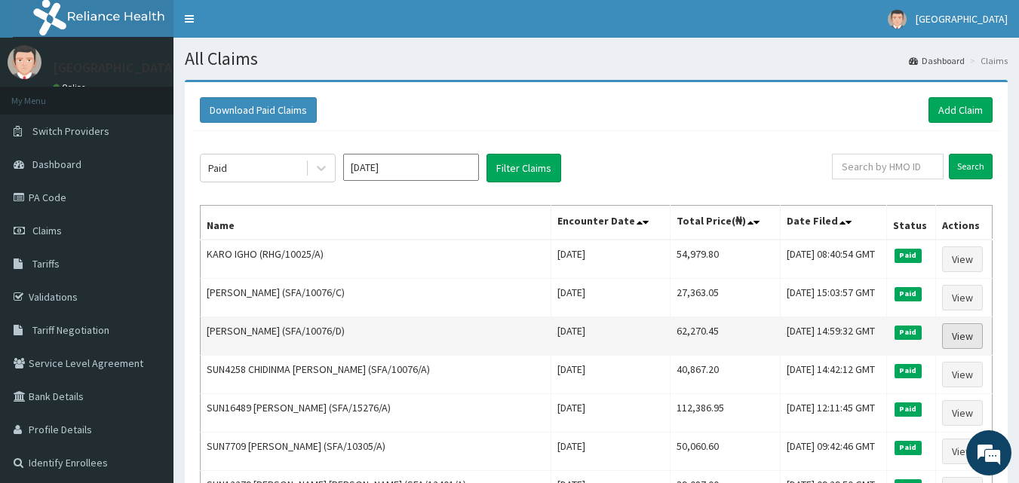
click at [967, 337] on link "View" at bounding box center [962, 337] width 41 height 26
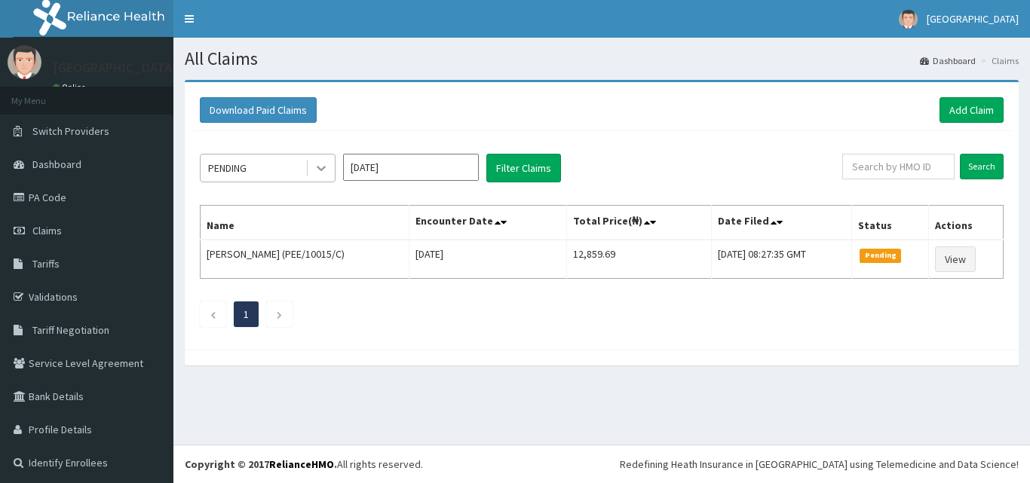
click at [313, 166] on div at bounding box center [321, 168] width 27 height 27
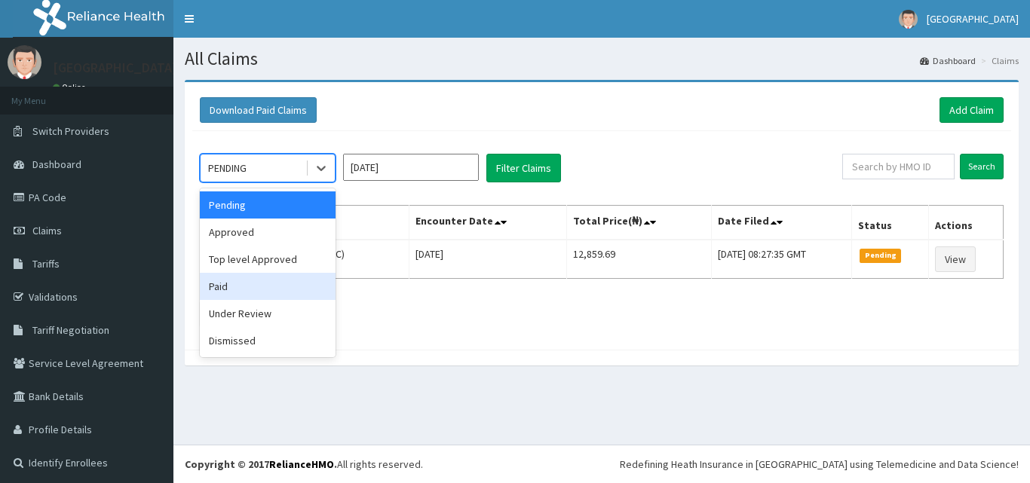
click at [290, 286] on div "Paid" at bounding box center [268, 286] width 136 height 27
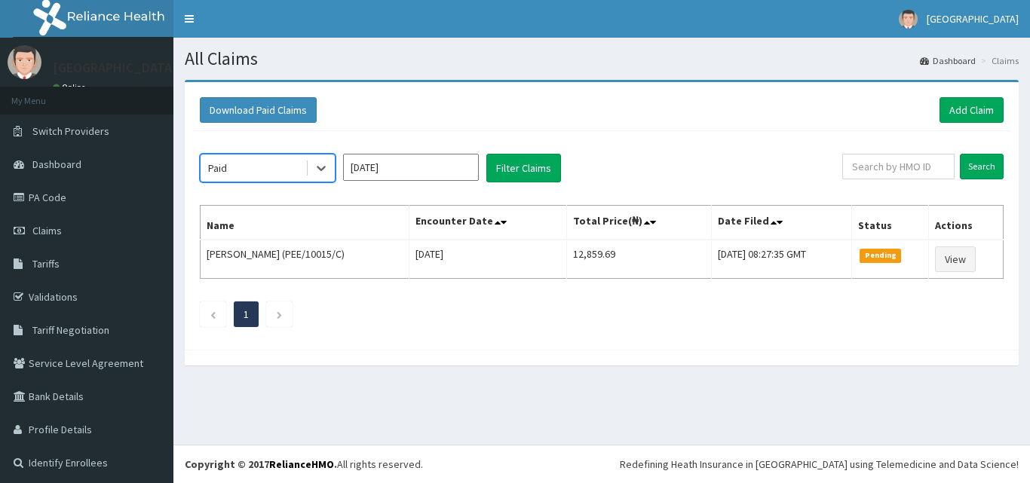
drag, startPoint x: 431, startPoint y: 172, endPoint x: 429, endPoint y: 188, distance: 16.0
click at [431, 172] on input "Oct 2025" at bounding box center [411, 167] width 136 height 27
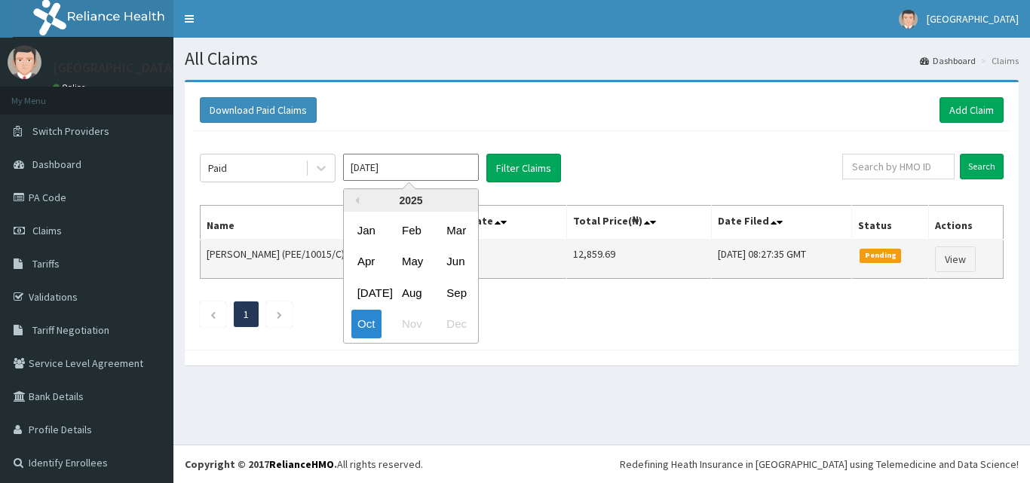
drag, startPoint x: 364, startPoint y: 289, endPoint x: 381, endPoint y: 257, distance: 35.8
click at [364, 284] on div "Jul" at bounding box center [366, 293] width 30 height 28
type input "Jul 2025"
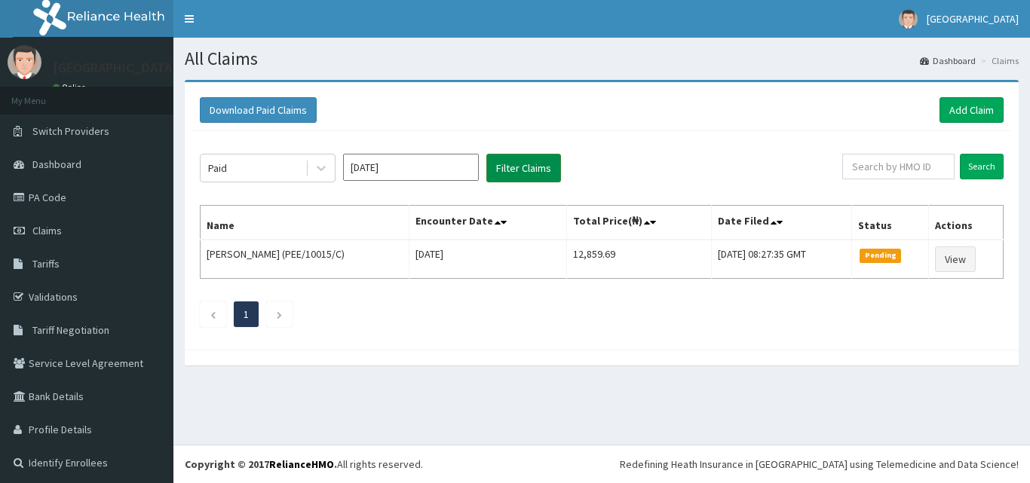
click at [515, 167] on button "Filter Claims" at bounding box center [524, 168] width 75 height 29
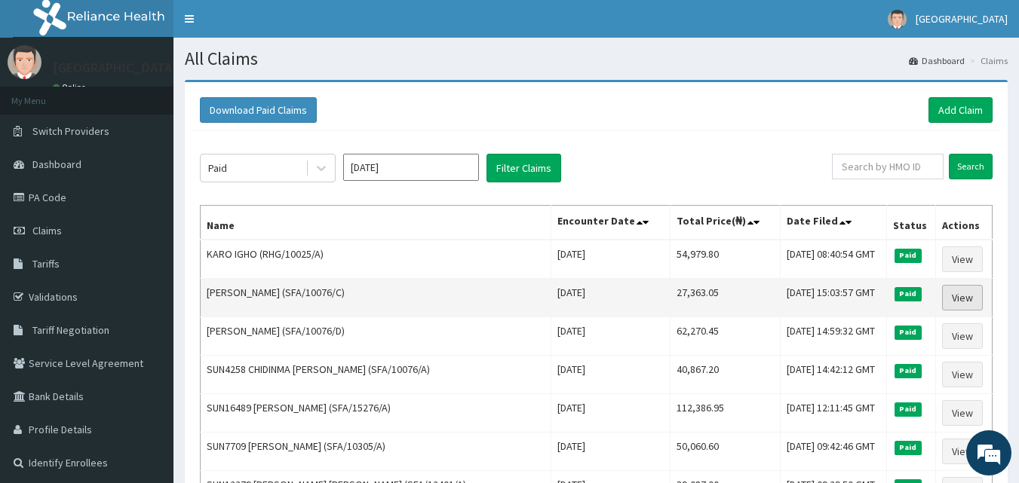
click at [959, 299] on link "View" at bounding box center [962, 298] width 41 height 26
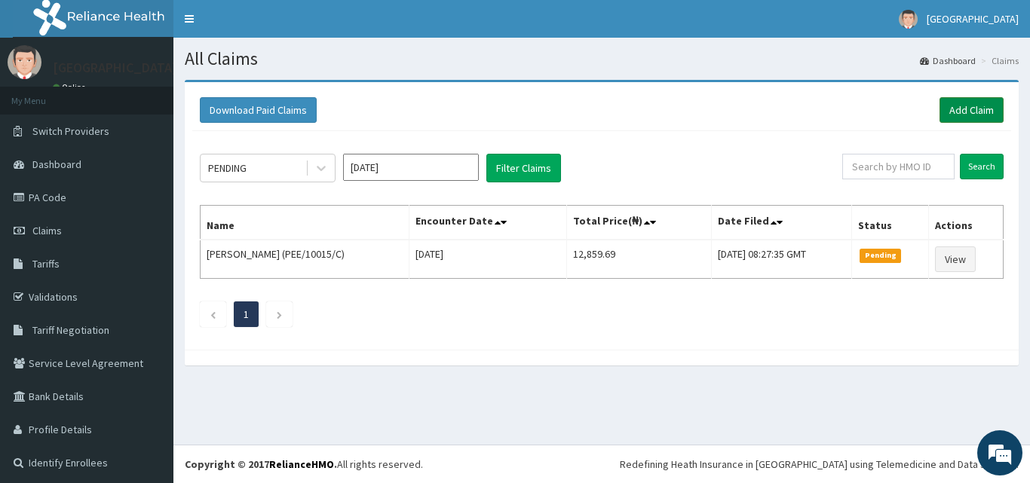
click at [975, 103] on link "Add Claim" at bounding box center [972, 110] width 64 height 26
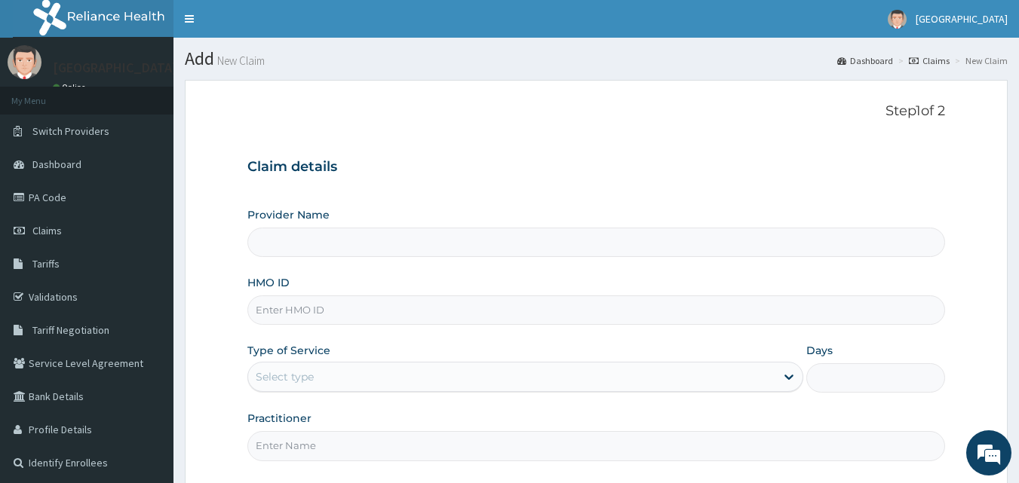
click at [480, 303] on input "HMO ID" at bounding box center [596, 310] width 698 height 29
type input "SFA/10076/C"
click at [364, 381] on div "Select type" at bounding box center [511, 377] width 527 height 24
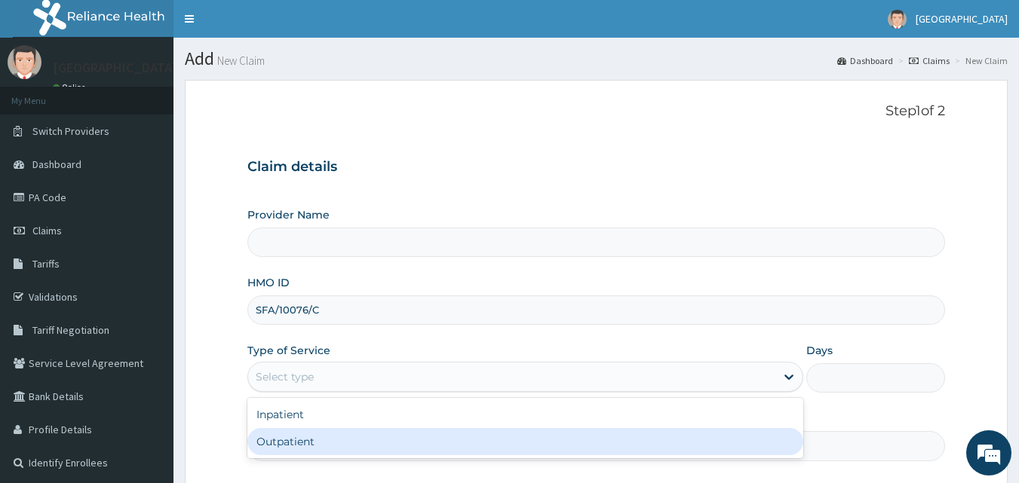
click at [355, 440] on div "Outpatient" at bounding box center [525, 441] width 556 height 27
type input "1"
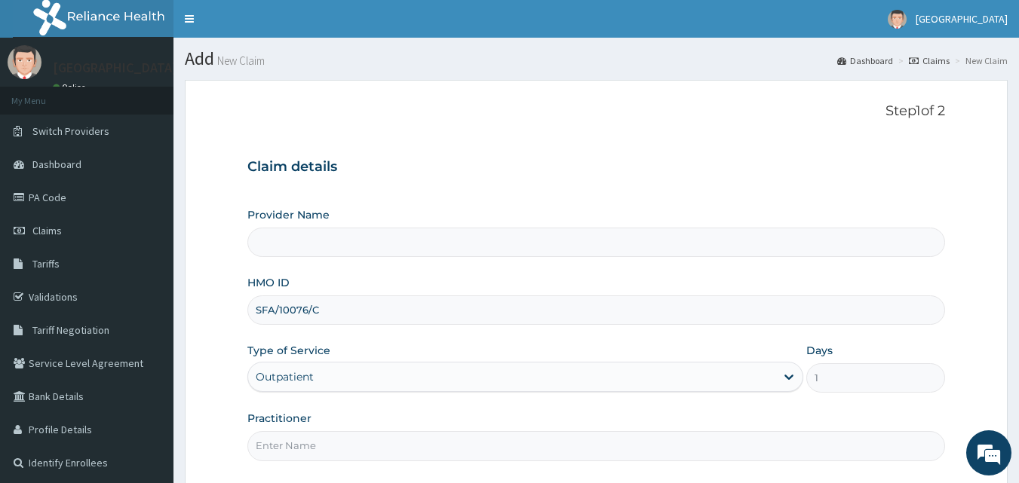
click at [397, 441] on input "Practitioner" at bounding box center [596, 445] width 698 height 29
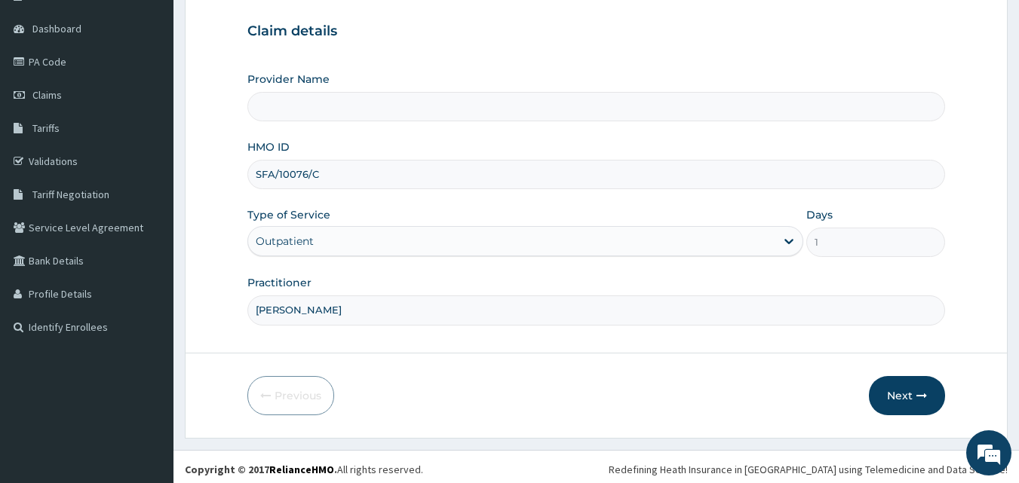
scroll to position [141, 0]
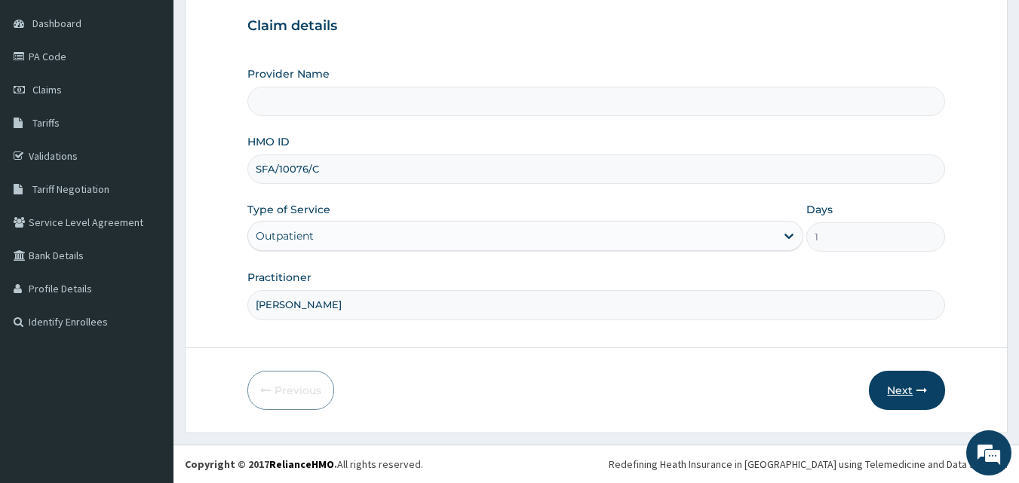
type input "[PERSON_NAME]"
click at [907, 388] on button "Next" at bounding box center [907, 390] width 76 height 39
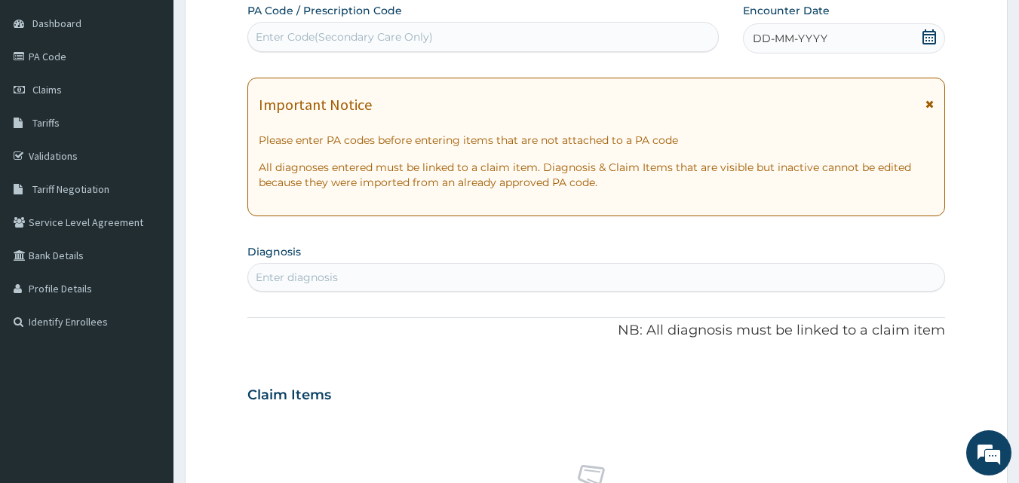
click at [793, 44] on span "DD-MM-YYYY" at bounding box center [790, 38] width 75 height 15
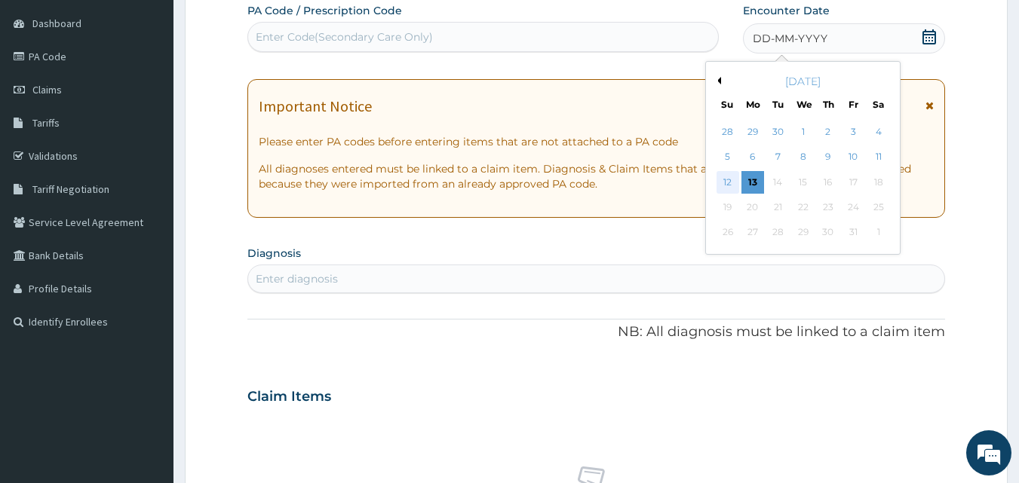
click at [729, 180] on div "12" at bounding box center [728, 182] width 23 height 23
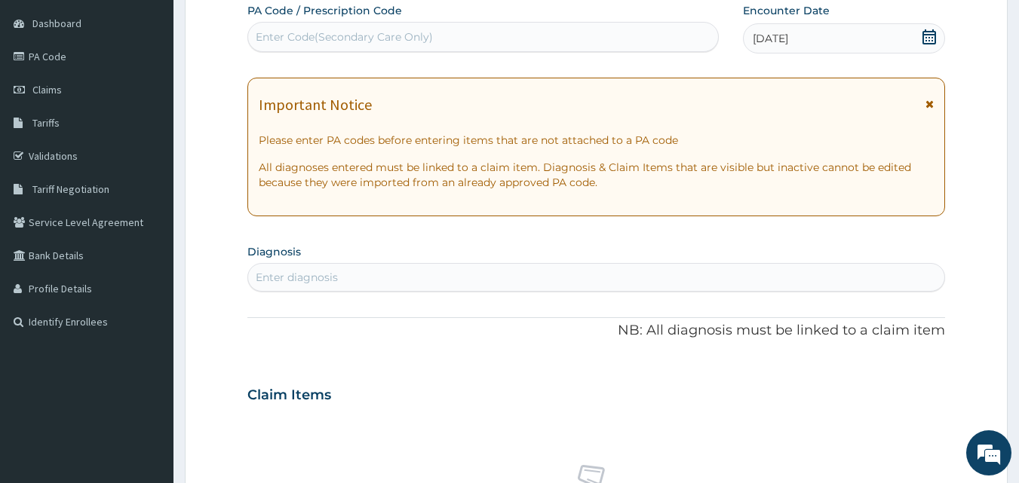
click at [401, 281] on div "Enter diagnosis" at bounding box center [596, 278] width 697 height 24
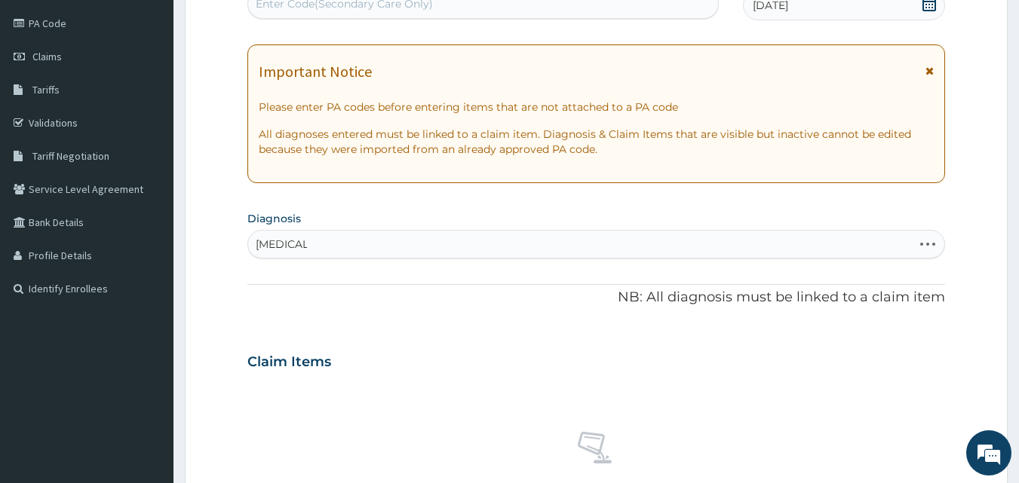
scroll to position [226, 0]
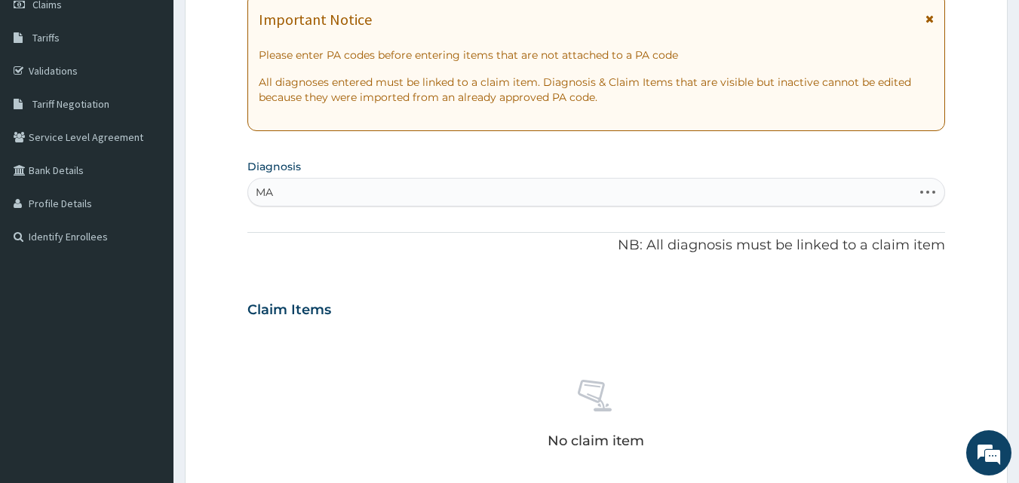
type input "M"
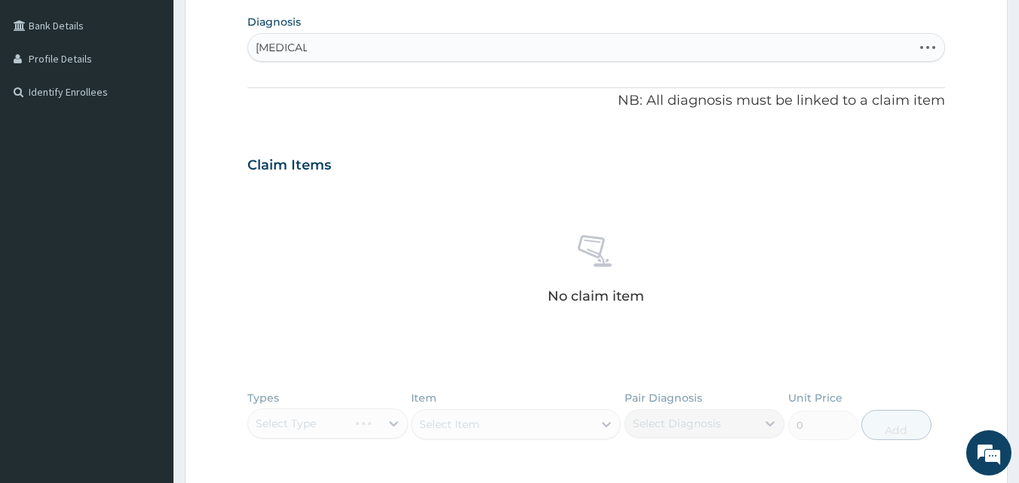
scroll to position [377, 0]
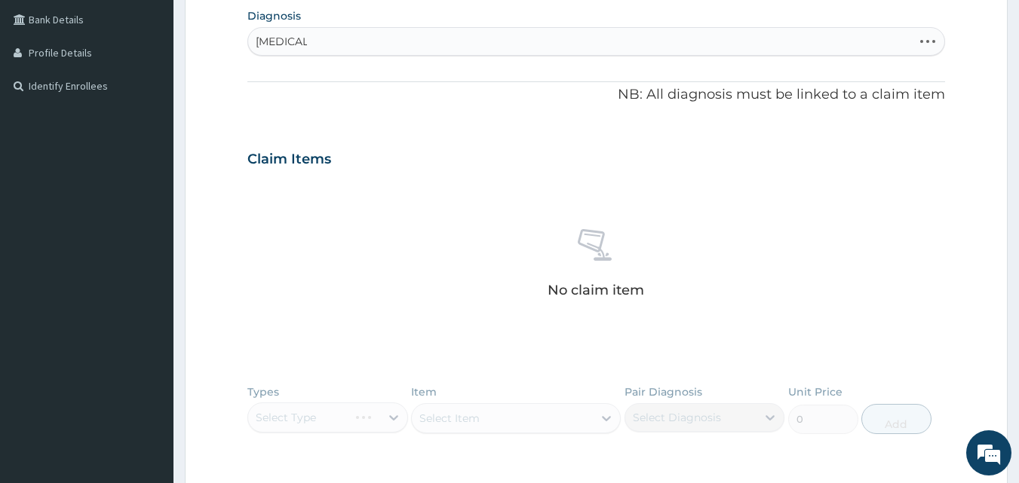
type input "[MEDICAL_DATA]"
click at [384, 252] on div "No claim item" at bounding box center [596, 266] width 698 height 173
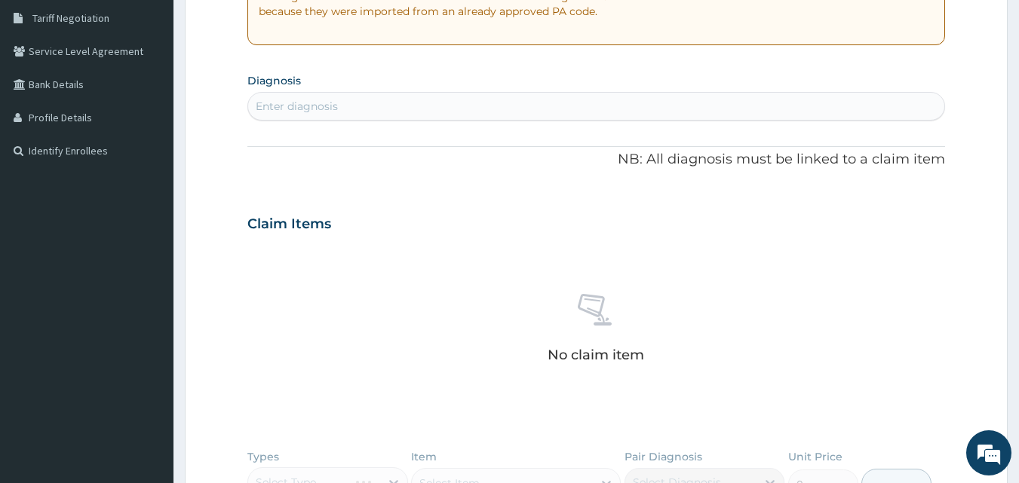
scroll to position [226, 0]
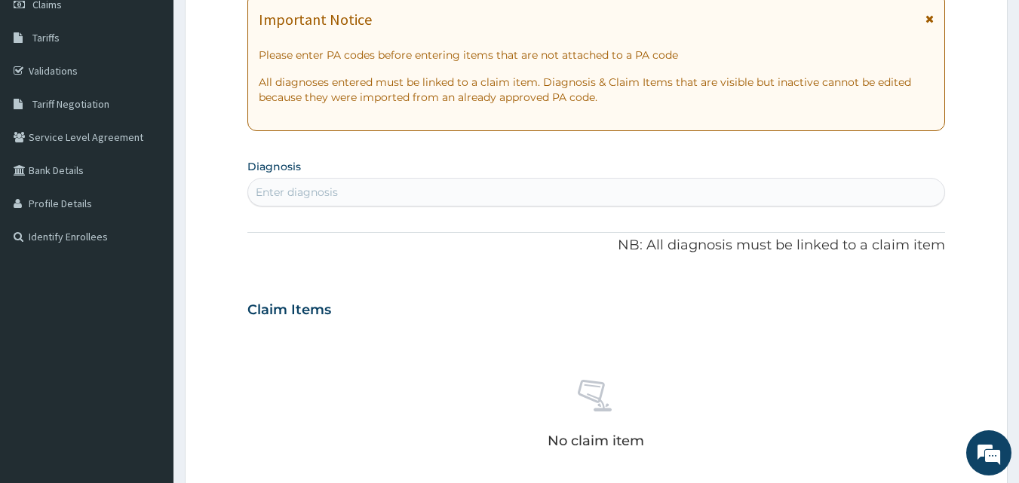
click at [378, 191] on div "Enter diagnosis" at bounding box center [596, 192] width 697 height 24
type input "[MEDICAL_DATA]"
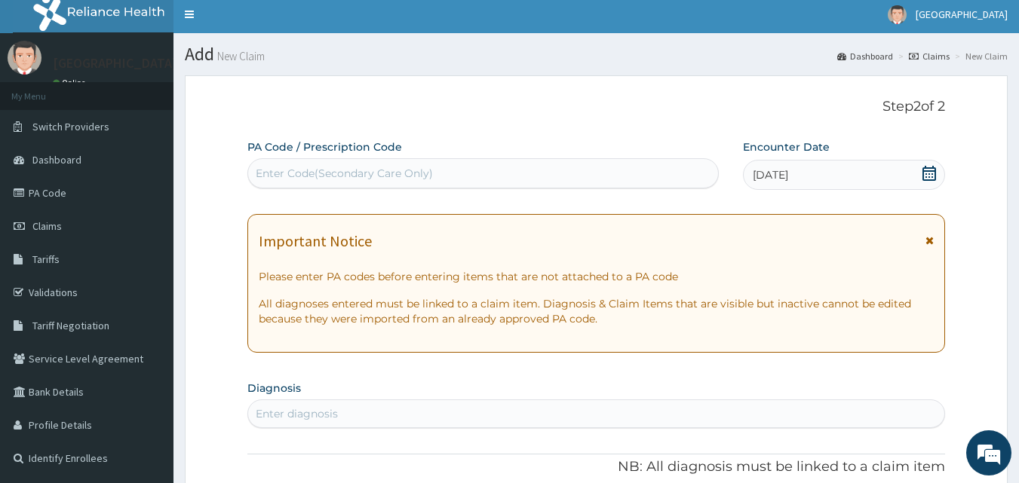
scroll to position [0, 0]
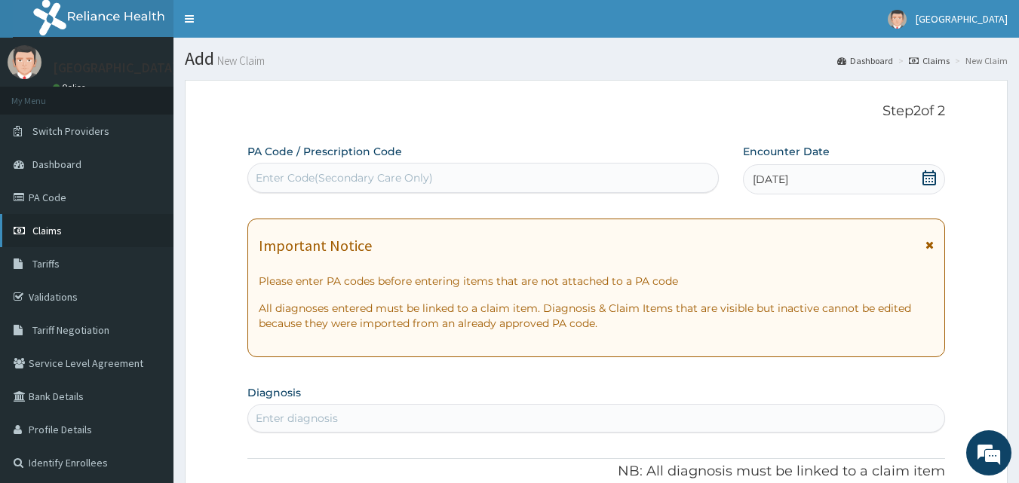
click at [75, 231] on link "Claims" at bounding box center [86, 230] width 173 height 33
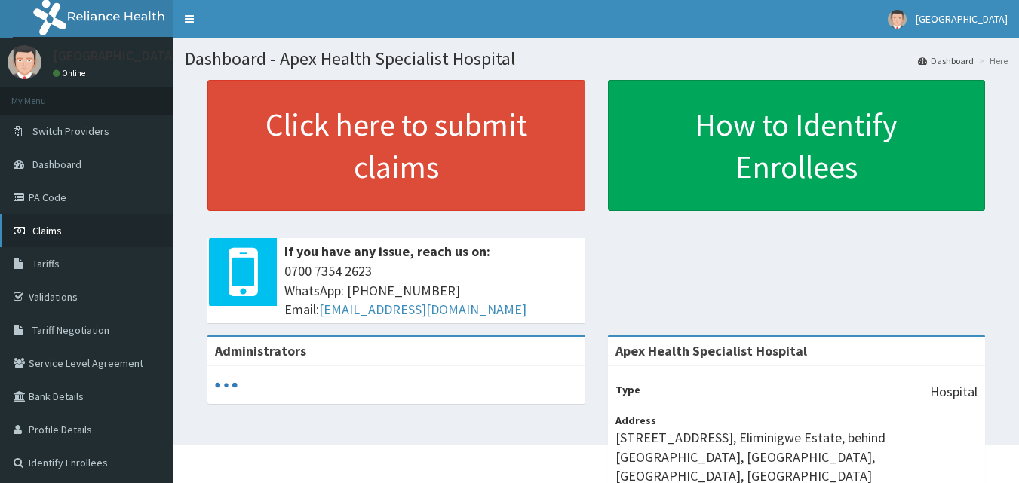
click at [50, 225] on span "Claims" at bounding box center [46, 231] width 29 height 14
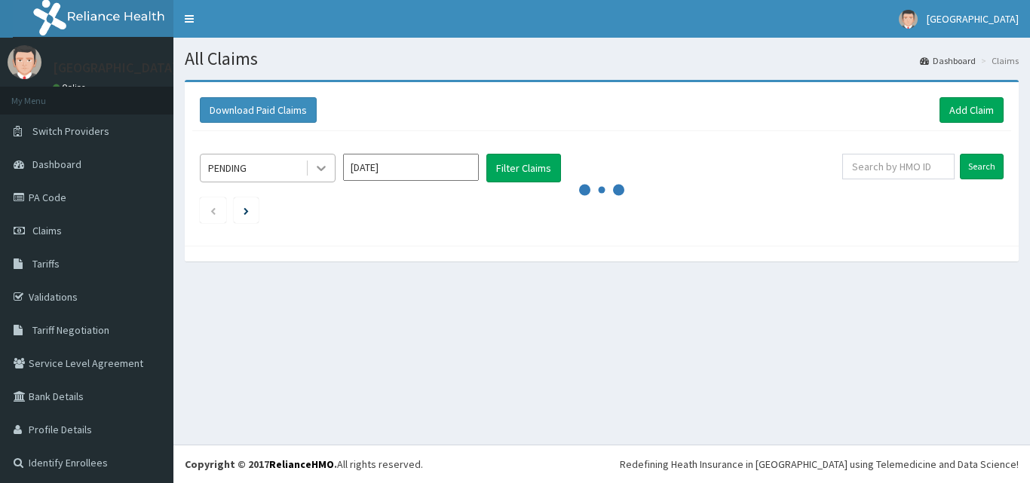
click at [327, 174] on icon at bounding box center [321, 168] width 15 height 15
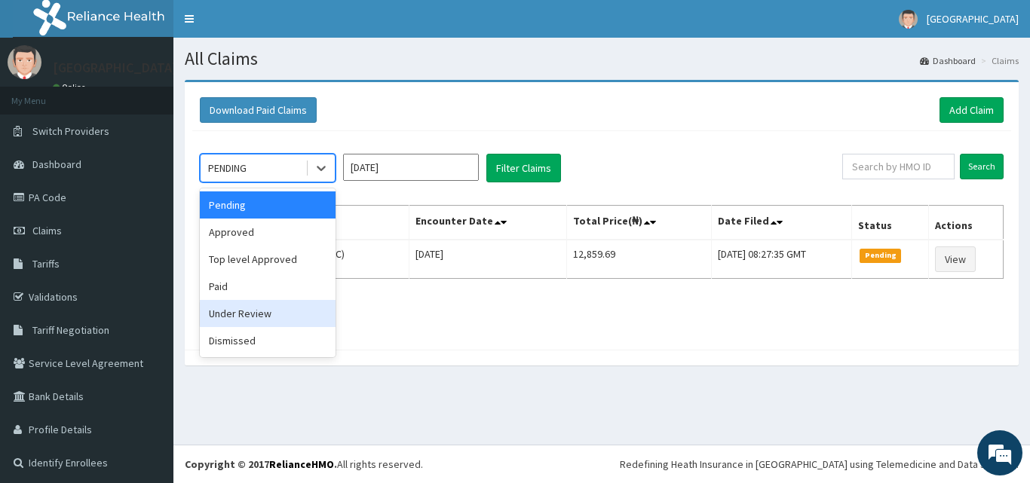
click at [286, 312] on div "Under Review" at bounding box center [268, 313] width 136 height 27
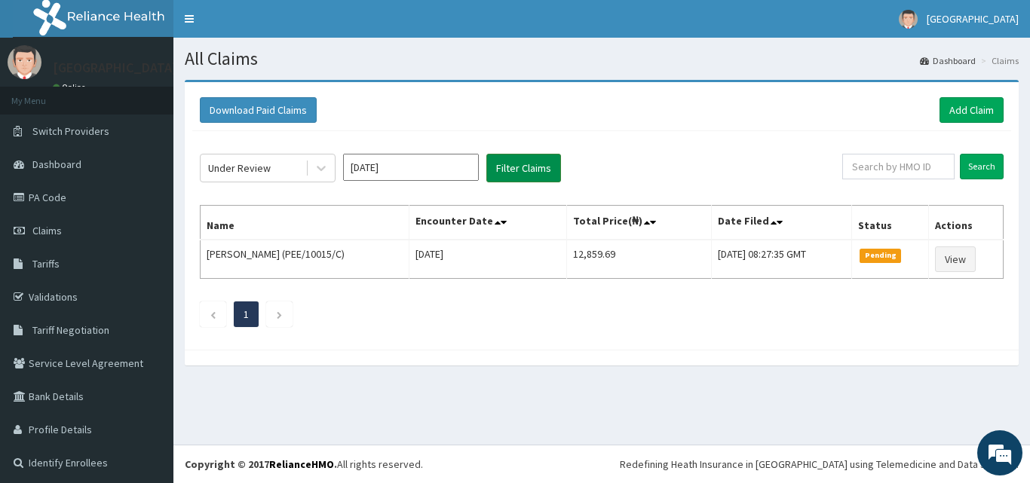
click at [526, 164] on button "Filter Claims" at bounding box center [524, 168] width 75 height 29
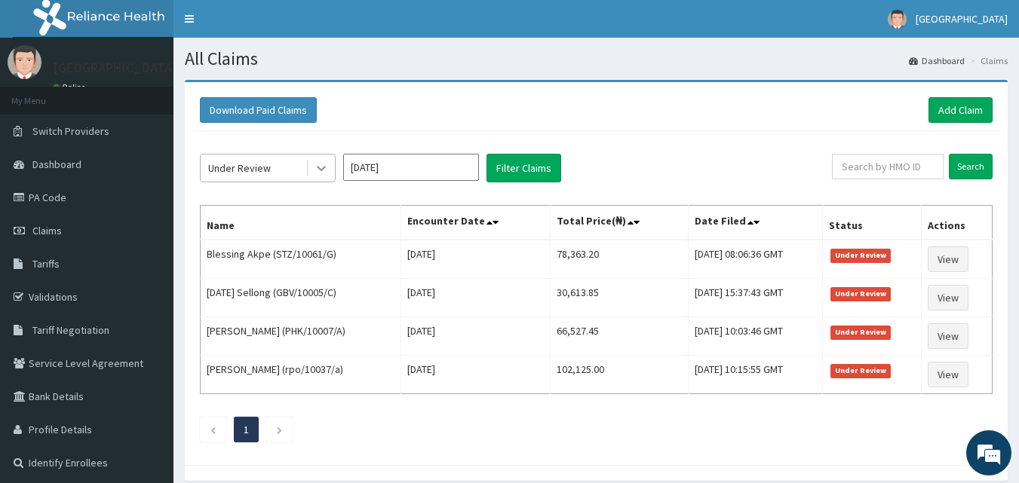
click at [319, 164] on icon at bounding box center [321, 168] width 15 height 15
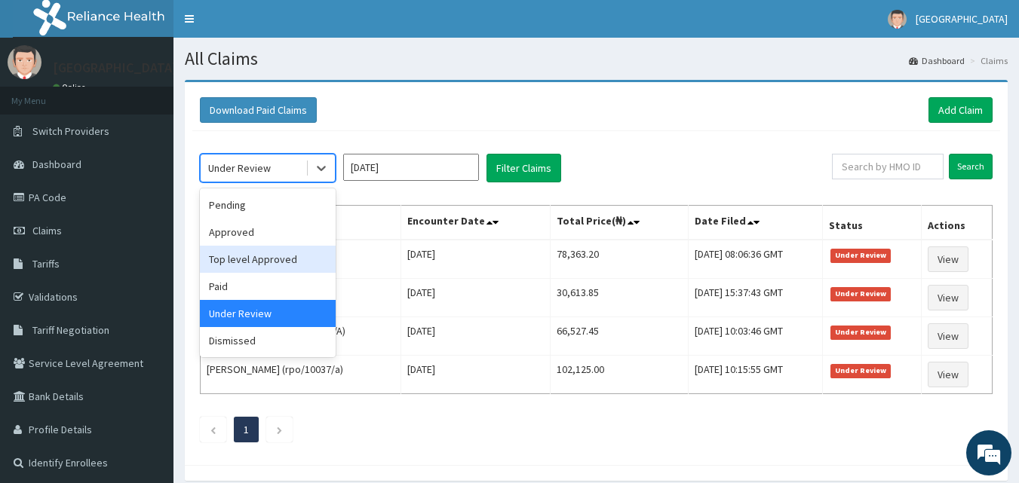
click at [279, 260] on div "Top level Approved" at bounding box center [268, 259] width 136 height 27
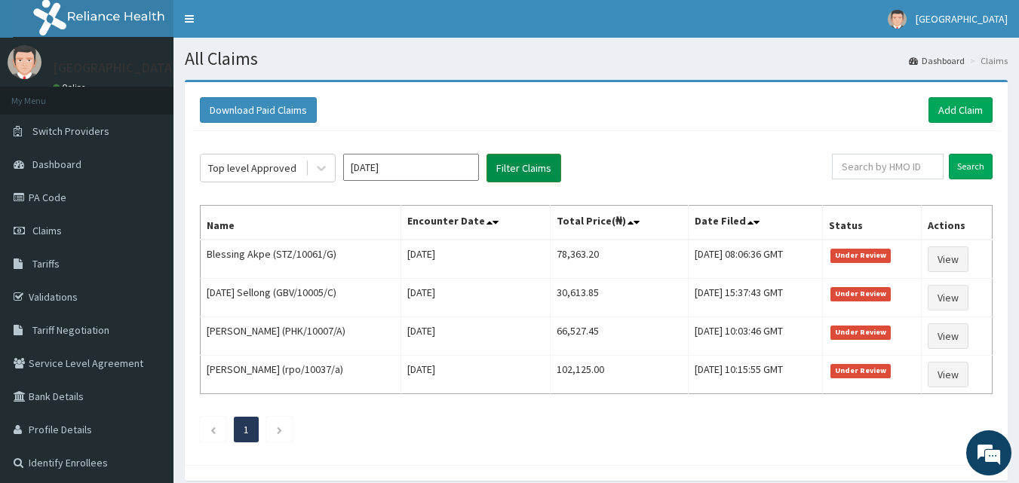
click at [515, 170] on button "Filter Claims" at bounding box center [524, 168] width 75 height 29
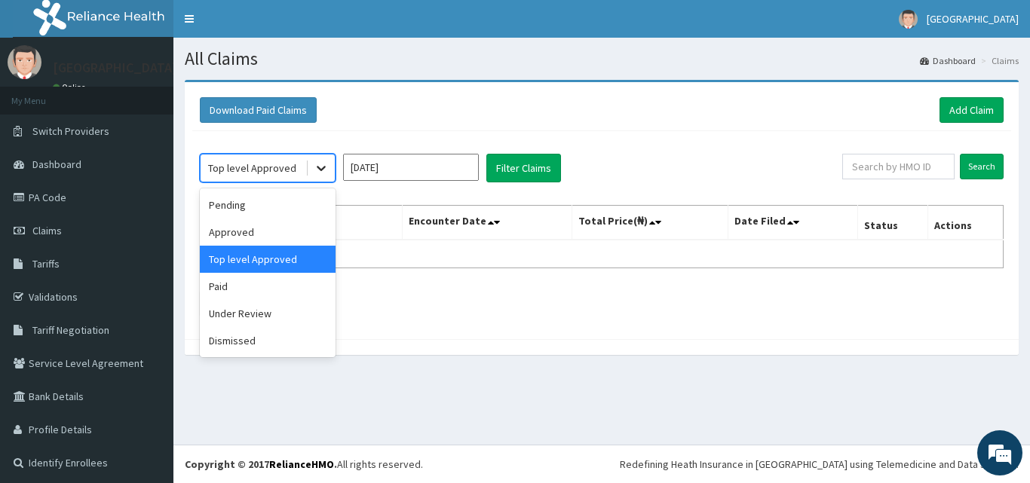
click at [331, 164] on div at bounding box center [321, 168] width 27 height 27
click at [247, 291] on div "Paid" at bounding box center [268, 286] width 136 height 27
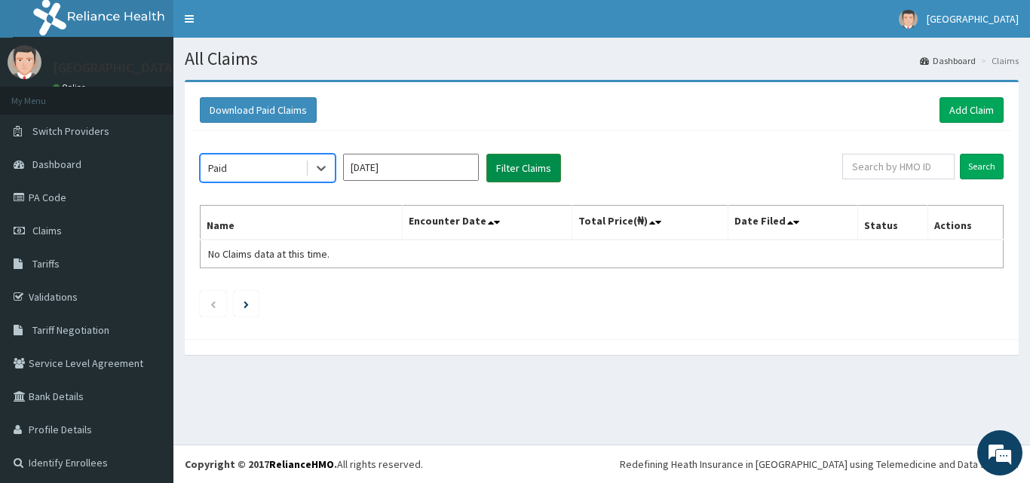
click at [515, 167] on button "Filter Claims" at bounding box center [524, 168] width 75 height 29
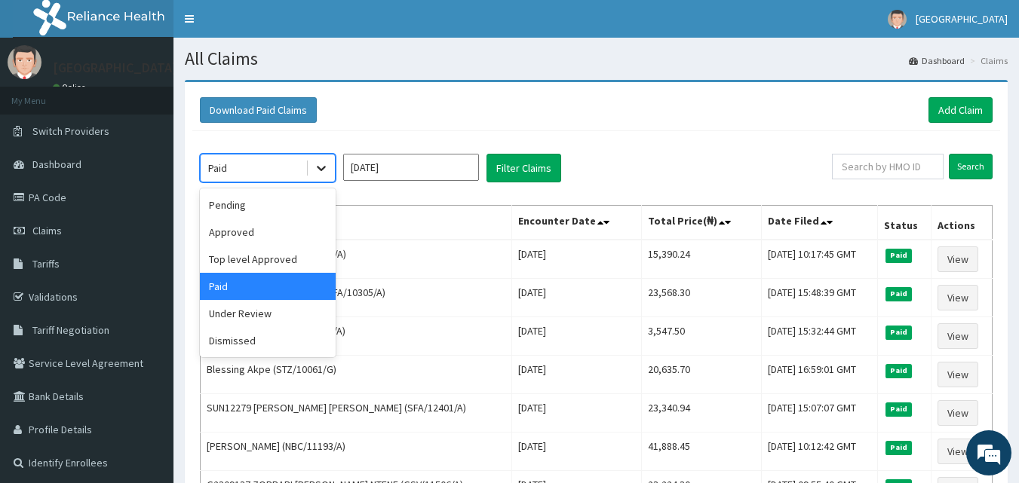
click at [324, 169] on icon at bounding box center [321, 169] width 9 height 5
click at [94, 189] on link "PA Code" at bounding box center [86, 197] width 173 height 33
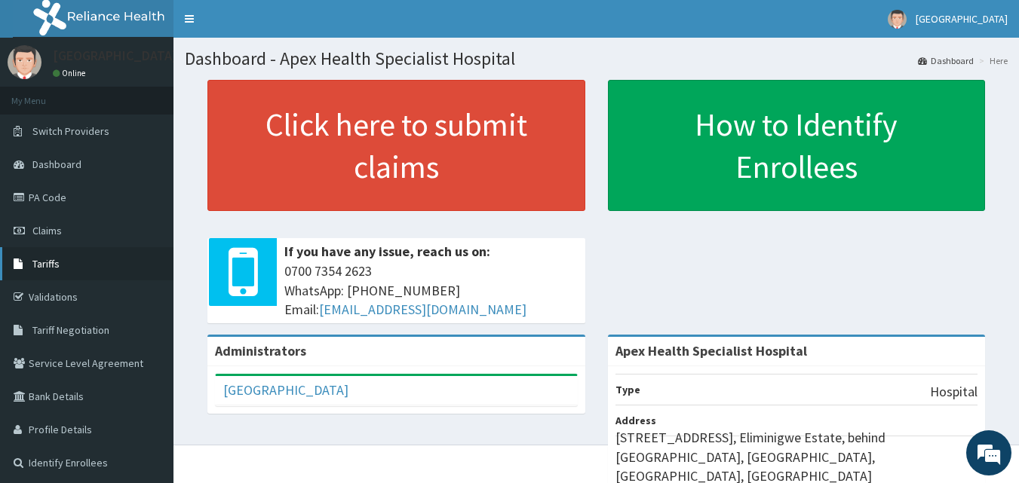
click at [70, 258] on link "Tariffs" at bounding box center [86, 263] width 173 height 33
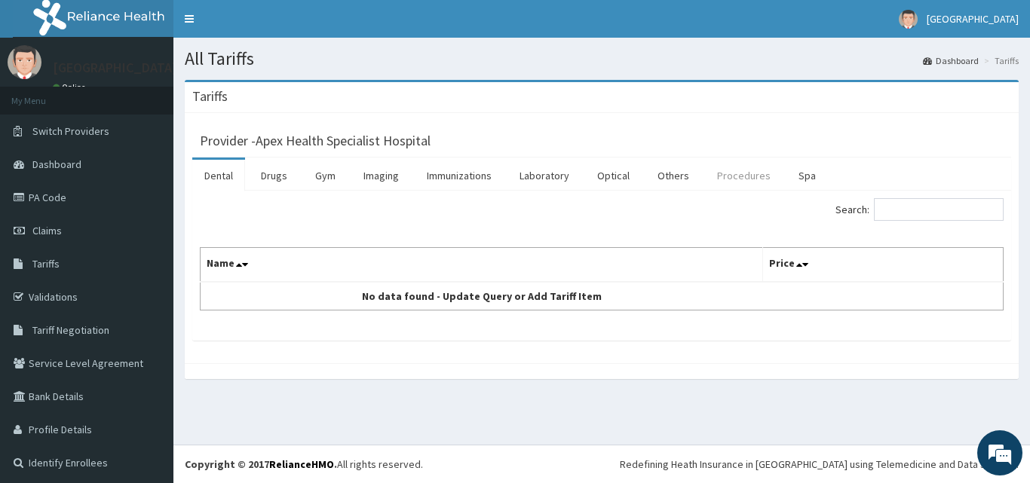
click at [728, 178] on link "Procedures" at bounding box center [744, 176] width 78 height 32
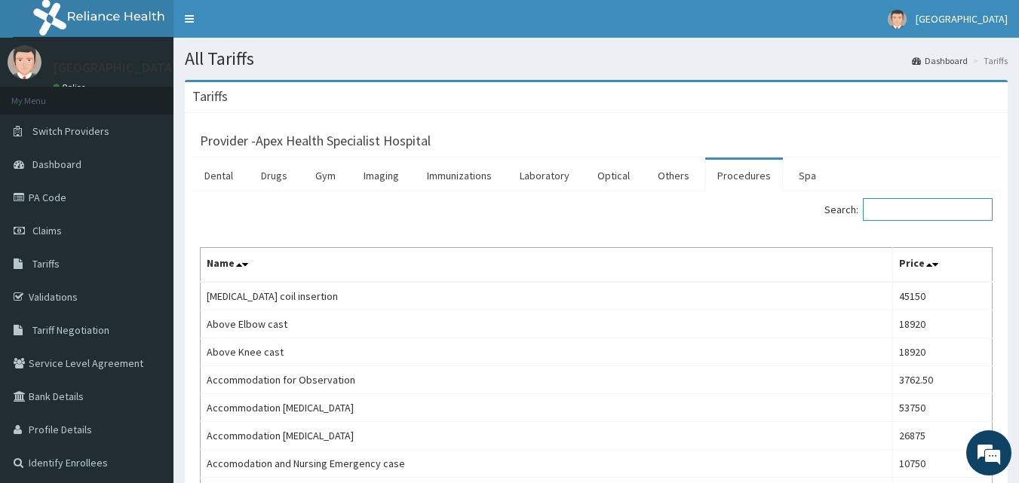
click at [892, 204] on input "Search:" at bounding box center [928, 209] width 130 height 23
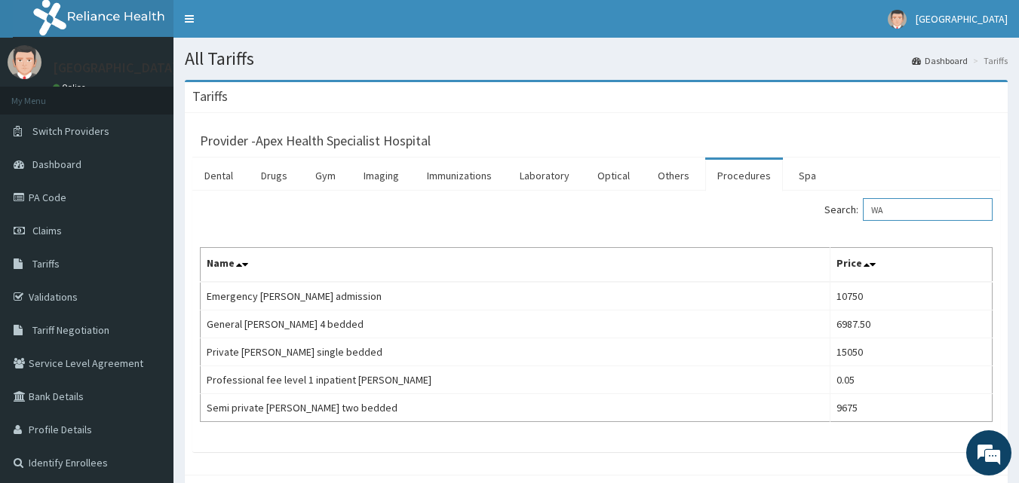
type input "W"
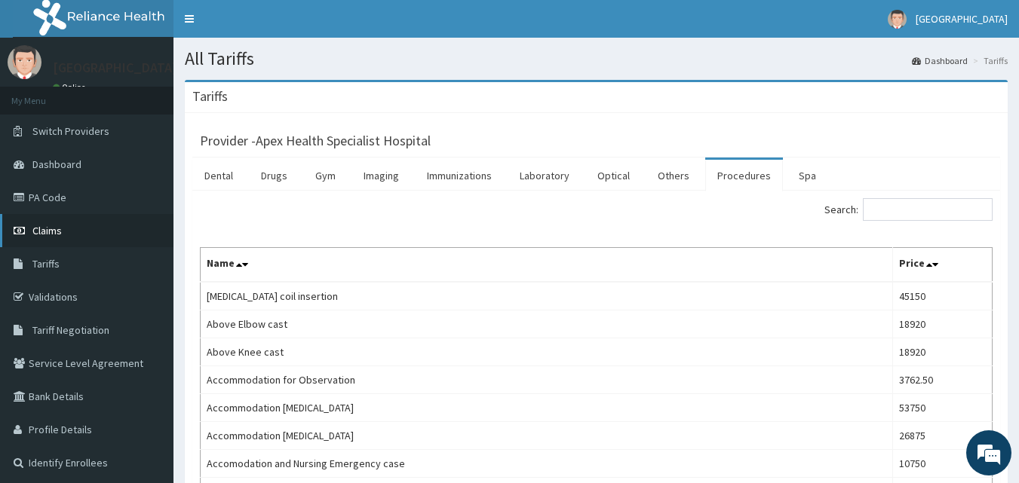
click at [66, 238] on link "Claims" at bounding box center [86, 230] width 173 height 33
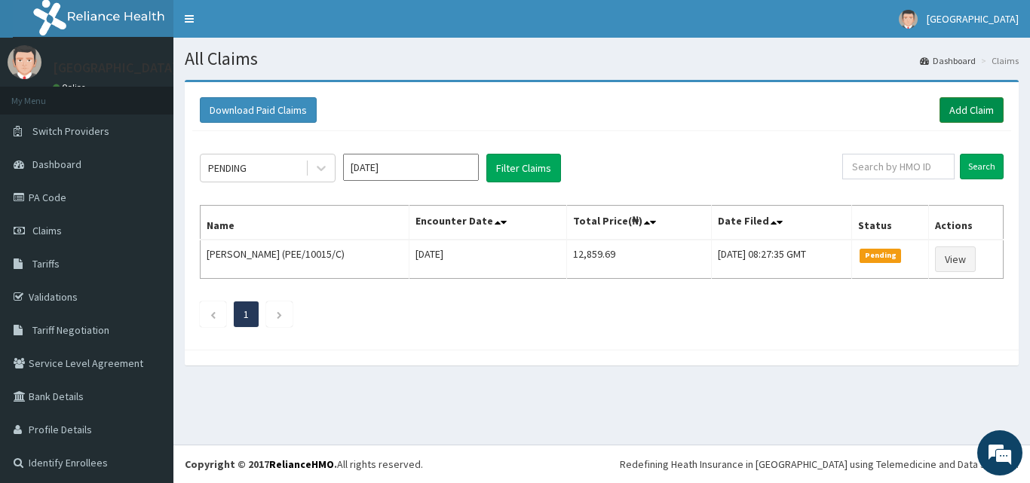
click at [946, 110] on link "Add Claim" at bounding box center [972, 110] width 64 height 26
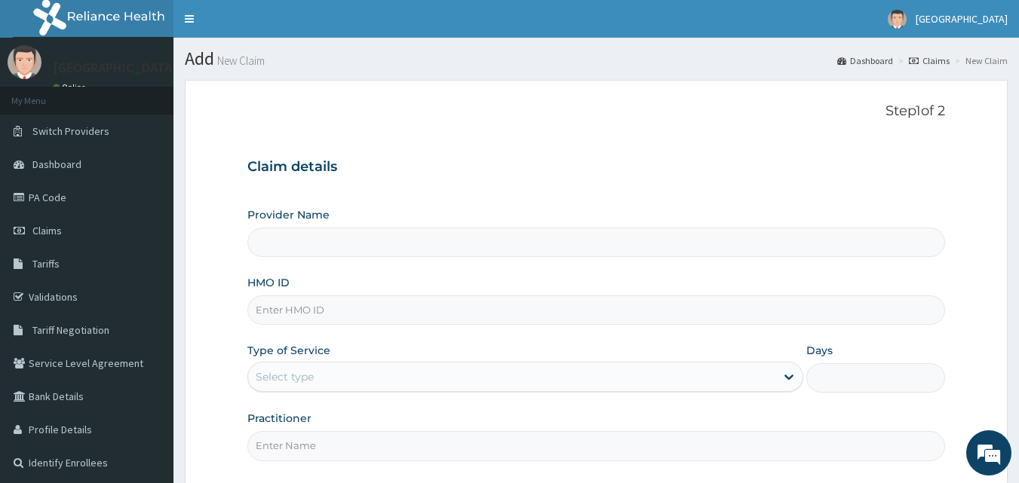
type input "Apex Health Specialist Hospital"
click at [381, 319] on input "HMO ID" at bounding box center [596, 310] width 698 height 29
type input "SFA/10076/C"
click at [312, 385] on div "Select type" at bounding box center [285, 377] width 58 height 15
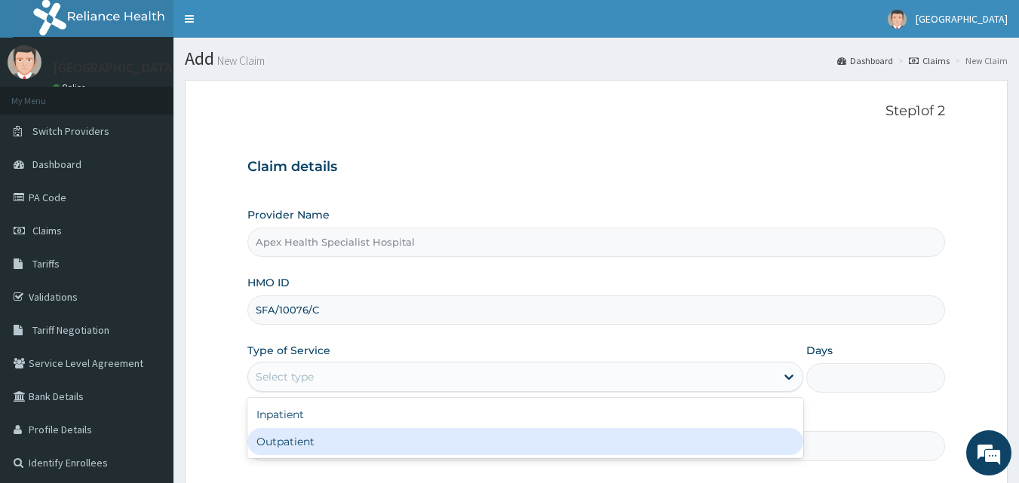
click at [308, 441] on div "Outpatient" at bounding box center [525, 441] width 556 height 27
type input "1"
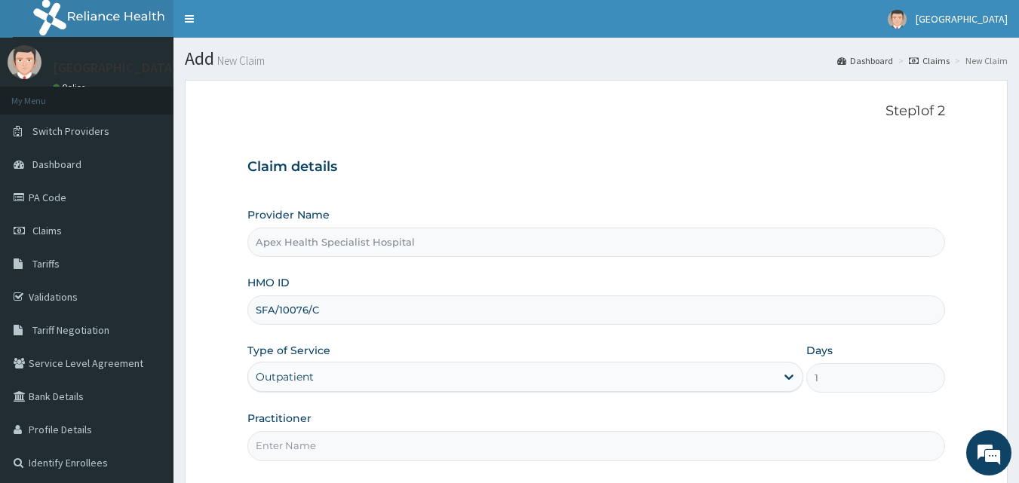
click at [503, 450] on input "Practitioner" at bounding box center [596, 445] width 698 height 29
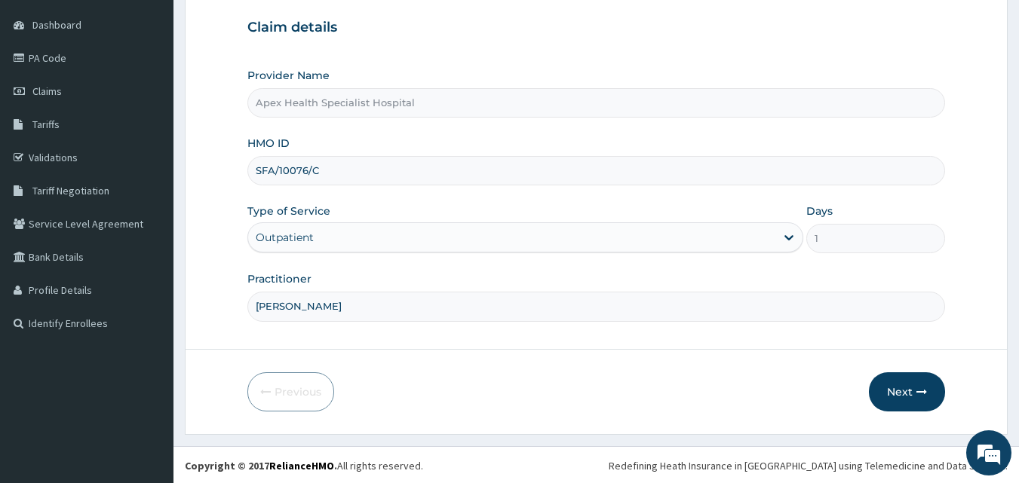
scroll to position [141, 0]
type input "DR OKEKE"
click at [899, 392] on button "Next" at bounding box center [907, 390] width 76 height 39
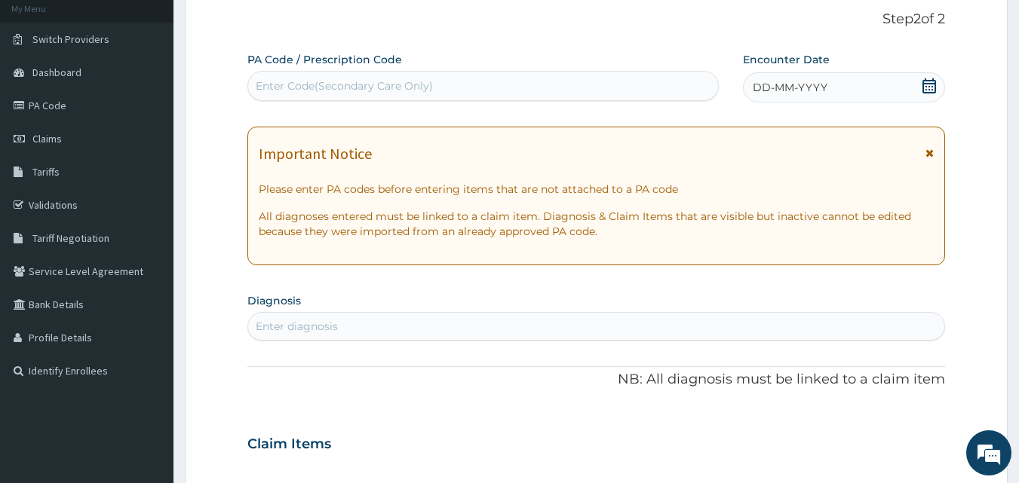
scroll to position [66, 0]
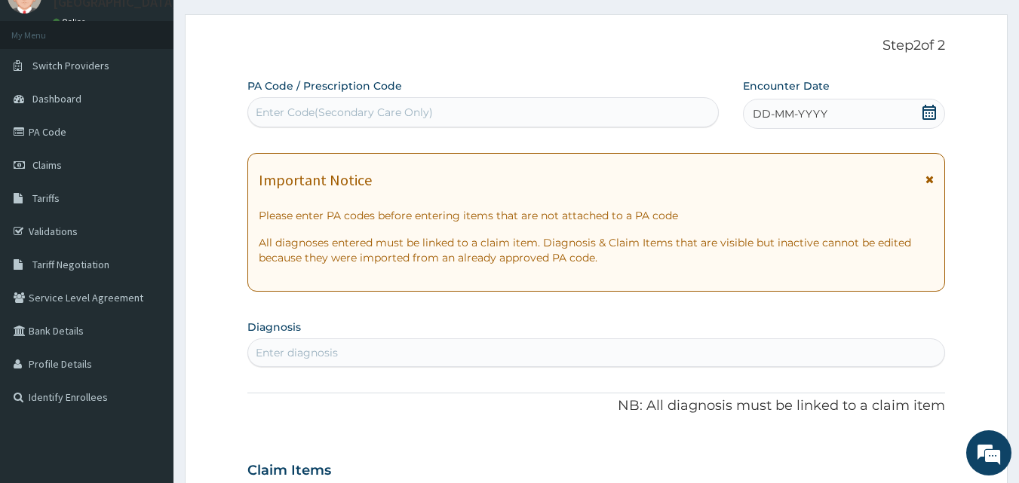
click at [818, 124] on div "DD-MM-YYYY" at bounding box center [844, 114] width 202 height 30
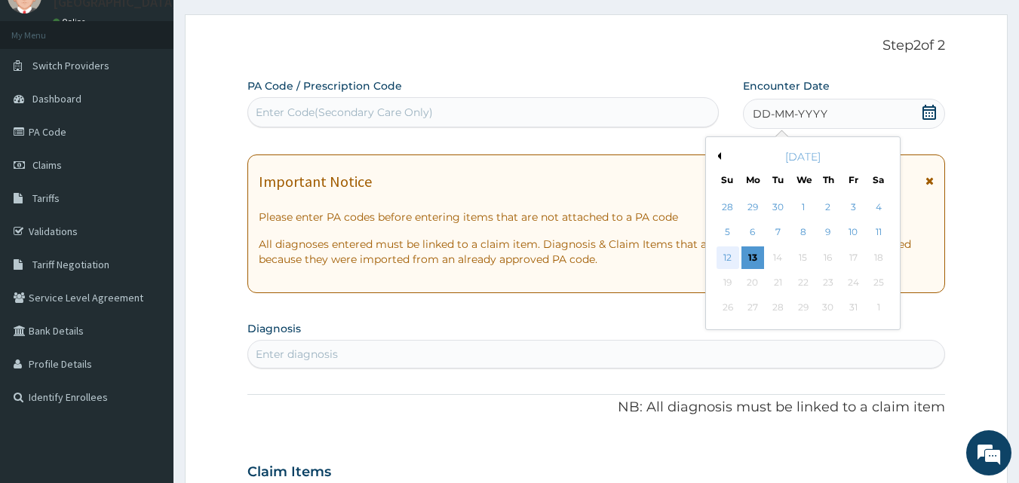
click at [726, 256] on div "12" at bounding box center [728, 258] width 23 height 23
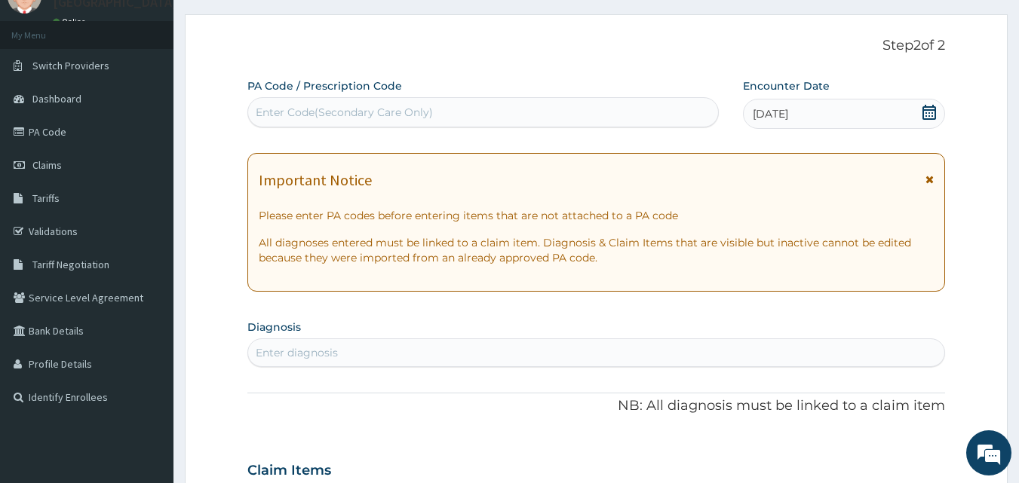
click at [413, 350] on div "Enter diagnosis" at bounding box center [596, 353] width 697 height 24
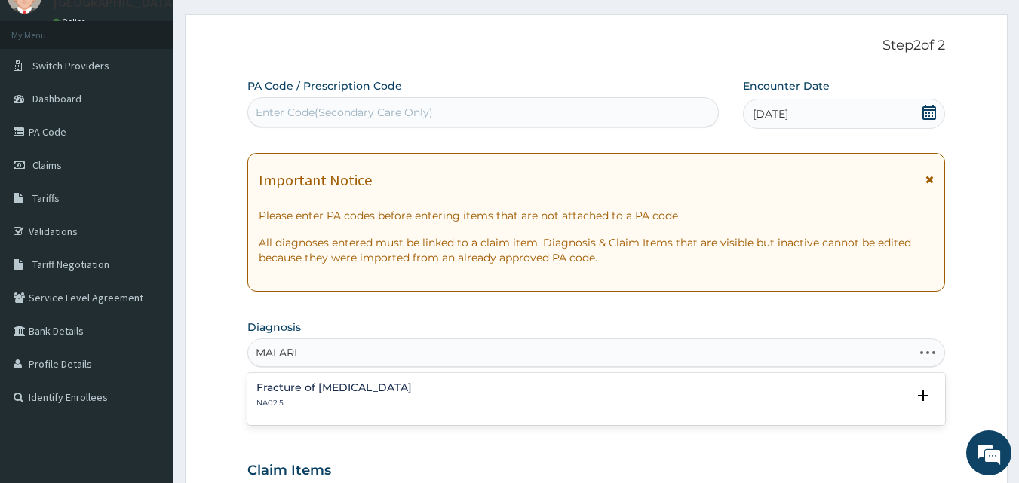
type input "MALARIA"
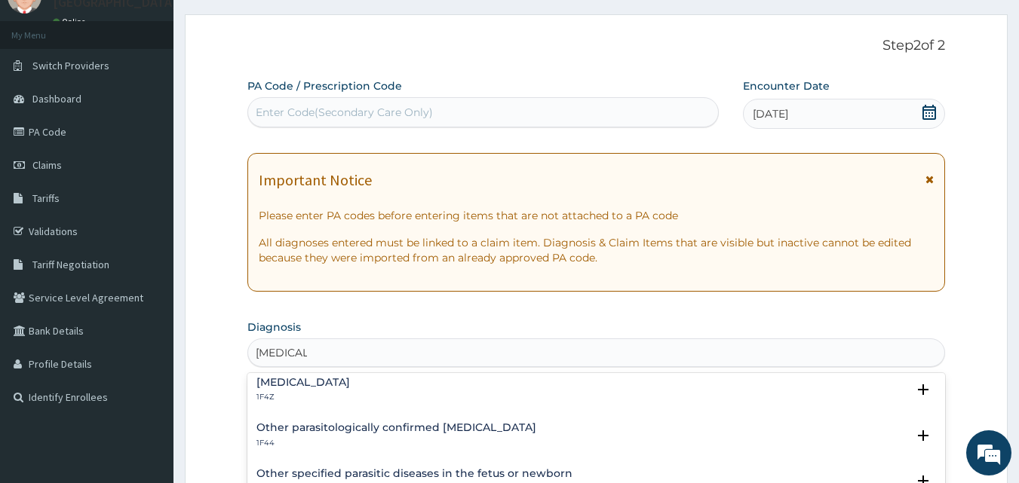
scroll to position [75, 0]
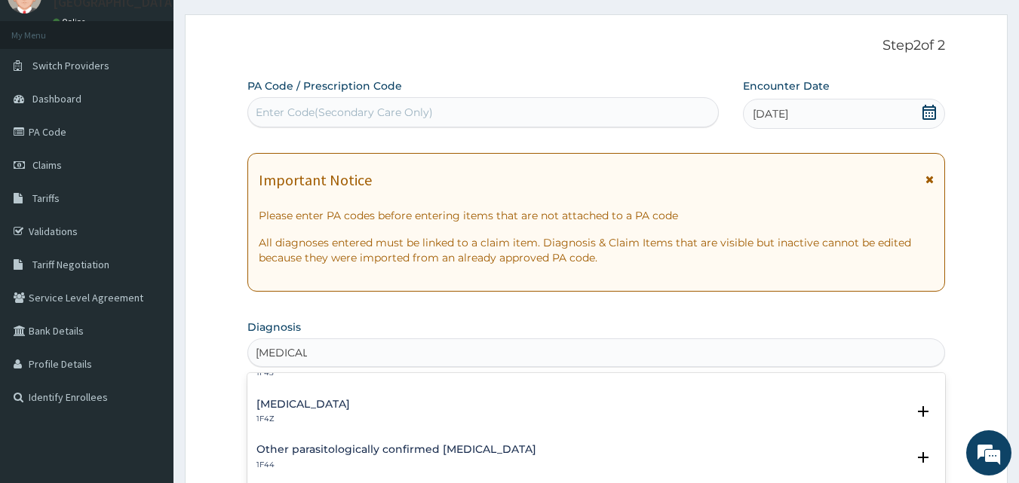
click at [350, 405] on h4 "Malaria, unspecified" at bounding box center [303, 404] width 94 height 11
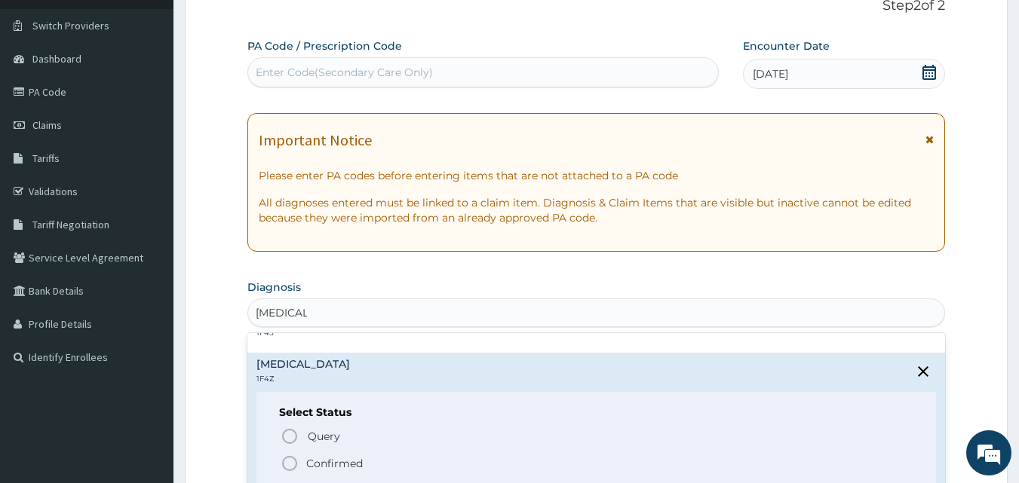
scroll to position [141, 0]
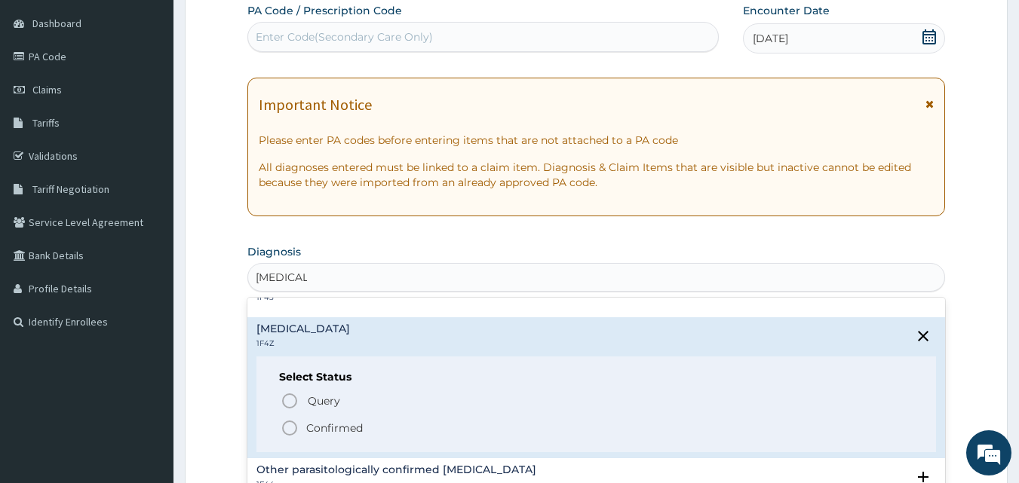
click at [376, 434] on span "Confirmed" at bounding box center [598, 428] width 634 height 18
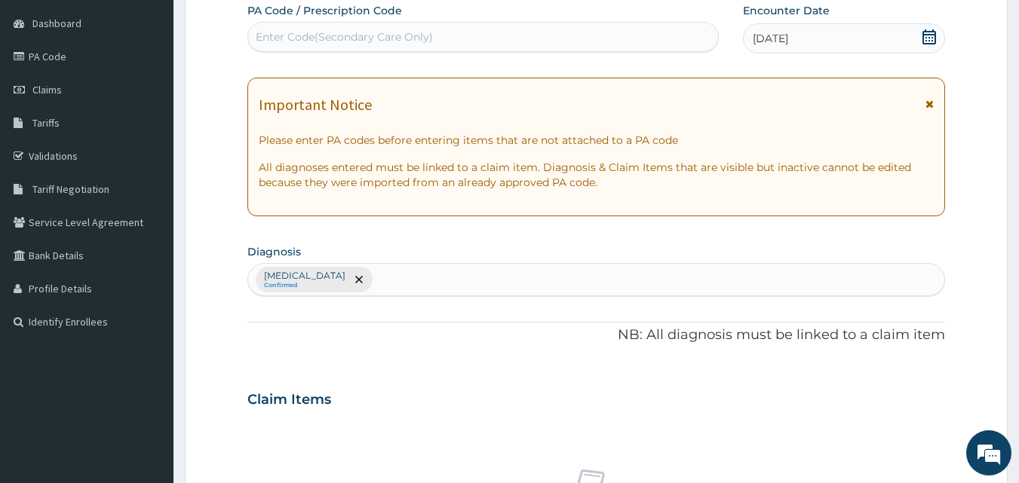
click at [453, 282] on div "Malaria, unspecified Confirmed" at bounding box center [596, 280] width 697 height 32
type input "A"
type input "UPPER"
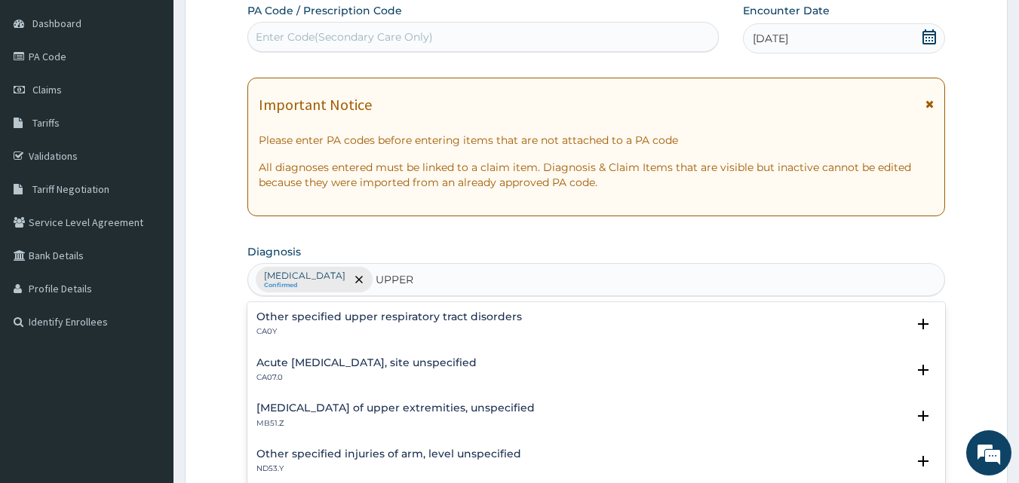
click at [389, 364] on h4 "Acute upper respiratory infection, site unspecified" at bounding box center [366, 363] width 220 height 11
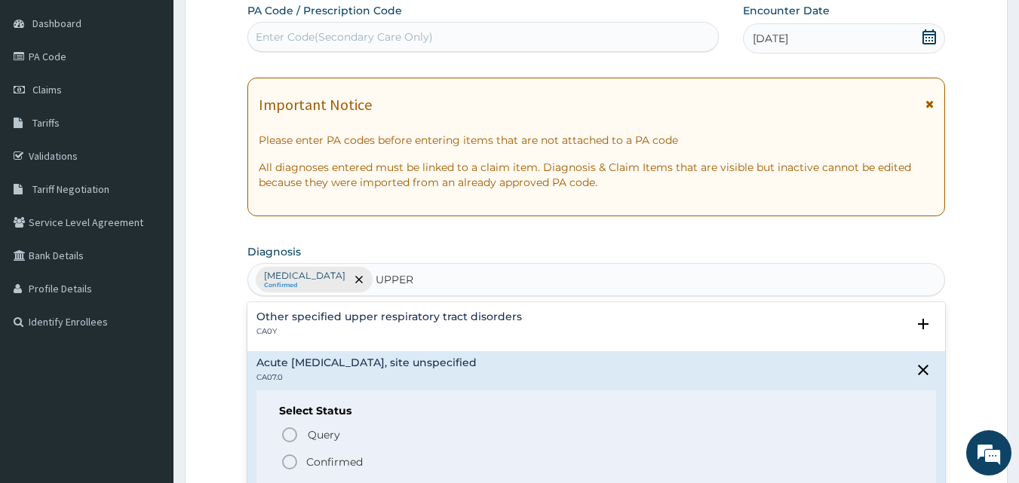
click at [355, 460] on p "Confirmed" at bounding box center [334, 462] width 57 height 15
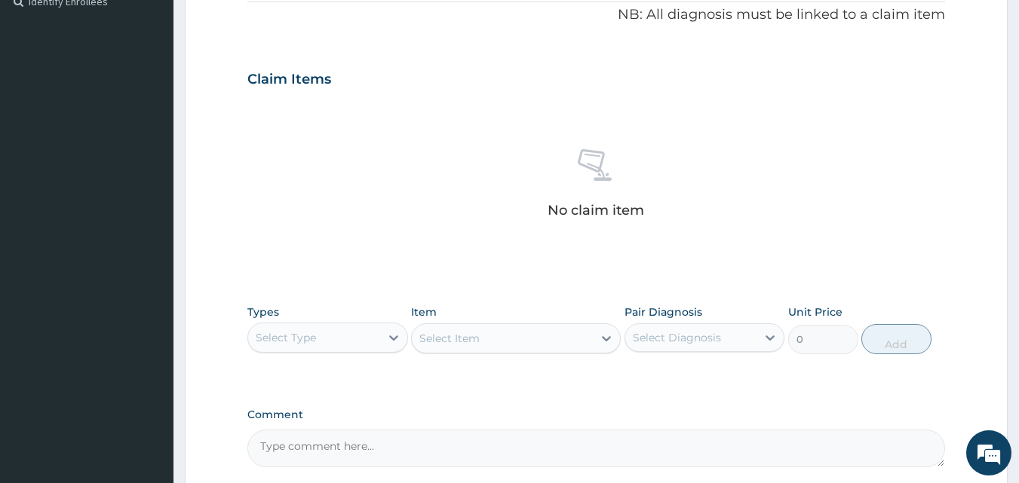
scroll to position [594, 0]
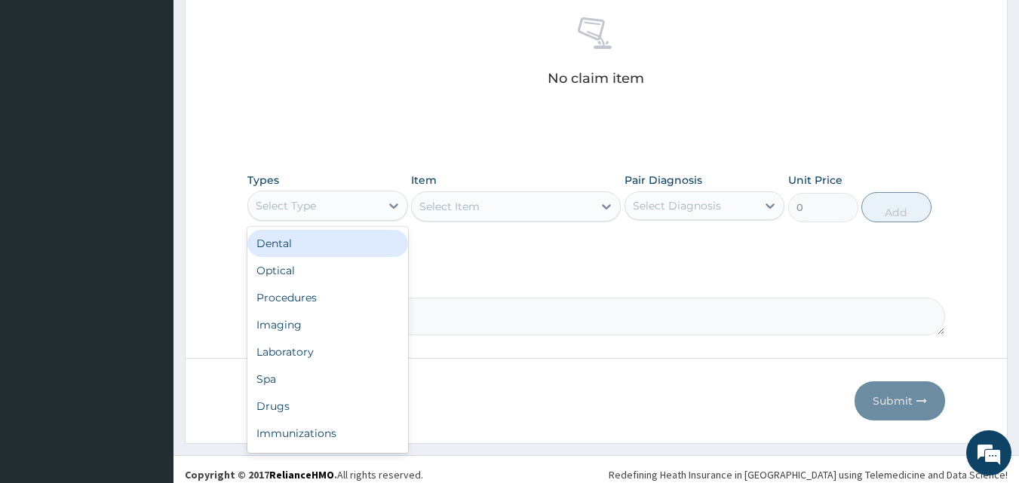
click at [342, 200] on div "Select Type" at bounding box center [314, 206] width 132 height 24
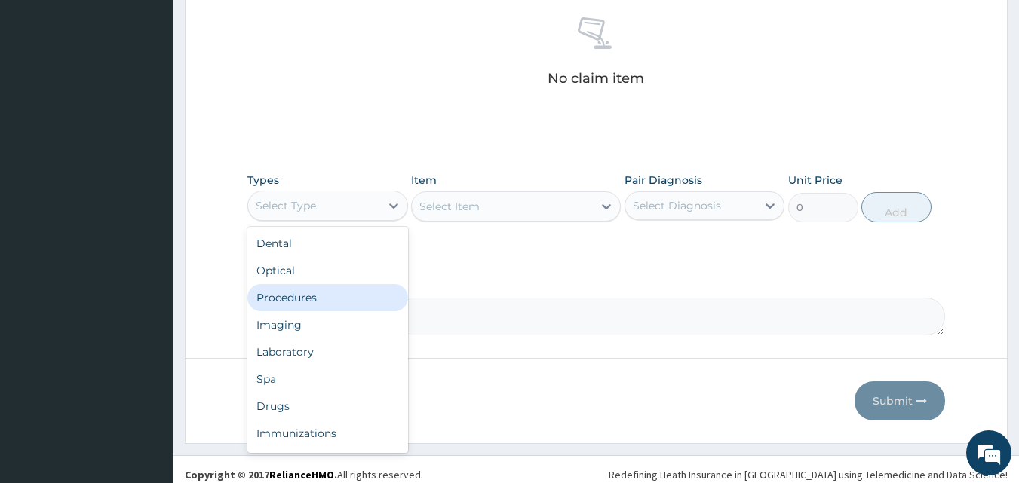
click at [319, 302] on div "Procedures" at bounding box center [327, 297] width 161 height 27
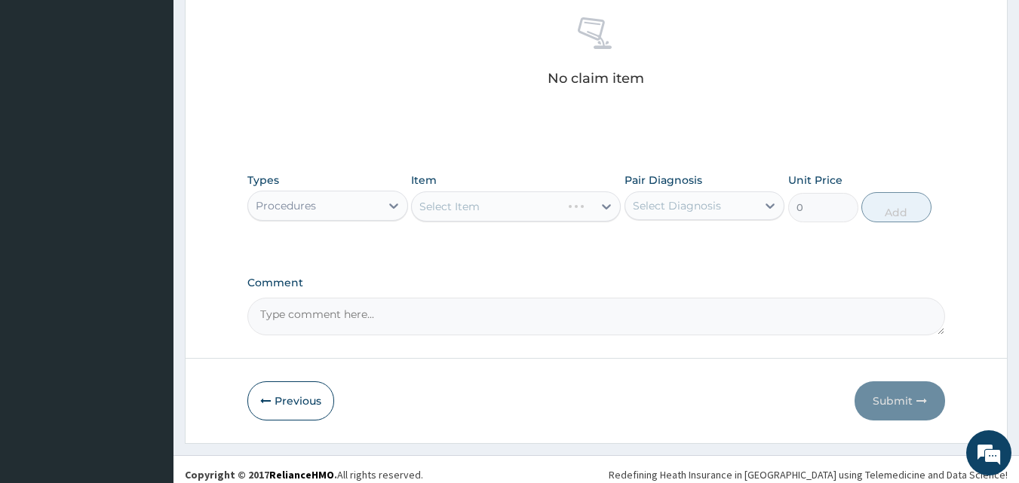
click at [465, 207] on div "Select Item" at bounding box center [516, 207] width 210 height 30
click at [523, 207] on div "Select Item" at bounding box center [516, 207] width 210 height 30
click at [530, 213] on div "Select Item" at bounding box center [516, 207] width 210 height 30
click at [571, 201] on div "Select Item" at bounding box center [502, 207] width 181 height 24
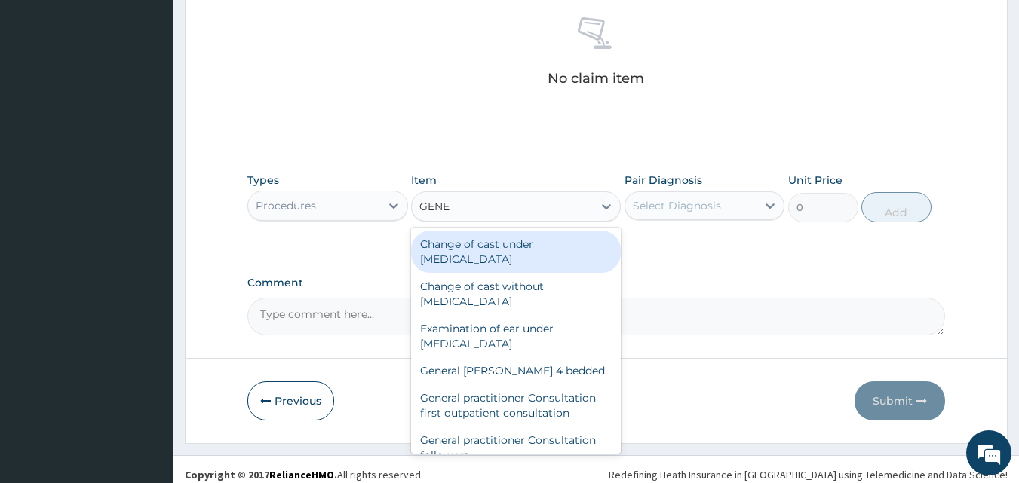
type input "GENER"
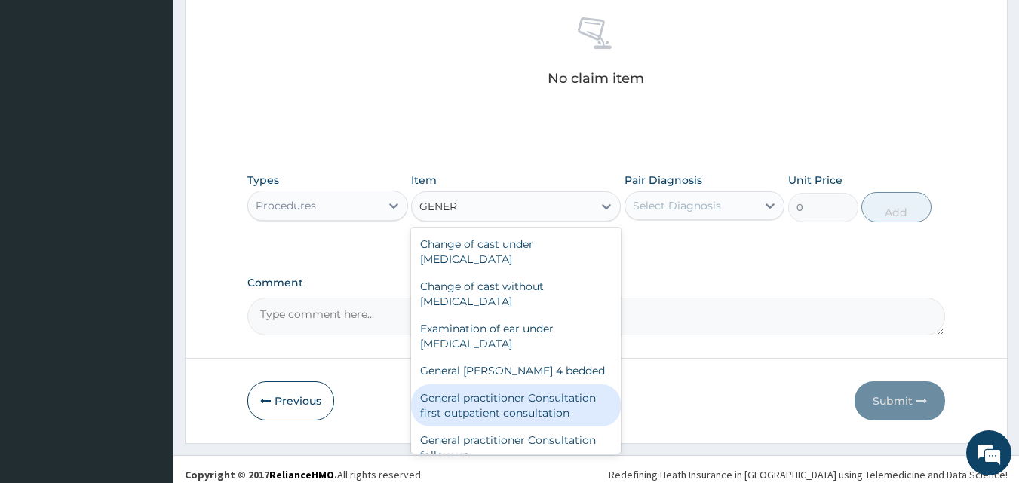
click at [503, 410] on div "General practitioner Consultation first outpatient consultation" at bounding box center [516, 406] width 210 height 42
type input "3547.5"
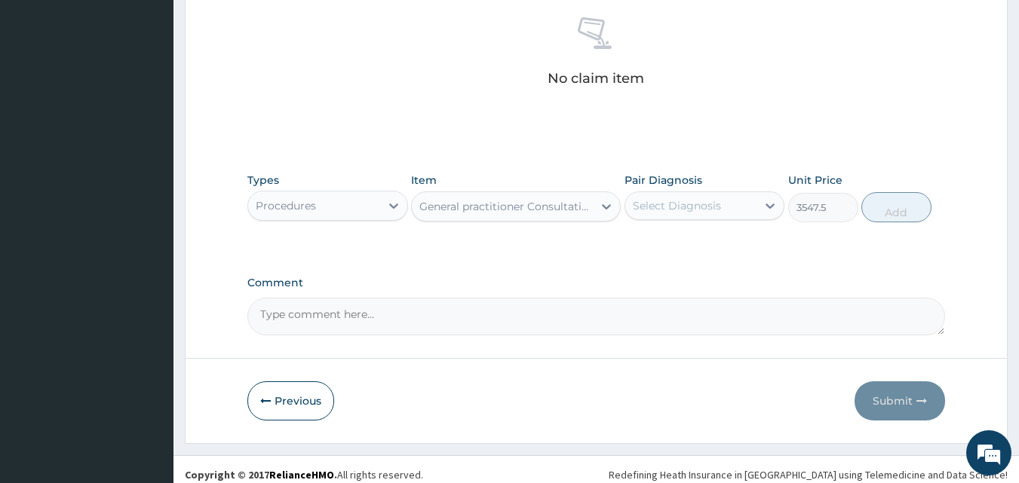
click at [710, 210] on div "Select Diagnosis" at bounding box center [677, 205] width 88 height 15
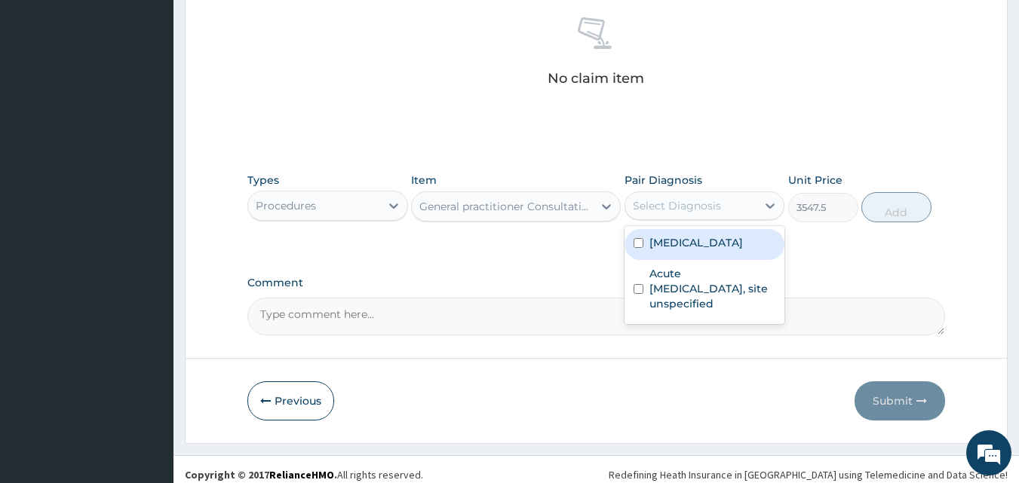
click at [688, 247] on label "Malaria, unspecified" at bounding box center [696, 242] width 94 height 15
checkbox input "true"
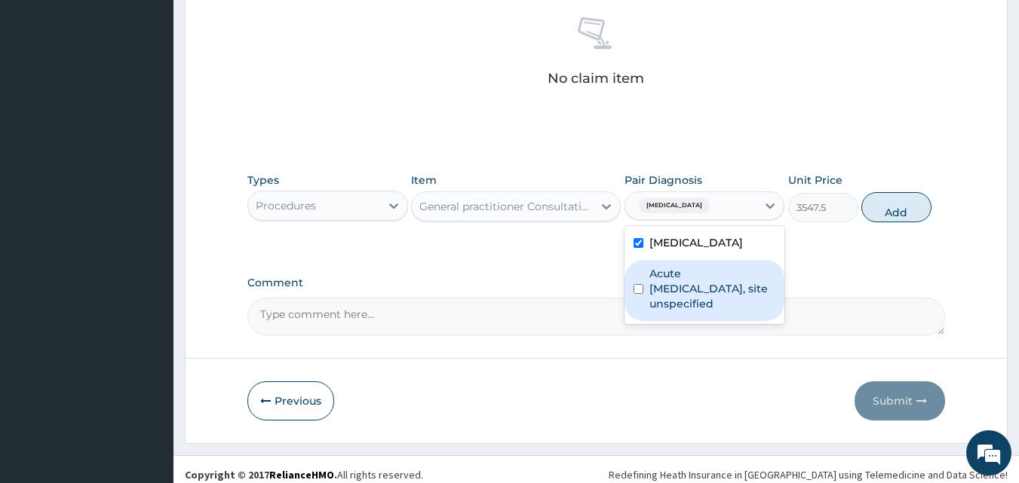
click at [716, 294] on label "Acute upper respiratory infection, site unspecified" at bounding box center [712, 288] width 127 height 45
checkbox input "true"
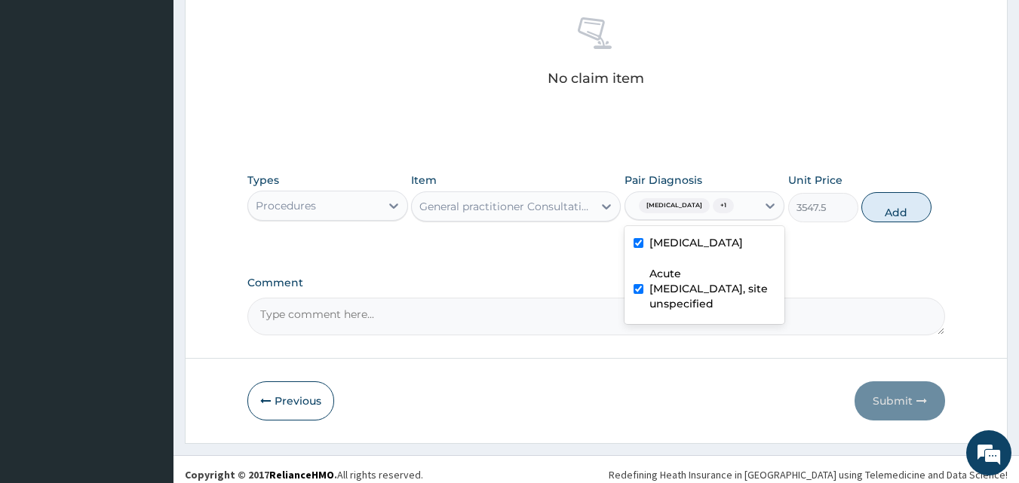
drag, startPoint x: 691, startPoint y: 242, endPoint x: 764, endPoint y: 235, distance: 73.5
click at [691, 243] on label "Malaria, unspecified" at bounding box center [696, 242] width 94 height 15
checkbox input "false"
click at [915, 211] on button "Add" at bounding box center [896, 207] width 70 height 30
type input "0"
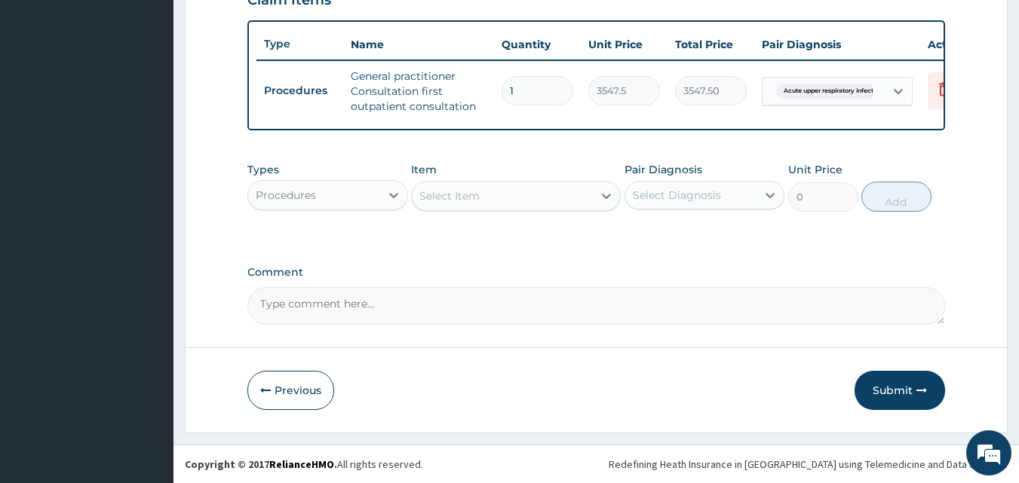
scroll to position [552, 0]
click at [363, 195] on div "Procedures" at bounding box center [314, 195] width 132 height 24
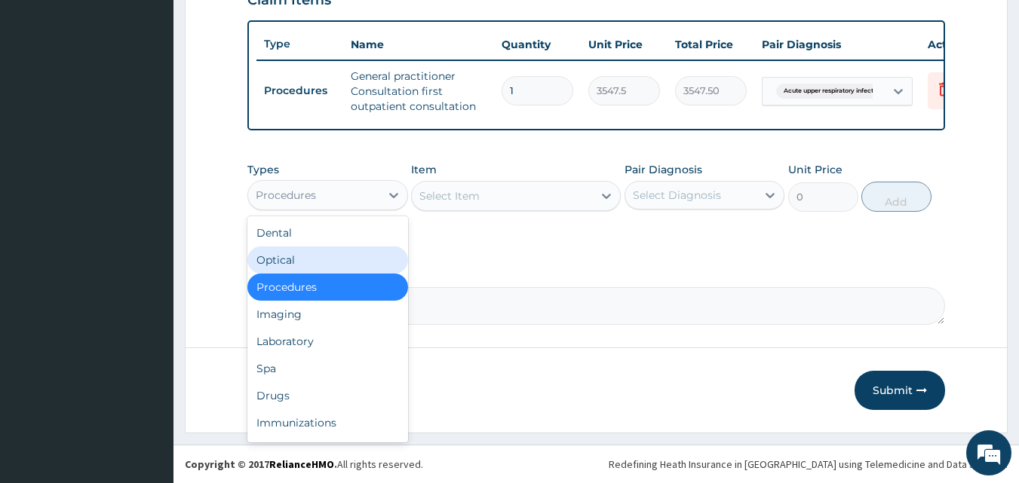
click at [459, 196] on div "Select Item" at bounding box center [449, 196] width 60 height 15
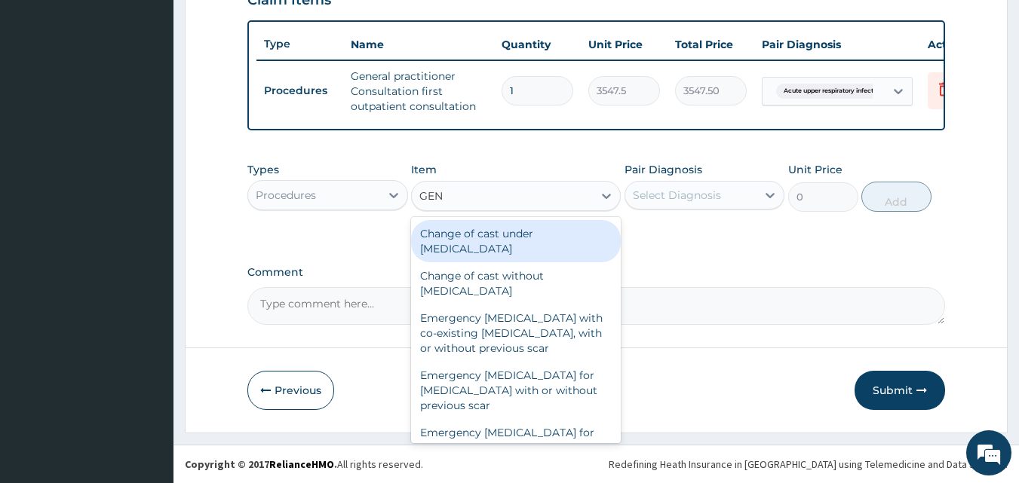
type input "GENE"
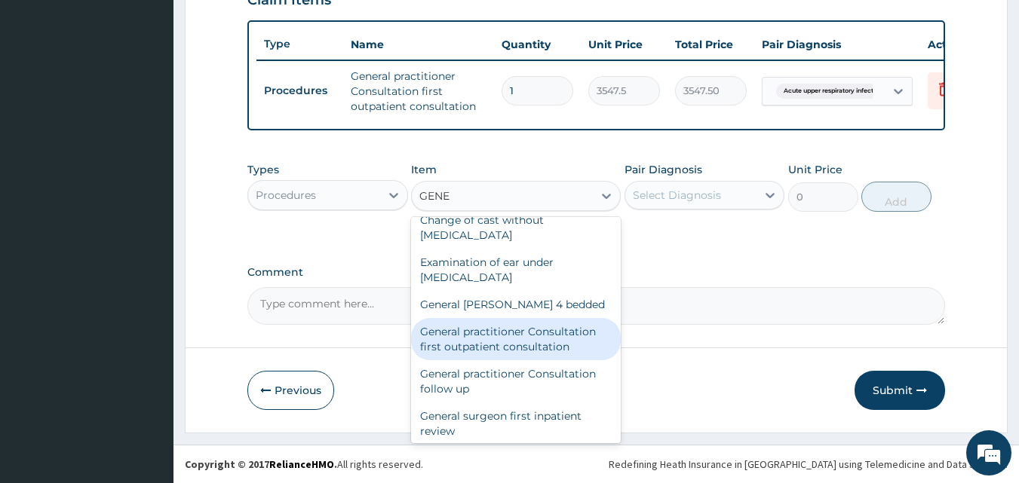
scroll to position [75, 0]
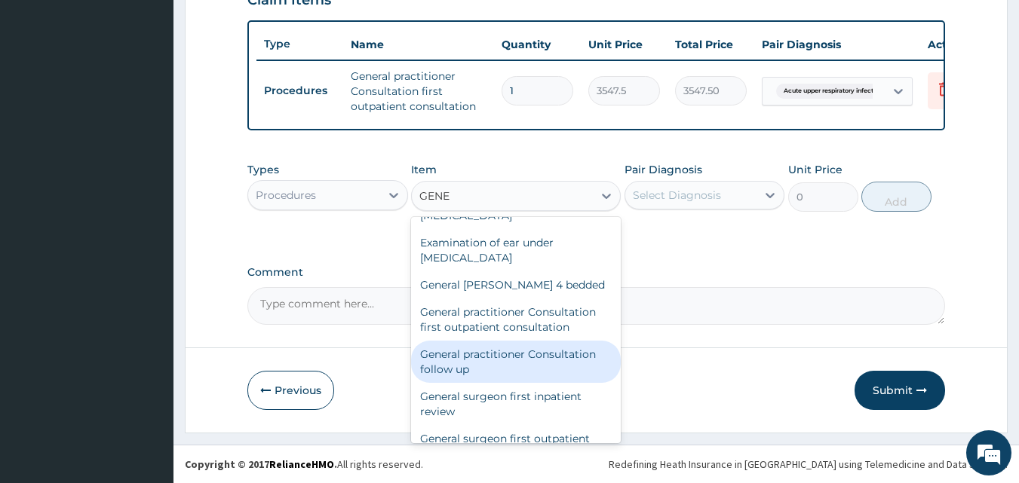
click at [510, 361] on div "General practitioner Consultation follow up" at bounding box center [516, 362] width 210 height 42
type input "2365"
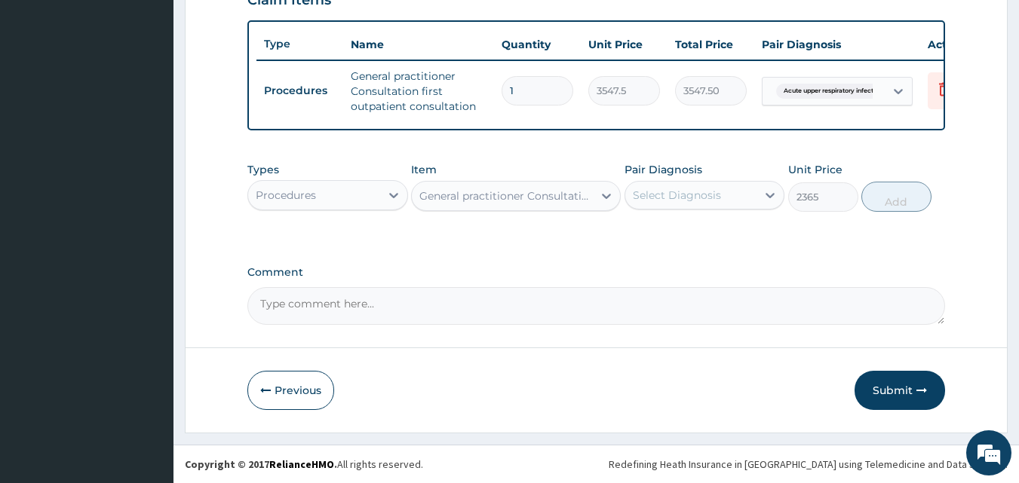
drag, startPoint x: 674, startPoint y: 196, endPoint x: 671, endPoint y: 206, distance: 10.3
click at [673, 197] on div "Select Diagnosis" at bounding box center [677, 195] width 88 height 15
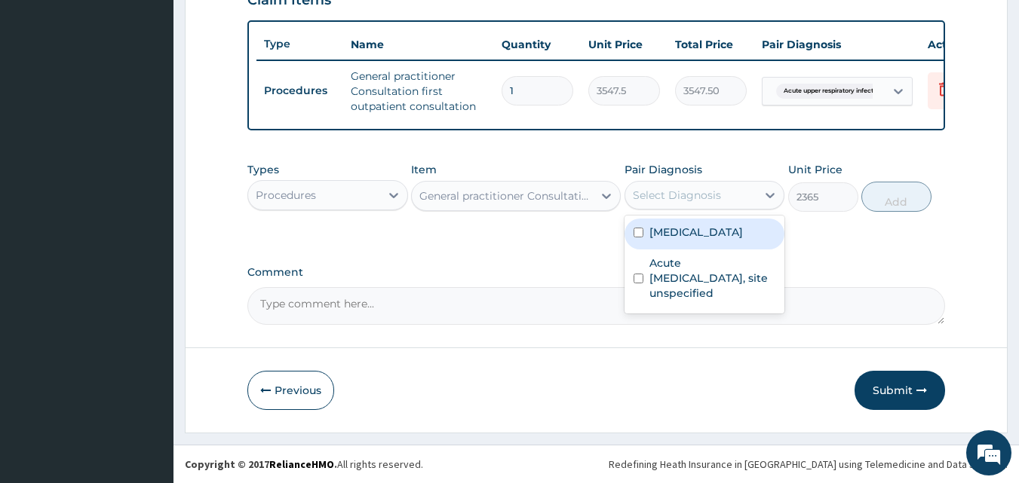
click at [676, 240] on div "Malaria, unspecified" at bounding box center [705, 234] width 161 height 31
checkbox input "true"
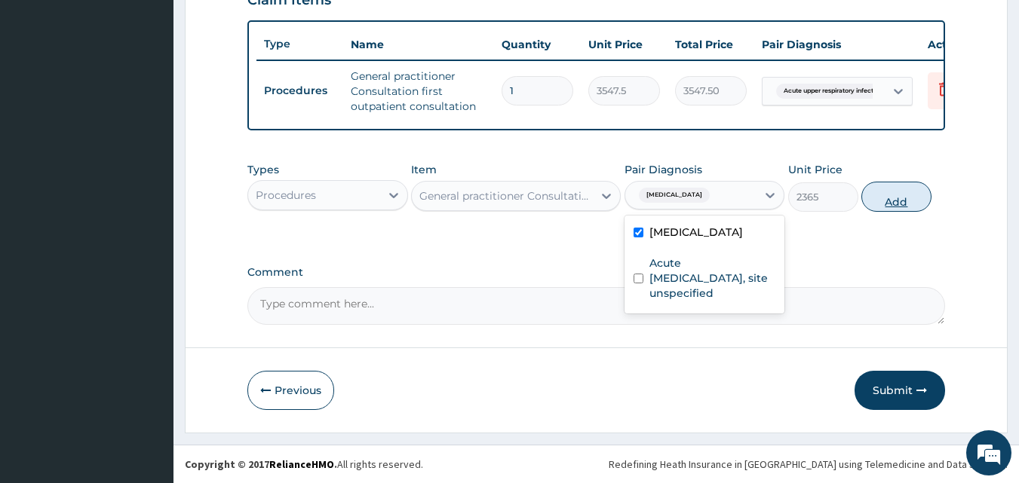
click at [897, 203] on button "Add" at bounding box center [896, 197] width 70 height 30
type input "0"
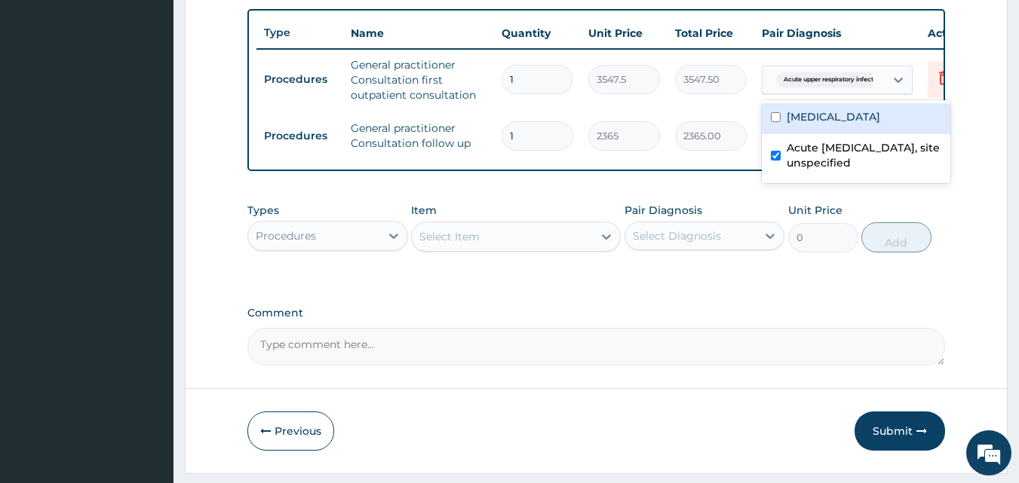
drag, startPoint x: 854, startPoint y: 73, endPoint x: 855, endPoint y: 84, distance: 10.6
click at [854, 75] on span "Acute upper respiratory infect..." at bounding box center [830, 79] width 109 height 15
click at [840, 122] on label "Malaria, unspecified" at bounding box center [834, 116] width 94 height 15
checkbox input "true"
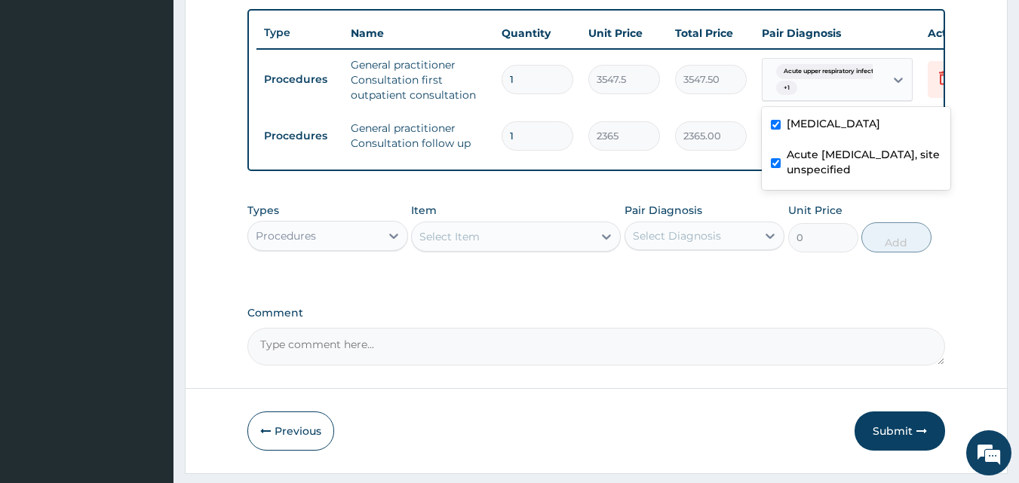
click at [841, 160] on label "Acute upper respiratory infection, site unspecified" at bounding box center [864, 162] width 155 height 30
checkbox input "false"
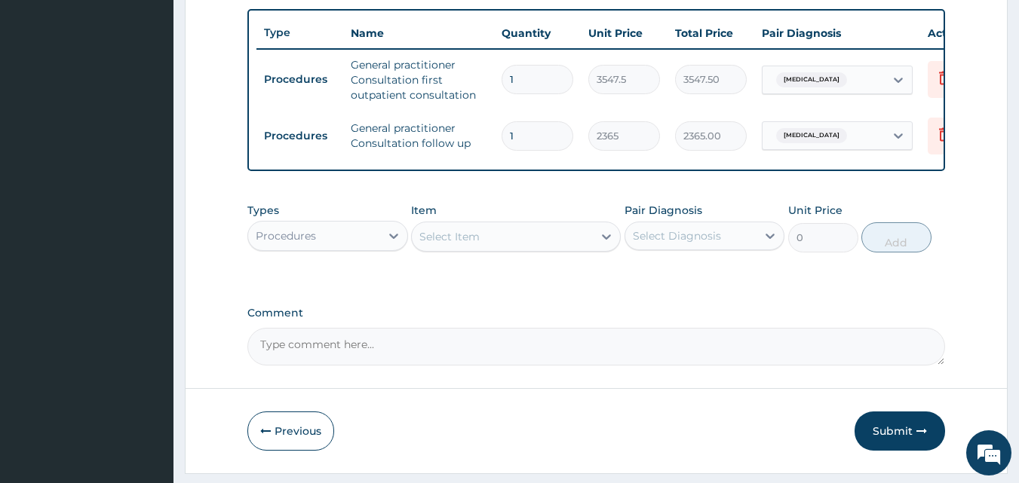
click at [371, 238] on div "Procedures" at bounding box center [314, 236] width 132 height 24
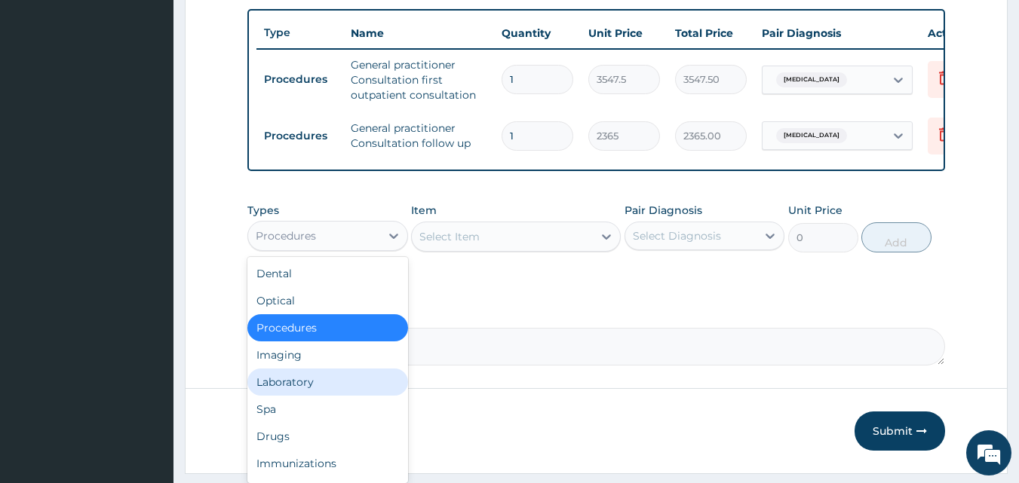
click at [321, 396] on div "Laboratory" at bounding box center [327, 382] width 161 height 27
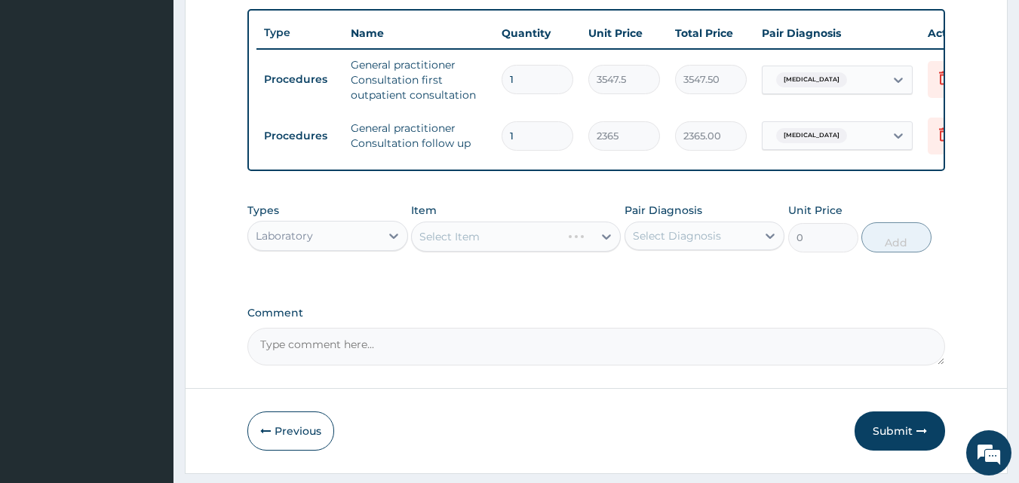
click at [531, 247] on div "Select Item" at bounding box center [516, 237] width 210 height 30
click at [531, 246] on div "Select Item" at bounding box center [502, 237] width 181 height 24
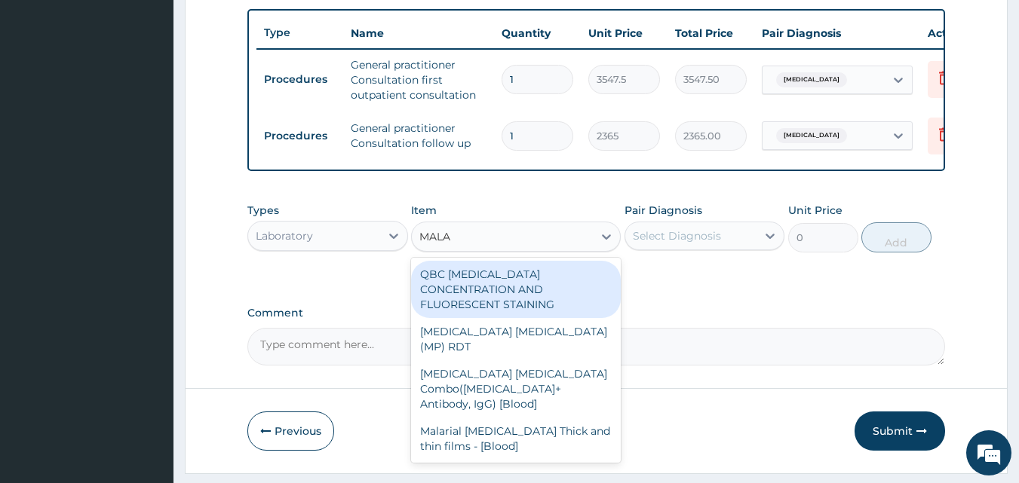
type input "MALAR"
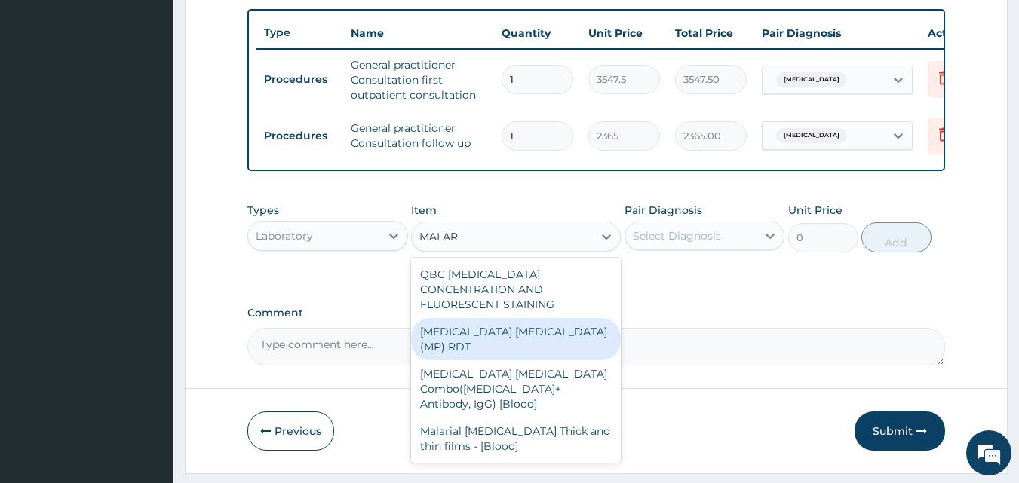
click at [511, 327] on div "MALARIA PARASITE (MP) RDT" at bounding box center [516, 339] width 210 height 42
type input "1612.5"
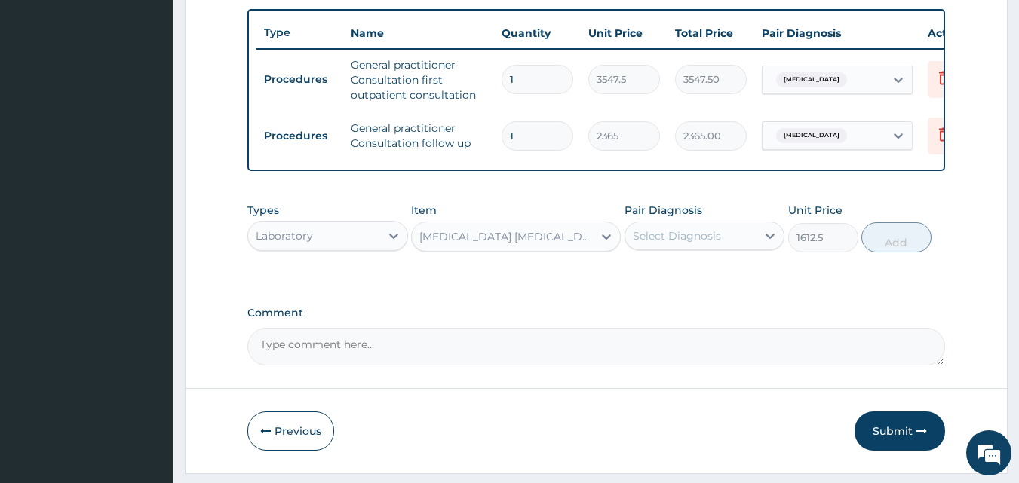
click at [699, 244] on div "Select Diagnosis" at bounding box center [677, 236] width 88 height 15
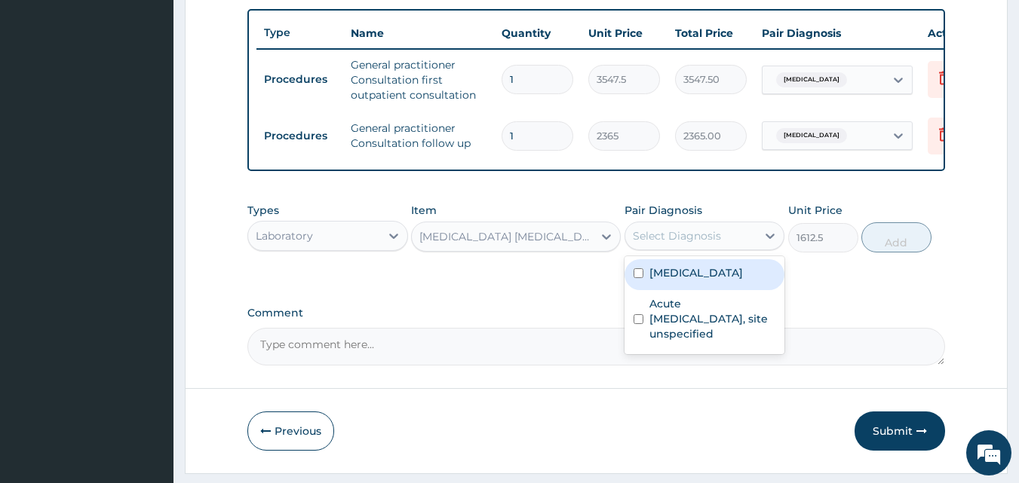
click at [689, 280] on label "Malaria, unspecified" at bounding box center [696, 273] width 94 height 15
checkbox input "true"
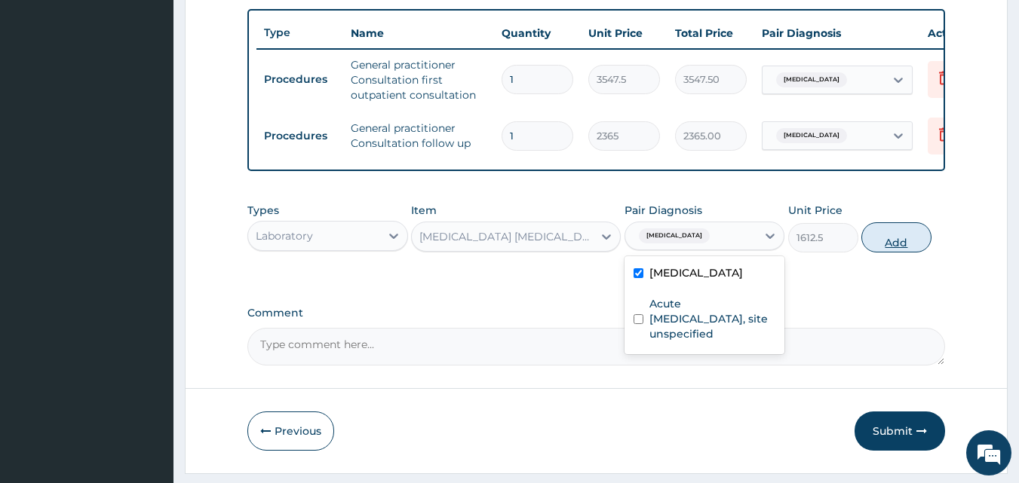
click at [896, 253] on button "Add" at bounding box center [896, 238] width 70 height 30
type input "0"
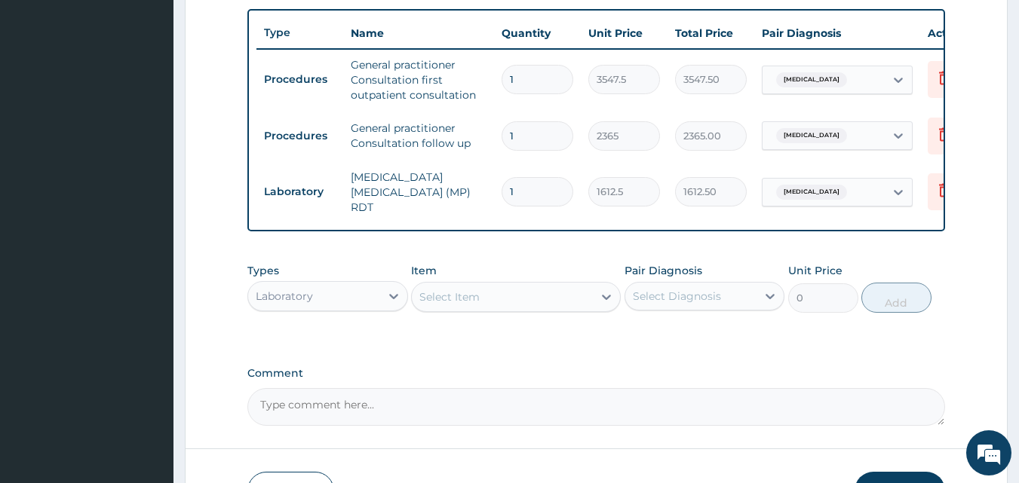
click at [472, 299] on div "Select Item" at bounding box center [449, 297] width 60 height 15
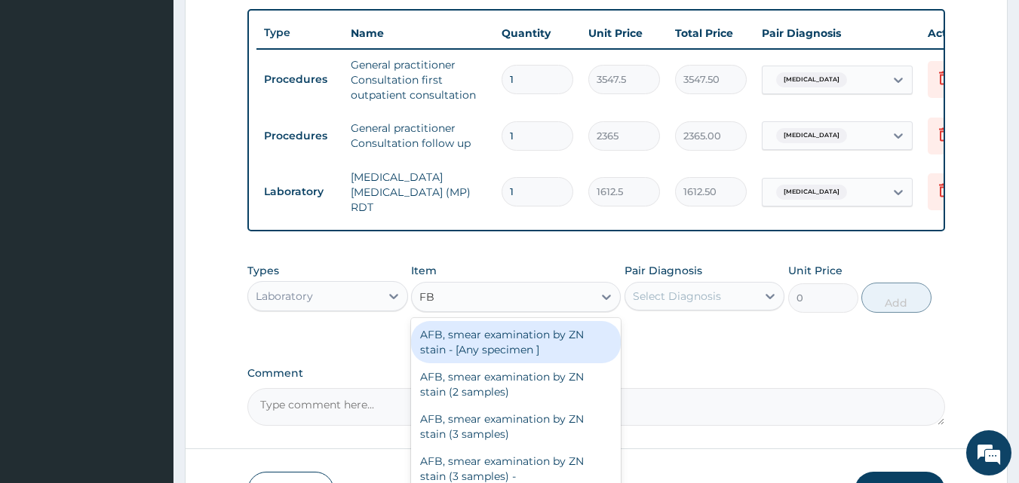
type input "FBC"
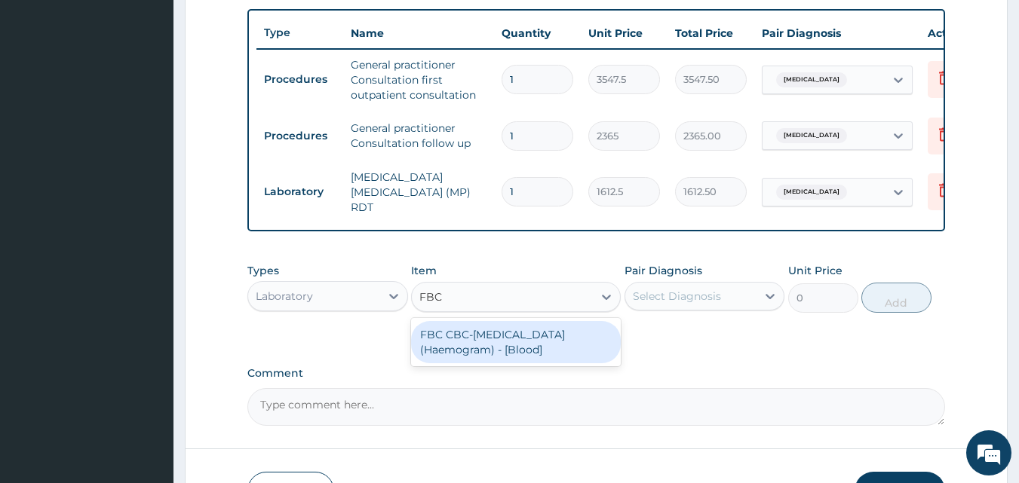
click at [473, 352] on div "FBC CBC-[MEDICAL_DATA] (Haemogram) - [Blood]" at bounding box center [516, 342] width 210 height 42
type input "4300"
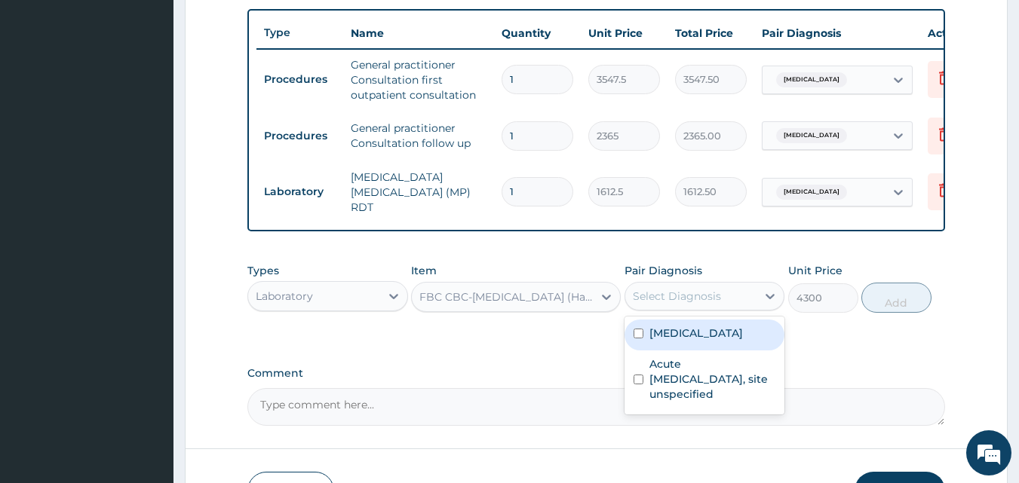
drag, startPoint x: 713, startPoint y: 300, endPoint x: 689, endPoint y: 348, distance: 53.3
click at [712, 301] on div "Select Diagnosis" at bounding box center [677, 296] width 88 height 15
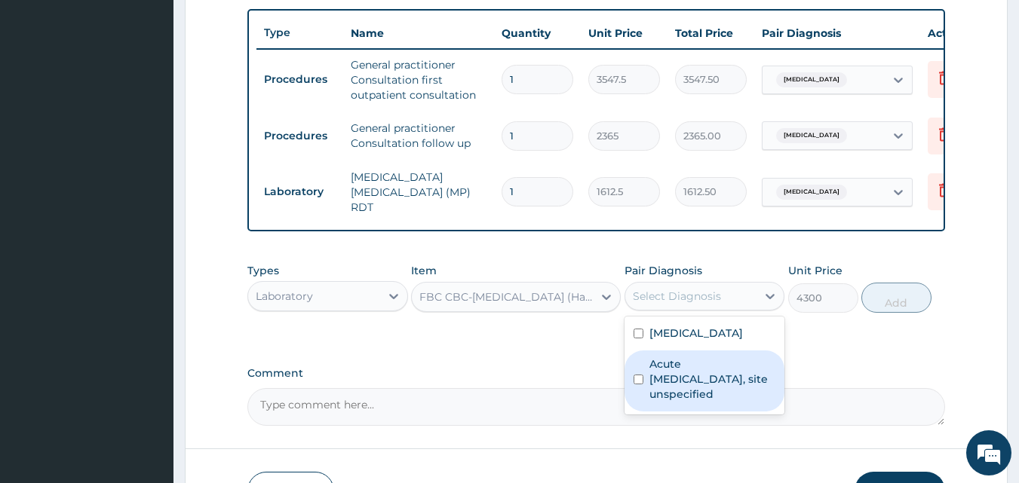
click at [665, 388] on label "Acute upper respiratory infection, site unspecified" at bounding box center [712, 379] width 127 height 45
checkbox input "true"
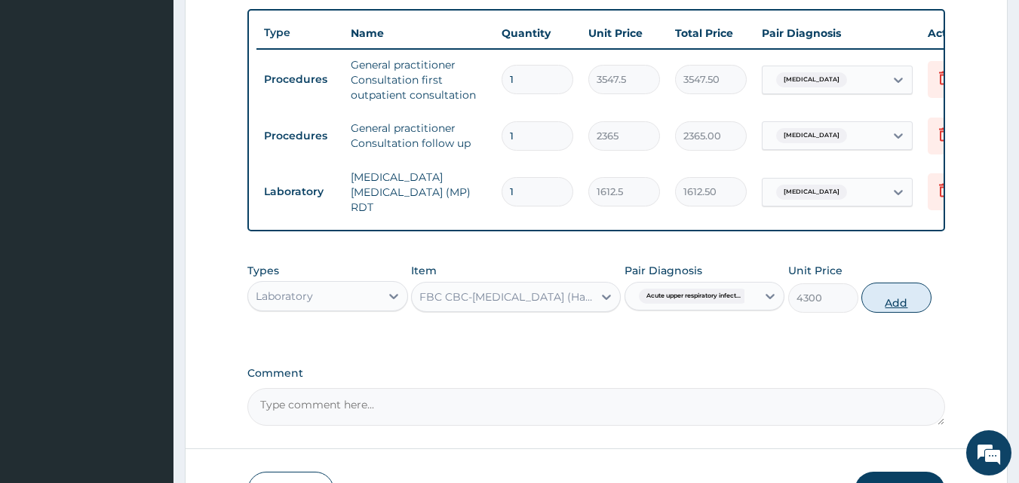
click at [893, 304] on button "Add" at bounding box center [896, 298] width 70 height 30
type input "0"
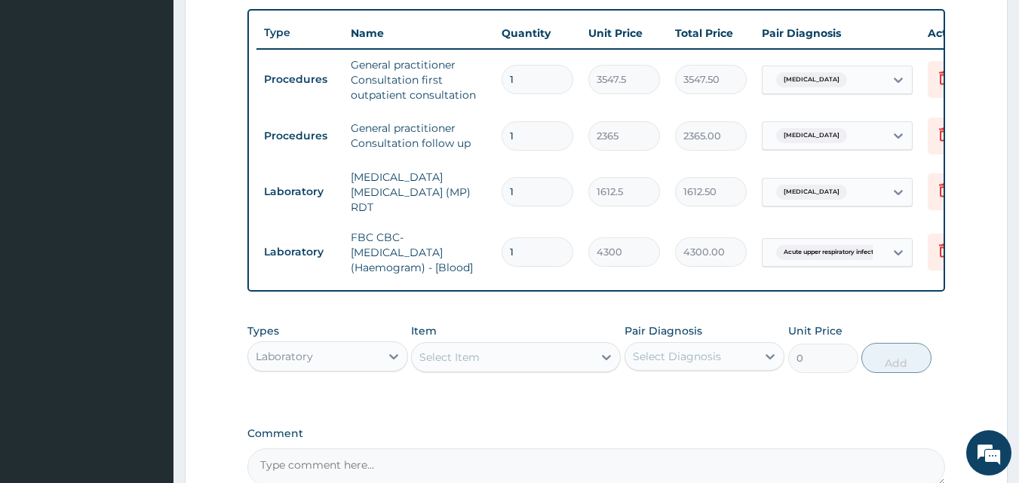
click at [360, 369] on div "Laboratory" at bounding box center [314, 357] width 132 height 24
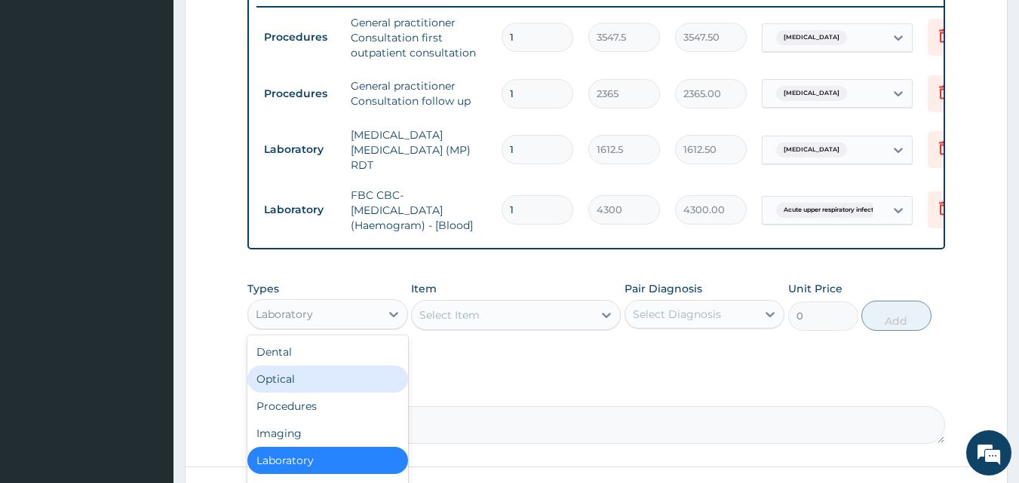
scroll to position [703, 0]
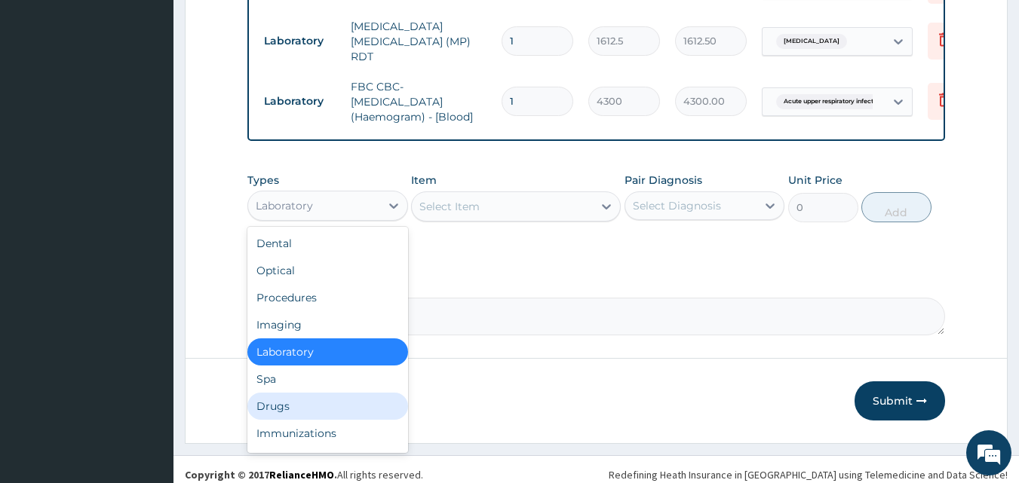
drag, startPoint x: 290, startPoint y: 412, endPoint x: 298, endPoint y: 388, distance: 24.8
click at [290, 410] on div "Drugs" at bounding box center [327, 406] width 161 height 27
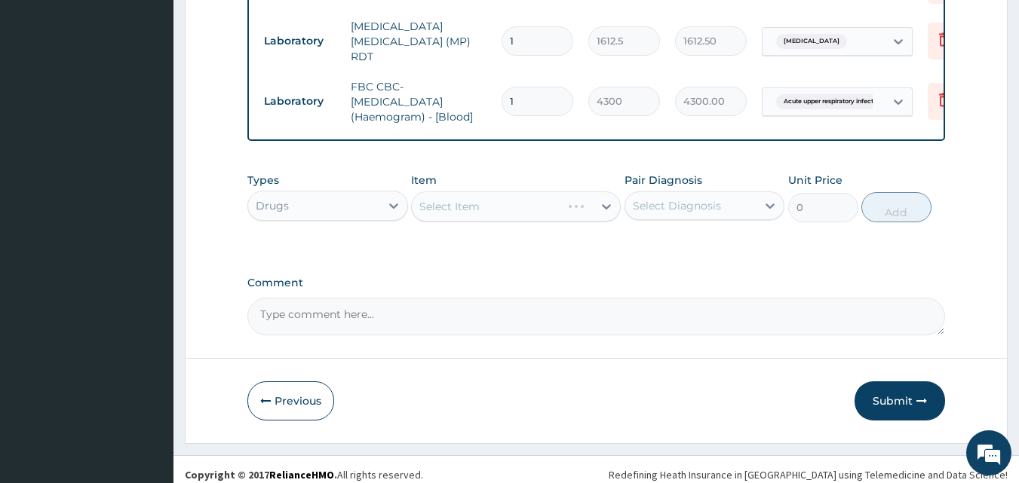
click at [484, 209] on div "Select Item" at bounding box center [516, 207] width 210 height 30
click at [471, 211] on div "Select Item" at bounding box center [449, 206] width 60 height 15
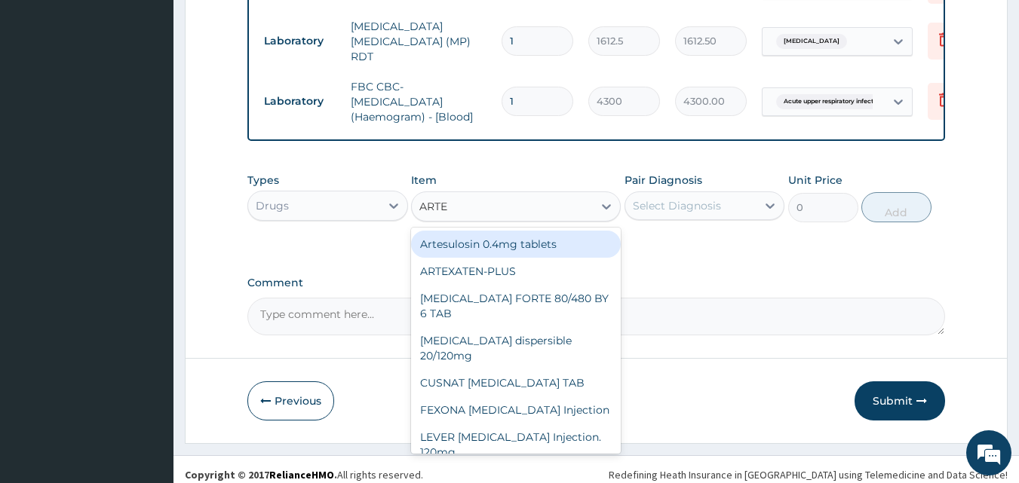
type input "ARTES"
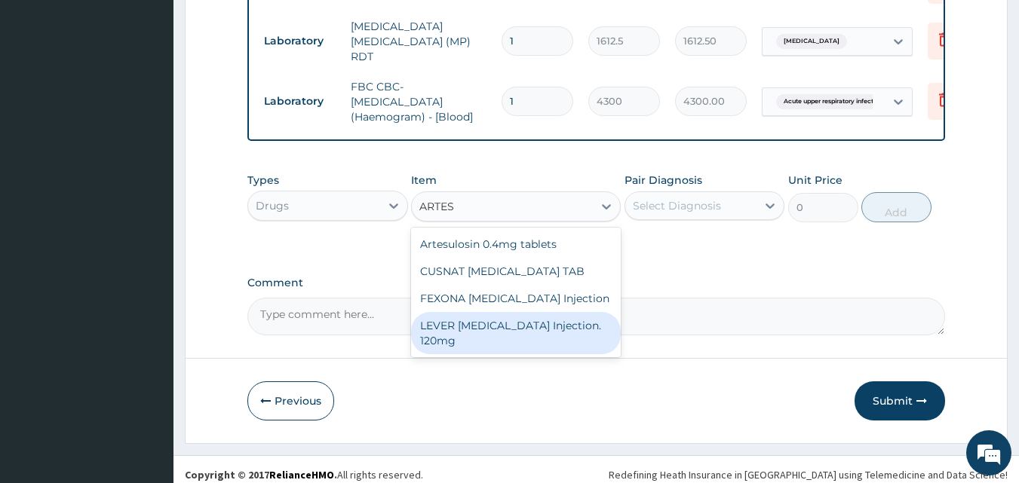
click at [536, 333] on div "LEVER ARTESUNATE Injection. 120mg" at bounding box center [516, 333] width 210 height 42
type input "2365"
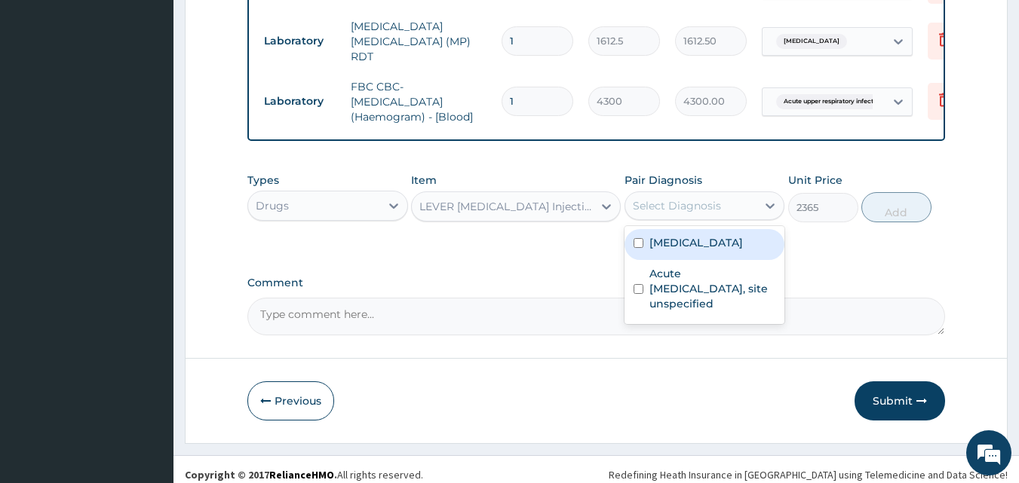
click at [685, 213] on div "Select Diagnosis" at bounding box center [677, 205] width 88 height 15
click at [706, 257] on div "Malaria, unspecified" at bounding box center [705, 244] width 161 height 31
checkbox input "true"
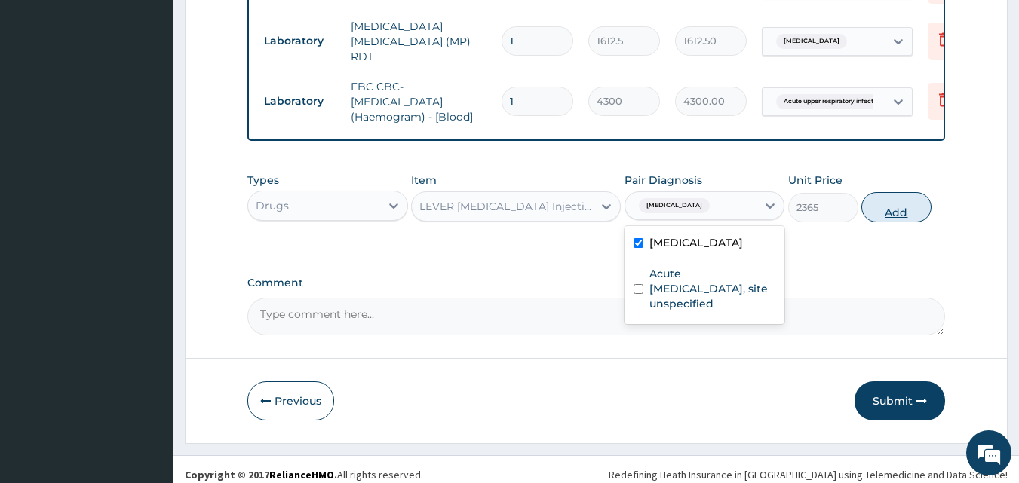
click at [892, 212] on button "Add" at bounding box center [896, 207] width 70 height 30
type input "0"
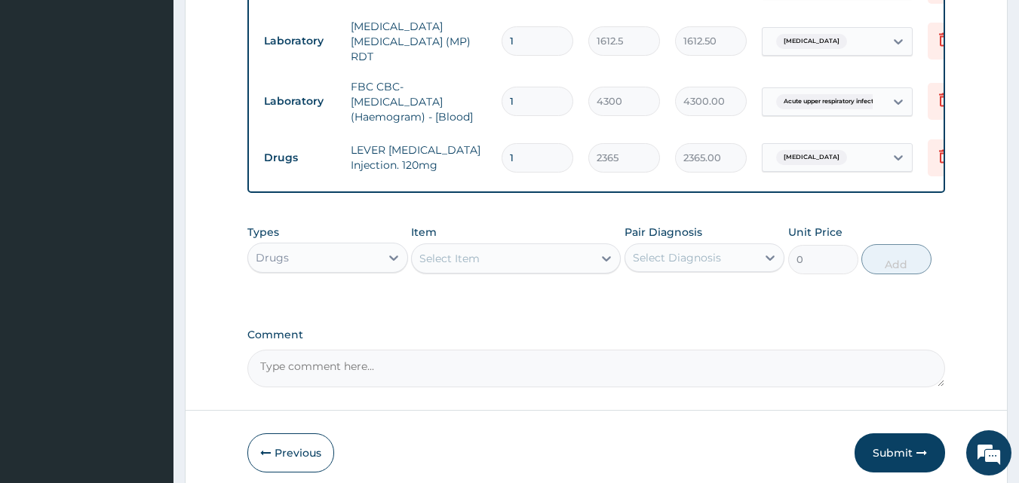
click at [488, 260] on div "Select Item" at bounding box center [502, 259] width 181 height 24
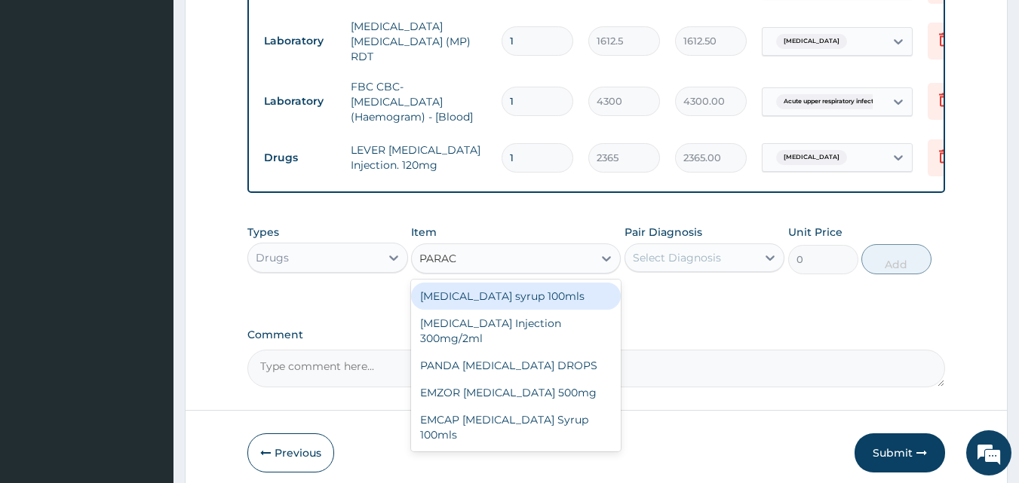
type input "PARACE"
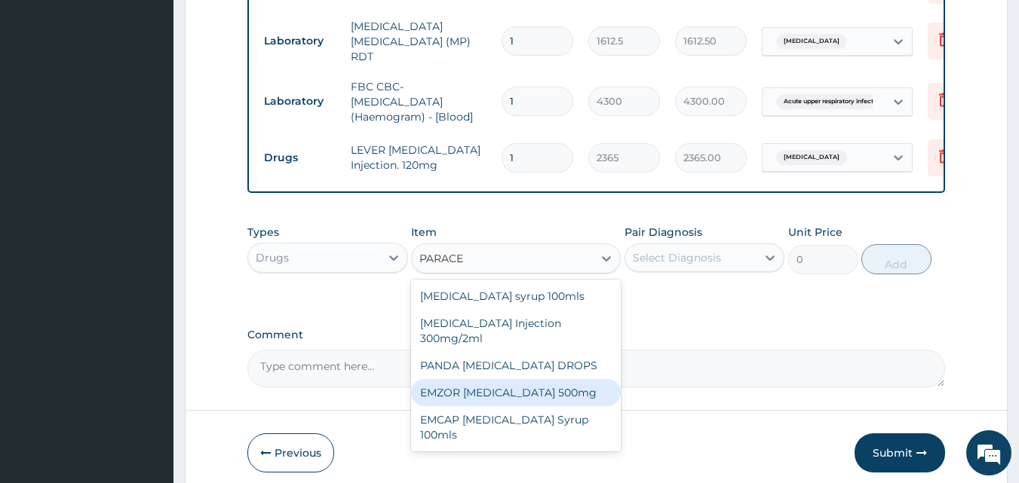
click at [524, 404] on div "EMZOR PARACETAMOL 500mg" at bounding box center [516, 392] width 210 height 27
type input "23.65"
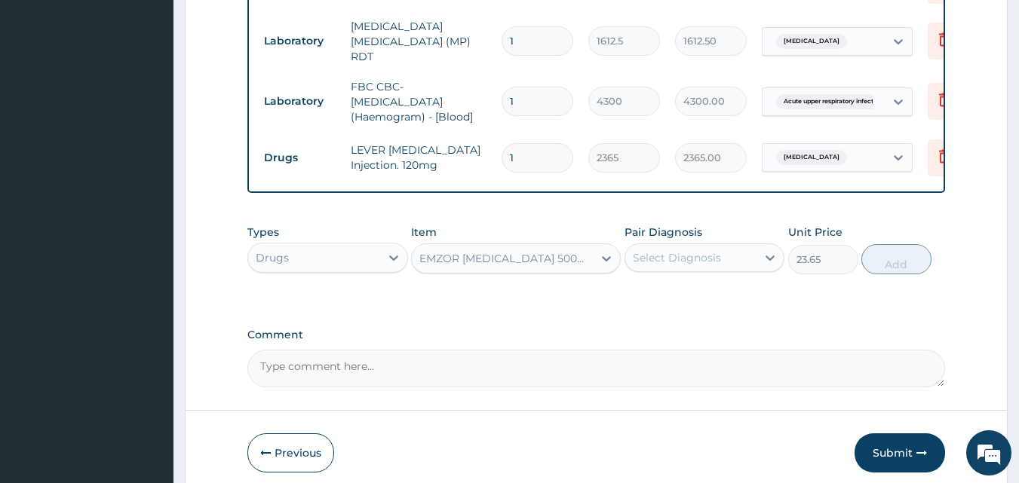
click at [702, 256] on div "Select Diagnosis" at bounding box center [677, 257] width 88 height 15
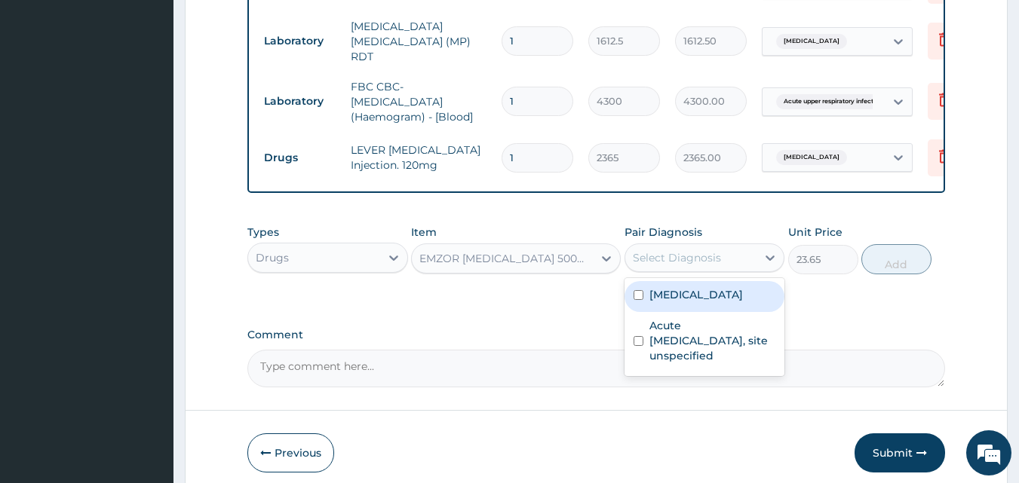
click at [694, 300] on label "Malaria, unspecified" at bounding box center [696, 294] width 94 height 15
checkbox input "true"
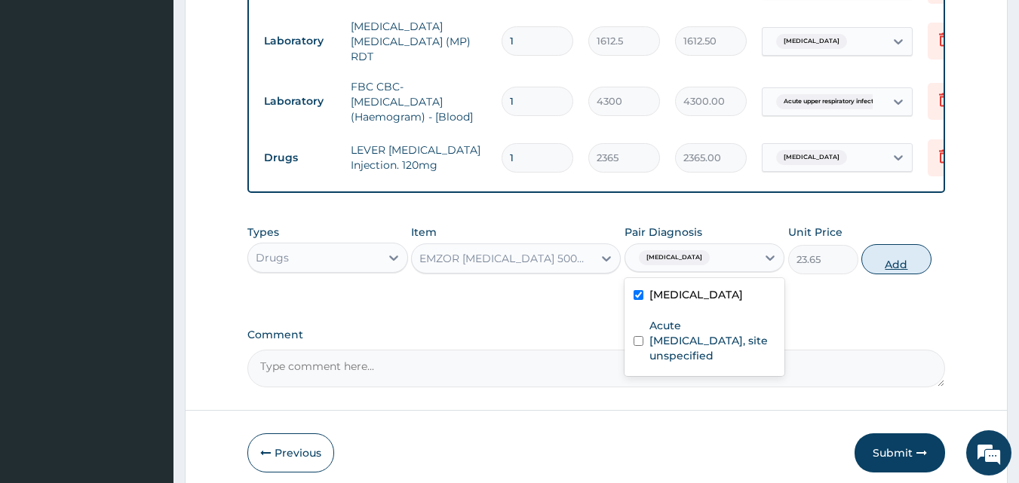
click at [886, 266] on button "Add" at bounding box center [896, 259] width 70 height 30
type input "0"
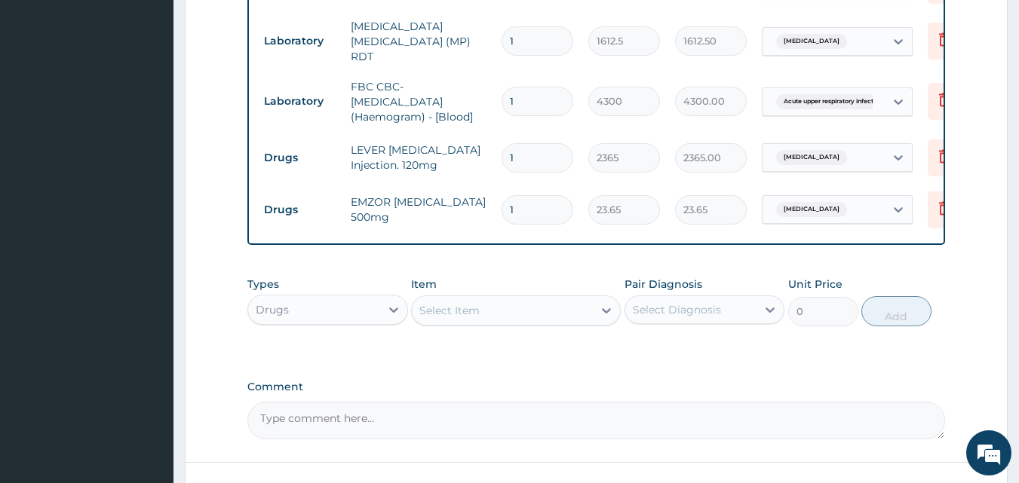
click at [548, 147] on input "1" at bounding box center [538, 157] width 72 height 29
drag, startPoint x: 533, startPoint y: 154, endPoint x: 507, endPoint y: 151, distance: 26.6
click at [507, 151] on input "1" at bounding box center [538, 157] width 72 height 29
type input "3"
type input "7095.00"
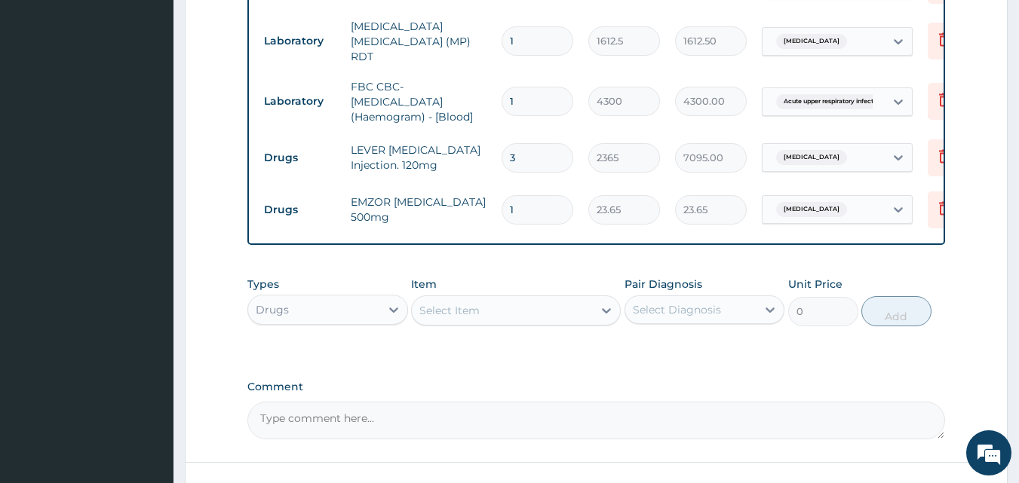
type input "3"
click at [537, 199] on input "1" at bounding box center [538, 209] width 72 height 29
type input "18"
type input "425.70"
type input "18"
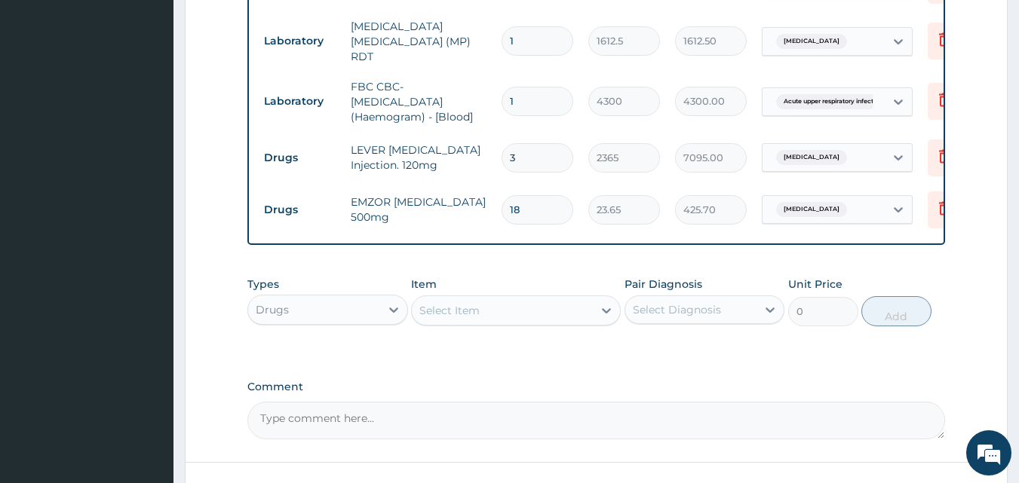
click at [450, 312] on div "Select Item" at bounding box center [449, 310] width 60 height 15
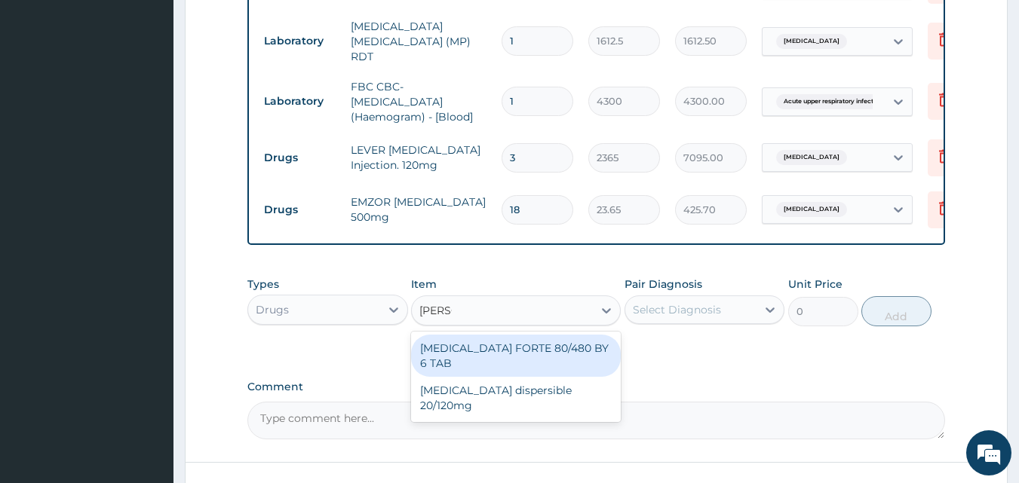
type input "COART"
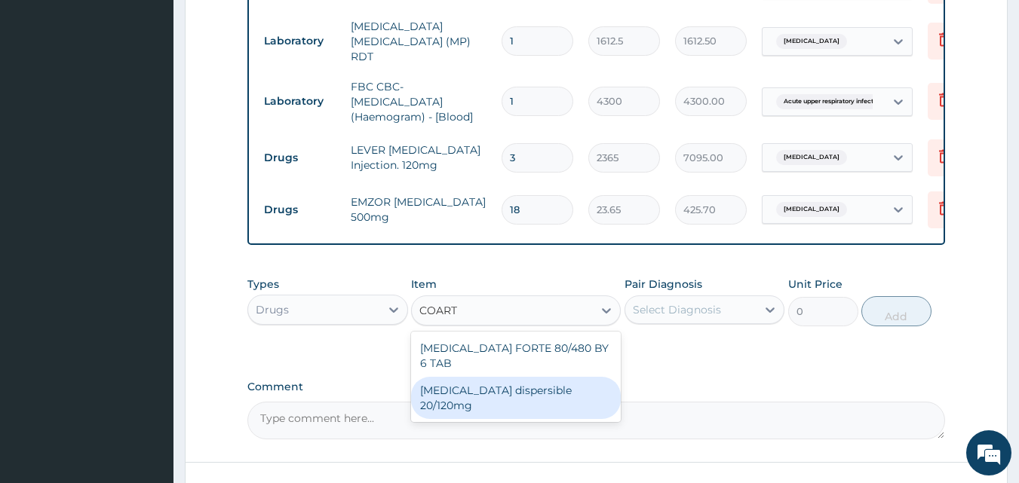
click at [502, 378] on div "Coartem dispersible 20/120mg" at bounding box center [516, 398] width 210 height 42
type input "112.3375"
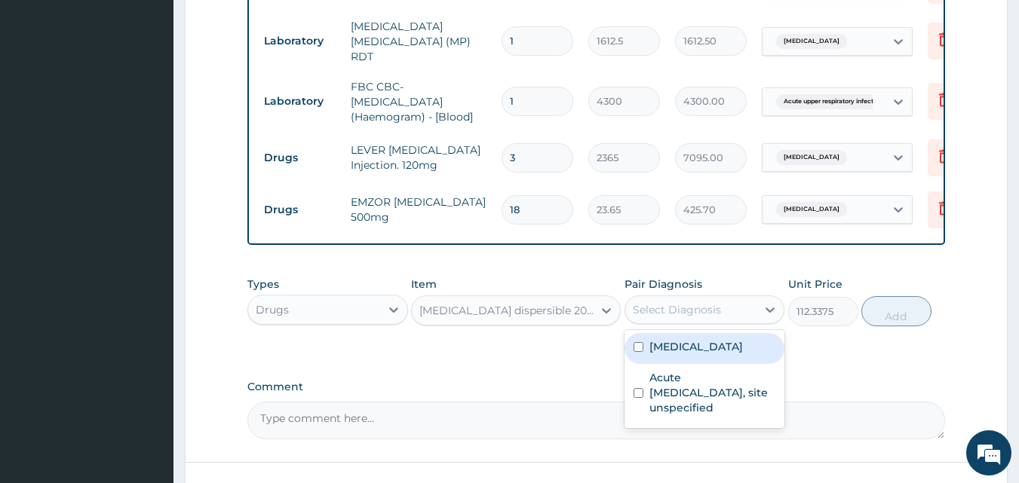
click at [679, 315] on div "Select Diagnosis" at bounding box center [677, 309] width 88 height 15
click at [677, 355] on label "Malaria, unspecified" at bounding box center [696, 346] width 94 height 15
checkbox input "true"
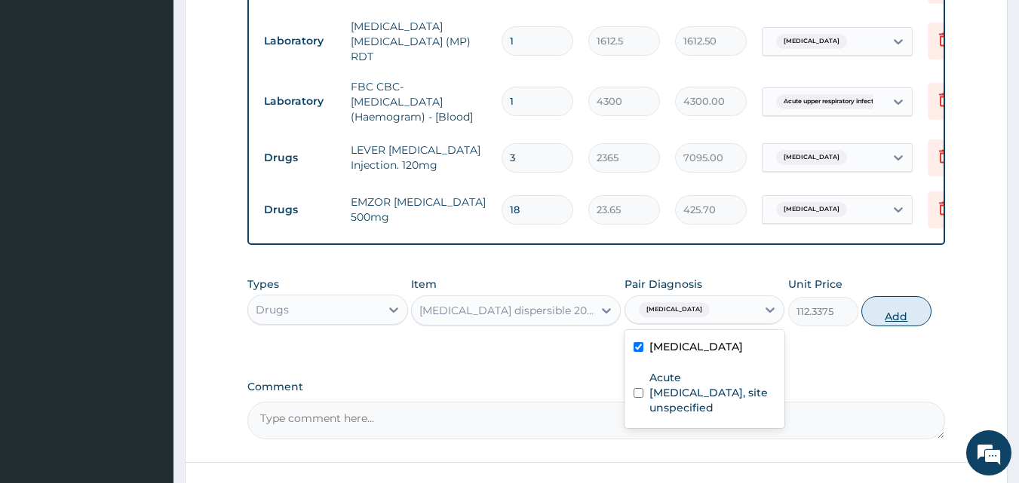
click at [893, 322] on button "Add" at bounding box center [896, 311] width 70 height 30
type input "0"
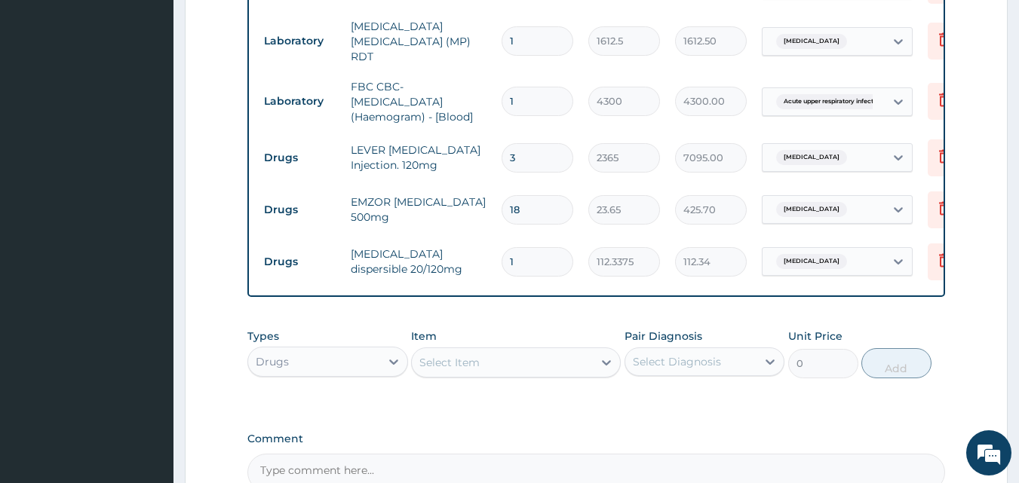
type input "0.00"
type input "2"
type input "224.68"
type input "24"
type input "2696.10"
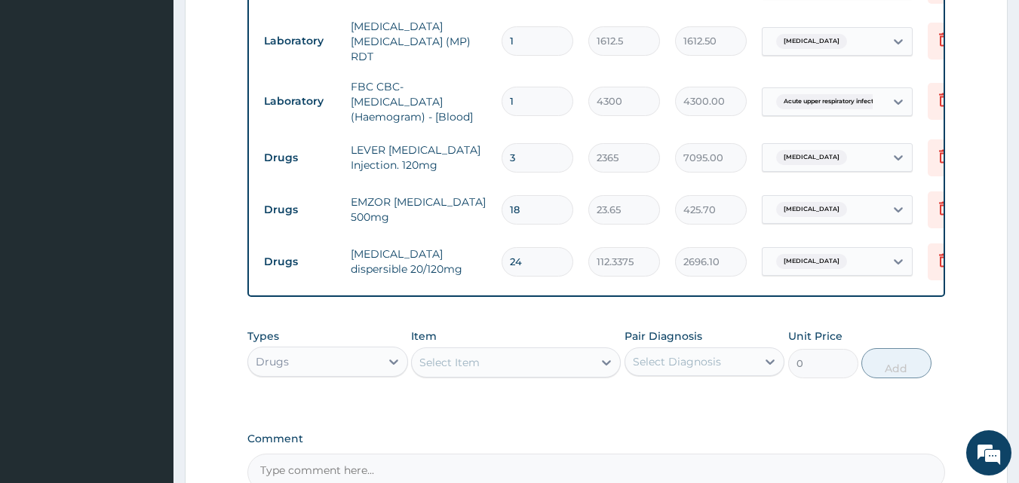
type input "24"
click at [447, 365] on div "Select Item" at bounding box center [449, 362] width 60 height 15
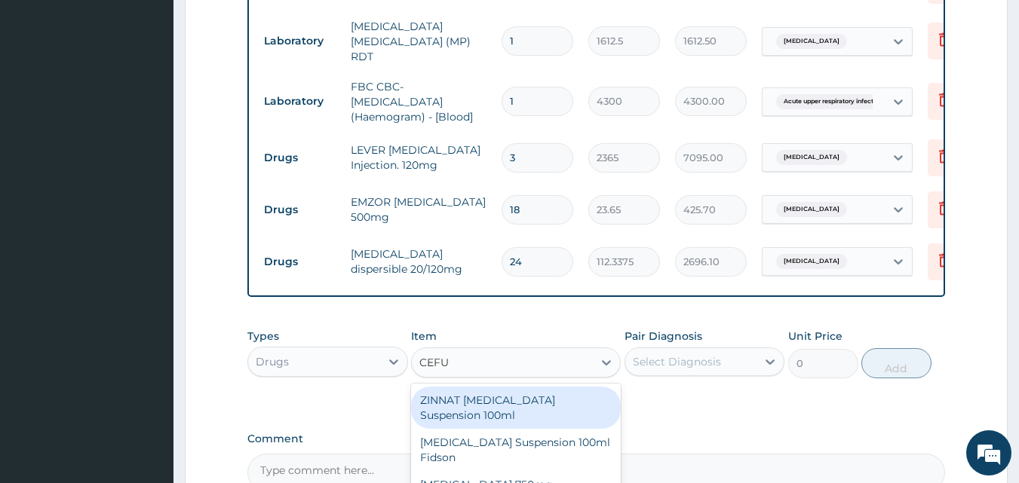
type input "CEFUR"
click at [496, 406] on div "ZINNAT CEFUROXIME Suspension 100ml" at bounding box center [516, 408] width 210 height 42
type input "8868.75"
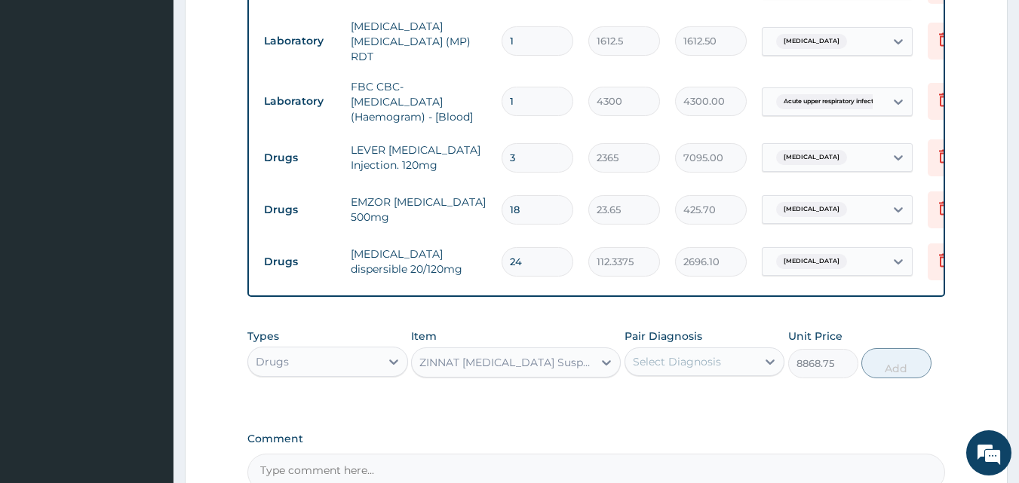
click at [711, 368] on div "Select Diagnosis" at bounding box center [677, 362] width 88 height 15
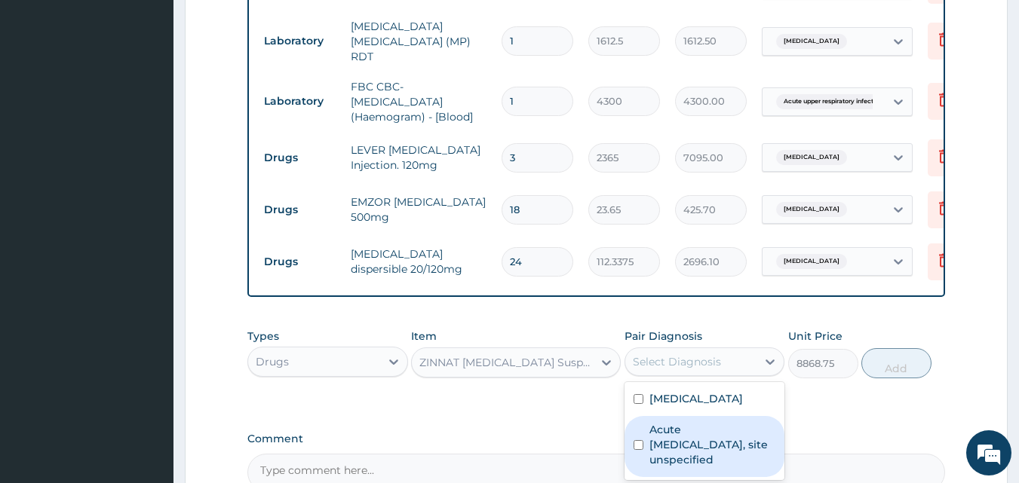
click at [674, 456] on label "Acute upper respiratory infection, site unspecified" at bounding box center [712, 444] width 127 height 45
checkbox input "true"
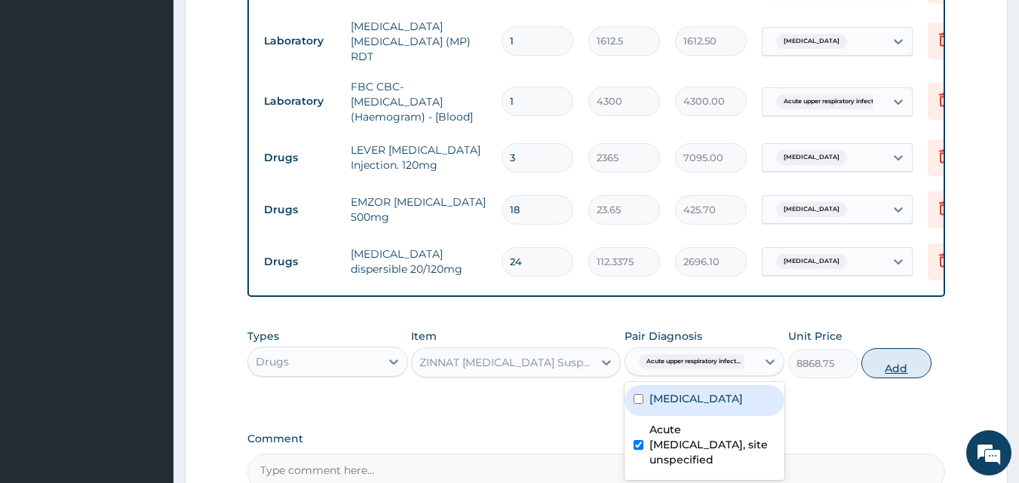
click at [895, 373] on button "Add" at bounding box center [896, 363] width 70 height 30
type input "0"
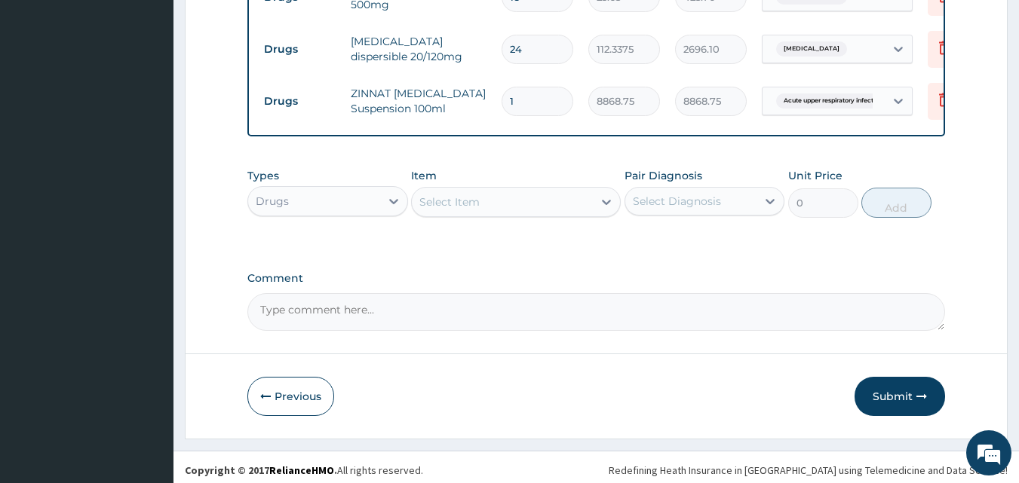
scroll to position [925, 0]
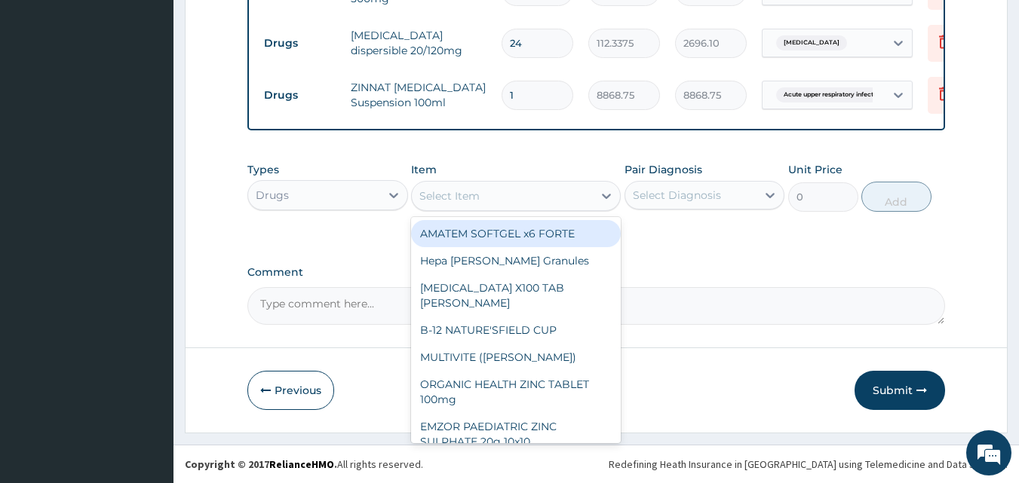
click at [465, 198] on div "Select Item" at bounding box center [449, 196] width 60 height 15
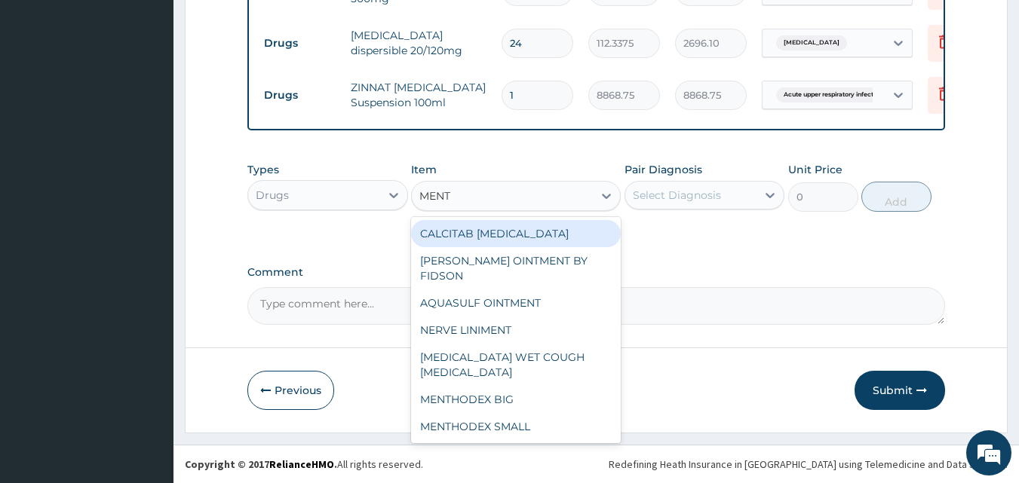
type input "MENTH"
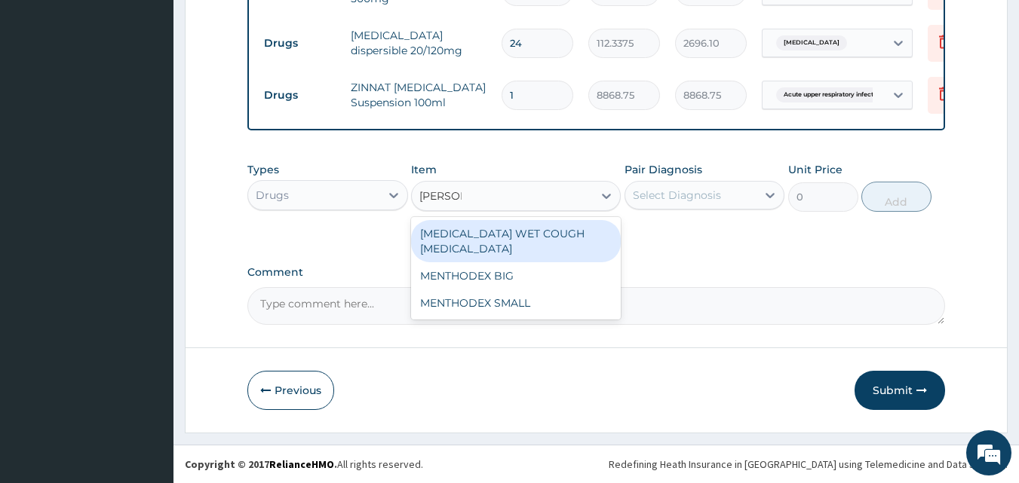
click at [480, 237] on div "BENYLIN WET COUGH MENTHOL" at bounding box center [516, 241] width 210 height 42
type input "1773.75"
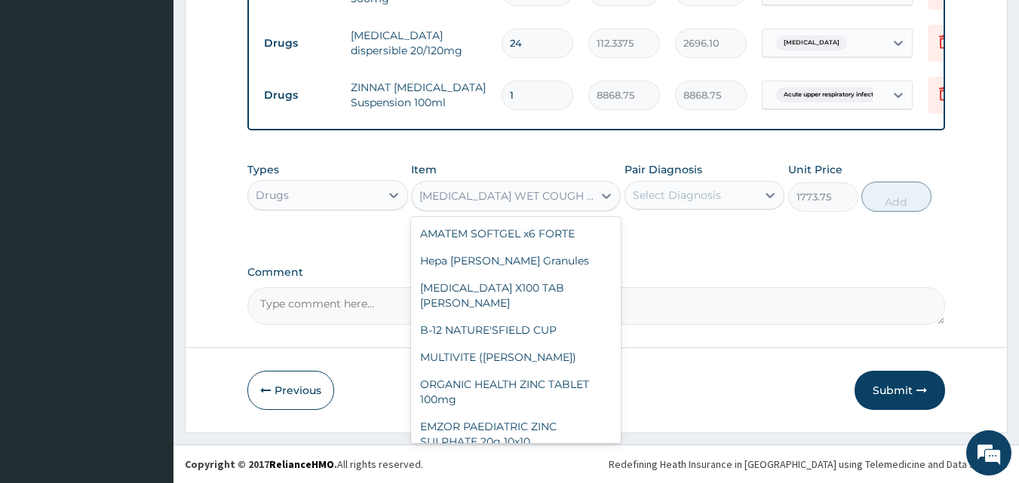
click at [562, 199] on div "BENYLIN WET COUGH MENTHOL" at bounding box center [506, 196] width 175 height 15
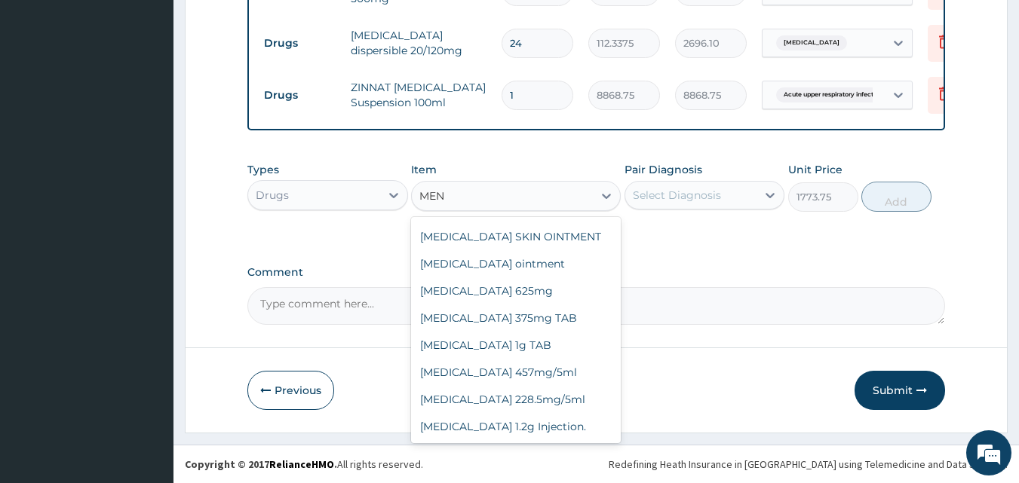
scroll to position [33, 0]
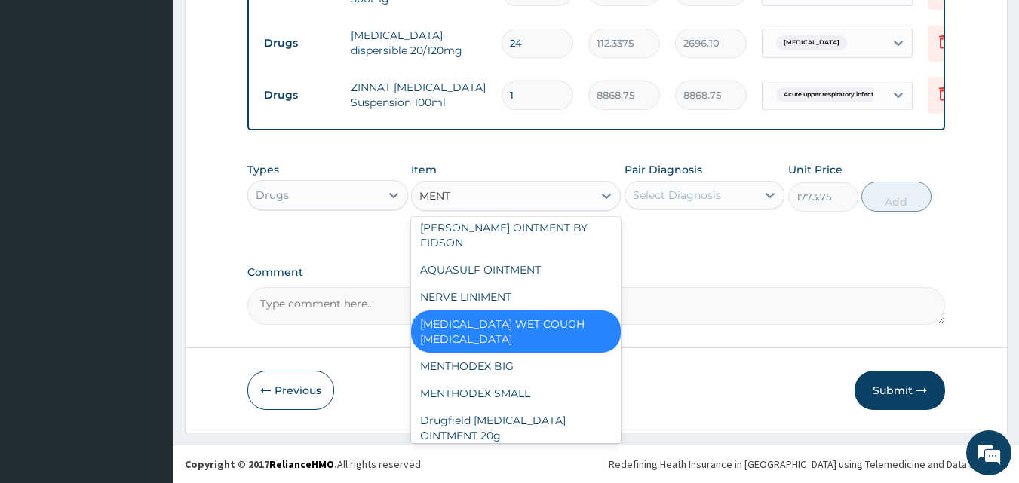
type input "MENTH"
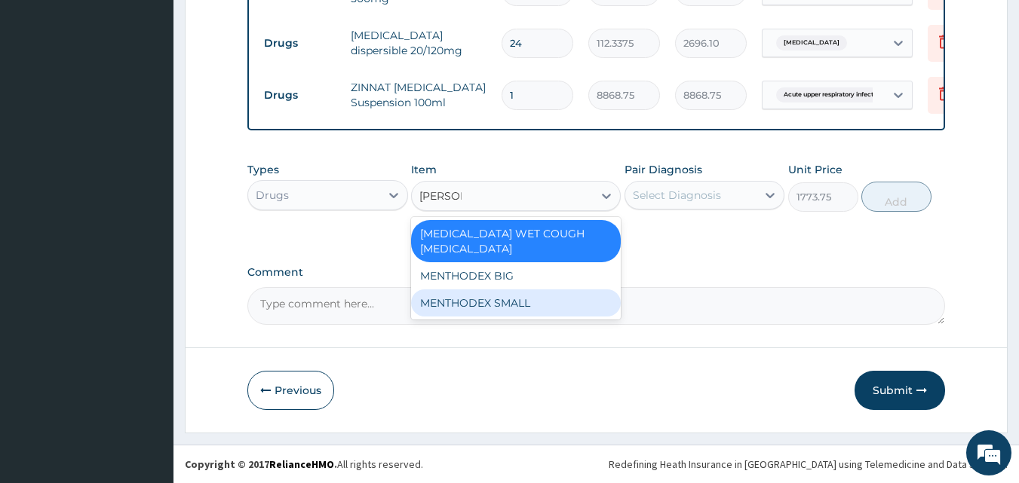
click at [496, 290] on div "MENTHODEX SMALL" at bounding box center [516, 303] width 210 height 27
type input "2956.25"
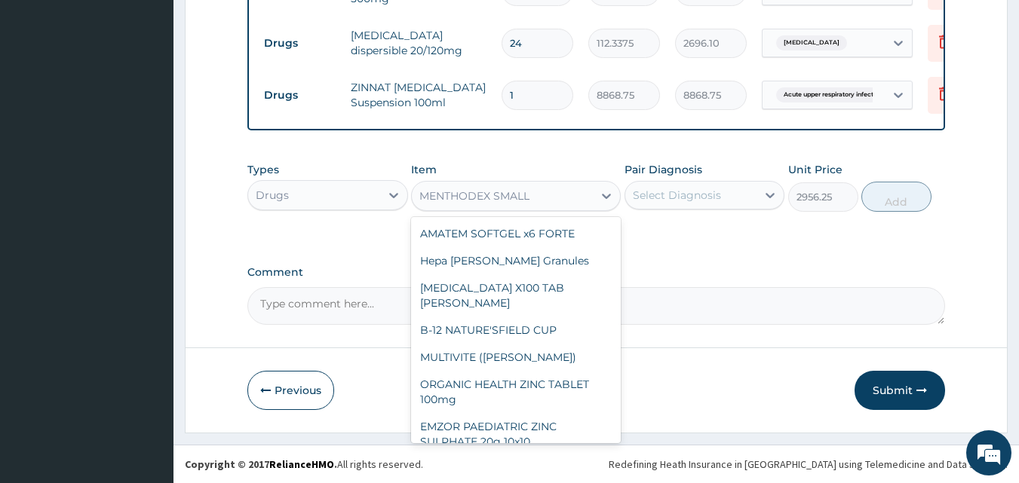
click at [554, 193] on div "MENTHODEX SMALL" at bounding box center [502, 196] width 181 height 24
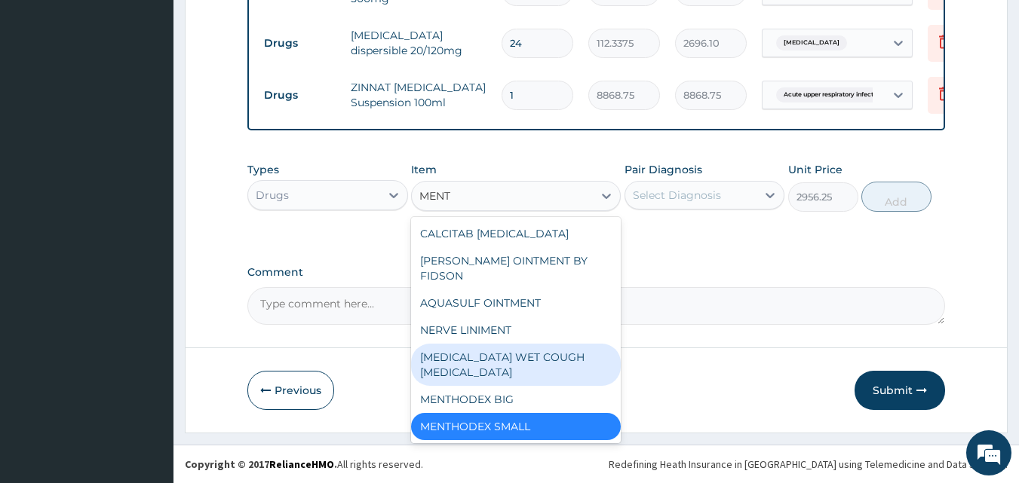
type input "MENTH"
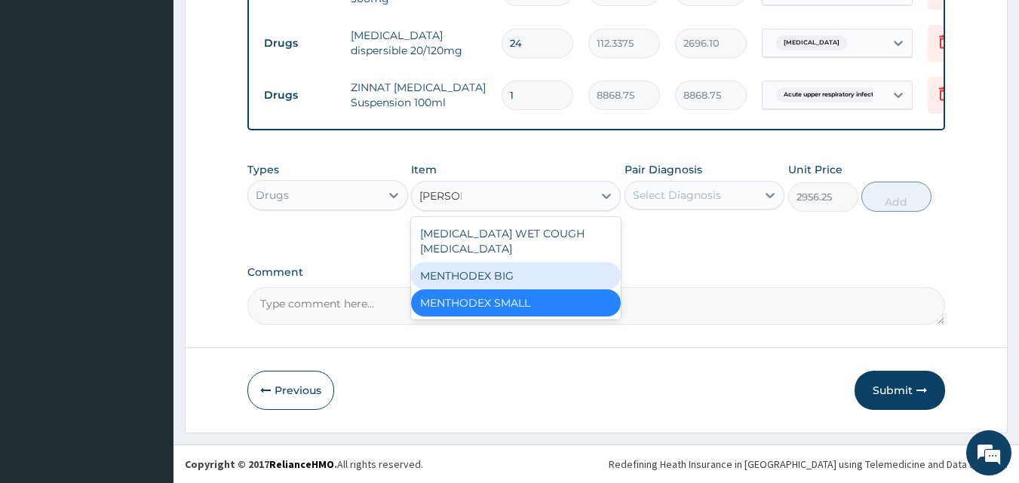
click at [477, 262] on div "MENTHODEX BIG" at bounding box center [516, 275] width 210 height 27
type input "4138.75"
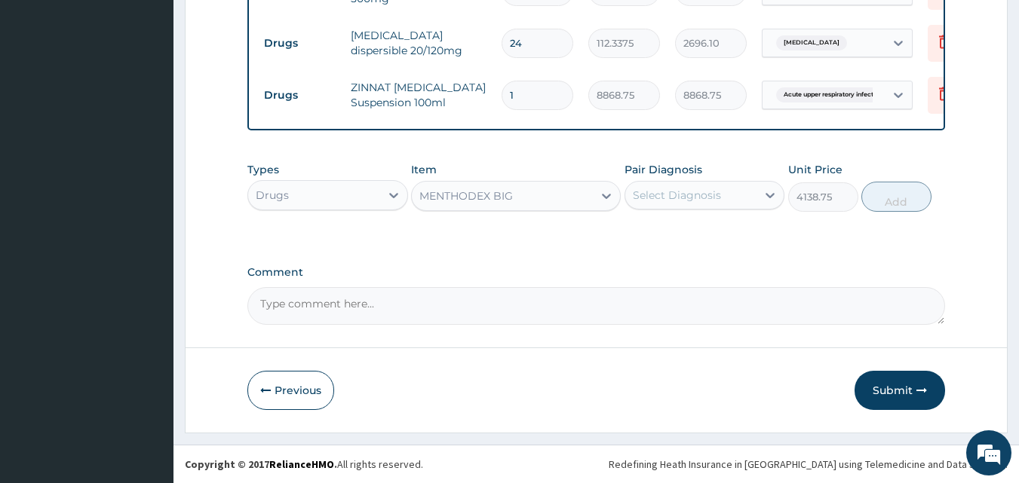
click at [674, 198] on div "Select Diagnosis" at bounding box center [677, 195] width 88 height 15
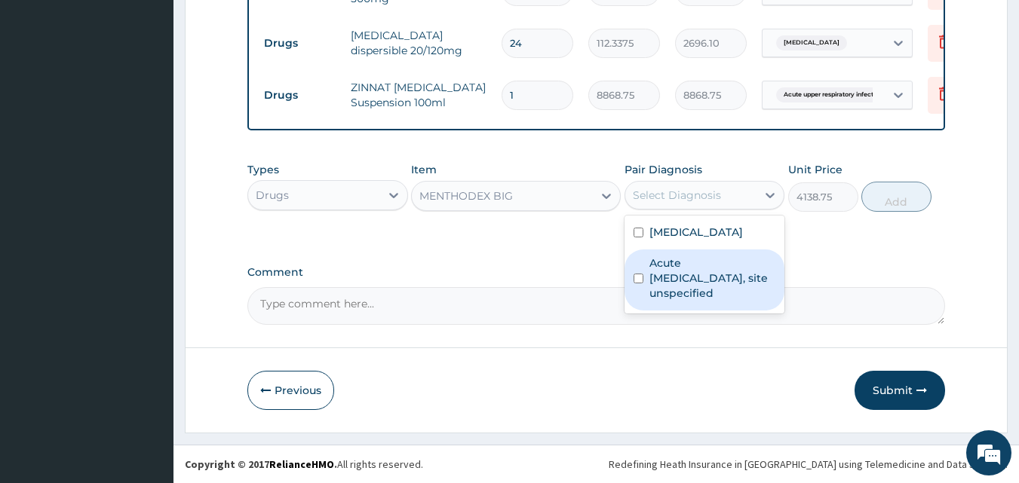
click at [666, 287] on label "Acute upper respiratory infection, site unspecified" at bounding box center [712, 278] width 127 height 45
checkbox input "true"
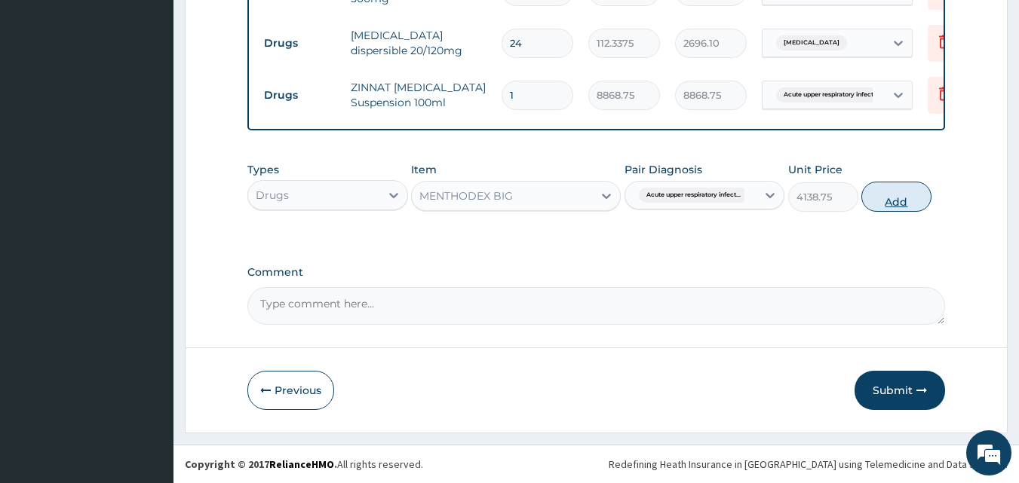
click at [888, 203] on button "Add" at bounding box center [896, 197] width 70 height 30
type input "0"
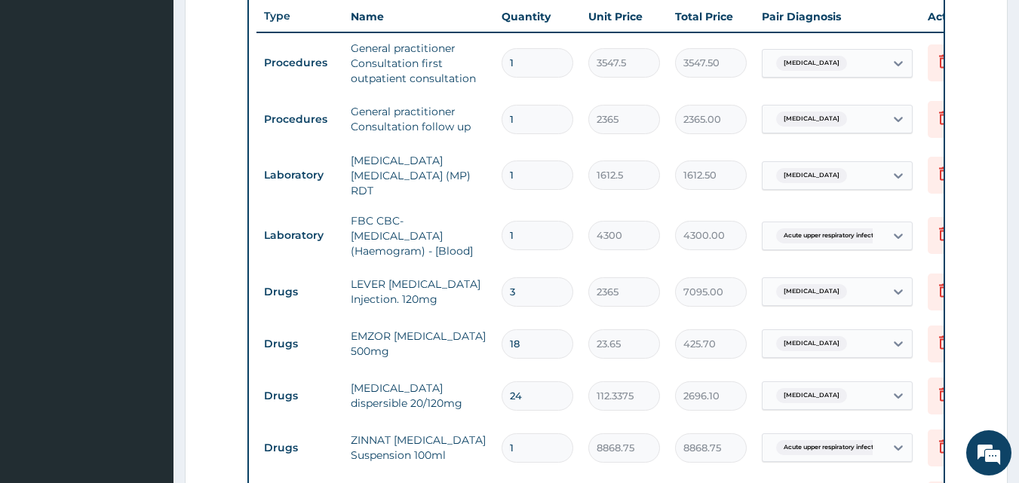
scroll to position [548, 0]
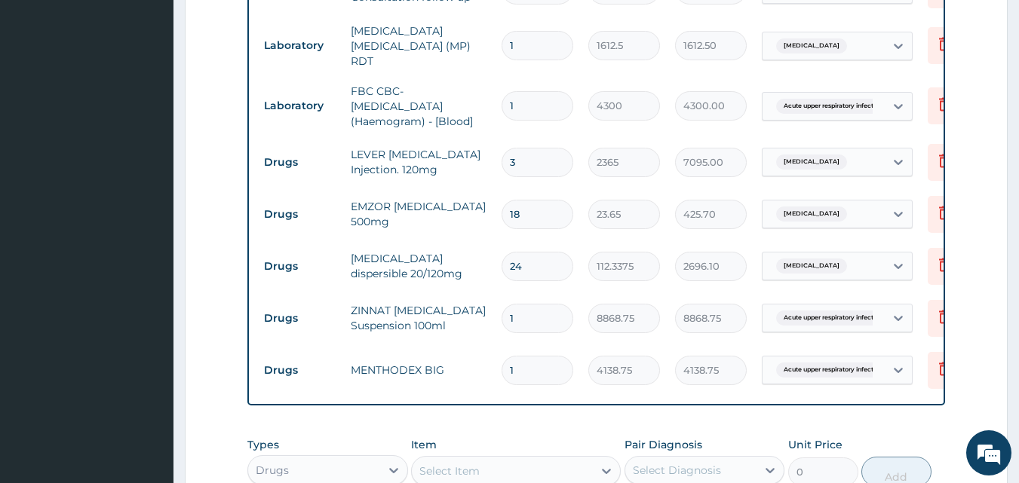
type input "0"
type input "0.00"
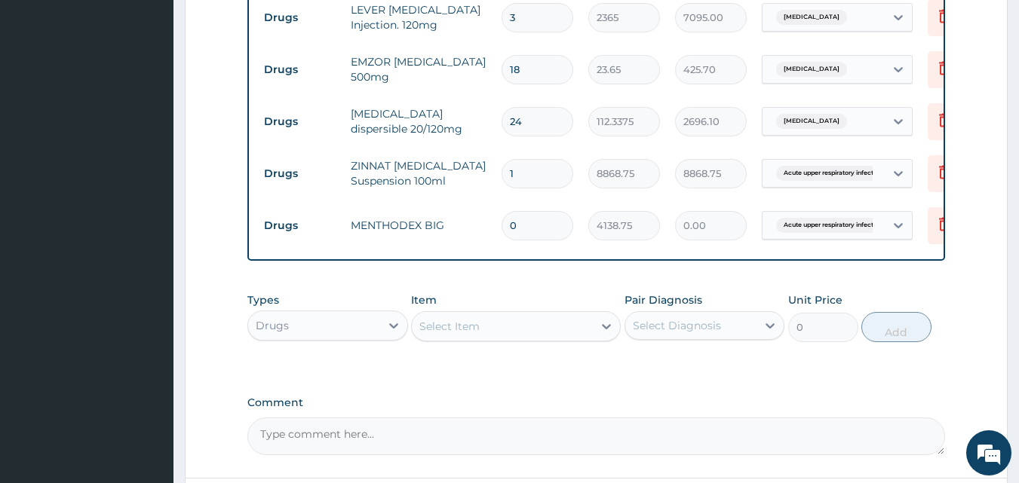
scroll to position [849, 0]
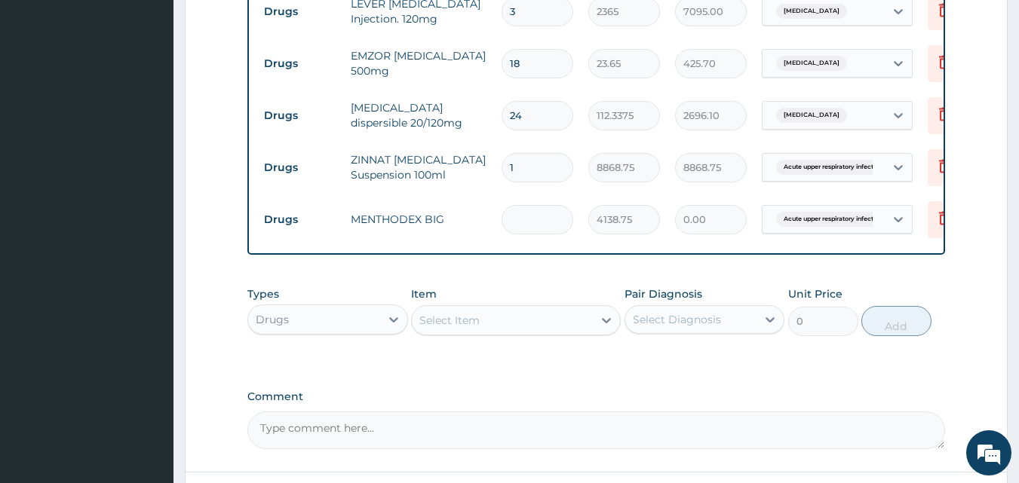
type input "1"
type input "4138.75"
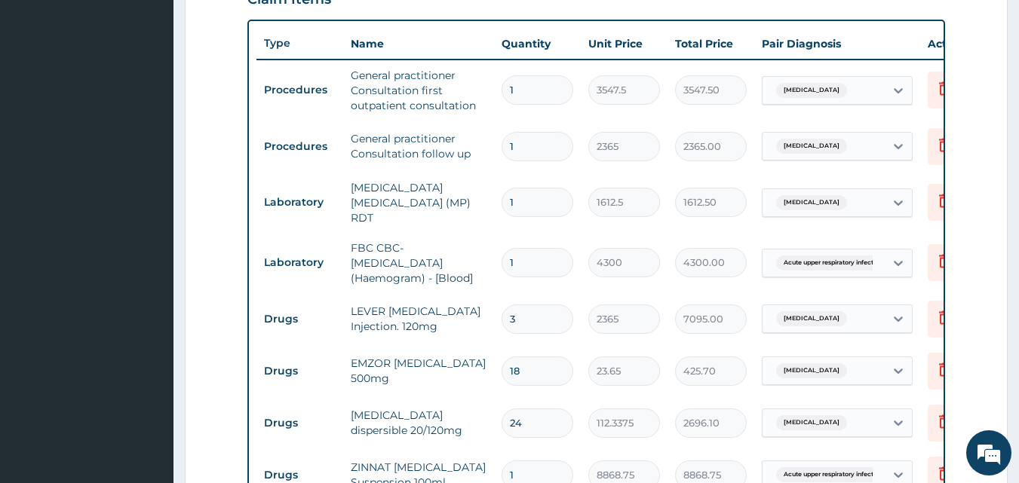
scroll to position [548, 0]
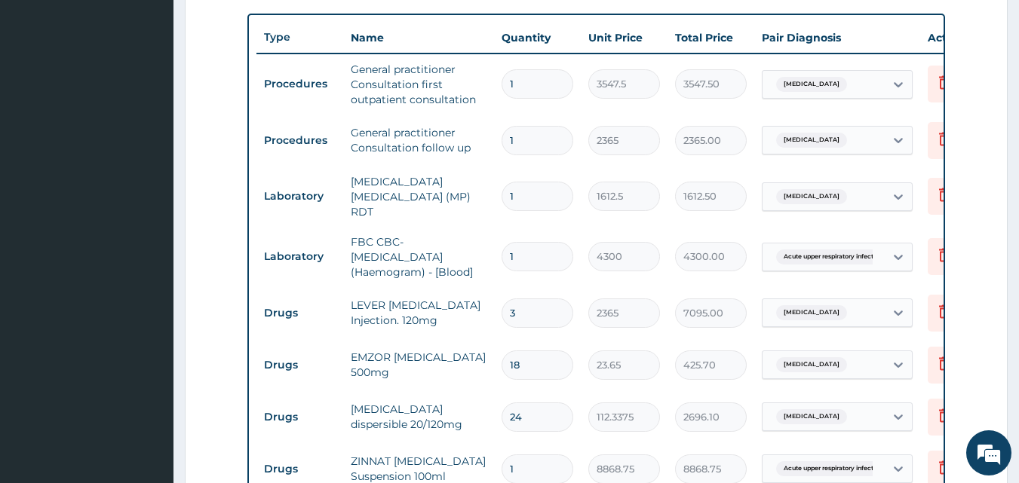
click at [566, 161] on td "1" at bounding box center [537, 140] width 87 height 45
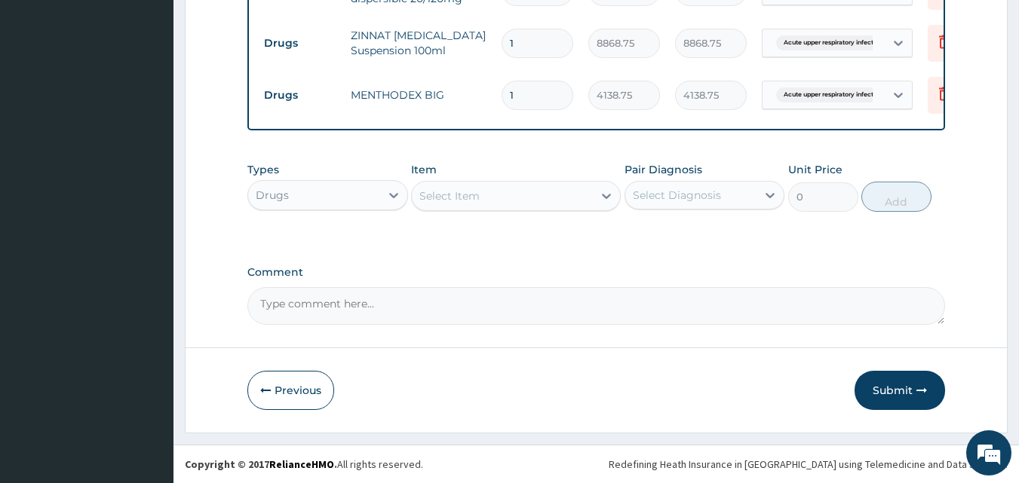
click at [882, 384] on button "Submit" at bounding box center [900, 390] width 91 height 39
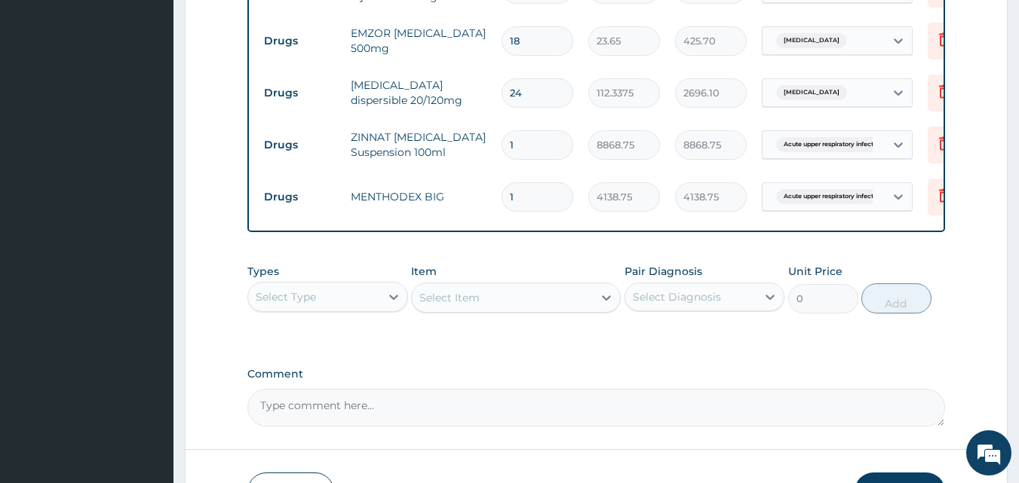
scroll to position [750, 0]
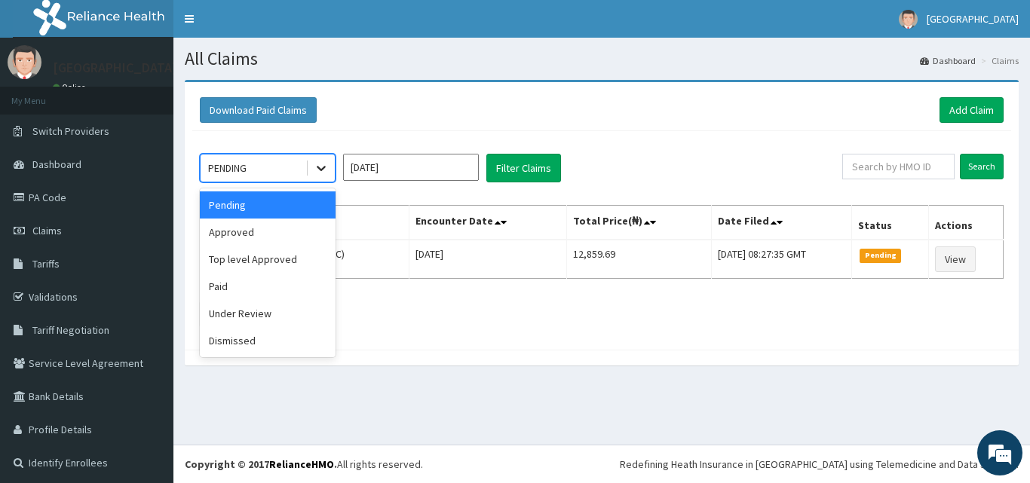
click at [329, 168] on div at bounding box center [321, 168] width 27 height 27
click at [302, 242] on div "Approved" at bounding box center [268, 232] width 136 height 27
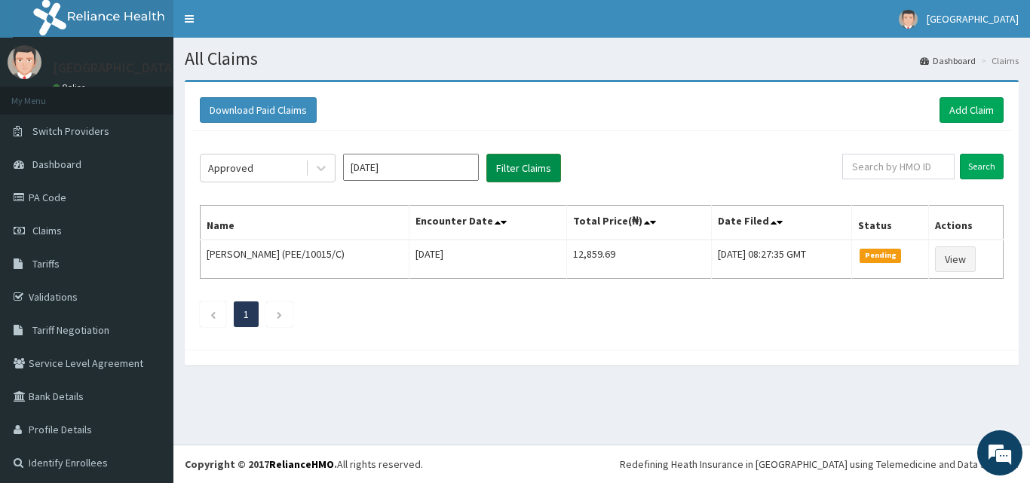
click at [518, 168] on button "Filter Claims" at bounding box center [524, 168] width 75 height 29
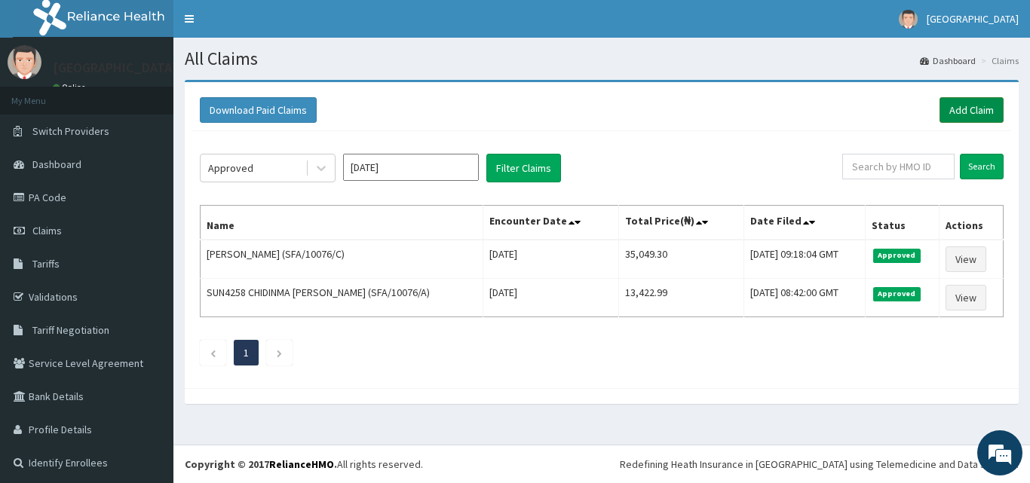
click at [958, 105] on link "Add Claim" at bounding box center [972, 110] width 64 height 26
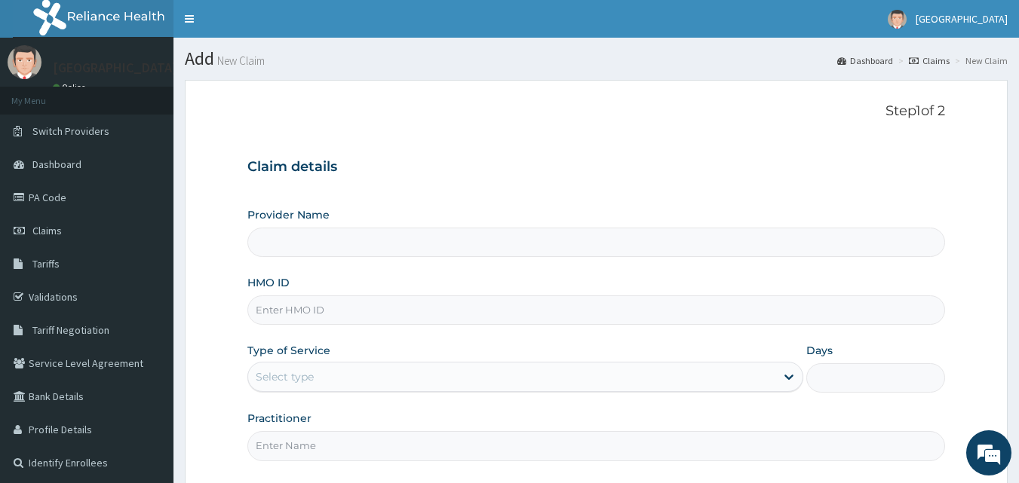
click at [343, 311] on input "HMO ID" at bounding box center [596, 310] width 698 height 29
type input "Apex Health Specialist Hospital"
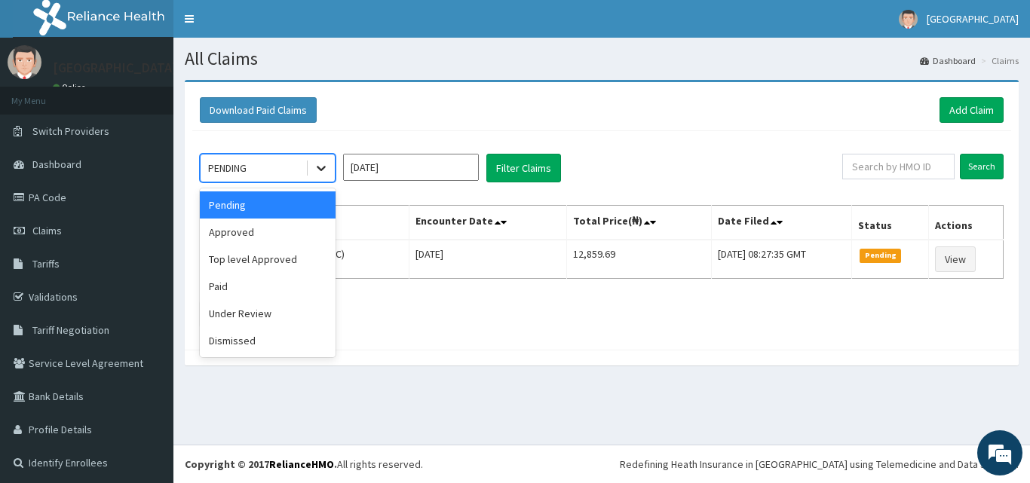
click at [324, 175] on icon at bounding box center [321, 168] width 15 height 15
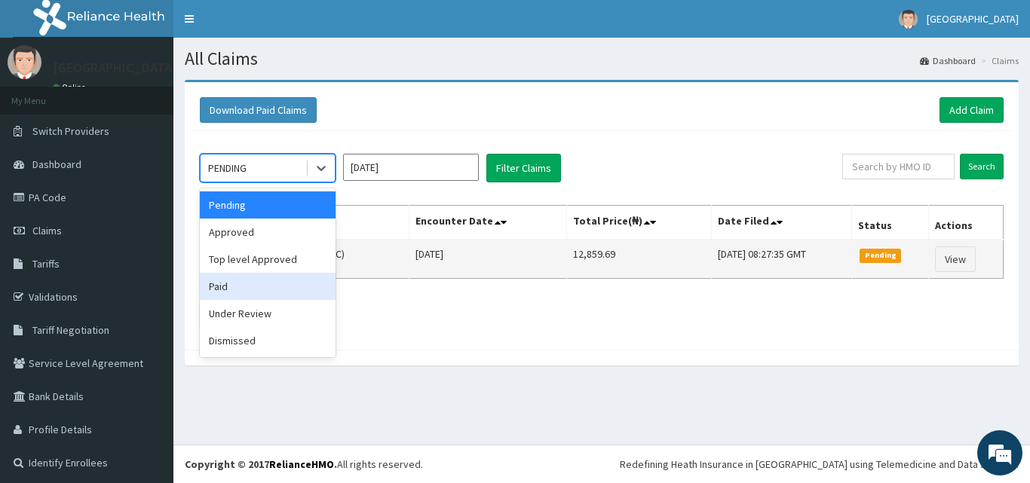
drag, startPoint x: 245, startPoint y: 287, endPoint x: 254, endPoint y: 274, distance: 16.3
click at [245, 287] on div "Paid" at bounding box center [268, 286] width 136 height 27
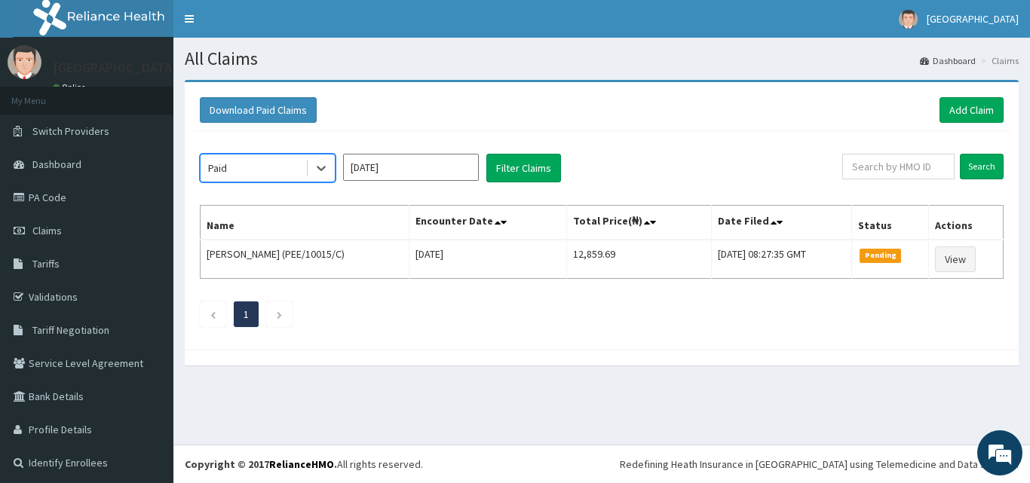
click at [426, 178] on input "[DATE]" at bounding box center [411, 167] width 136 height 27
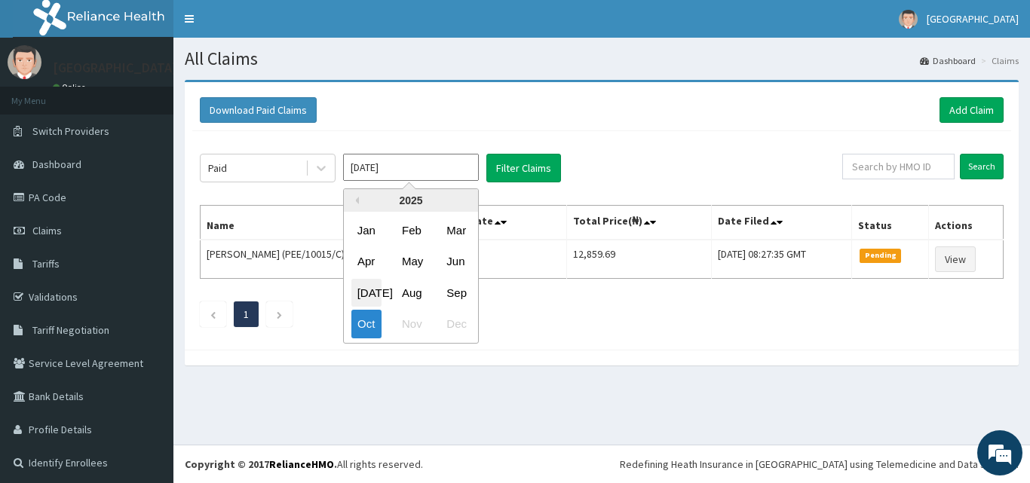
drag, startPoint x: 371, startPoint y: 291, endPoint x: 434, endPoint y: 236, distance: 83.4
click at [372, 290] on div "[DATE]" at bounding box center [366, 293] width 30 height 28
type input "[DATE]"
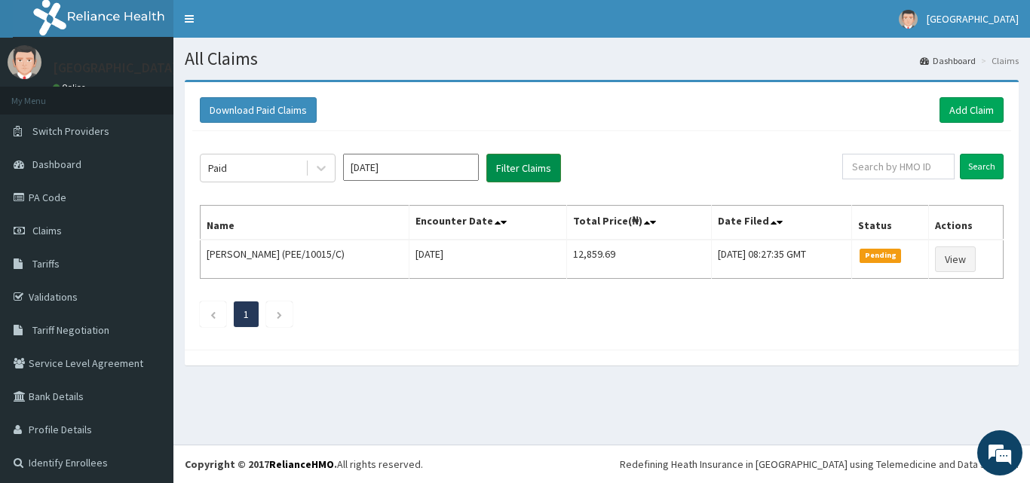
click at [536, 158] on button "Filter Claims" at bounding box center [524, 168] width 75 height 29
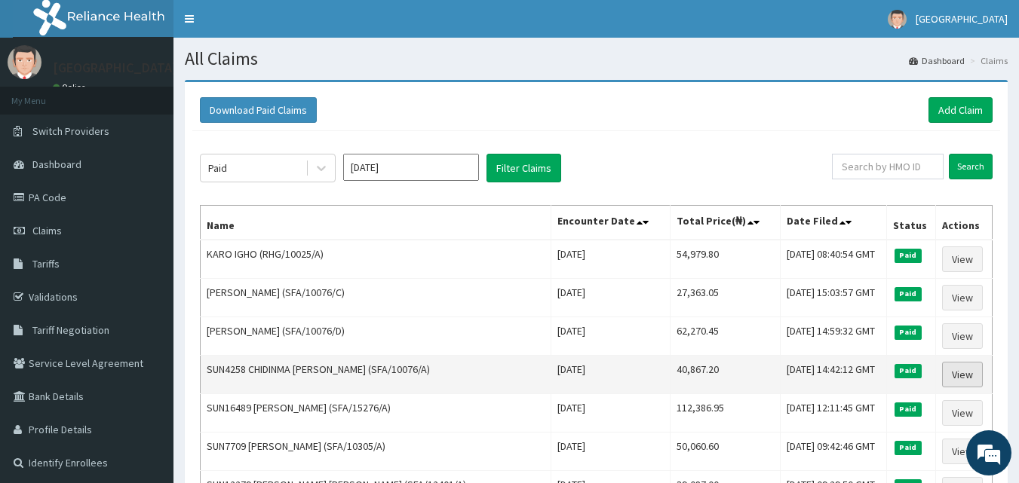
click at [953, 373] on link "View" at bounding box center [962, 375] width 41 height 26
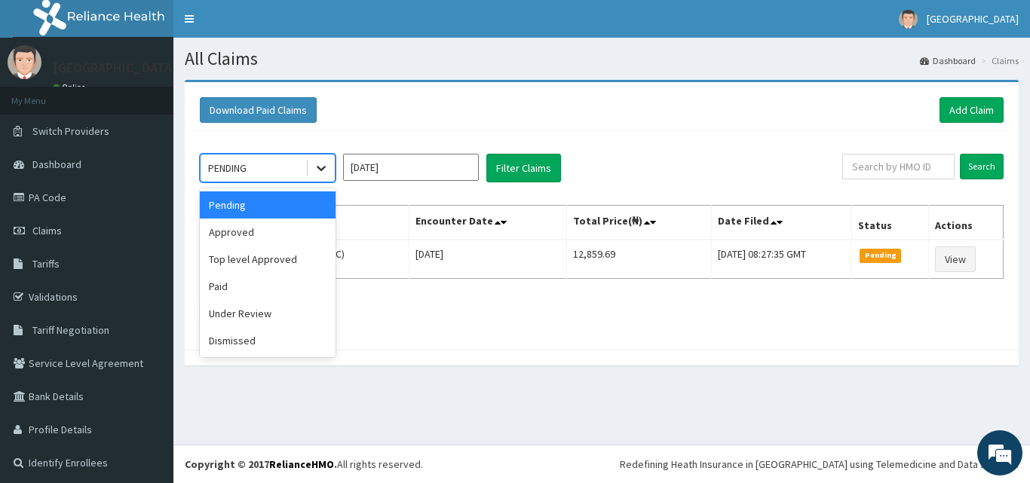
click at [309, 168] on div at bounding box center [321, 168] width 27 height 27
click at [244, 228] on div "Approved" at bounding box center [268, 232] width 136 height 27
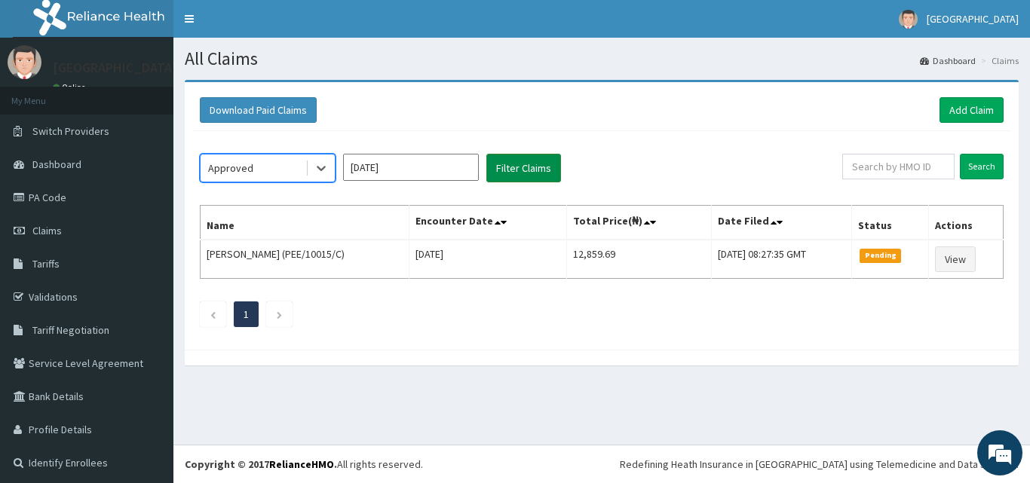
click at [508, 173] on button "Filter Claims" at bounding box center [524, 168] width 75 height 29
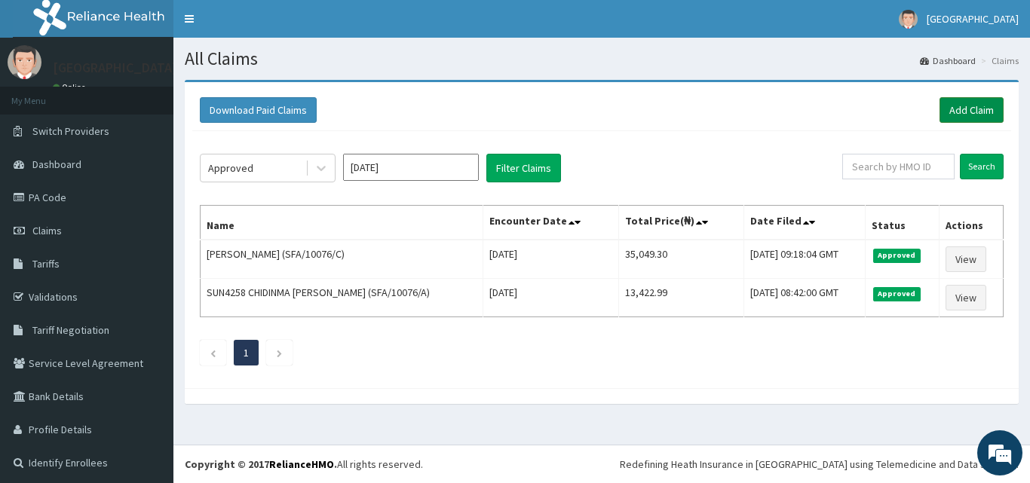
click at [940, 109] on link "Add Claim" at bounding box center [972, 110] width 64 height 26
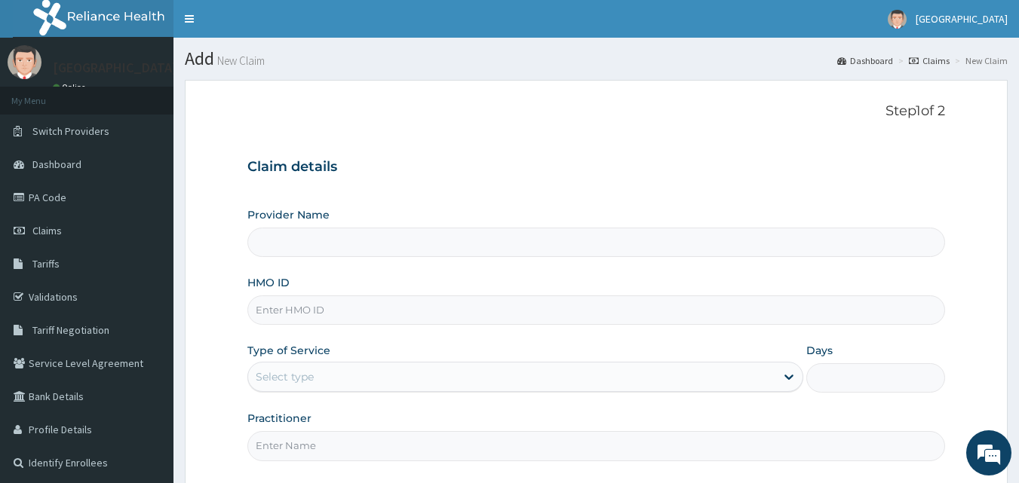
click at [394, 318] on input "HMO ID" at bounding box center [596, 310] width 698 height 29
type input "Apex Health Specialist Hospital"
type input "SFA/10076/D"
click at [327, 374] on div "Select type" at bounding box center [511, 377] width 527 height 24
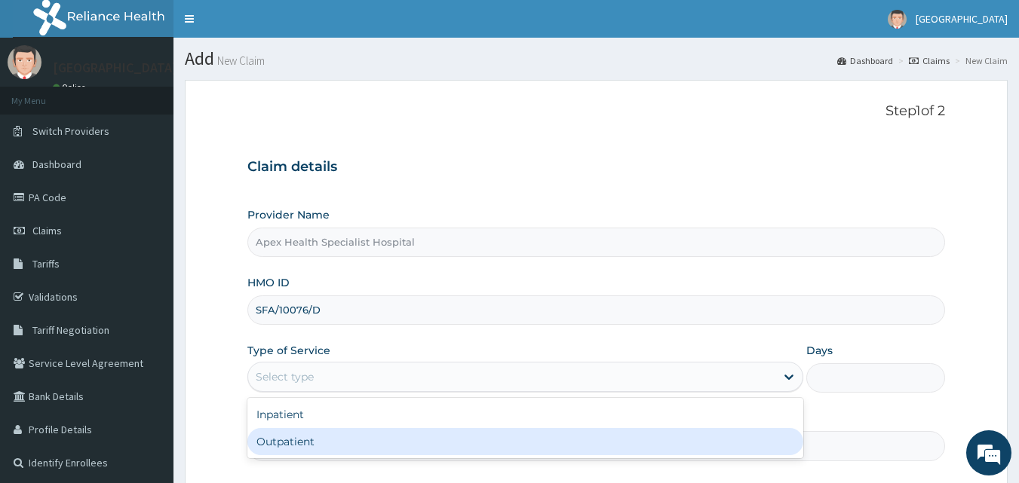
click at [331, 440] on div "Outpatient" at bounding box center [525, 441] width 556 height 27
type input "1"
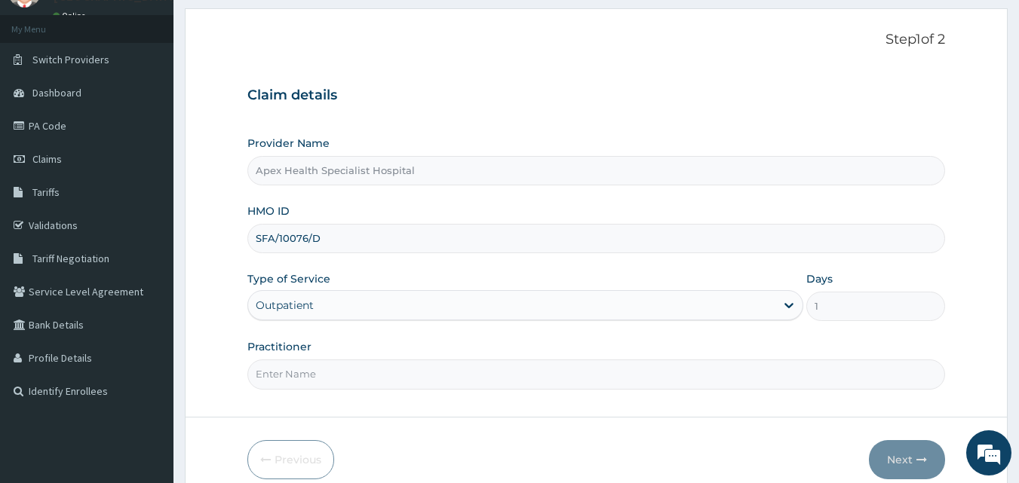
scroll to position [141, 0]
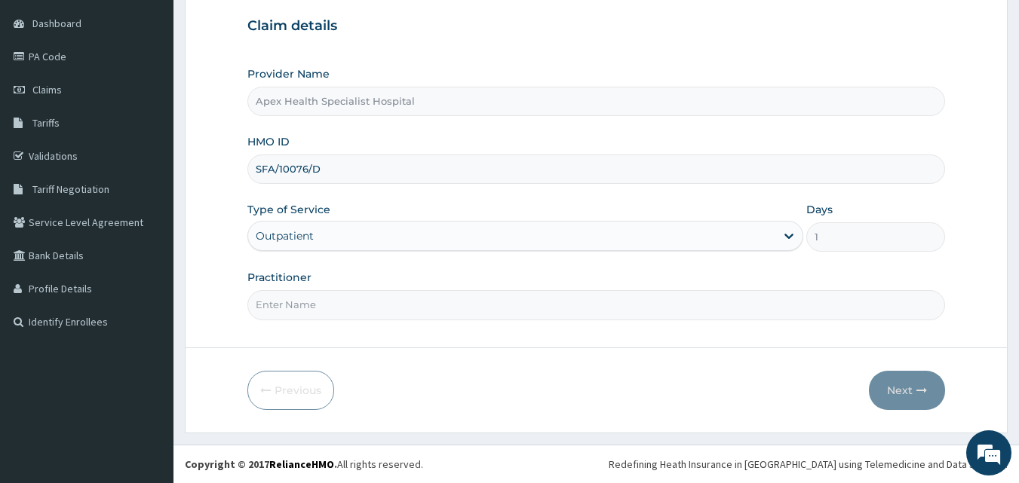
click at [395, 307] on input "Practitioner" at bounding box center [596, 304] width 698 height 29
type input "DR OKEKE"
click at [891, 390] on button "Next" at bounding box center [907, 390] width 76 height 39
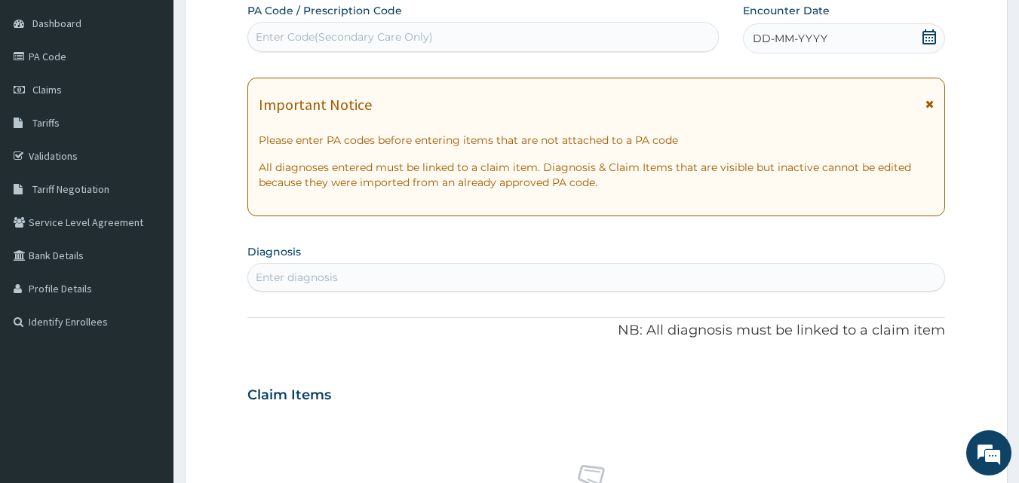
click at [921, 40] on div "DD-MM-YYYY" at bounding box center [844, 38] width 202 height 30
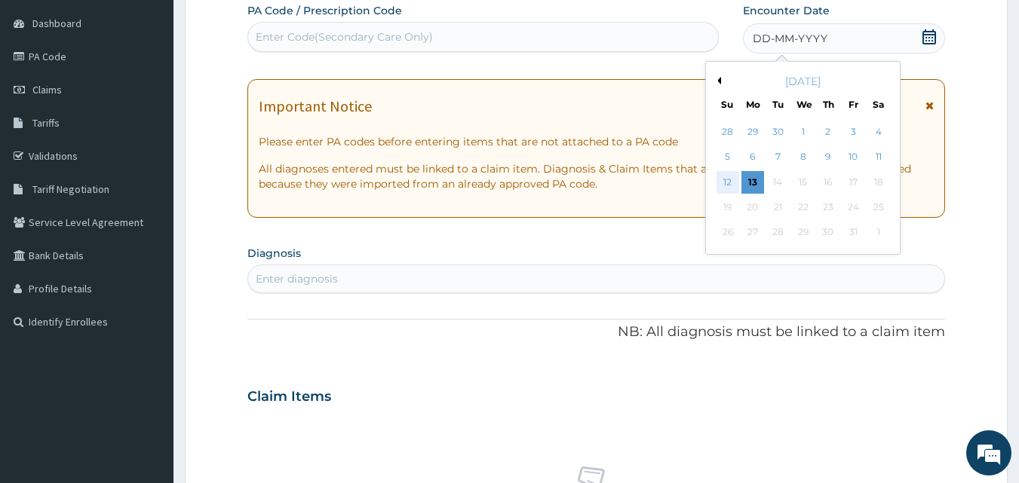
click at [726, 184] on div "12" at bounding box center [728, 182] width 23 height 23
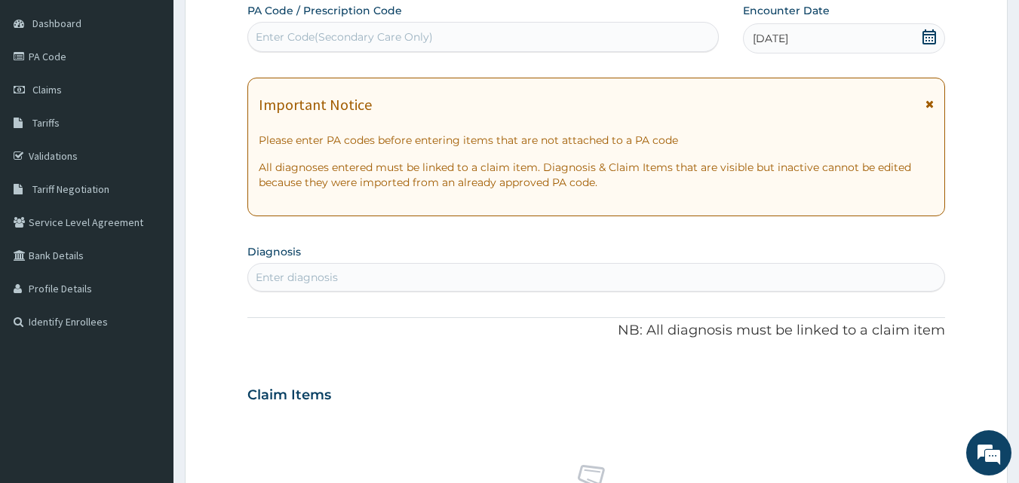
click at [476, 272] on div "Enter diagnosis" at bounding box center [596, 278] width 697 height 24
type input "MALARIA"
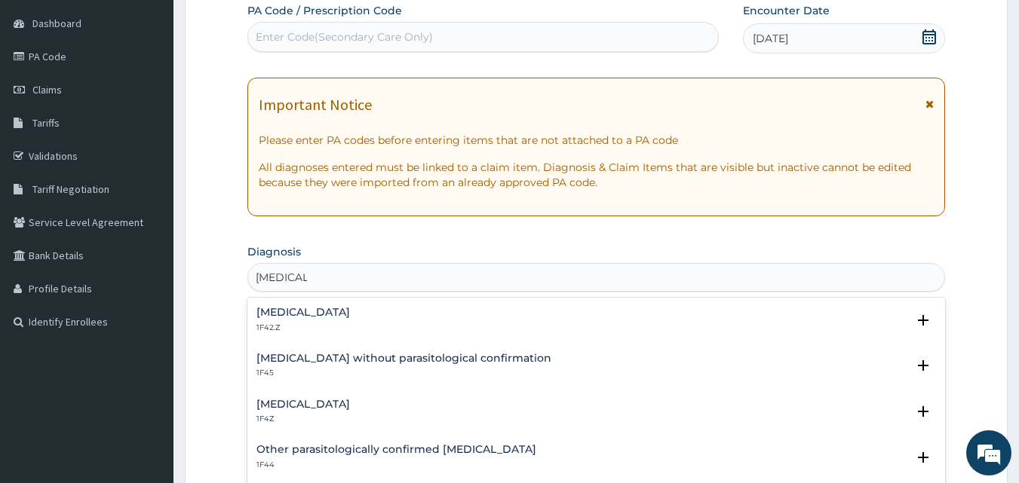
click at [350, 405] on h4 "Malaria, unspecified" at bounding box center [303, 404] width 94 height 11
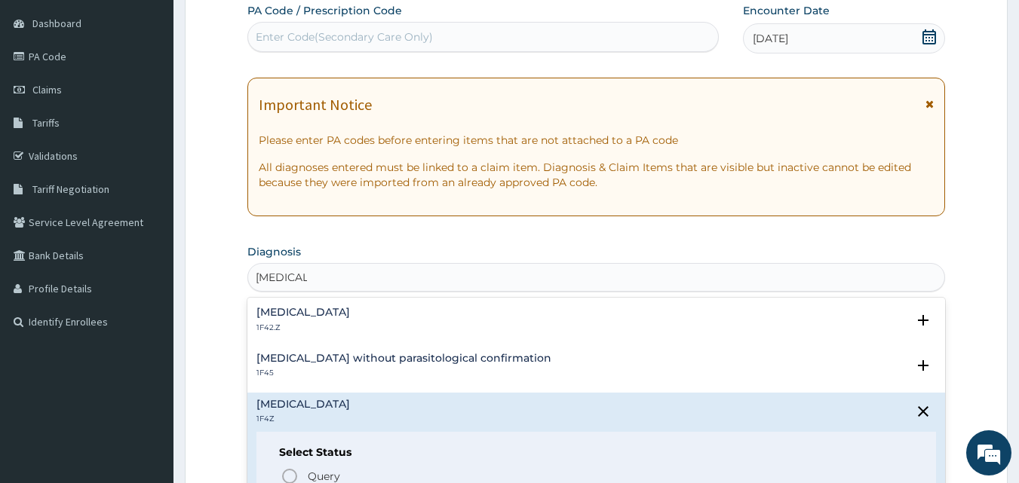
scroll to position [151, 0]
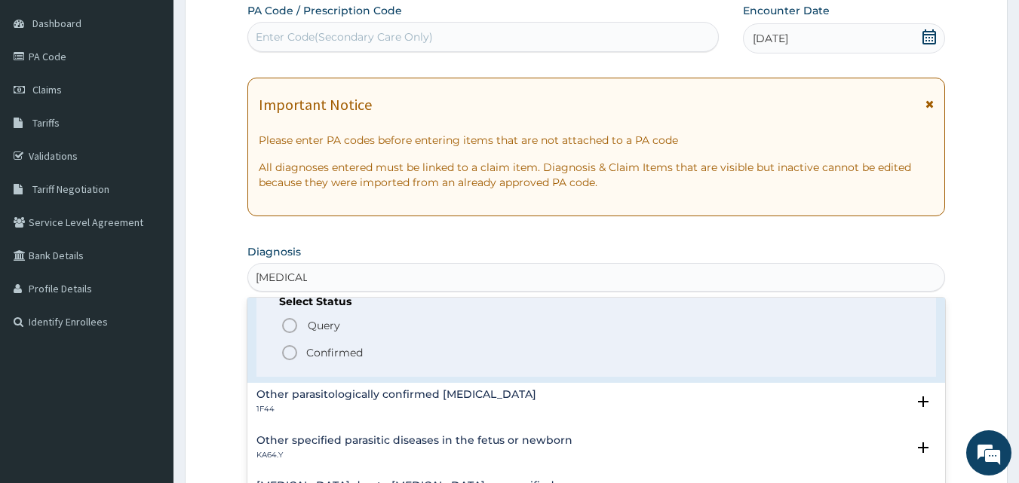
click at [358, 363] on div "Select Status Query Query covers suspected (?), Keep in view (kiv), Ruled out (…" at bounding box center [596, 329] width 680 height 96
click at [348, 352] on p "Confirmed" at bounding box center [334, 352] width 57 height 15
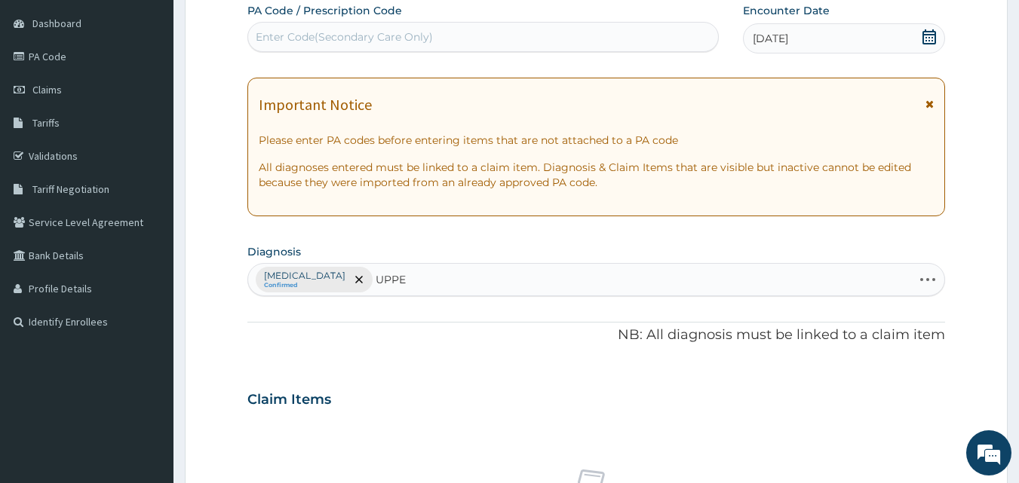
type input "UPPER"
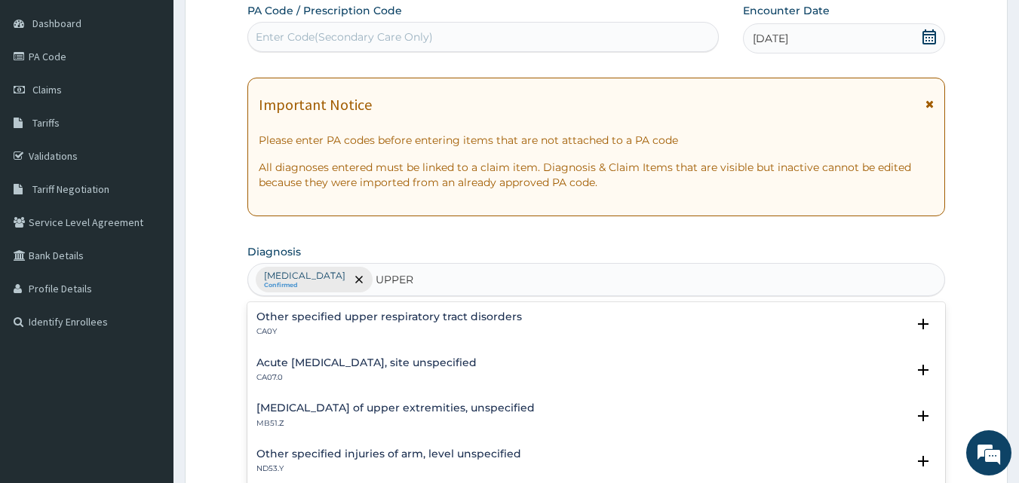
click at [420, 370] on div "Acute upper respiratory infection, site unspecified CA07.0" at bounding box center [366, 371] width 220 height 26
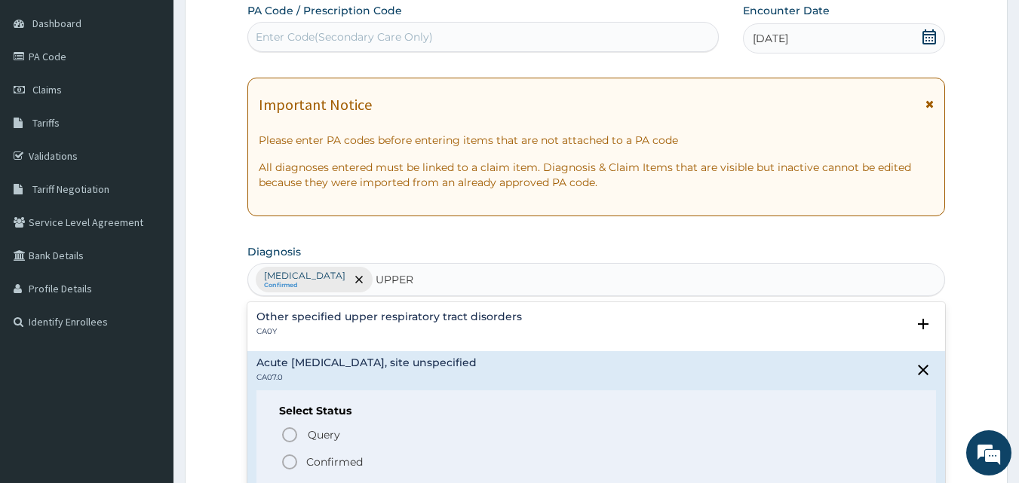
click at [347, 467] on p "Confirmed" at bounding box center [334, 462] width 57 height 15
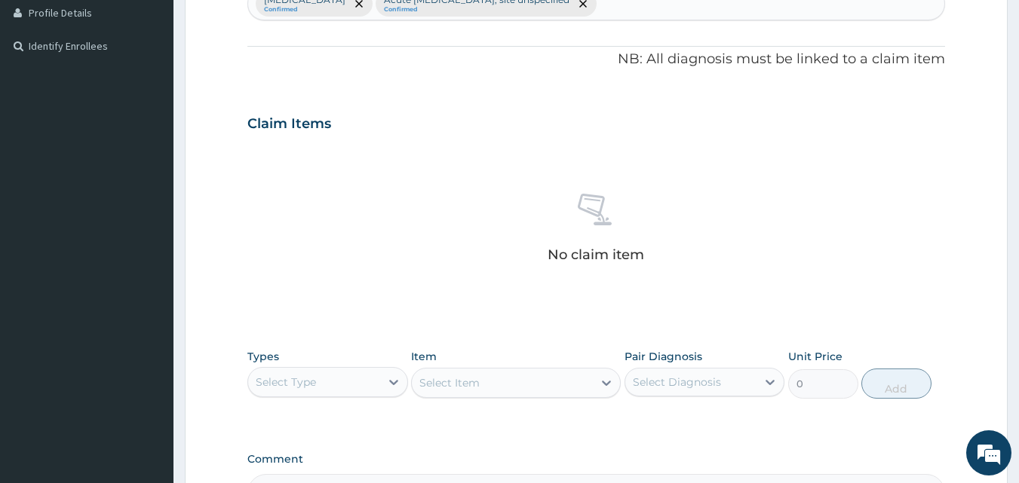
scroll to position [443, 0]
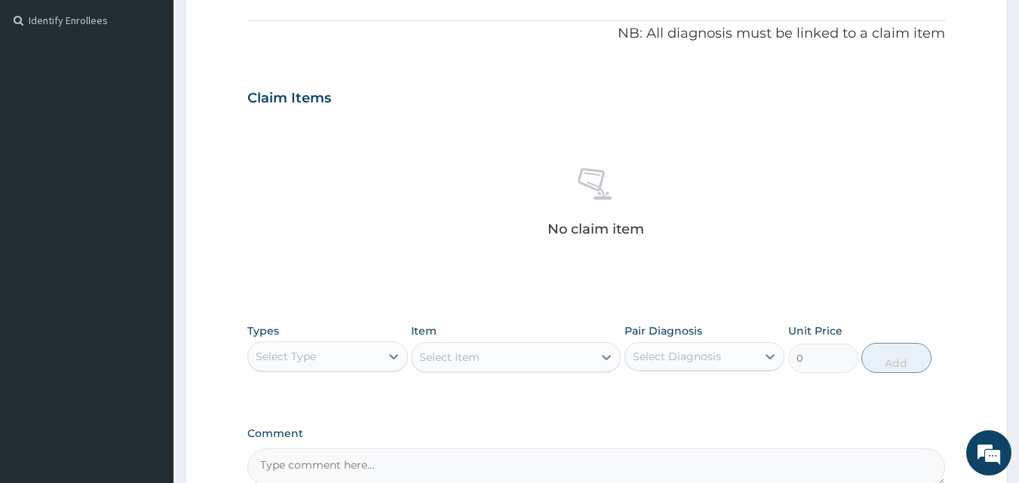
click at [330, 358] on div "Select Type" at bounding box center [314, 357] width 132 height 24
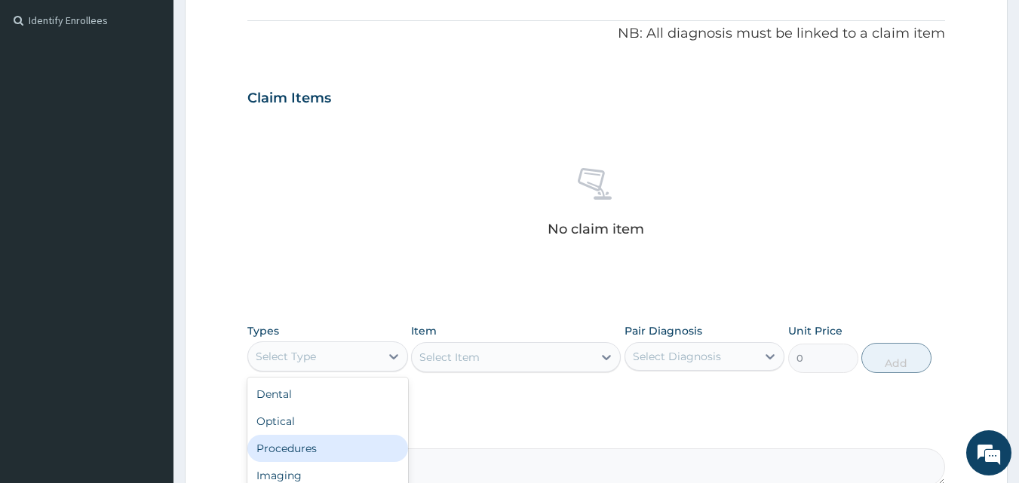
drag, startPoint x: 307, startPoint y: 454, endPoint x: 345, endPoint y: 429, distance: 45.8
click at [308, 453] on div "Procedures" at bounding box center [327, 448] width 161 height 27
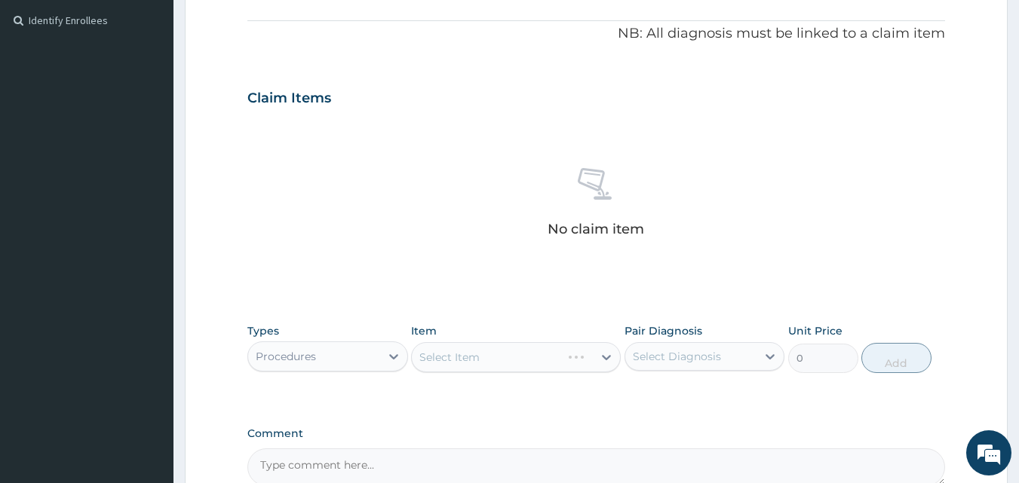
click at [462, 361] on div "Select Item" at bounding box center [516, 357] width 210 height 30
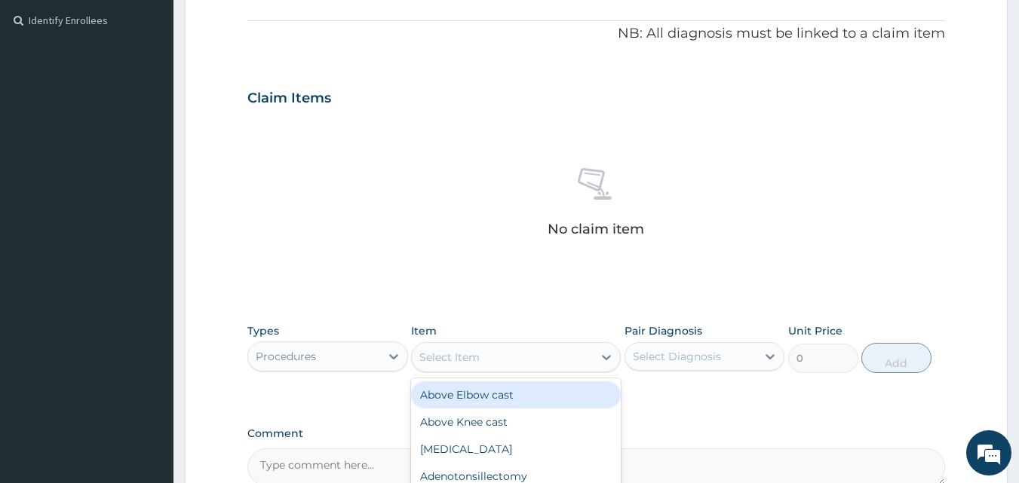
click at [474, 365] on div "Select Item" at bounding box center [502, 357] width 181 height 24
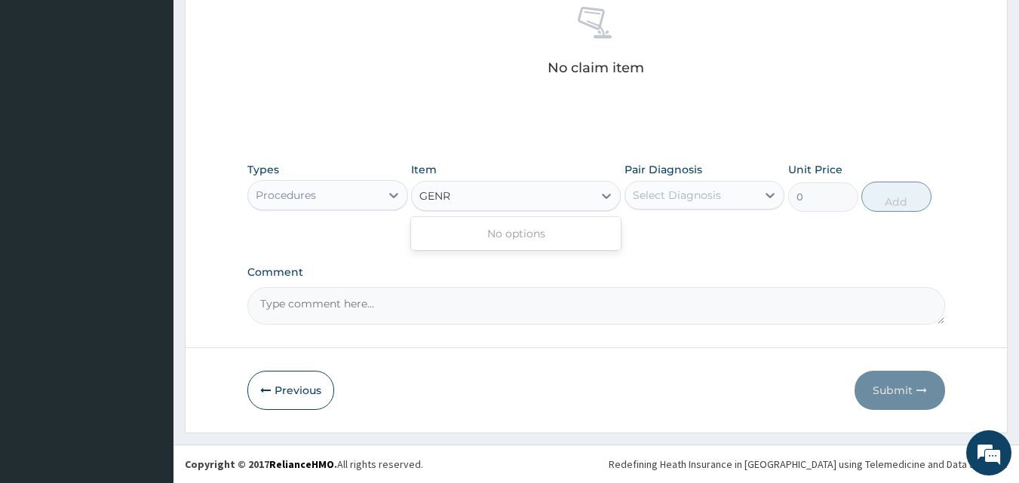
scroll to position [0, 0]
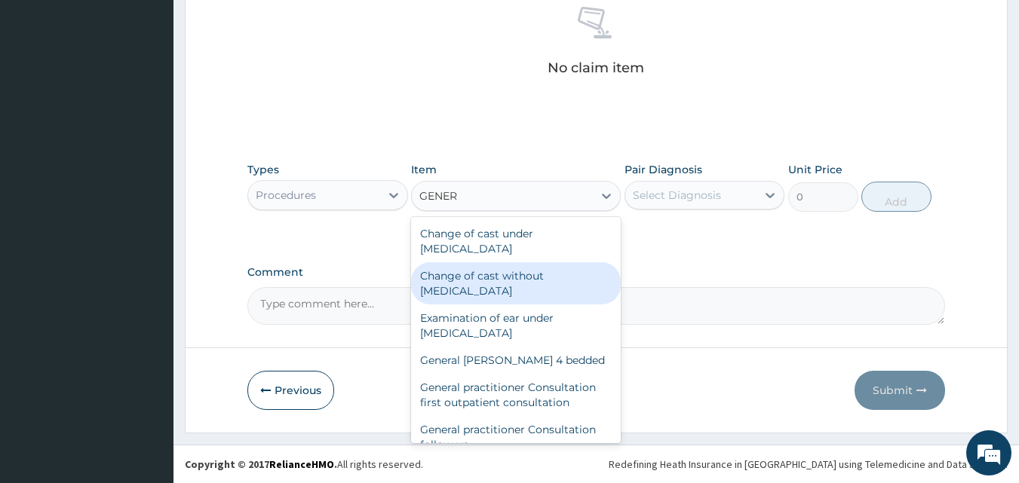
type input "GENERA"
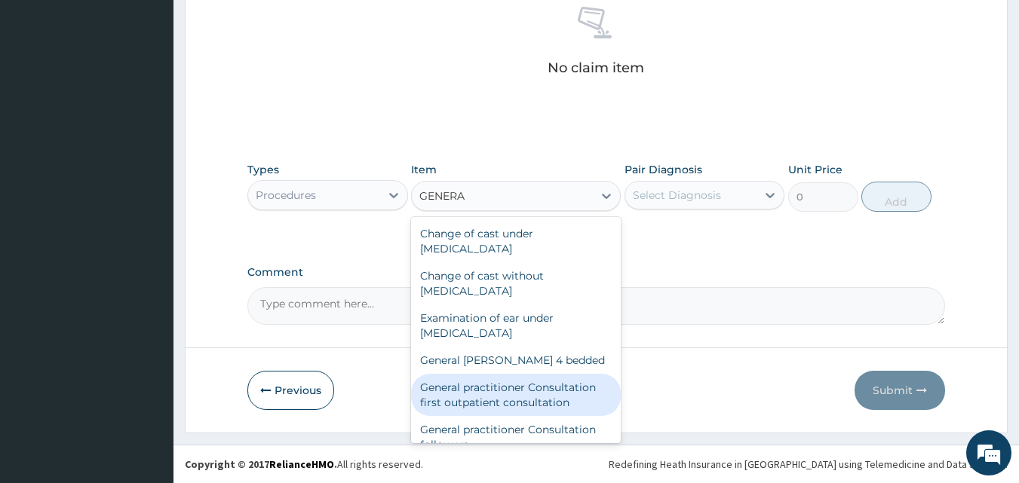
click at [529, 398] on div "General practitioner Consultation first outpatient consultation" at bounding box center [516, 395] width 210 height 42
type input "3547.5"
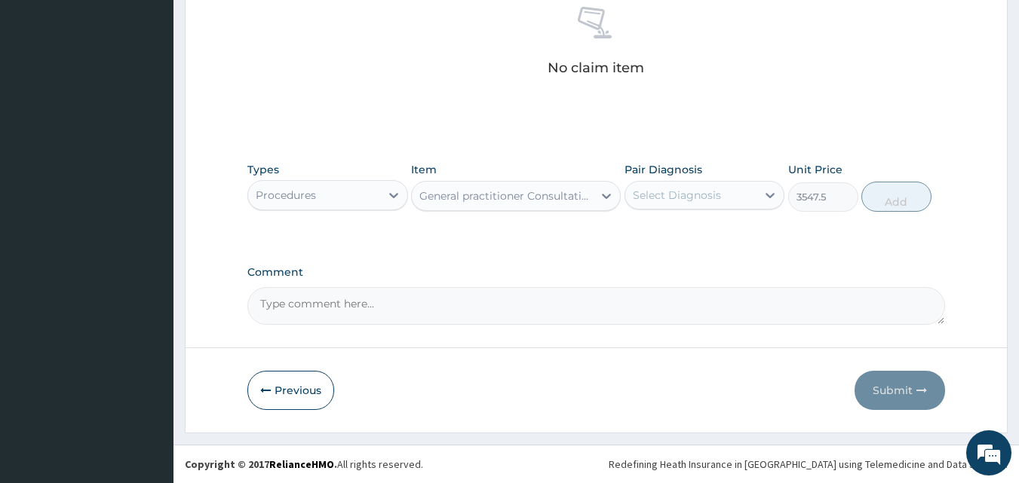
click at [685, 196] on div "Select Diagnosis" at bounding box center [677, 195] width 88 height 15
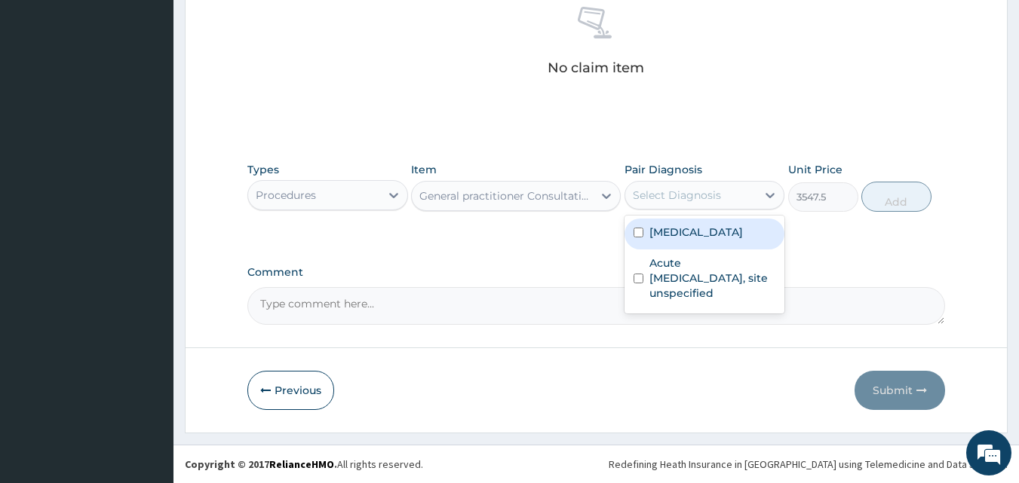
click at [675, 231] on label "Malaria, unspecified" at bounding box center [696, 232] width 94 height 15
checkbox input "true"
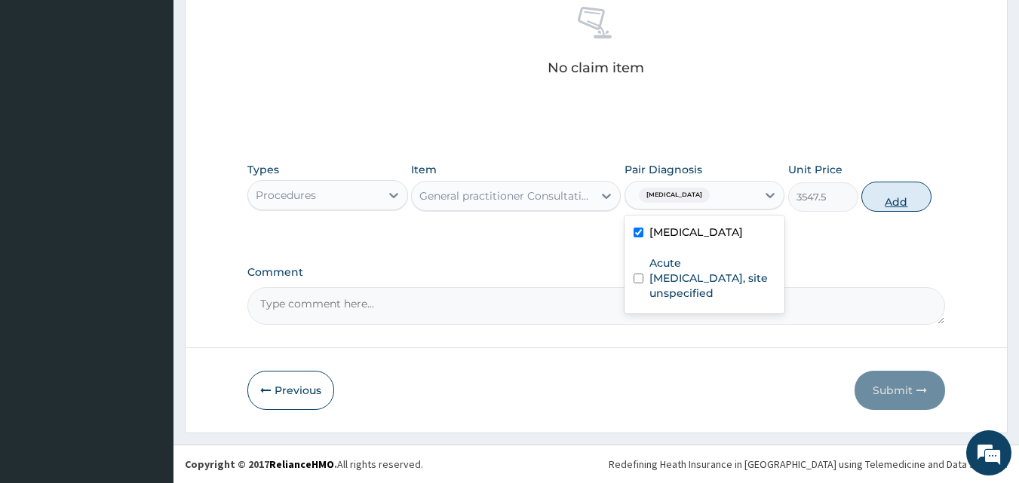
drag, startPoint x: 898, startPoint y: 203, endPoint x: 845, endPoint y: 206, distance: 52.9
click at [896, 203] on button "Add" at bounding box center [896, 197] width 70 height 30
type input "0"
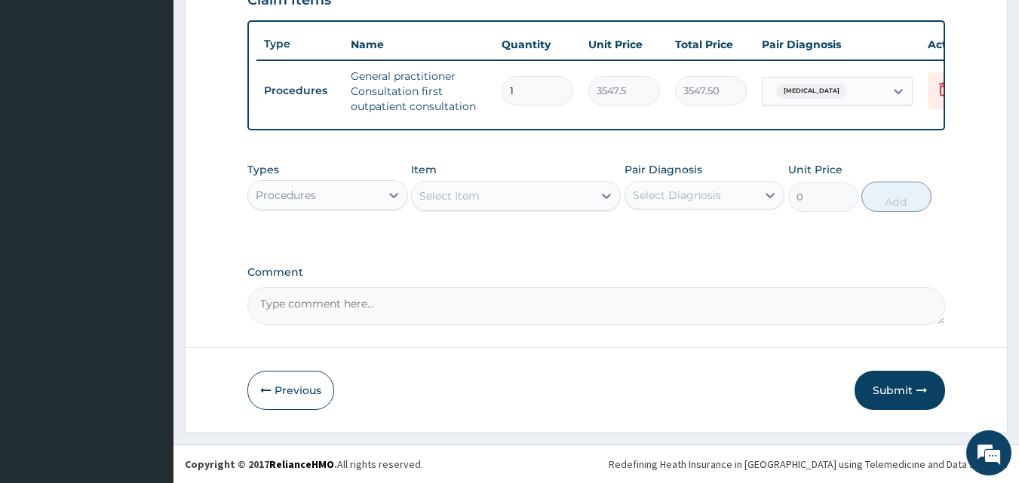
scroll to position [552, 0]
click at [459, 202] on div "Select Item" at bounding box center [449, 196] width 60 height 15
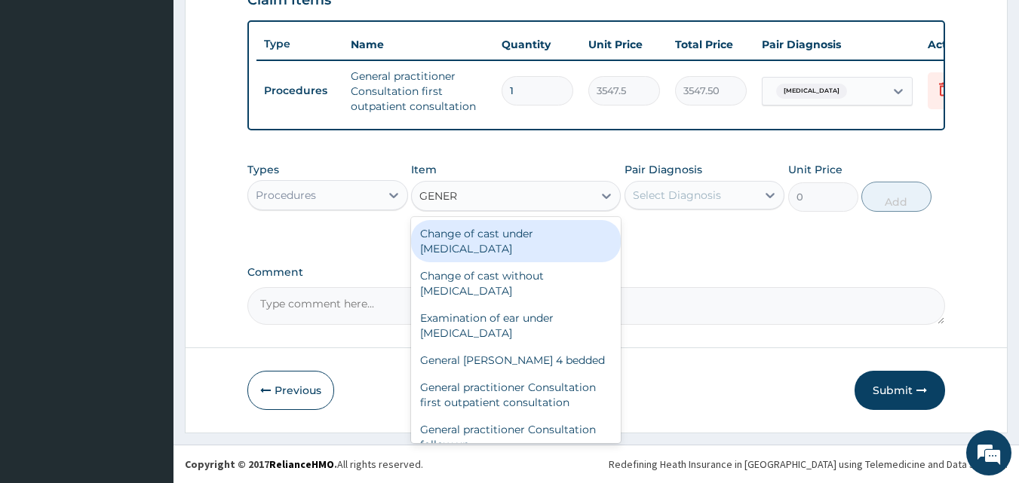
type input "GENERA"
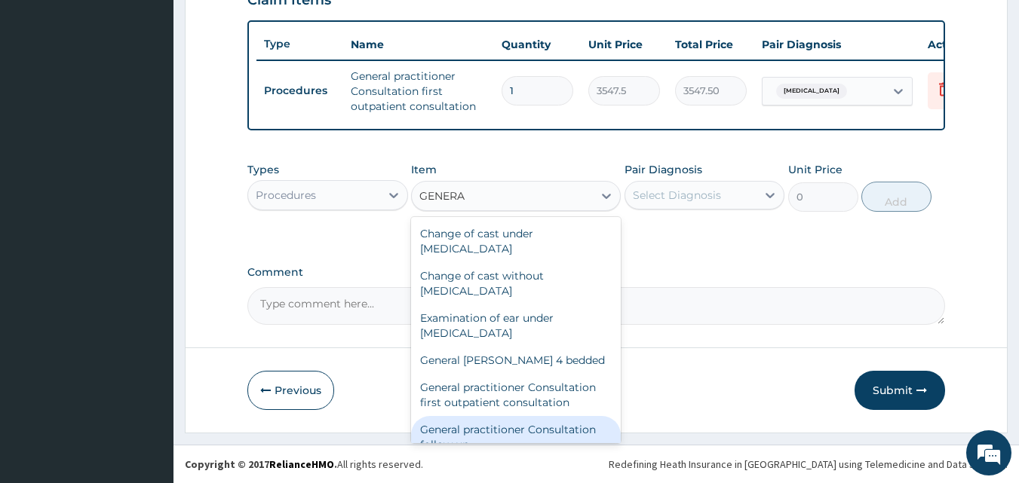
click at [513, 428] on div "General practitioner Consultation follow up" at bounding box center [516, 437] width 210 height 42
type input "2365"
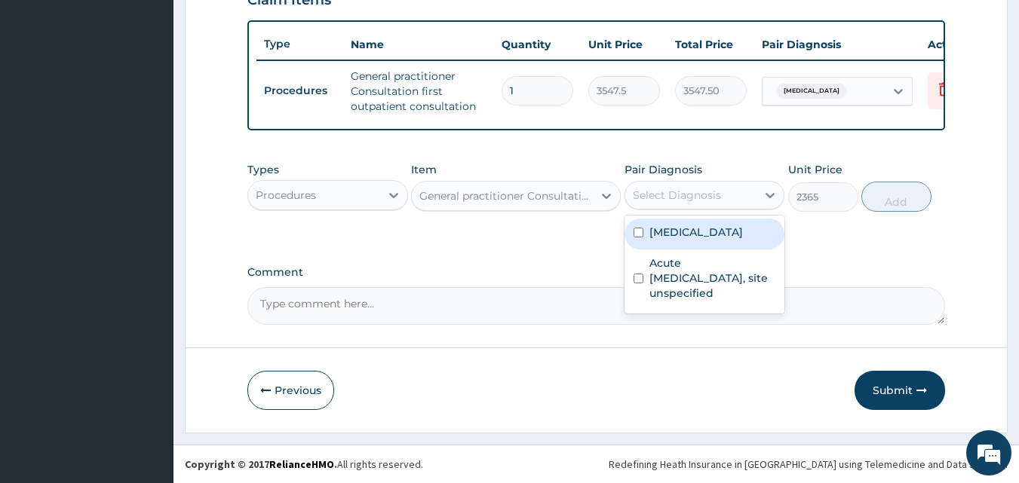
drag, startPoint x: 703, startPoint y: 186, endPoint x: 696, endPoint y: 207, distance: 22.2
click at [703, 188] on div "Select Diagnosis" at bounding box center [691, 195] width 132 height 24
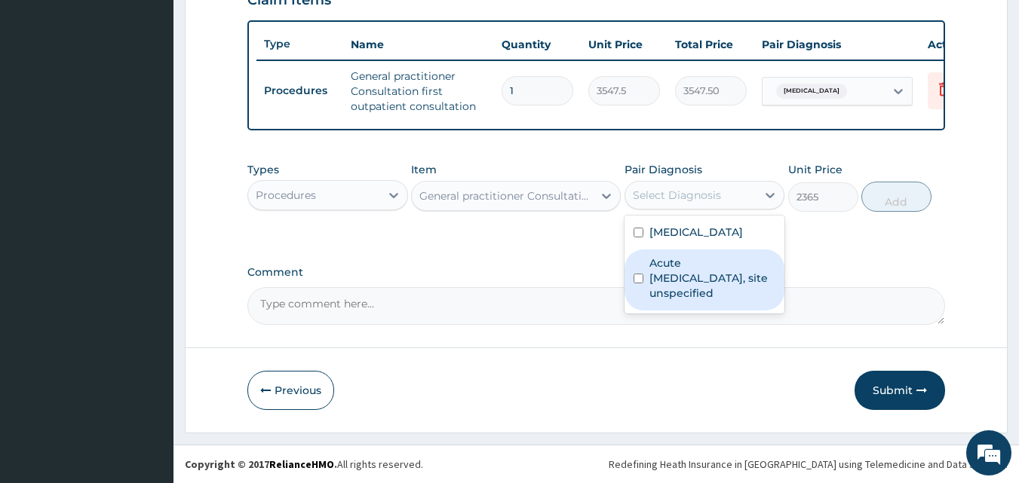
click at [678, 283] on label "Acute upper respiratory infection, site unspecified" at bounding box center [712, 278] width 127 height 45
checkbox input "true"
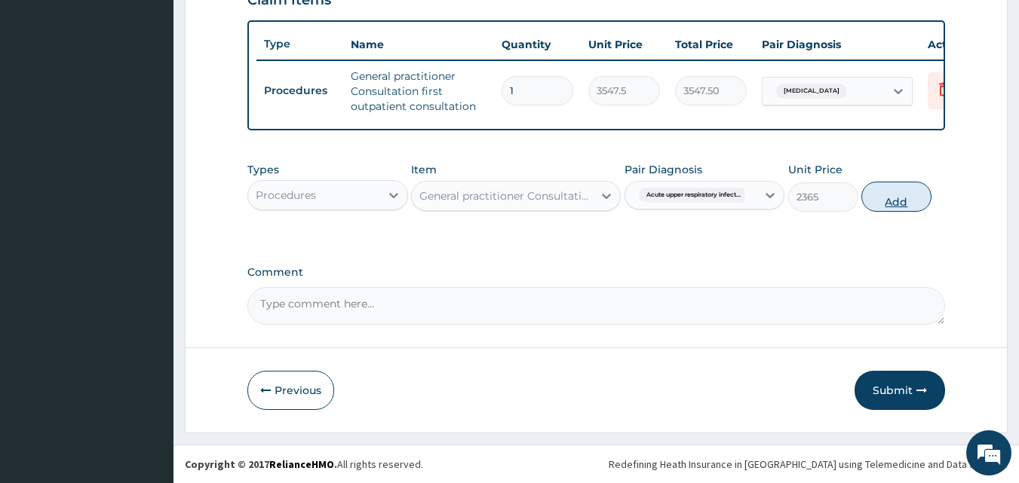
click at [886, 198] on button "Add" at bounding box center [896, 197] width 70 height 30
type input "0"
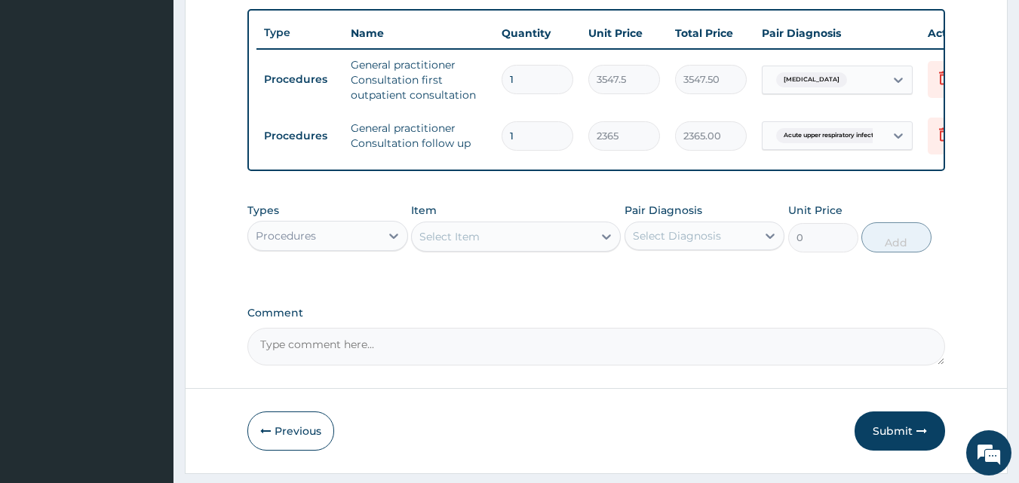
click at [372, 248] on div "Procedures" at bounding box center [314, 236] width 132 height 24
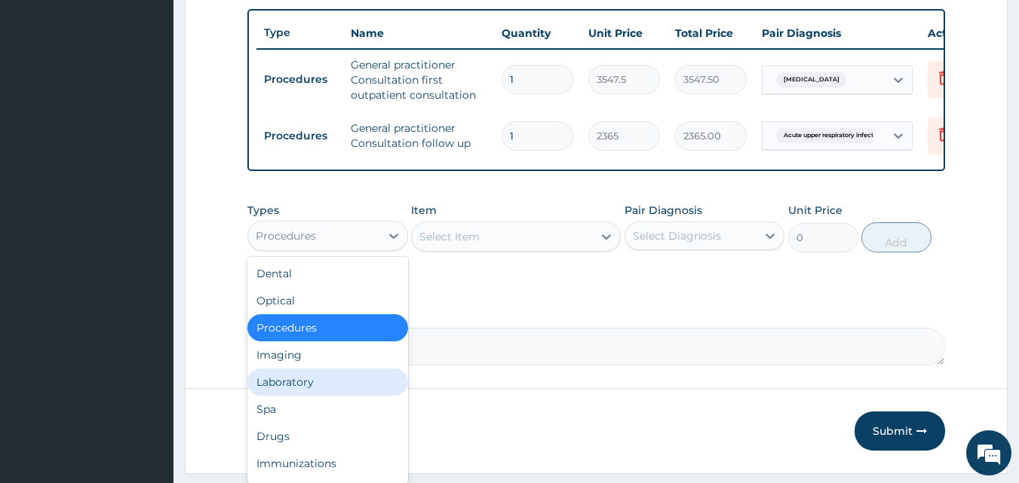
click at [342, 396] on div "Laboratory" at bounding box center [327, 382] width 161 height 27
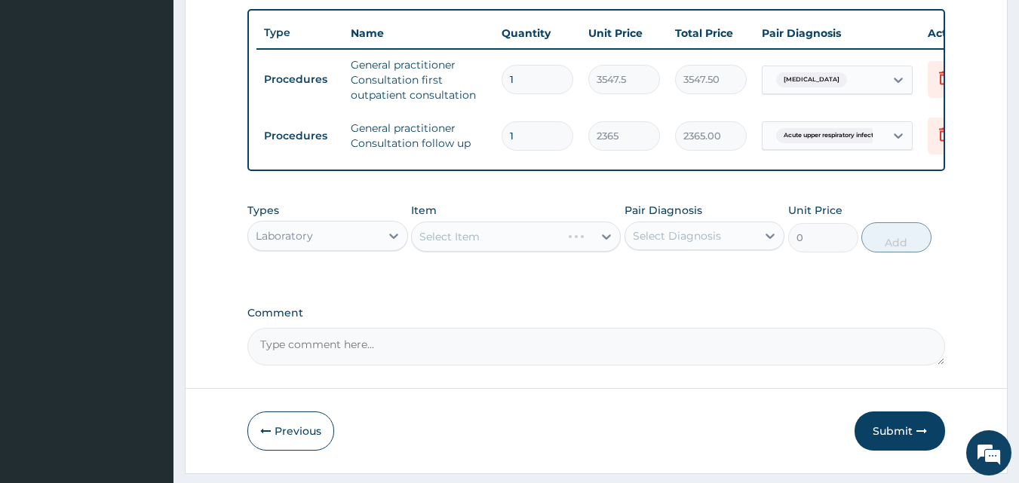
click at [505, 249] on div "Select Item" at bounding box center [516, 237] width 210 height 30
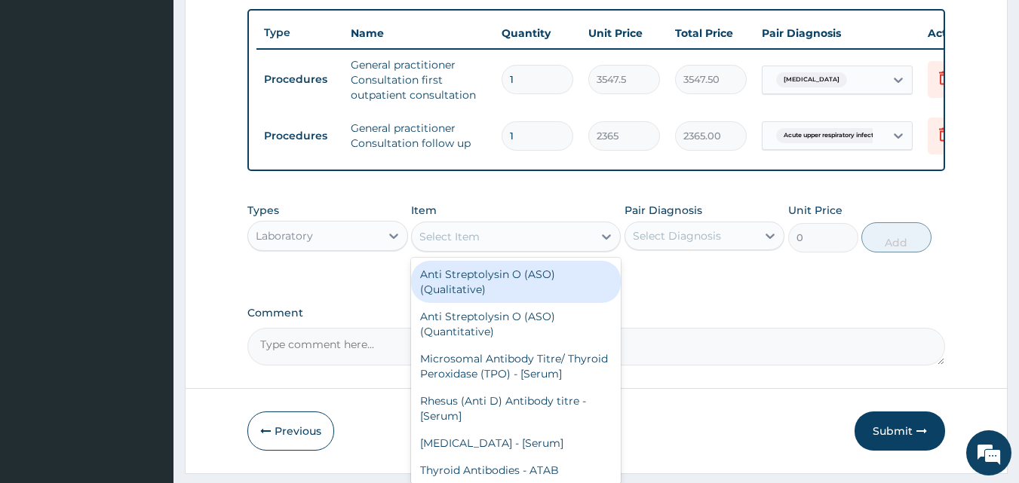
click at [502, 247] on div "Select Item" at bounding box center [502, 237] width 181 height 24
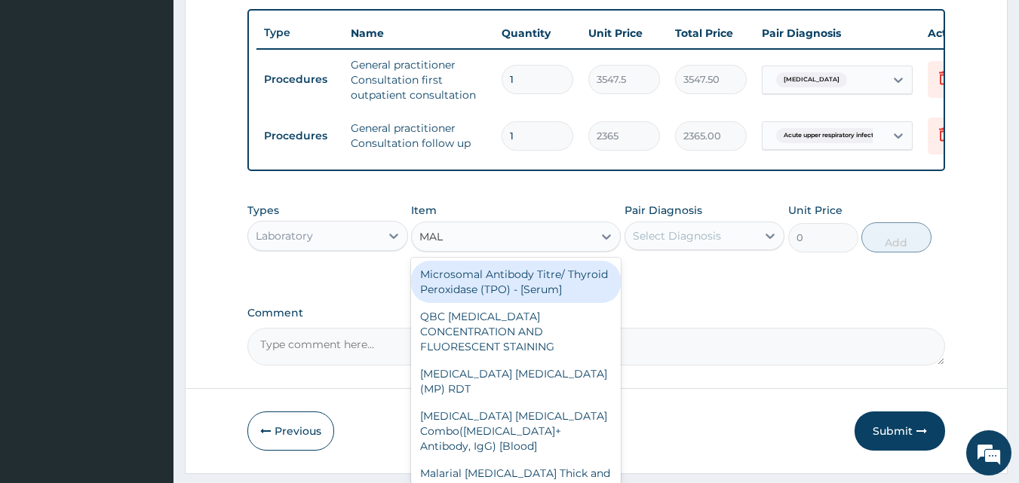
type input "MALA"
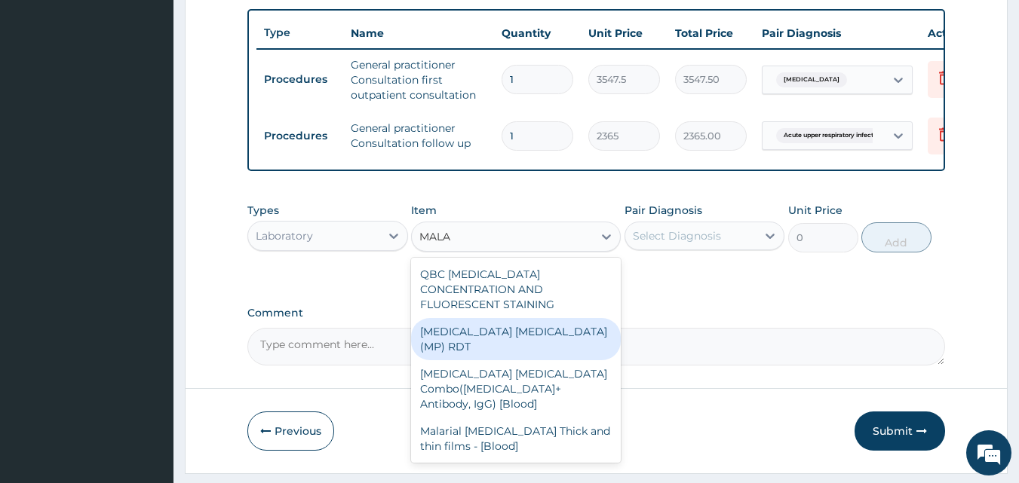
click at [496, 332] on div "MALARIA PARASITE (MP) RDT" at bounding box center [516, 339] width 210 height 42
type input "1612.5"
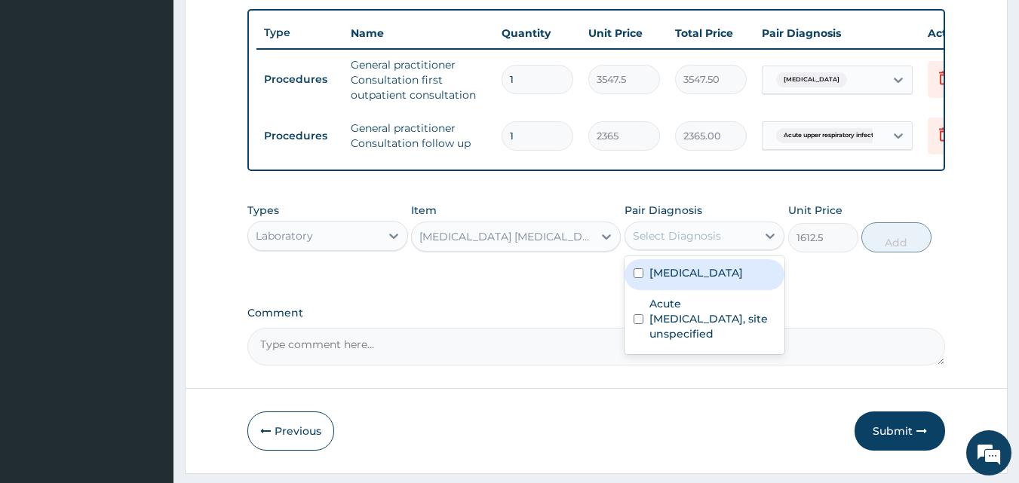
click at [726, 248] on div "Select Diagnosis" at bounding box center [691, 236] width 132 height 24
click at [693, 281] on label "Malaria, unspecified" at bounding box center [696, 273] width 94 height 15
checkbox input "true"
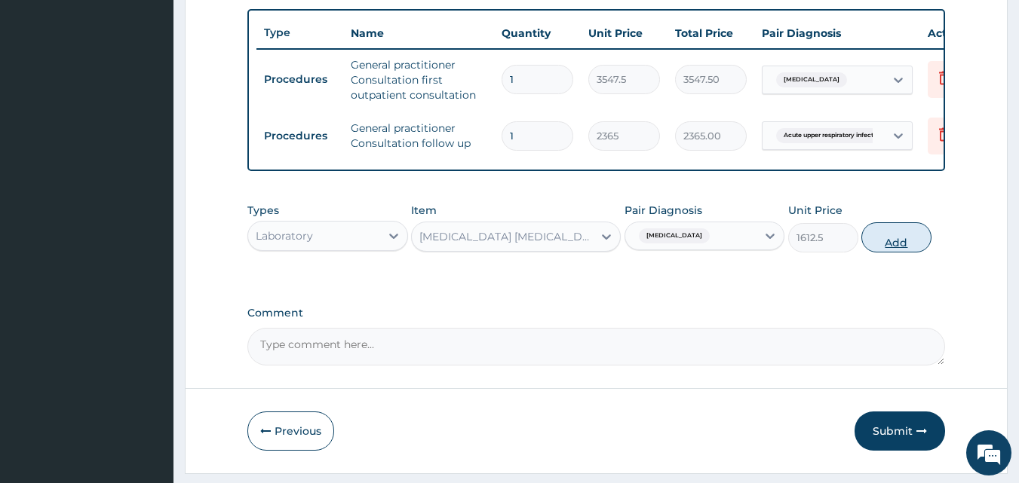
click at [883, 244] on button "Add" at bounding box center [896, 238] width 70 height 30
type input "0"
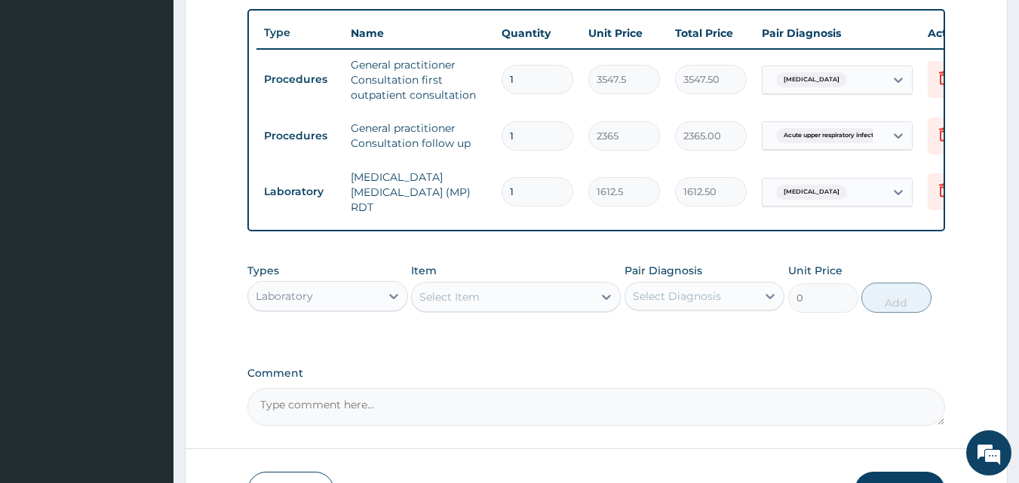
click at [470, 296] on div "Select Item" at bounding box center [449, 297] width 60 height 15
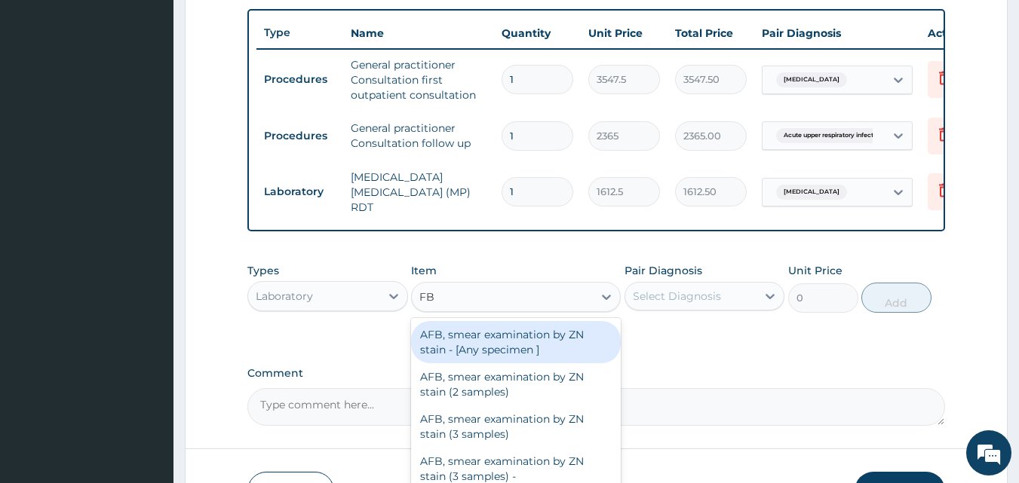
type input "FBC"
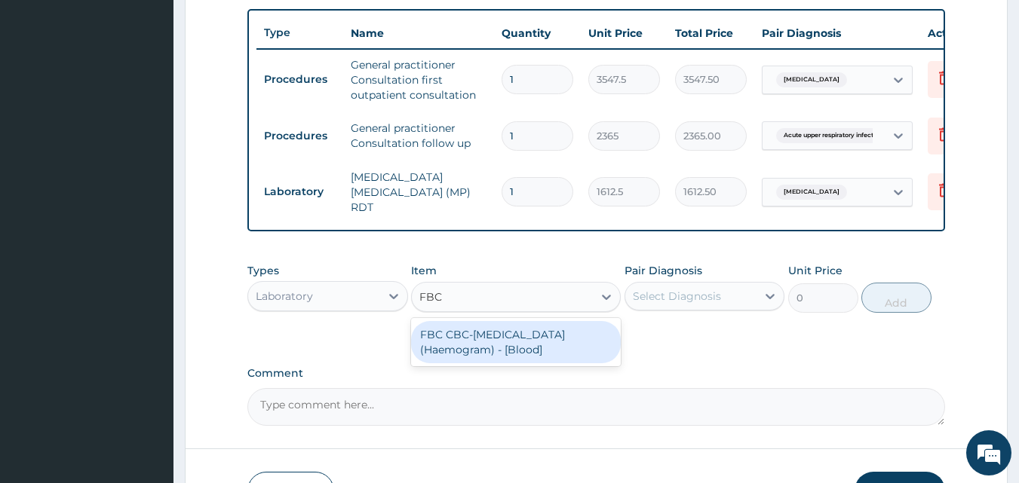
click at [505, 354] on div "FBC CBC-Complete Blood Count (Haemogram) - [Blood]" at bounding box center [516, 342] width 210 height 42
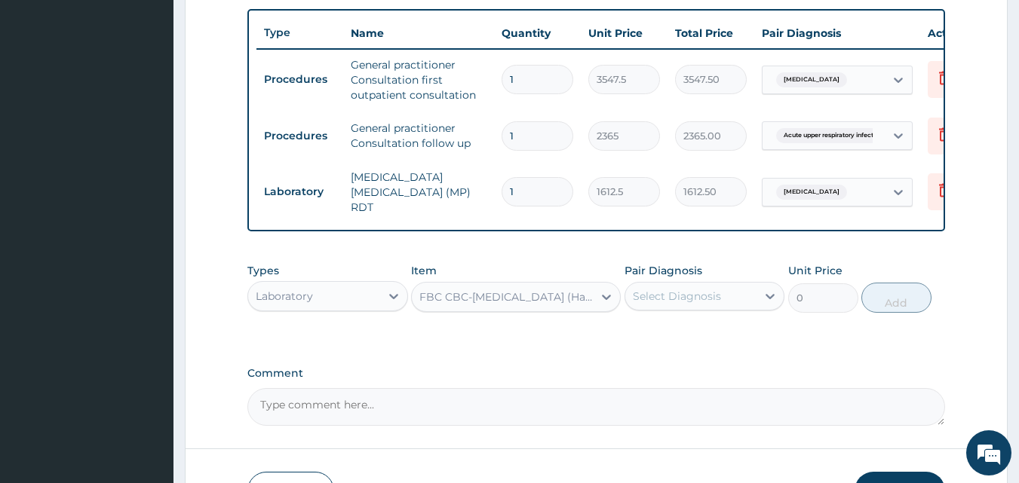
type input "4300"
click at [728, 300] on div "Select Diagnosis" at bounding box center [691, 296] width 132 height 24
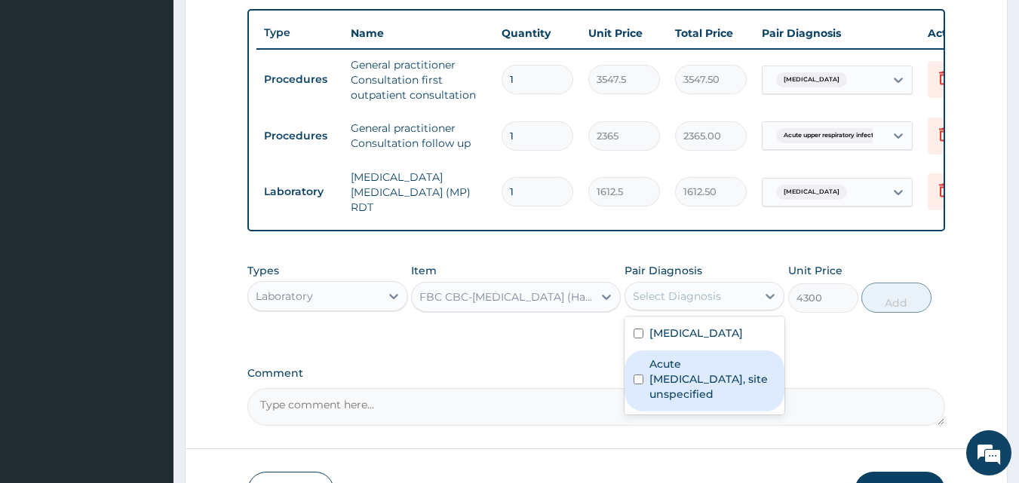
drag, startPoint x: 703, startPoint y: 385, endPoint x: 798, endPoint y: 330, distance: 109.8
click at [704, 385] on label "Acute upper respiratory infection, site unspecified" at bounding box center [712, 379] width 127 height 45
checkbox input "true"
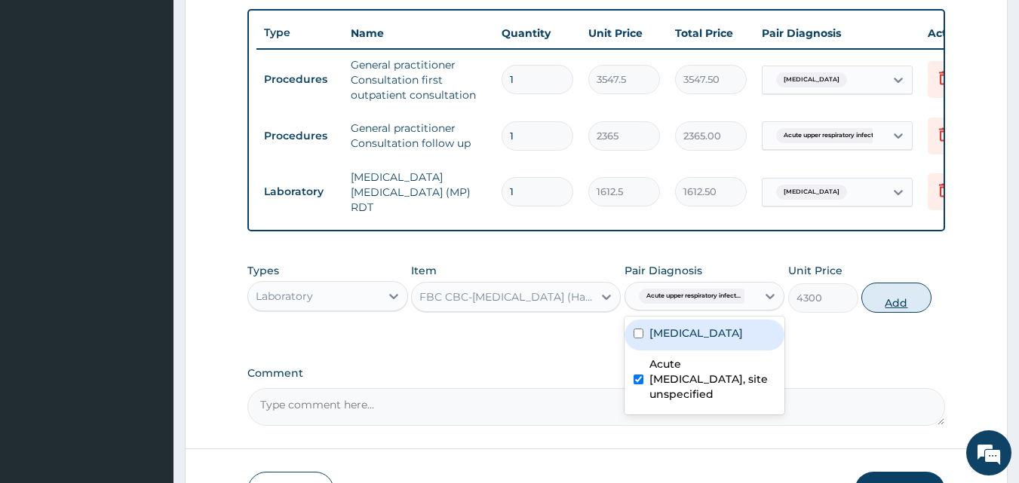
click at [901, 311] on button "Add" at bounding box center [896, 298] width 70 height 30
type input "0"
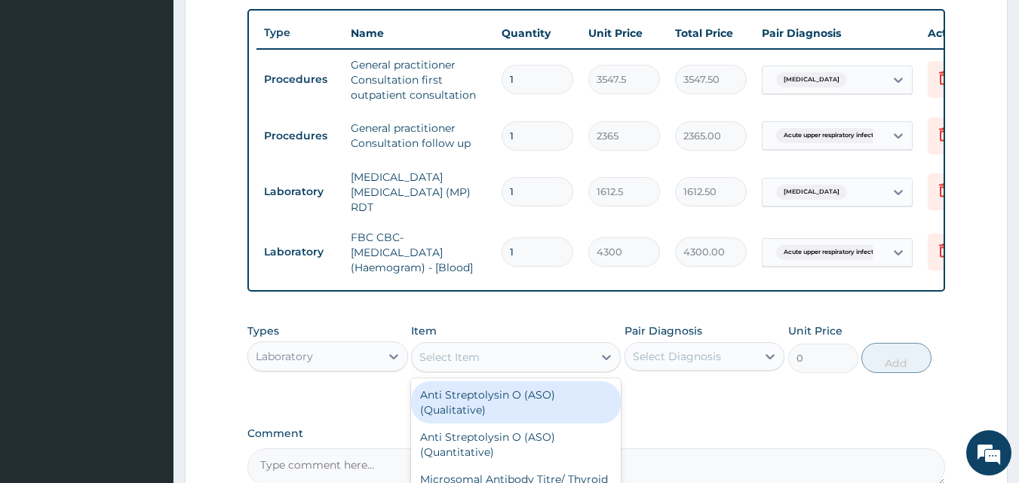
click at [525, 363] on div "Select Item" at bounding box center [502, 357] width 181 height 24
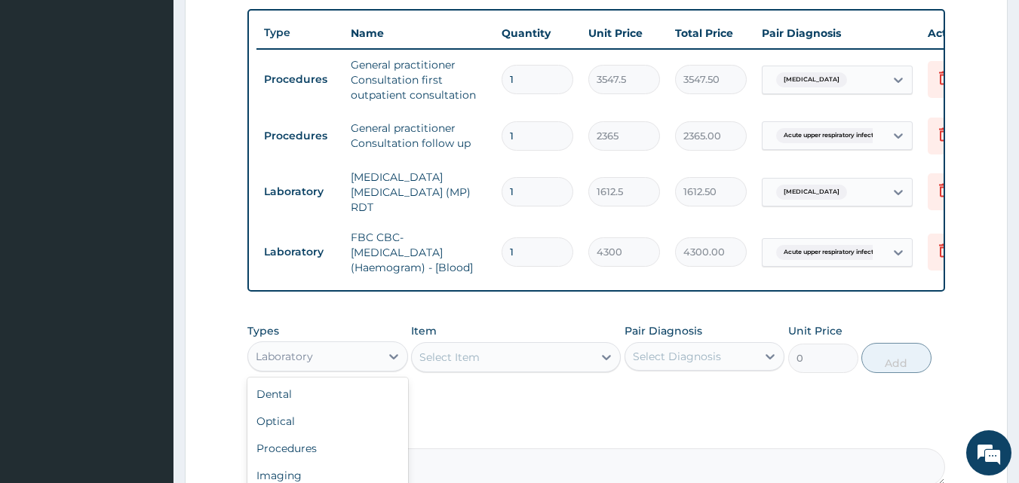
click at [375, 356] on div "Laboratory" at bounding box center [314, 357] width 132 height 24
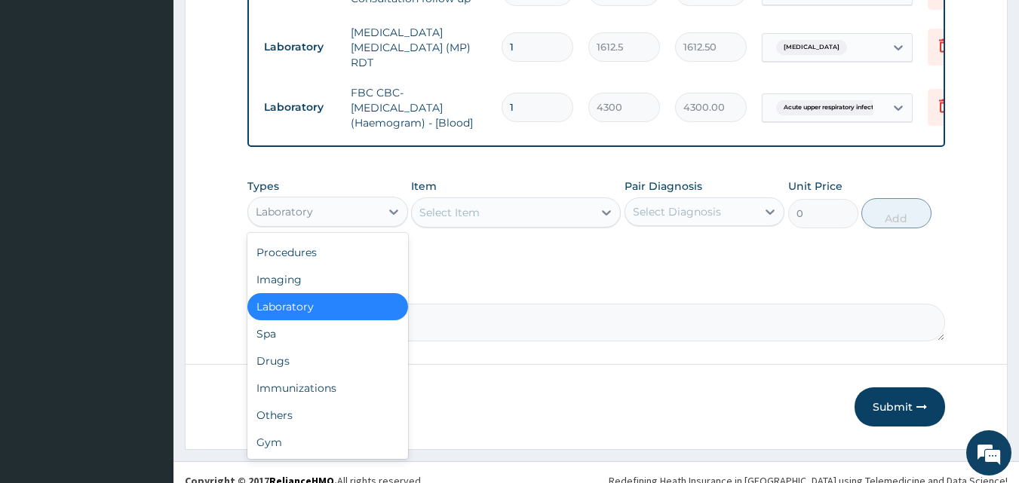
scroll to position [703, 0]
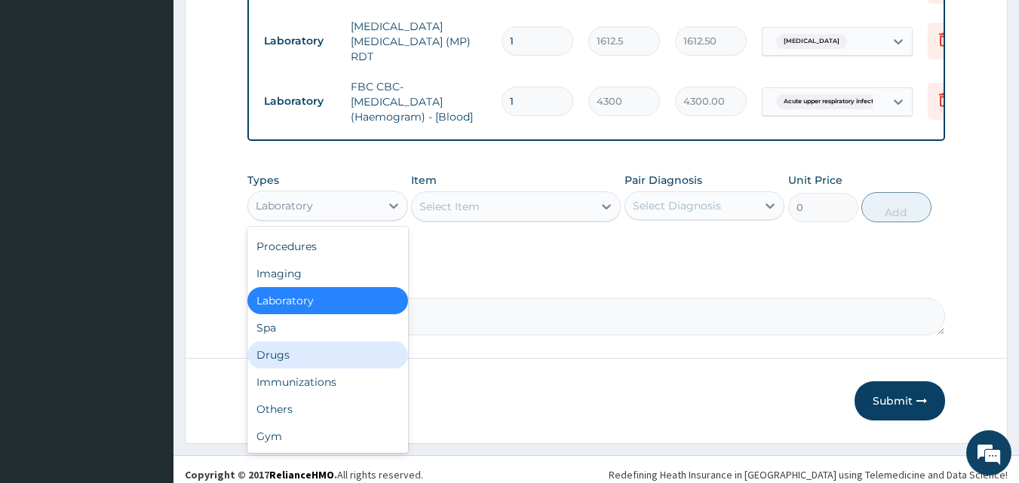
drag, startPoint x: 337, startPoint y: 407, endPoint x: 348, endPoint y: 364, distance: 45.0
click at [348, 364] on div "Dental Optical Procedures Imaging Laboratory Spa Drugs Immunizations Others Gym" at bounding box center [327, 340] width 161 height 226
click at [348, 362] on div "Drugs" at bounding box center [327, 355] width 161 height 27
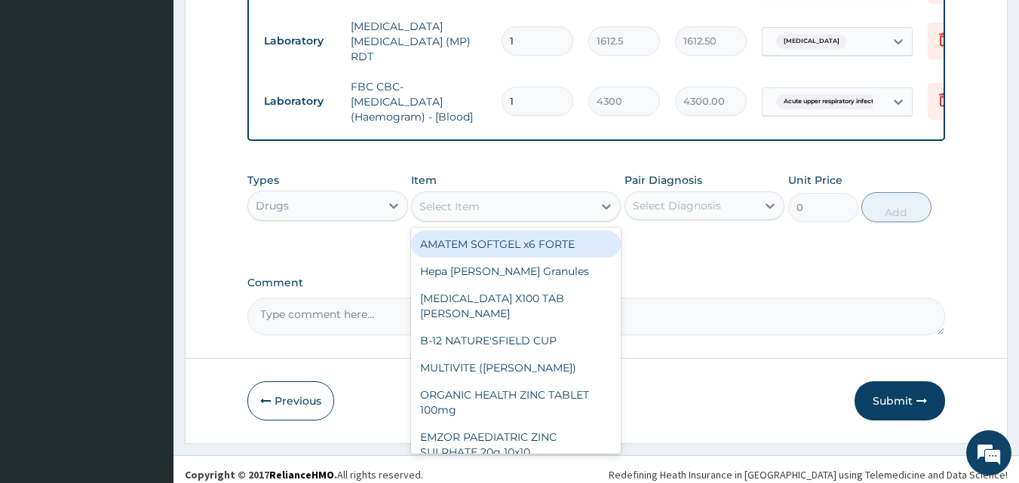
click at [477, 211] on div "Select Item" at bounding box center [449, 206] width 60 height 15
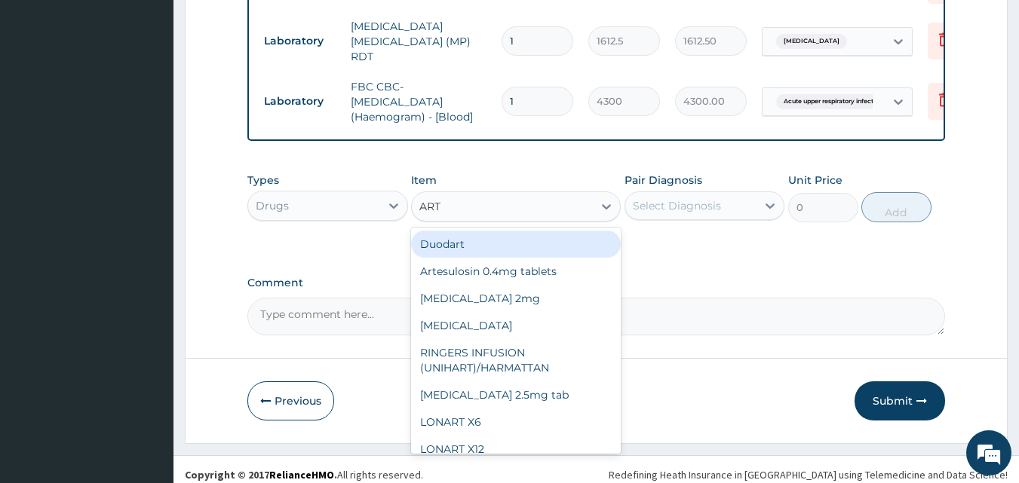
type input "ARTE"
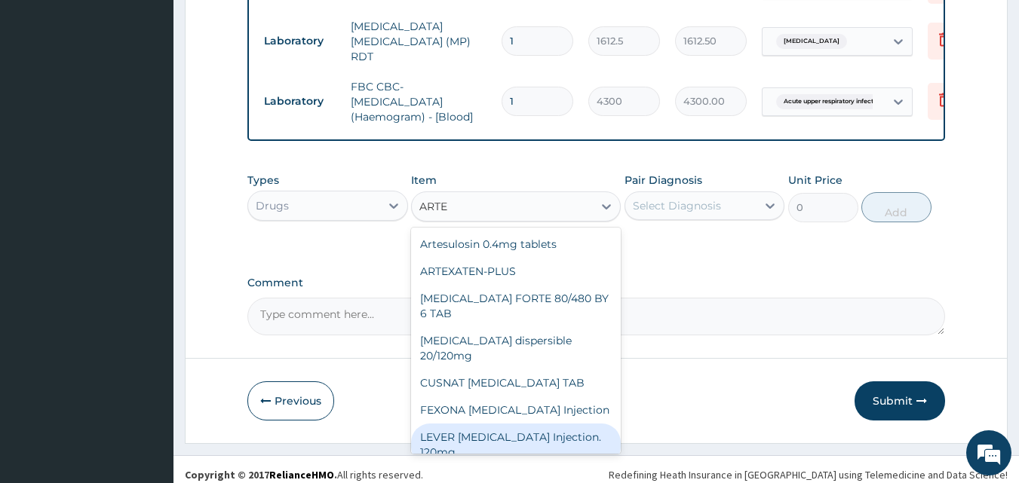
click at [511, 431] on div "LEVER ARTESUNATE Injection. 120mg" at bounding box center [516, 445] width 210 height 42
type input "2365"
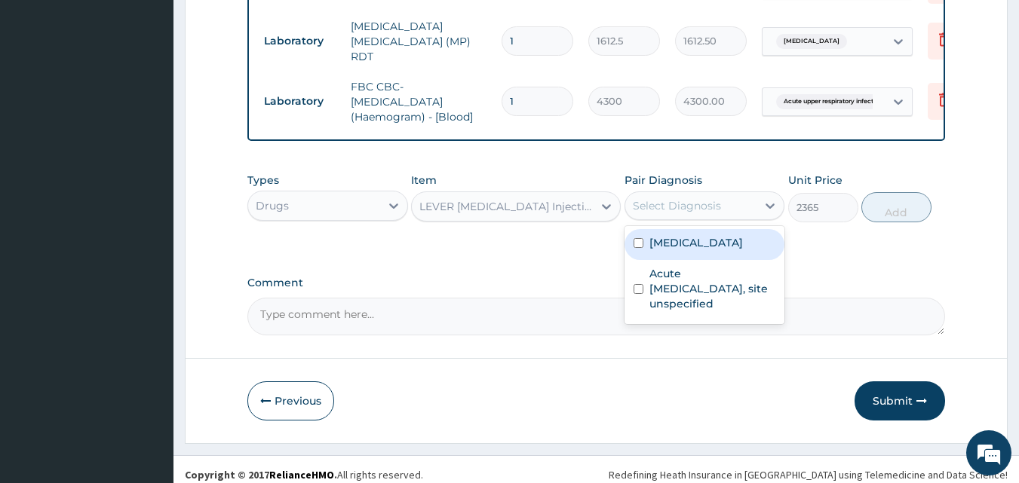
click at [661, 213] on div "Select Diagnosis" at bounding box center [677, 205] width 88 height 15
click at [661, 244] on label "Malaria, unspecified" at bounding box center [696, 242] width 94 height 15
checkbox input "true"
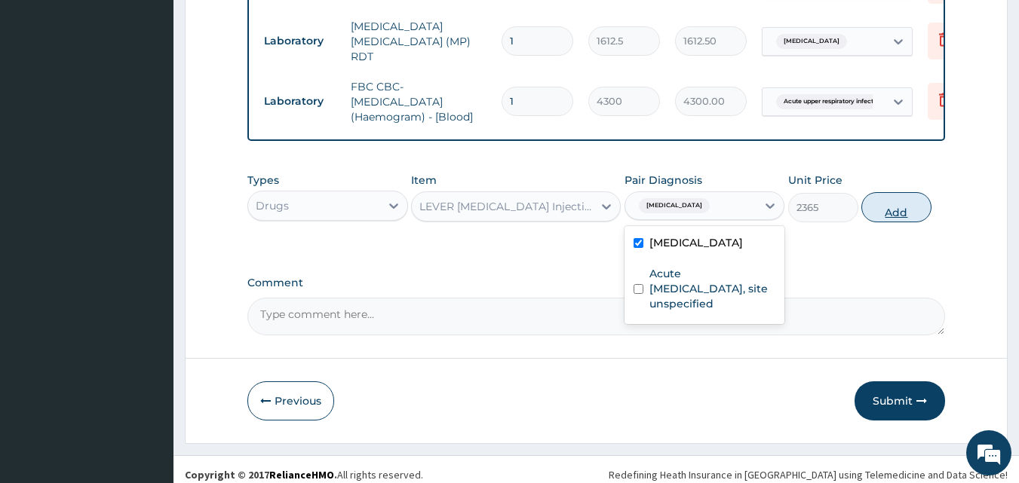
click at [891, 214] on button "Add" at bounding box center [896, 207] width 70 height 30
type input "0"
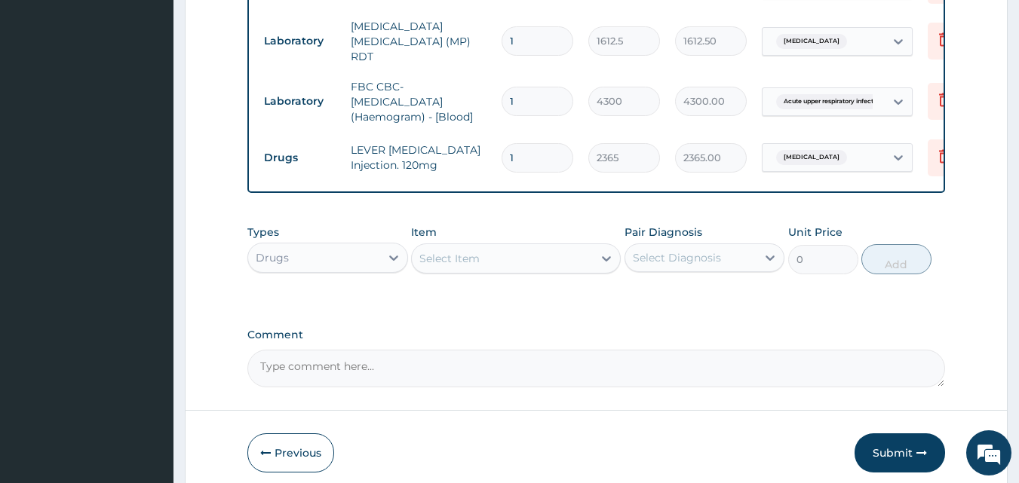
click at [473, 260] on div "Select Item" at bounding box center [449, 258] width 60 height 15
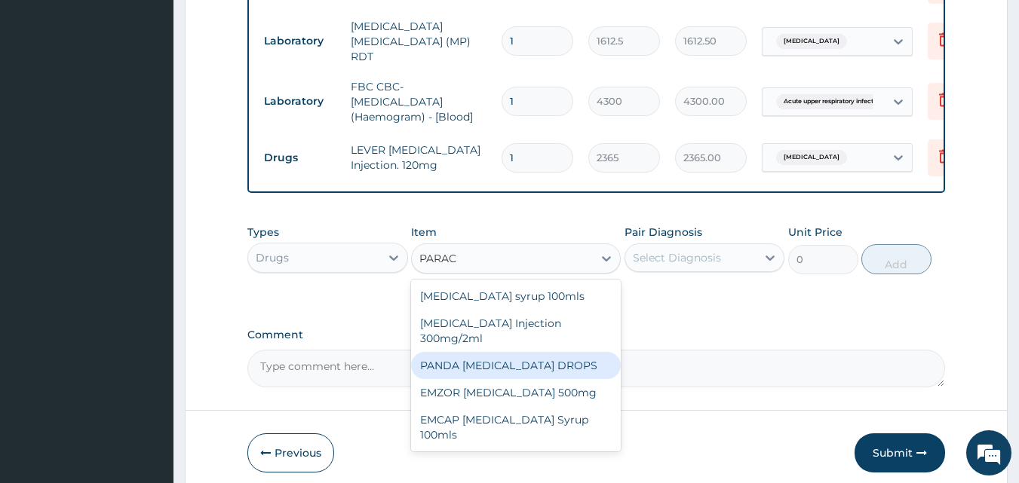
type input "PARACE"
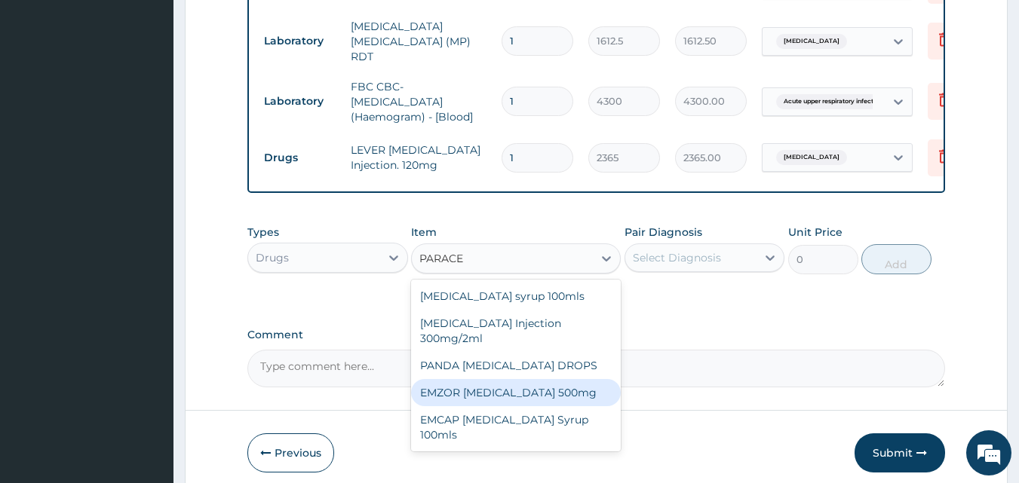
drag, startPoint x: 503, startPoint y: 393, endPoint x: 593, endPoint y: 336, distance: 106.5
click at [504, 391] on div "EMZOR PARACETAMOL 500mg" at bounding box center [516, 392] width 210 height 27
type input "23.65"
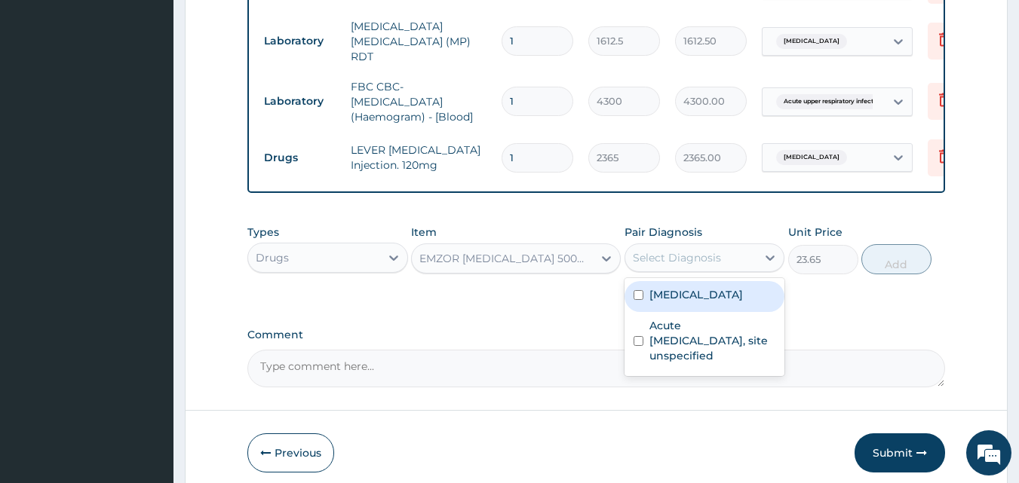
click at [696, 256] on div "Select Diagnosis" at bounding box center [677, 257] width 88 height 15
click at [686, 309] on div "Malaria, unspecified" at bounding box center [705, 296] width 161 height 31
checkbox input "true"
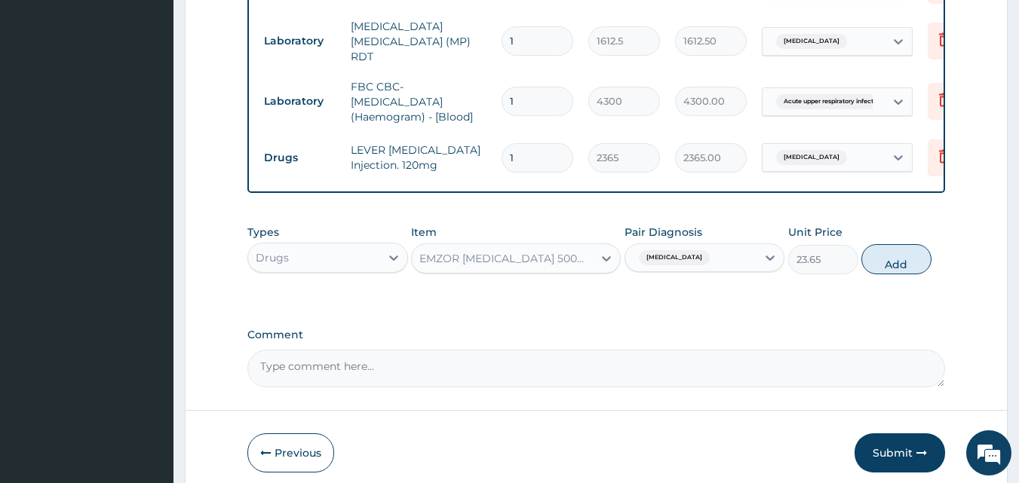
drag, startPoint x: 890, startPoint y: 267, endPoint x: 796, endPoint y: 267, distance: 94.3
click at [889, 267] on button "Add" at bounding box center [896, 259] width 70 height 30
type input "0"
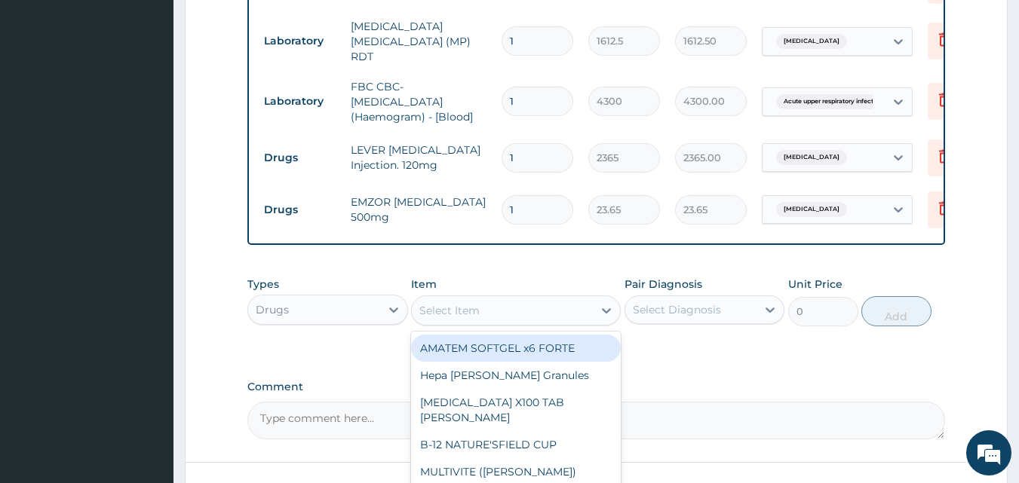
click at [454, 315] on div "Select Item" at bounding box center [449, 310] width 60 height 15
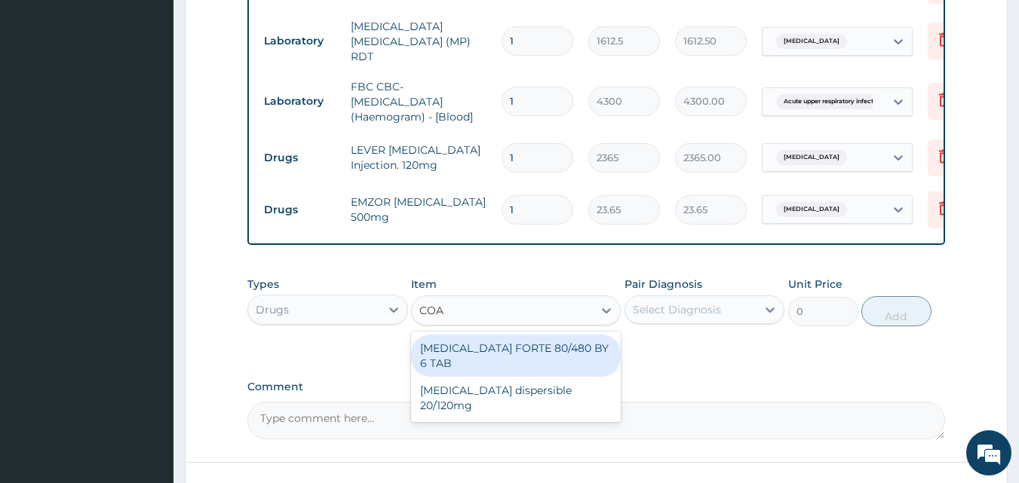
type input "COAR"
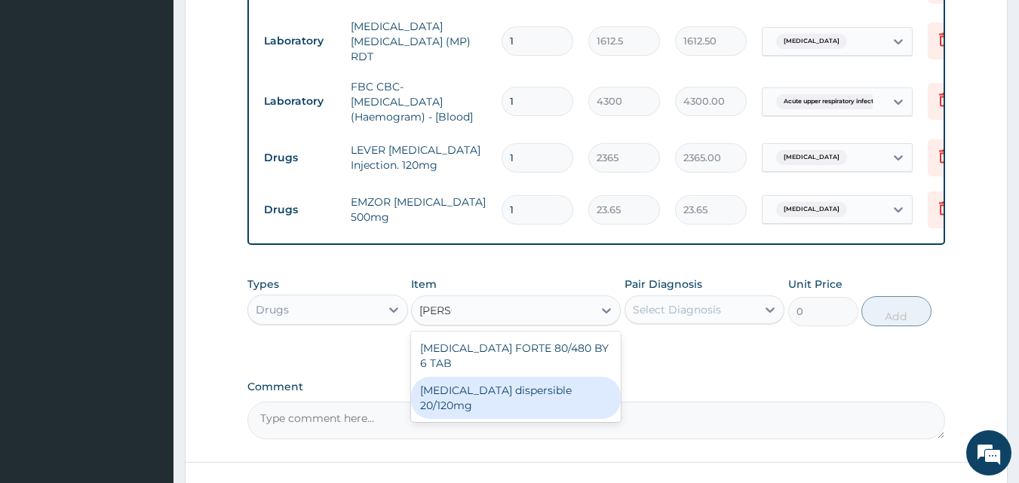
click at [542, 378] on div "Coartem dispersible 20/120mg" at bounding box center [516, 398] width 210 height 42
type input "112.3375"
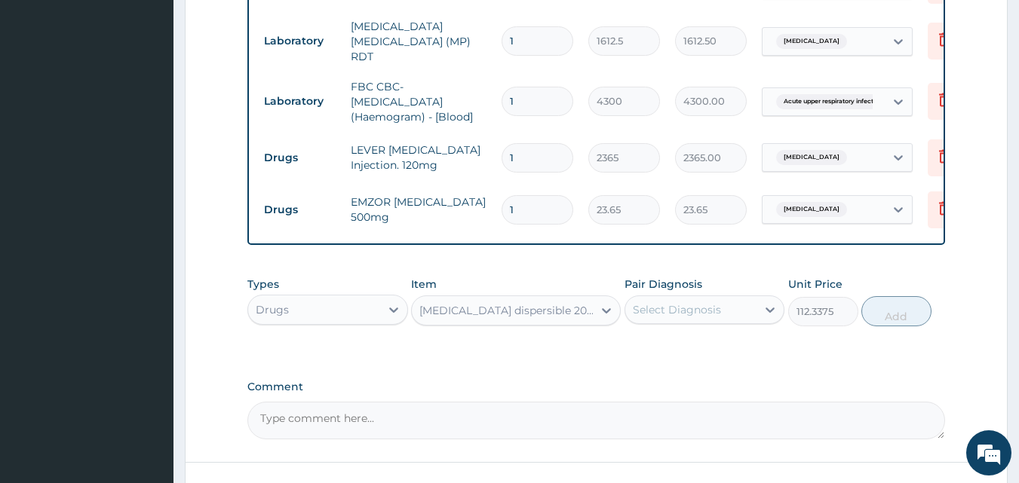
click at [671, 318] on div "Select Diagnosis" at bounding box center [677, 309] width 88 height 15
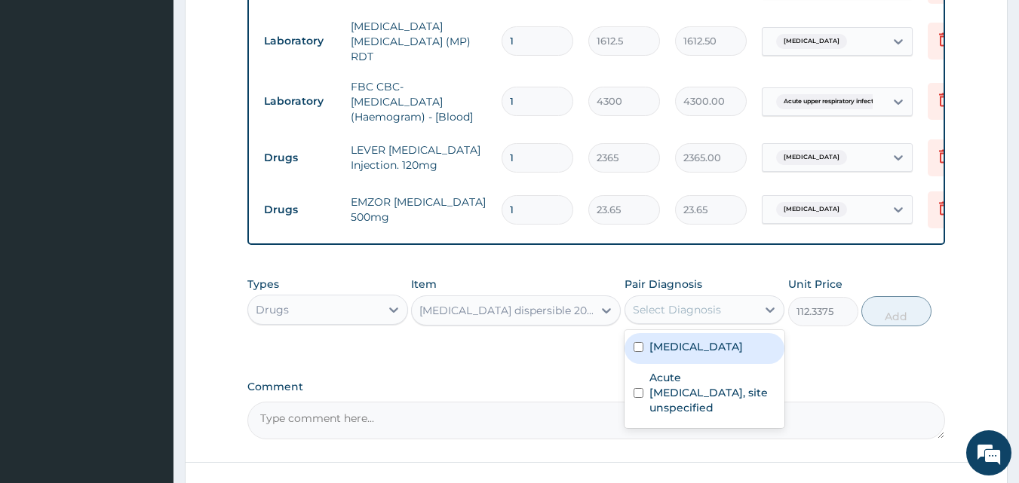
click at [669, 348] on label "Malaria, unspecified" at bounding box center [696, 346] width 94 height 15
checkbox input "true"
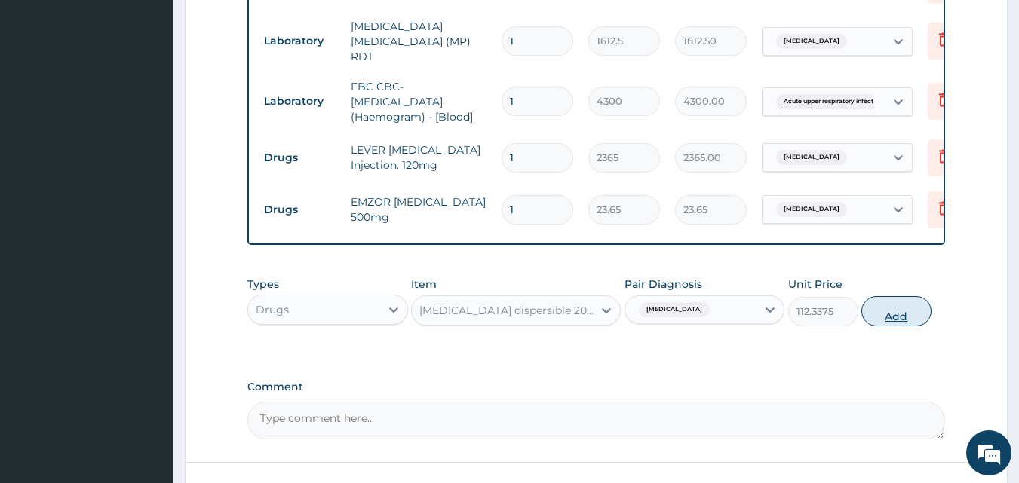
click at [892, 323] on button "Add" at bounding box center [896, 311] width 70 height 30
type input "0"
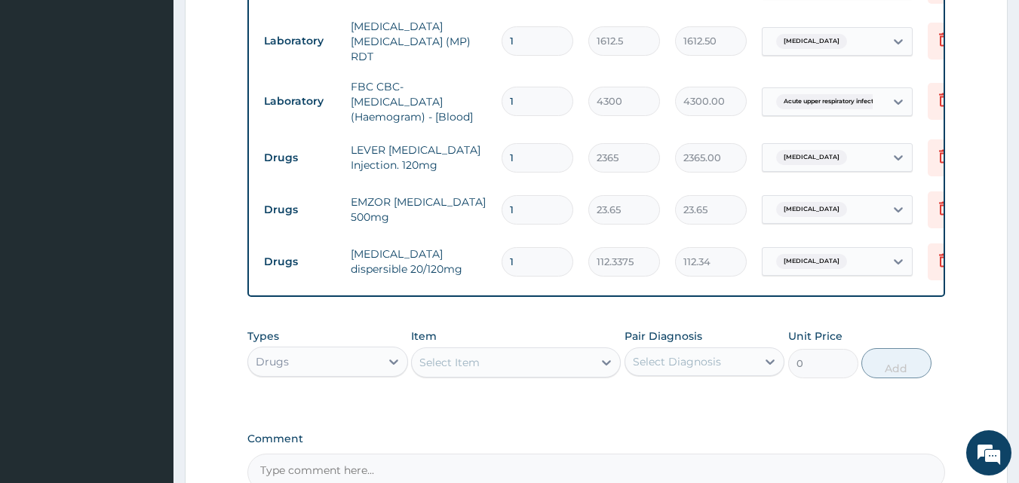
click at [456, 360] on div "Select Item" at bounding box center [449, 362] width 60 height 15
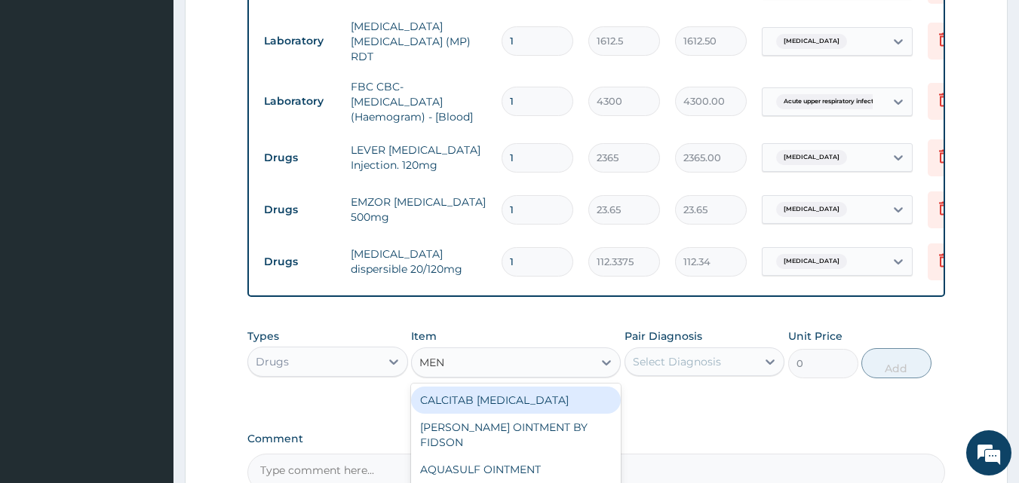
type input "MENT"
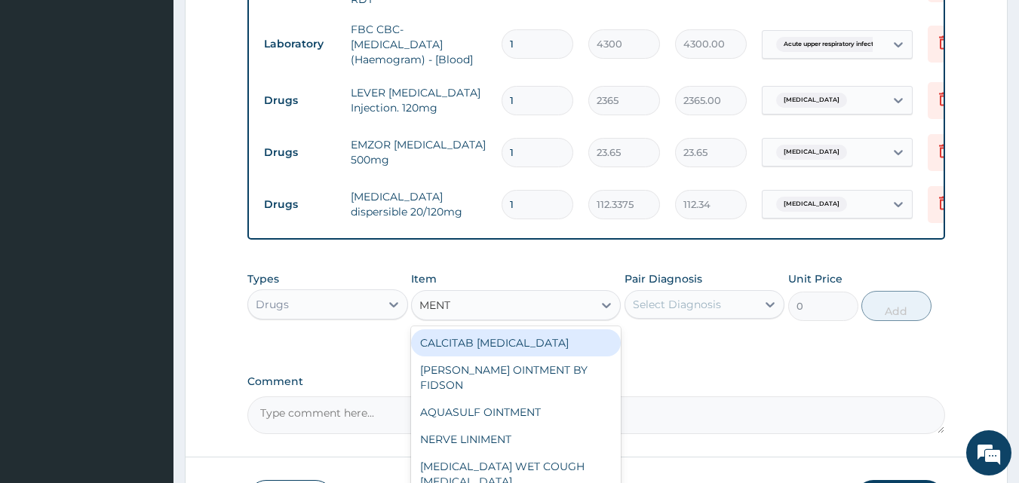
scroll to position [854, 0]
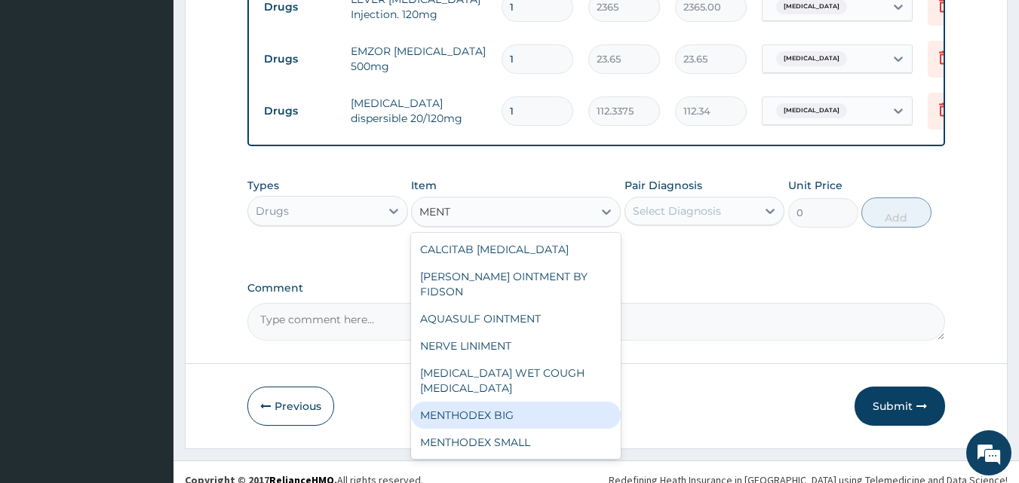
click at [505, 419] on div "MENTHODEX BIG" at bounding box center [516, 415] width 210 height 27
type input "4138.75"
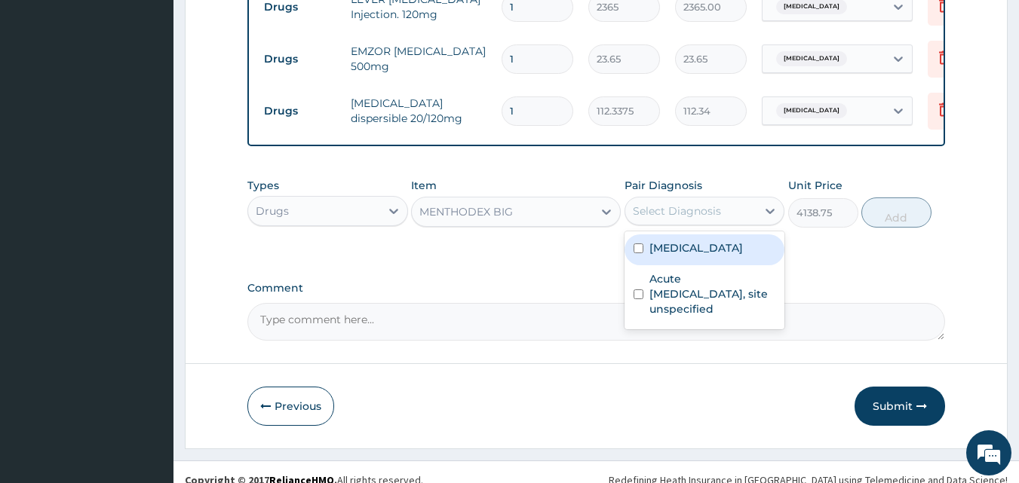
drag, startPoint x: 663, startPoint y: 218, endPoint x: 640, endPoint y: 267, distance: 54.0
click at [663, 219] on div "Select Diagnosis" at bounding box center [677, 211] width 88 height 15
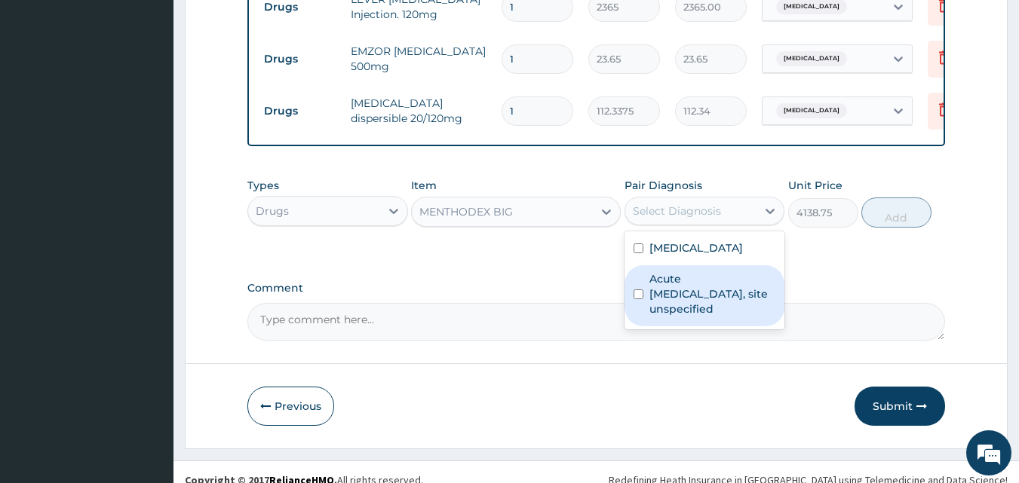
click at [660, 297] on label "Acute upper respiratory infection, site unspecified" at bounding box center [712, 294] width 127 height 45
checkbox input "true"
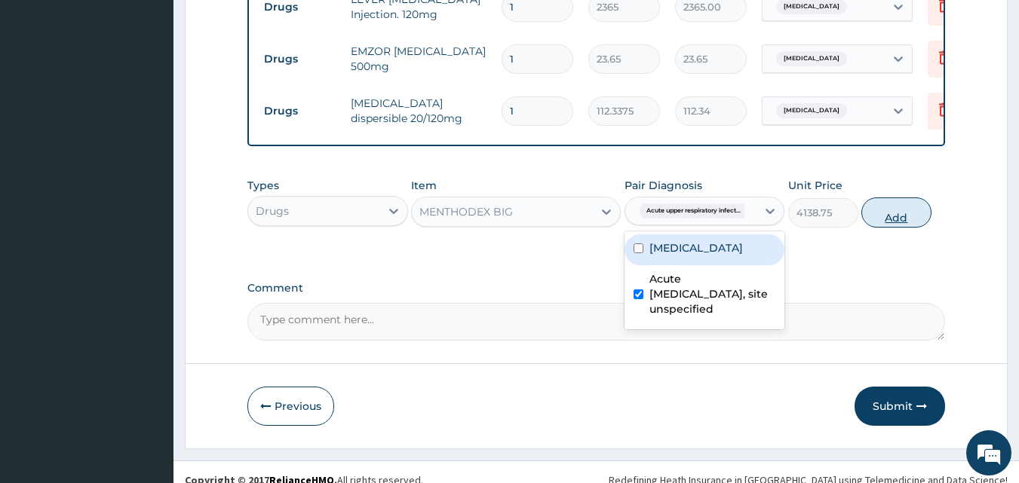
click at [897, 220] on button "Add" at bounding box center [896, 213] width 70 height 30
type input "0"
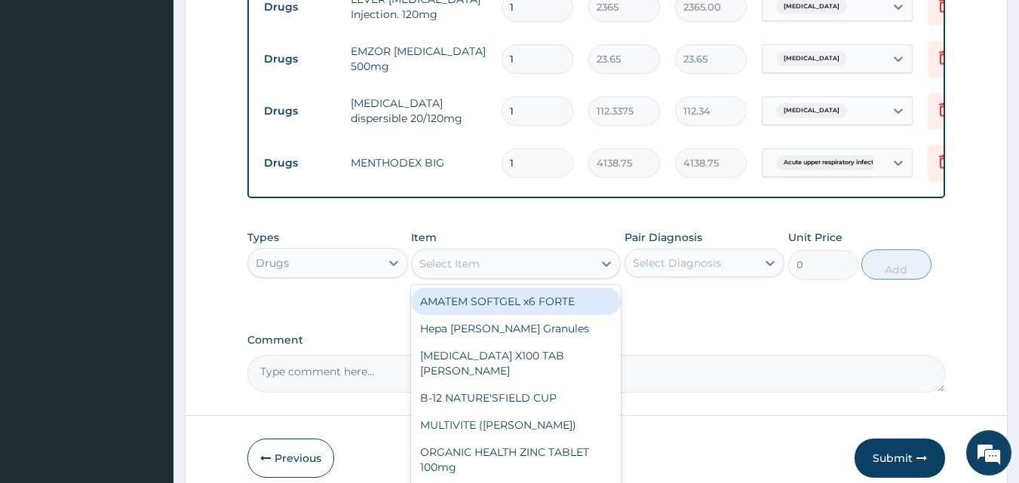
click at [444, 266] on div "Select Item" at bounding box center [449, 263] width 60 height 15
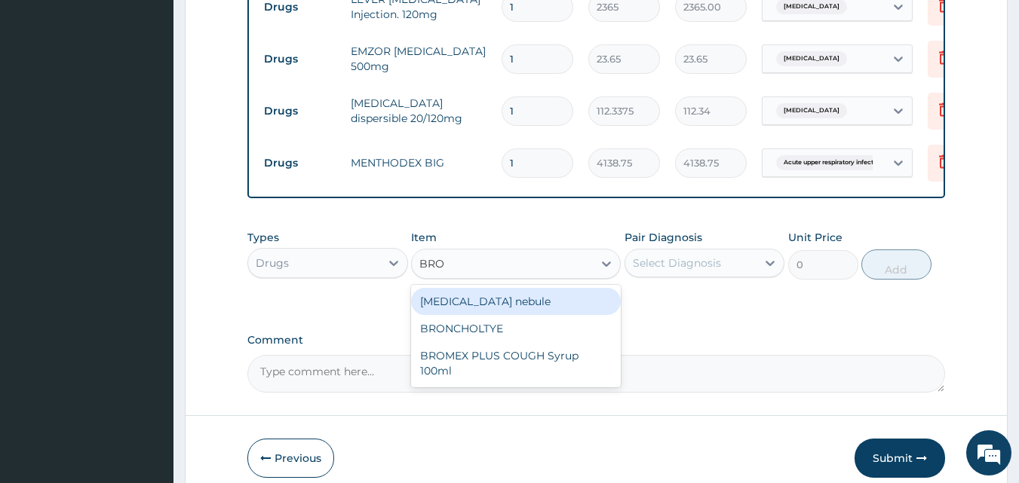
type input "BRON"
click at [479, 302] on div "BRONCHOLTYE" at bounding box center [516, 301] width 210 height 27
type input "1773.75"
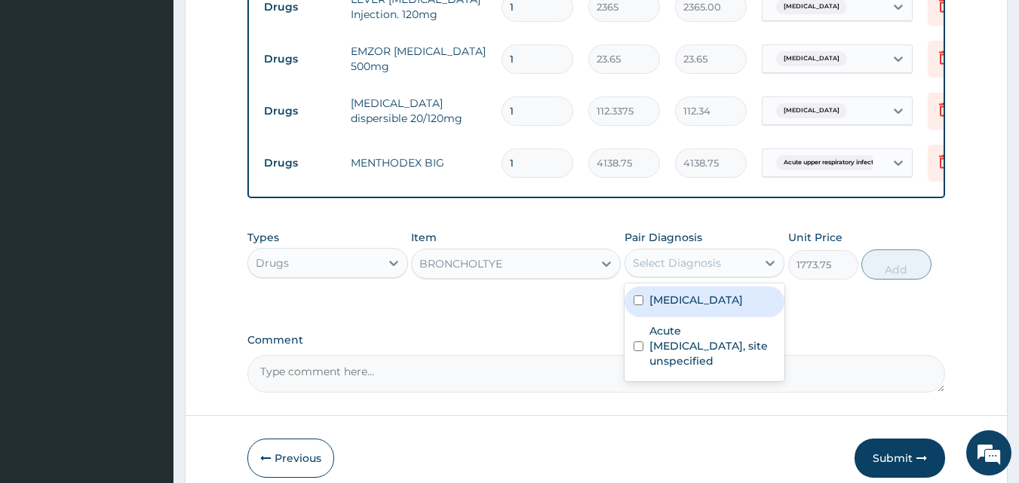
click at [699, 265] on div "Select Diagnosis" at bounding box center [677, 263] width 88 height 15
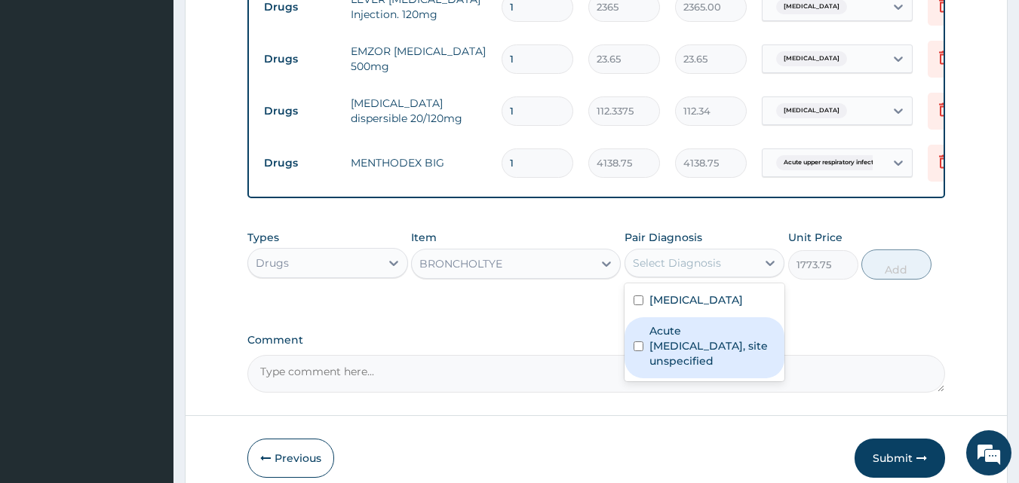
click at [712, 348] on label "Acute upper respiratory infection, site unspecified" at bounding box center [712, 346] width 127 height 45
checkbox input "true"
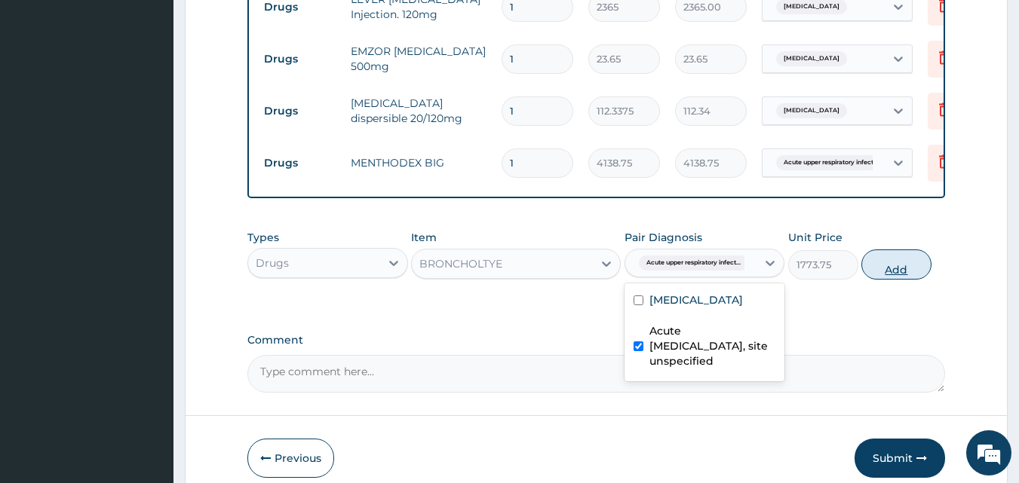
click at [886, 269] on button "Add" at bounding box center [896, 265] width 70 height 30
type input "0"
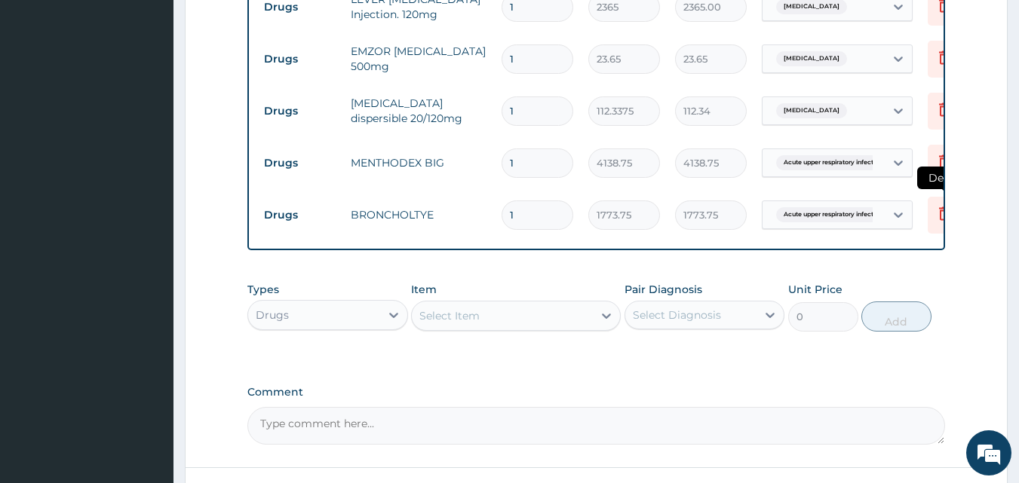
click at [935, 207] on icon at bounding box center [944, 213] width 18 height 18
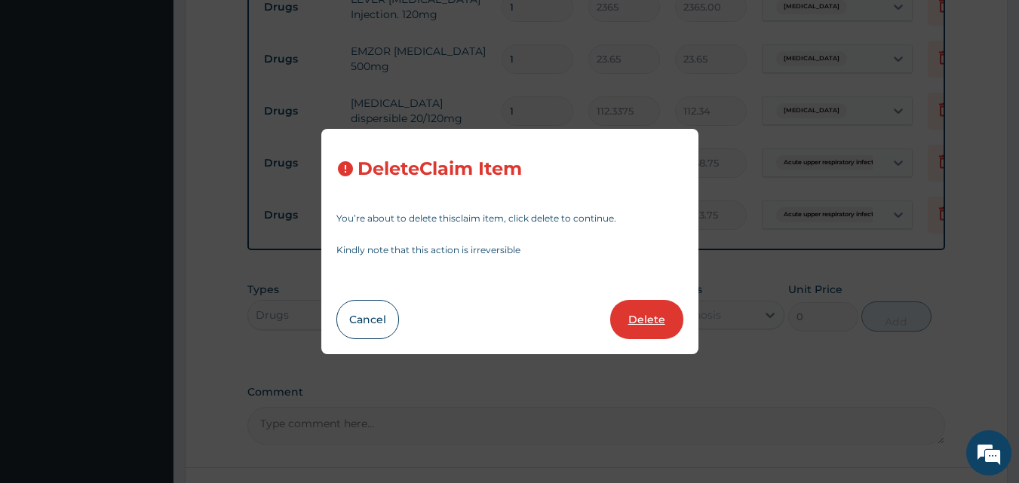
click at [649, 320] on button "Delete" at bounding box center [646, 319] width 73 height 39
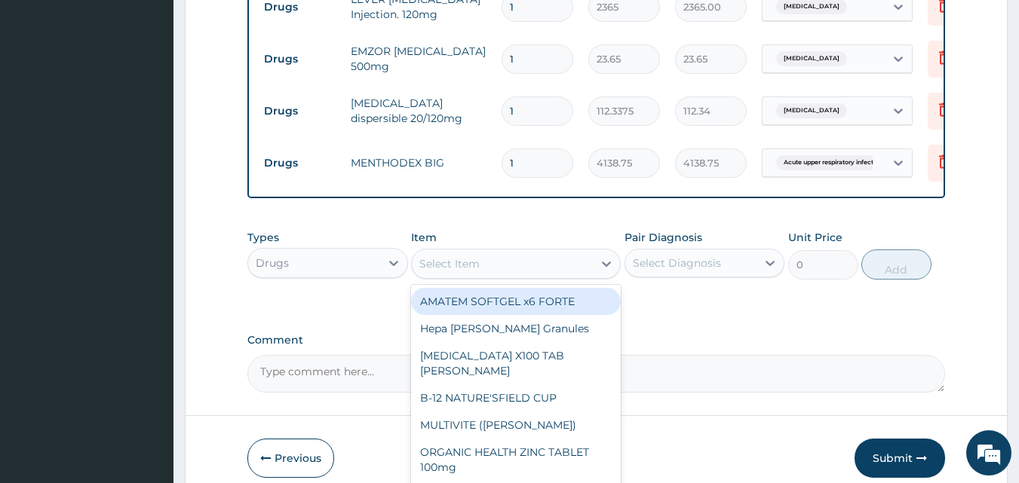
click at [503, 268] on div "Select Item" at bounding box center [502, 264] width 181 height 24
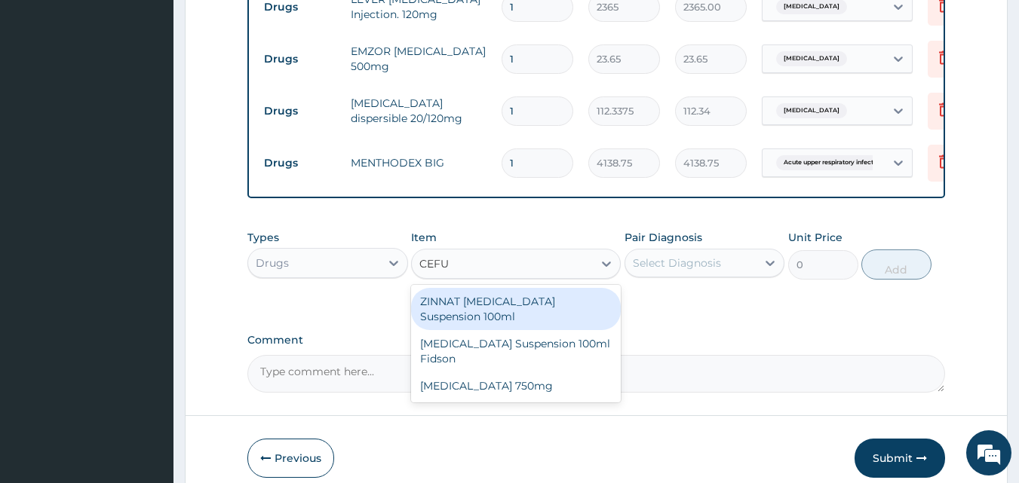
type input "CEFUR"
click at [510, 312] on div "ZINNAT CEFUROXIME Suspension 100ml" at bounding box center [516, 309] width 210 height 42
type input "8868.75"
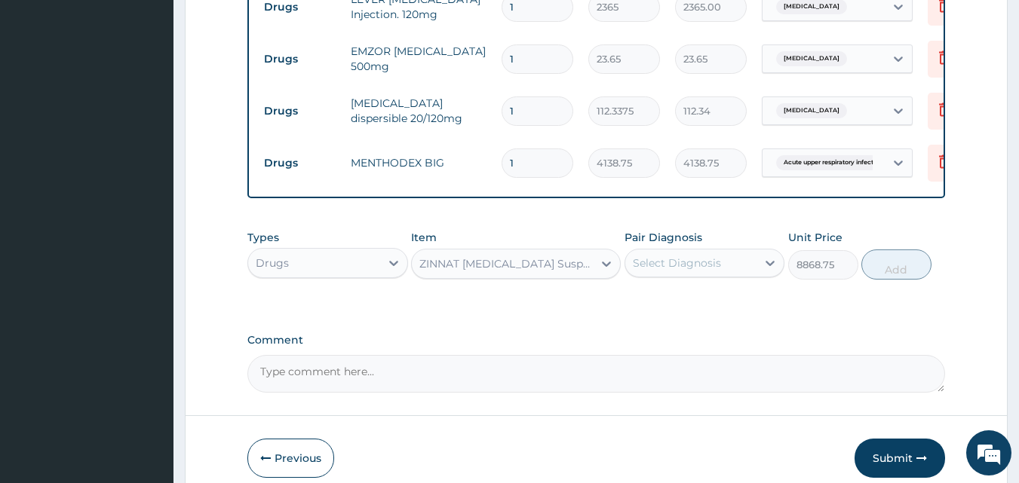
click at [693, 269] on div "Select Diagnosis" at bounding box center [677, 263] width 88 height 15
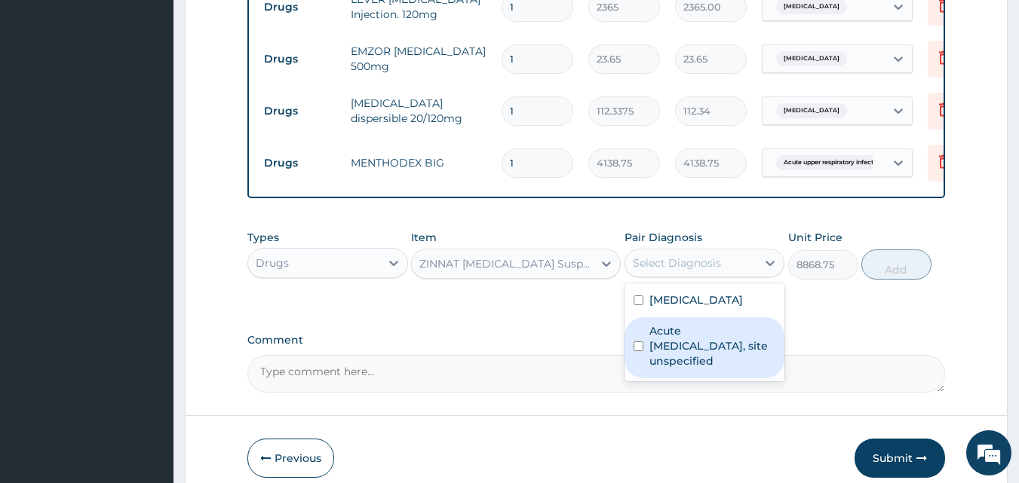
drag, startPoint x: 687, startPoint y: 360, endPoint x: 818, endPoint y: 295, distance: 146.4
click at [689, 360] on label "Acute upper respiratory infection, site unspecified" at bounding box center [712, 346] width 127 height 45
checkbox input "true"
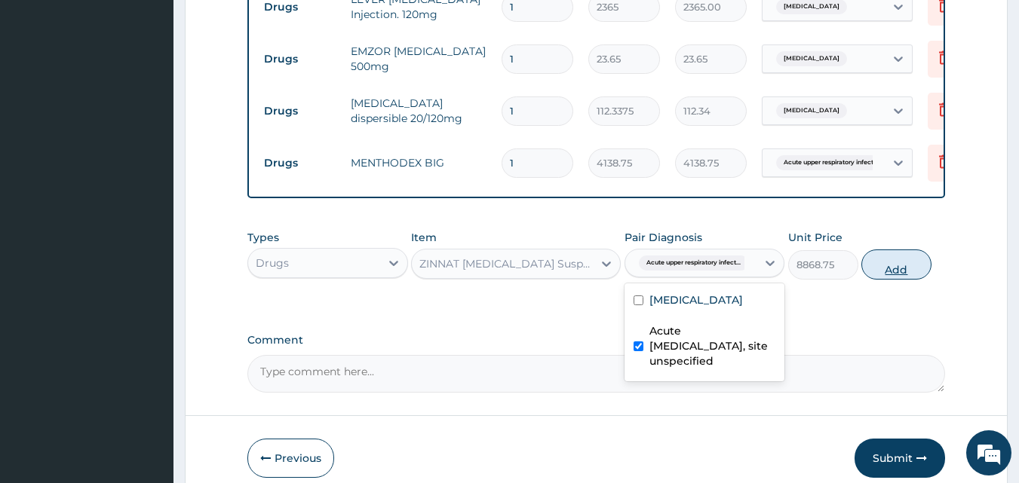
click at [896, 273] on button "Add" at bounding box center [896, 265] width 70 height 30
type input "0"
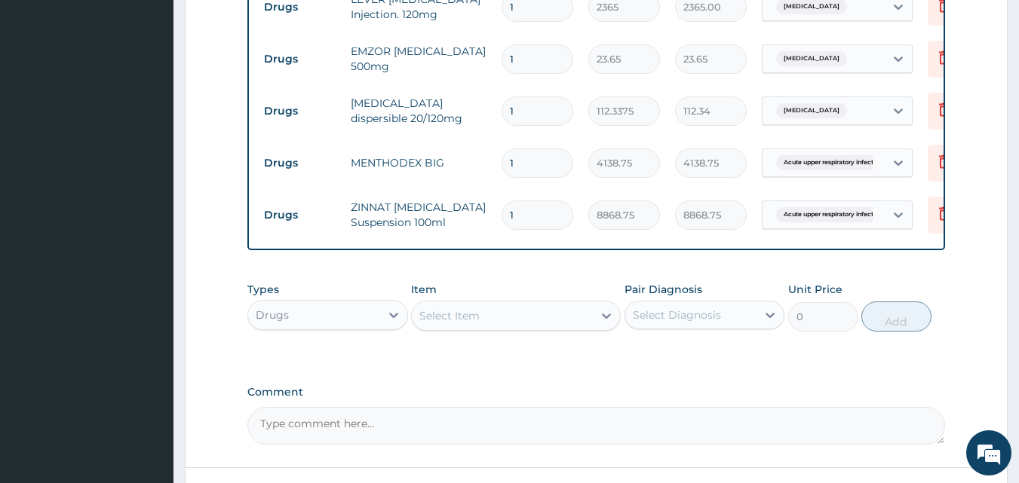
click at [522, 103] on input "1" at bounding box center [538, 111] width 72 height 29
drag, startPoint x: 522, startPoint y: 103, endPoint x: 510, endPoint y: 103, distance: 12.1
click at [510, 103] on input "1" at bounding box center [538, 111] width 72 height 29
type input "2"
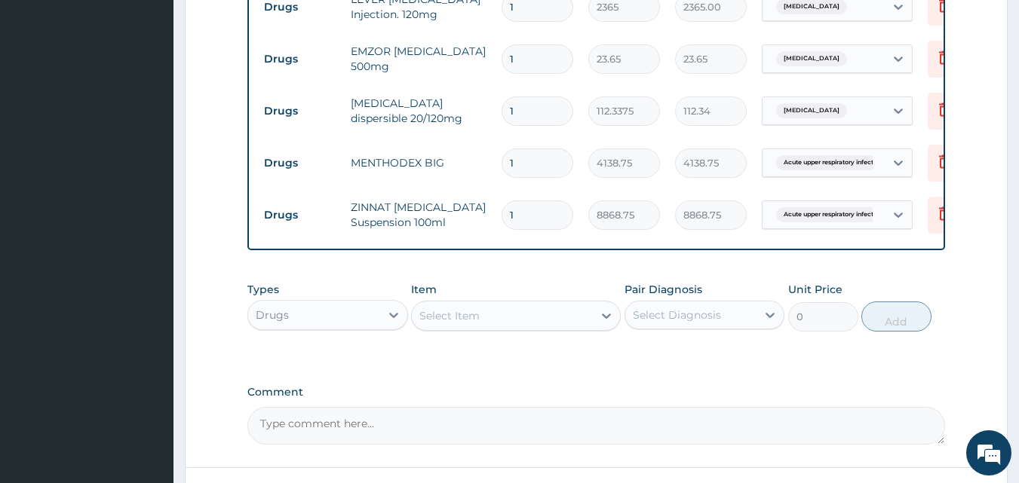
type input "224.68"
type input "24"
type input "2696.10"
type input "24"
click at [534, 55] on input "1" at bounding box center [538, 59] width 72 height 29
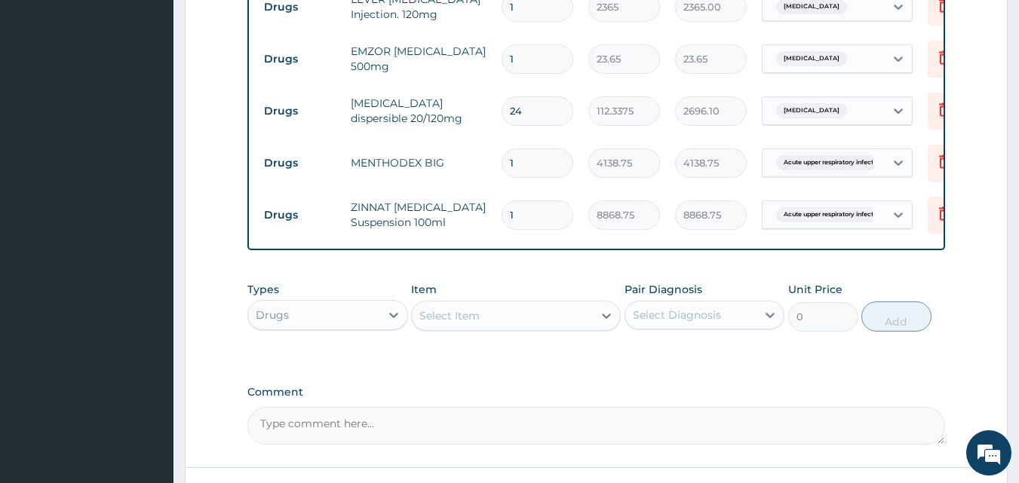
type input "18"
type input "425.70"
type input "20"
type input "473.00"
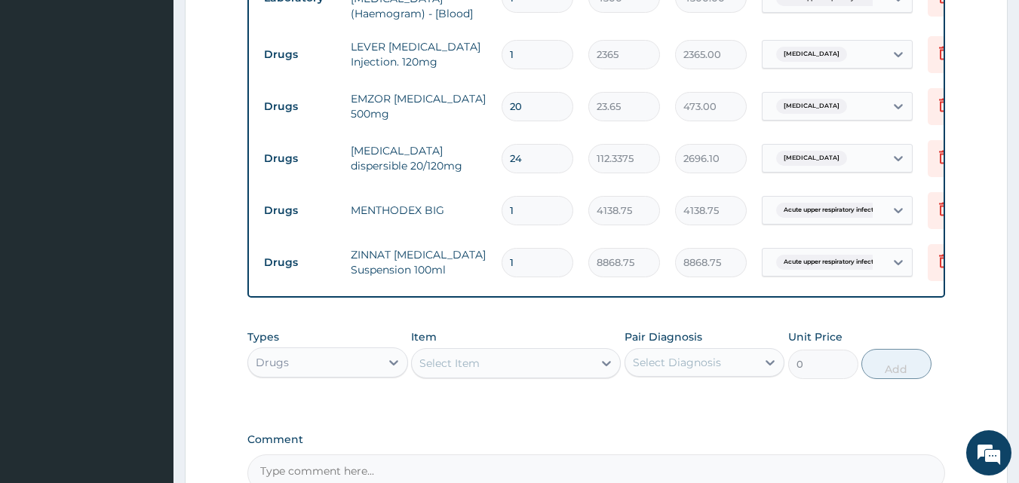
scroll to position [703, 0]
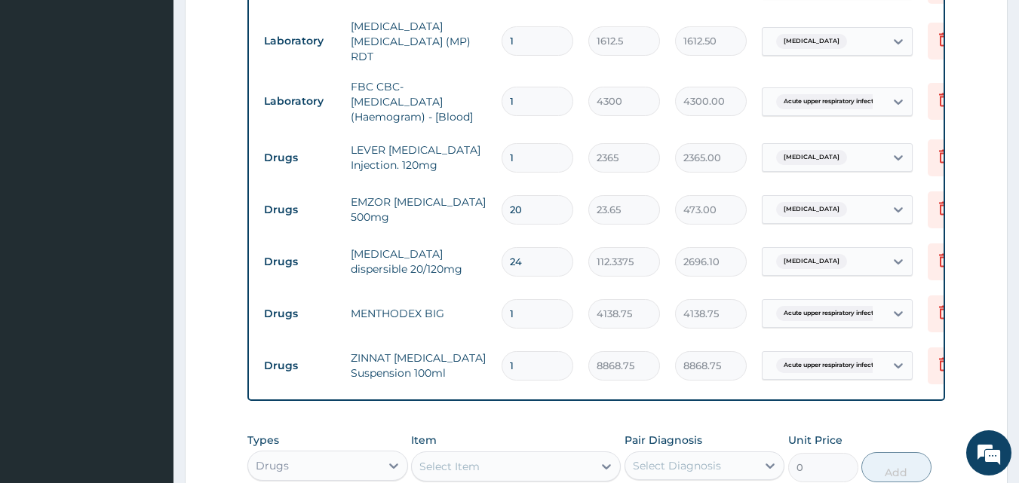
type input "20"
drag, startPoint x: 529, startPoint y: 158, endPoint x: 507, endPoint y: 148, distance: 24.0
click at [507, 148] on input "1" at bounding box center [538, 157] width 72 height 29
type input "3"
type input "7095.00"
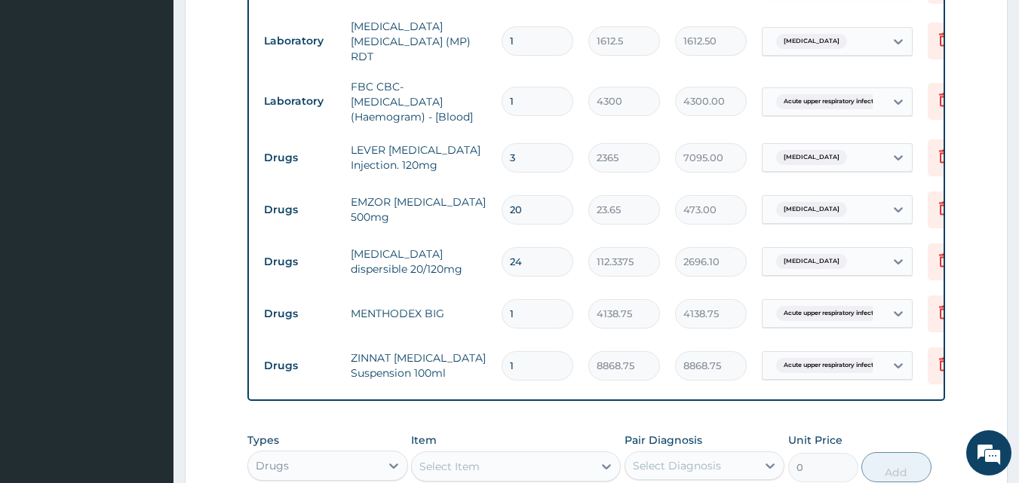
type input "3"
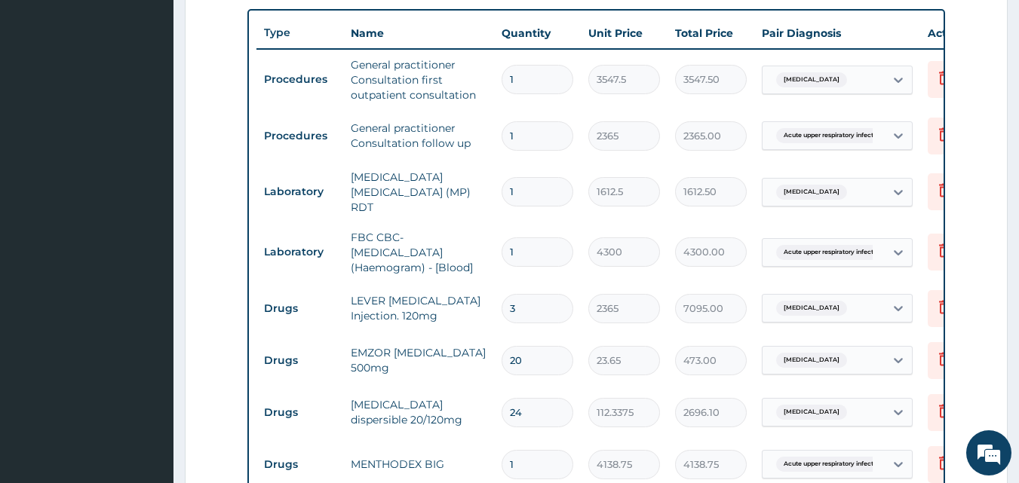
scroll to position [854, 0]
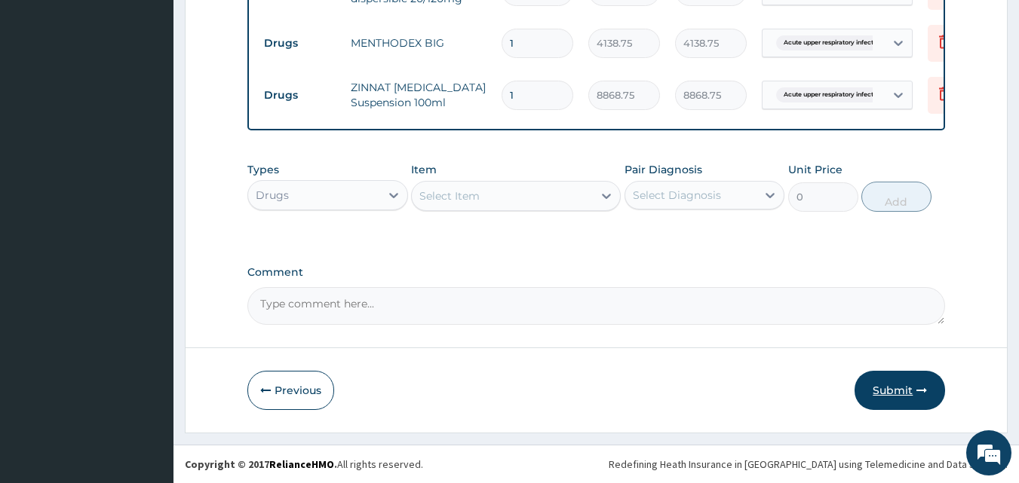
click at [887, 398] on button "Submit" at bounding box center [900, 390] width 91 height 39
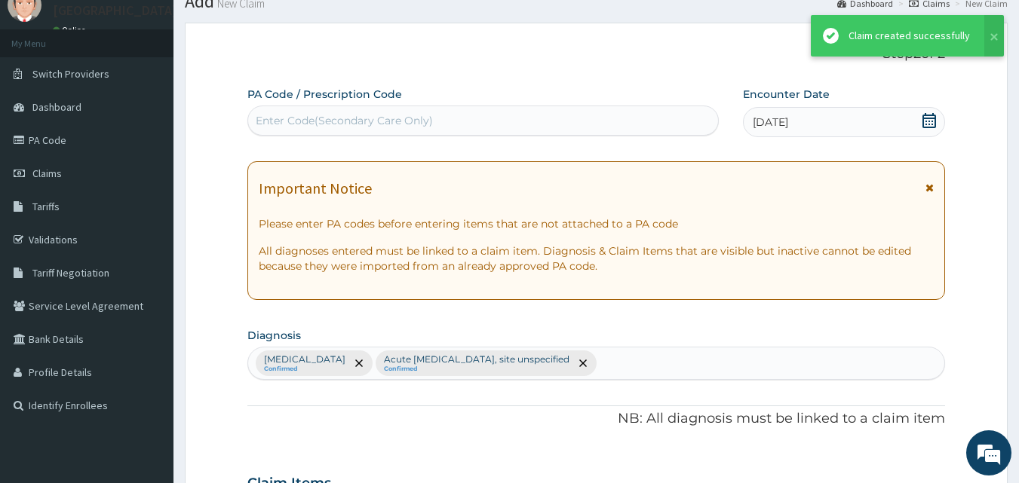
scroll to position [977, 0]
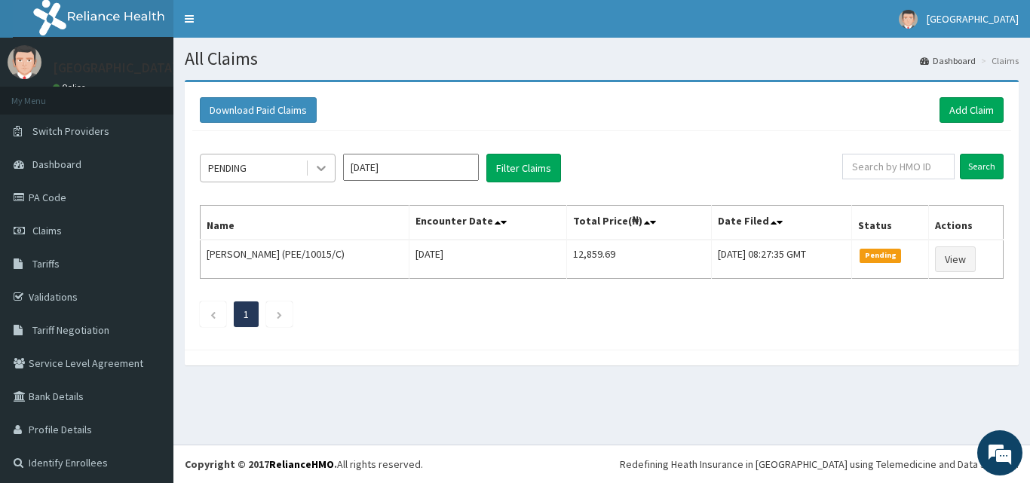
click at [321, 169] on icon at bounding box center [321, 169] width 9 height 5
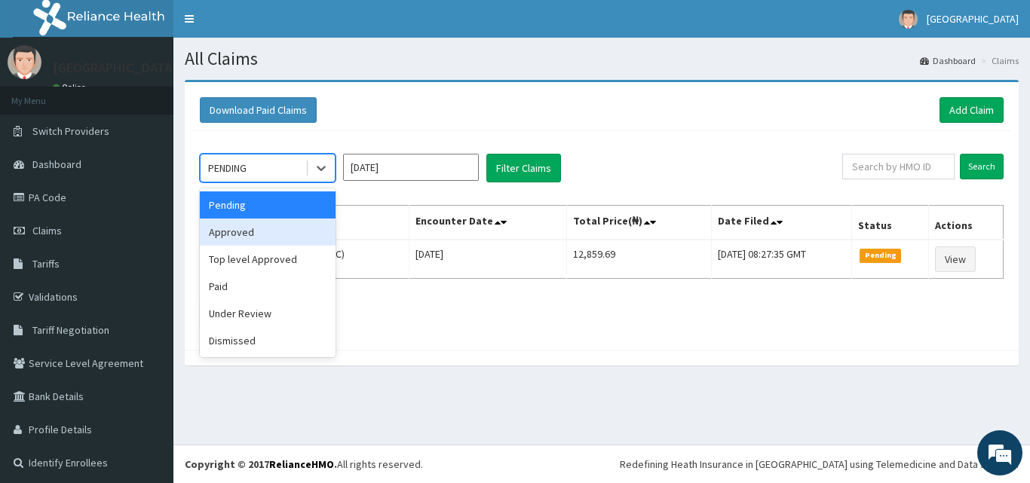
click at [284, 235] on div "Approved" at bounding box center [268, 232] width 136 height 27
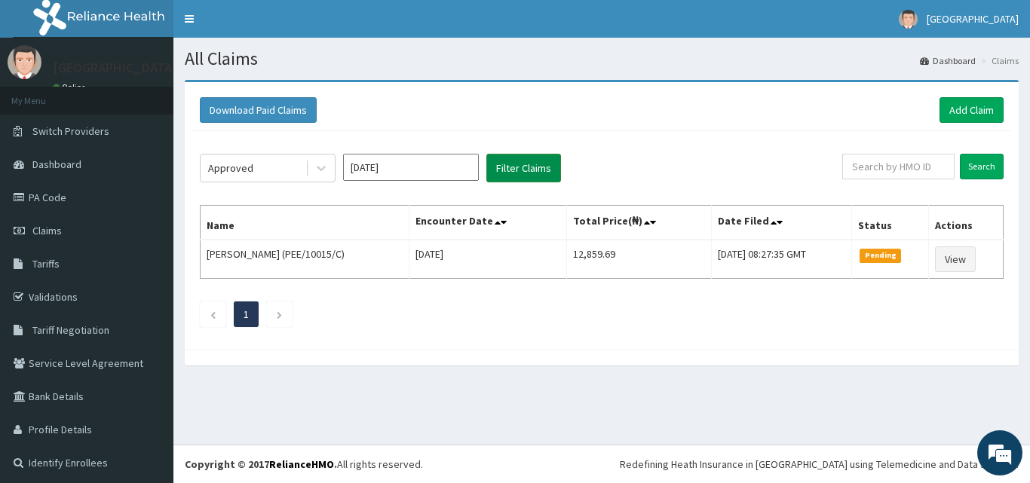
click at [508, 170] on button "Filter Claims" at bounding box center [524, 168] width 75 height 29
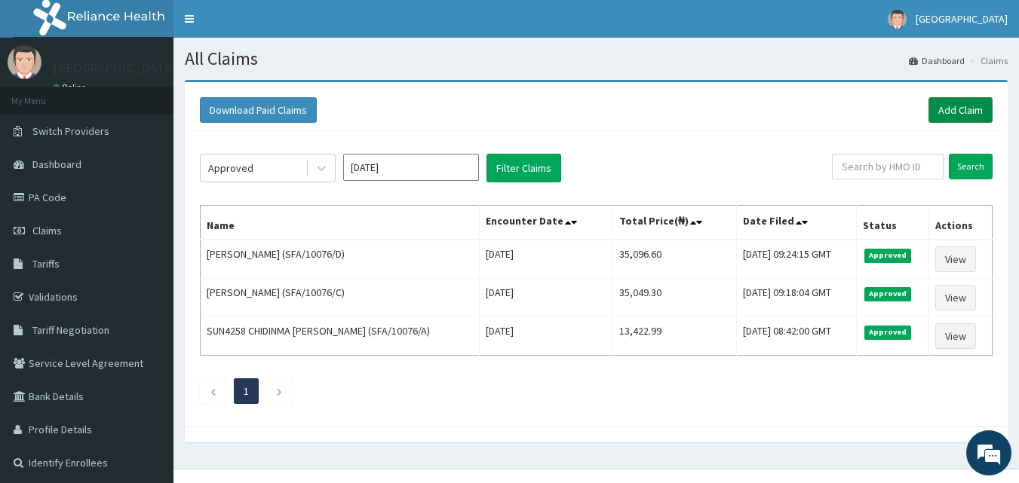
click at [950, 107] on link "Add Claim" at bounding box center [961, 110] width 64 height 26
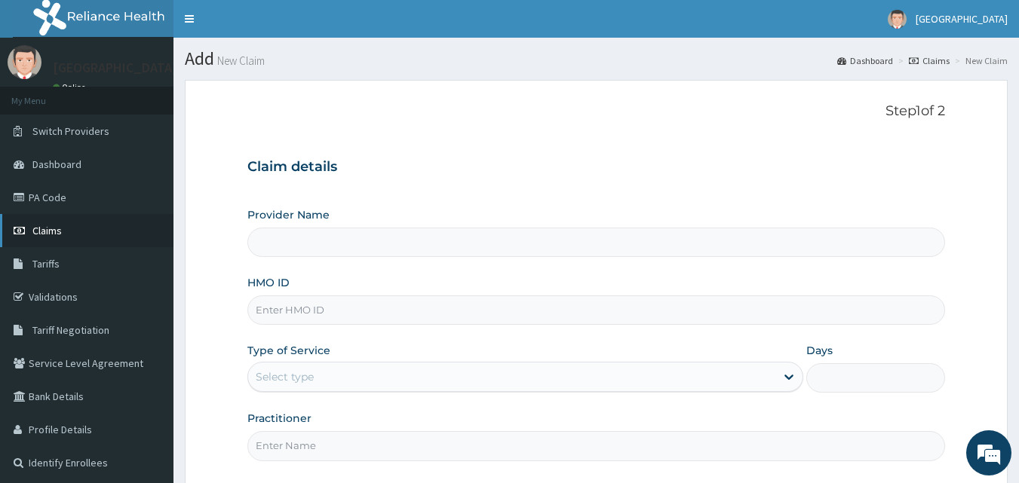
click at [76, 229] on link "Claims" at bounding box center [86, 230] width 173 height 33
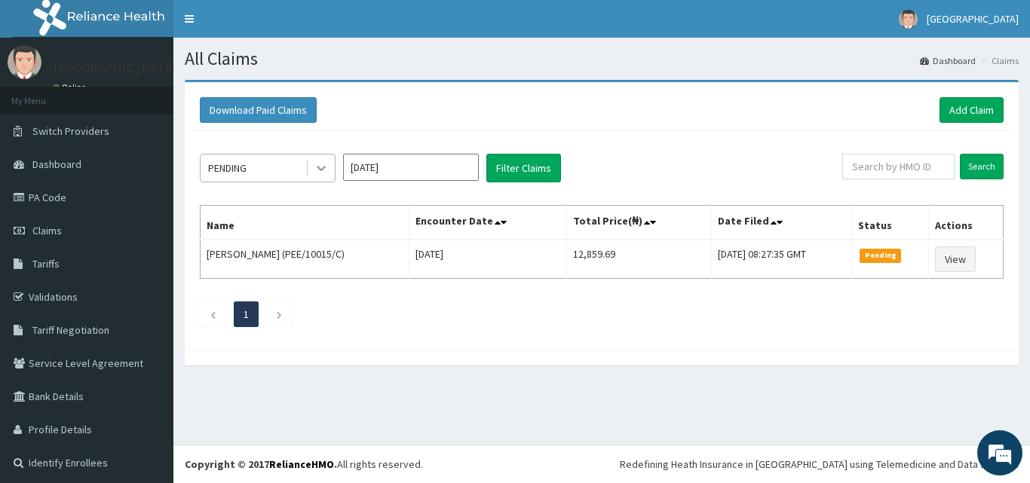
click at [331, 165] on div at bounding box center [321, 168] width 27 height 27
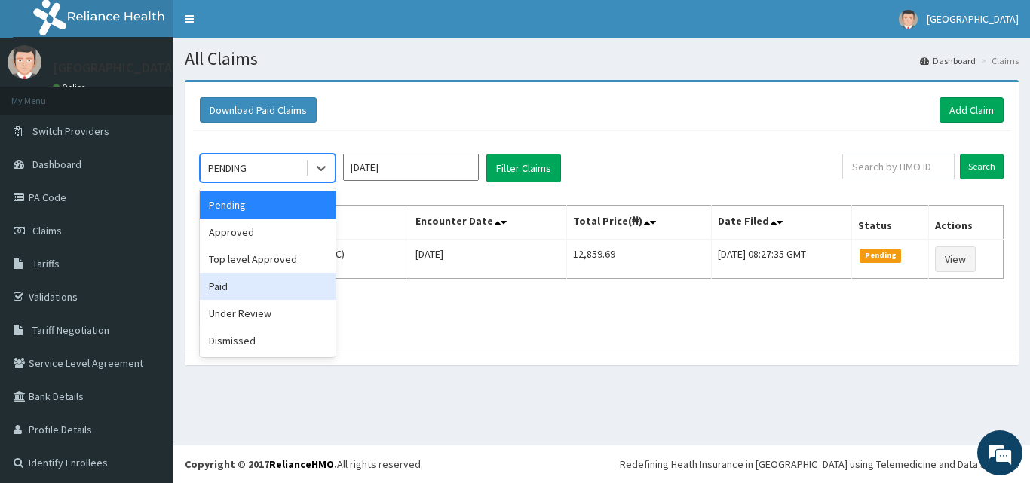
click at [244, 287] on div "Paid" at bounding box center [268, 286] width 136 height 27
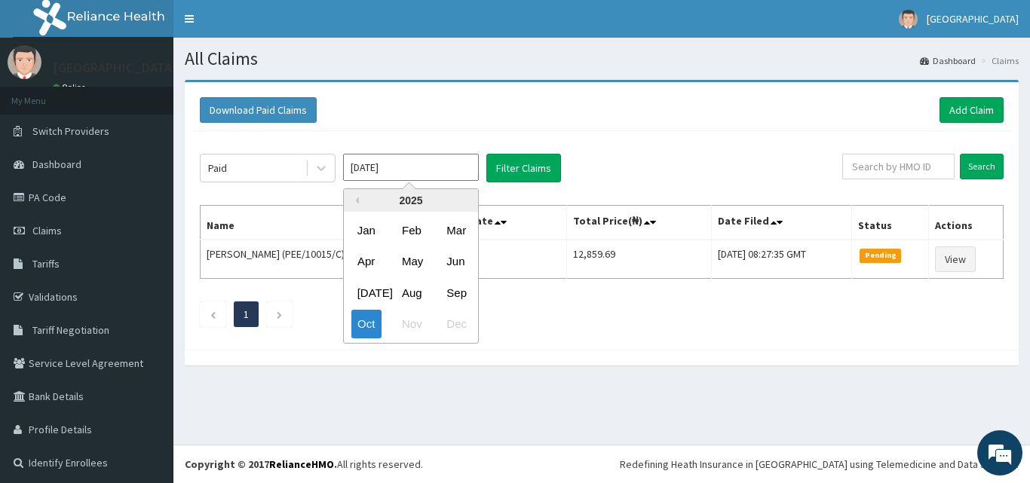
click at [385, 168] on input "[DATE]" at bounding box center [411, 167] width 136 height 27
drag, startPoint x: 413, startPoint y: 294, endPoint x: 456, endPoint y: 231, distance: 77.0
click at [413, 293] on div "Aug" at bounding box center [411, 293] width 30 height 28
type input "[DATE]"
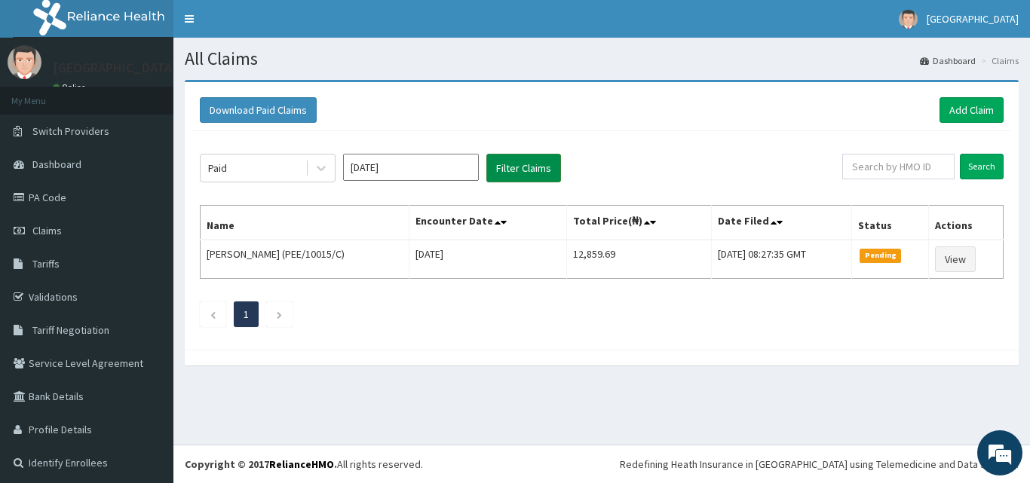
click at [508, 166] on button "Filter Claims" at bounding box center [524, 168] width 75 height 29
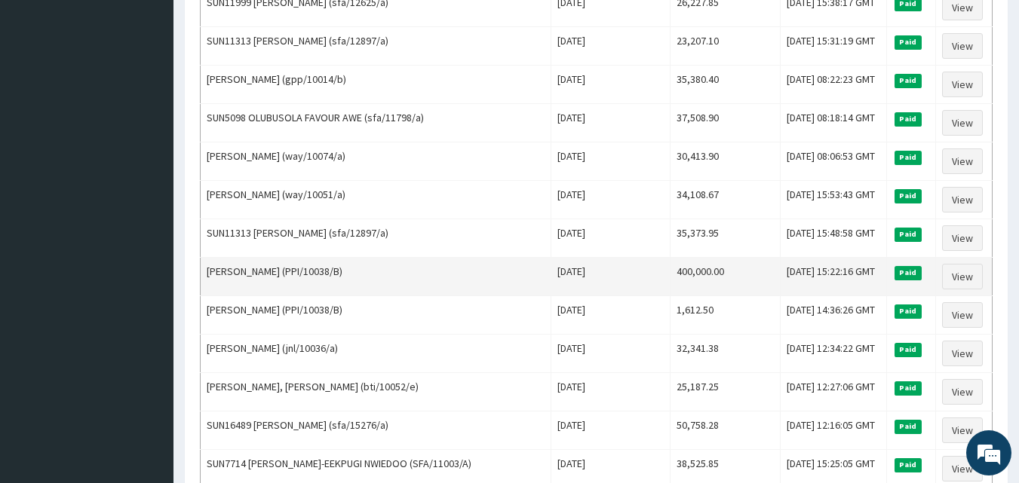
scroll to position [830, 0]
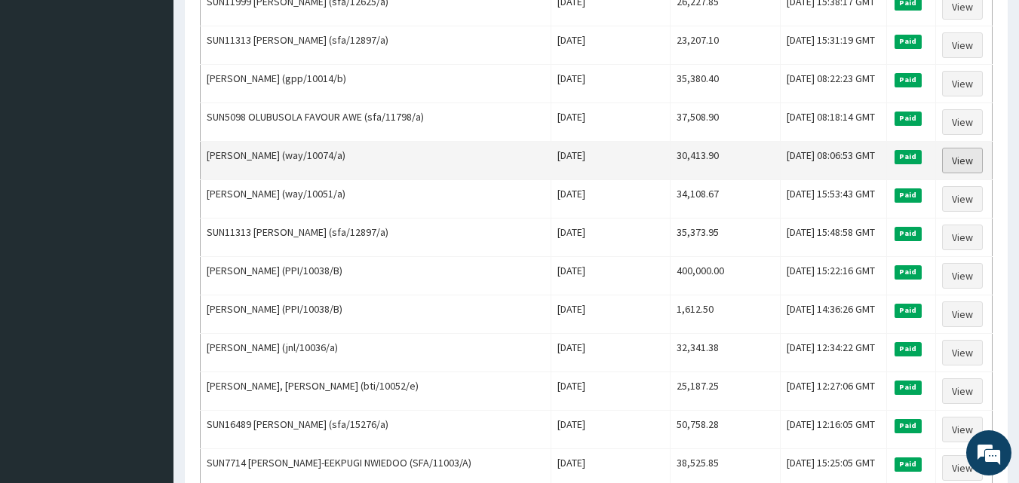
click at [949, 165] on link "View" at bounding box center [962, 161] width 41 height 26
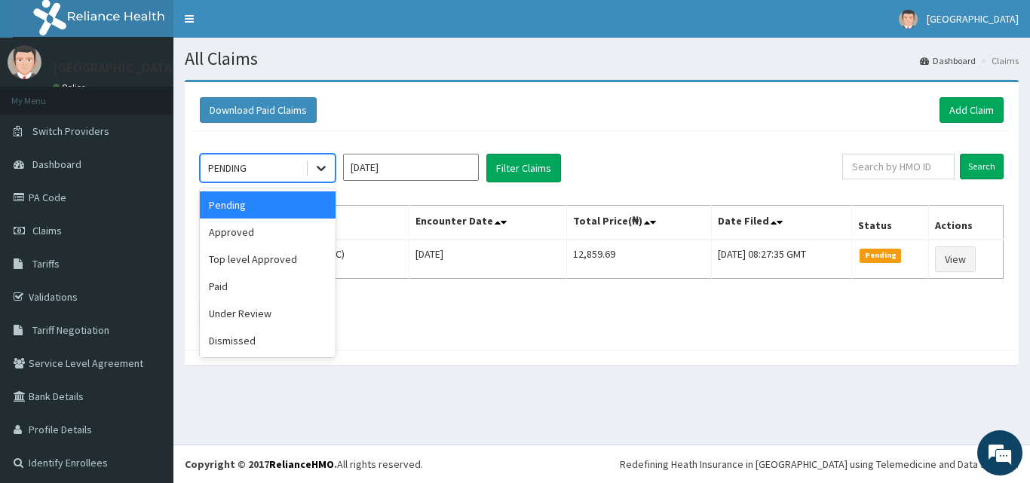
click at [315, 165] on icon at bounding box center [321, 168] width 15 height 15
click at [268, 290] on div "Paid" at bounding box center [268, 286] width 136 height 27
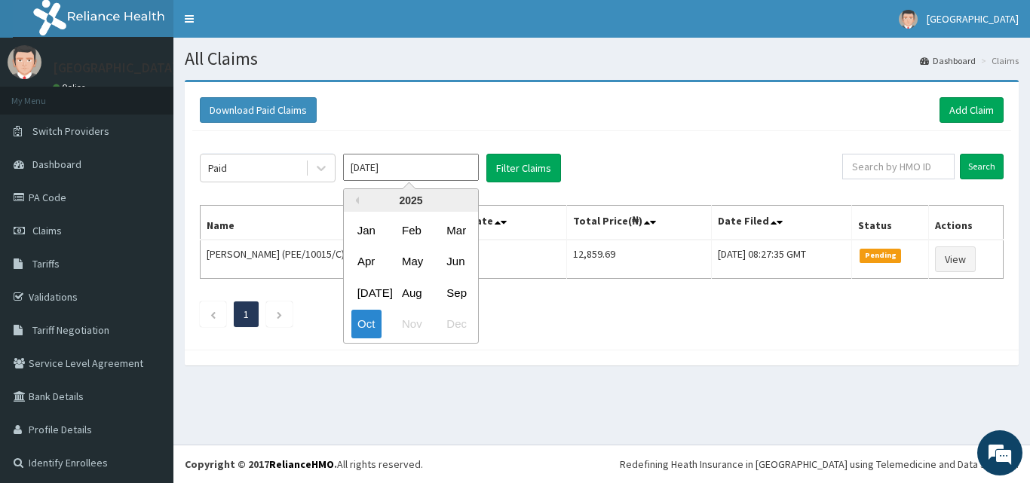
click at [403, 157] on input "[DATE]" at bounding box center [411, 167] width 136 height 27
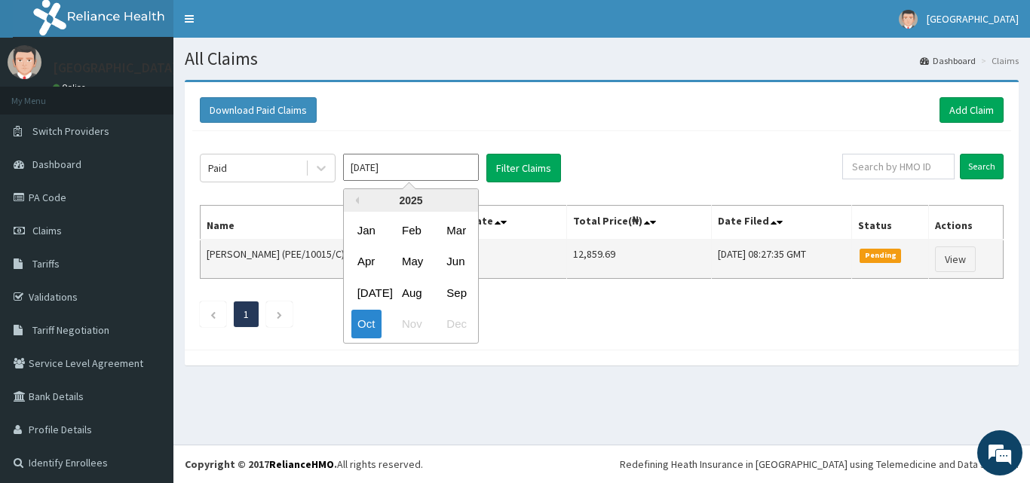
drag, startPoint x: 450, startPoint y: 290, endPoint x: 467, endPoint y: 273, distance: 24.0
click at [450, 290] on div "Sep" at bounding box center [455, 293] width 30 height 28
type input "[DATE]"
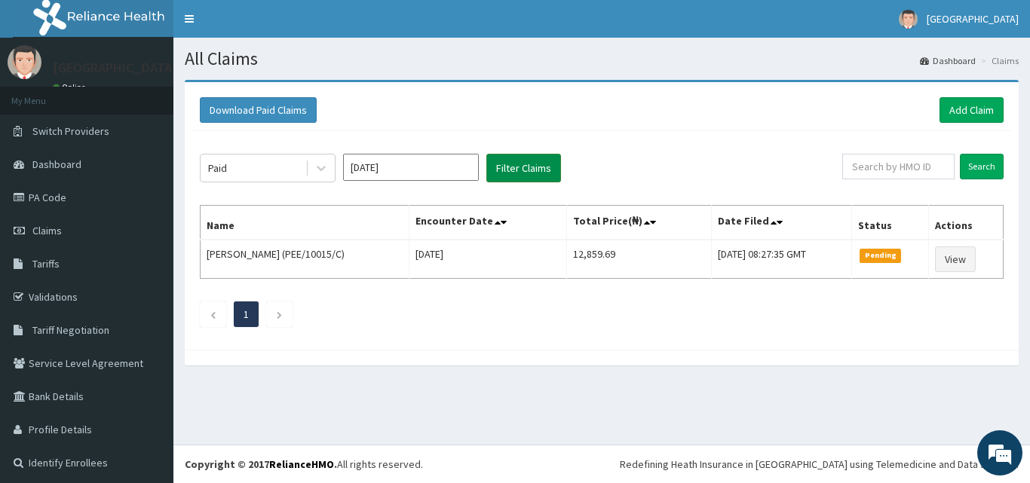
click at [519, 159] on button "Filter Claims" at bounding box center [524, 168] width 75 height 29
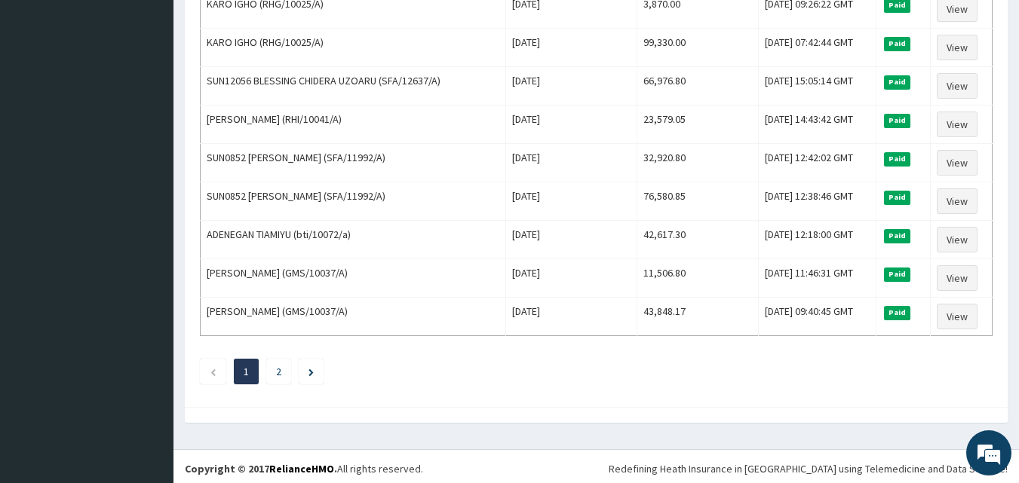
scroll to position [1832, 0]
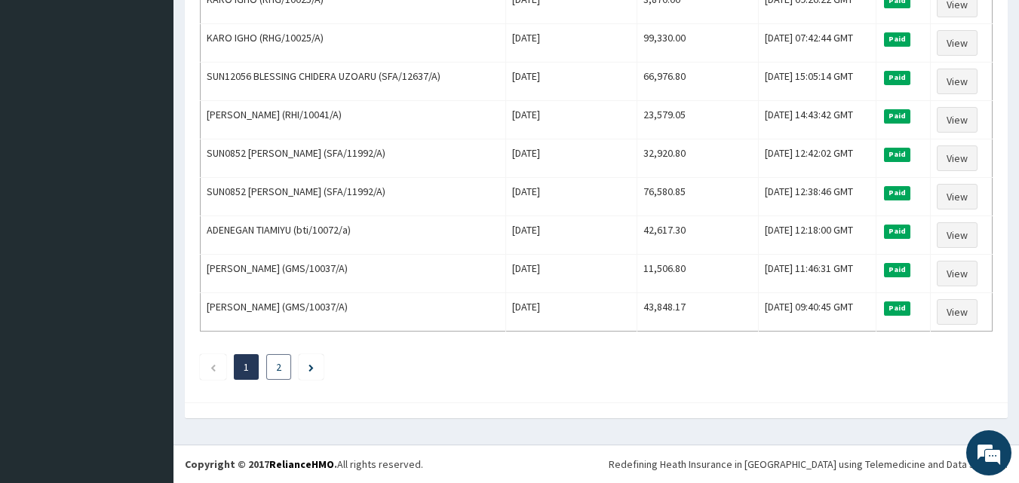
click at [275, 368] on li "2" at bounding box center [278, 368] width 25 height 26
click at [303, 371] on li at bounding box center [311, 368] width 25 height 26
click at [315, 367] on li at bounding box center [311, 368] width 25 height 26
click at [307, 369] on li at bounding box center [311, 368] width 25 height 26
click at [281, 369] on link "2" at bounding box center [278, 368] width 5 height 14
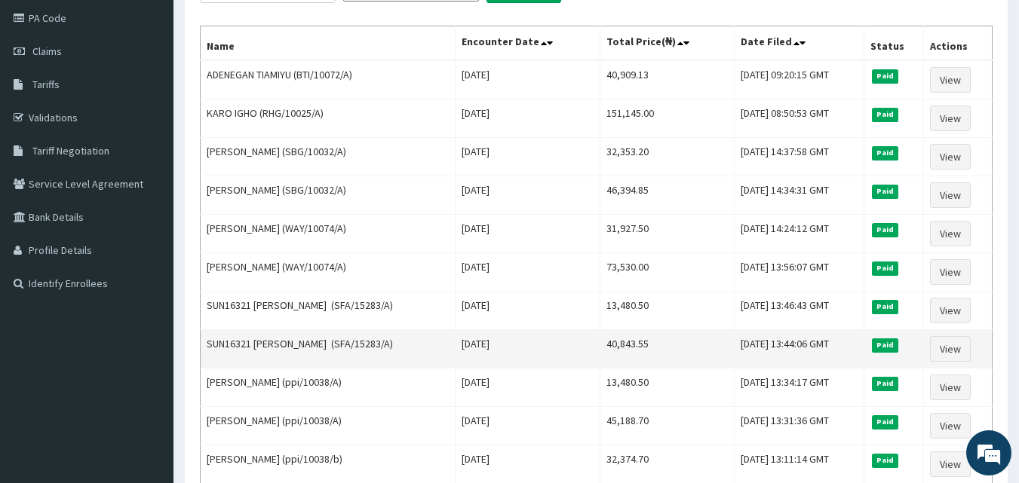
scroll to position [226, 0]
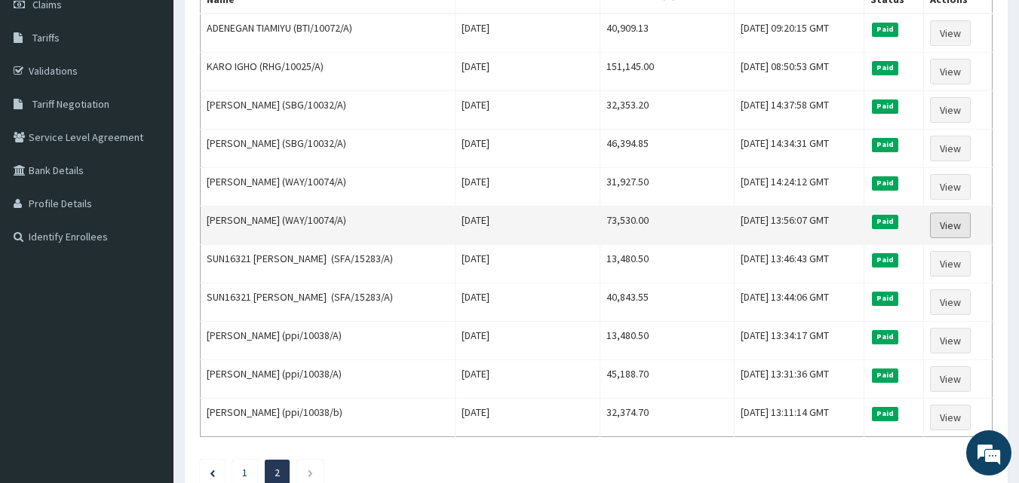
click at [964, 229] on link "View" at bounding box center [950, 226] width 41 height 26
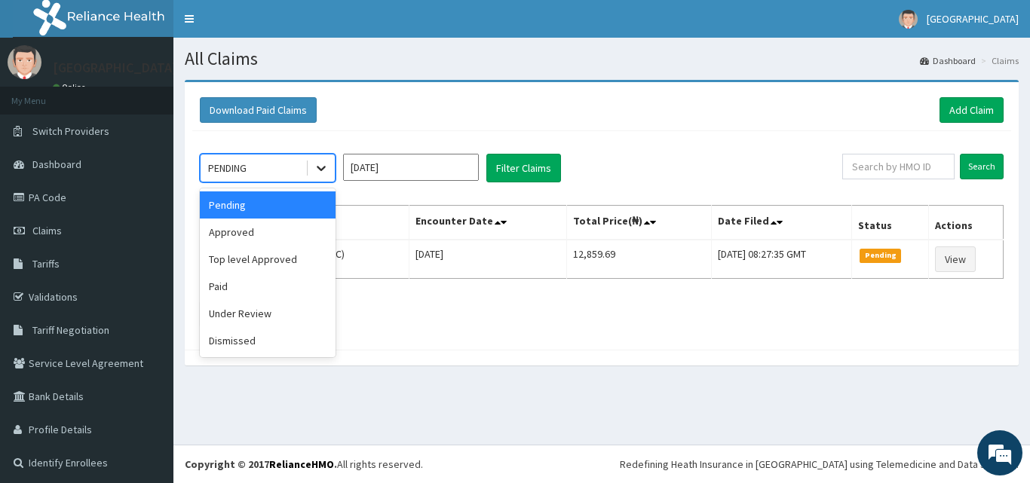
click at [321, 167] on icon at bounding box center [321, 168] width 15 height 15
drag, startPoint x: 248, startPoint y: 285, endPoint x: 315, endPoint y: 219, distance: 93.9
click at [248, 284] on div "Paid" at bounding box center [268, 286] width 136 height 27
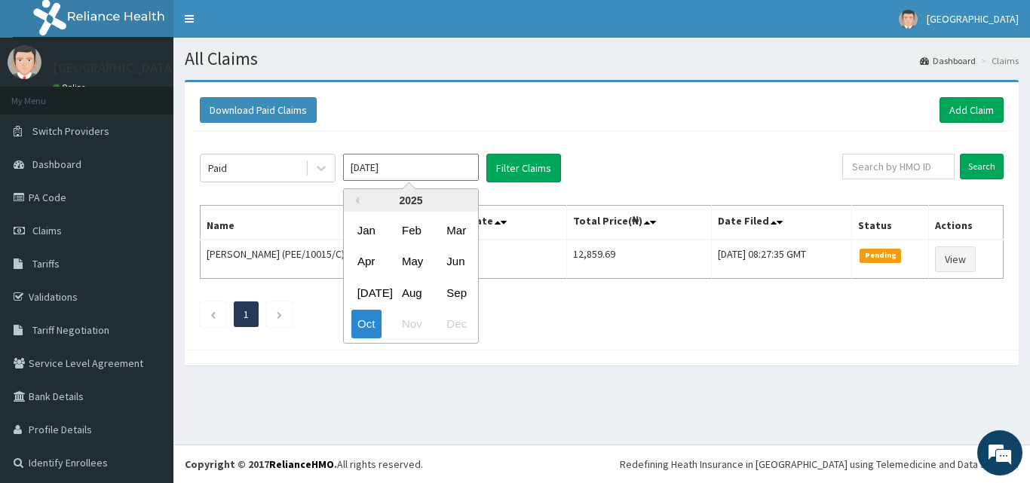
click at [426, 166] on input "[DATE]" at bounding box center [411, 167] width 136 height 27
click at [447, 290] on div "Sep" at bounding box center [455, 293] width 30 height 28
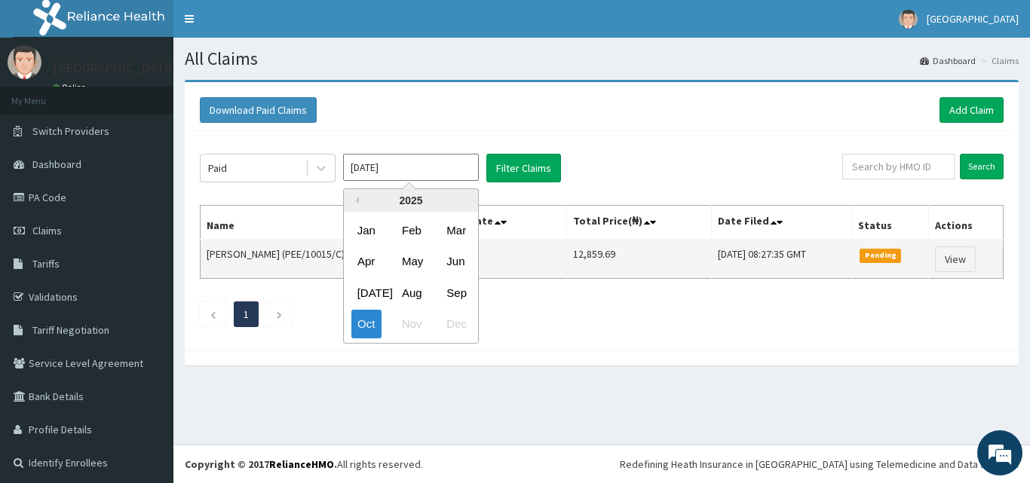
type input "[DATE]"
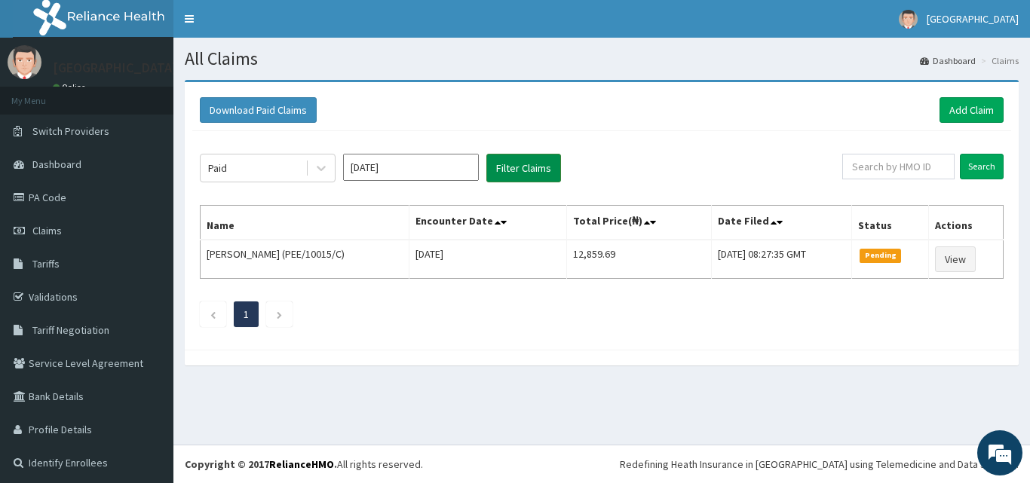
click at [519, 165] on button "Filter Claims" at bounding box center [524, 168] width 75 height 29
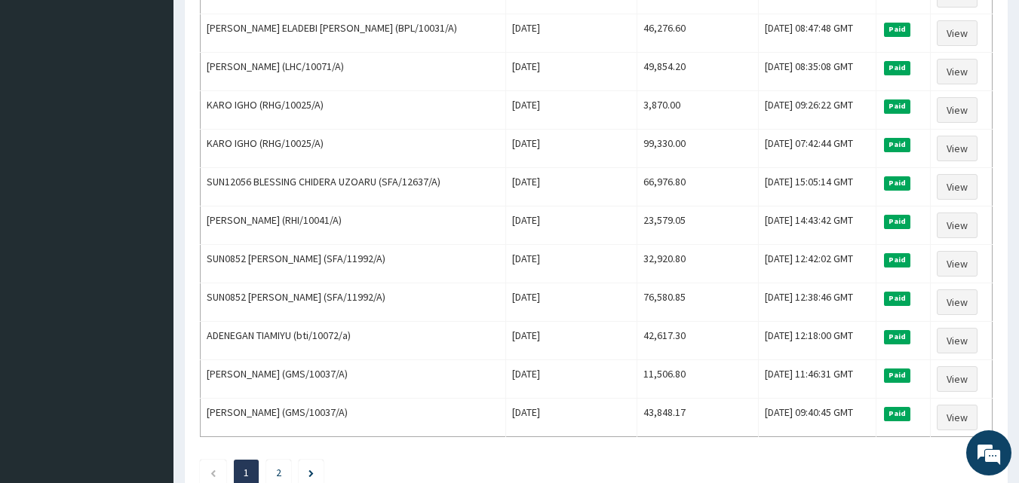
scroll to position [1832, 0]
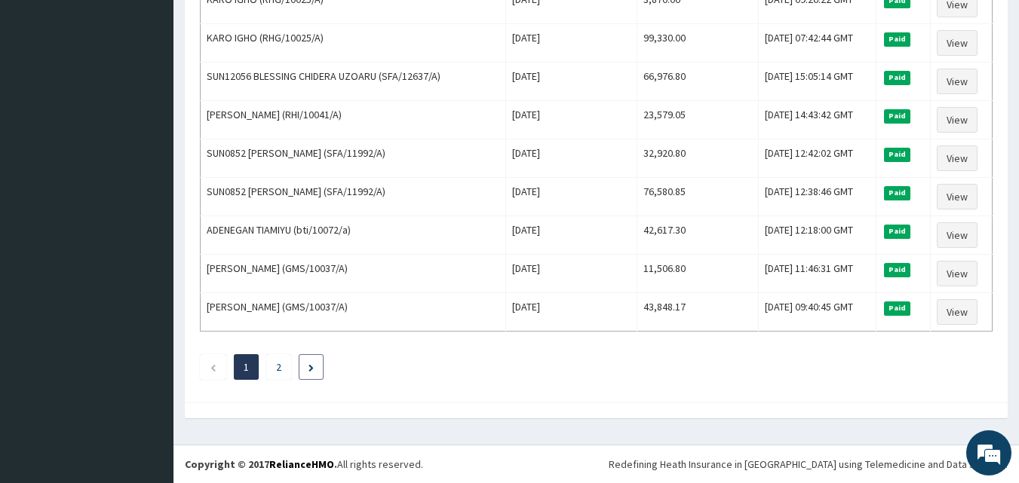
click at [306, 364] on li at bounding box center [311, 368] width 25 height 26
click at [278, 373] on link "2" at bounding box center [278, 368] width 5 height 14
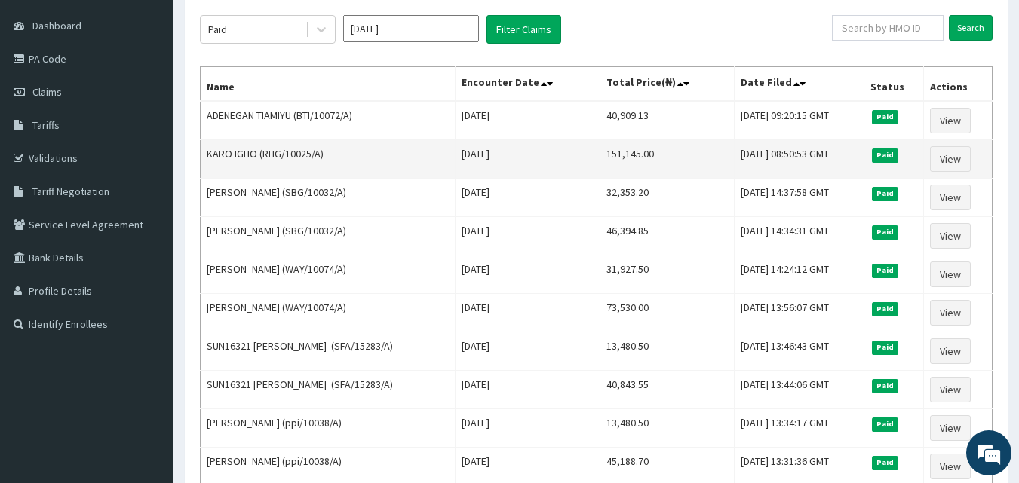
scroll to position [151, 0]
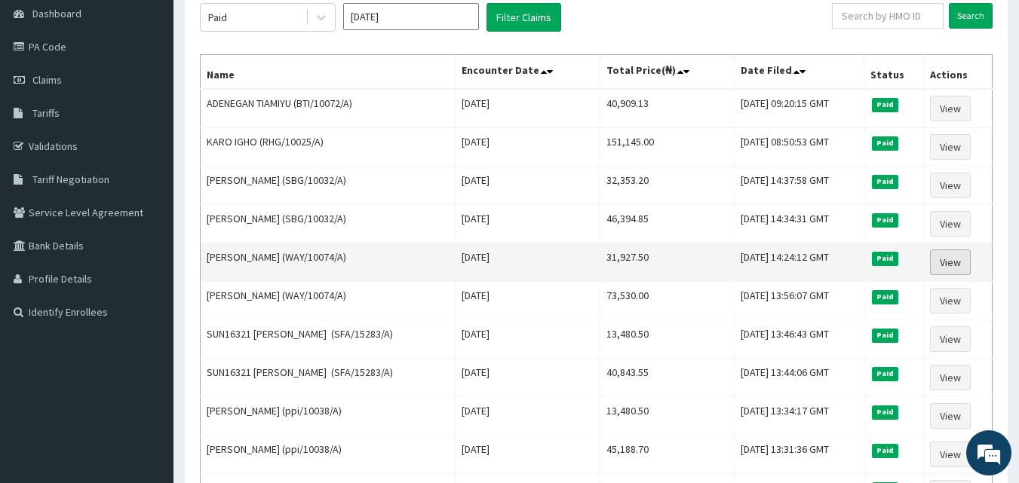
click at [961, 262] on link "View" at bounding box center [950, 263] width 41 height 26
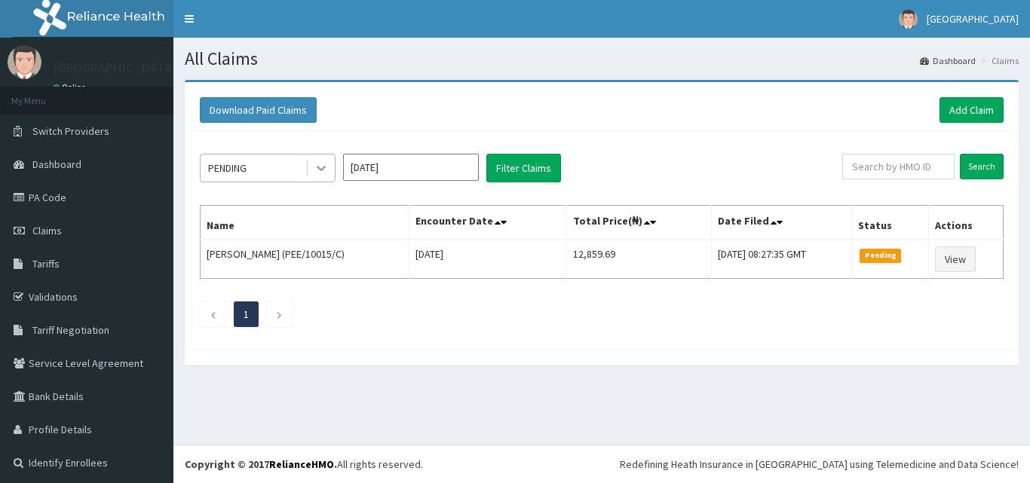
click at [323, 165] on icon at bounding box center [321, 168] width 15 height 15
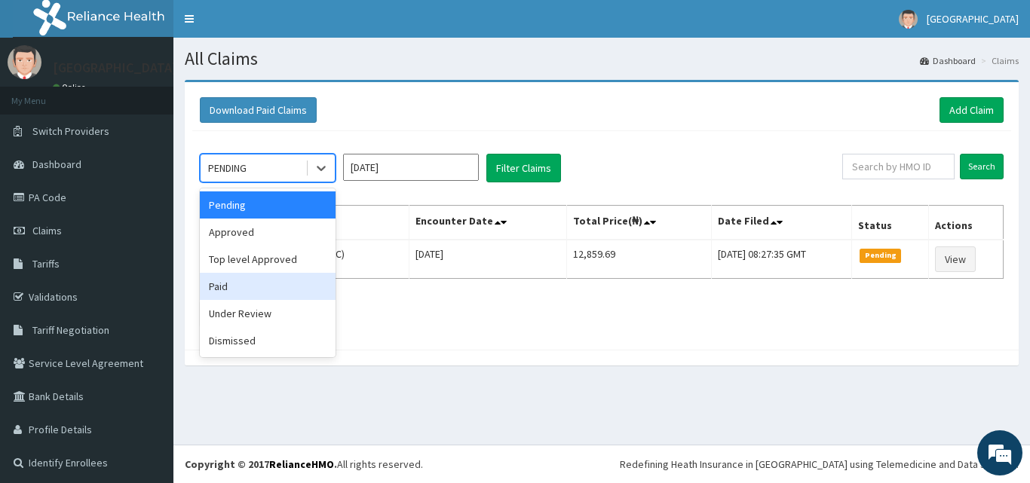
click at [275, 288] on div "Paid" at bounding box center [268, 286] width 136 height 27
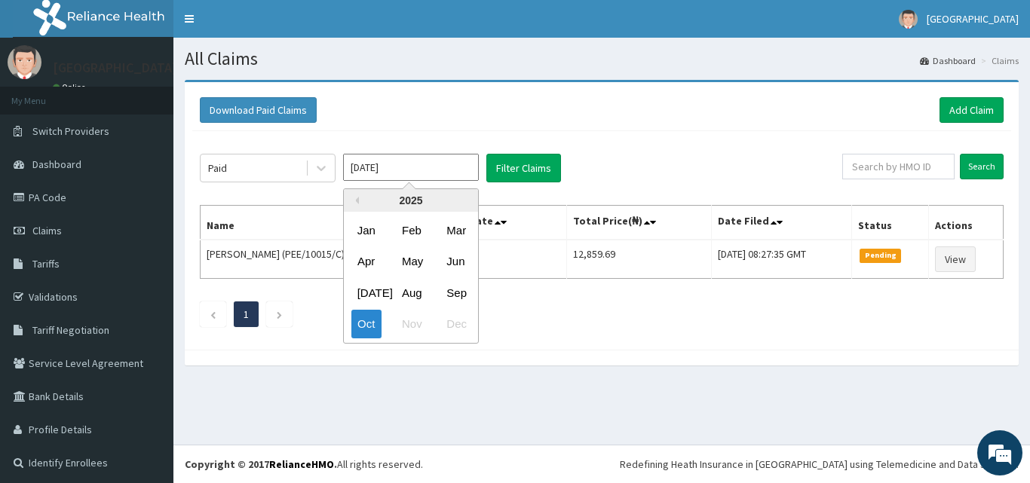
click at [414, 169] on input "[DATE]" at bounding box center [411, 167] width 136 height 27
click at [459, 293] on div "Sep" at bounding box center [455, 293] width 30 height 28
type input "[DATE]"
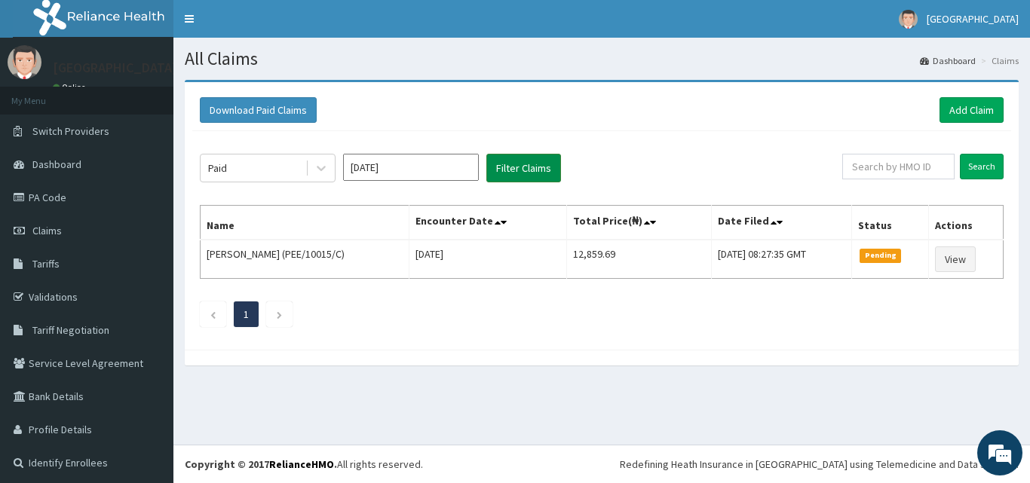
click at [525, 161] on button "Filter Claims" at bounding box center [524, 168] width 75 height 29
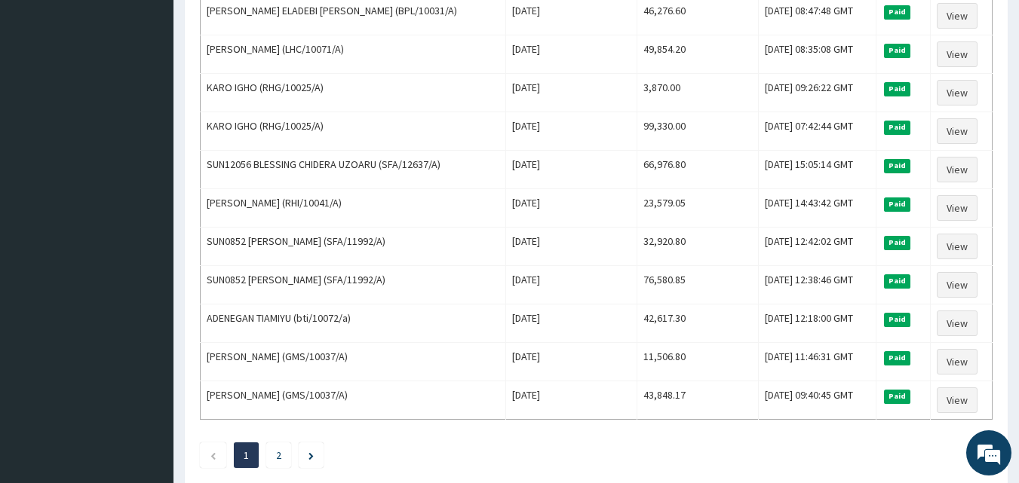
scroll to position [1832, 0]
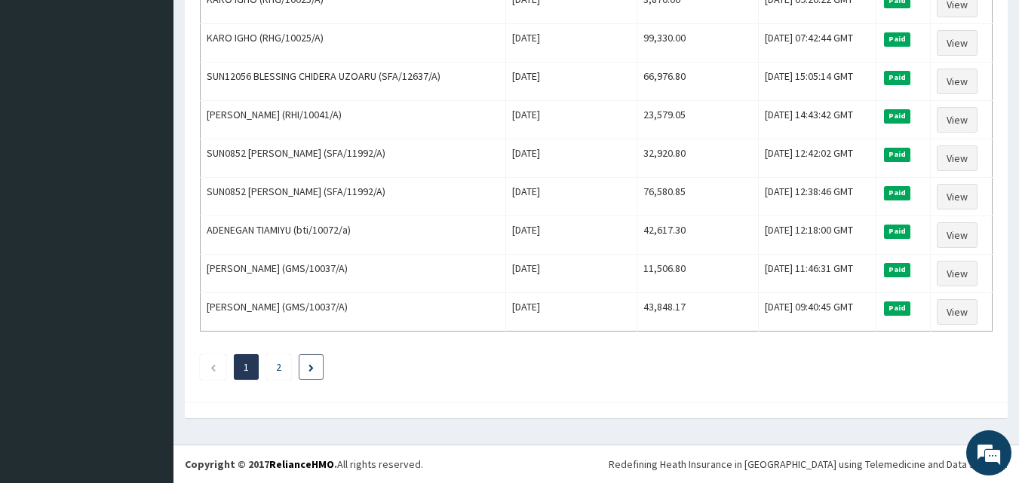
click at [313, 369] on icon "Next page" at bounding box center [310, 368] width 5 height 8
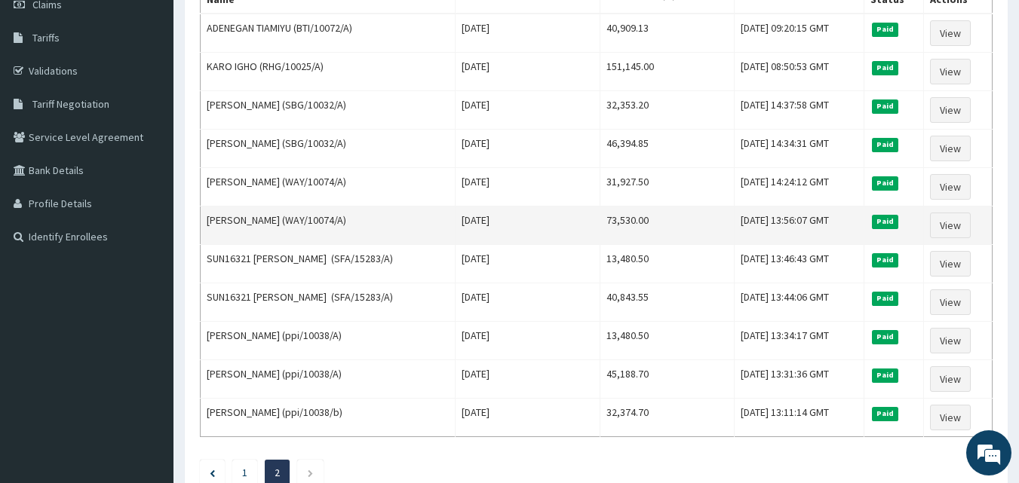
scroll to position [0, 0]
click at [953, 225] on link "View" at bounding box center [950, 226] width 41 height 26
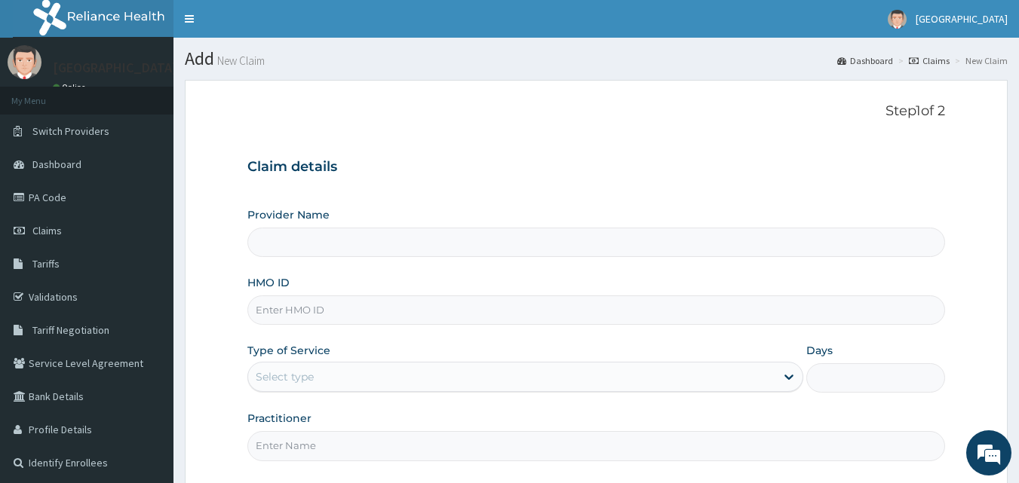
click at [345, 319] on input "HMO ID" at bounding box center [596, 310] width 698 height 29
type input "Apex Health Specialist Hospital"
type input "WAY/10074/A"
click at [355, 377] on div "Select type" at bounding box center [511, 377] width 527 height 24
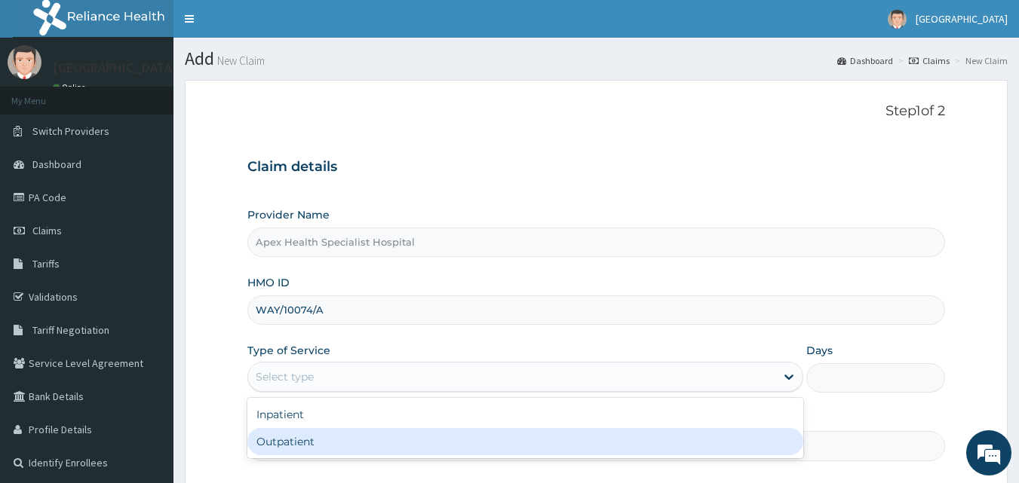
click at [348, 453] on div "Outpatient" at bounding box center [525, 441] width 556 height 27
type input "1"
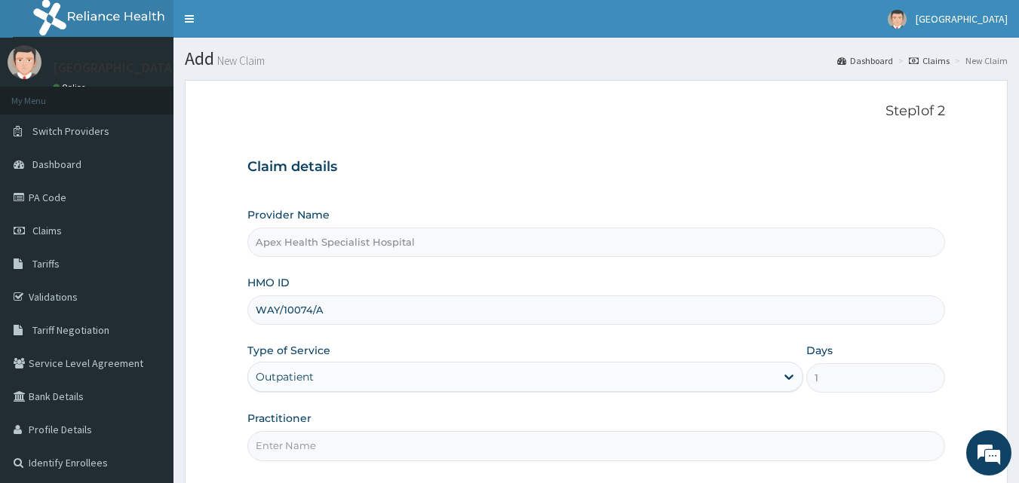
click at [408, 446] on input "Practitioner" at bounding box center [596, 445] width 698 height 29
type input "R"
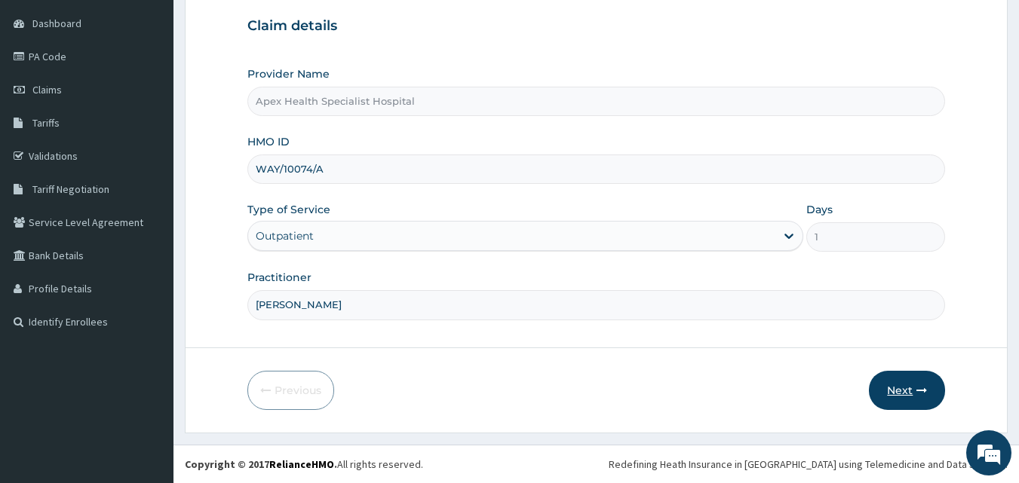
type input "DR OKEKE"
click at [904, 394] on button "Next" at bounding box center [907, 390] width 76 height 39
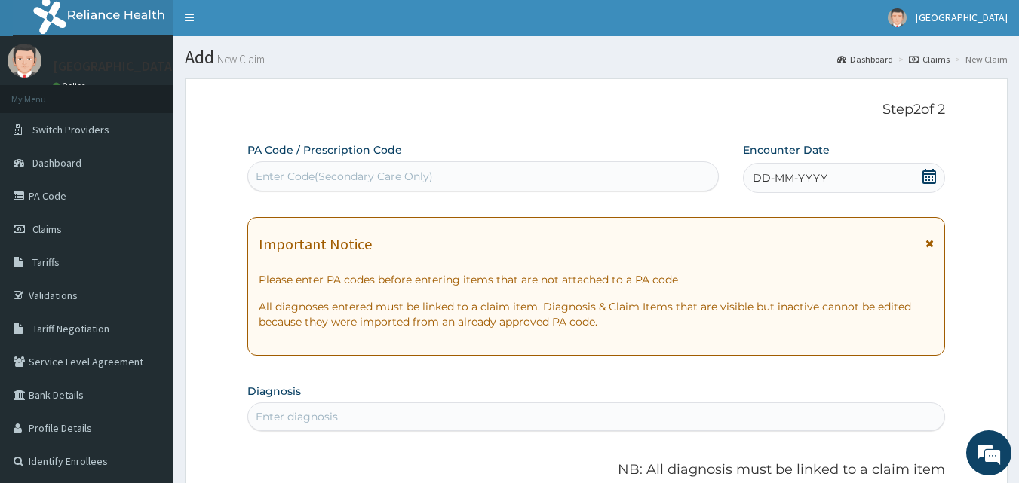
scroll to position [0, 0]
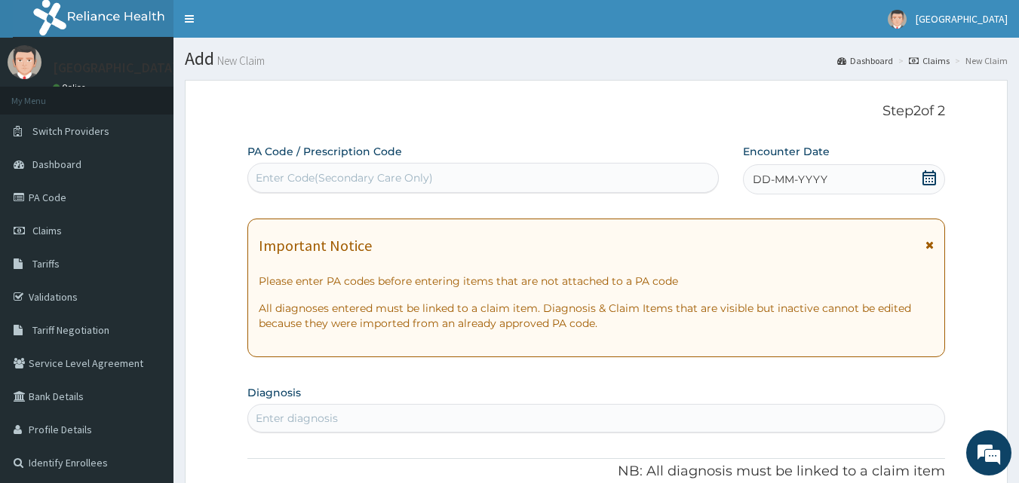
click at [834, 176] on div "DD-MM-YYYY" at bounding box center [844, 179] width 202 height 30
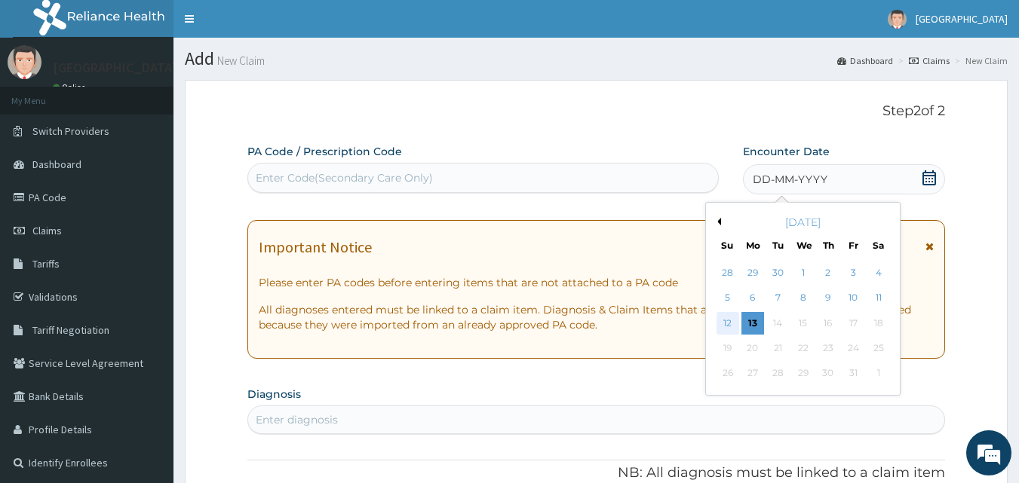
click at [727, 320] on div "12" at bounding box center [728, 323] width 23 height 23
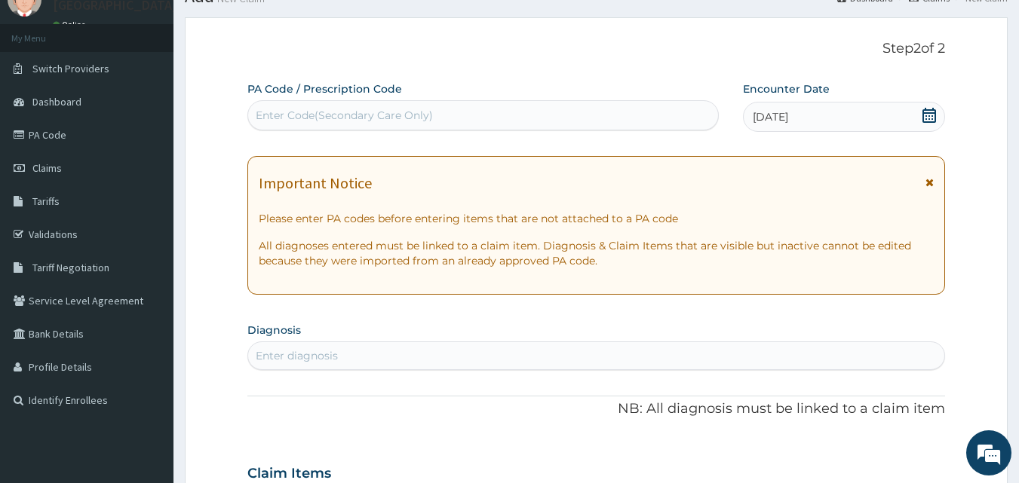
scroll to position [226, 0]
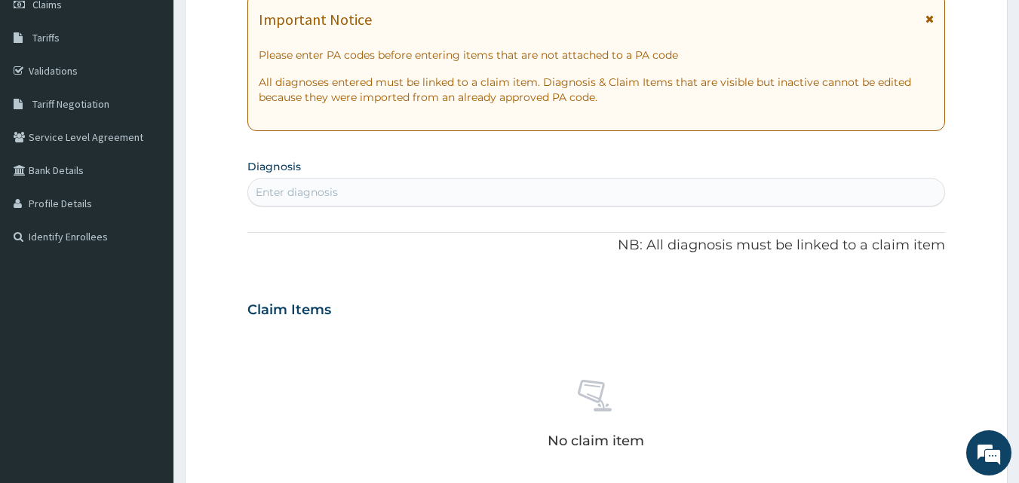
click at [482, 198] on div "Enter diagnosis" at bounding box center [596, 192] width 697 height 24
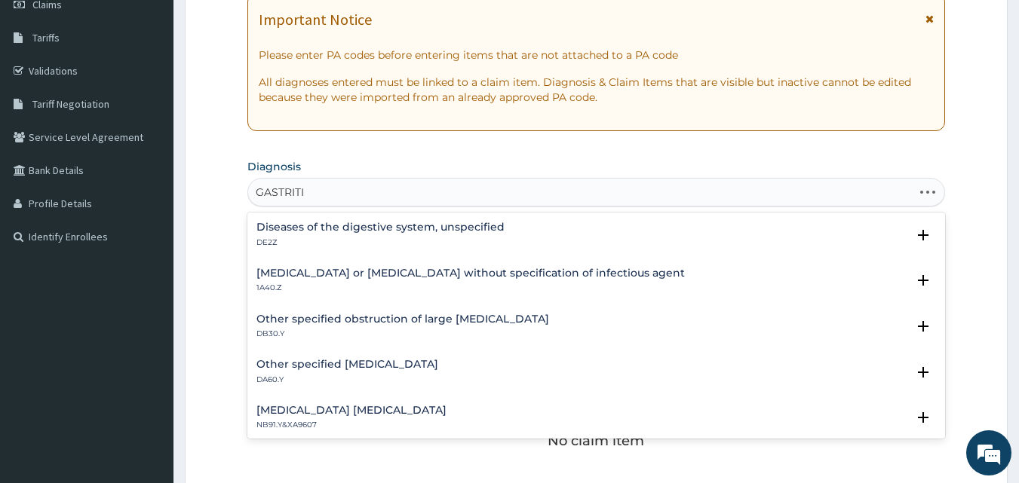
type input "GASTRITIS"
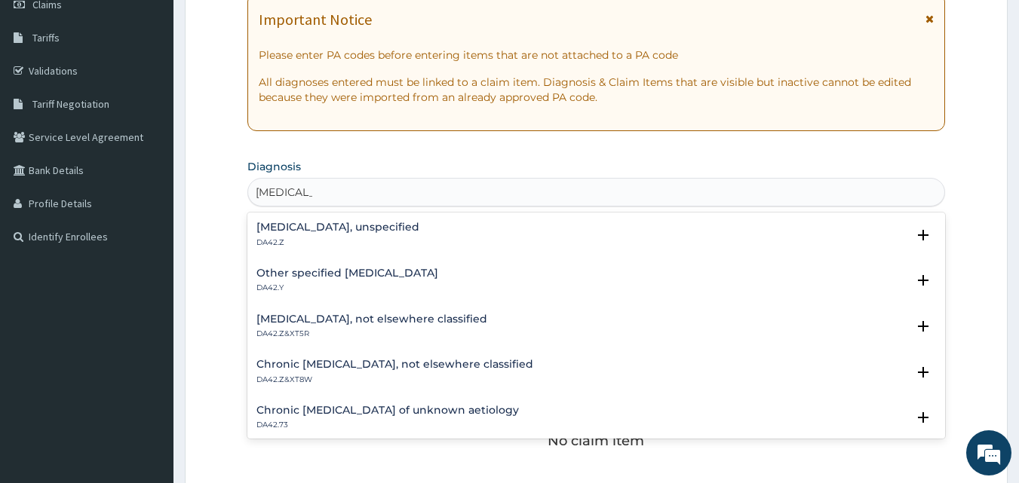
click at [404, 232] on div "Gastritis, unspecified DA42.Z" at bounding box center [596, 235] width 680 height 26
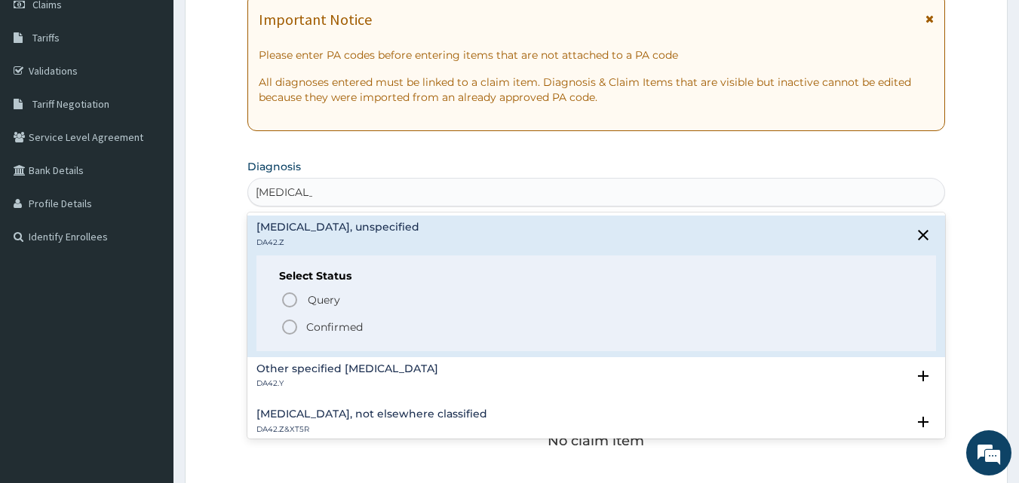
click at [368, 332] on span "Confirmed" at bounding box center [598, 327] width 634 height 18
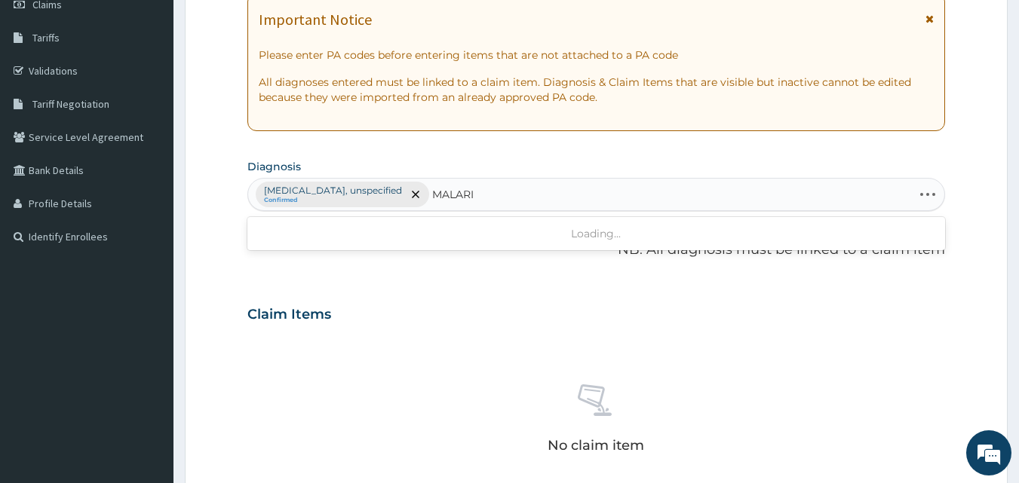
type input "MALARIA"
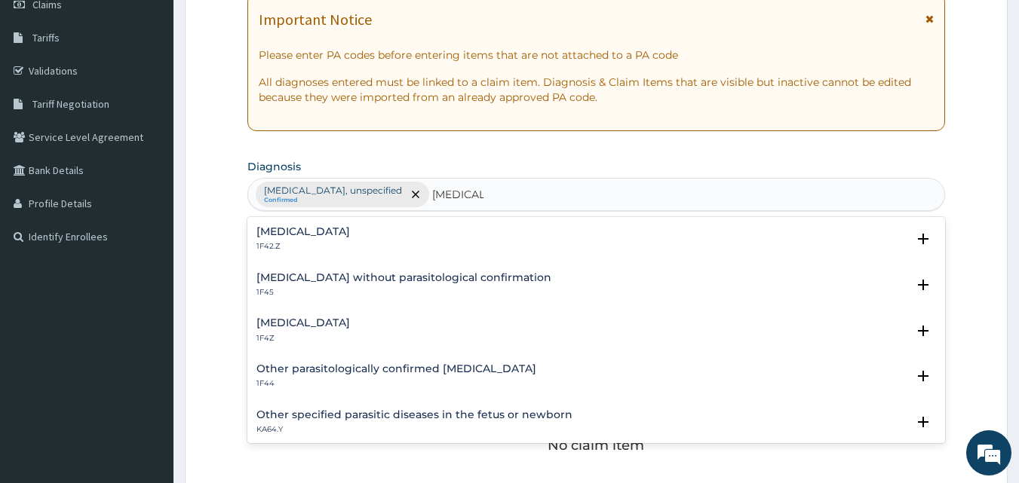
click at [337, 321] on h4 "Malaria, unspecified" at bounding box center [303, 323] width 94 height 11
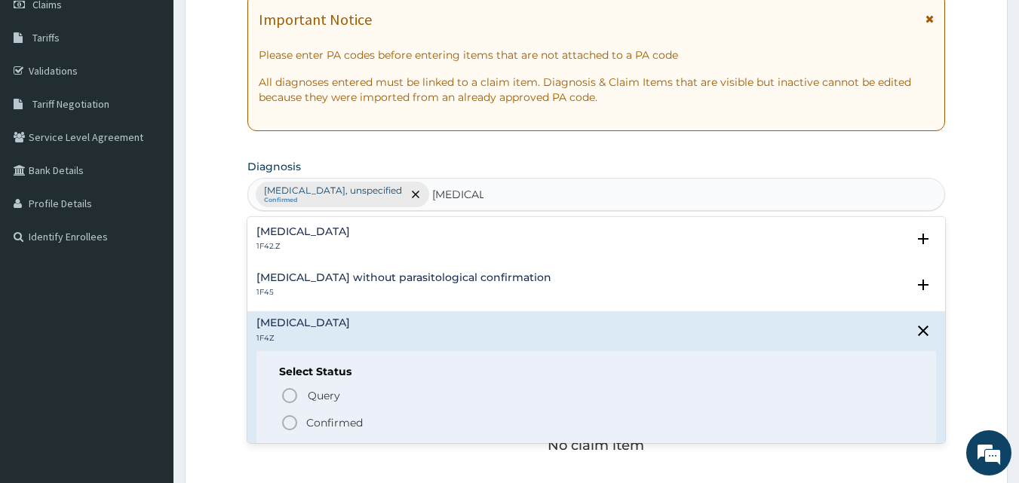
click at [321, 418] on p "Confirmed" at bounding box center [334, 423] width 57 height 15
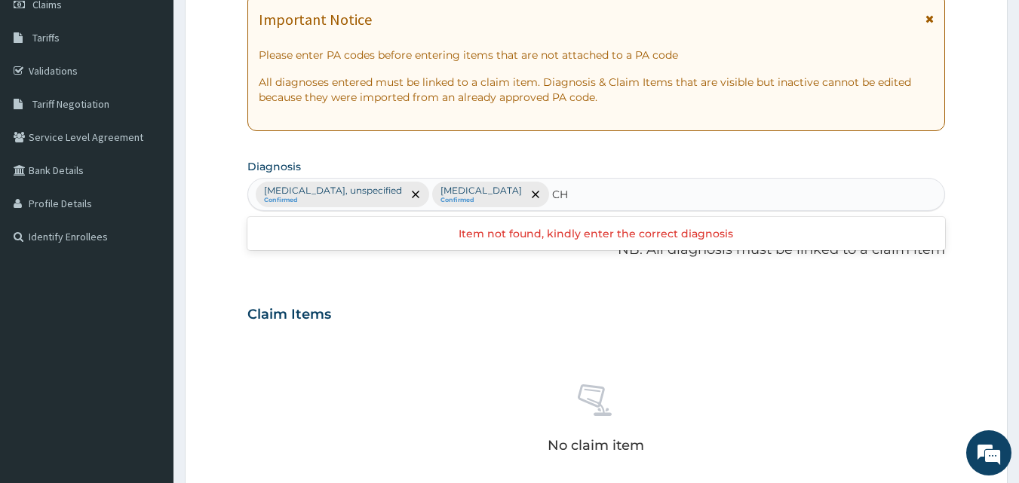
type input "C"
type input "CHEST"
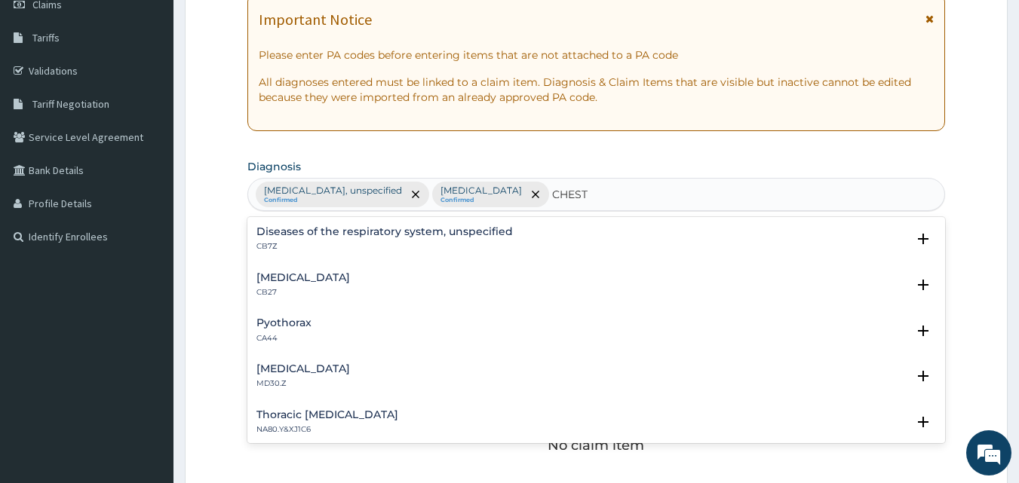
click at [350, 373] on h4 "Chest pain, unspecified" at bounding box center [303, 369] width 94 height 11
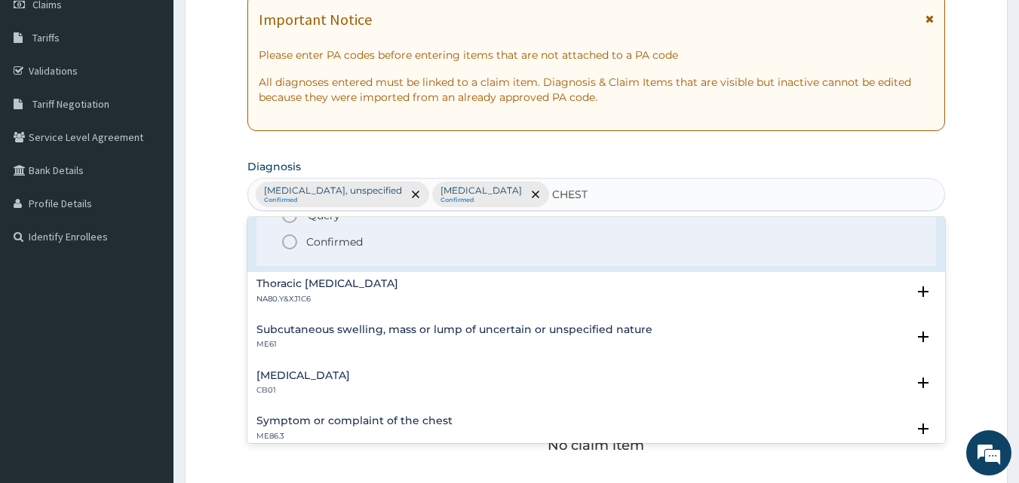
click at [351, 238] on p "Confirmed" at bounding box center [334, 242] width 57 height 15
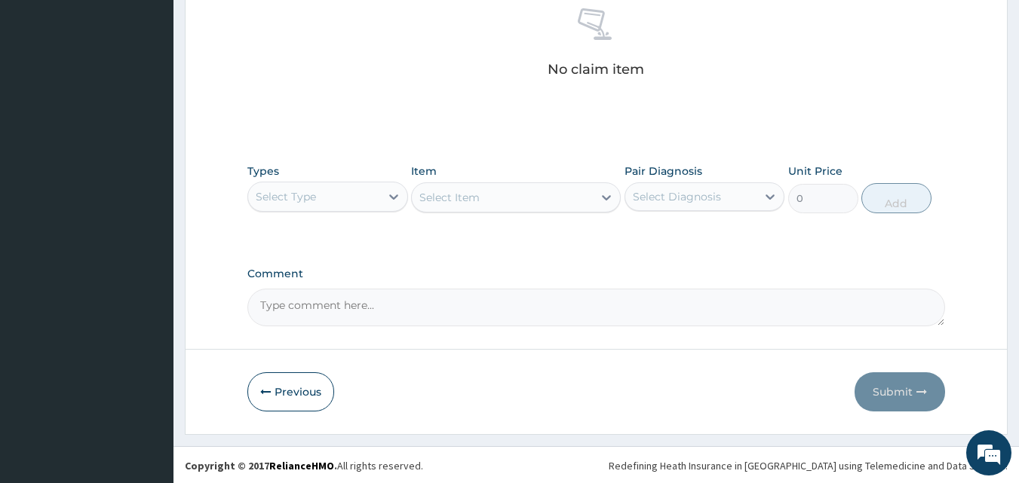
scroll to position [604, 0]
click at [377, 201] on div "Select Type" at bounding box center [314, 195] width 132 height 24
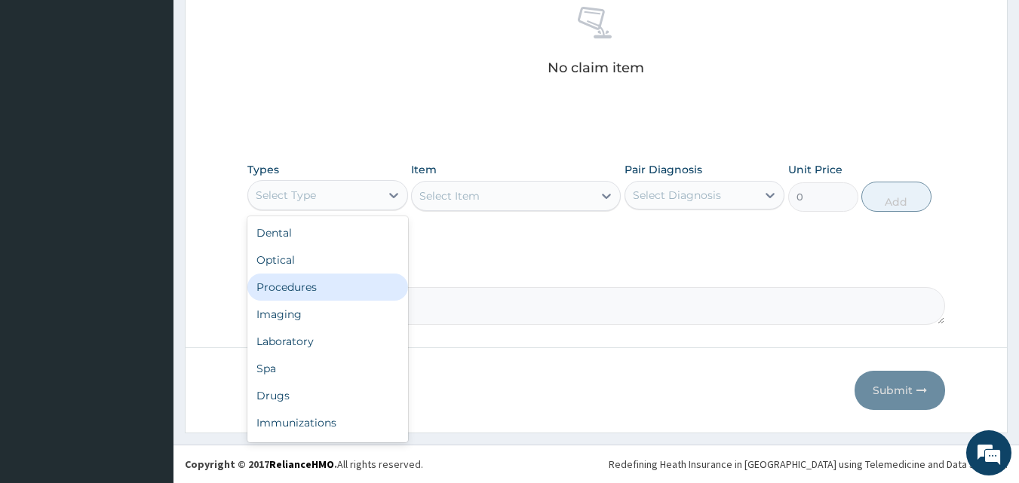
click at [327, 288] on div "Procedures" at bounding box center [327, 287] width 161 height 27
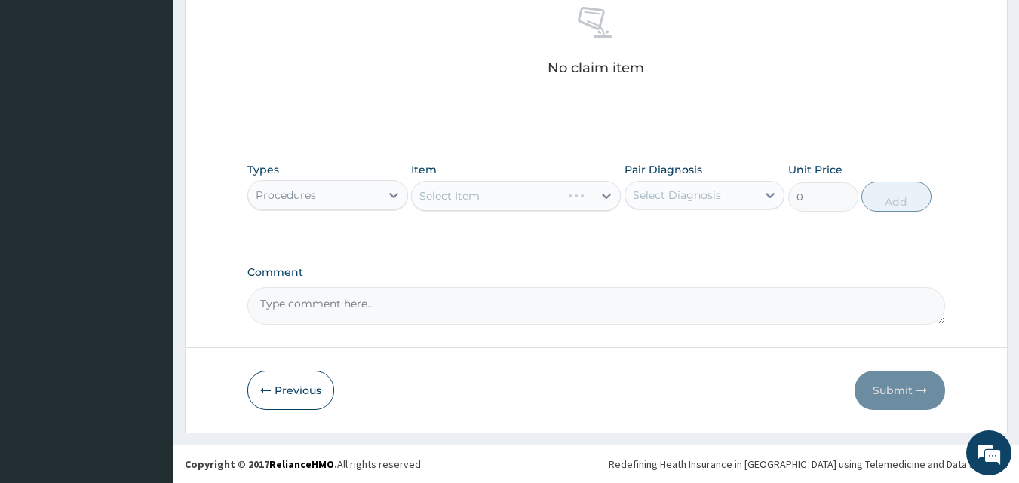
click at [514, 192] on div "Select Item" at bounding box center [516, 196] width 210 height 30
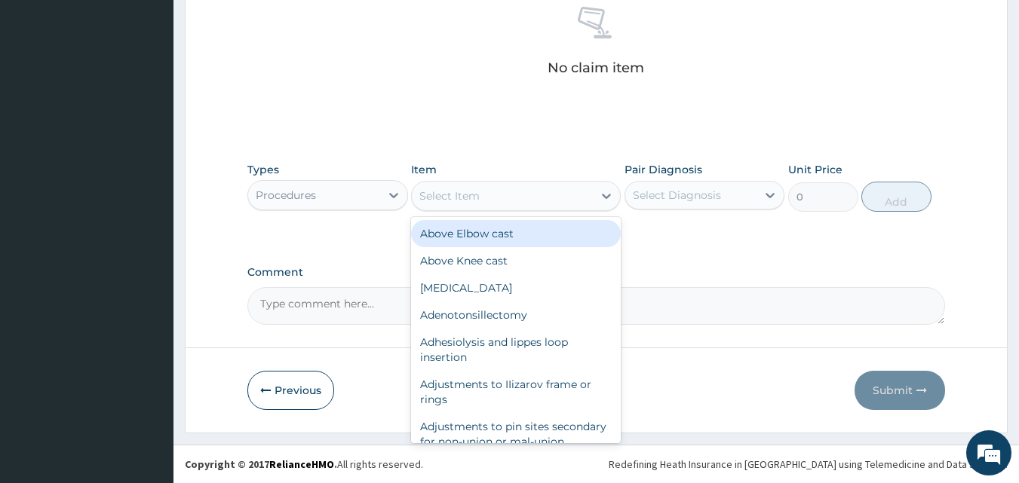
click at [514, 192] on div "Select Item" at bounding box center [502, 196] width 181 height 24
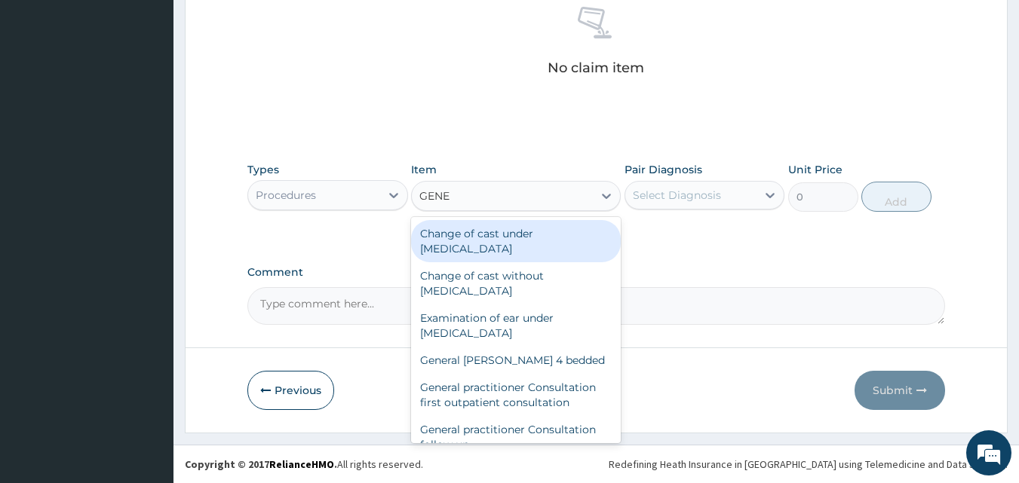
type input "GENER"
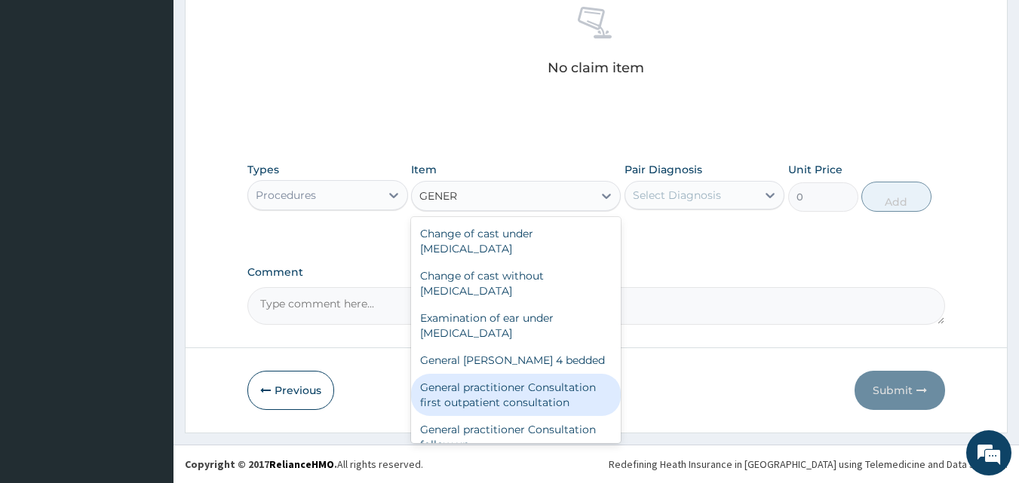
drag, startPoint x: 479, startPoint y: 395, endPoint x: 481, endPoint y: 386, distance: 9.3
click at [479, 394] on div "General practitioner Consultation first outpatient consultation" at bounding box center [516, 395] width 210 height 42
type input "3547.5"
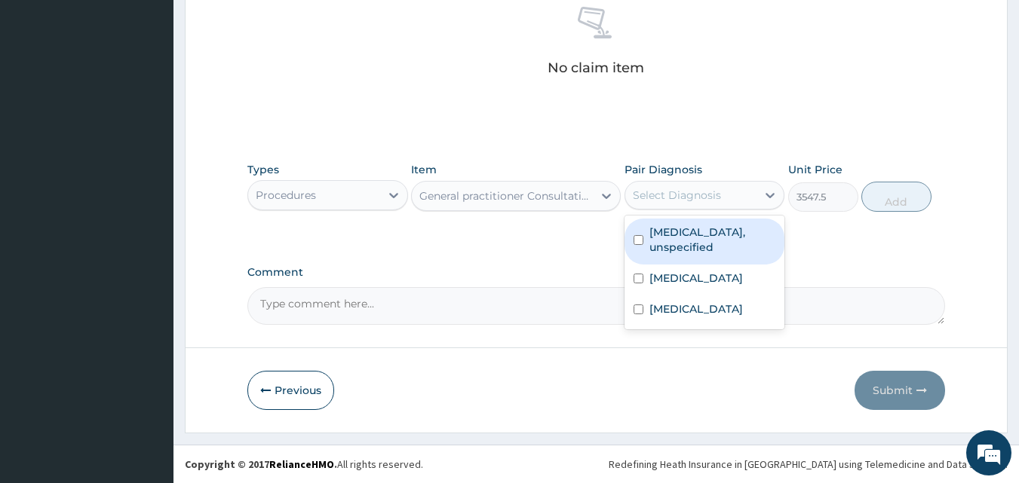
click at [711, 194] on div "Select Diagnosis" at bounding box center [677, 195] width 88 height 15
click at [681, 228] on label "Gastritis, unspecified" at bounding box center [712, 240] width 127 height 30
checkbox input "true"
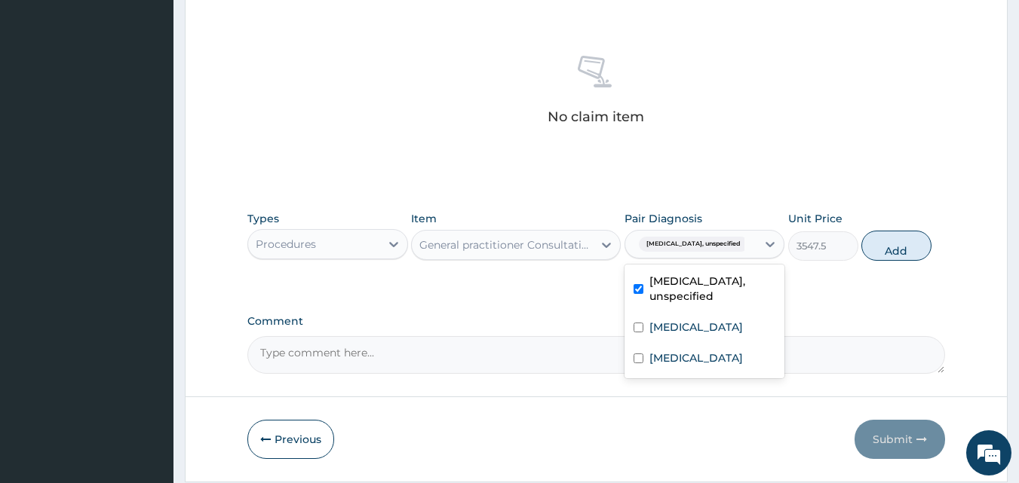
scroll to position [529, 0]
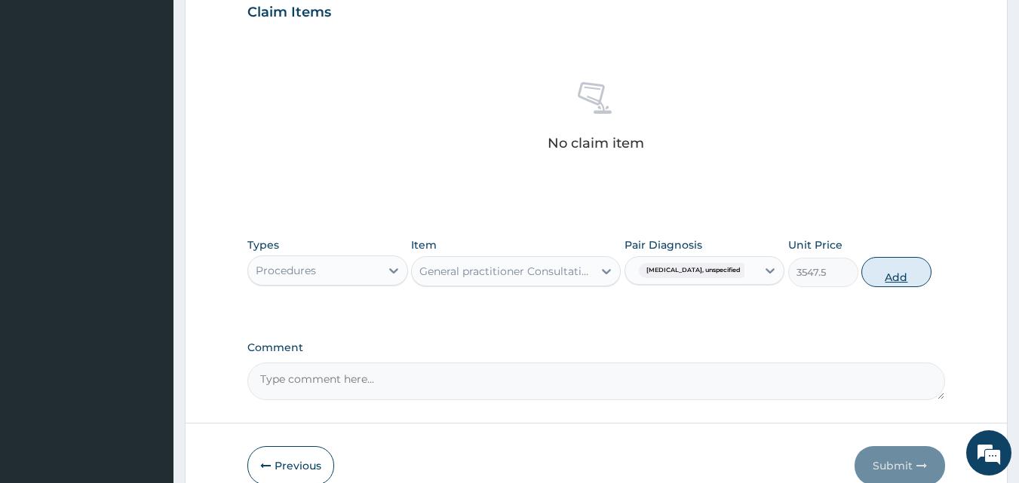
click at [907, 278] on button "Add" at bounding box center [896, 272] width 70 height 30
type input "0"
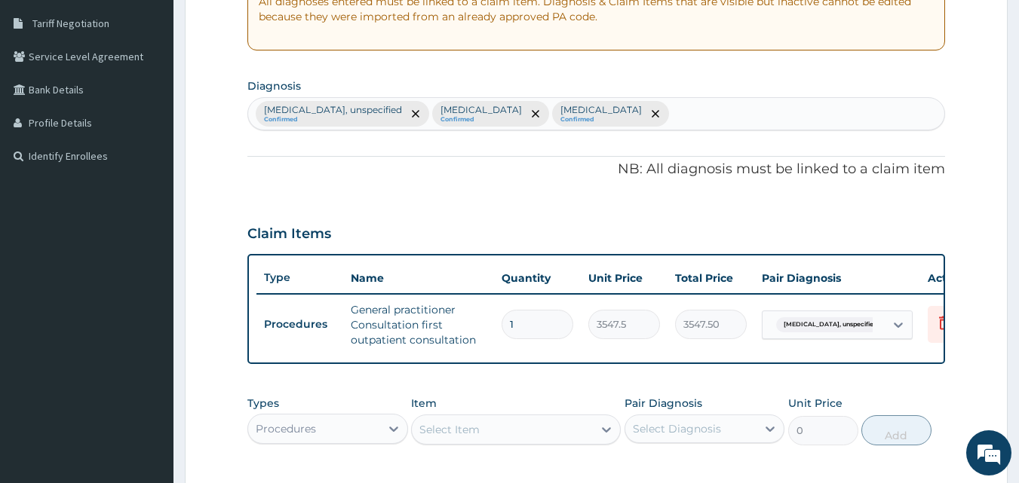
scroll to position [302, 0]
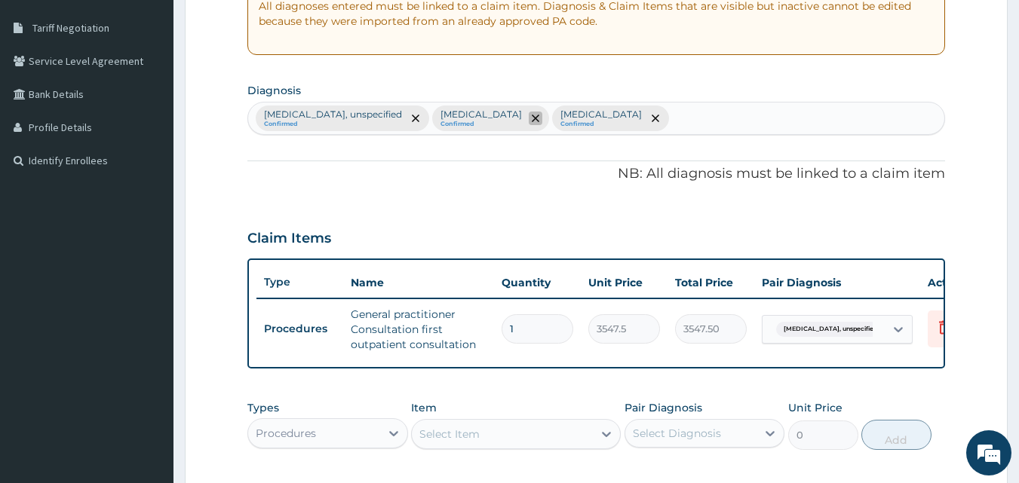
click at [532, 119] on icon "remove selection option" at bounding box center [536, 119] width 8 height 8
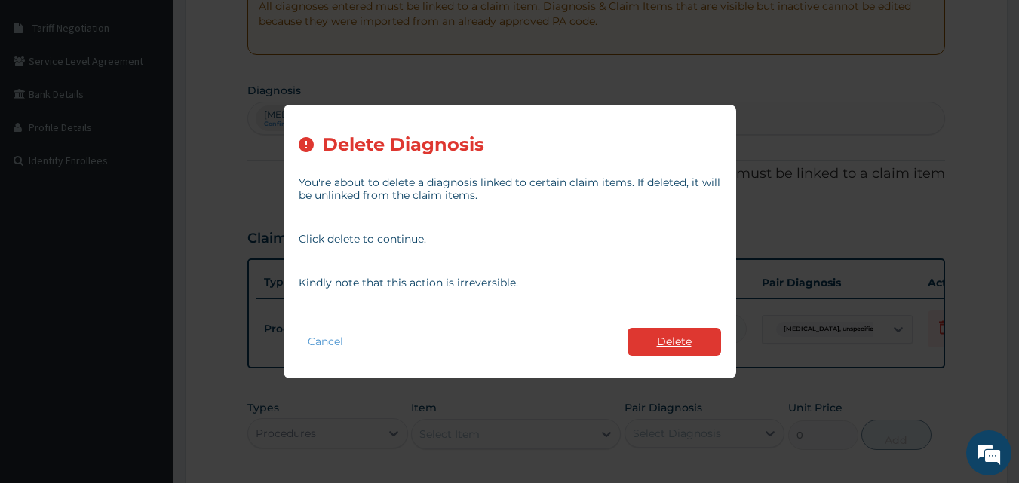
click at [664, 342] on button "Delete" at bounding box center [675, 342] width 94 height 28
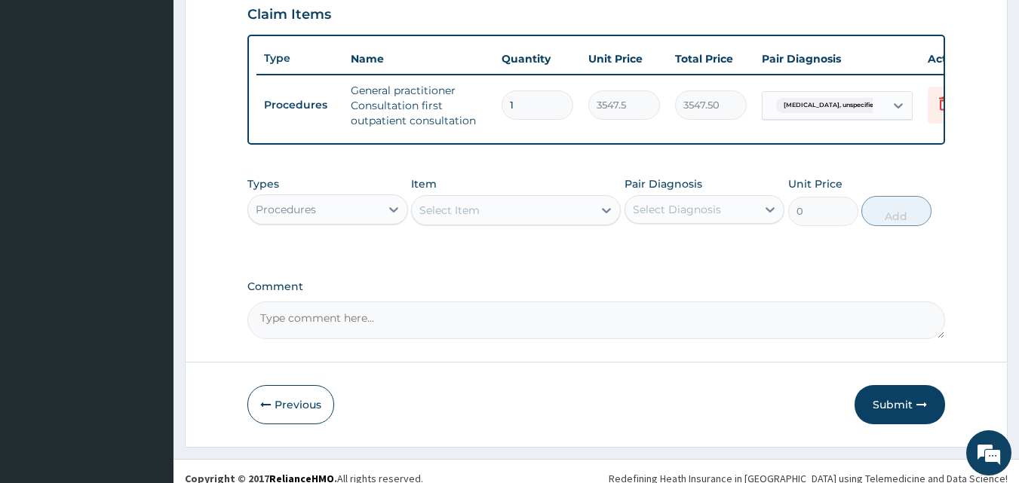
scroll to position [529, 0]
click at [388, 215] on icon at bounding box center [393, 207] width 15 height 15
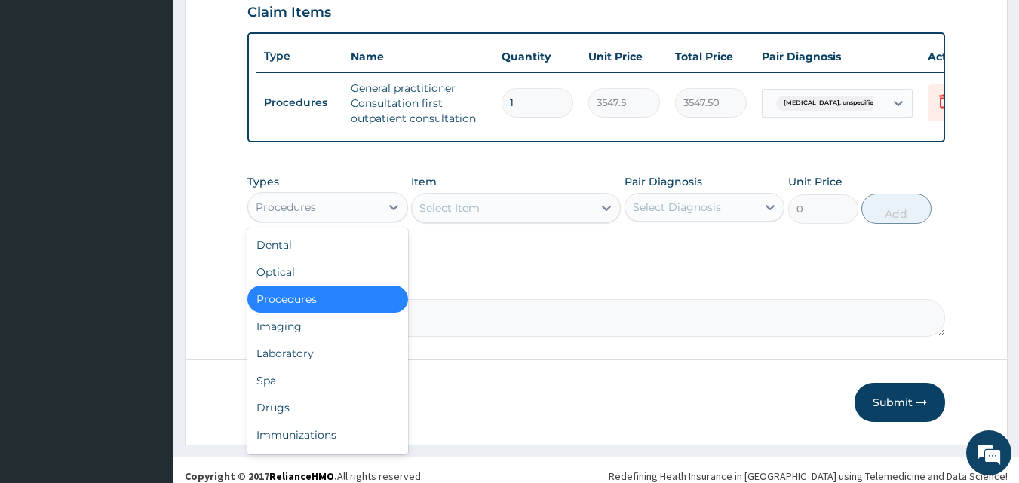
click at [468, 216] on div "Select Item" at bounding box center [449, 208] width 60 height 15
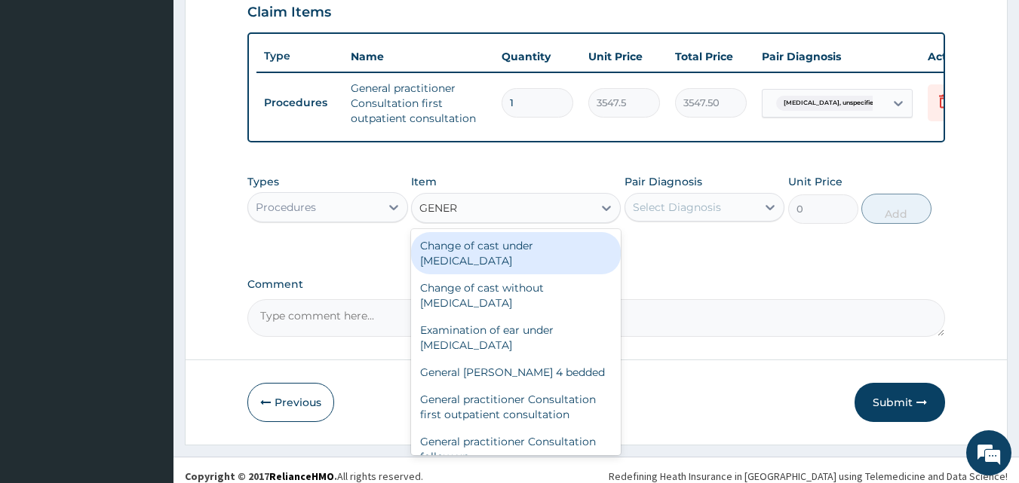
type input "GENERA"
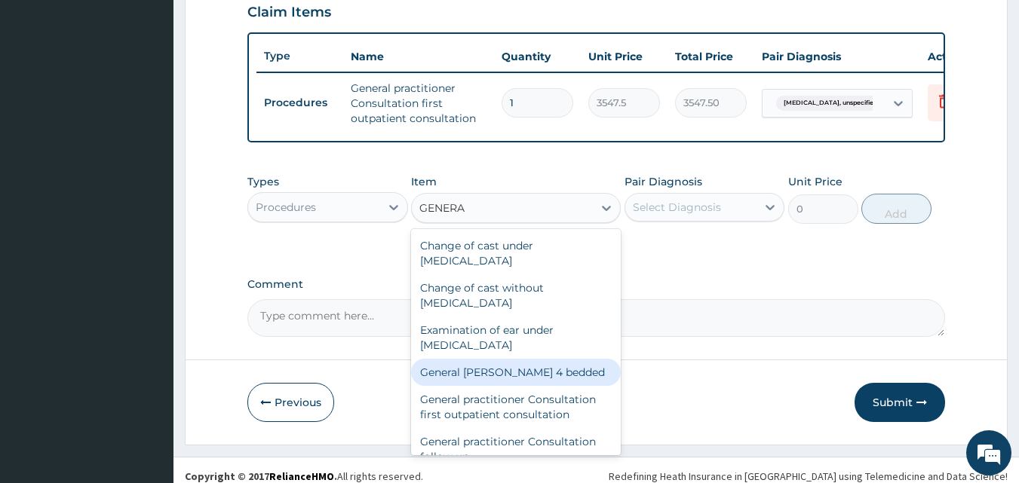
scroll to position [75, 0]
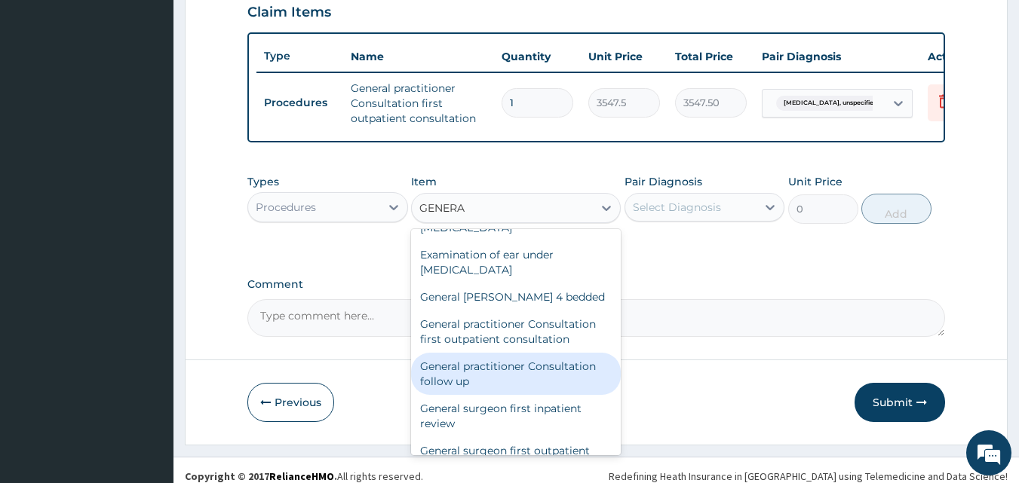
click at [513, 383] on div "General practitioner Consultation follow up" at bounding box center [516, 374] width 210 height 42
type input "2365"
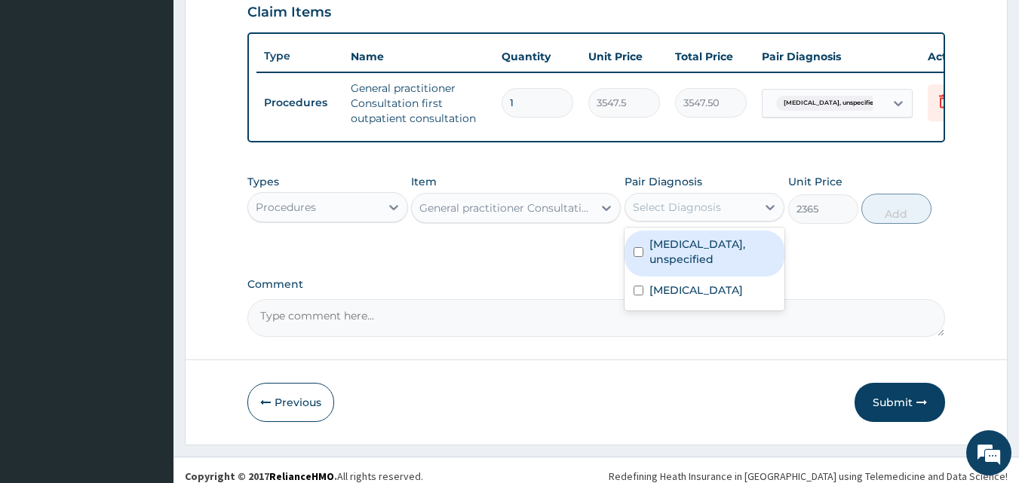
click at [708, 215] on div "Select Diagnosis" at bounding box center [677, 207] width 88 height 15
click at [678, 256] on label "Gastritis, unspecified" at bounding box center [712, 252] width 127 height 30
checkbox input "true"
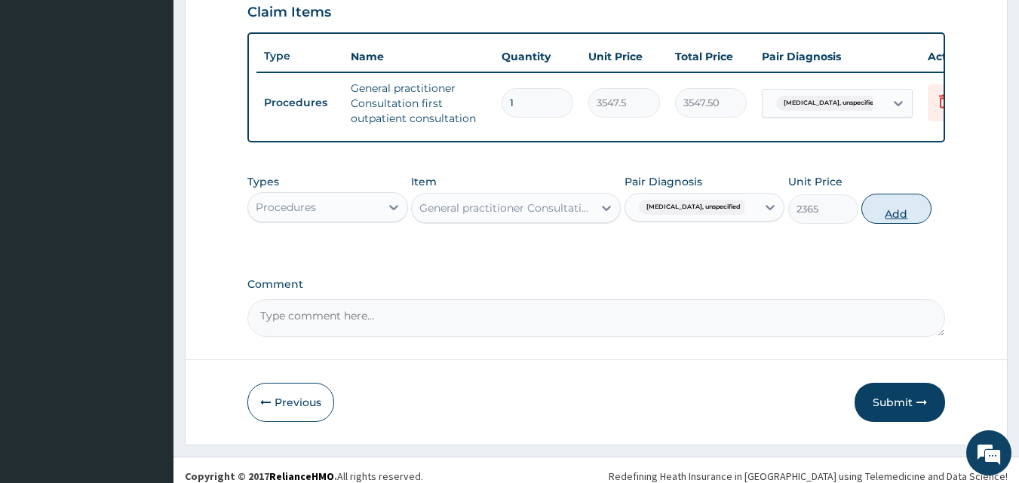
click at [900, 224] on button "Add" at bounding box center [896, 209] width 70 height 30
type input "0"
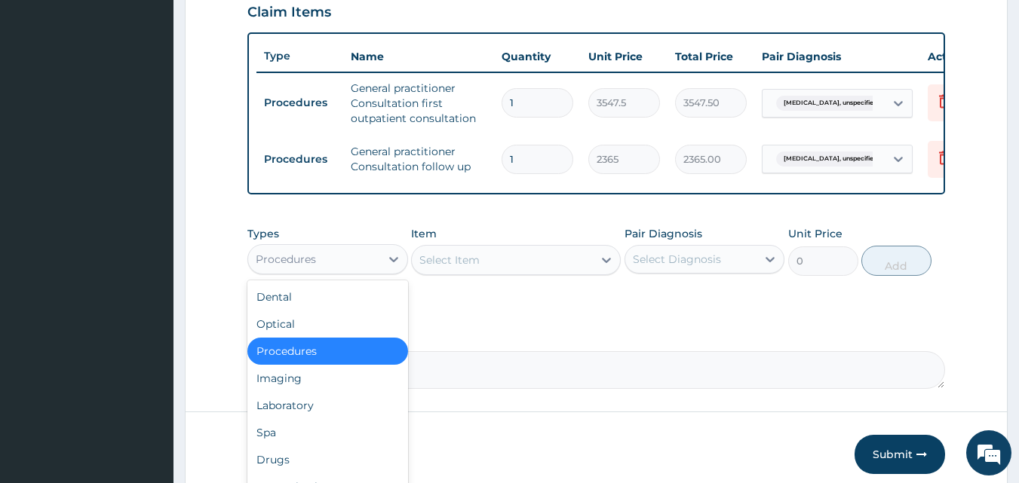
click at [360, 272] on div "Procedures" at bounding box center [314, 259] width 132 height 24
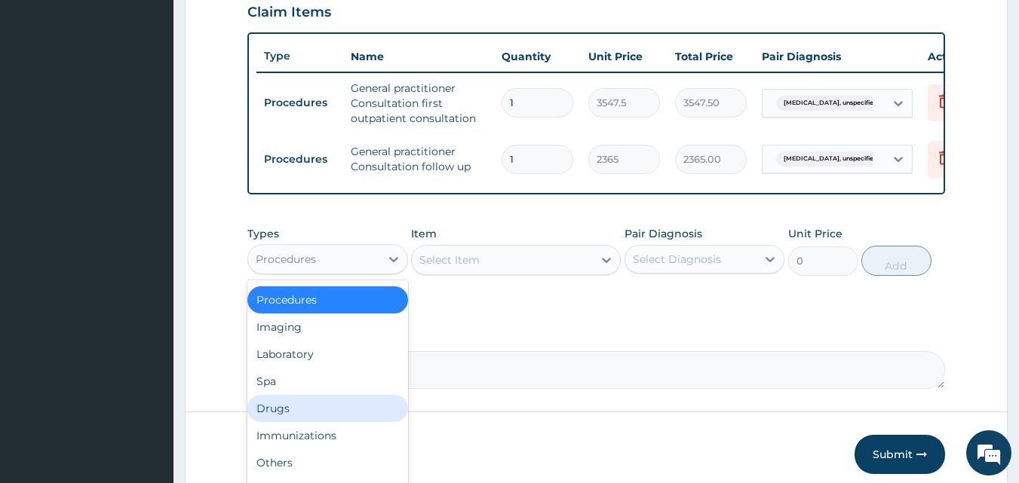
click at [311, 416] on div "Drugs" at bounding box center [327, 408] width 161 height 27
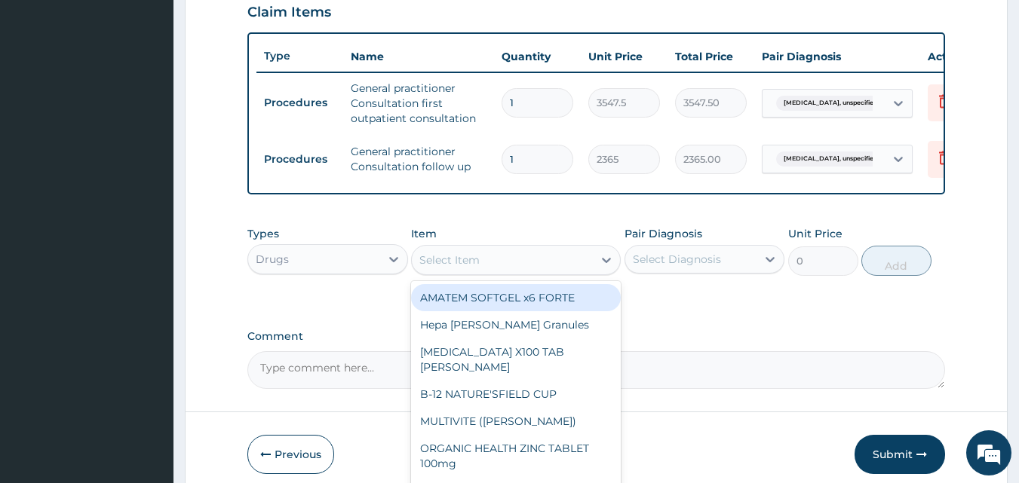
click at [472, 268] on div "Select Item" at bounding box center [449, 260] width 60 height 15
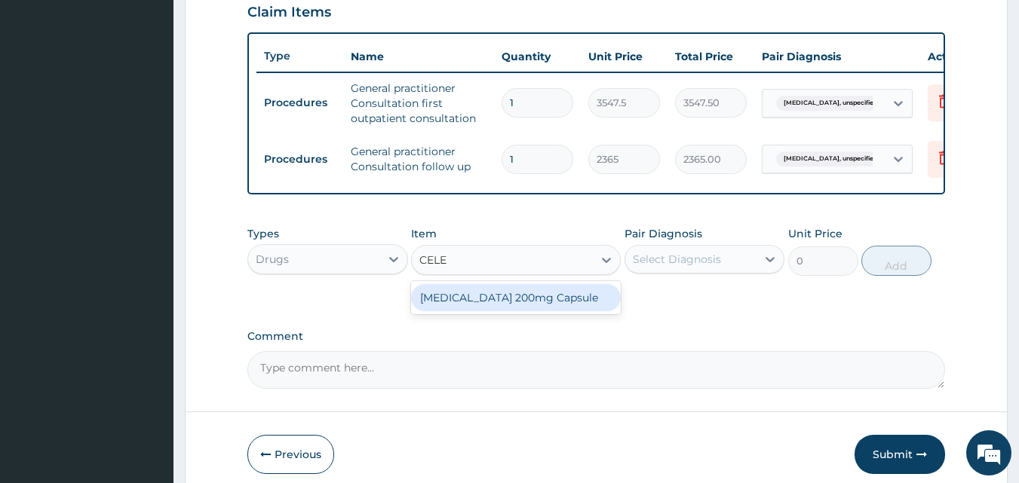
type input "CELEB"
click at [493, 305] on div "Celebrex 200mg Capsule" at bounding box center [516, 297] width 210 height 27
type input "402.05"
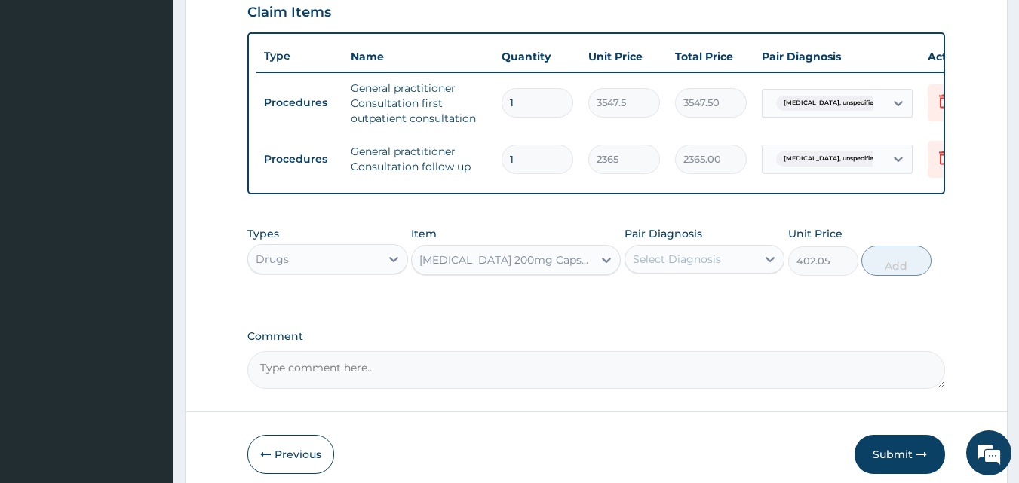
click at [720, 272] on div "Select Diagnosis" at bounding box center [691, 259] width 132 height 24
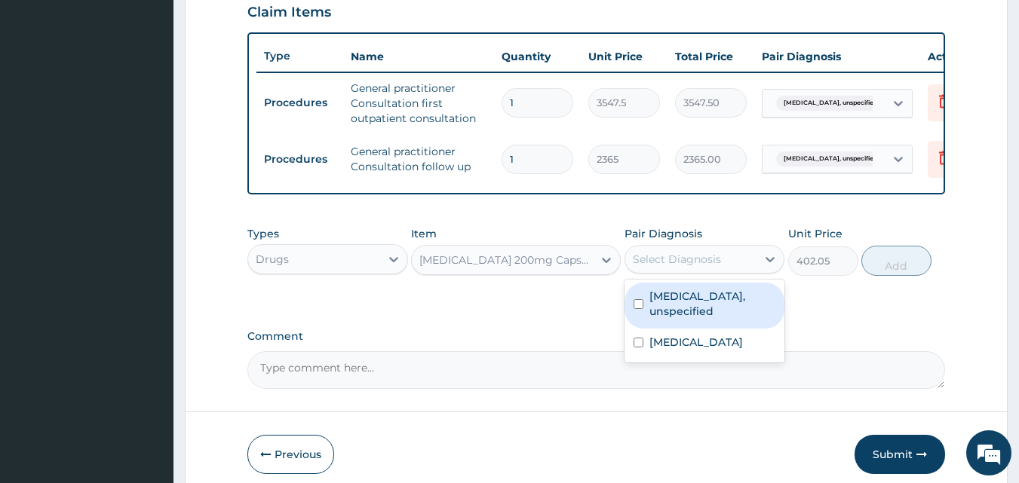
click at [711, 311] on label "Gastritis, unspecified" at bounding box center [712, 304] width 127 height 30
checkbox input "true"
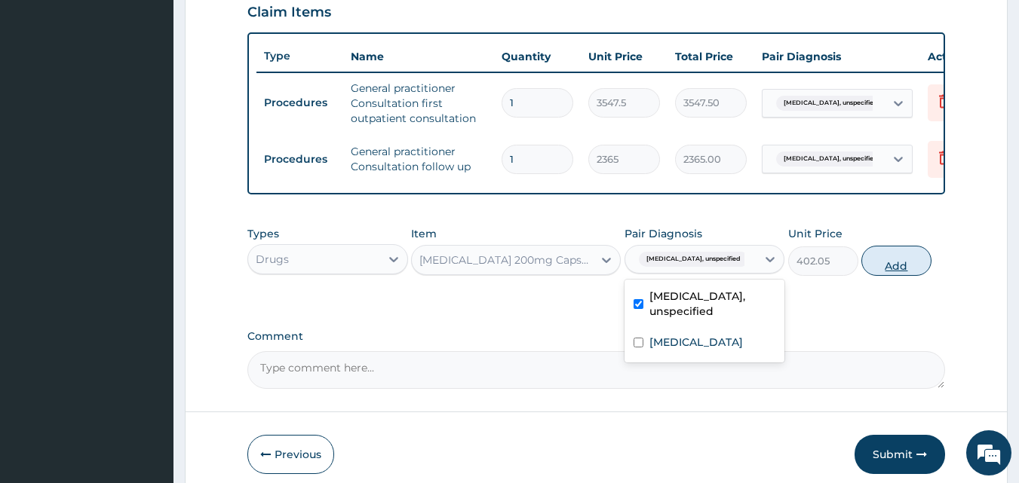
click at [889, 276] on button "Add" at bounding box center [896, 261] width 70 height 30
type input "0"
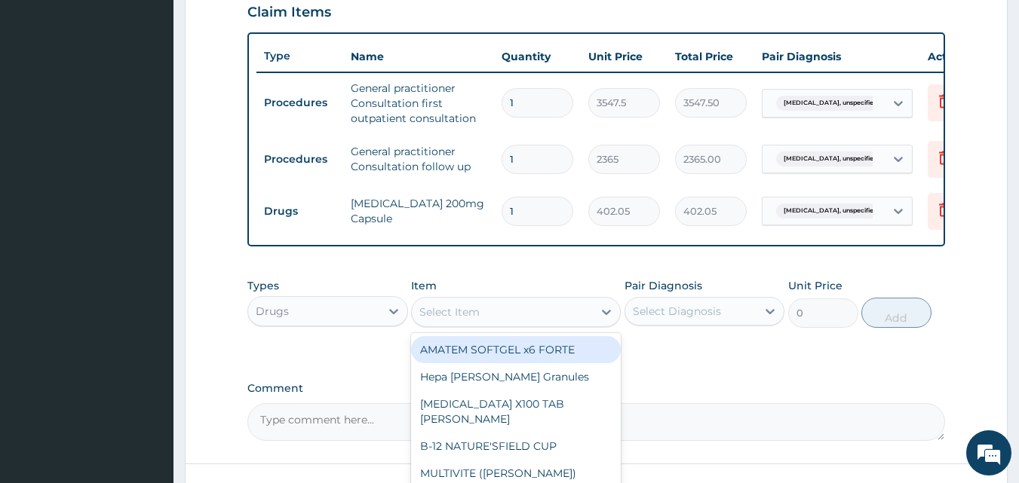
click at [436, 320] on div "Select Item" at bounding box center [449, 312] width 60 height 15
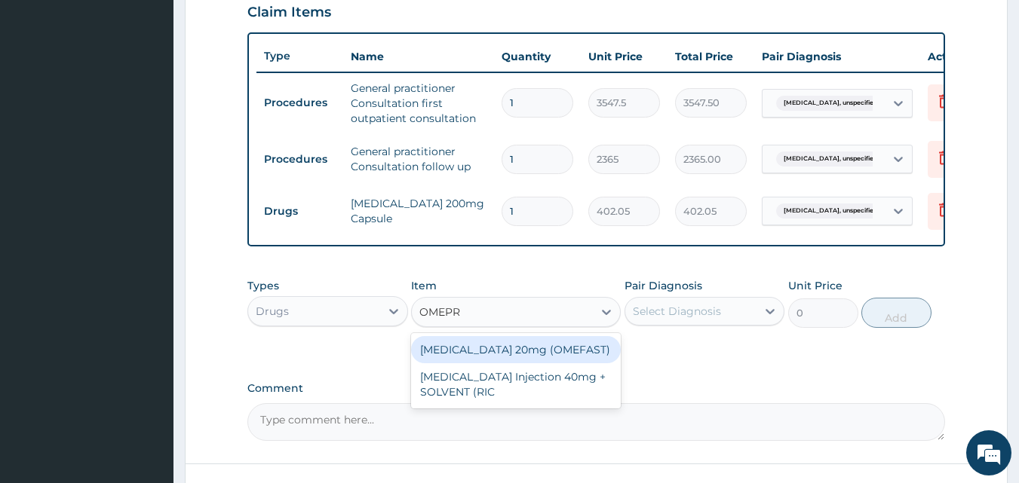
type input "OMEPRA"
click at [468, 364] on div "OMEPRAZOLE 20mg (OMEFAST)" at bounding box center [516, 349] width 210 height 27
type input "82.775"
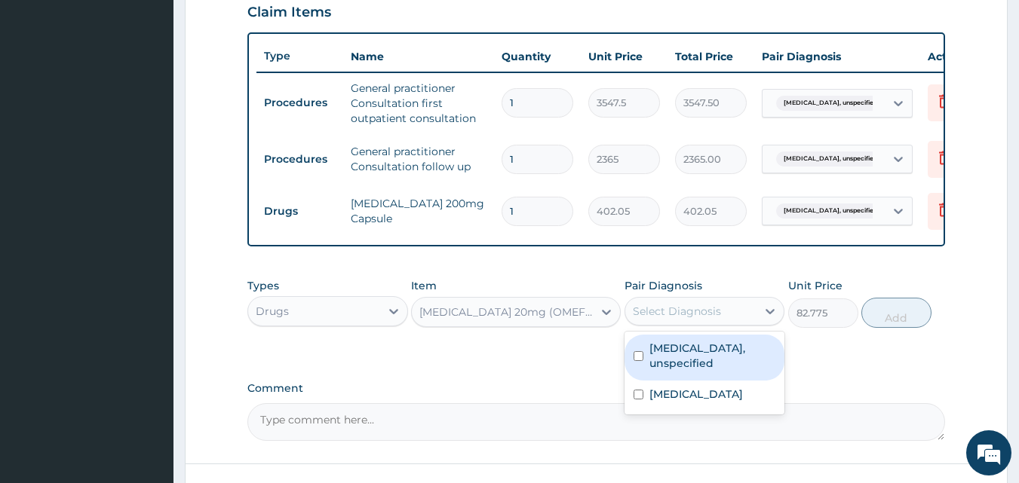
click at [701, 319] on div "Select Diagnosis" at bounding box center [677, 311] width 88 height 15
click at [690, 363] on label "Gastritis, unspecified" at bounding box center [712, 356] width 127 height 30
checkbox input "true"
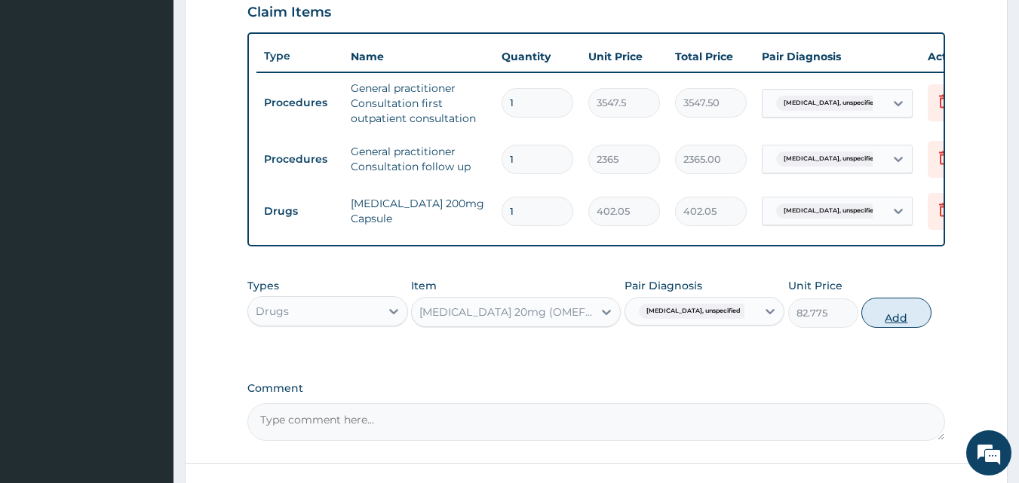
click at [899, 327] on button "Add" at bounding box center [896, 313] width 70 height 30
type input "0"
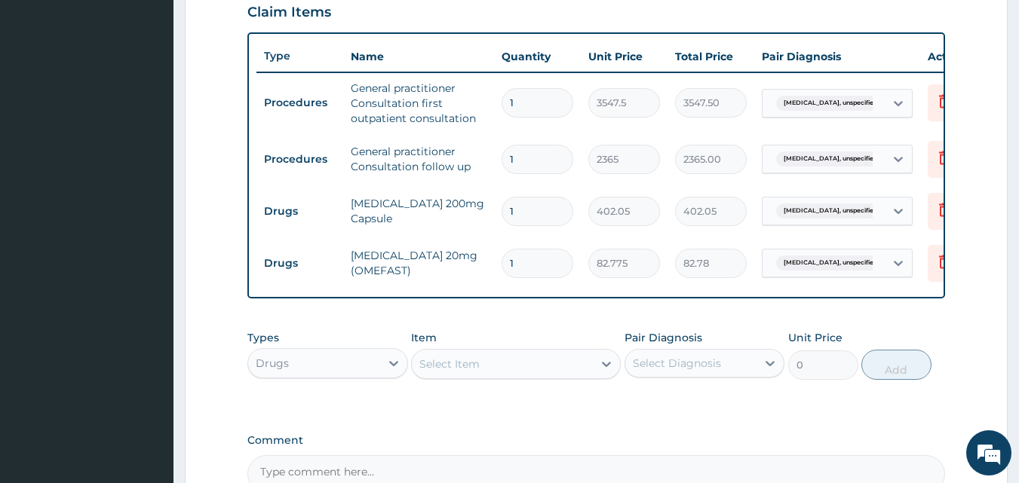
click at [480, 376] on div "Select Item" at bounding box center [502, 364] width 181 height 24
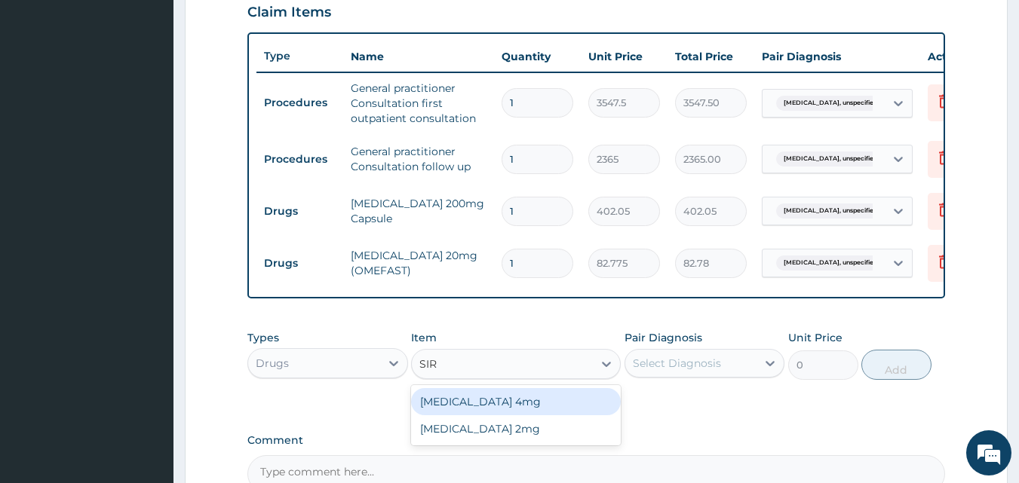
type input "SIRD"
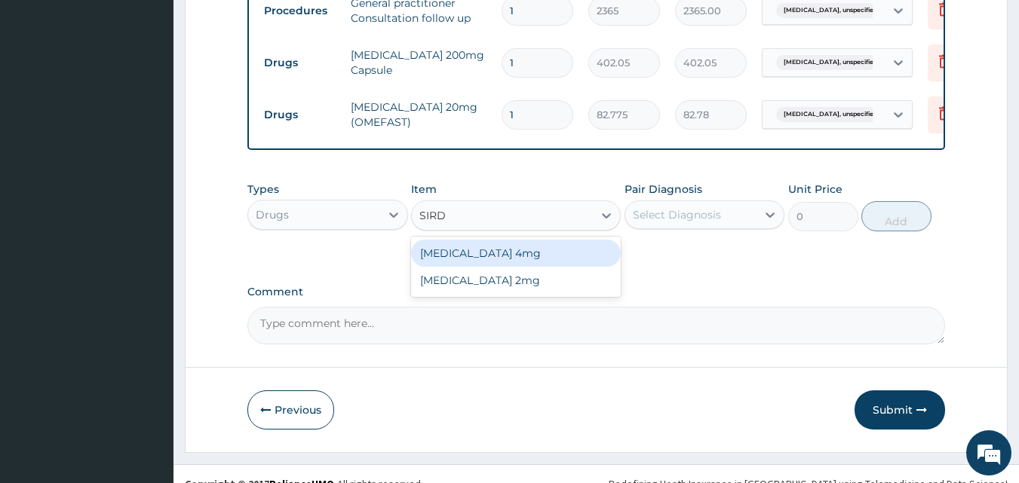
scroll to position [680, 0]
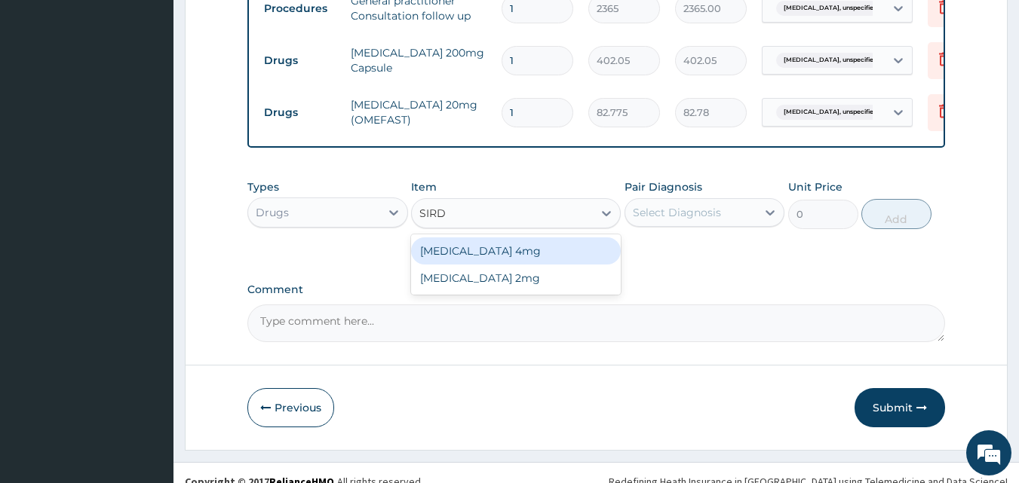
click at [520, 265] on div "SIRDALUD 4mg" at bounding box center [516, 251] width 210 height 27
type input "236.5"
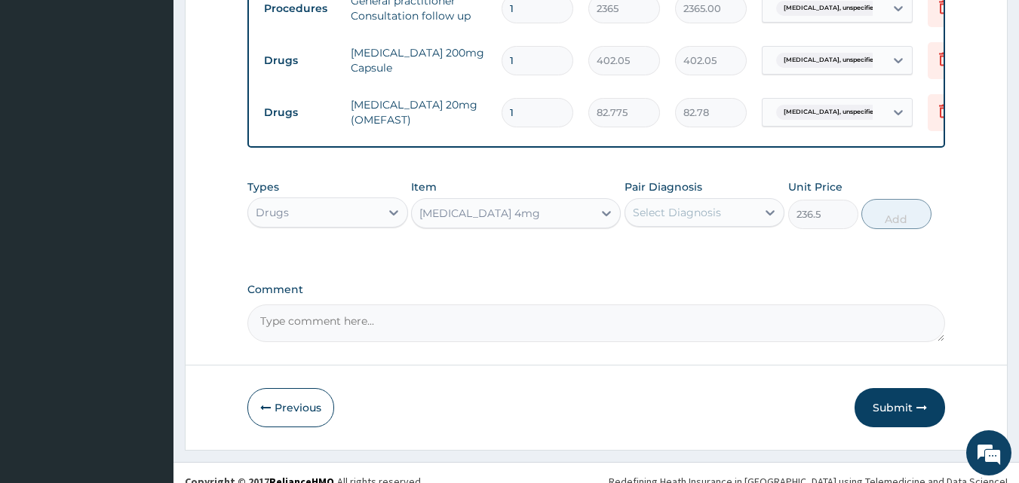
click at [714, 220] on div "Select Diagnosis" at bounding box center [677, 212] width 88 height 15
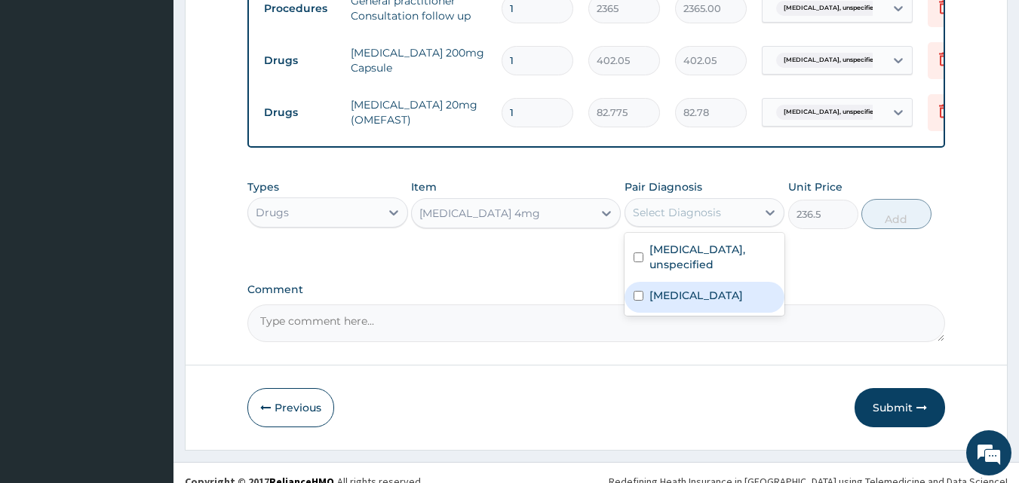
click at [698, 293] on label "Chest pain, unspecified" at bounding box center [696, 295] width 94 height 15
checkbox input "true"
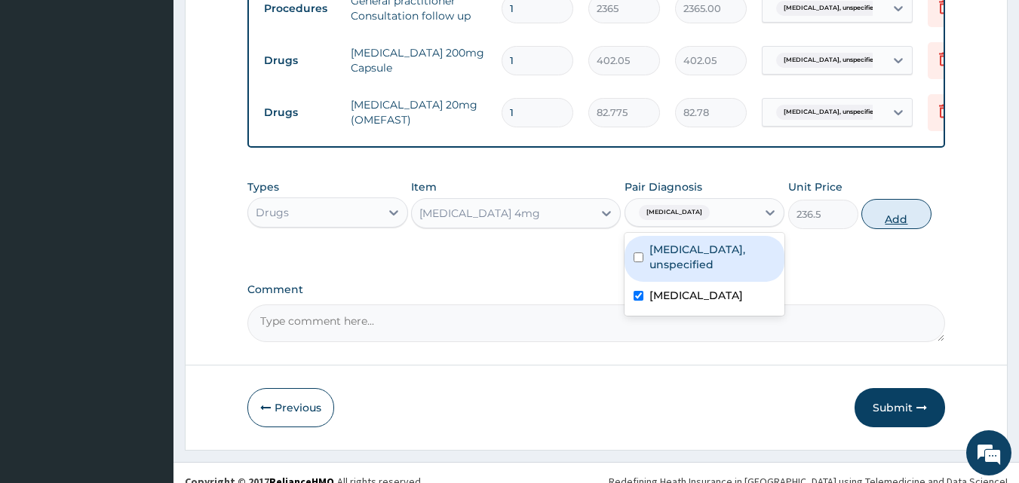
click at [892, 229] on button "Add" at bounding box center [896, 214] width 70 height 30
type input "0"
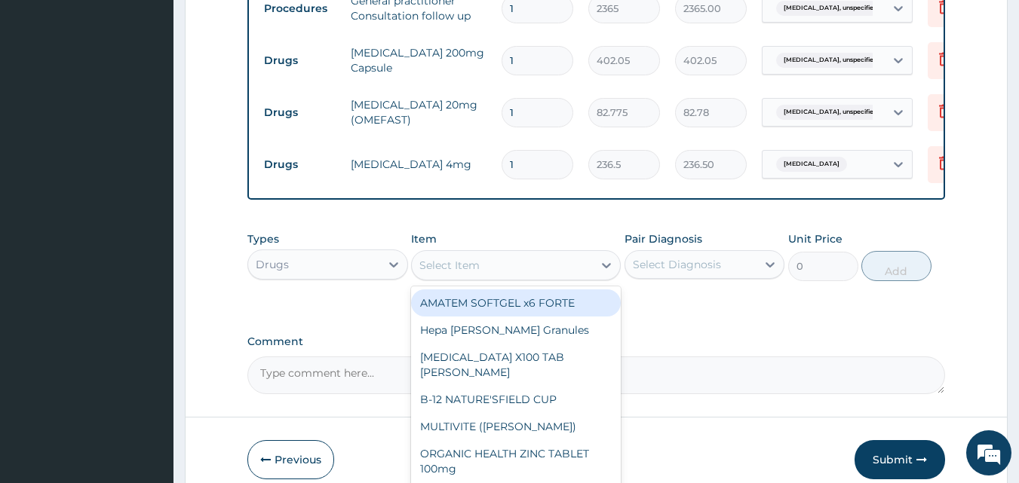
click at [528, 278] on div "Select Item" at bounding box center [502, 265] width 181 height 24
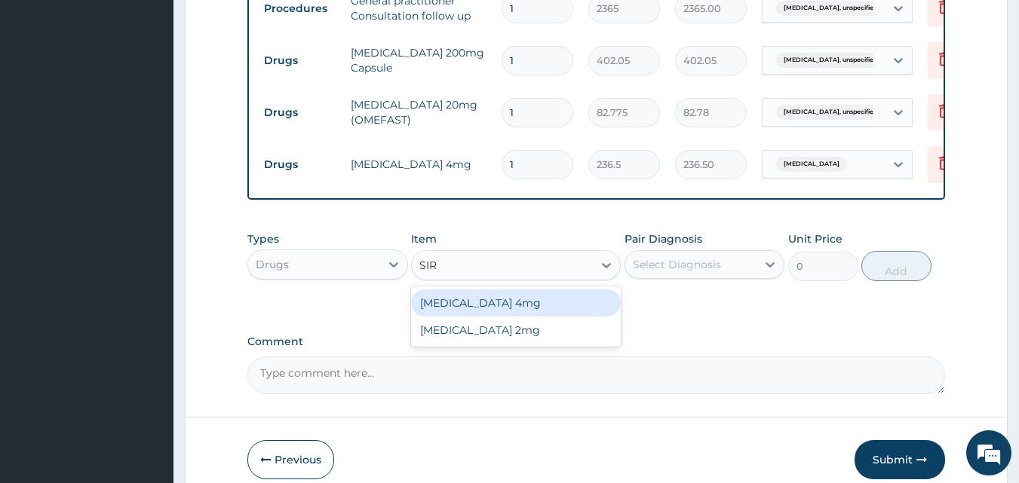
type input "SIRD"
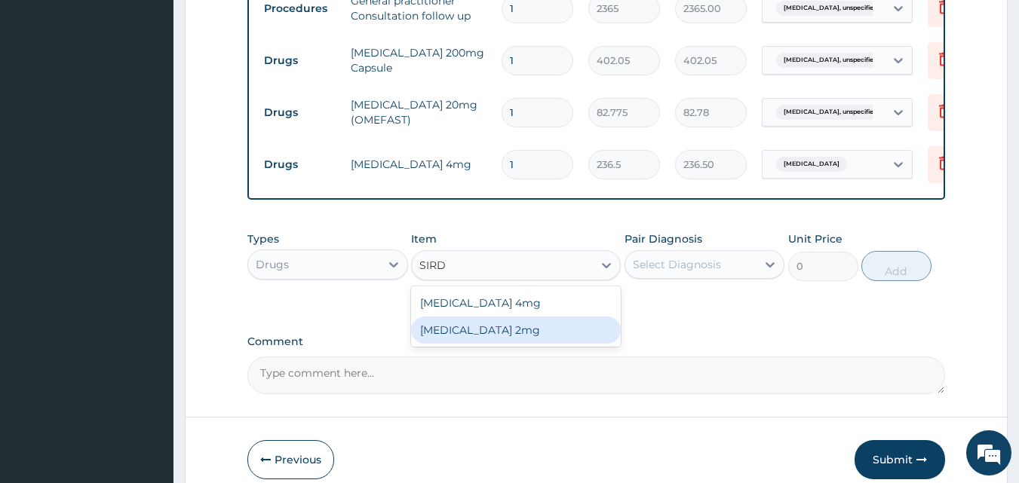
click at [522, 333] on div "SIRDALUD 2mg" at bounding box center [516, 330] width 210 height 27
type input "177.375"
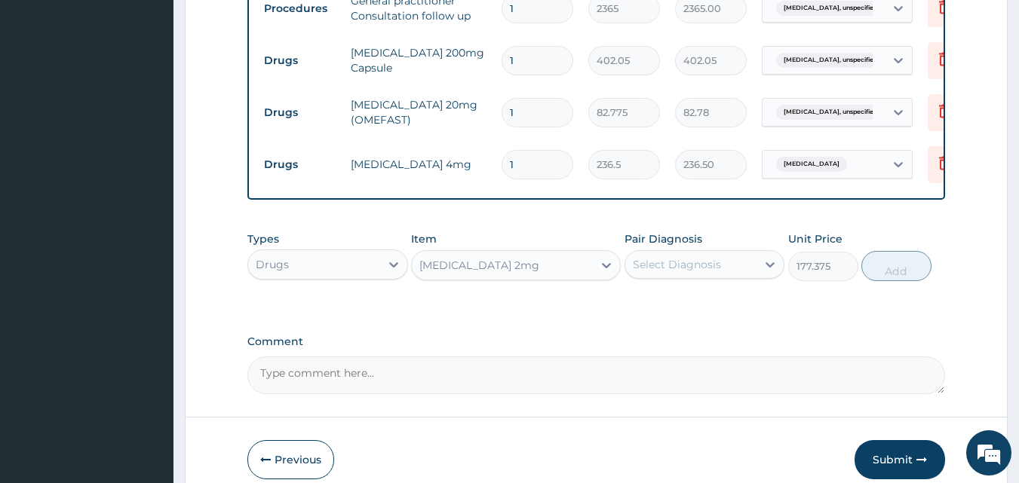
click at [726, 274] on div "Select Diagnosis" at bounding box center [691, 265] width 132 height 24
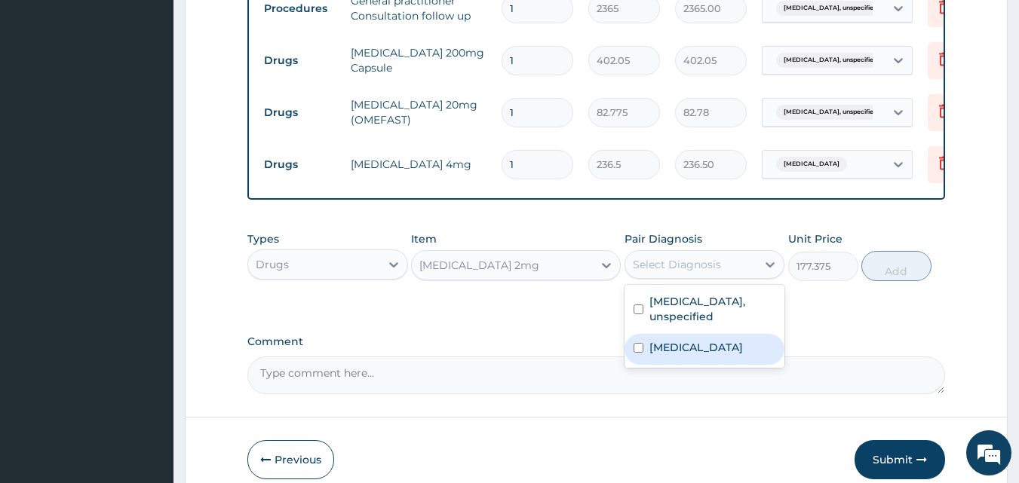
click at [693, 342] on label "Chest pain, unspecified" at bounding box center [696, 347] width 94 height 15
checkbox input "true"
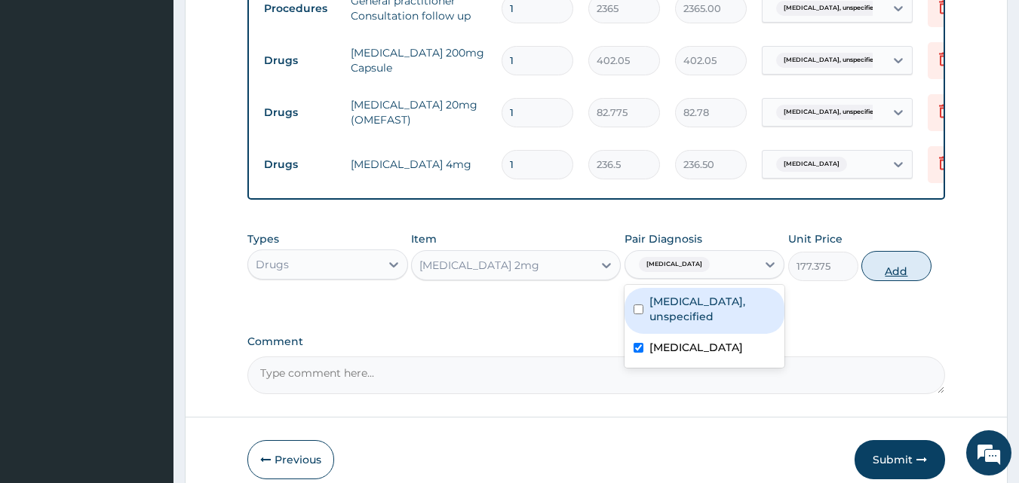
click at [895, 276] on button "Add" at bounding box center [896, 266] width 70 height 30
type input "0"
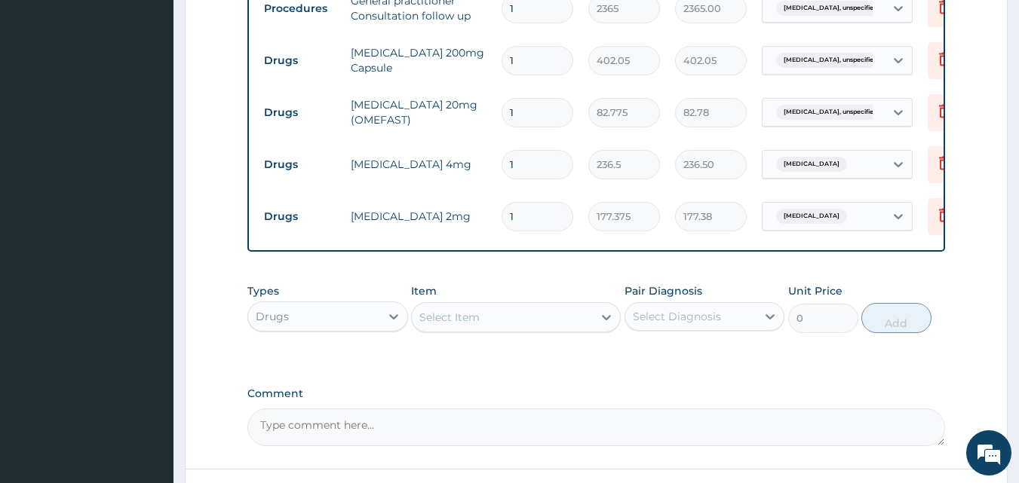
click at [542, 165] on input "1" at bounding box center [538, 164] width 72 height 29
type input "10"
type input "2365.00"
type input "10"
click at [535, 222] on input "1" at bounding box center [538, 216] width 72 height 29
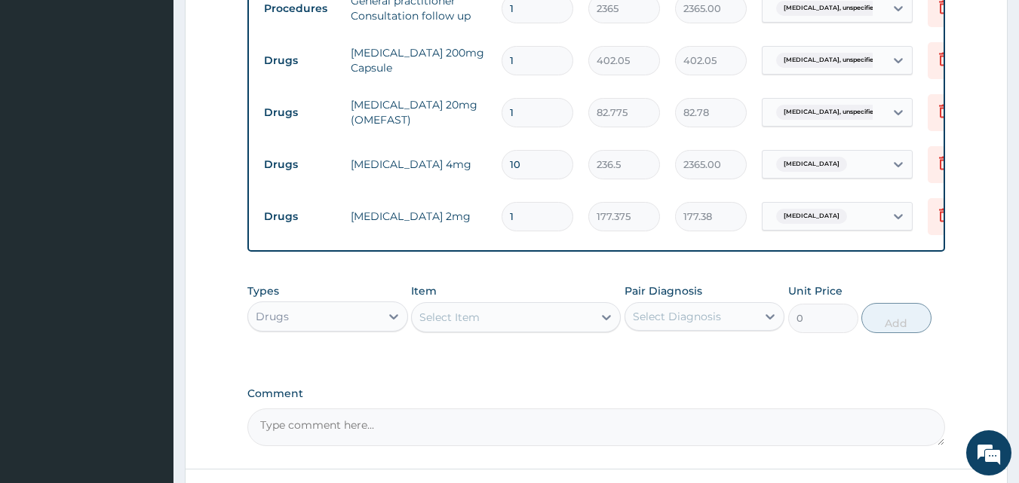
click at [535, 222] on input "1" at bounding box center [538, 216] width 72 height 29
type input "0.00"
type input "2"
type input "354.75"
type input "20"
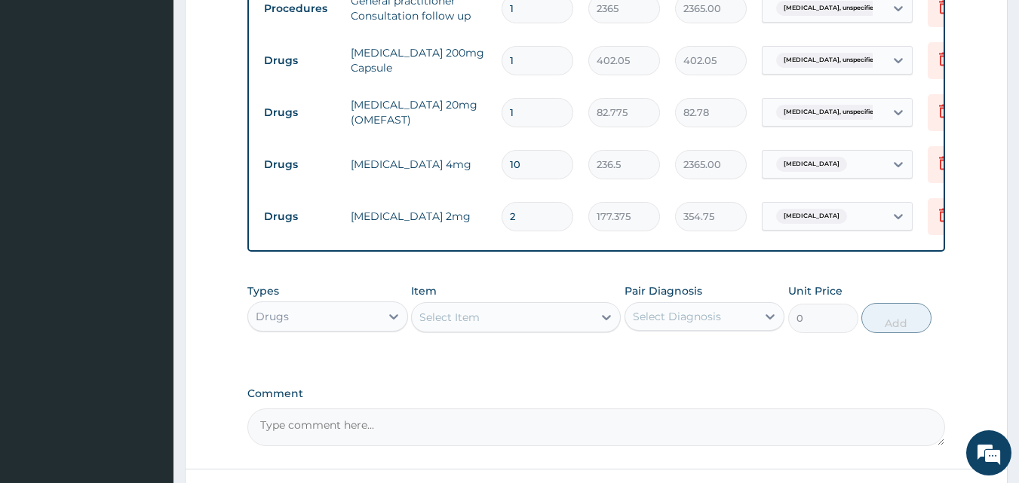
type input "3547.50"
type input "2"
type input "354.75"
type input "0.00"
type input "1"
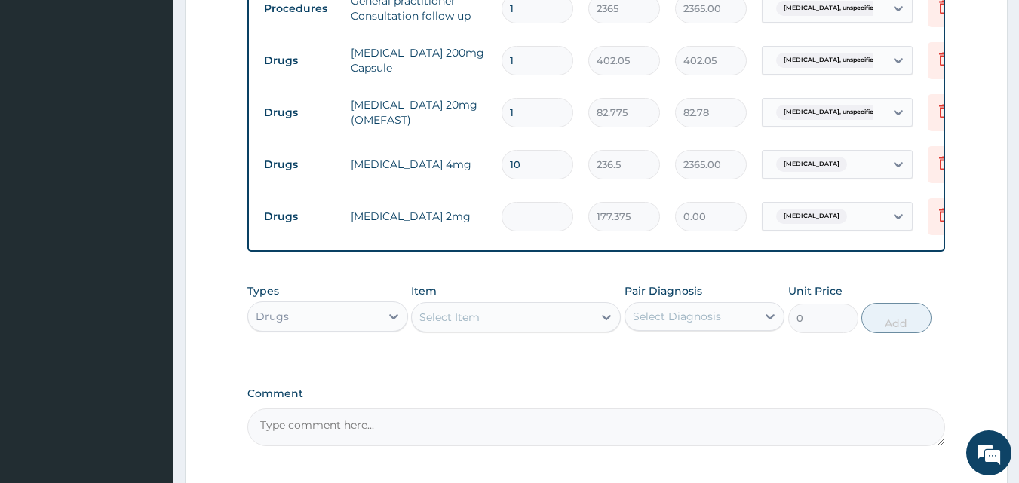
type input "177.38"
type input "10"
type input "1773.75"
type input "1"
type input "177.38"
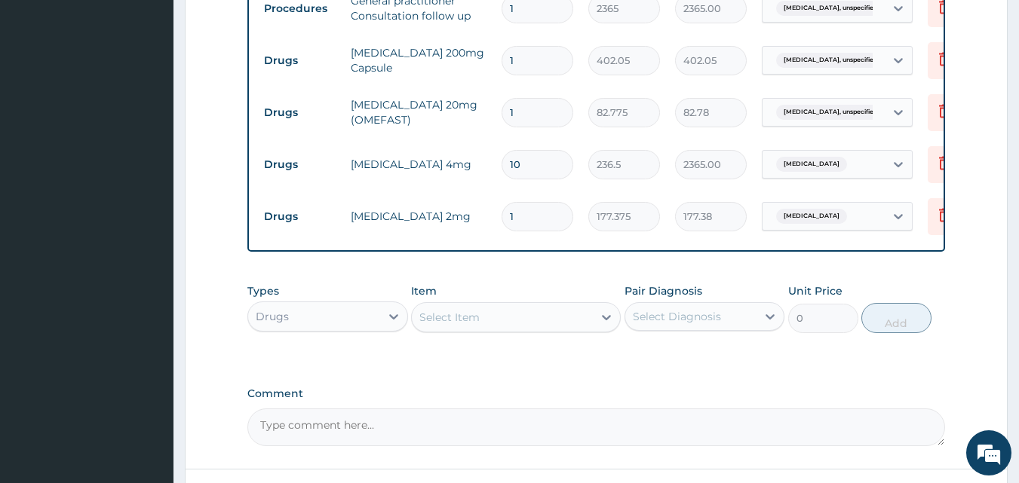
type input "0.00"
type input "2"
type input "354.75"
type input "20"
type input "3547.50"
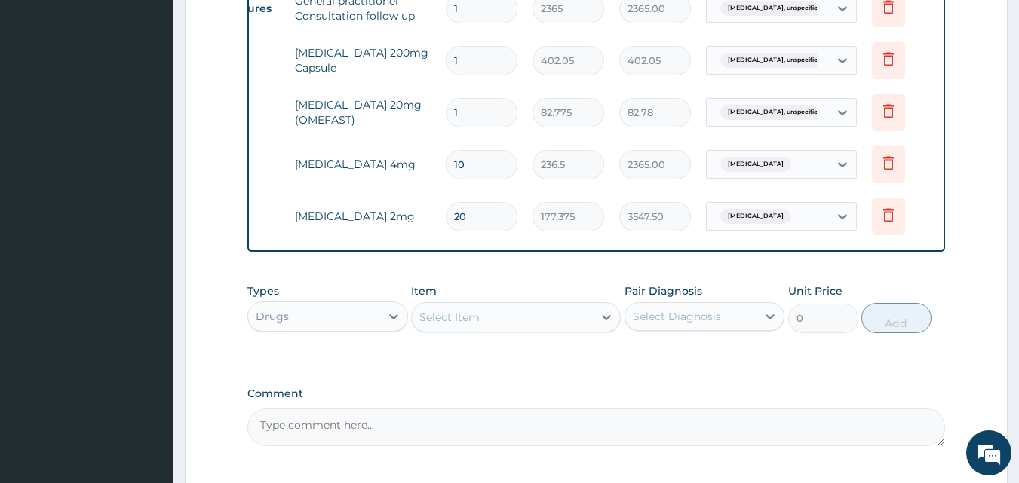
scroll to position [0, 59]
type input "20"
click at [890, 161] on icon at bounding box center [885, 163] width 18 height 18
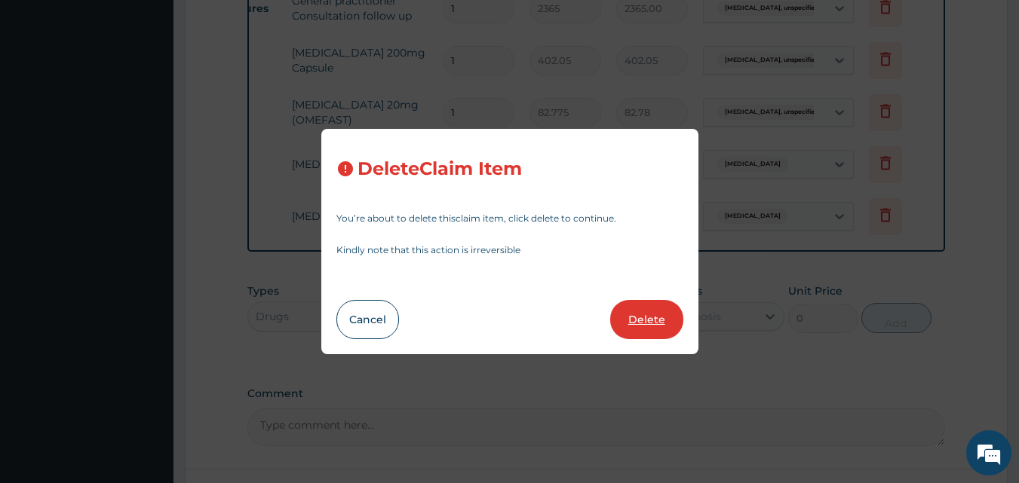
click at [658, 324] on button "Delete" at bounding box center [646, 319] width 73 height 39
type input "20"
type input "177.375"
type input "3547.50"
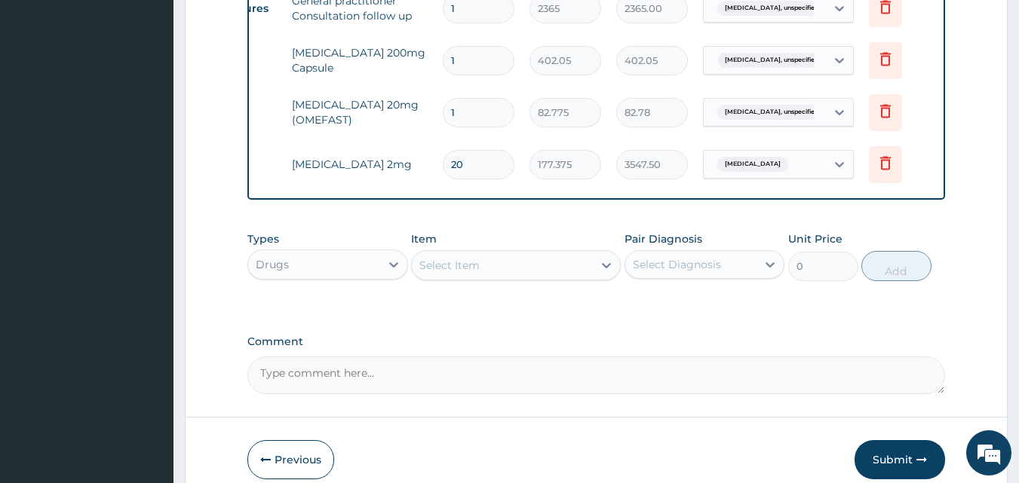
click at [480, 113] on input "1" at bounding box center [479, 112] width 72 height 29
type input "10"
type input "827.75"
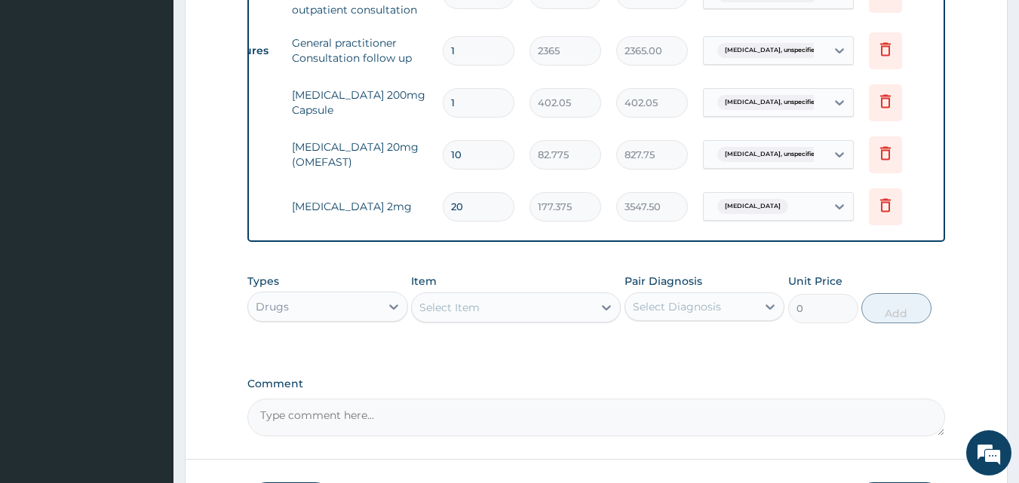
scroll to position [604, 0]
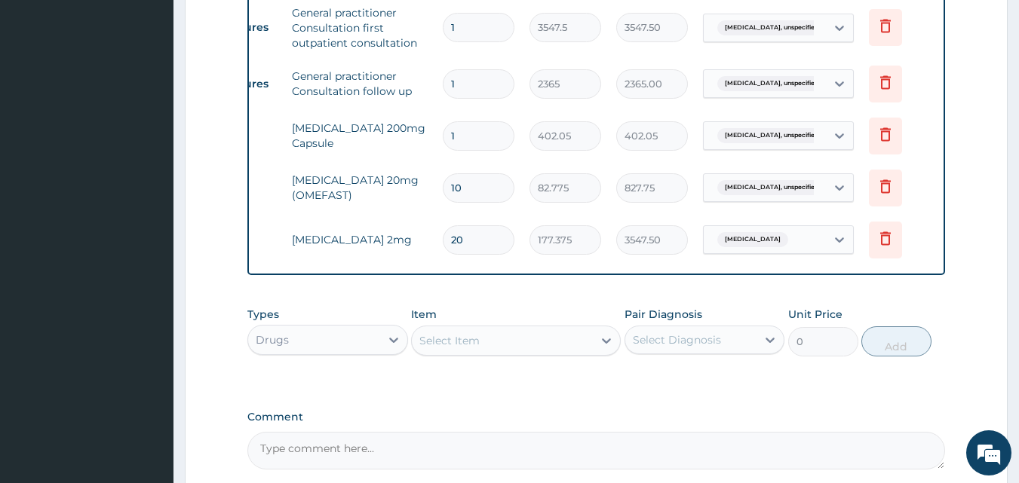
type input "10"
click at [467, 136] on input "1" at bounding box center [479, 135] width 72 height 29
type input "10"
type input "4020.50"
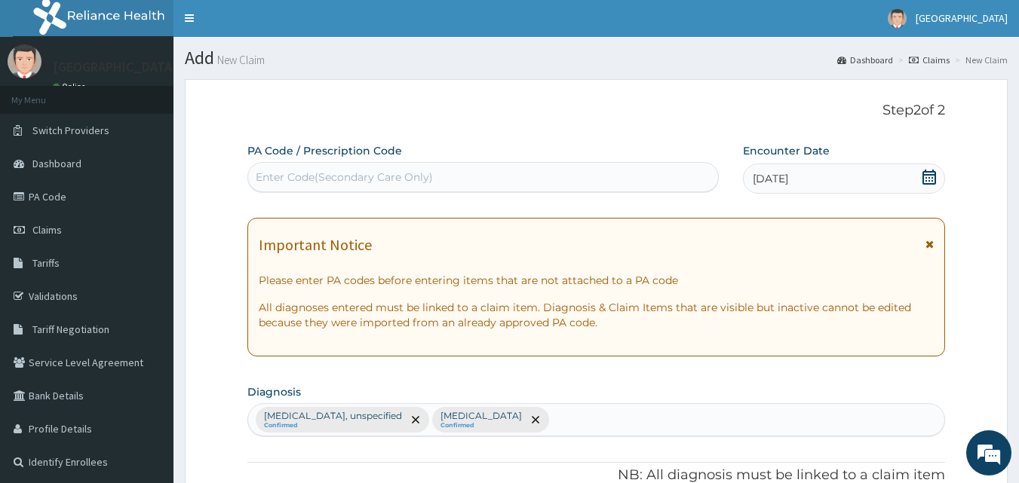
scroll to position [0, 0]
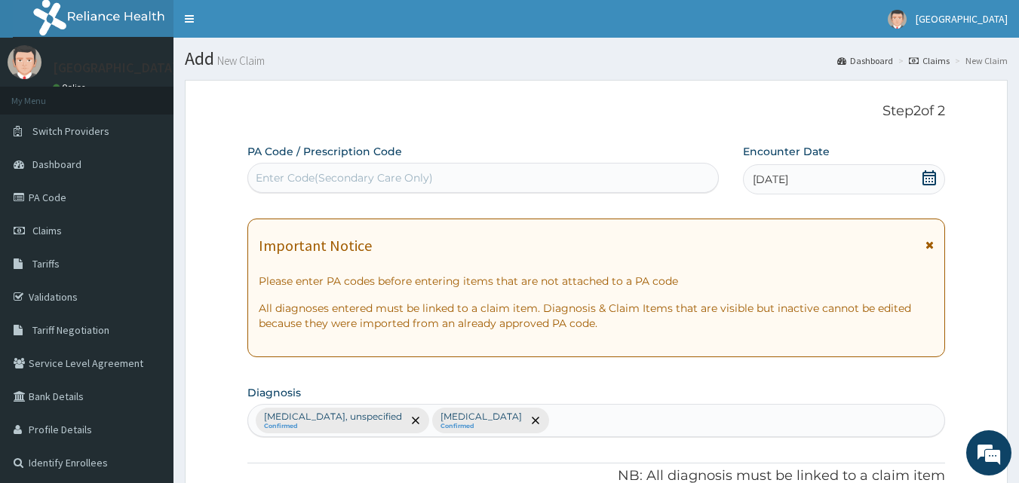
type input "10"
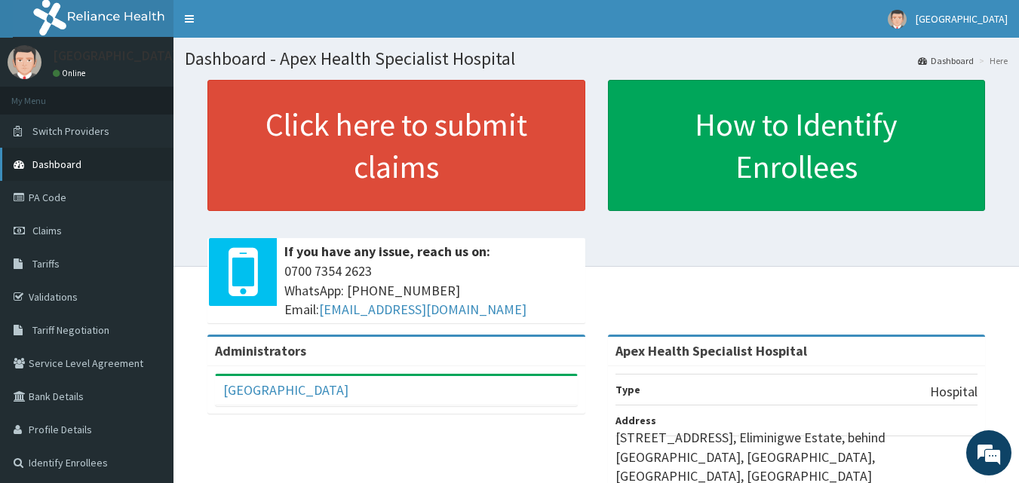
click at [75, 158] on span "Dashboard" at bounding box center [56, 165] width 49 height 14
click at [68, 300] on link "Validations" at bounding box center [86, 297] width 173 height 33
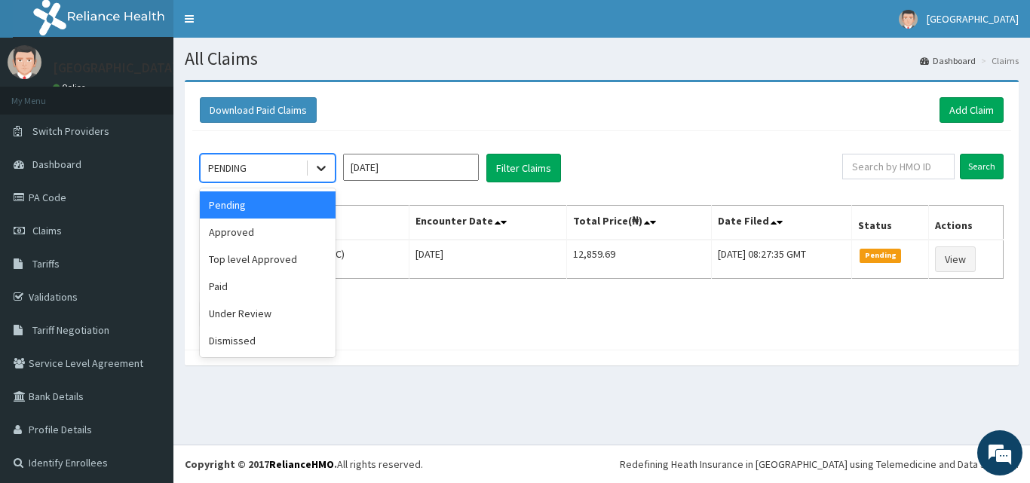
click at [321, 170] on icon at bounding box center [321, 169] width 9 height 5
click at [269, 292] on div "Paid" at bounding box center [268, 286] width 136 height 27
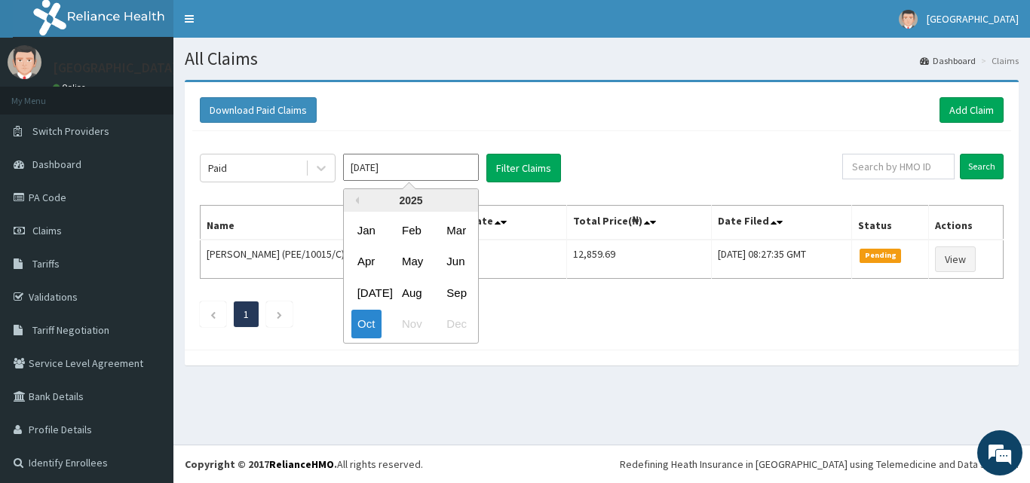
click at [419, 166] on input "Oct 2025" at bounding box center [411, 167] width 136 height 27
click at [363, 297] on div "Jul" at bounding box center [366, 293] width 30 height 28
type input "Jul 2025"
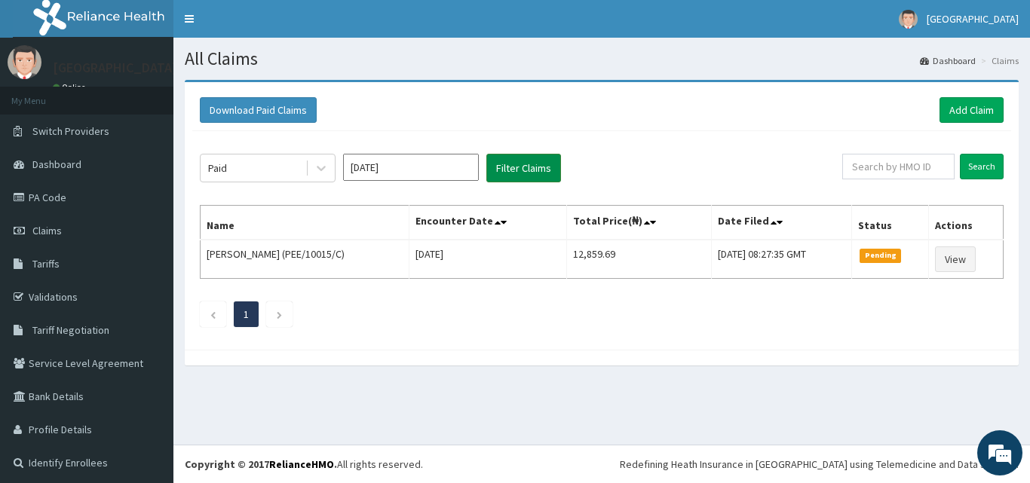
click at [508, 166] on button "Filter Claims" at bounding box center [524, 168] width 75 height 29
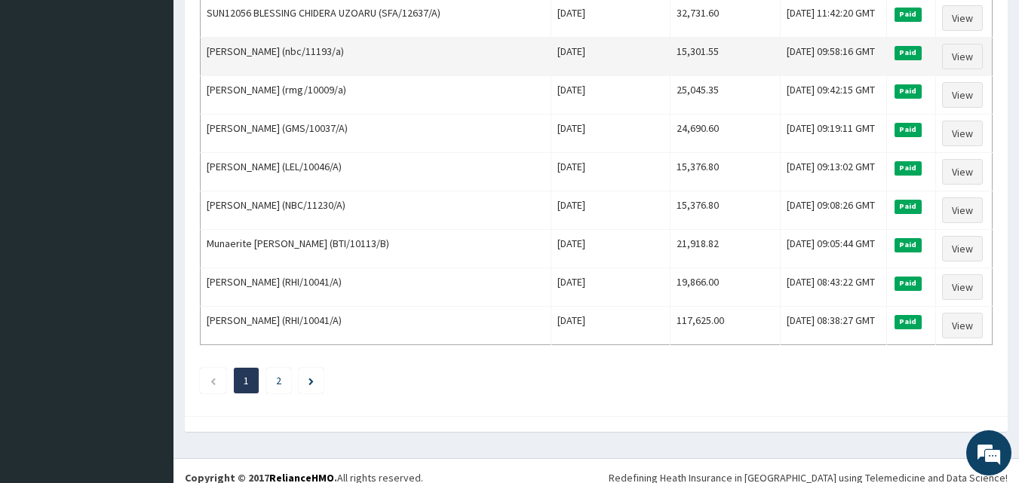
scroll to position [1832, 0]
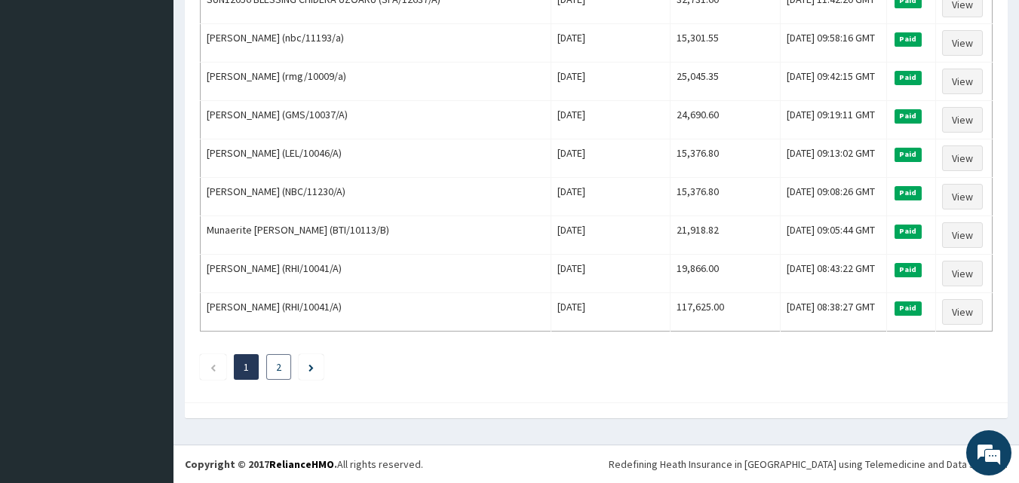
click at [284, 364] on li "2" at bounding box center [278, 368] width 25 height 26
click at [305, 373] on li at bounding box center [311, 368] width 25 height 26
click at [315, 367] on li at bounding box center [311, 368] width 25 height 26
click at [310, 367] on icon "Next page" at bounding box center [310, 368] width 5 height 8
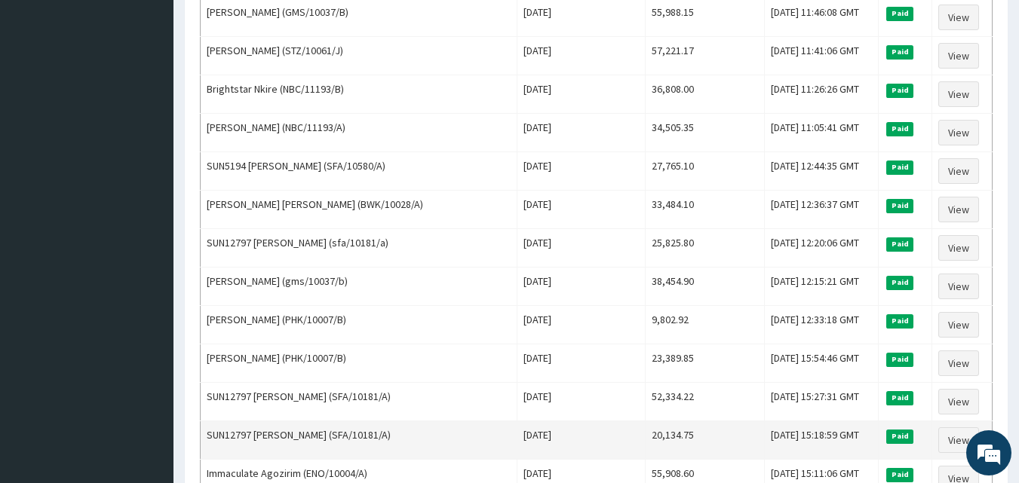
scroll to position [876, 0]
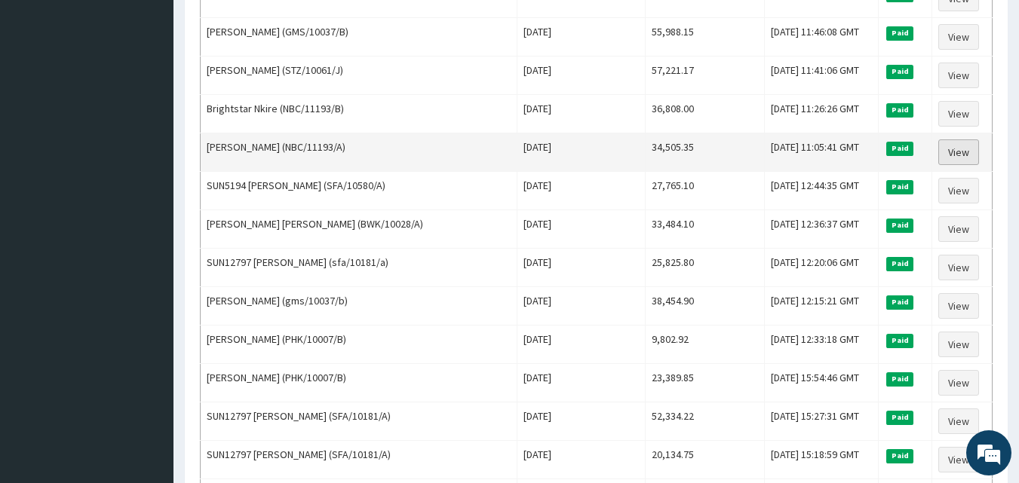
click at [955, 153] on link "View" at bounding box center [958, 153] width 41 height 26
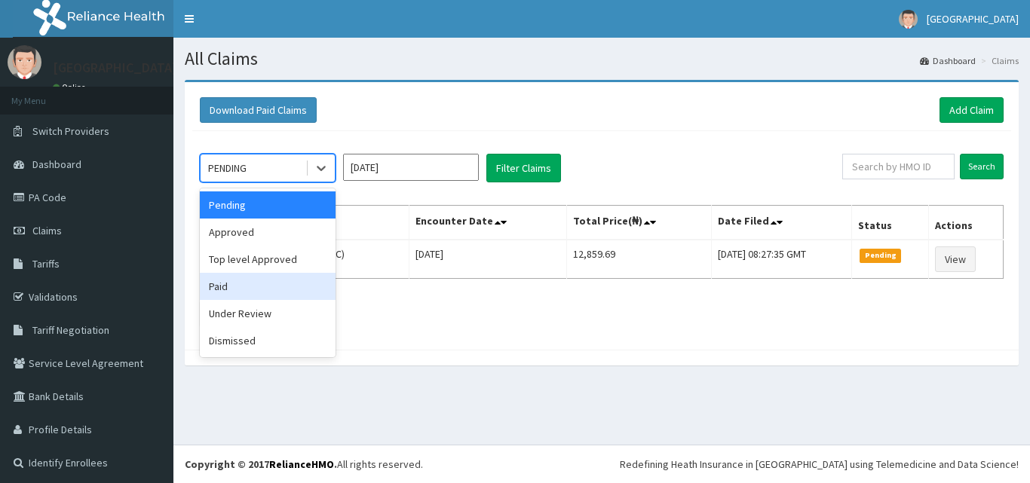
click at [255, 281] on div "Paid" at bounding box center [268, 286] width 136 height 27
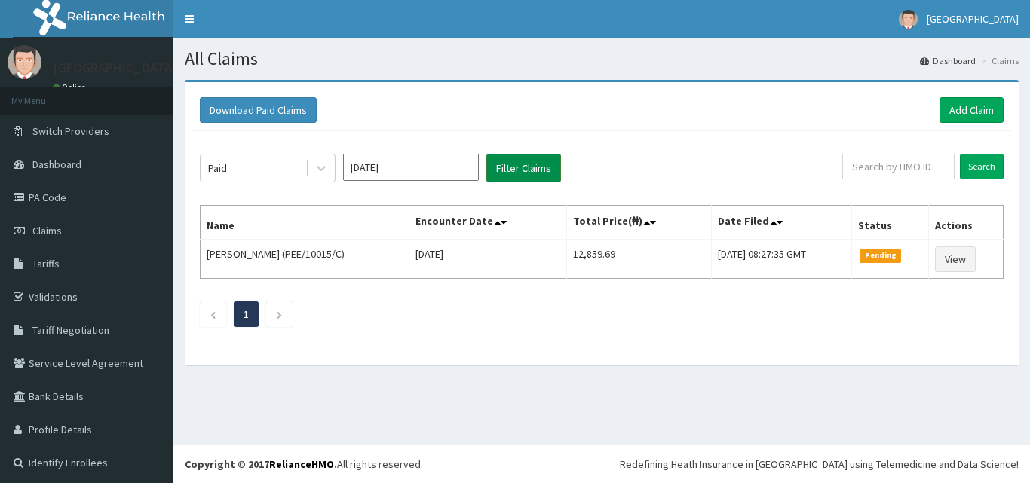
click at [541, 162] on button "Filter Claims" at bounding box center [524, 168] width 75 height 29
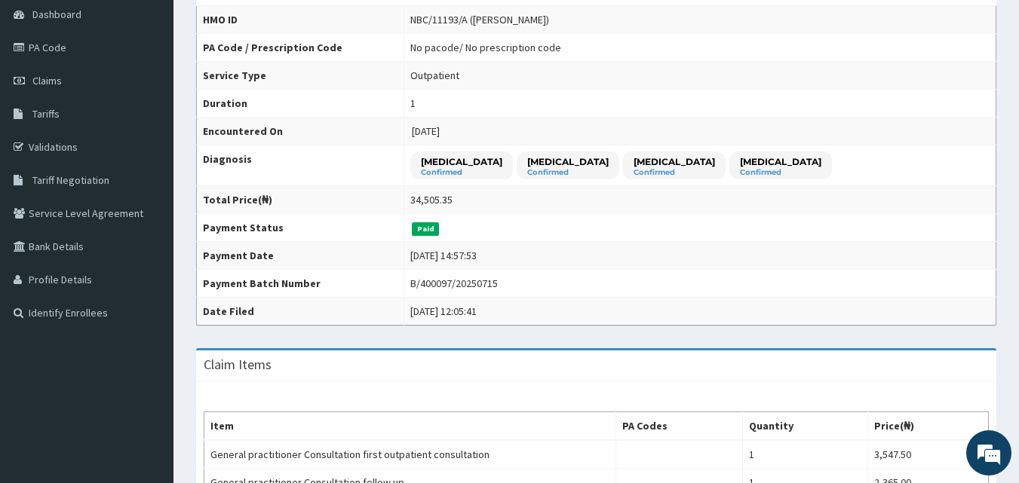
scroll to position [151, 0]
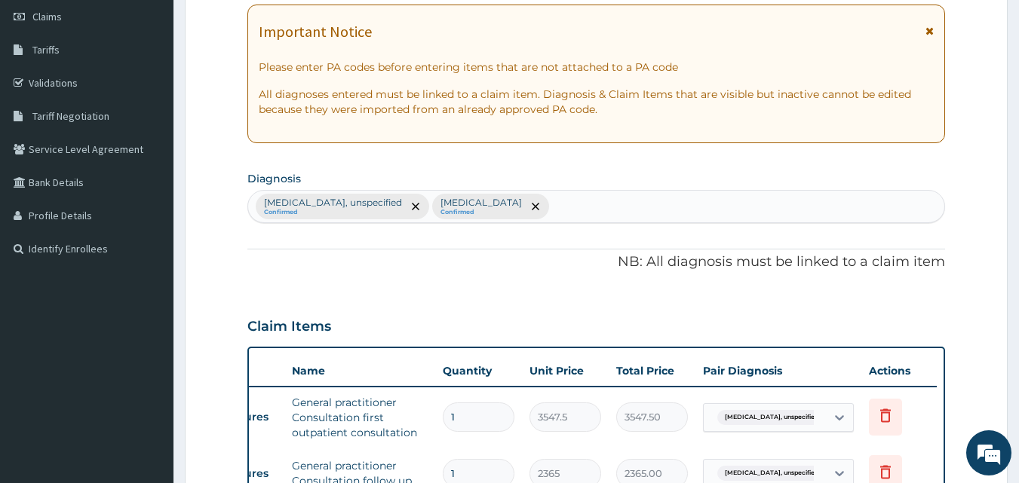
scroll to position [226, 0]
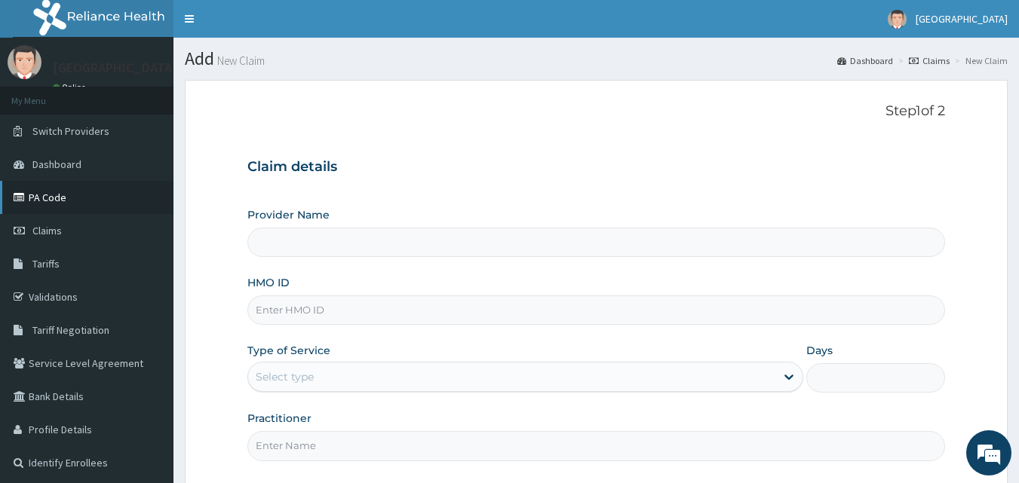
click at [59, 198] on link "PA Code" at bounding box center [86, 197] width 173 height 33
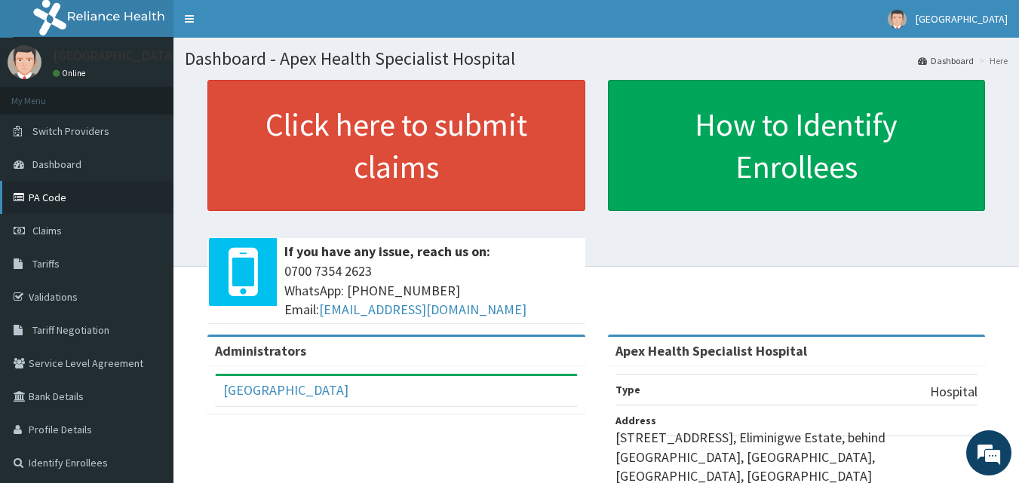
click at [63, 195] on link "PA Code" at bounding box center [86, 197] width 173 height 33
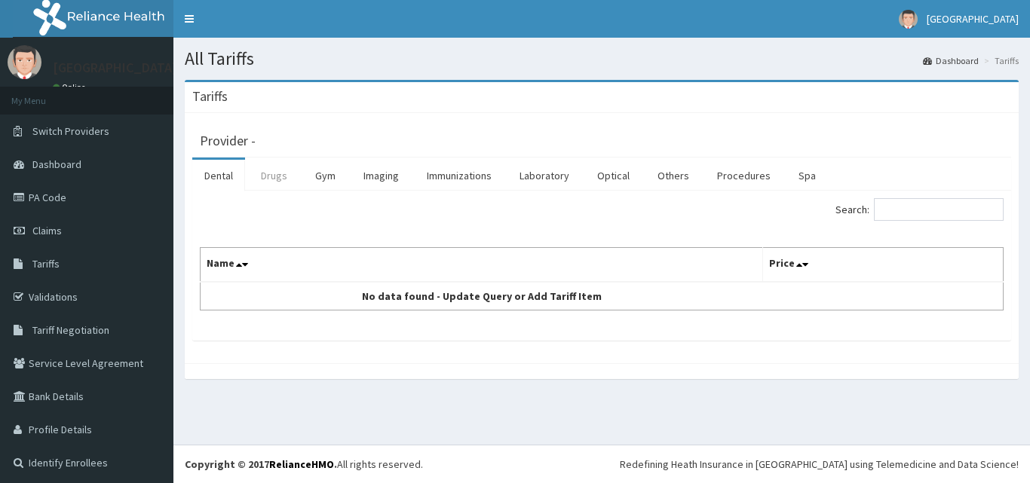
click at [265, 173] on link "Drugs" at bounding box center [274, 176] width 51 height 32
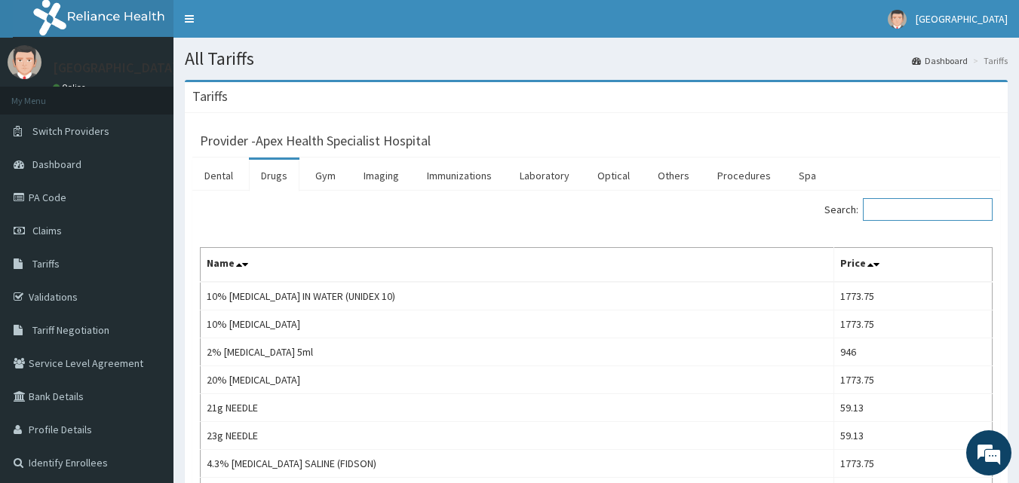
click at [894, 210] on input "Search:" at bounding box center [928, 209] width 130 height 23
type input "C"
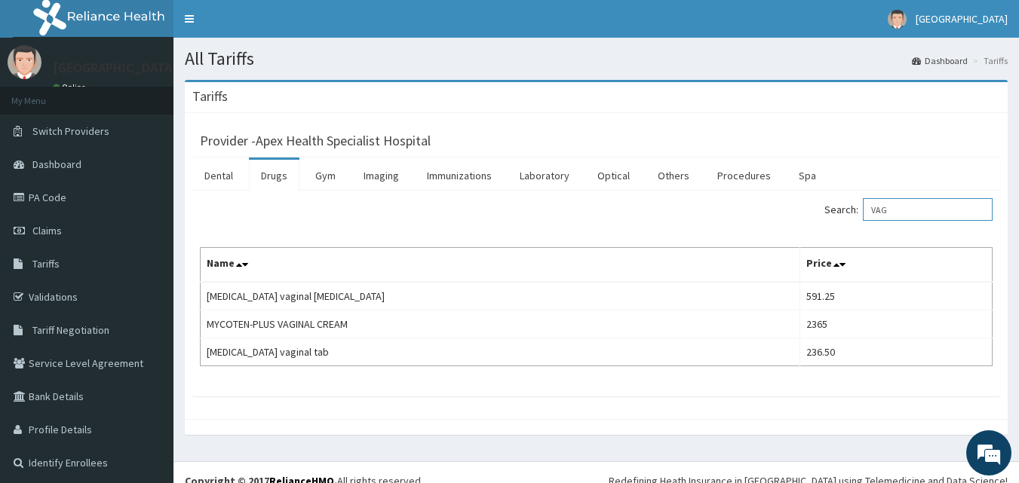
click at [905, 210] on input "VAG" at bounding box center [928, 209] width 130 height 23
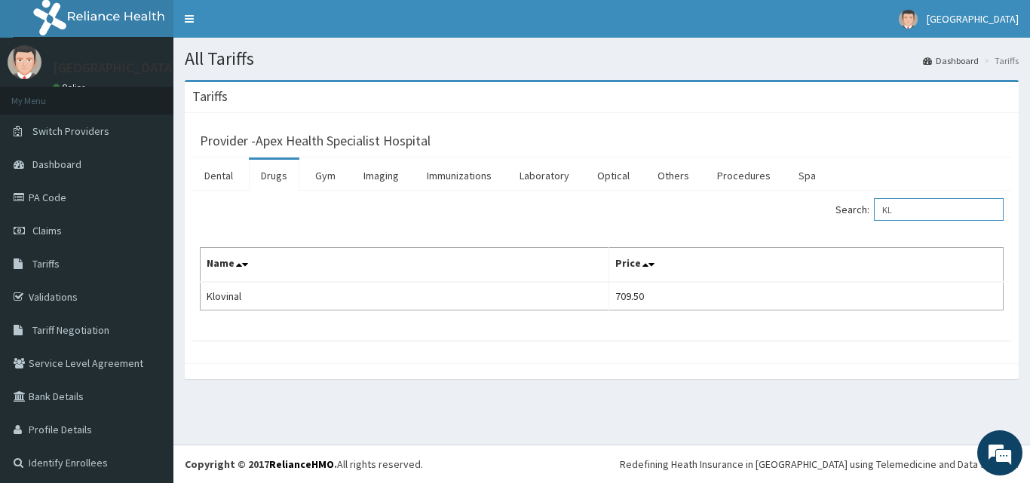
type input "K"
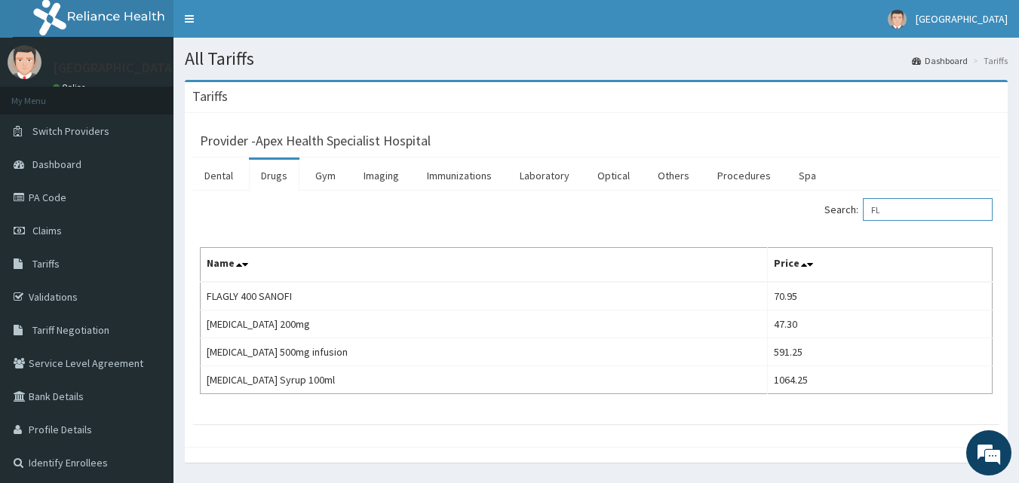
type input "F"
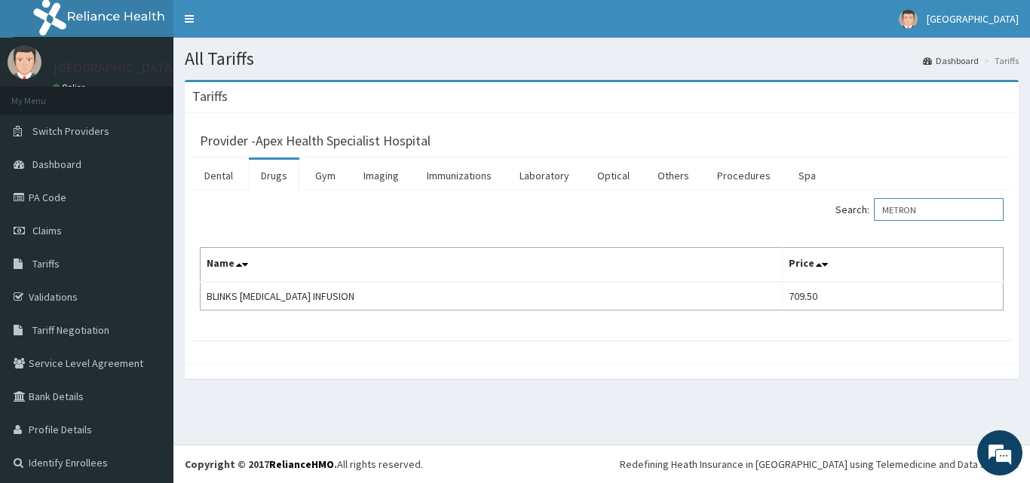
type input "METRON"
